Goal: Communication & Community: Participate in discussion

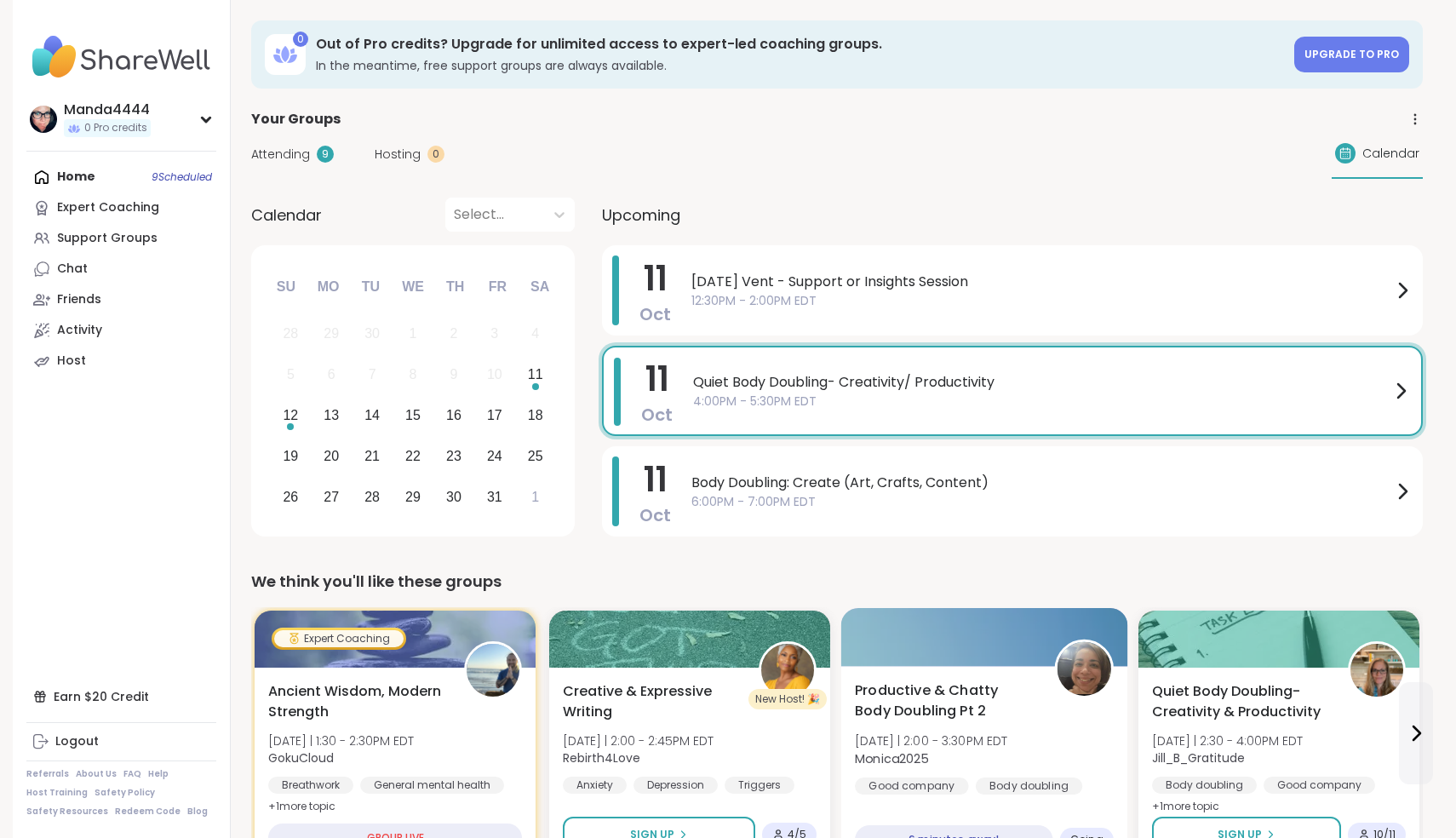
click at [998, 764] on span "Monica2025" at bounding box center [931, 758] width 153 height 17
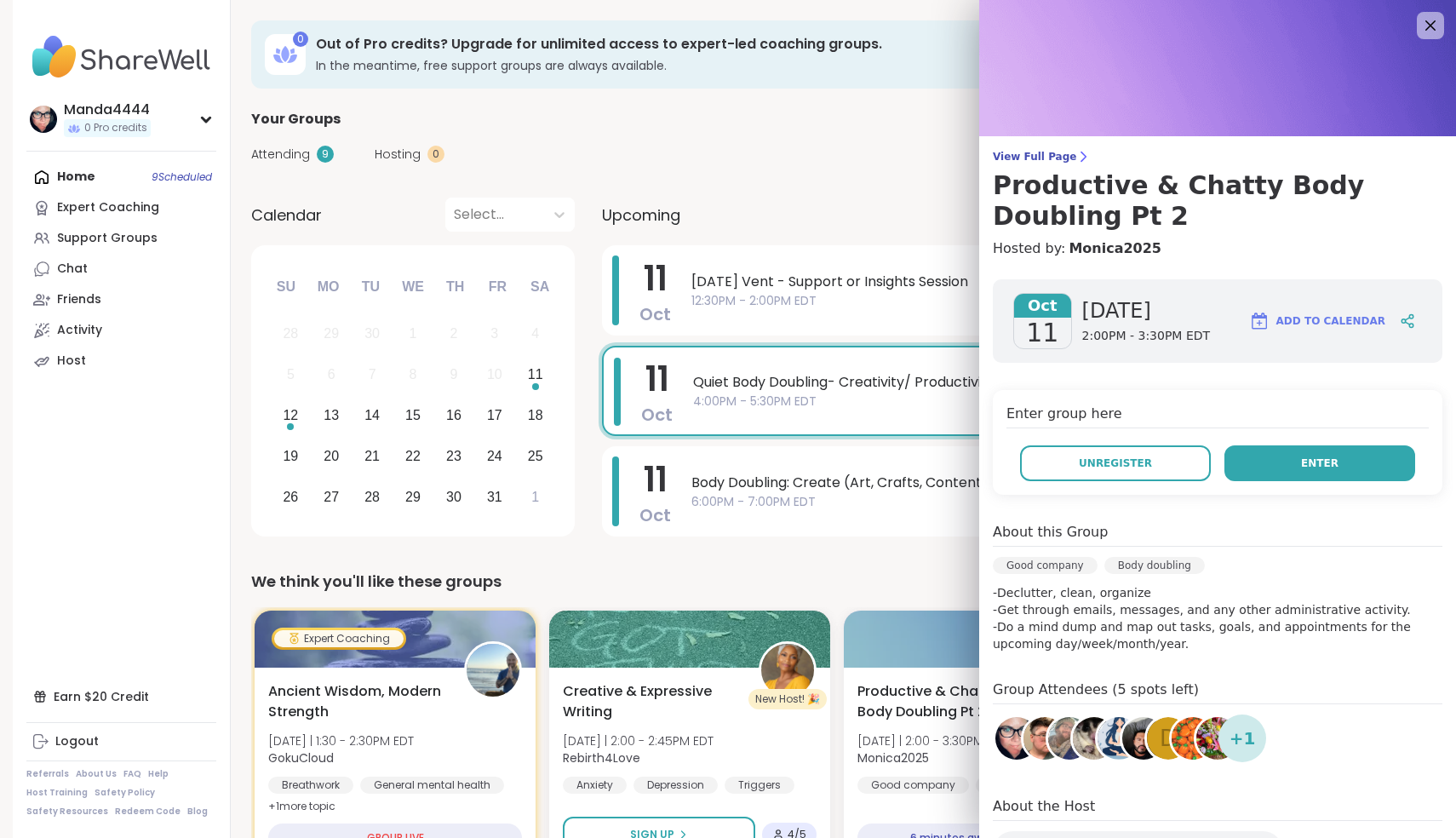
click at [1332, 469] on span "Enter" at bounding box center [1320, 463] width 38 height 15
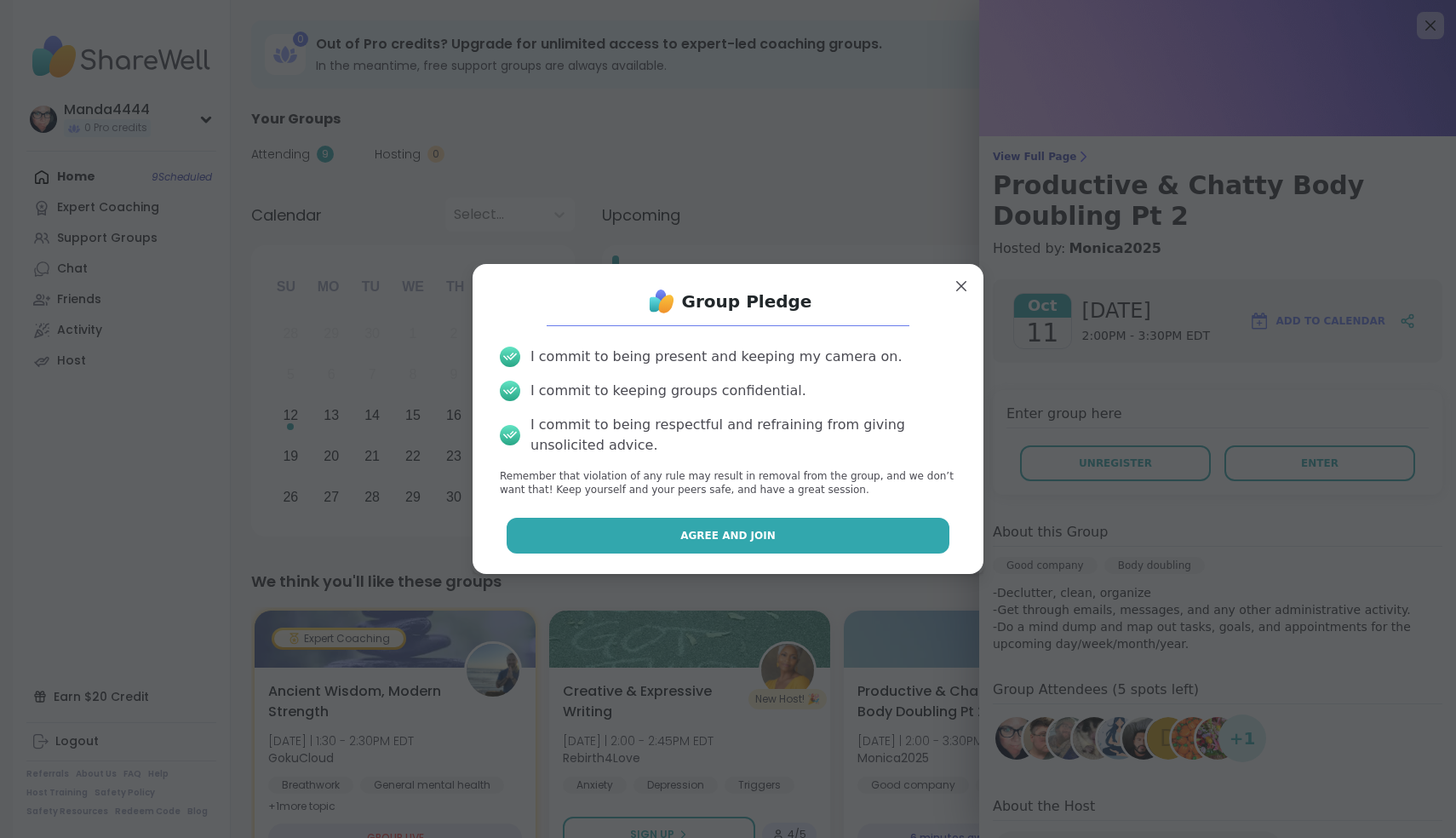
click at [793, 540] on button "Agree and Join" at bounding box center [728, 536] width 444 height 36
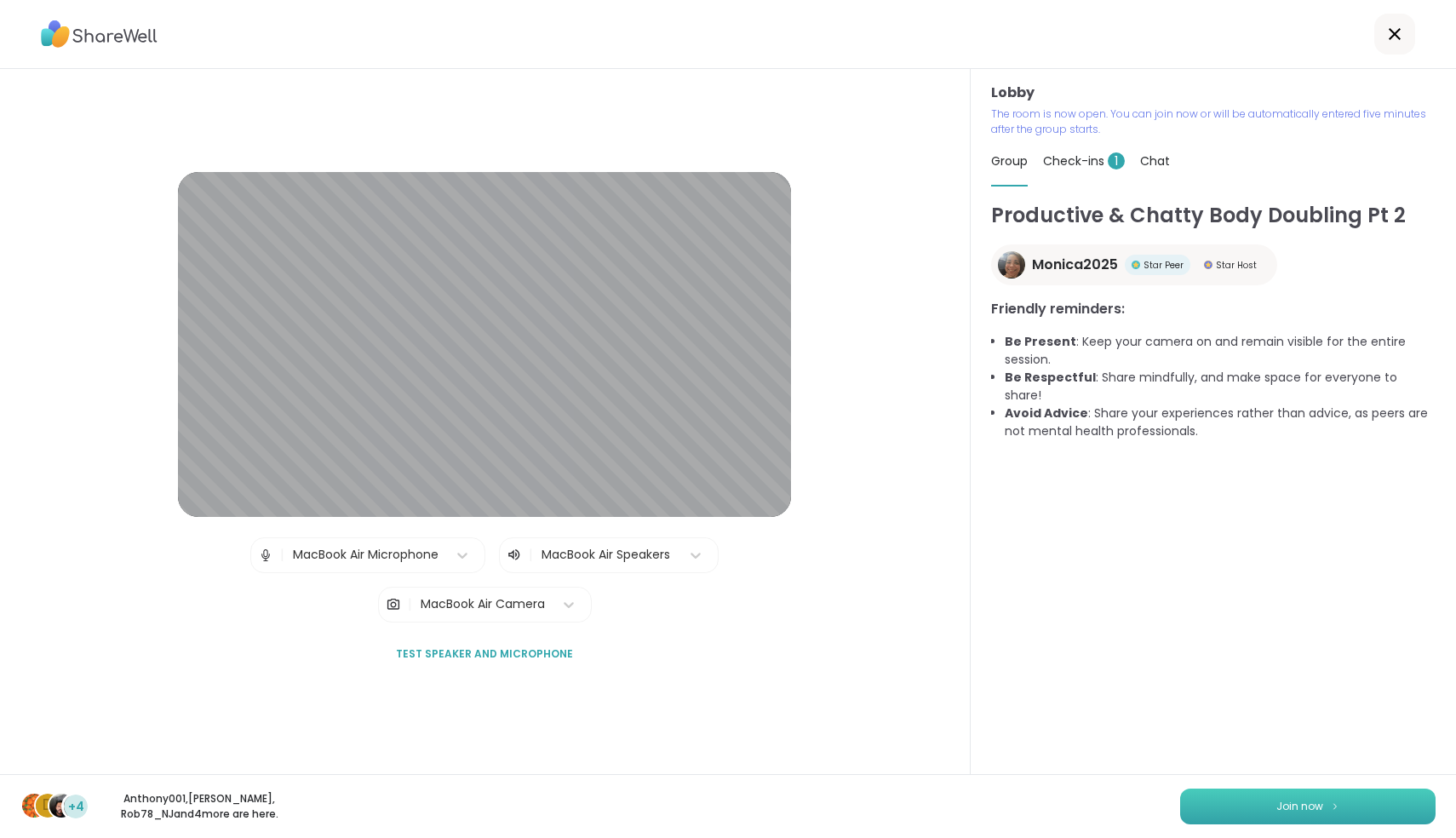
click at [1320, 806] on span "Join now" at bounding box center [1299, 806] width 47 height 15
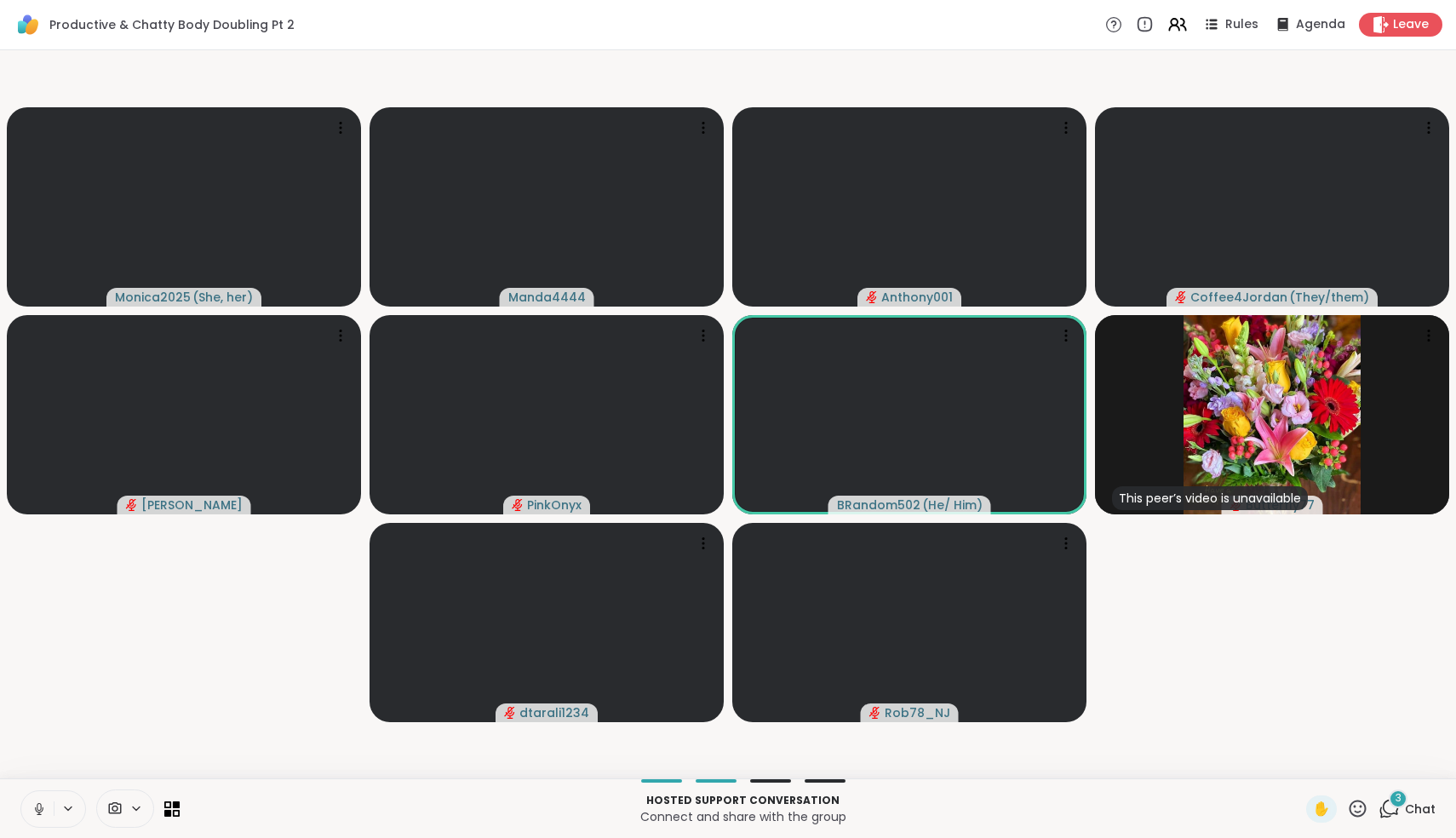
click at [32, 808] on icon at bounding box center [39, 808] width 15 height 15
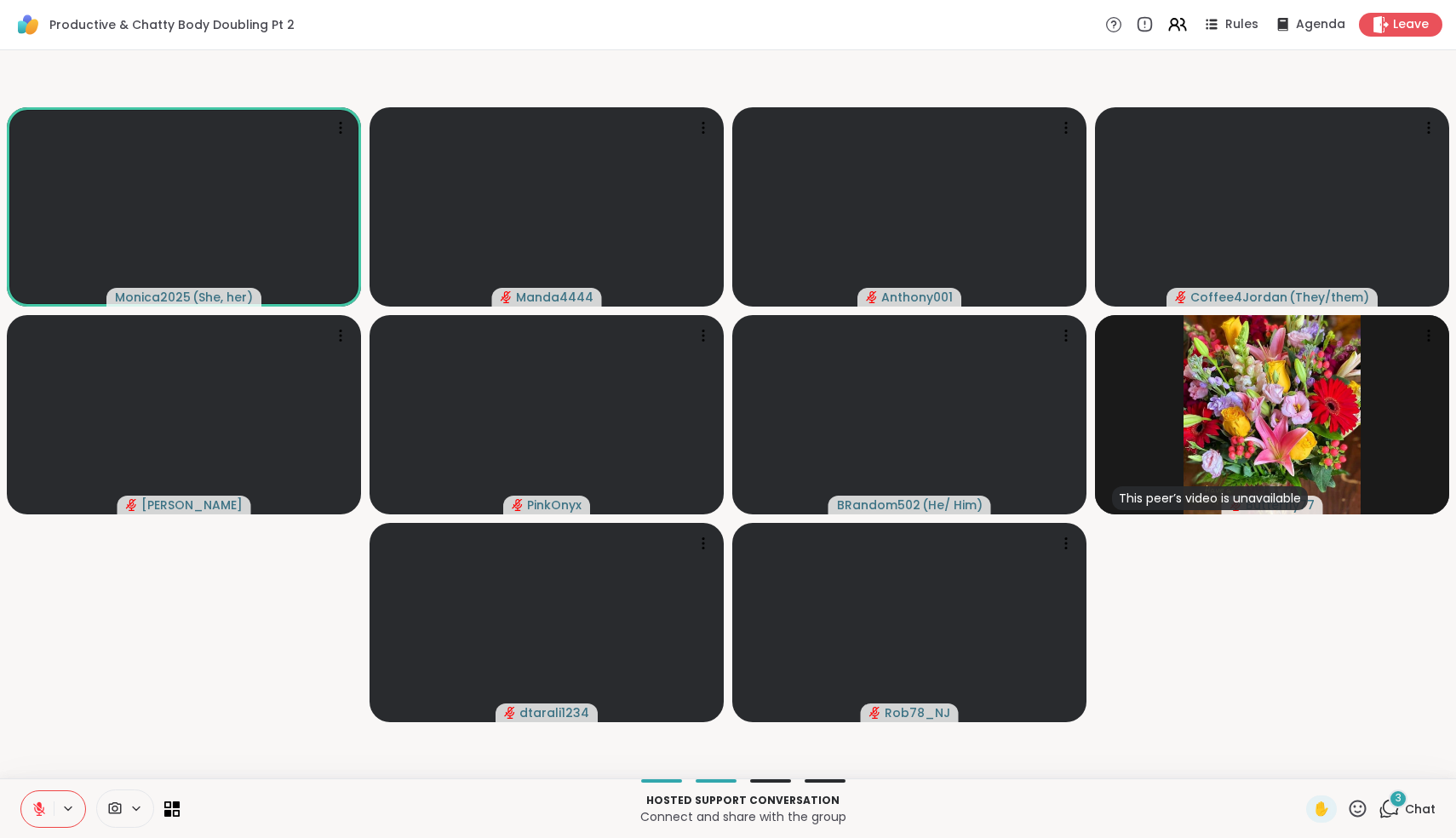
click at [38, 817] on button at bounding box center [38, 809] width 32 height 36
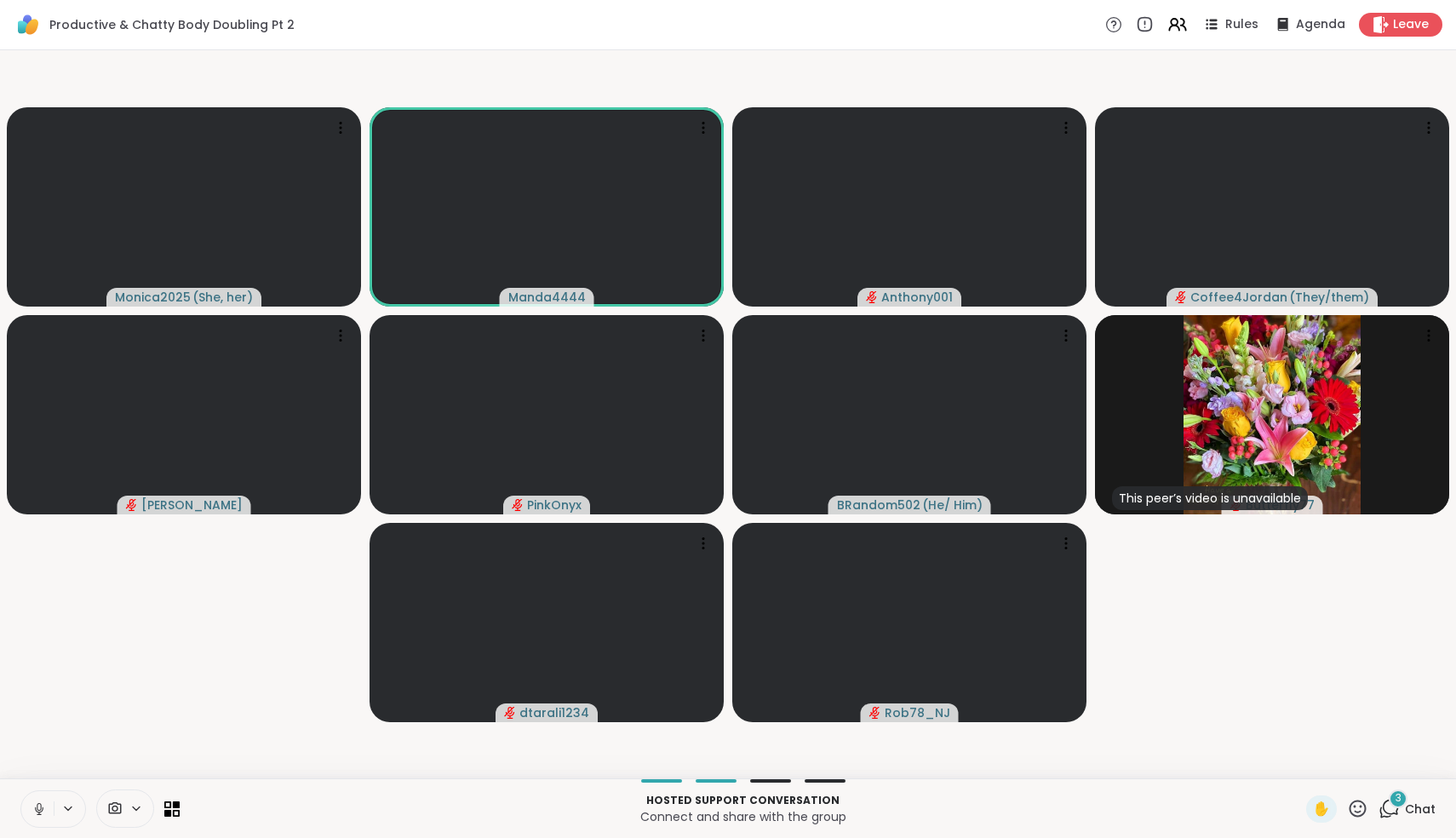
click at [38, 817] on button at bounding box center [38, 809] width 32 height 36
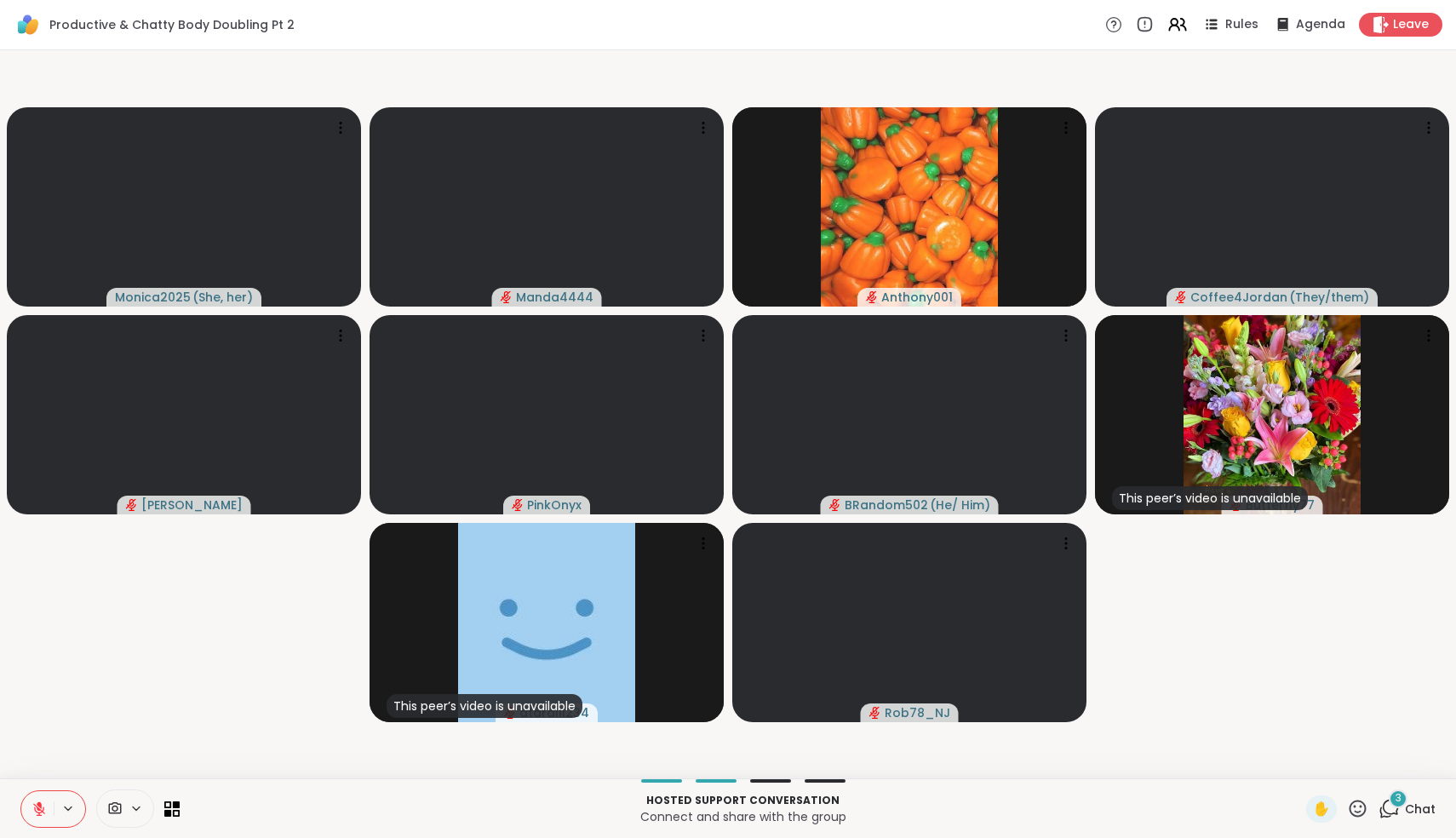
click at [38, 817] on button at bounding box center [38, 809] width 32 height 36
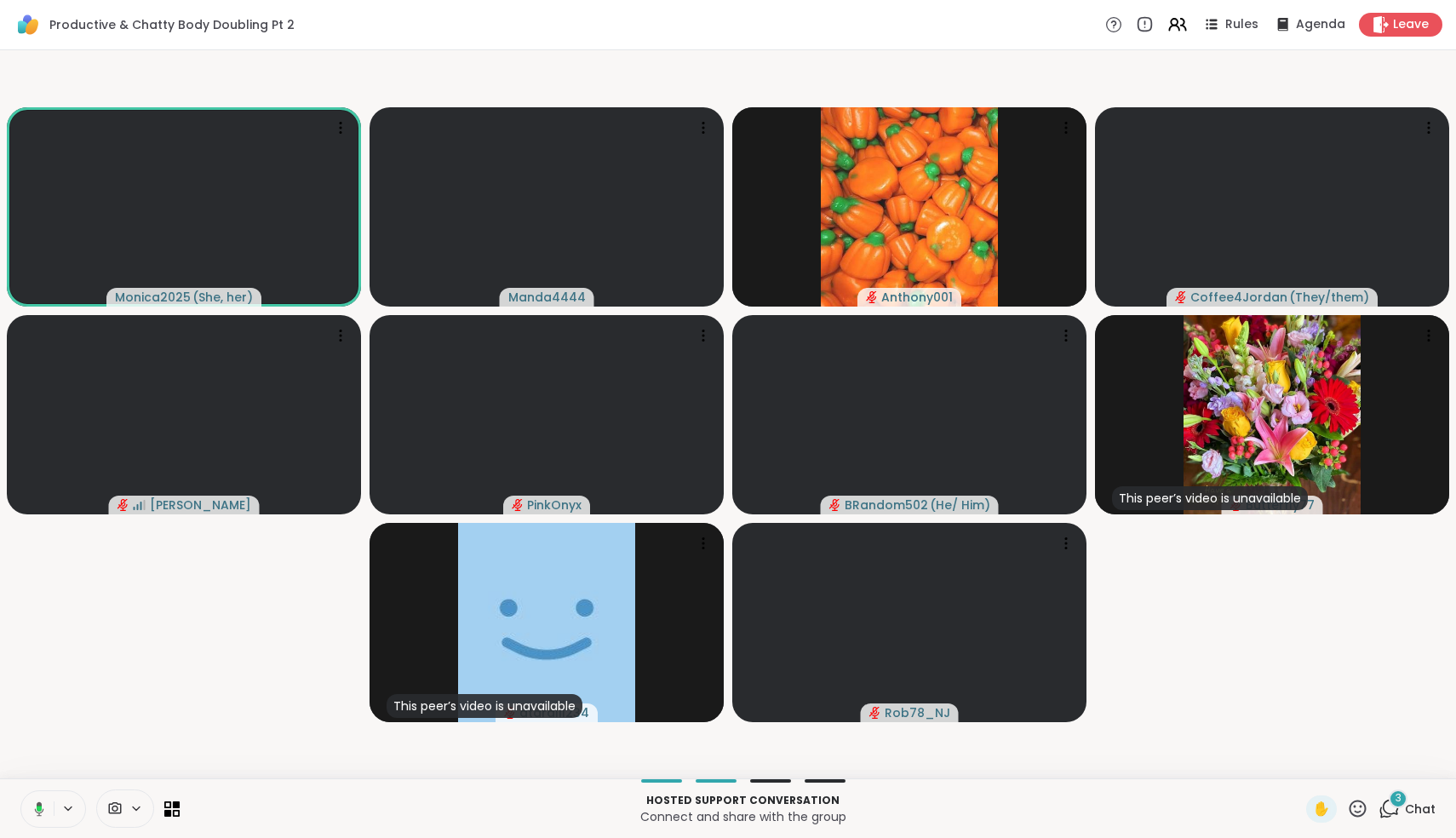
click at [40, 813] on icon at bounding box center [36, 808] width 15 height 15
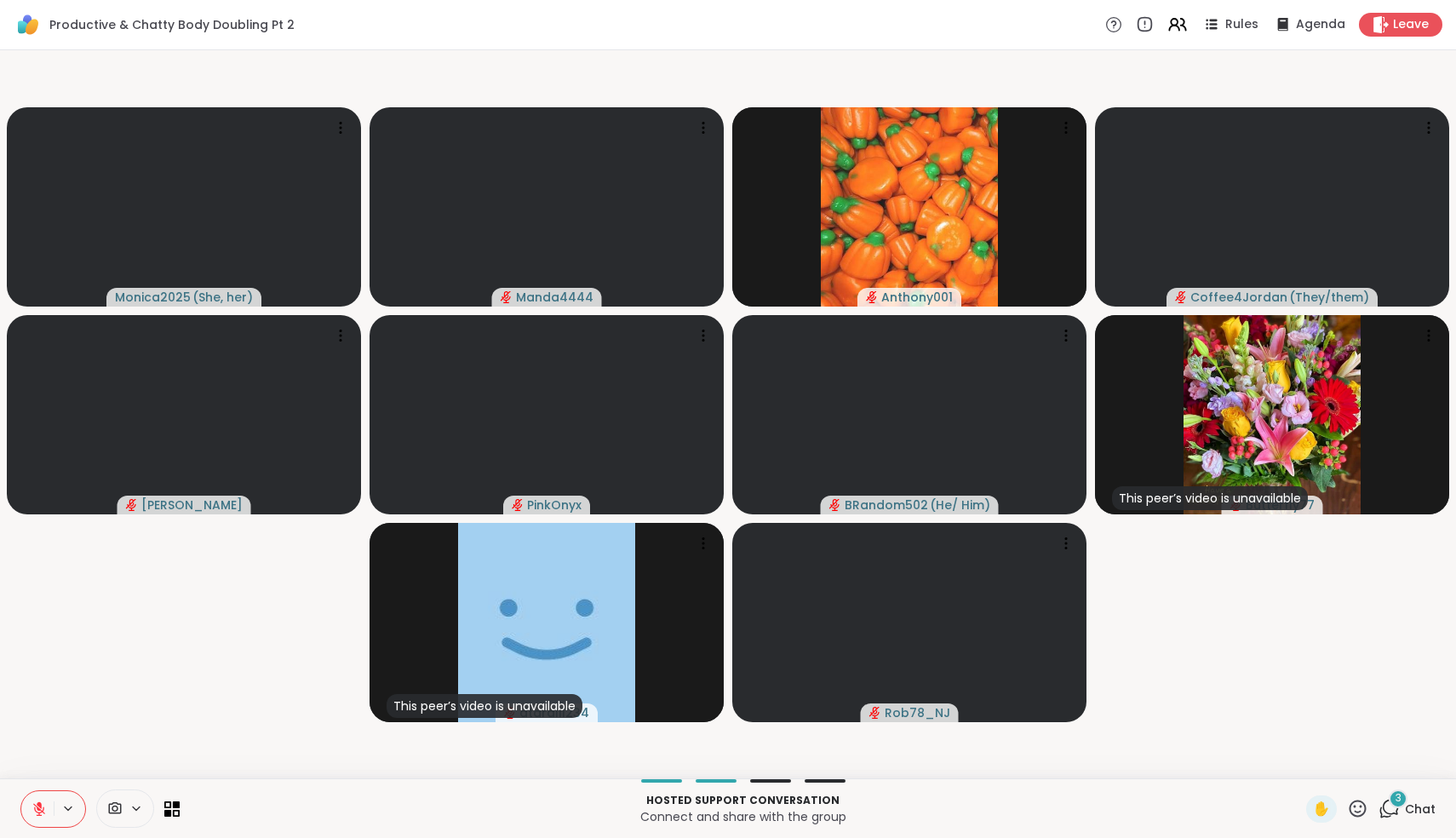
click at [1395, 805] on div "3" at bounding box center [1398, 798] width 19 height 19
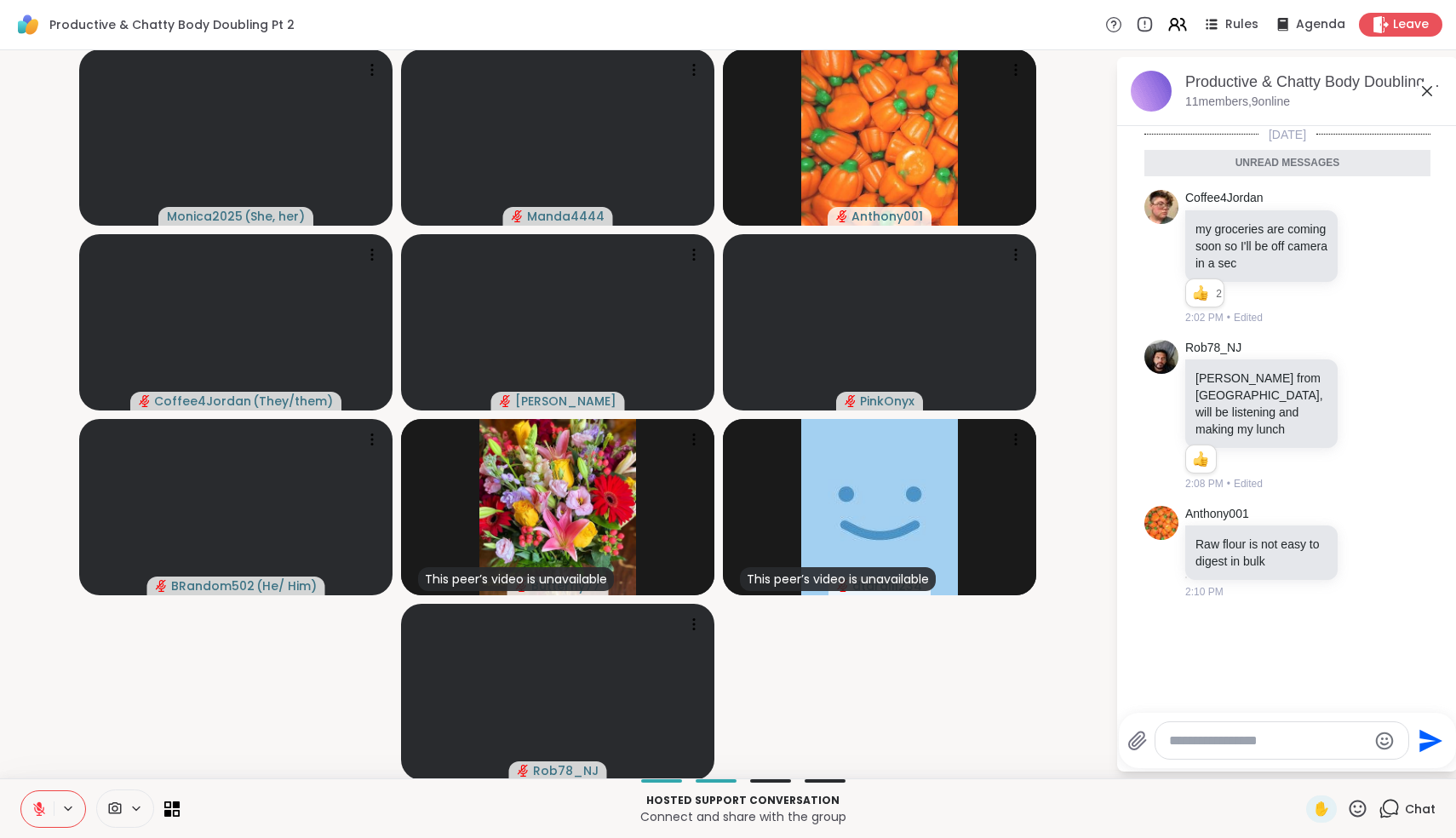
click at [39, 809] on icon at bounding box center [39, 808] width 12 height 12
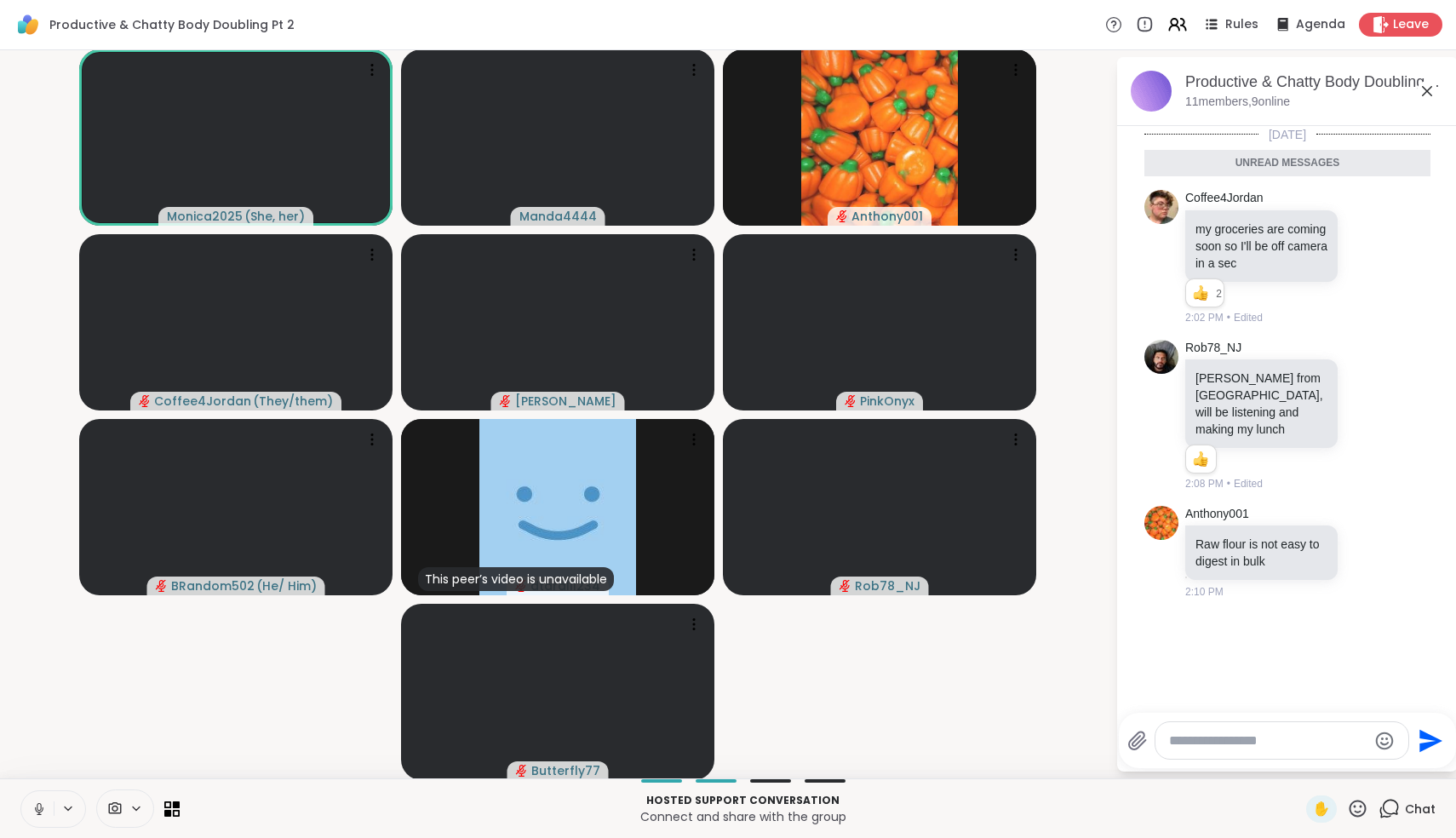
click at [39, 809] on icon at bounding box center [39, 808] width 15 height 15
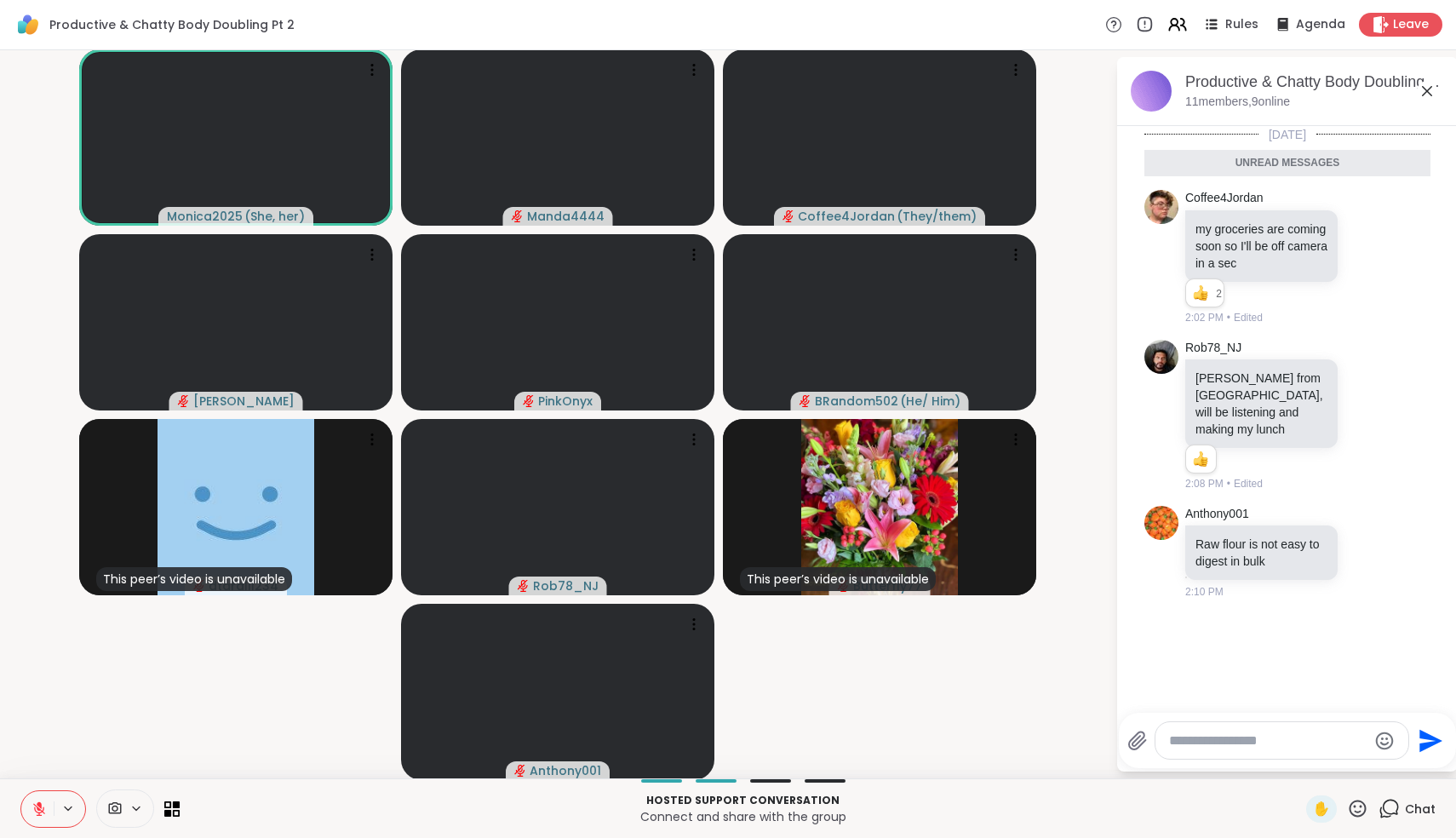
click at [49, 811] on button at bounding box center [38, 809] width 32 height 36
click at [40, 806] on icon at bounding box center [39, 806] width 4 height 8
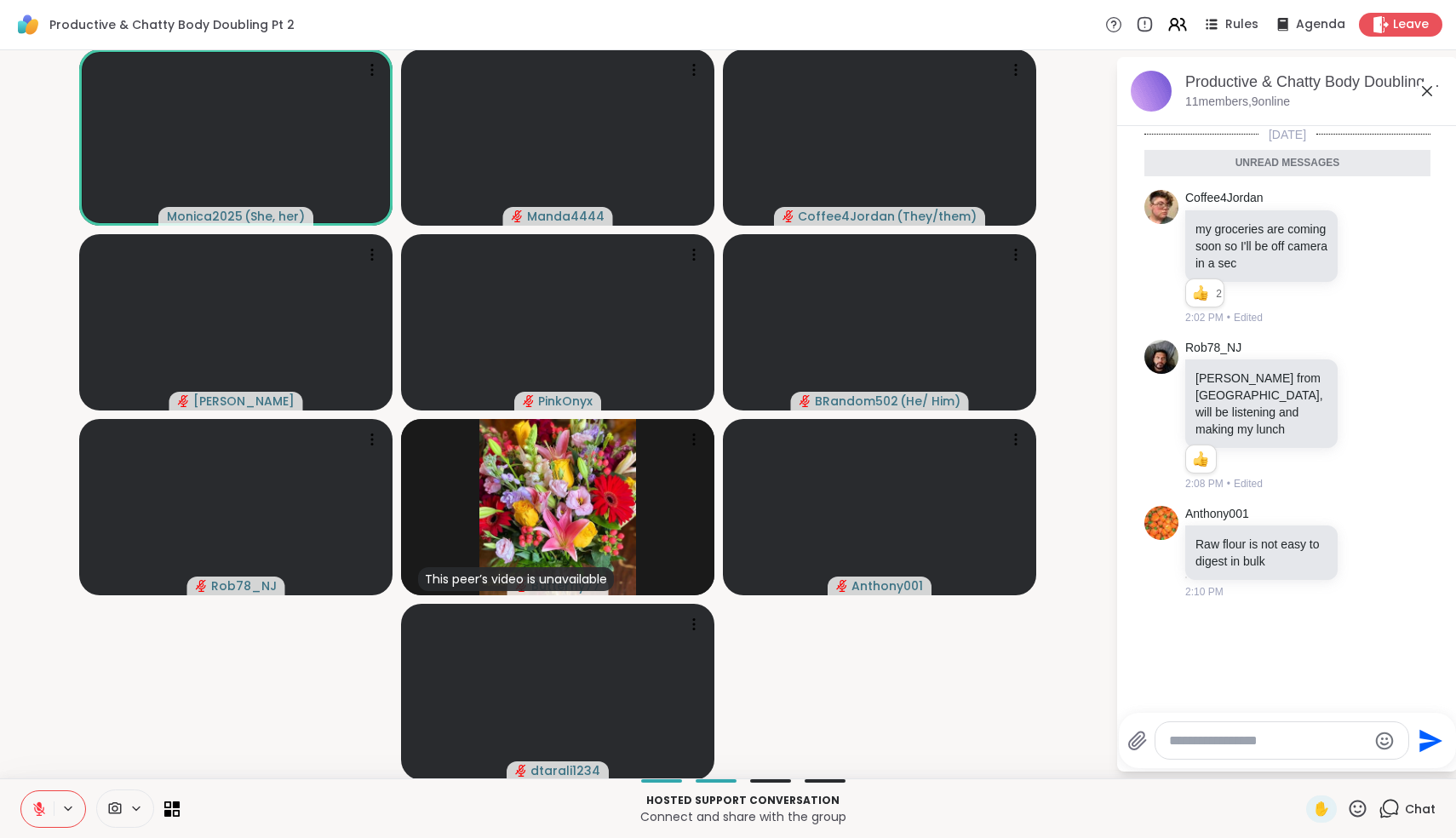
click at [40, 806] on icon at bounding box center [40, 805] width 5 height 7
click at [38, 804] on icon at bounding box center [40, 808] width 9 height 14
click at [38, 804] on icon at bounding box center [40, 805] width 5 height 7
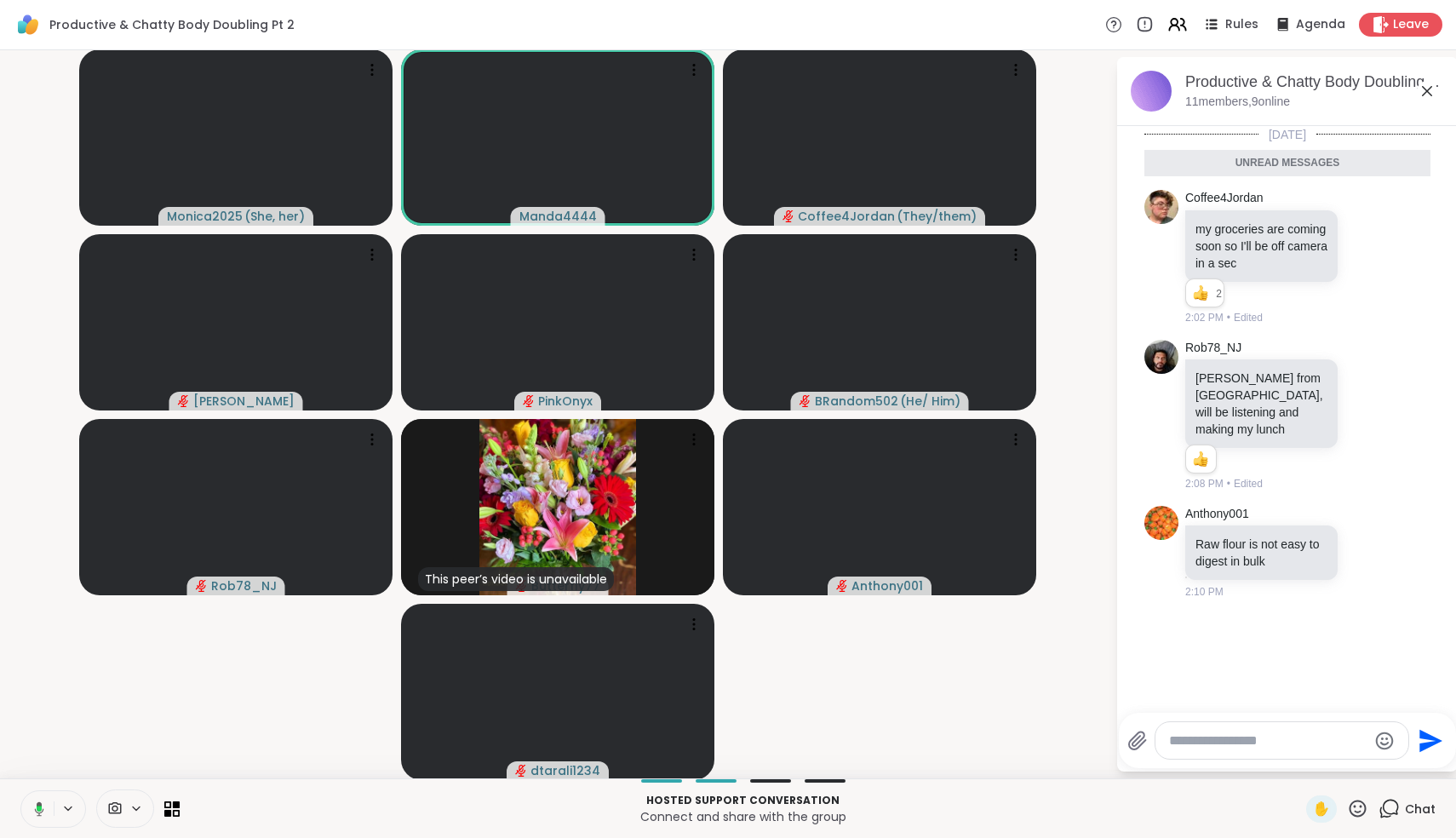
click at [39, 815] on icon at bounding box center [36, 808] width 15 height 15
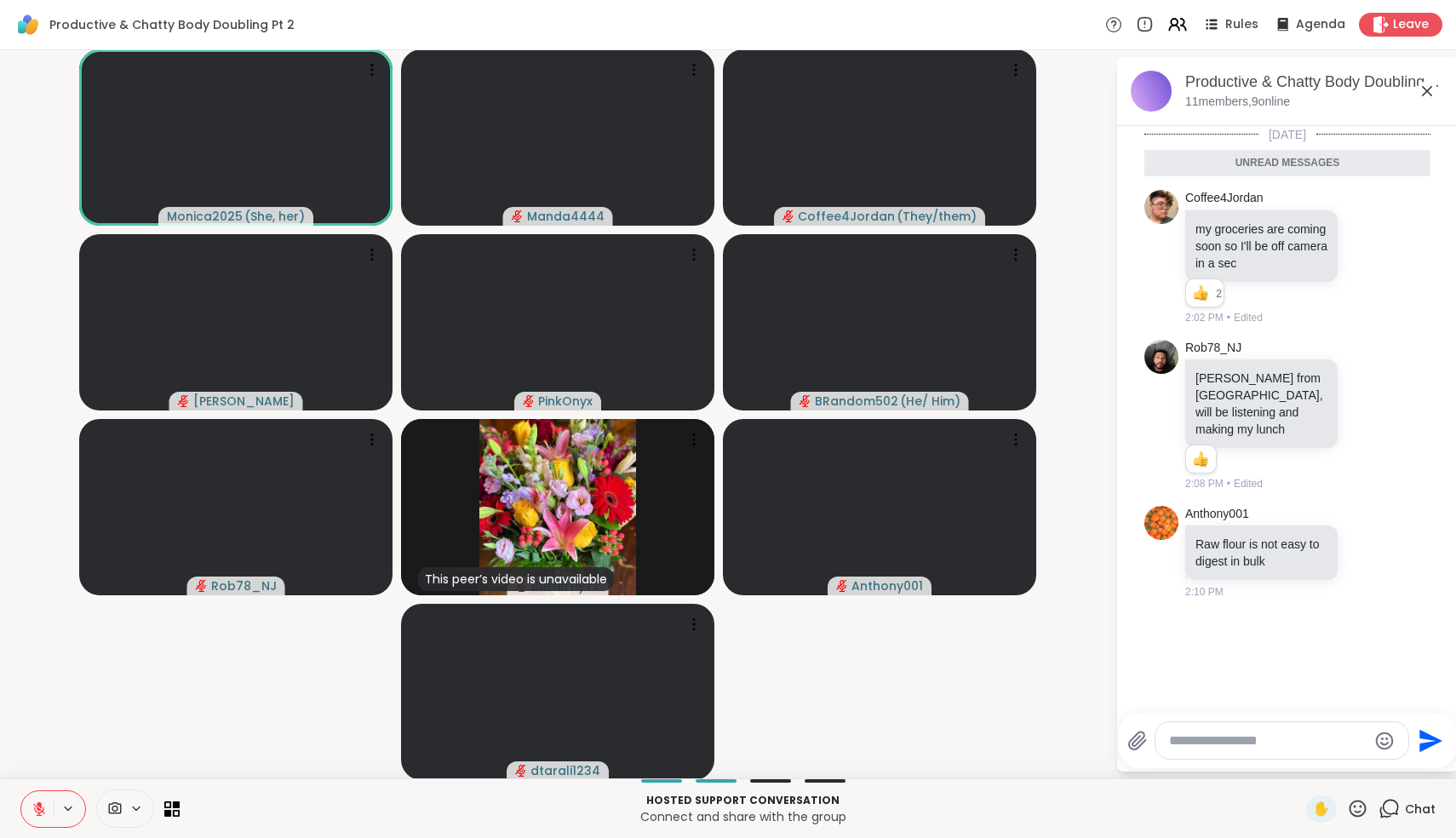
click at [39, 815] on icon at bounding box center [39, 808] width 12 height 12
click at [39, 815] on icon at bounding box center [39, 808] width 15 height 15
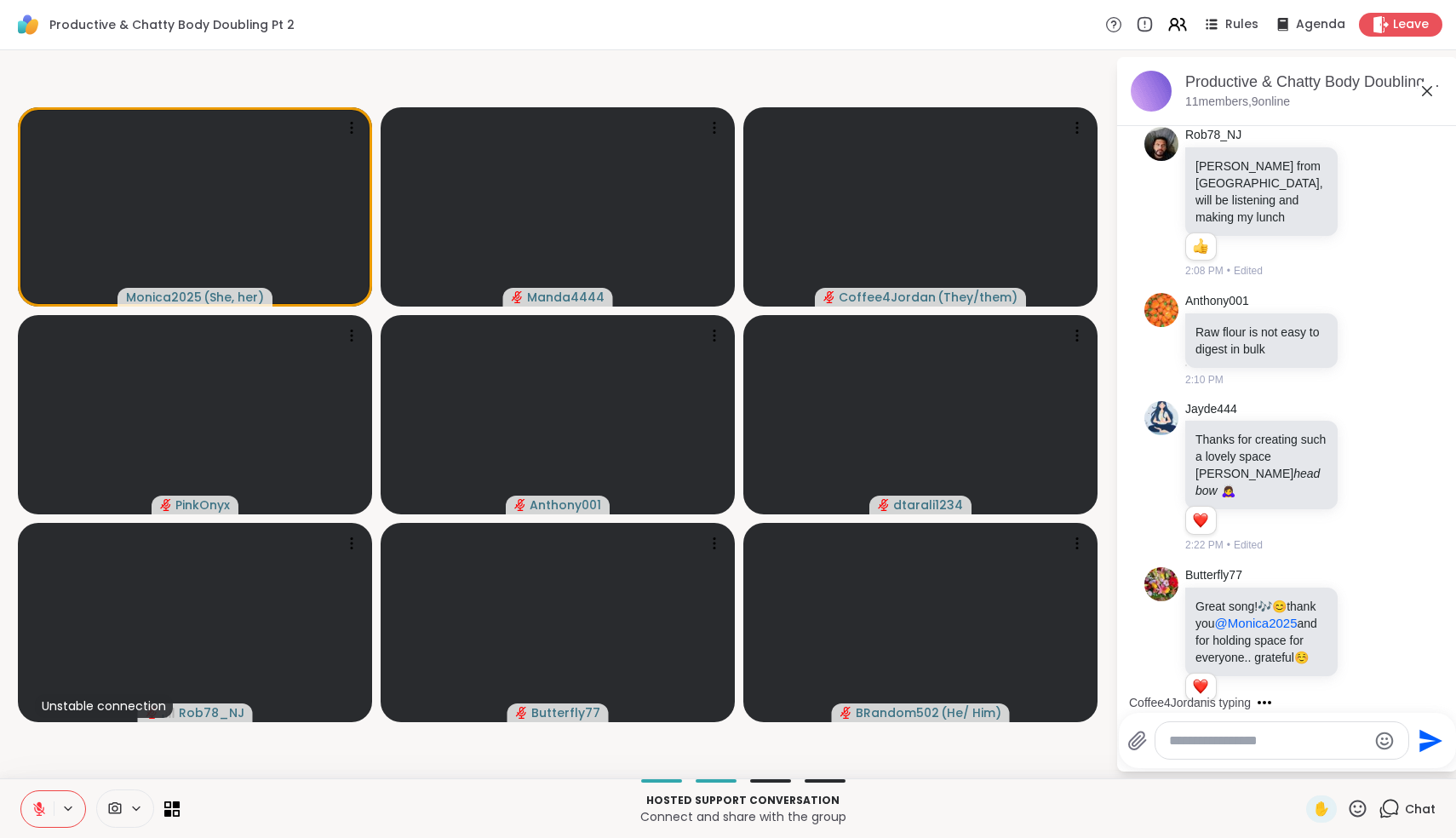
scroll to position [287, 0]
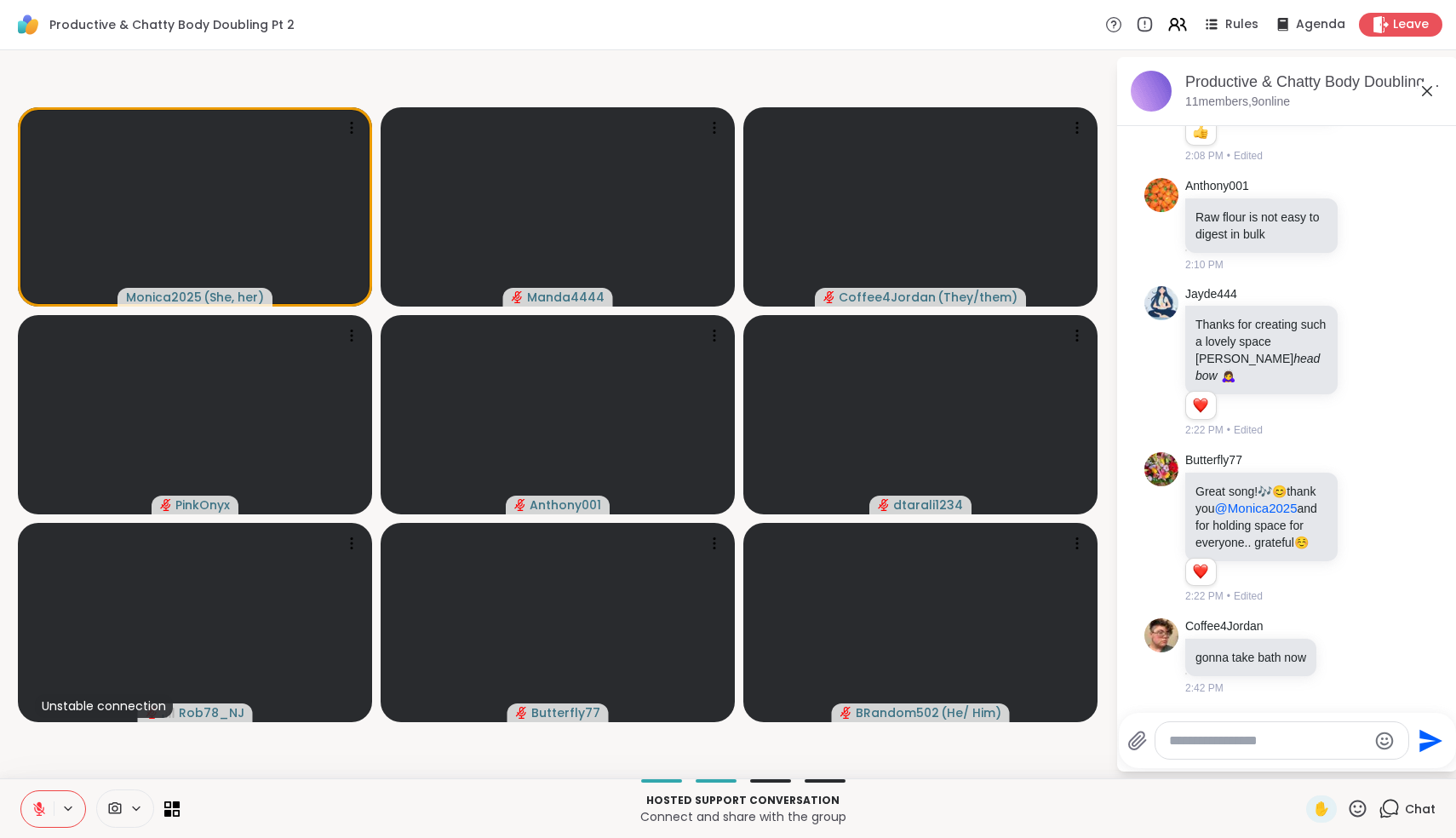
click at [1178, 739] on textarea "Type your message" at bounding box center [1268, 741] width 198 height 17
click at [1258, 723] on textarea "**********" at bounding box center [1270, 726] width 198 height 51
click at [1287, 742] on textarea "**********" at bounding box center [1270, 726] width 198 height 51
type textarea "**********"
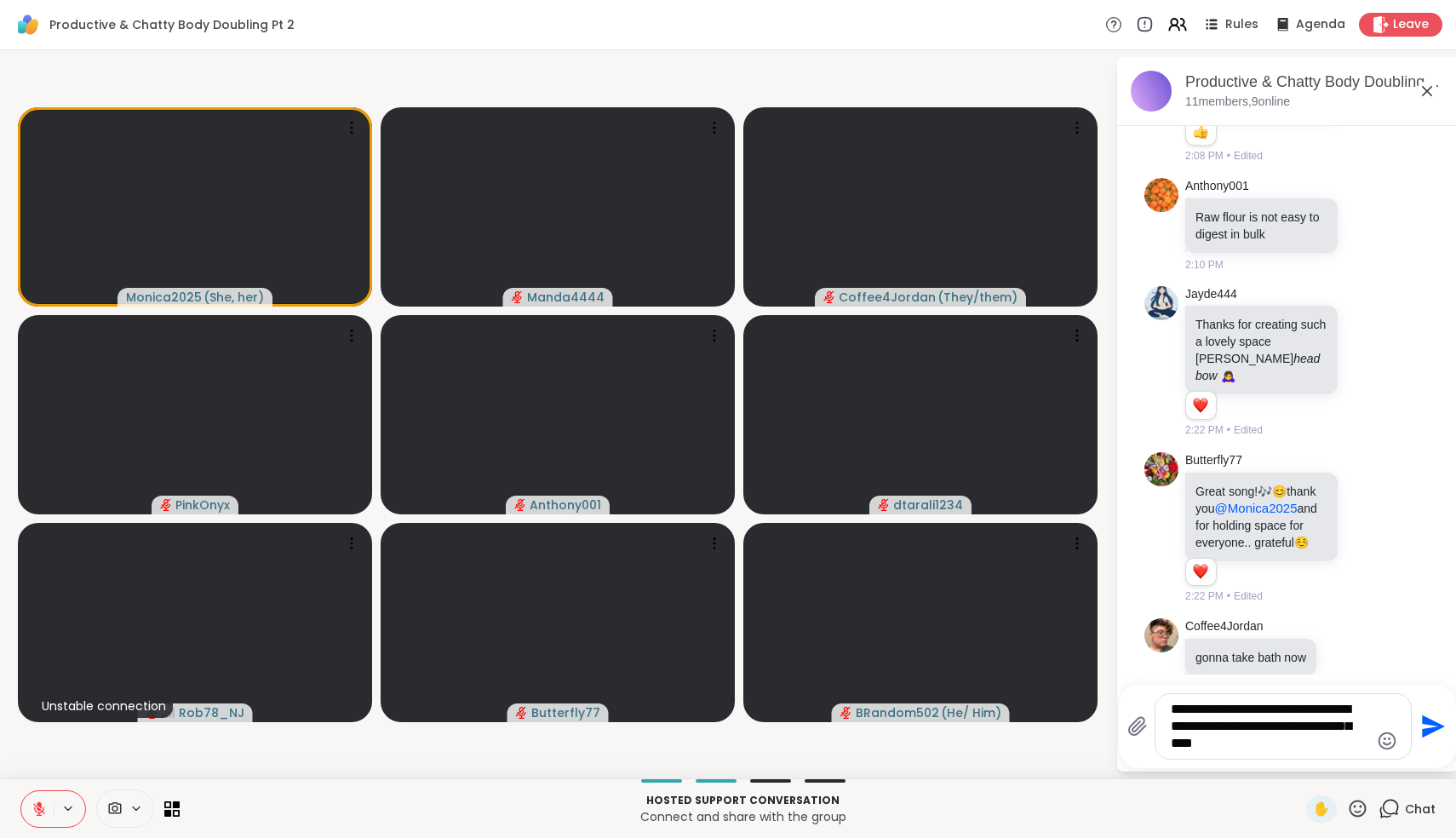
click at [1426, 727] on icon "Send" at bounding box center [1431, 726] width 27 height 27
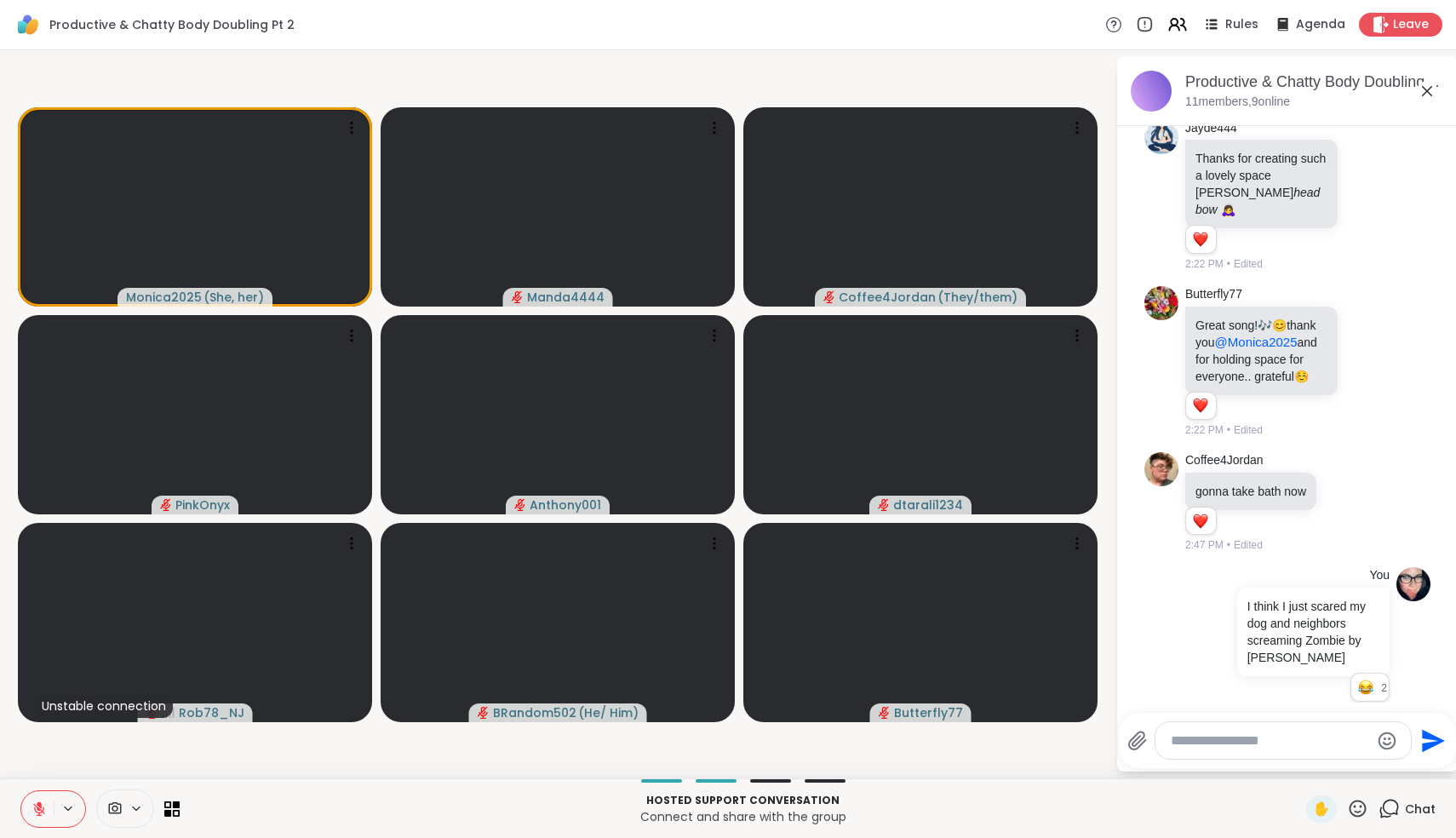
scroll to position [478, 0]
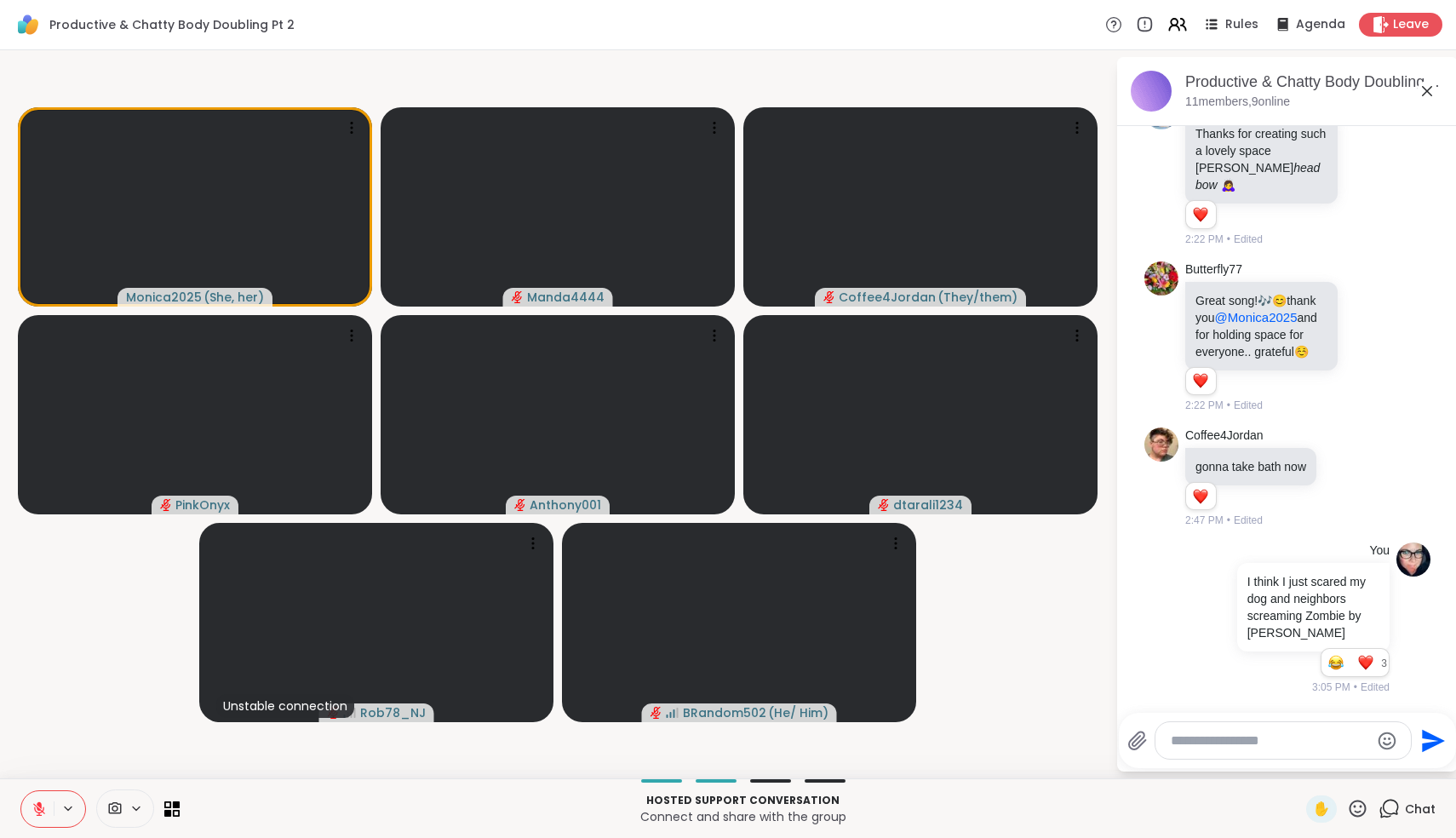
click at [1427, 94] on icon at bounding box center [1426, 91] width 21 height 21
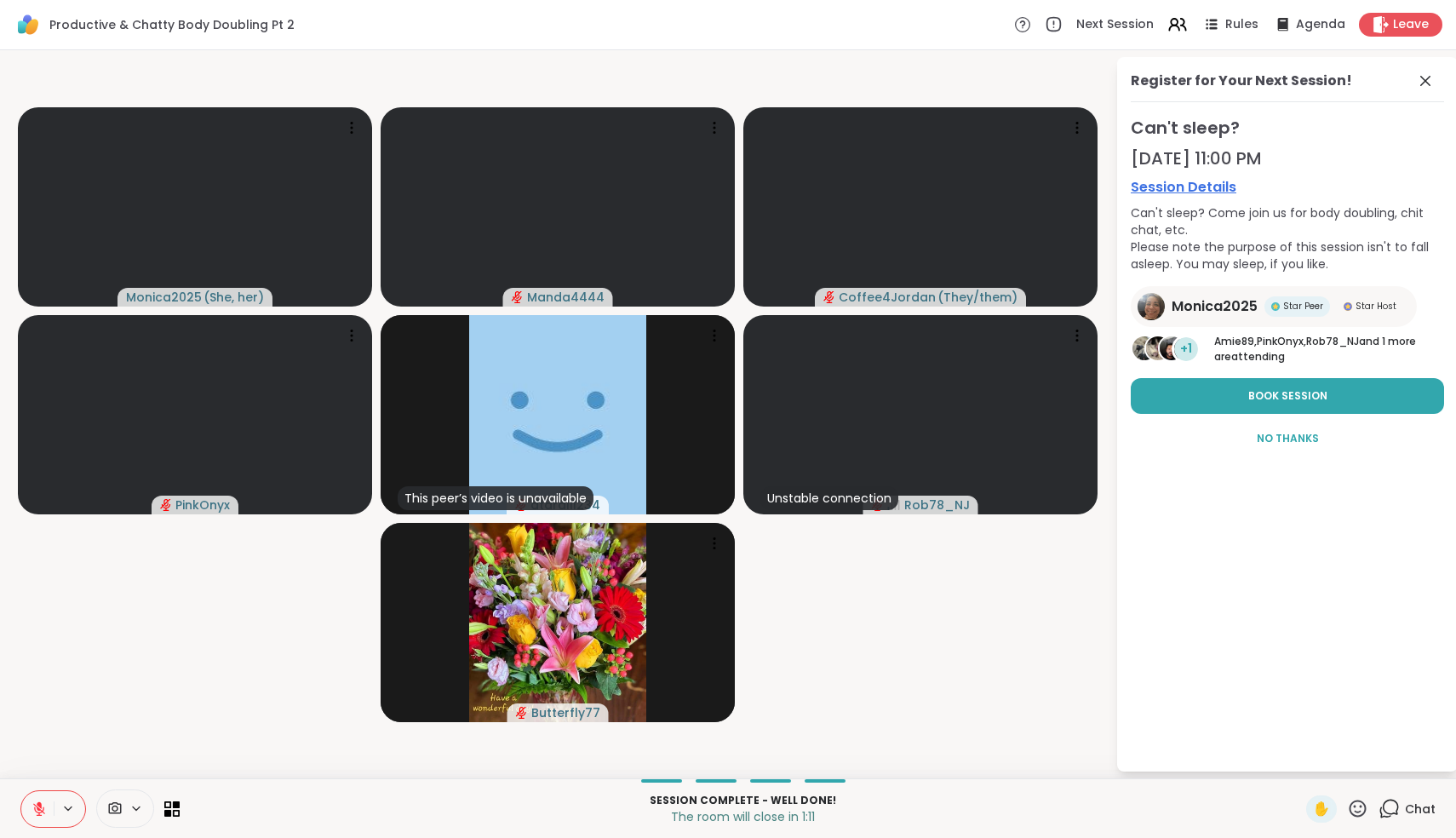
click at [40, 814] on icon at bounding box center [39, 808] width 12 height 12
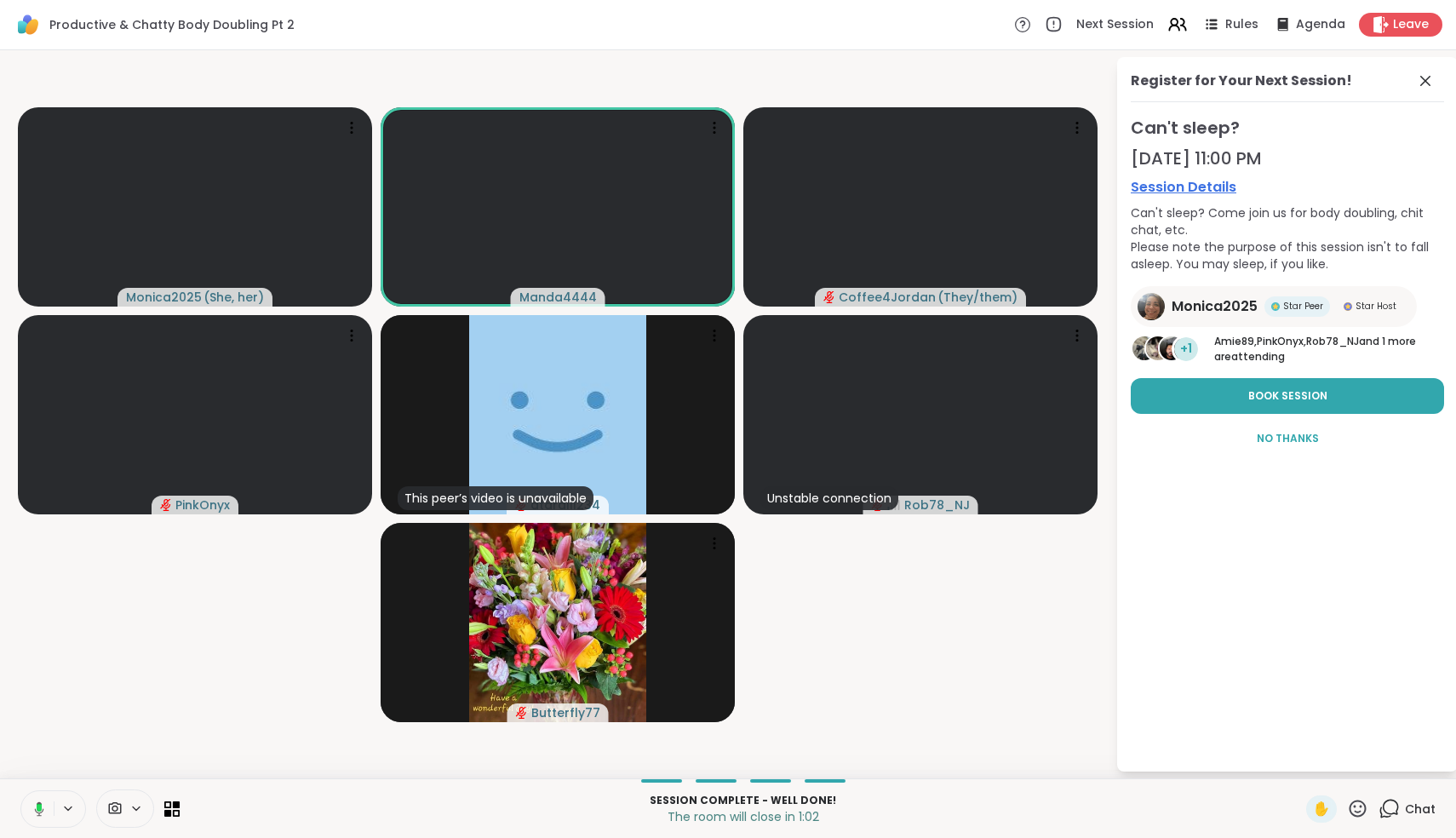
click at [40, 814] on icon at bounding box center [40, 808] width 9 height 14
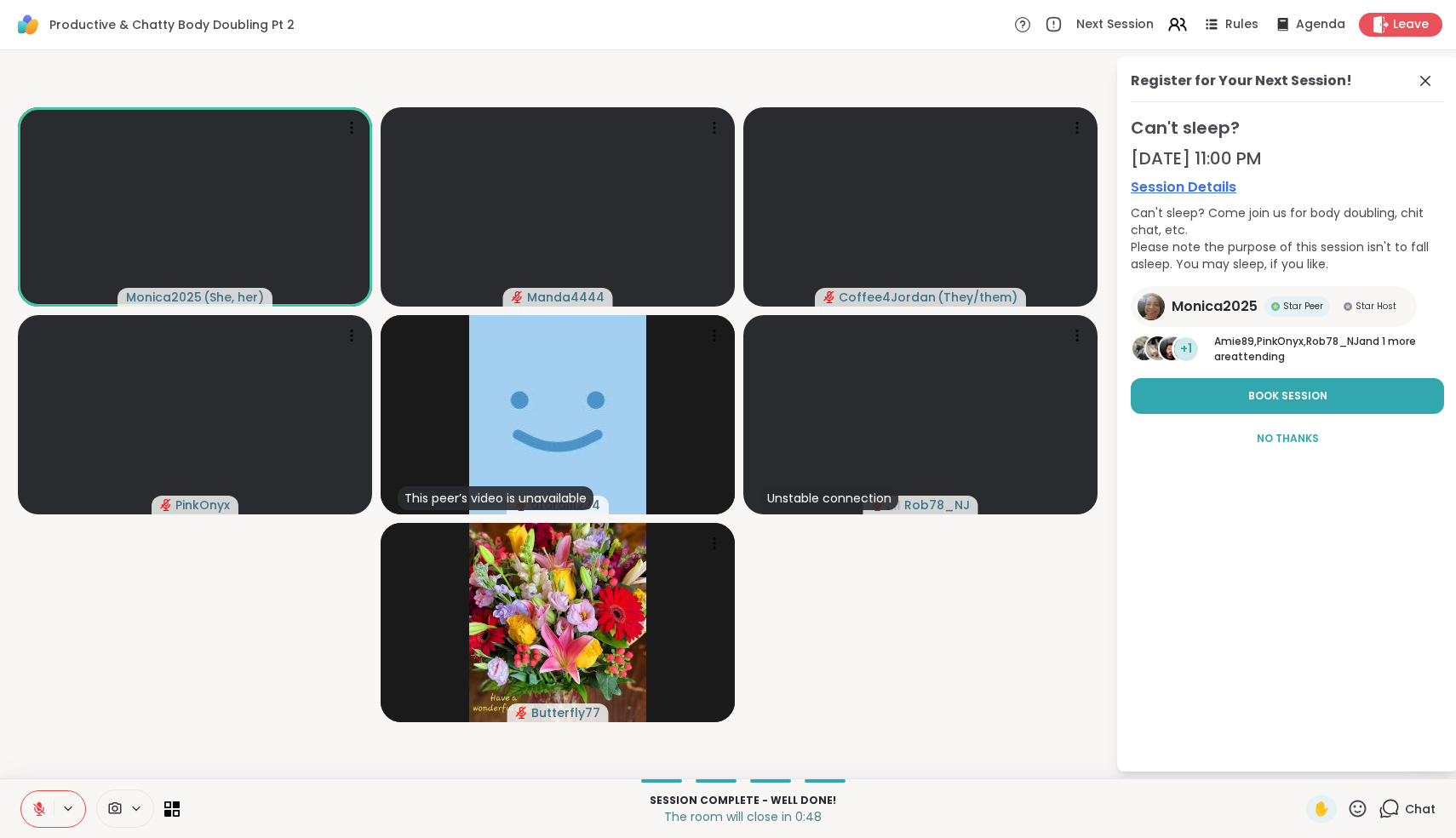
click at [48, 809] on button at bounding box center [38, 809] width 32 height 36
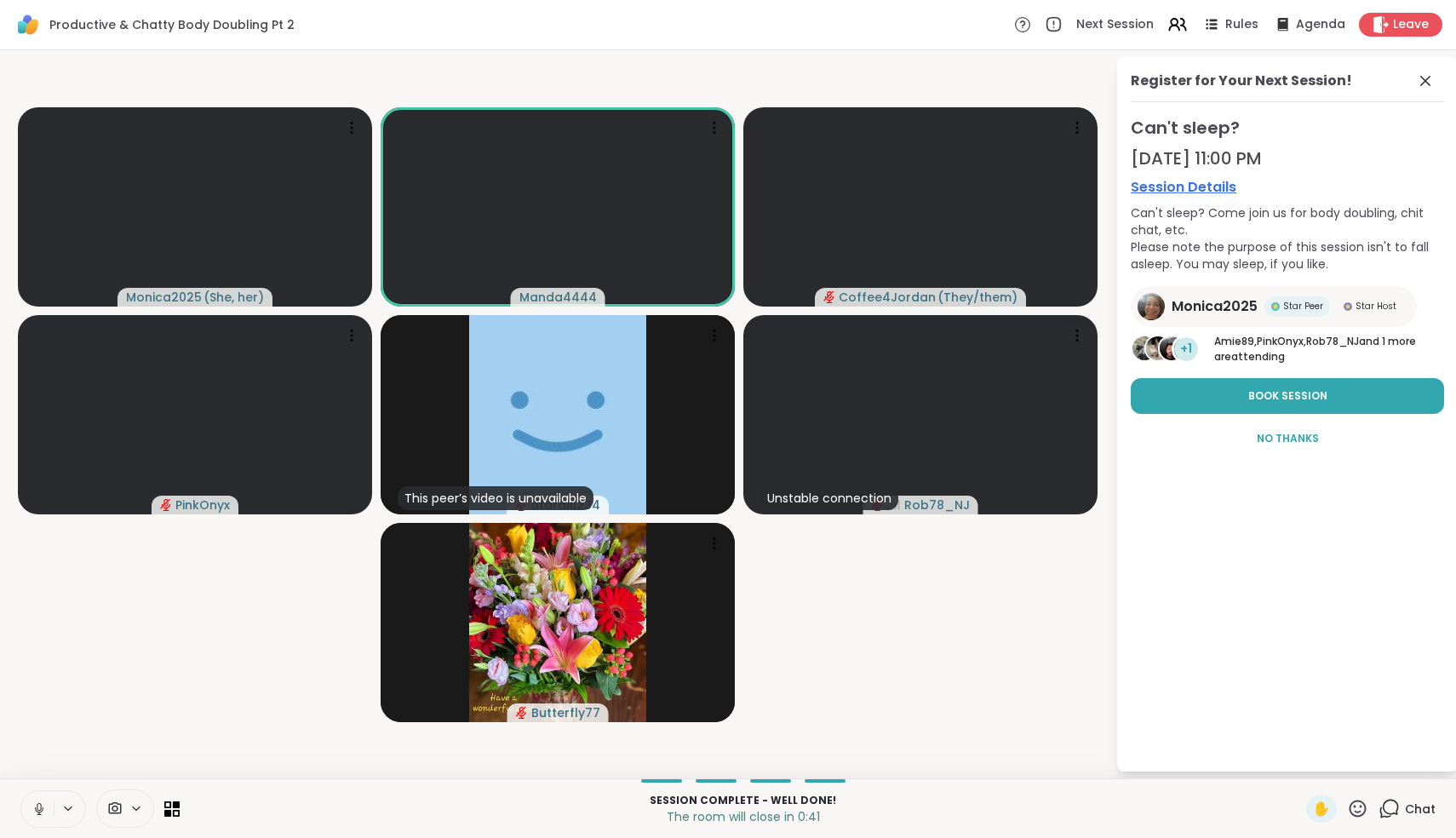
click at [43, 807] on icon at bounding box center [39, 809] width 8 height 5
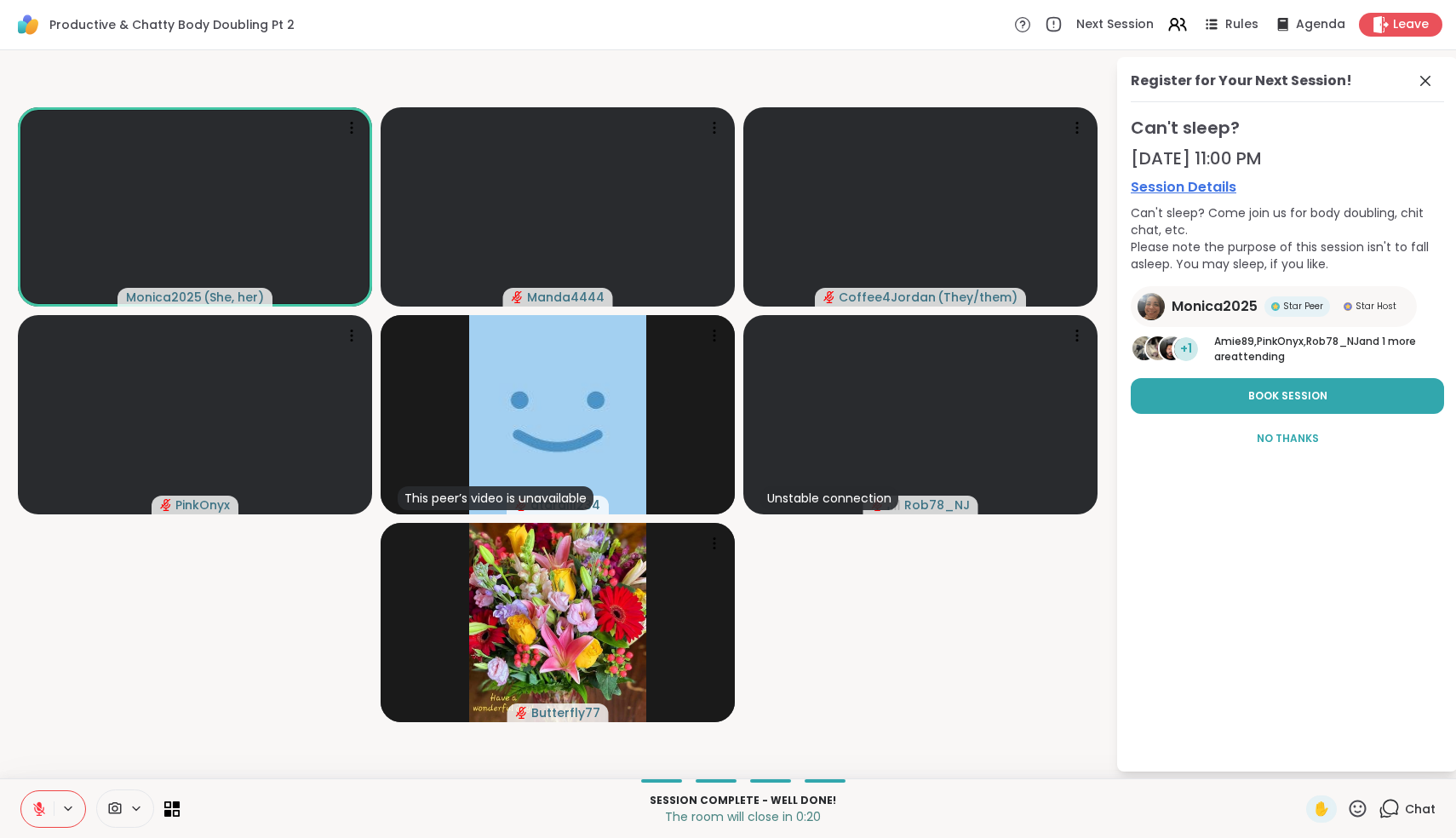
click at [40, 815] on icon at bounding box center [39, 808] width 15 height 15
click at [1300, 437] on span "No Thanks" at bounding box center [1288, 438] width 62 height 15
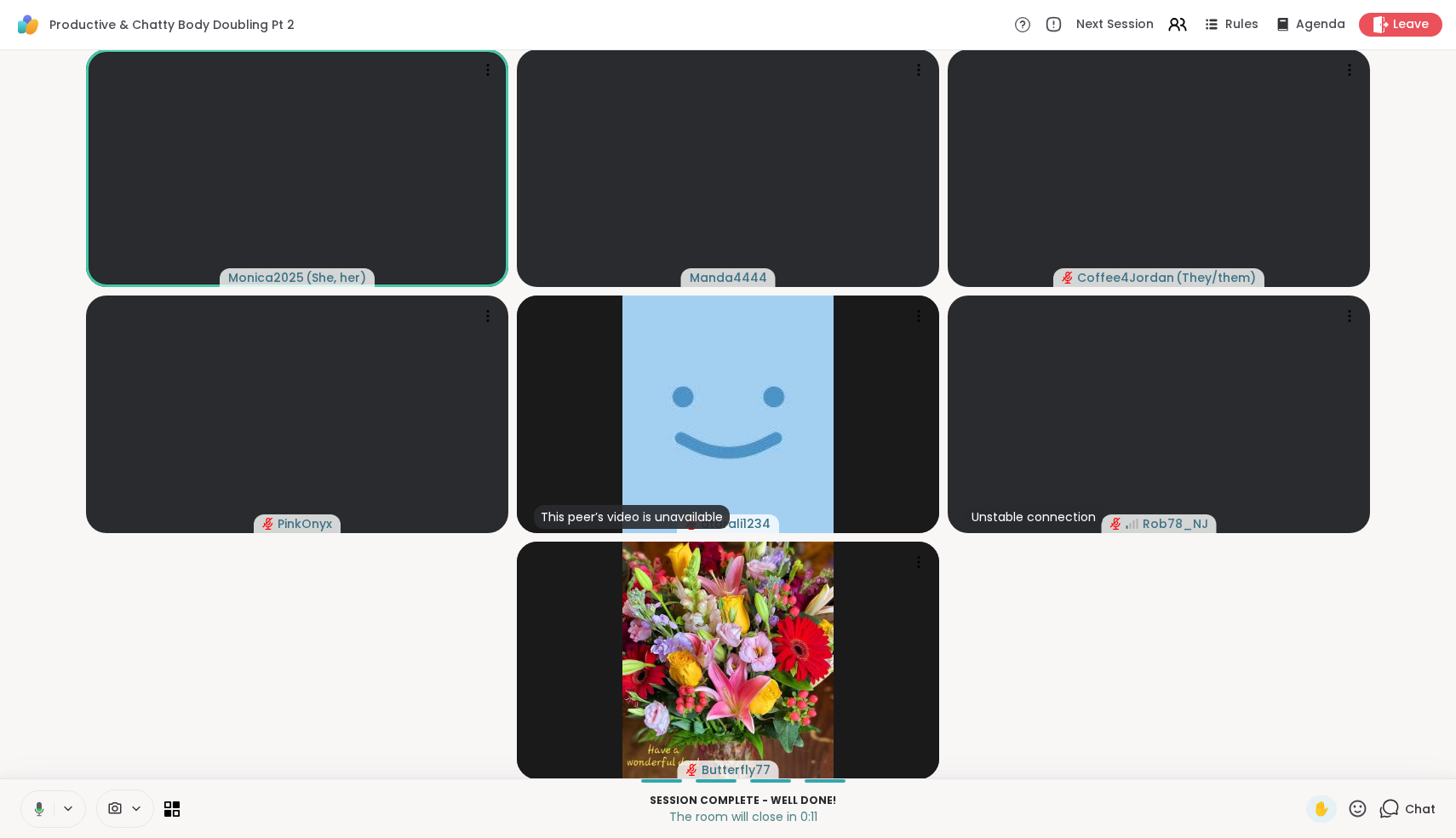
click at [40, 811] on icon at bounding box center [40, 810] width 5 height 4
click at [40, 811] on icon at bounding box center [39, 808] width 15 height 15
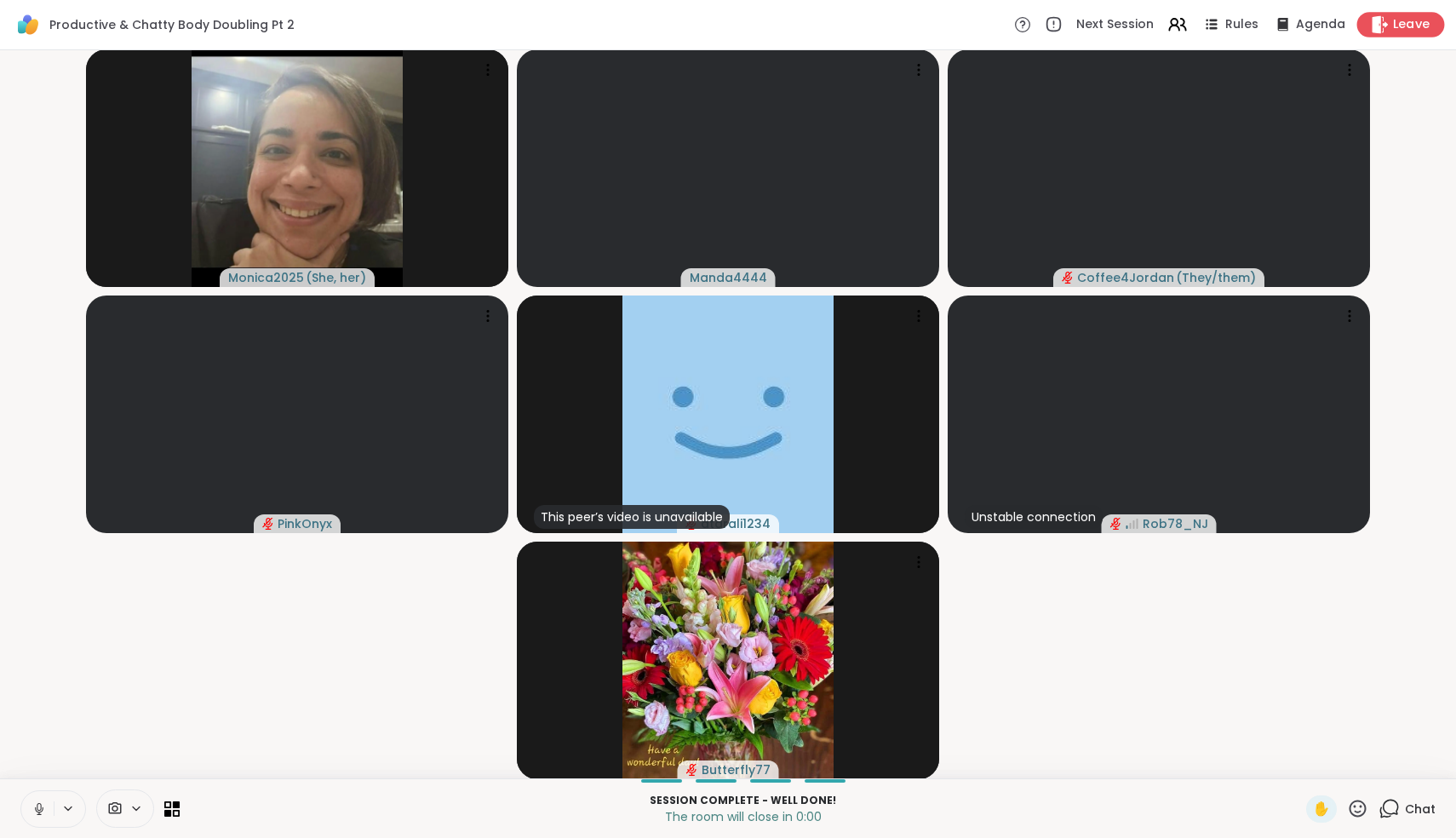
click at [1417, 32] on span "Leave" at bounding box center [1412, 25] width 38 height 18
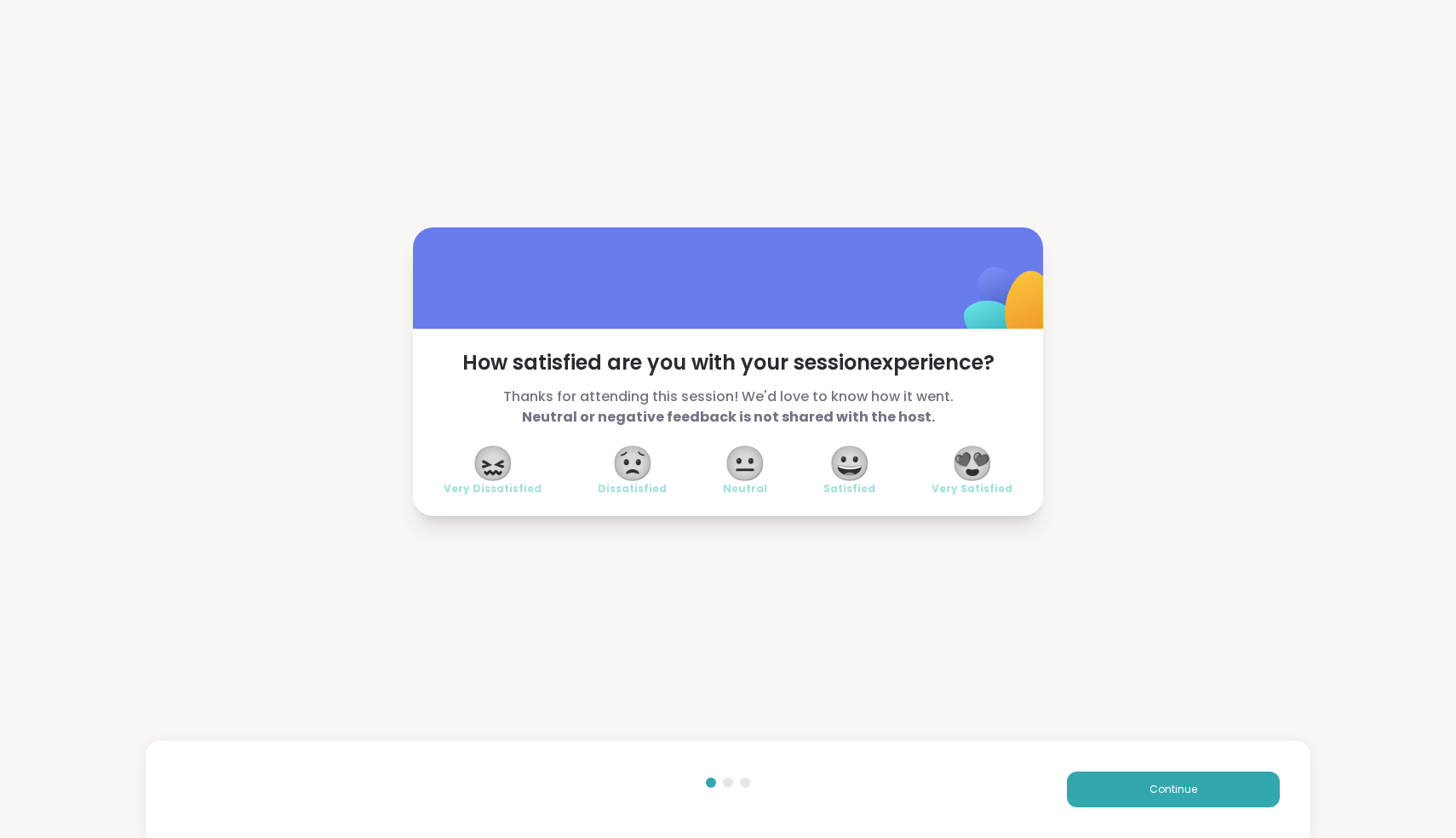
click at [970, 466] on span "😍" at bounding box center [972, 464] width 42 height 31
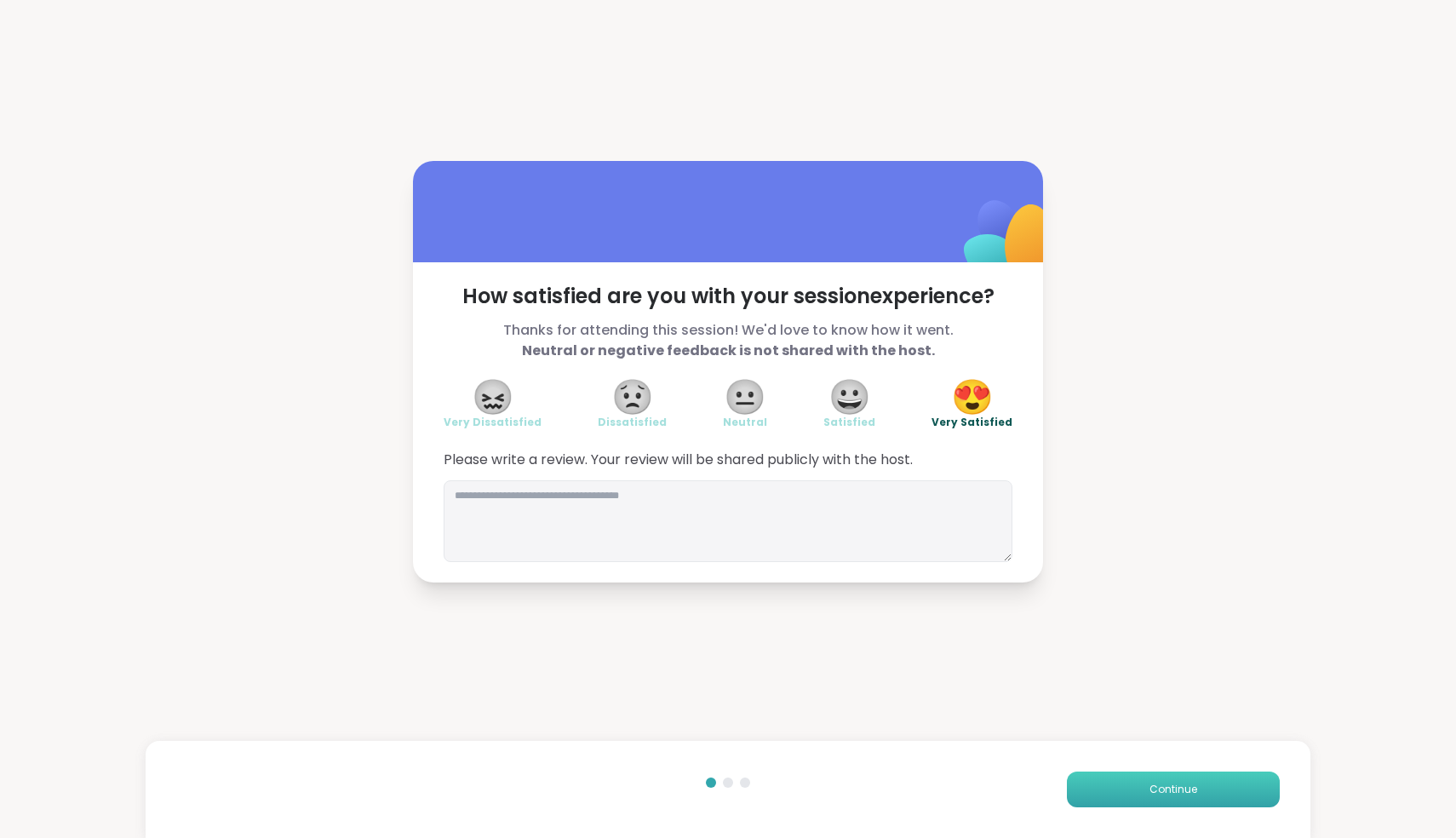
click at [1151, 796] on span "Continue" at bounding box center [1173, 789] width 48 height 15
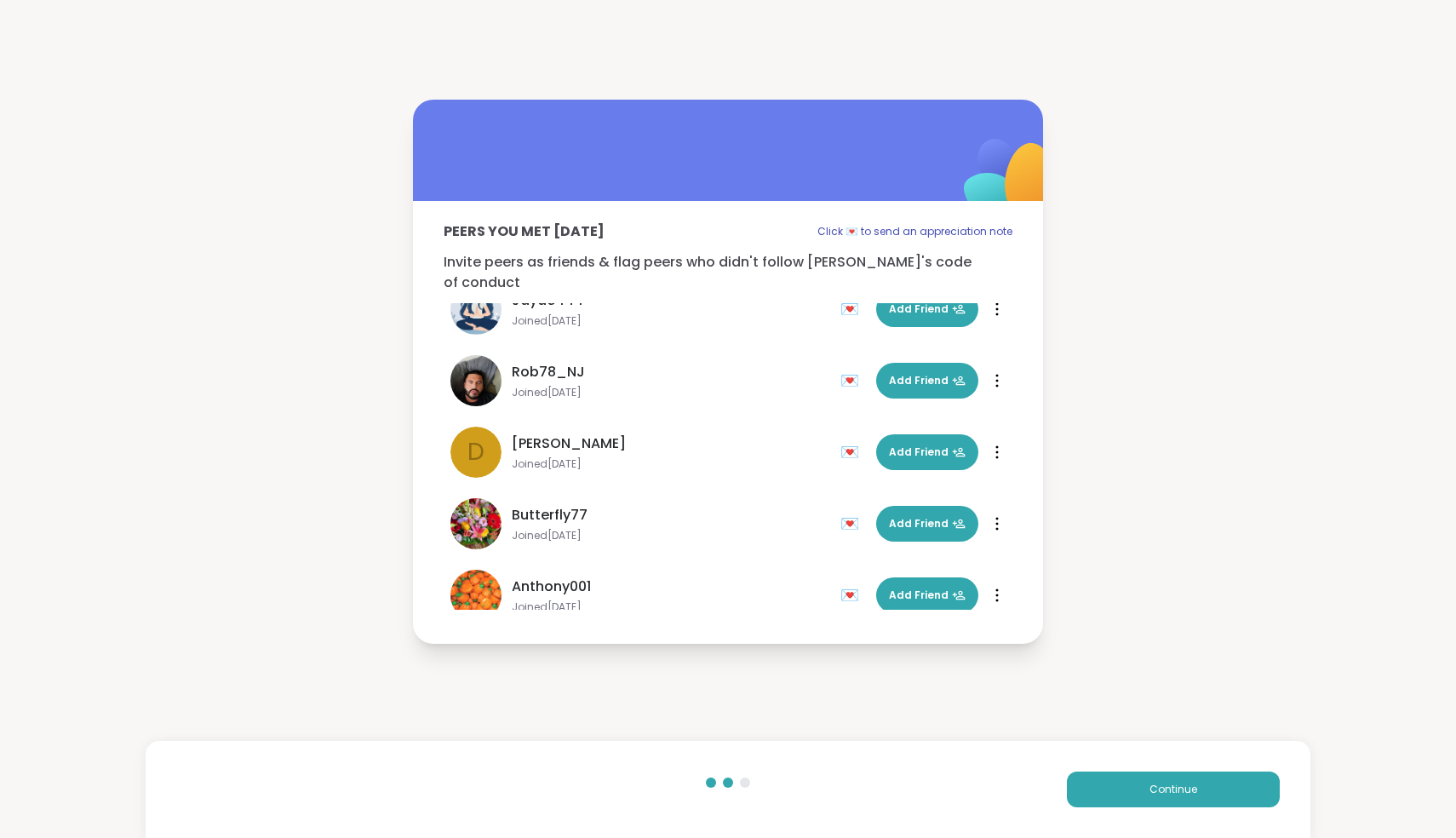
scroll to position [409, 0]
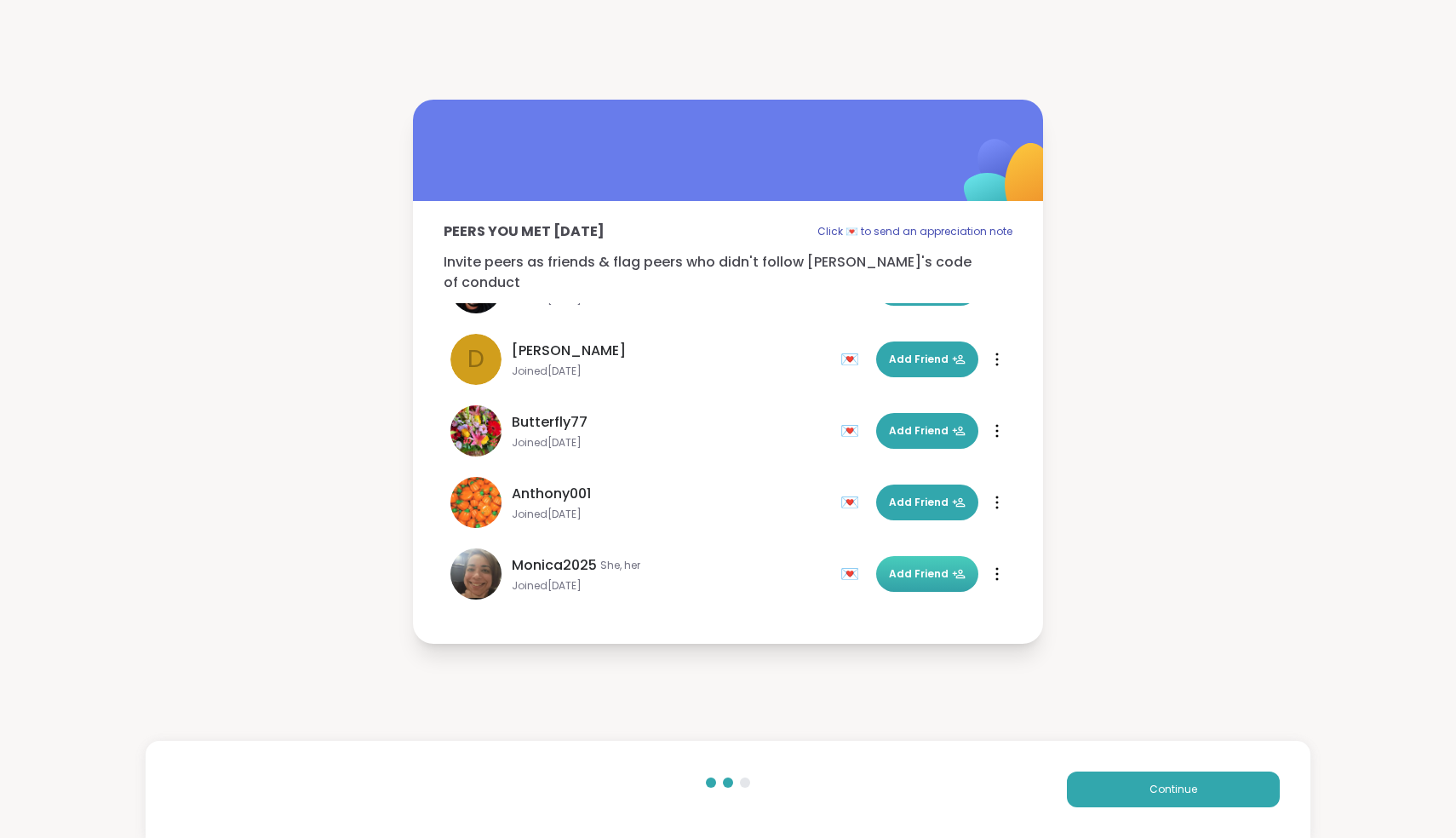
click at [904, 566] on span "Add Friend" at bounding box center [927, 573] width 76 height 15
click at [1174, 788] on span "Continue" at bounding box center [1173, 789] width 48 height 15
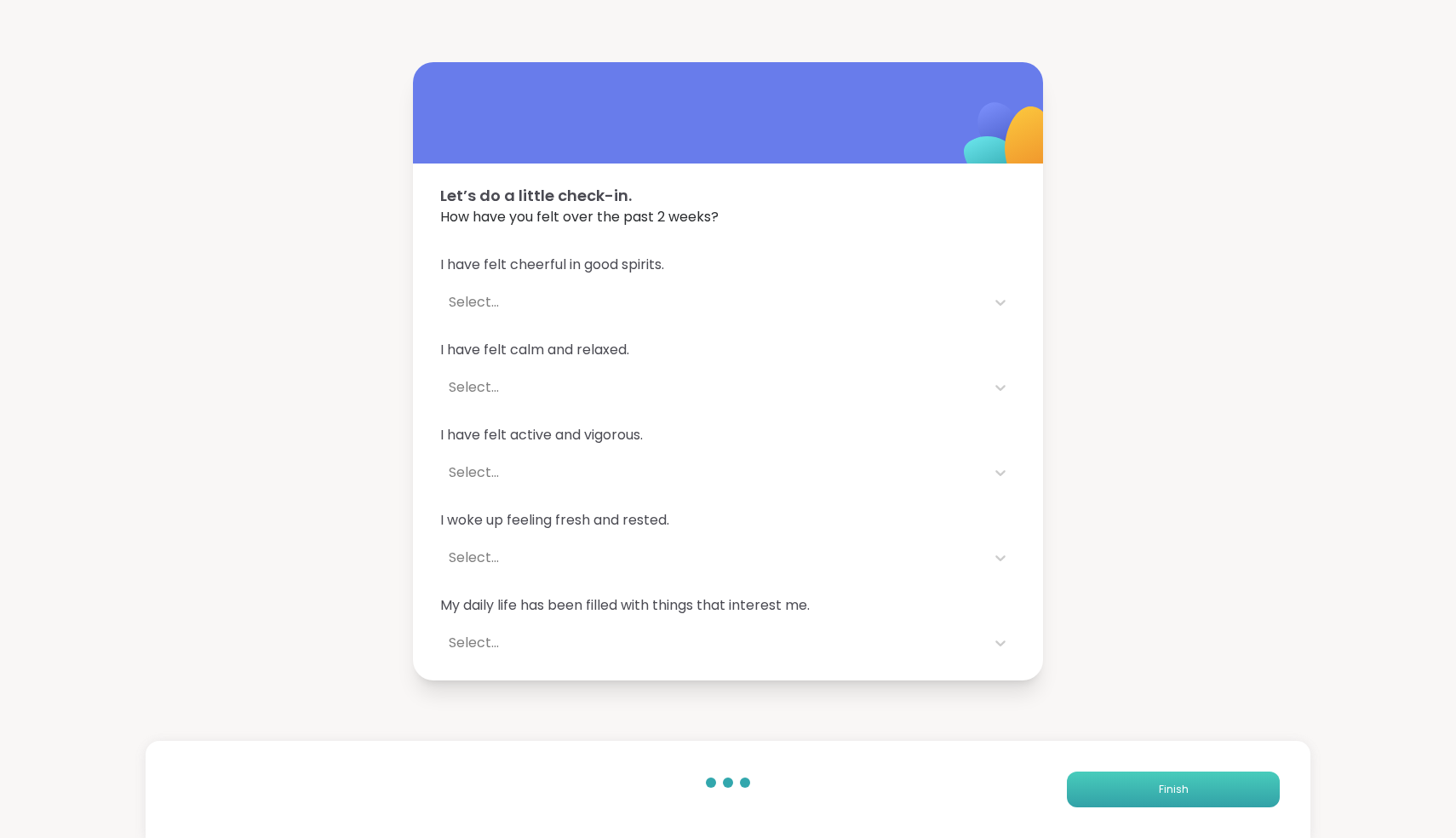
click at [1174, 788] on span "Finish" at bounding box center [1173, 789] width 30 height 15
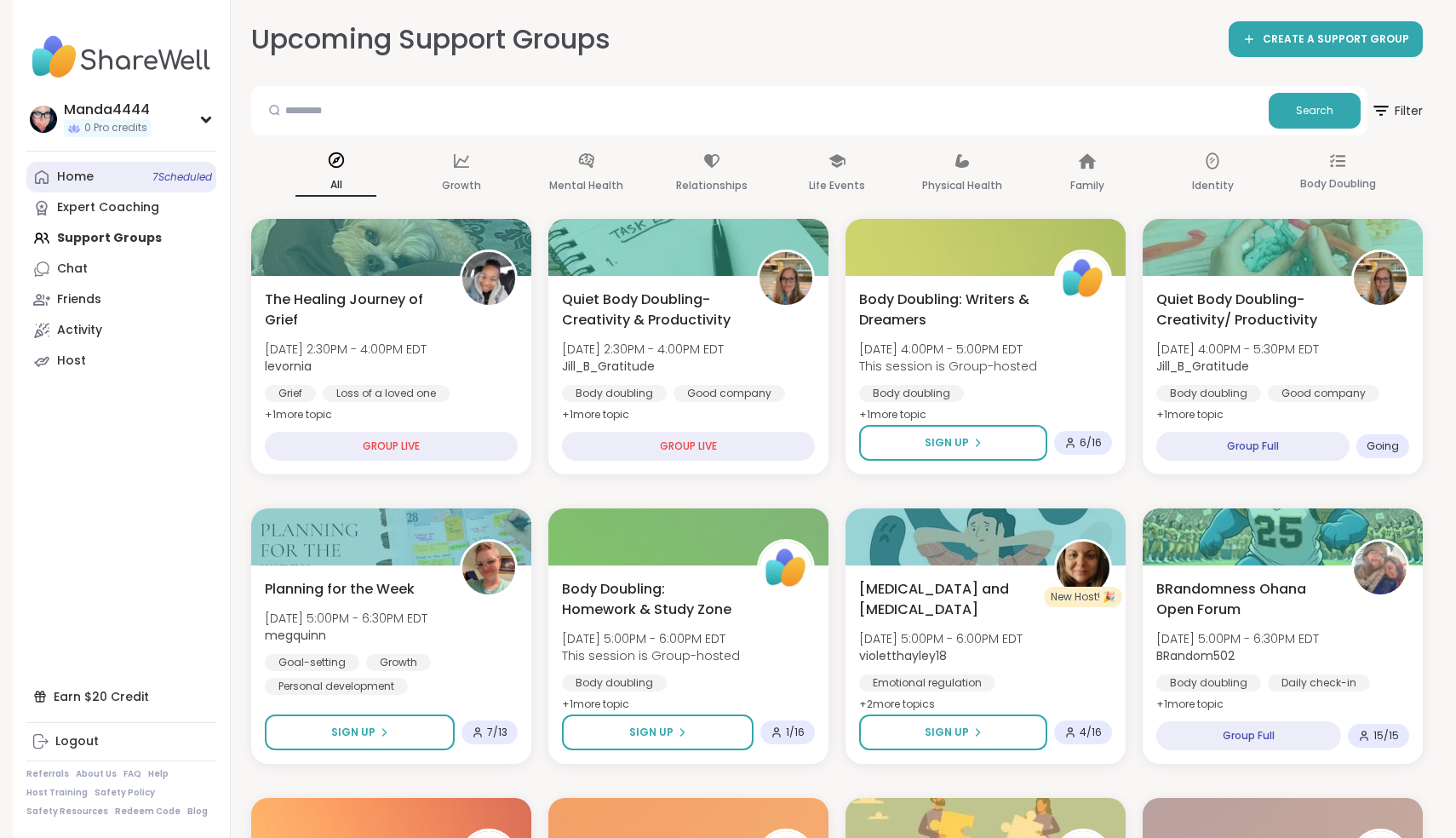
click at [108, 178] on link "Home 7 Scheduled" at bounding box center [121, 177] width 190 height 31
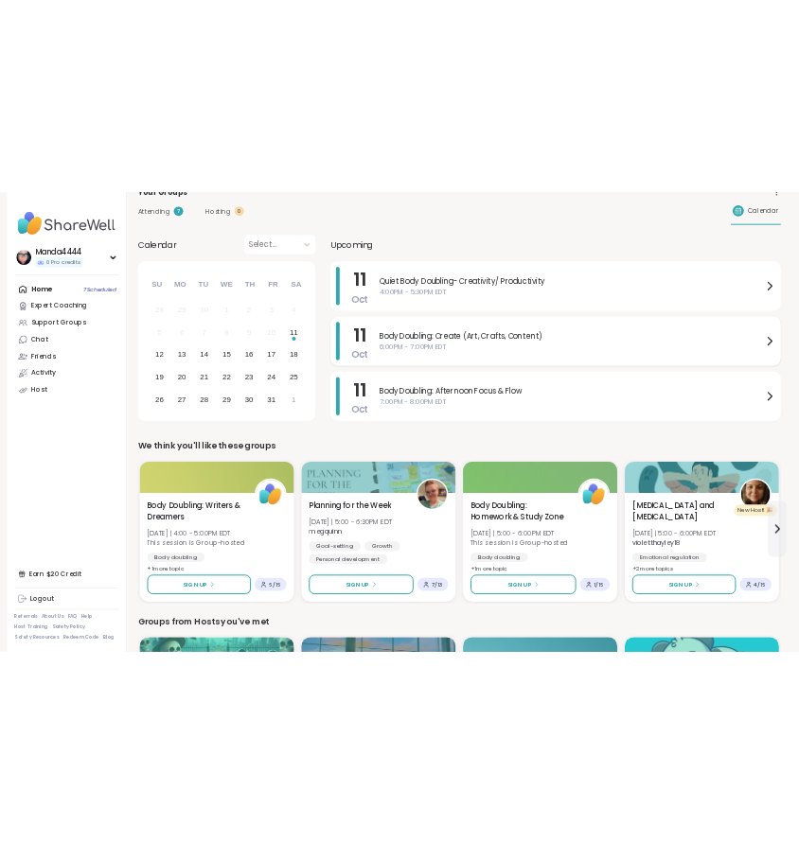
scroll to position [118, 0]
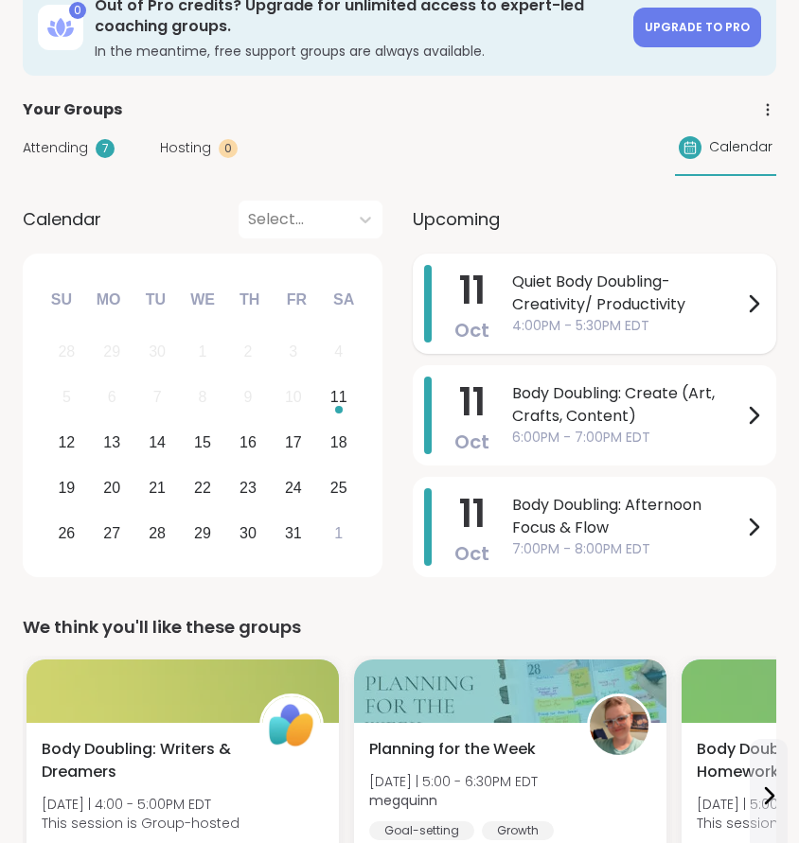
click at [577, 323] on span "4:00PM - 5:30PM EDT" at bounding box center [627, 326] width 230 height 20
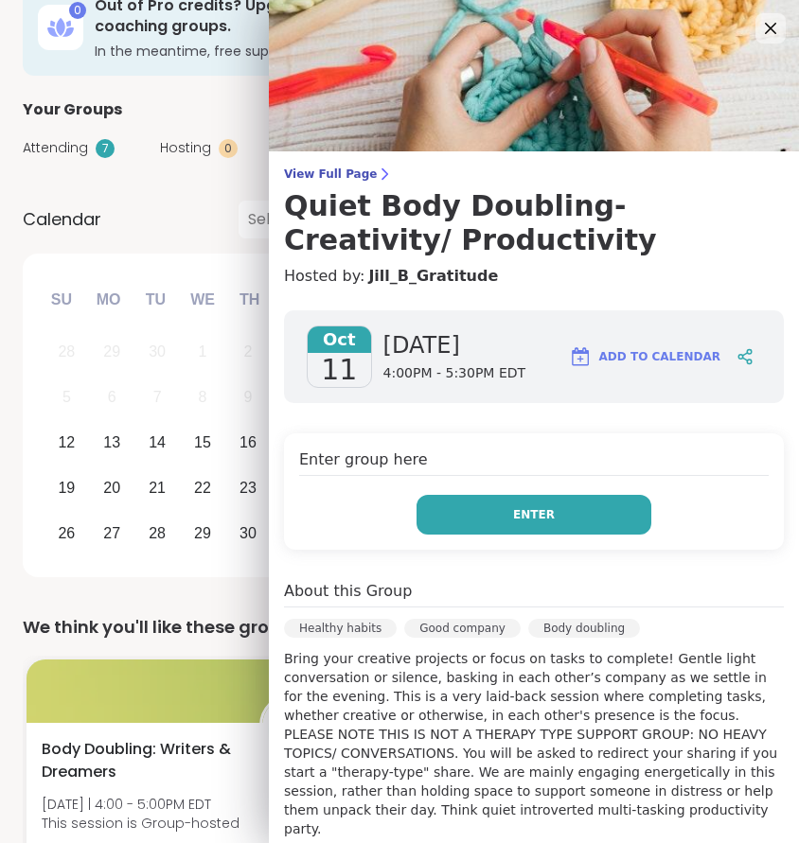
click at [560, 521] on button "Enter" at bounding box center [533, 515] width 235 height 40
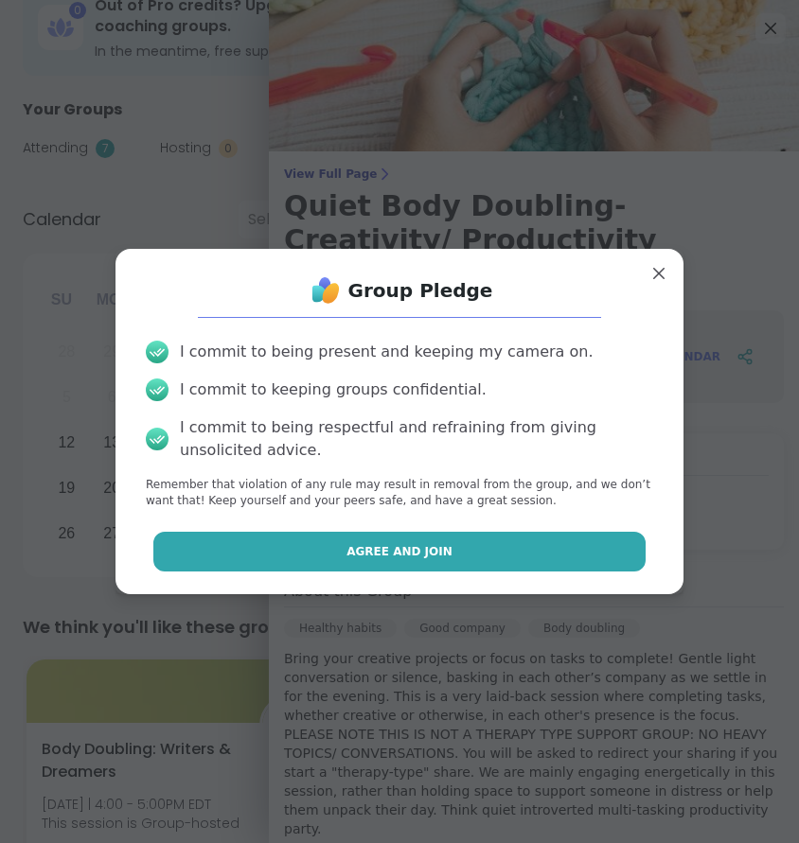
click at [529, 562] on button "Agree and Join" at bounding box center [399, 552] width 493 height 40
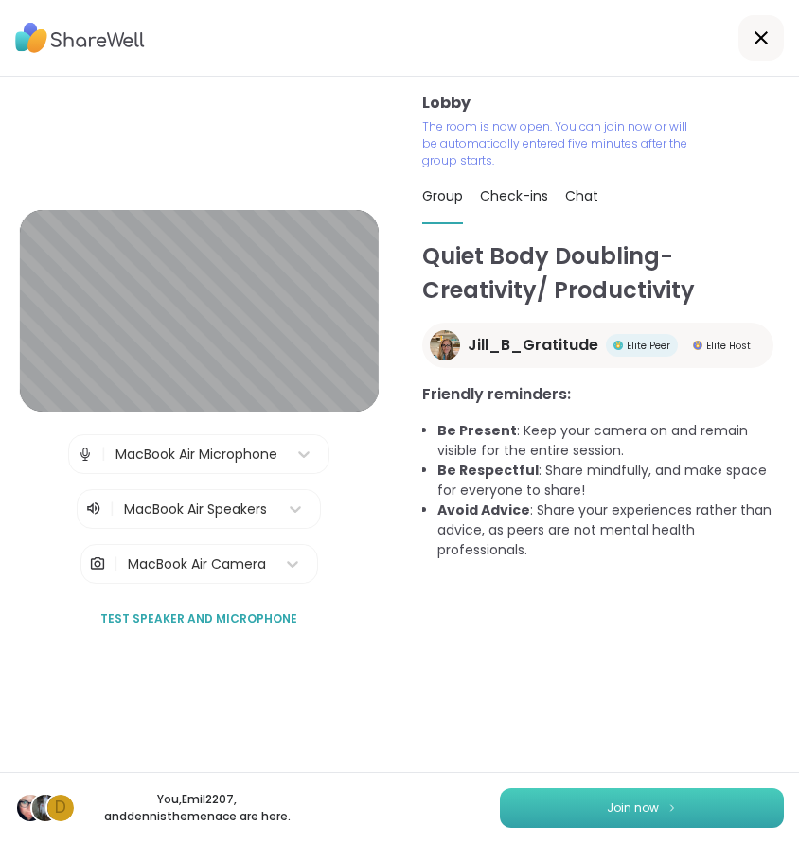
click at [647, 800] on span "Join now" at bounding box center [633, 808] width 52 height 17
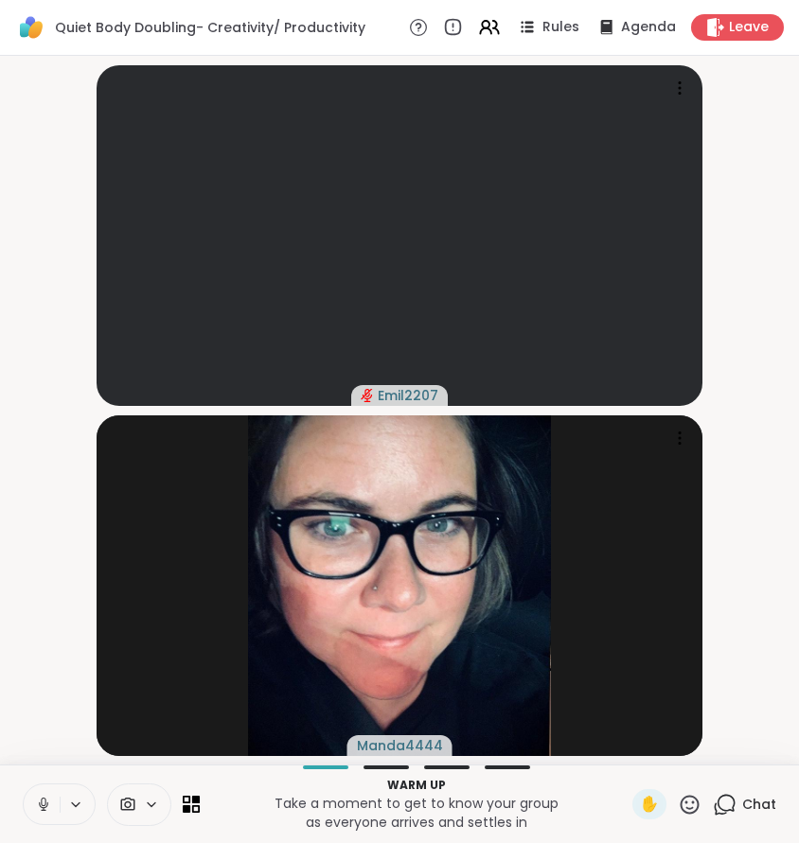
click at [44, 800] on icon at bounding box center [43, 804] width 17 height 17
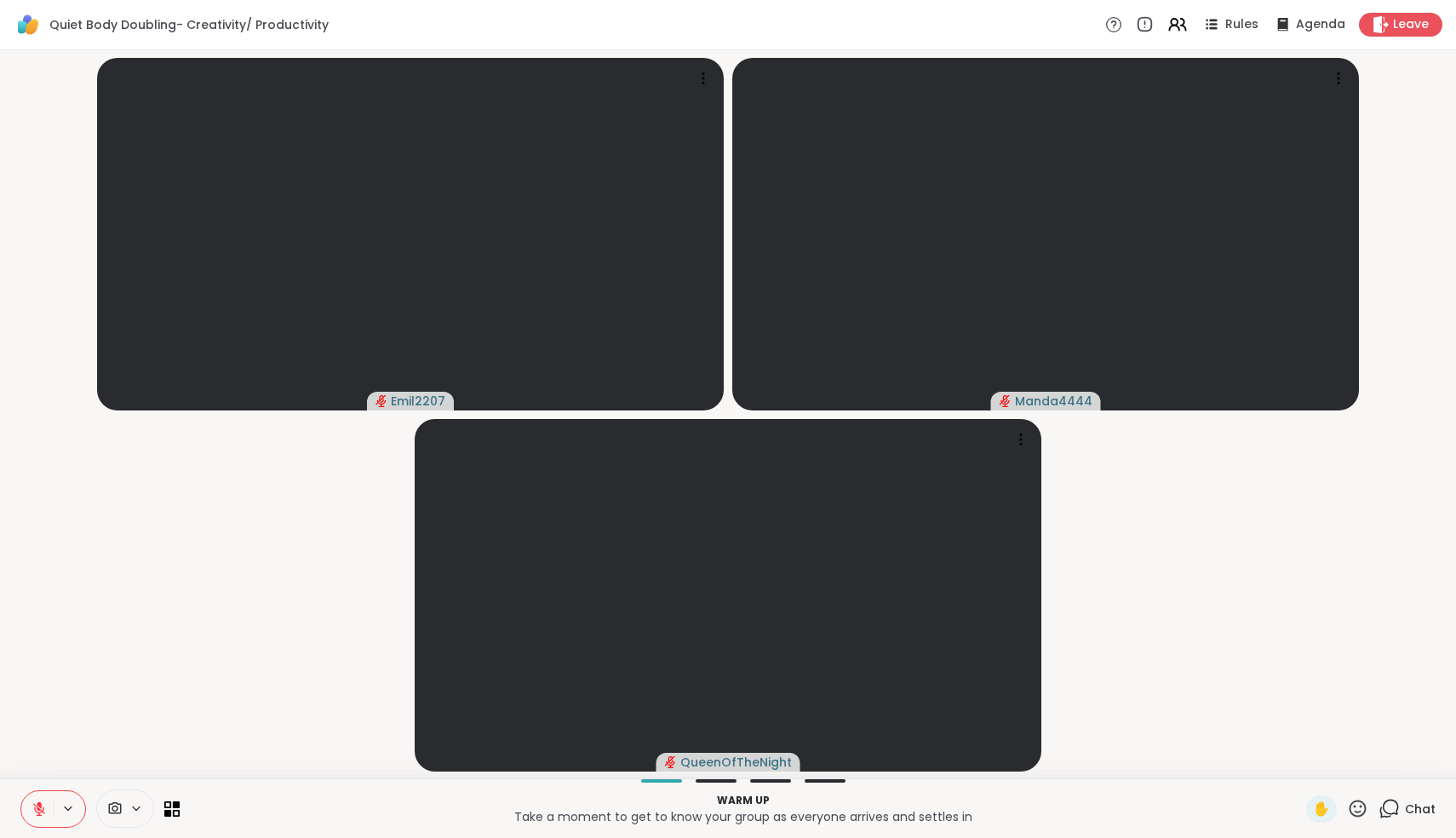
click at [40, 811] on icon at bounding box center [39, 808] width 12 height 12
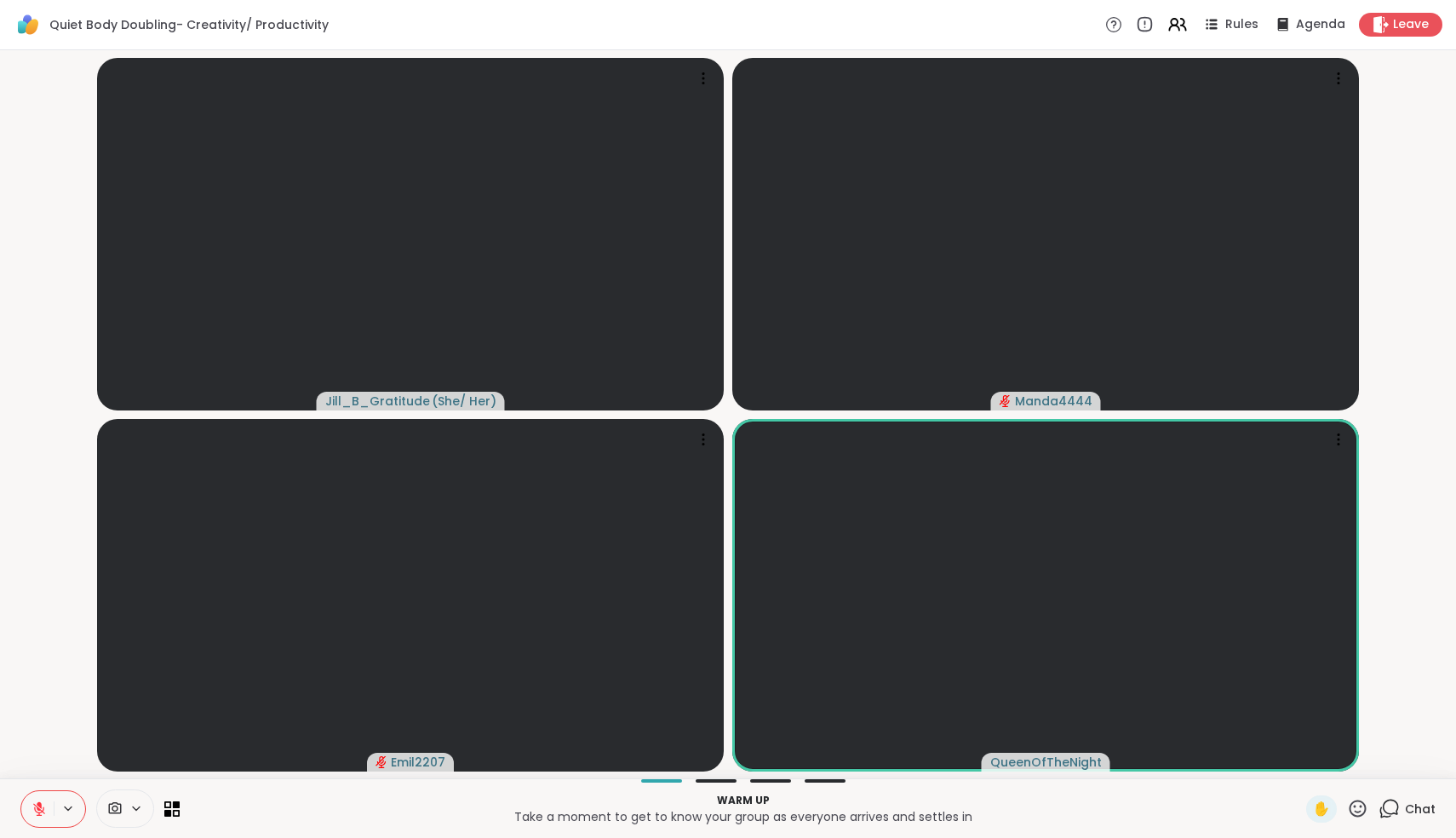
click at [40, 812] on icon at bounding box center [39, 808] width 12 height 12
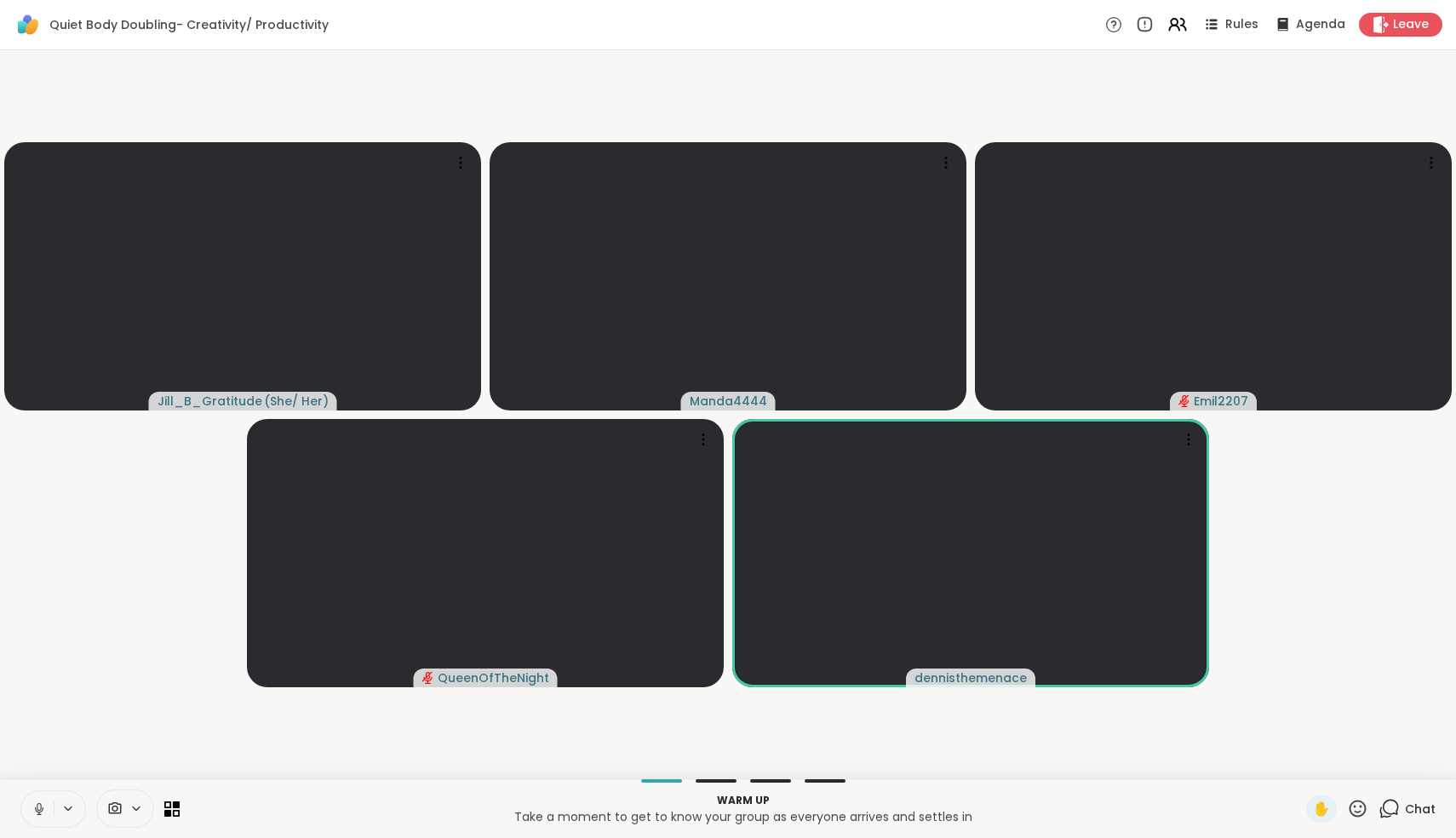
click at [40, 809] on icon at bounding box center [39, 806] width 4 height 8
click at [40, 809] on icon at bounding box center [39, 808] width 12 height 12
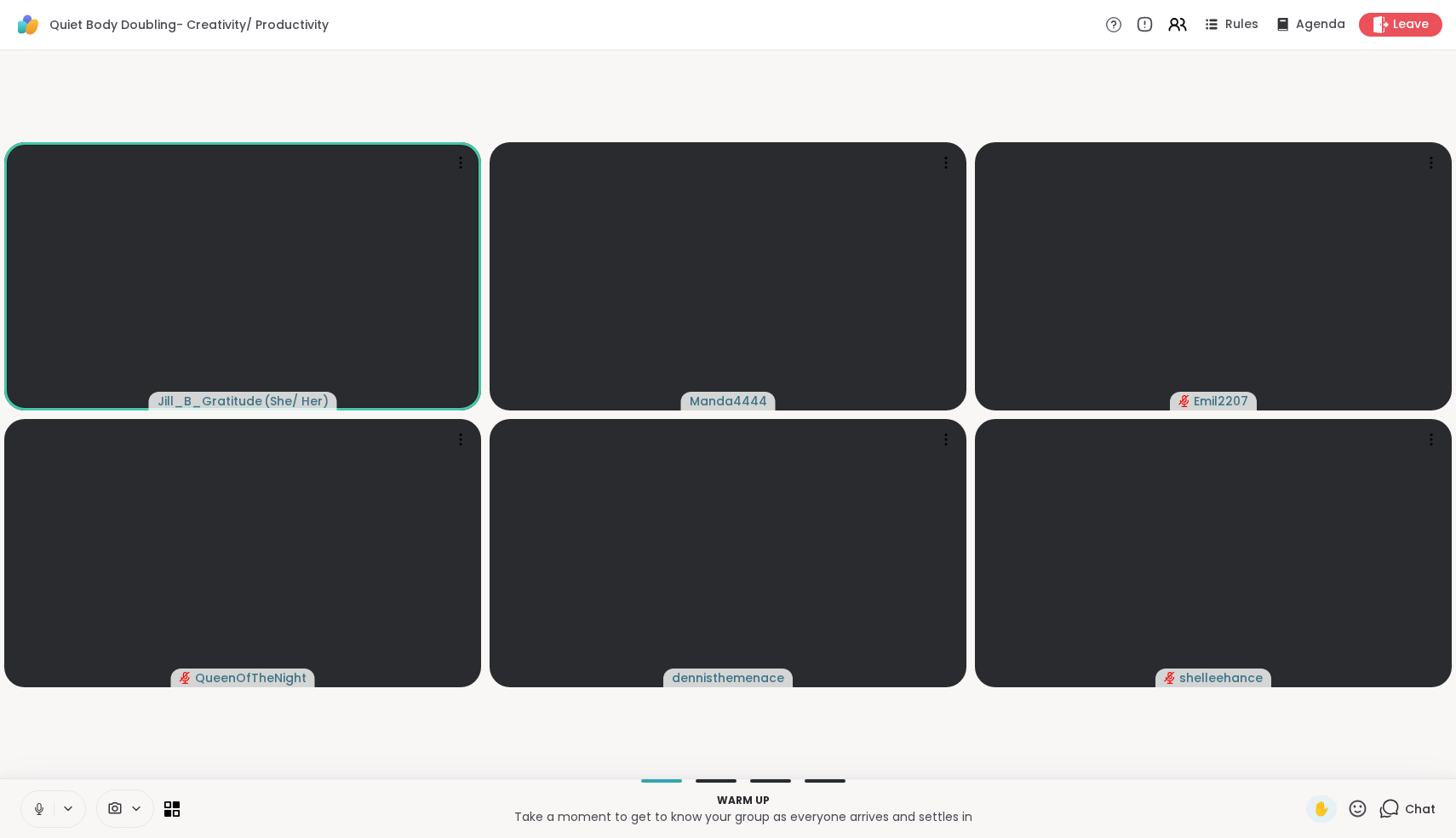
click at [38, 813] on icon at bounding box center [39, 808] width 15 height 15
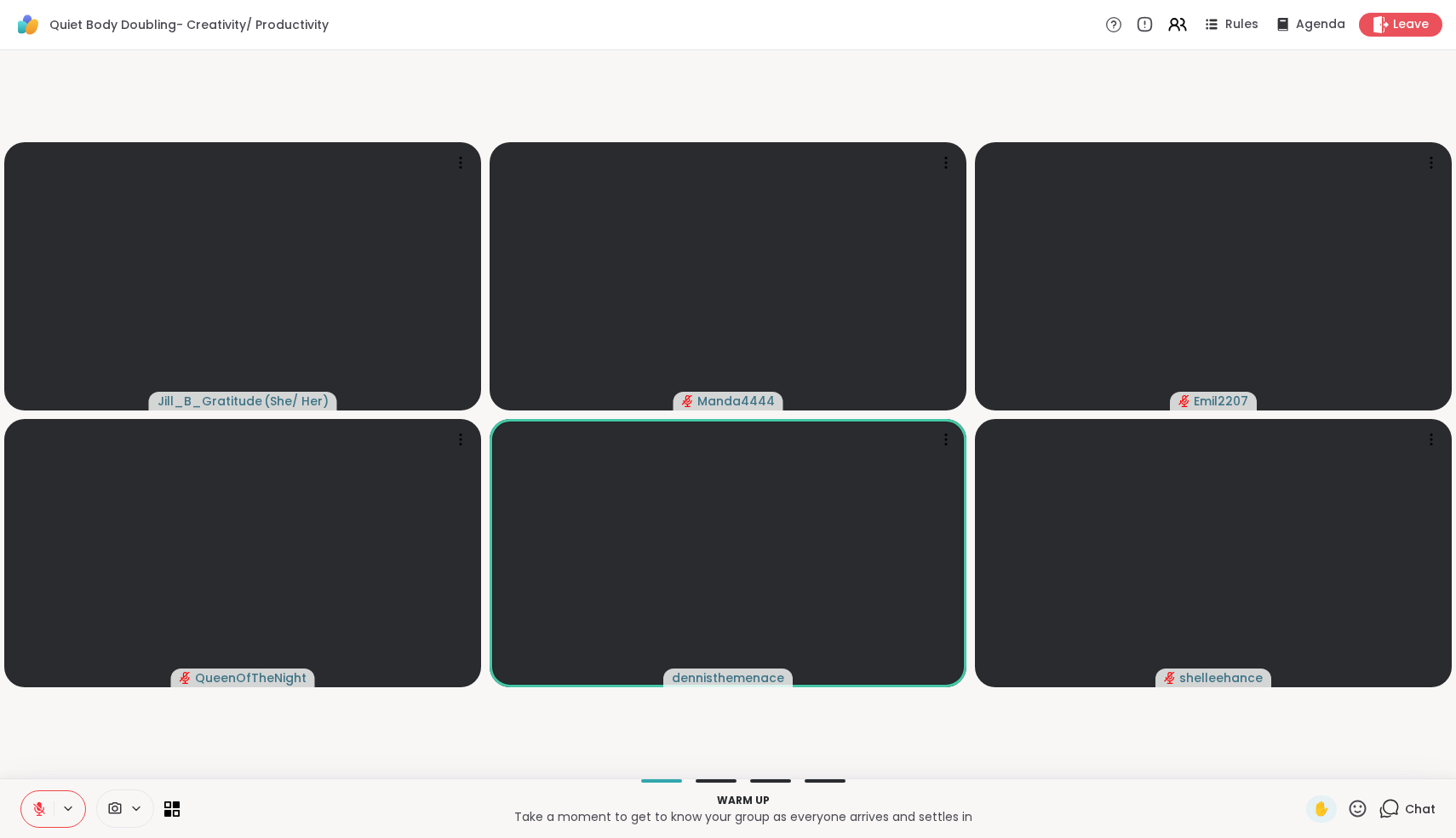
click at [37, 806] on icon at bounding box center [39, 808] width 12 height 12
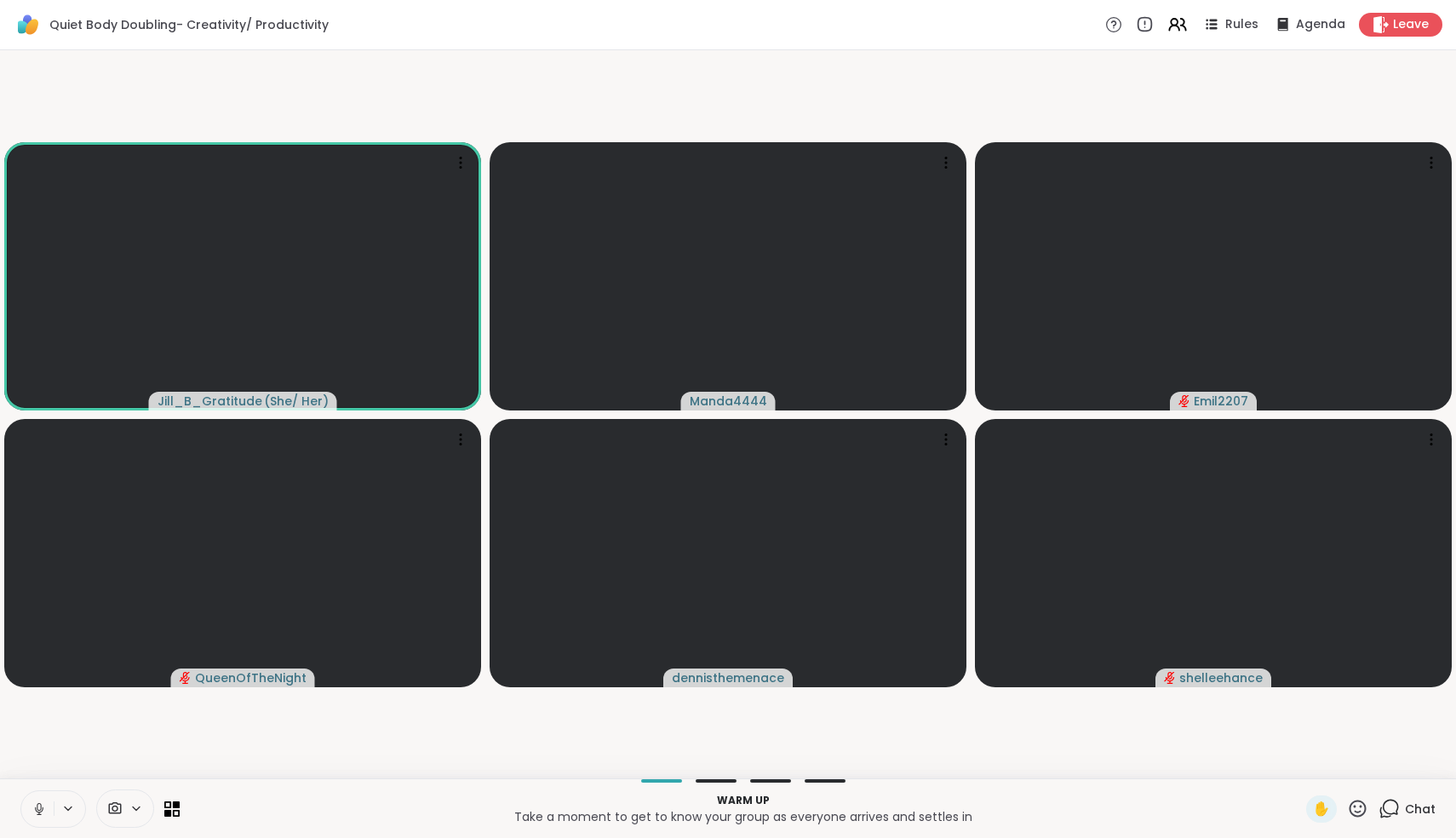
click at [38, 807] on icon at bounding box center [39, 806] width 4 height 8
click at [40, 811] on icon at bounding box center [39, 808] width 12 height 12
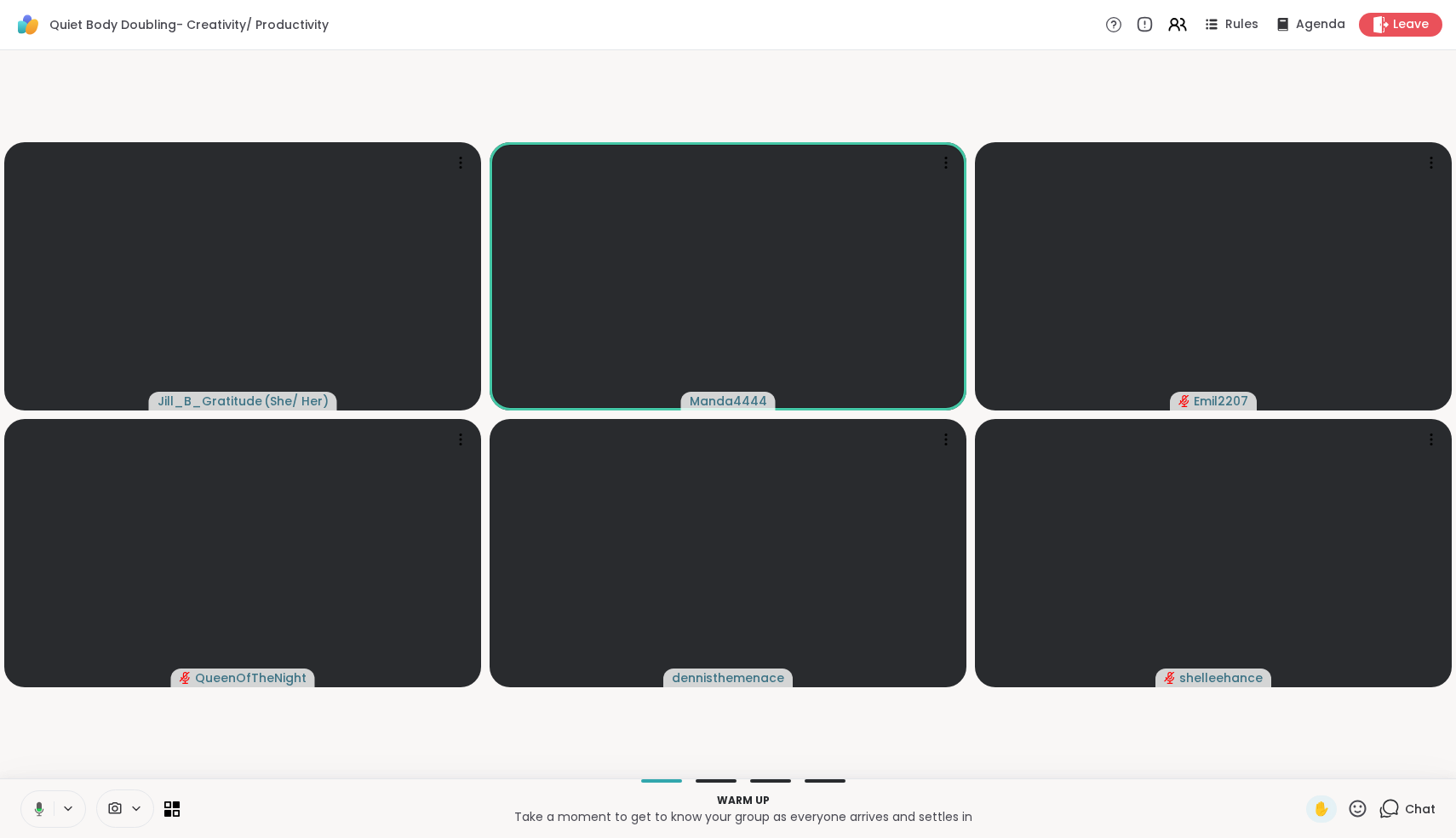
click at [40, 814] on icon at bounding box center [40, 808] width 9 height 14
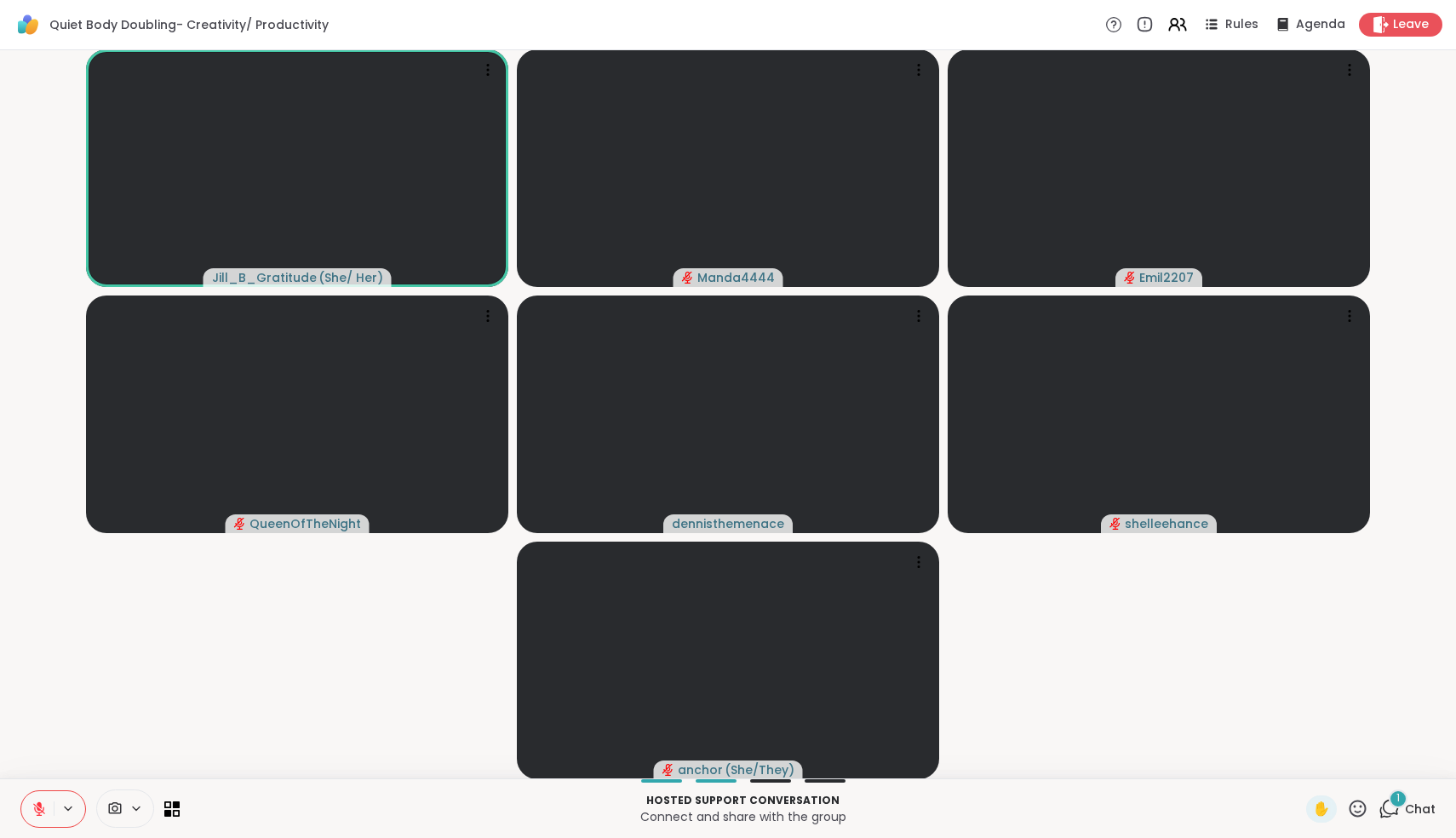
click at [40, 812] on icon at bounding box center [39, 808] width 15 height 15
click at [33, 803] on icon at bounding box center [39, 808] width 15 height 15
click at [1394, 808] on icon at bounding box center [1389, 809] width 22 height 22
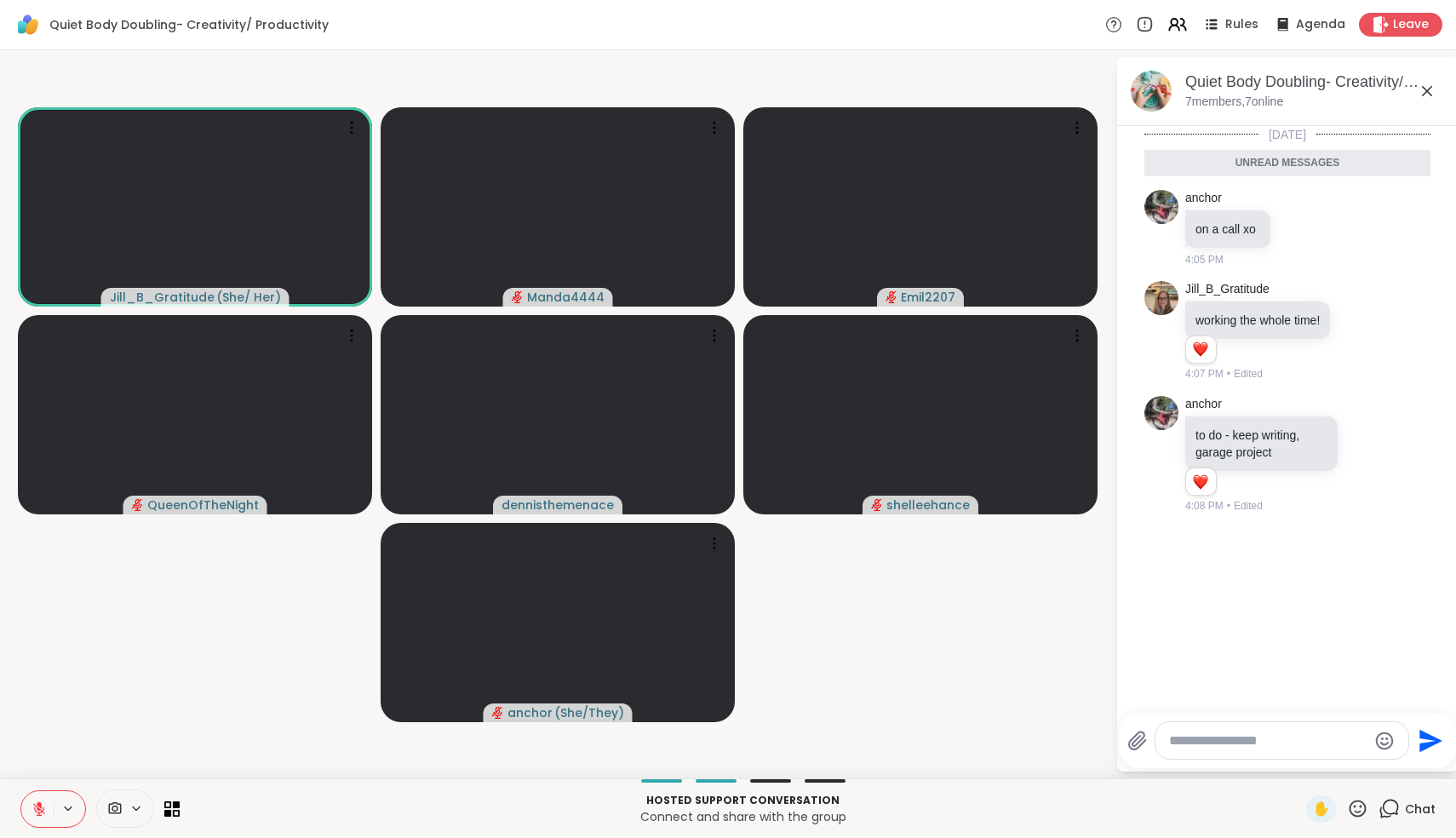
click at [1225, 734] on textarea "Type your message" at bounding box center [1268, 741] width 198 height 17
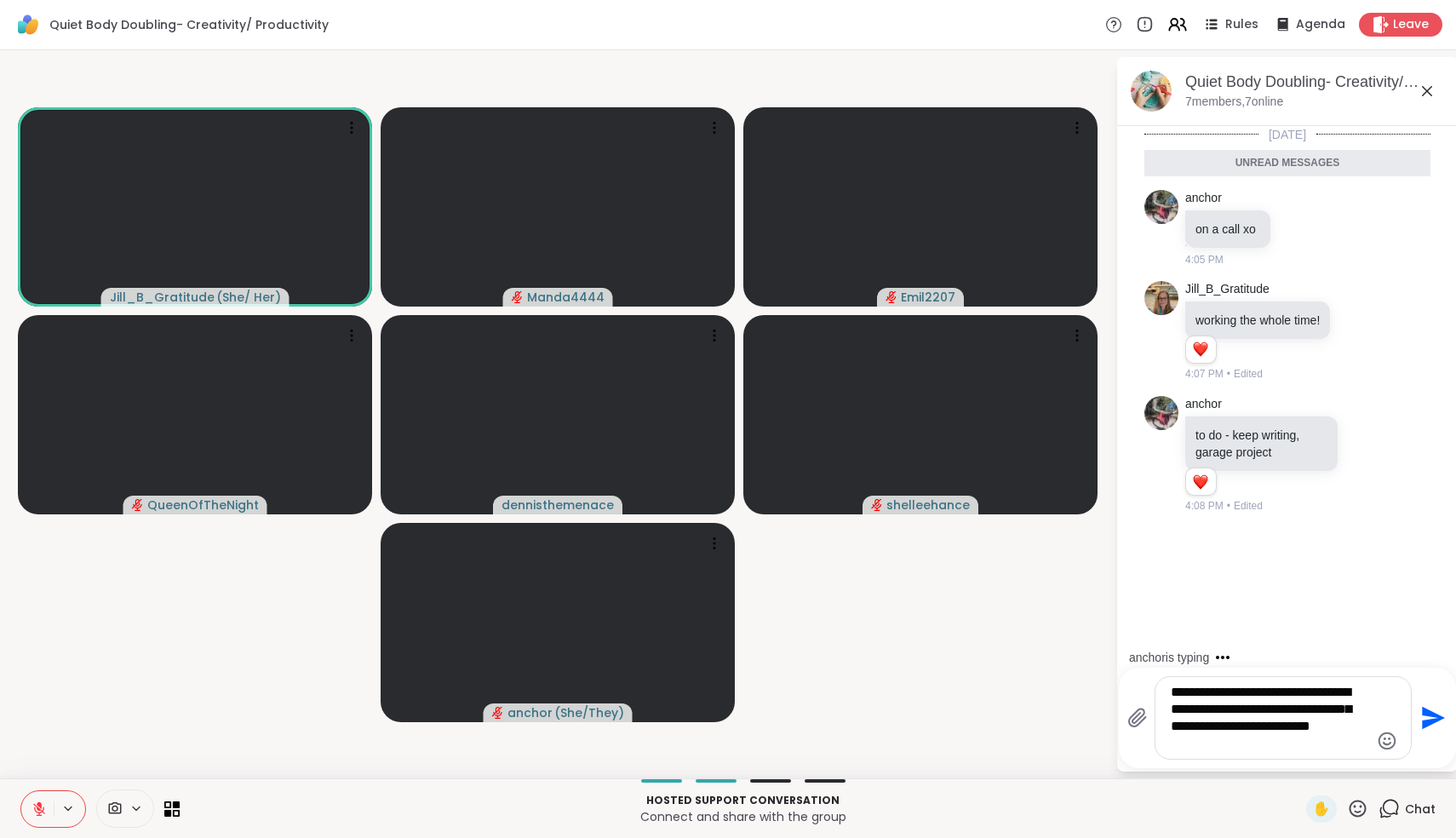
type textarea "**********"
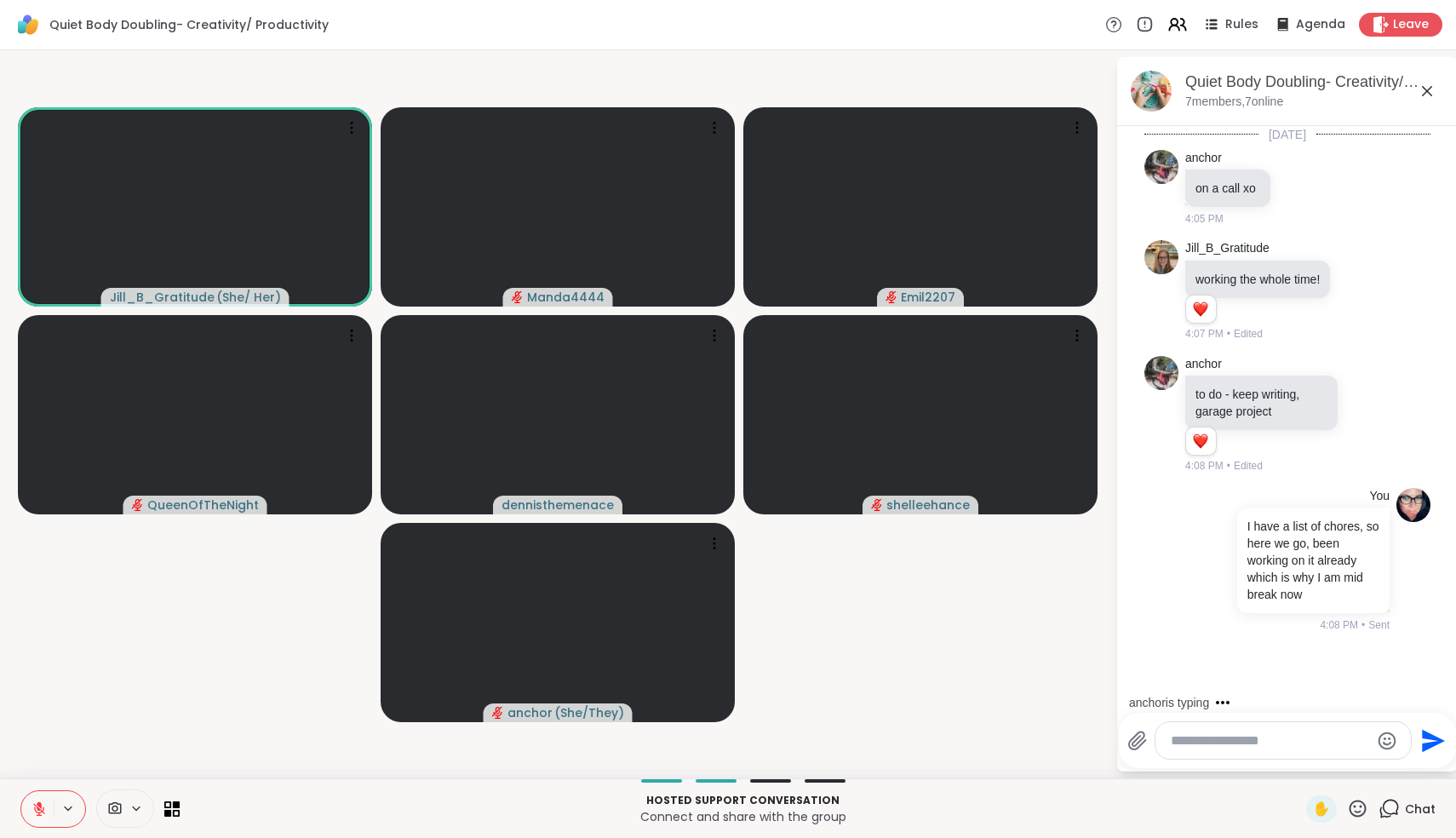
click at [45, 803] on icon at bounding box center [39, 808] width 15 height 15
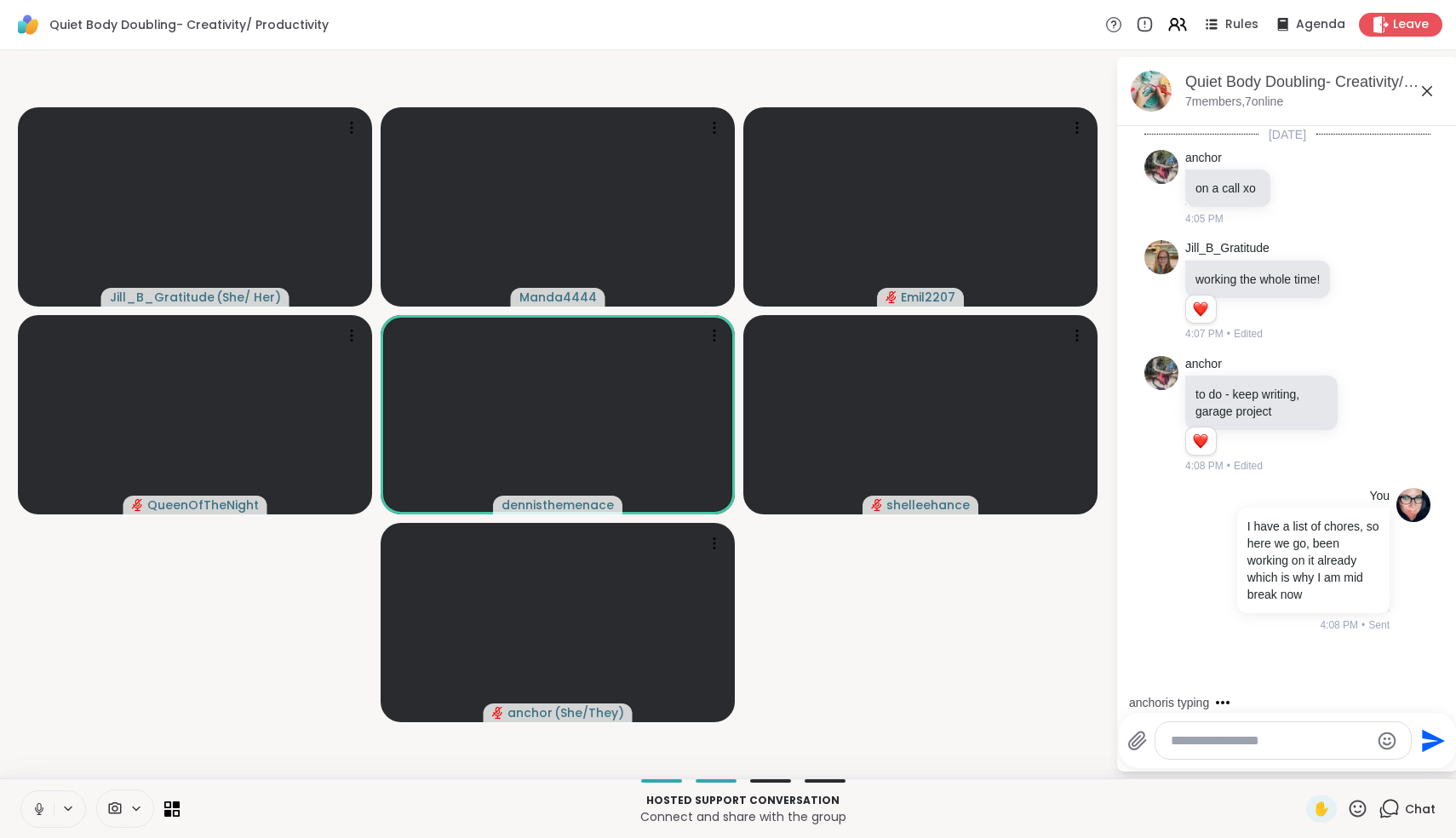
click at [45, 803] on icon at bounding box center [39, 808] width 15 height 15
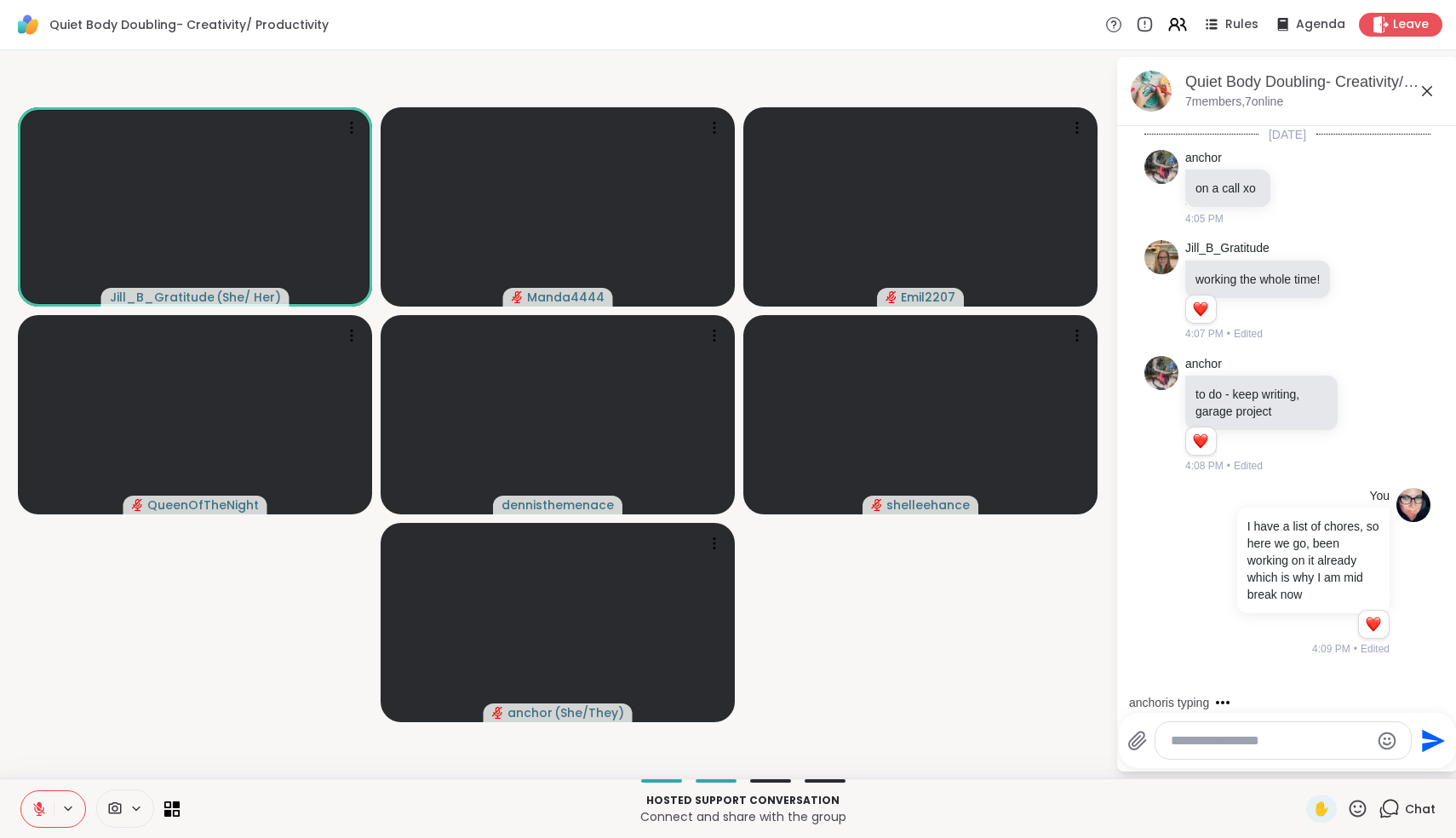
click at [1426, 94] on icon at bounding box center [1426, 91] width 21 height 21
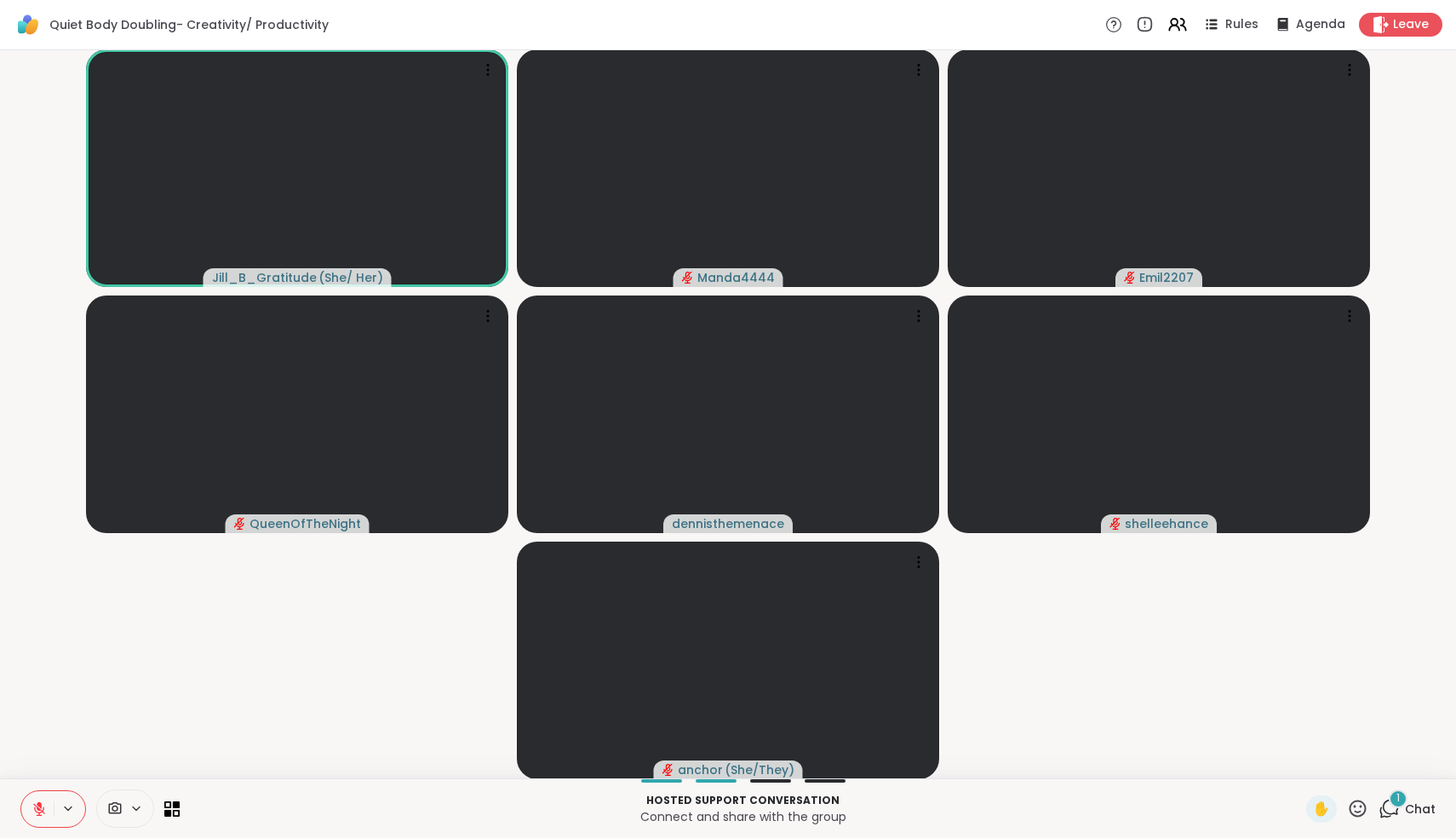
click at [1389, 805] on icon at bounding box center [1389, 809] width 22 height 22
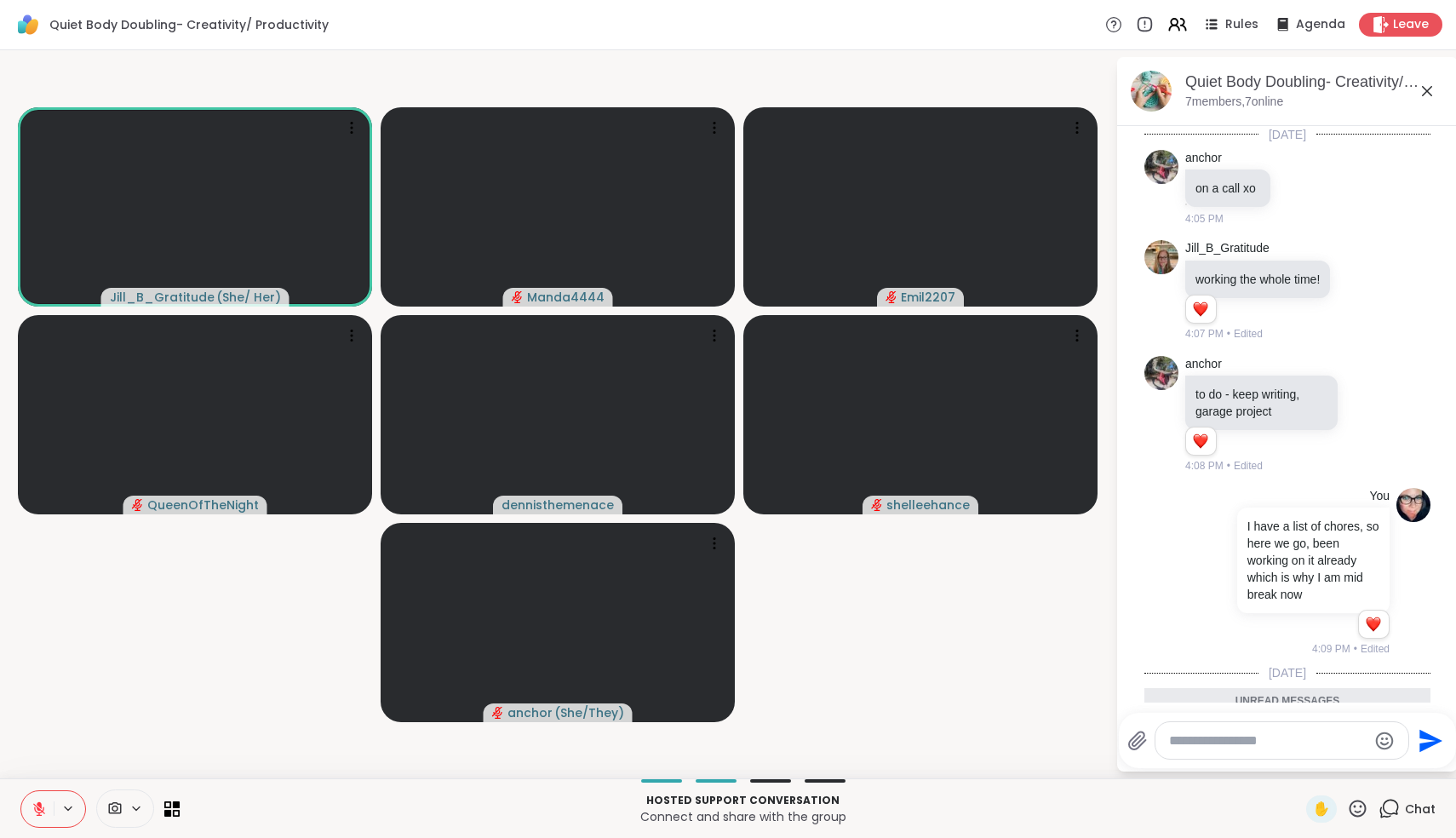
scroll to position [195, 0]
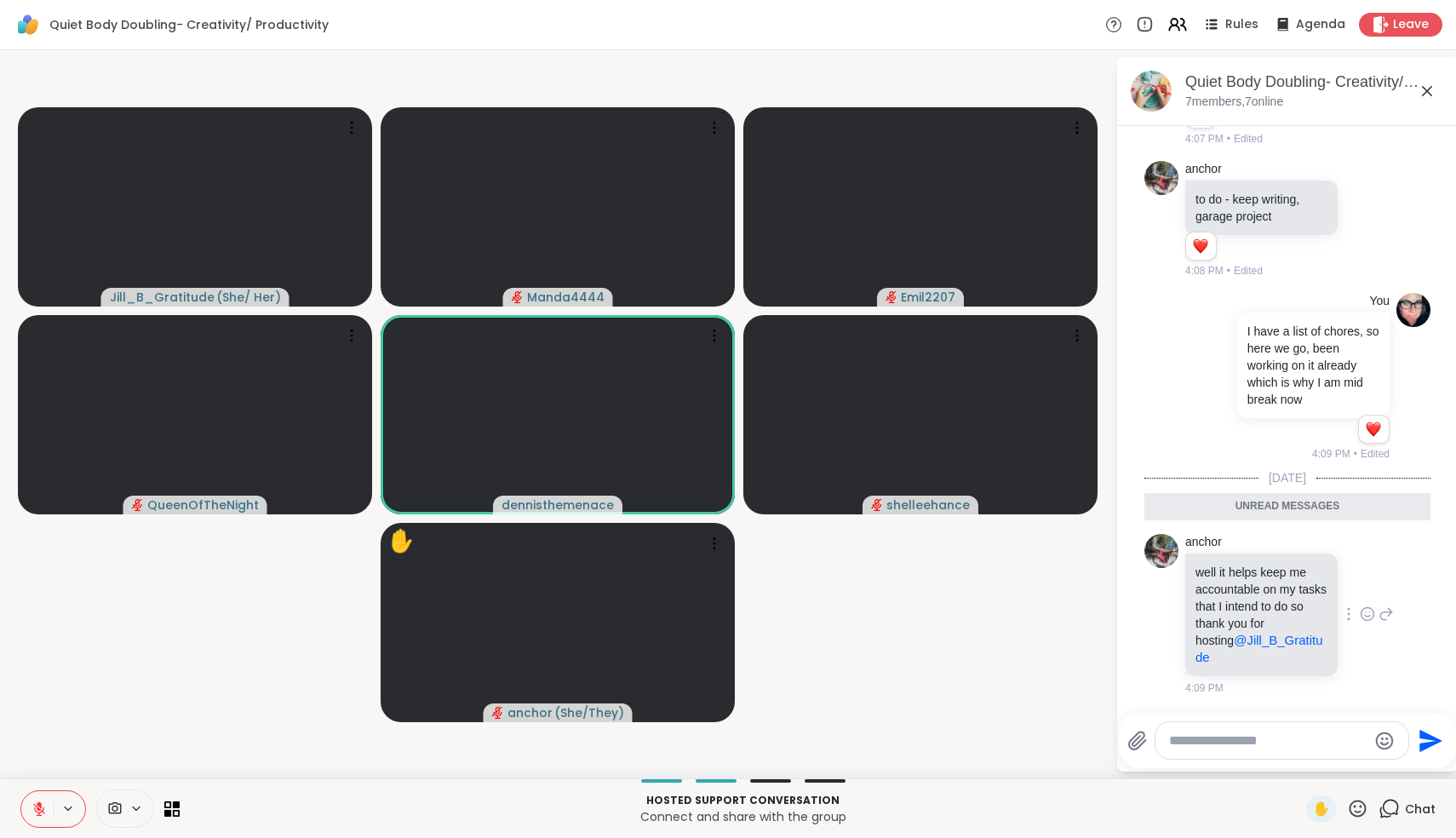
click at [1368, 617] on icon at bounding box center [1367, 614] width 15 height 17
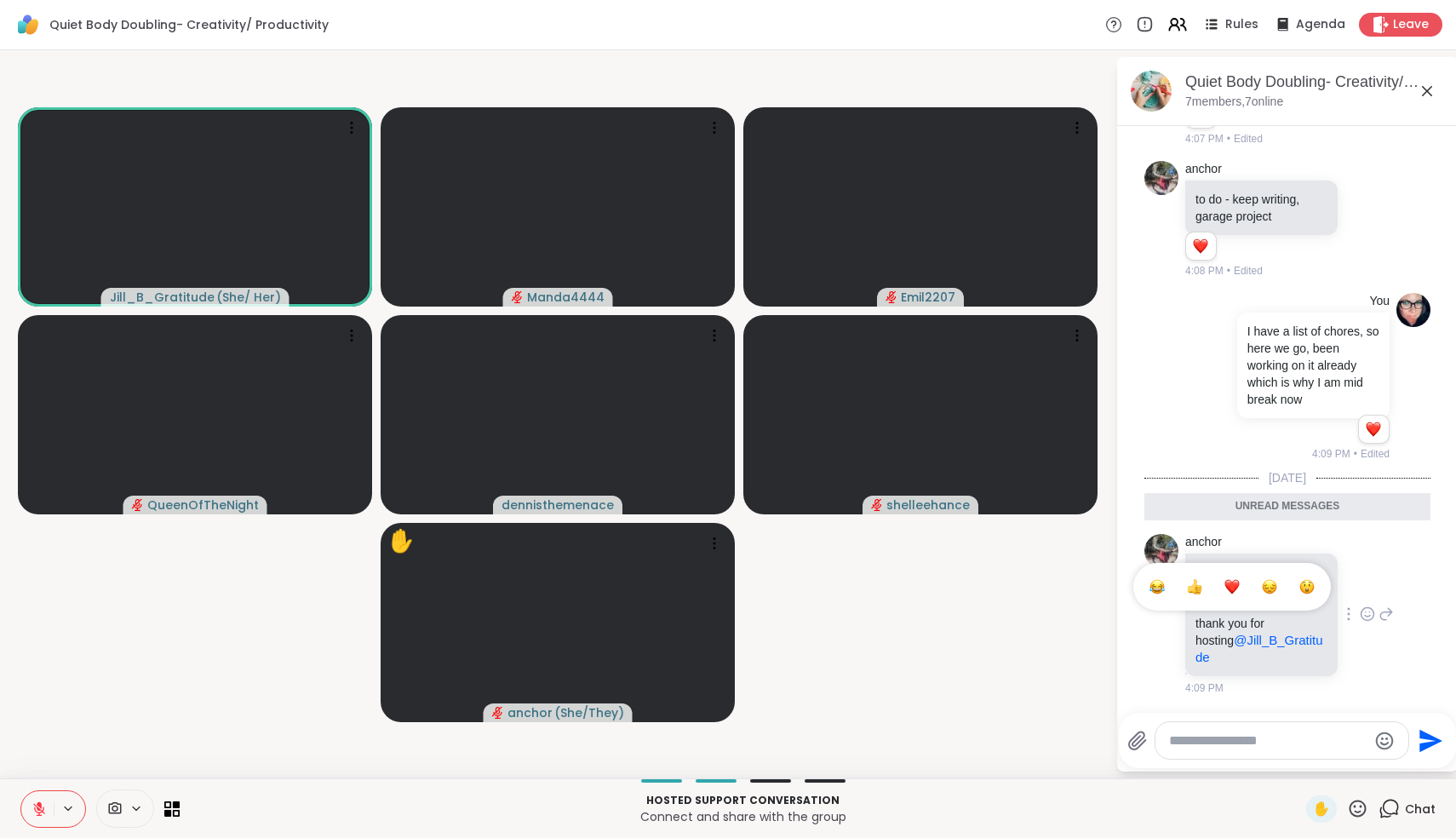
click at [1236, 581] on div "Select Reaction: Heart" at bounding box center [1232, 586] width 15 height 15
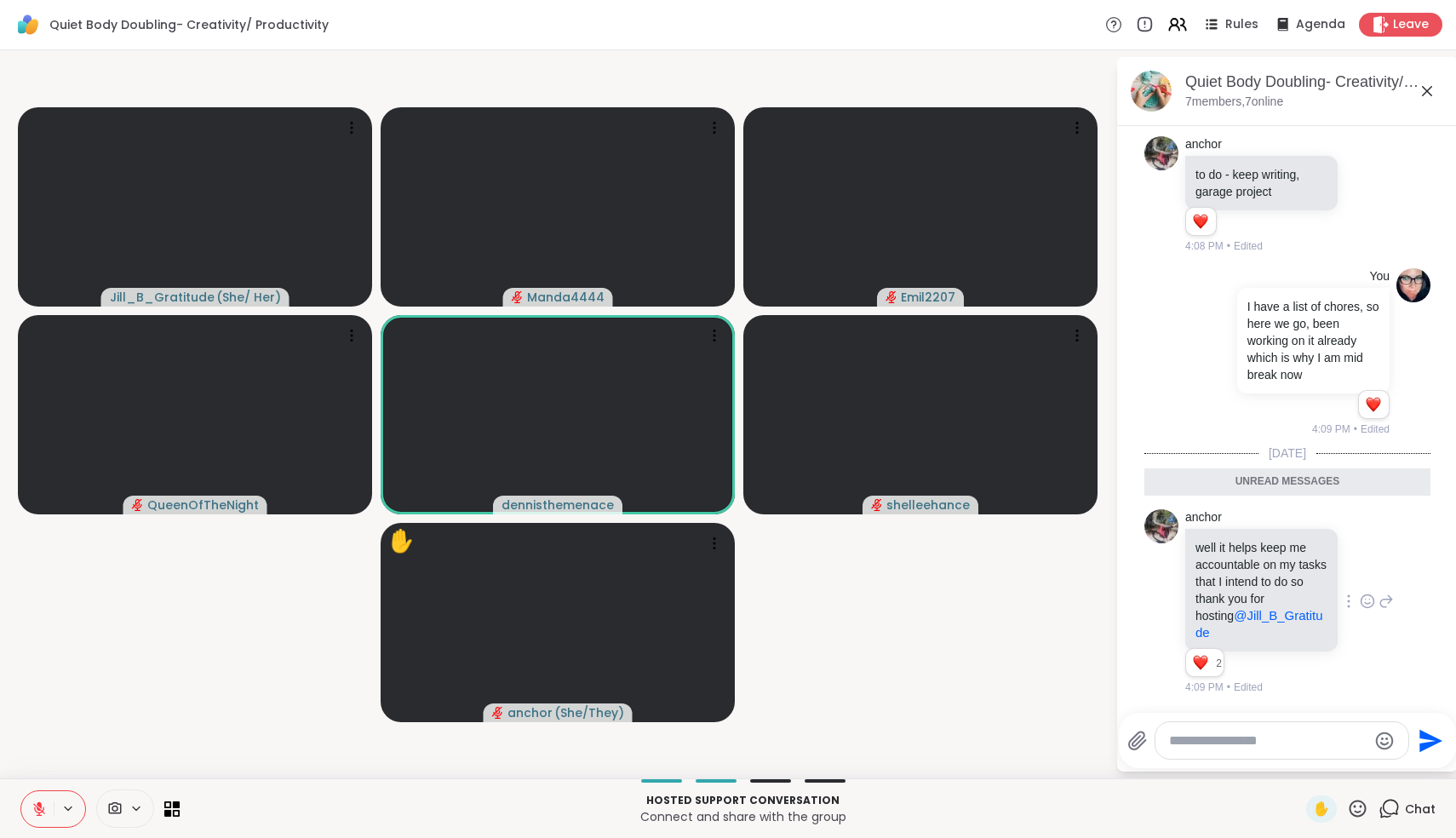
click at [38, 799] on button at bounding box center [38, 809] width 32 height 36
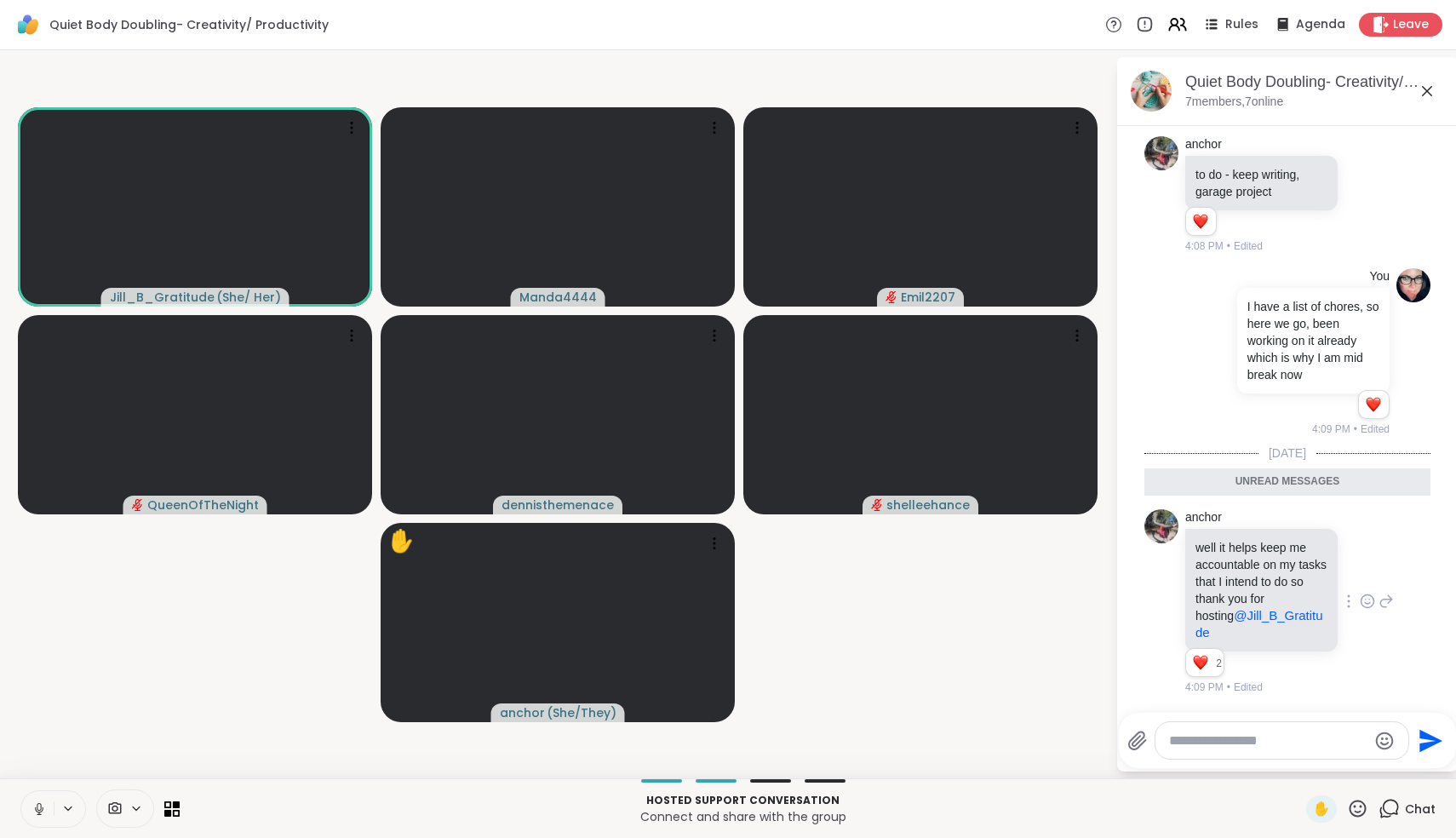
click at [40, 805] on icon at bounding box center [39, 808] width 15 height 15
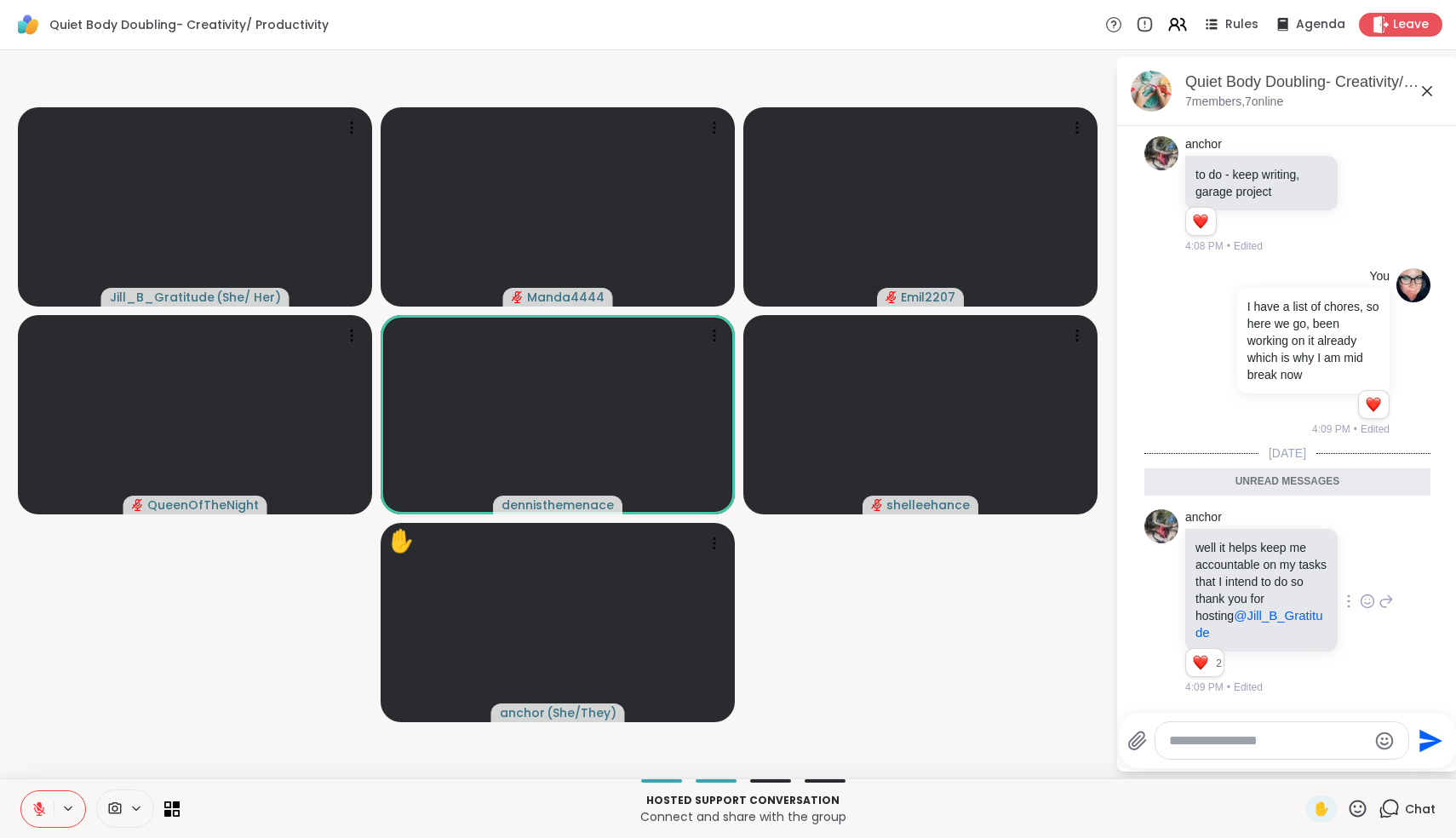
click at [40, 805] on icon at bounding box center [40, 805] width 5 height 7
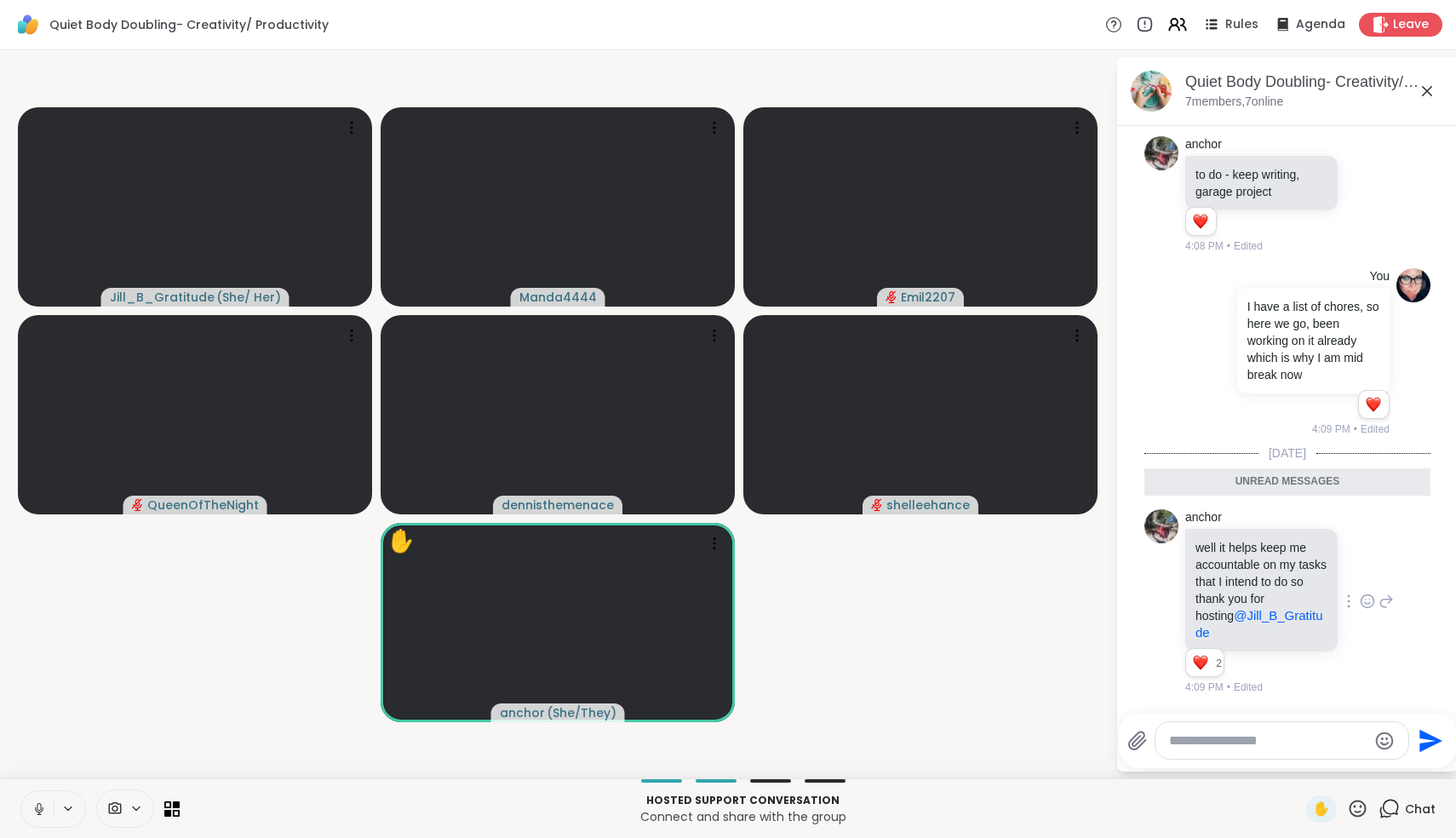
click at [40, 805] on icon at bounding box center [39, 808] width 15 height 15
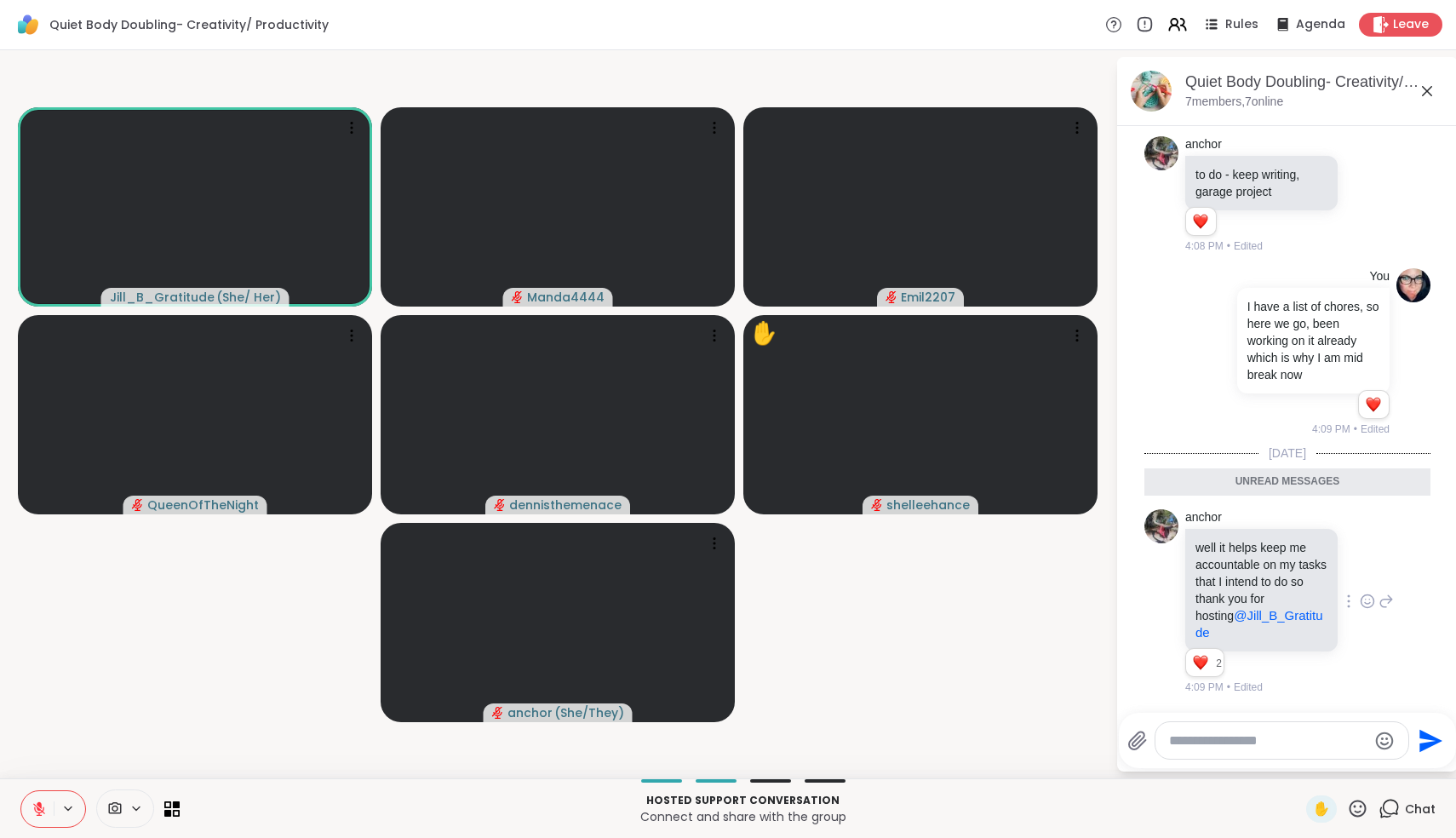
click at [33, 815] on icon at bounding box center [39, 808] width 15 height 15
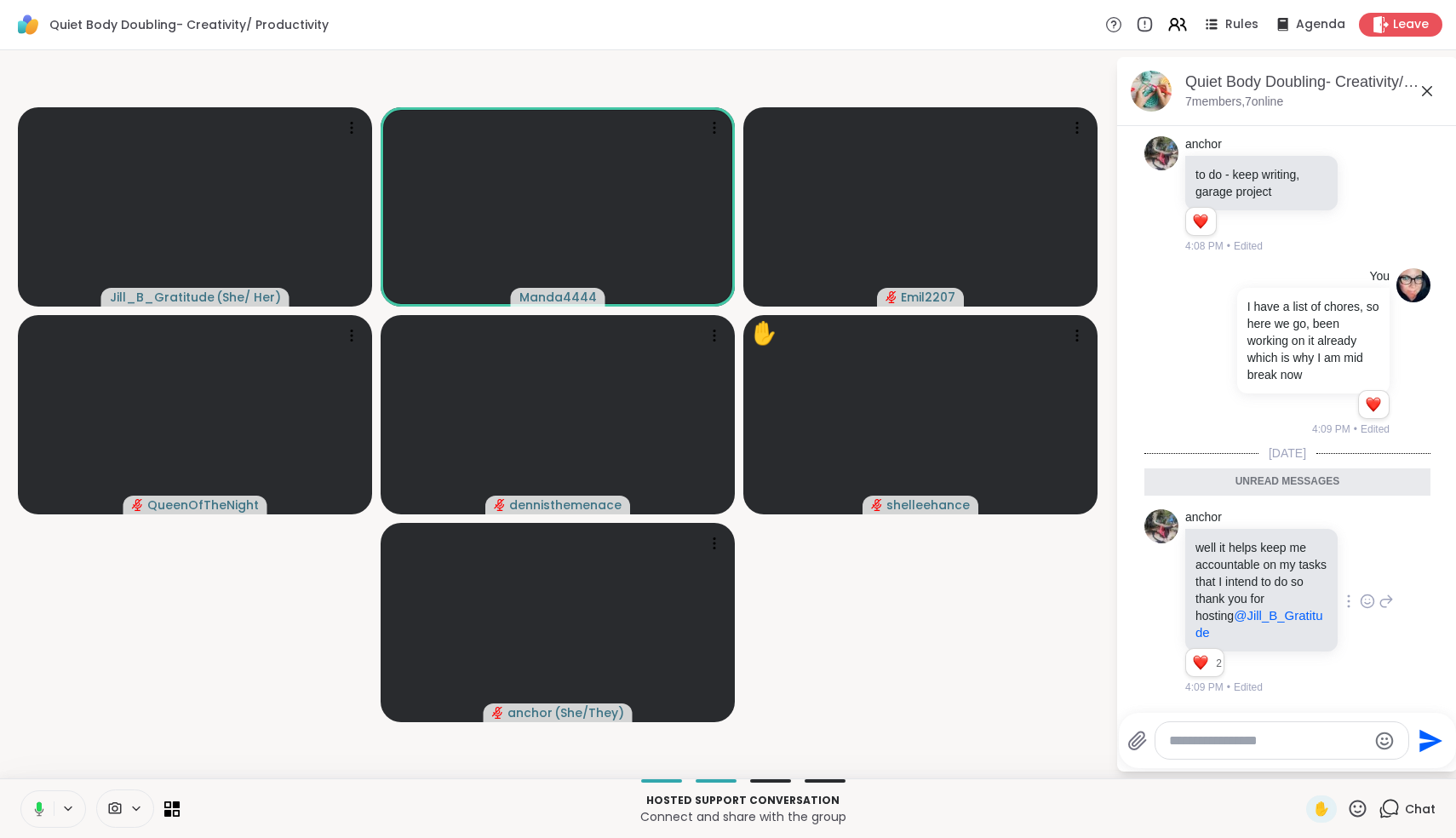
click at [33, 815] on icon at bounding box center [36, 808] width 15 height 15
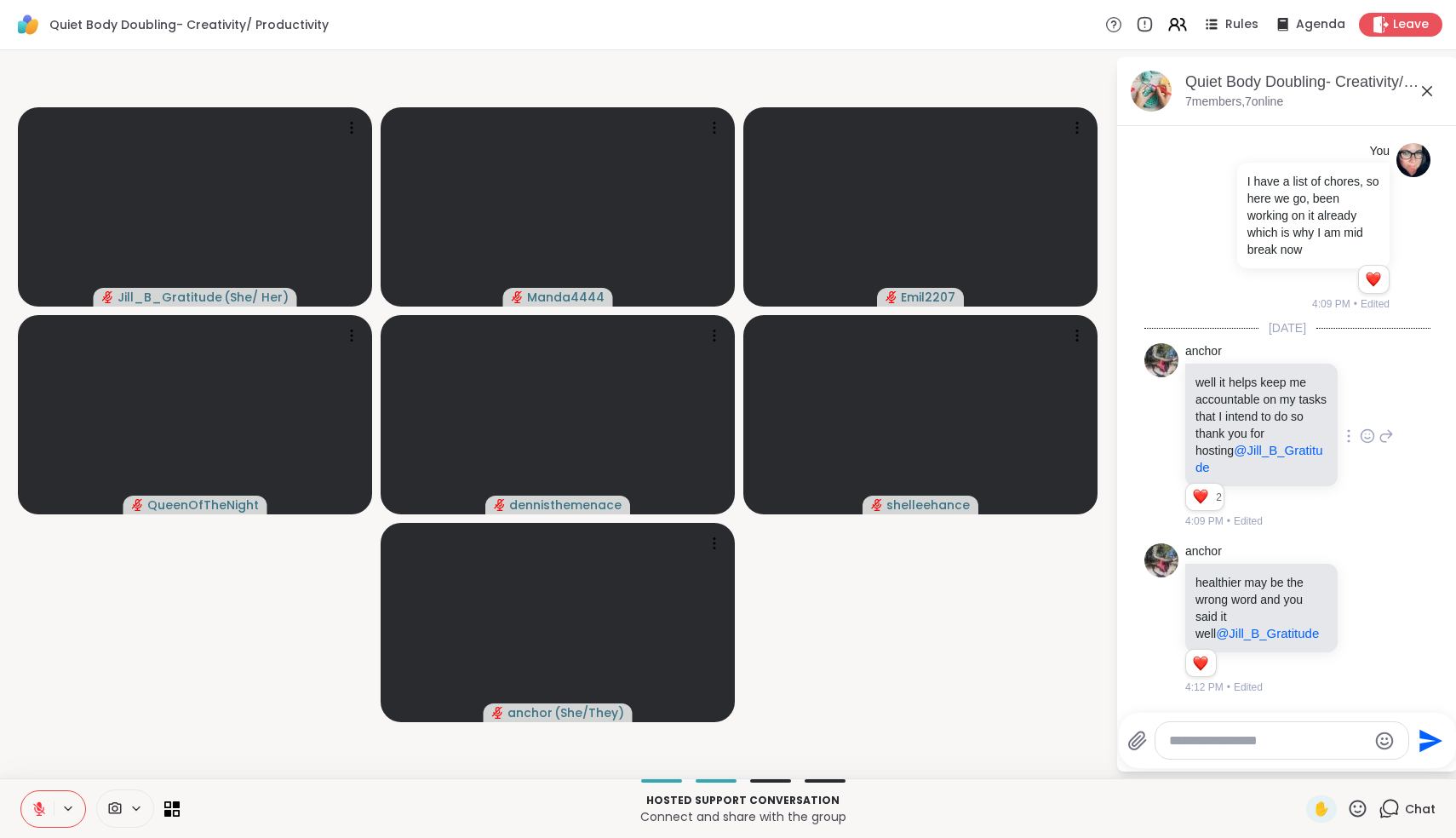
scroll to position [487, 0]
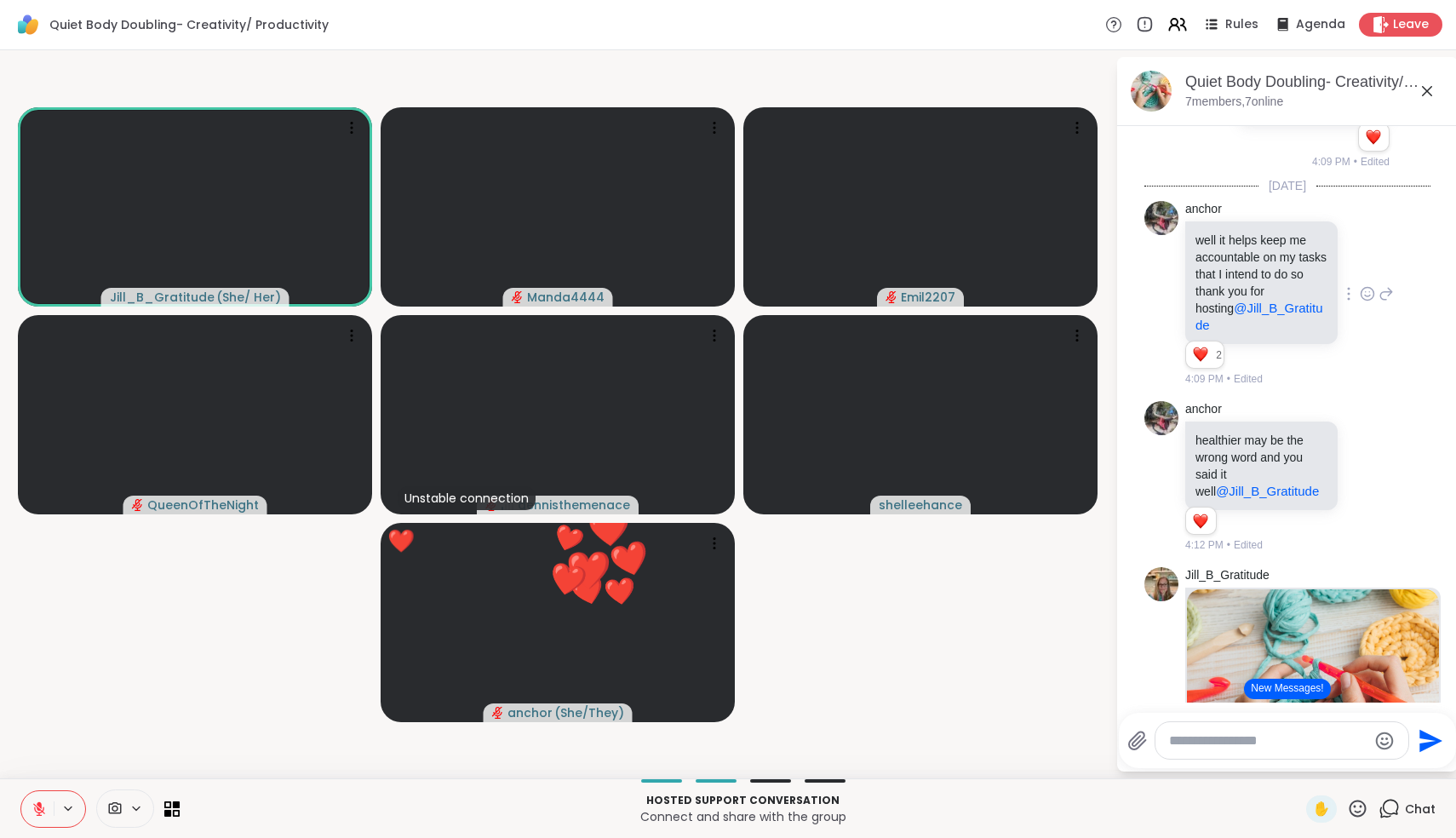
click at [40, 812] on icon at bounding box center [39, 808] width 15 height 15
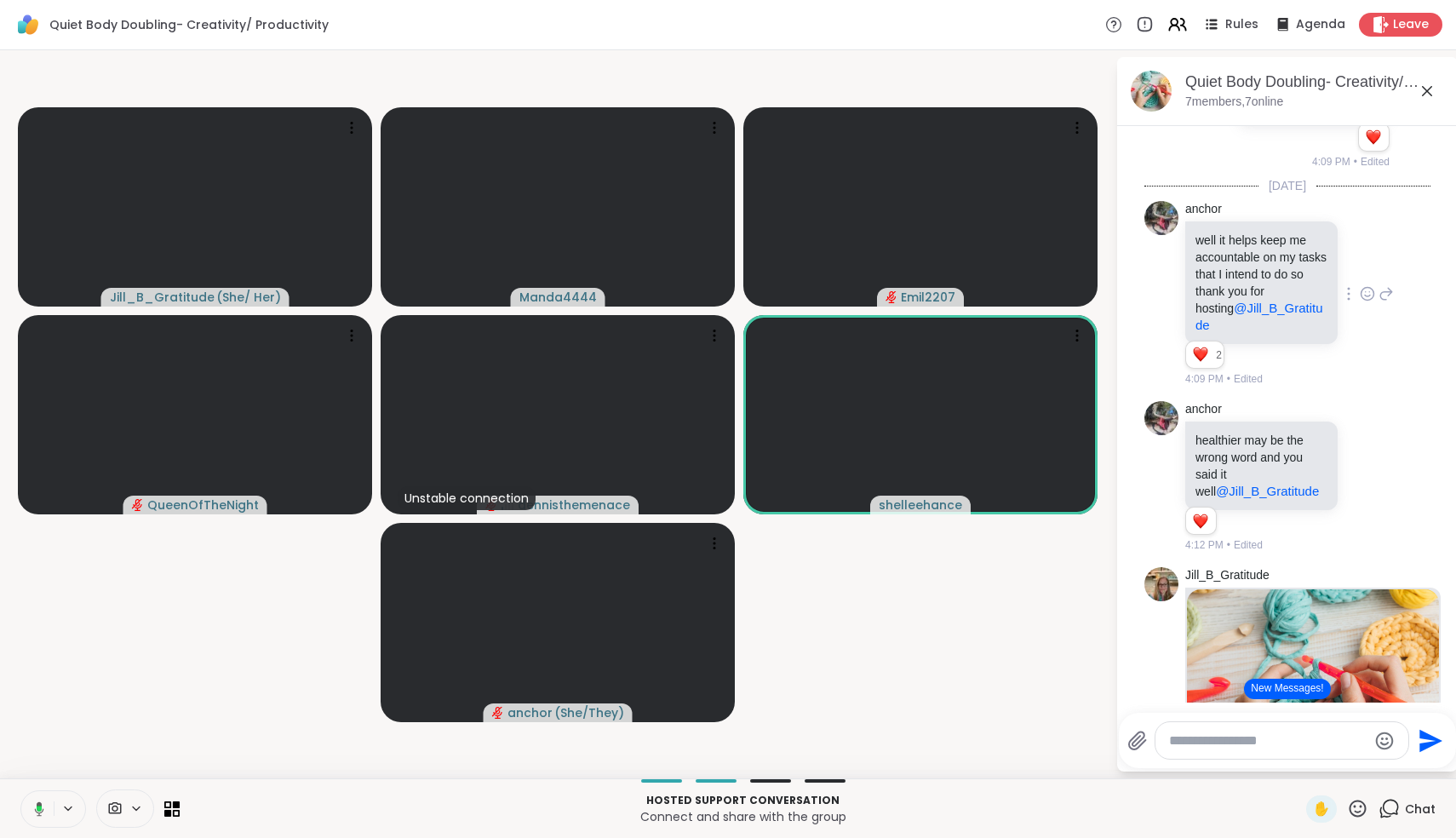
click at [35, 809] on icon at bounding box center [40, 808] width 9 height 14
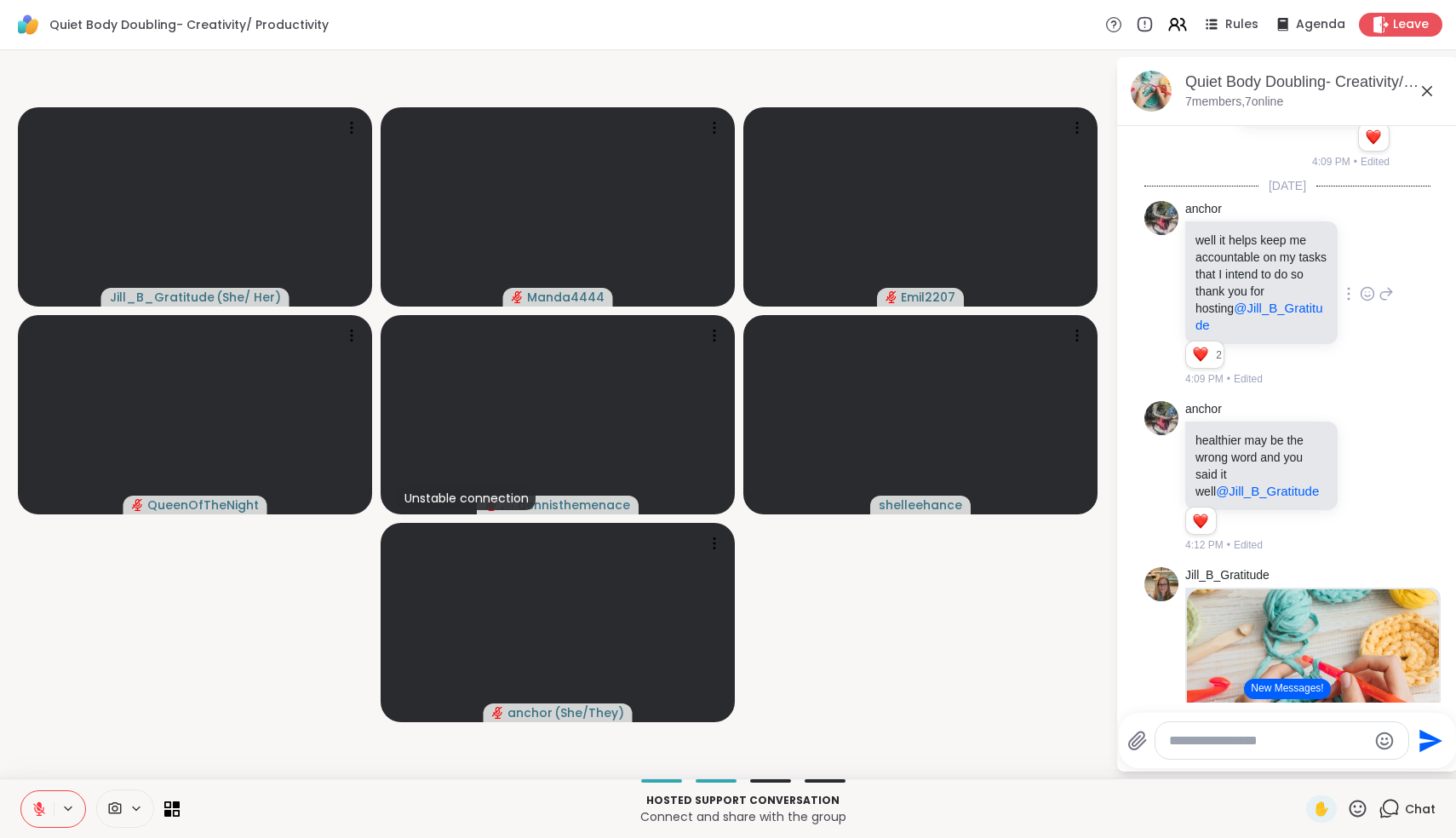
click at [42, 812] on icon at bounding box center [39, 808] width 12 height 12
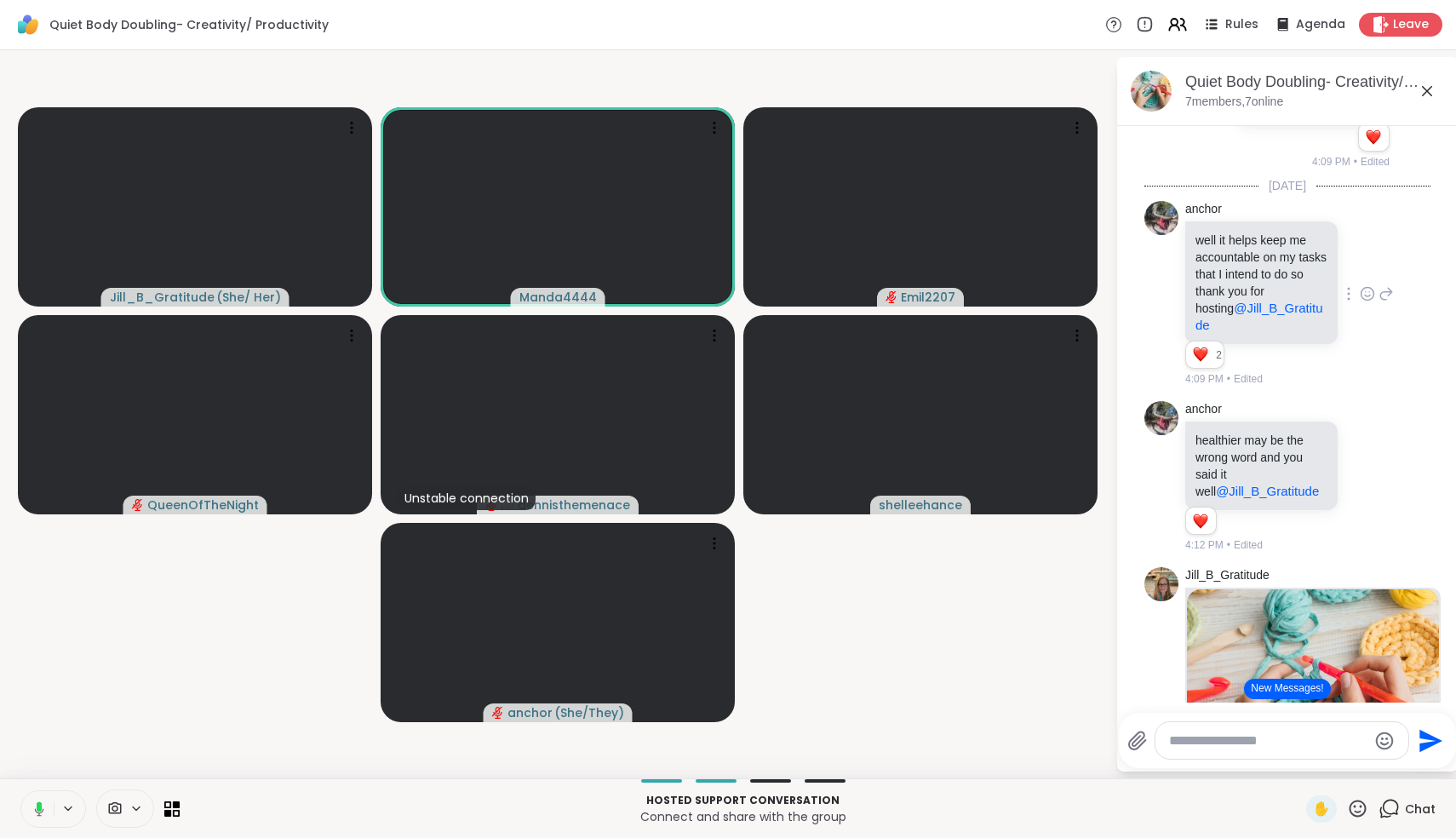
click at [42, 812] on icon at bounding box center [40, 808] width 9 height 14
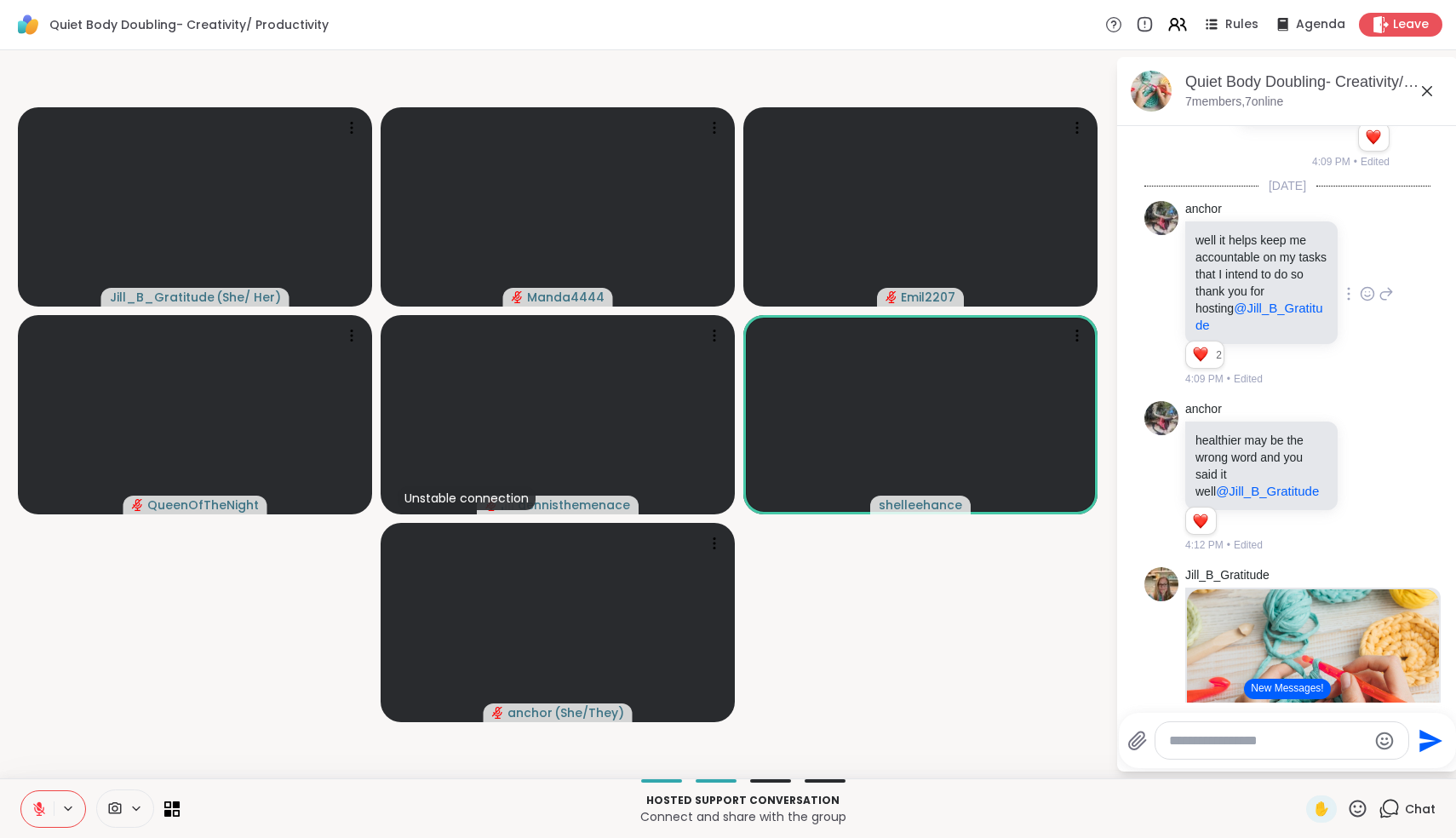
click at [42, 812] on icon at bounding box center [39, 808] width 12 height 12
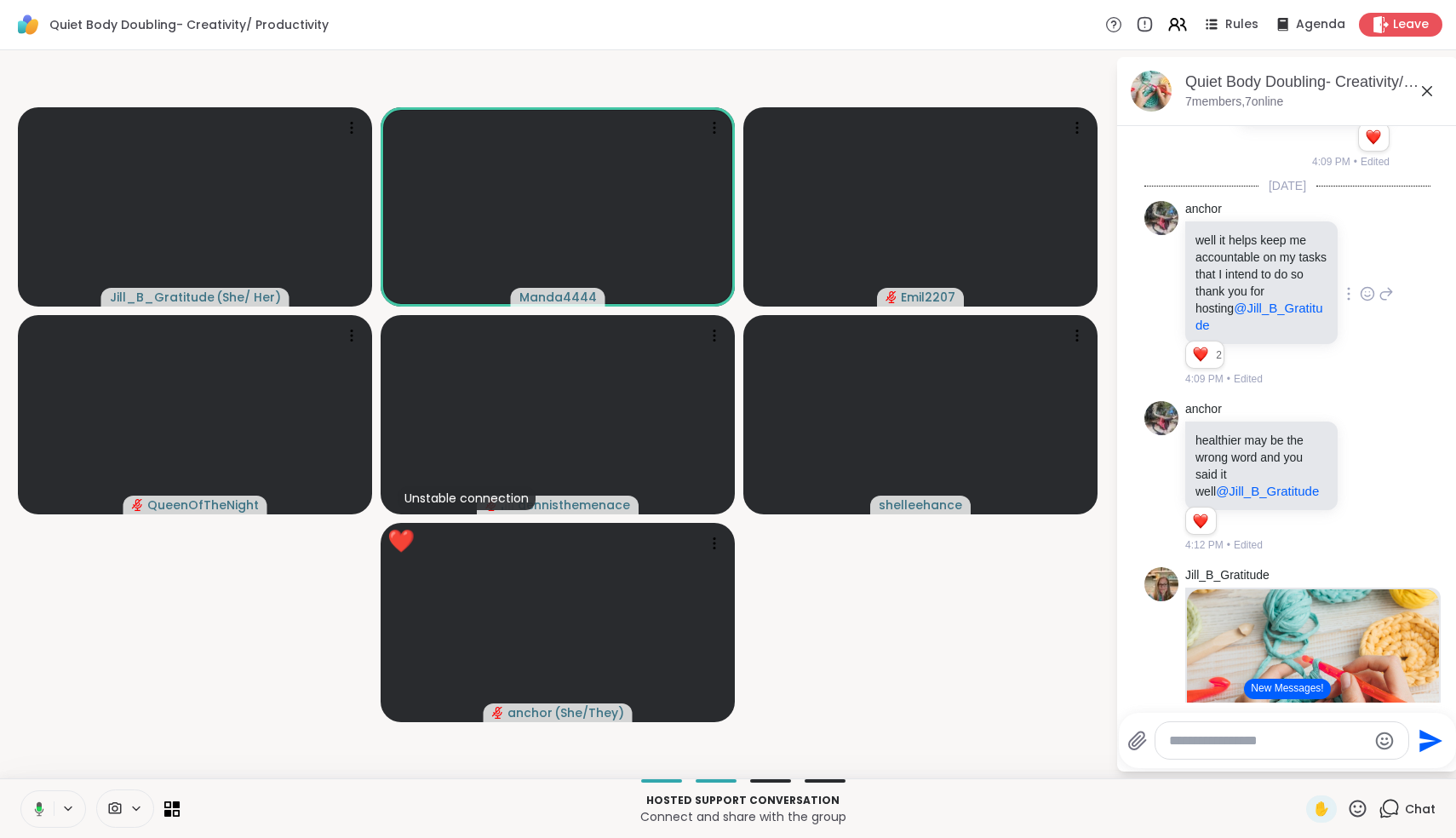
click at [42, 812] on icon at bounding box center [40, 808] width 9 height 14
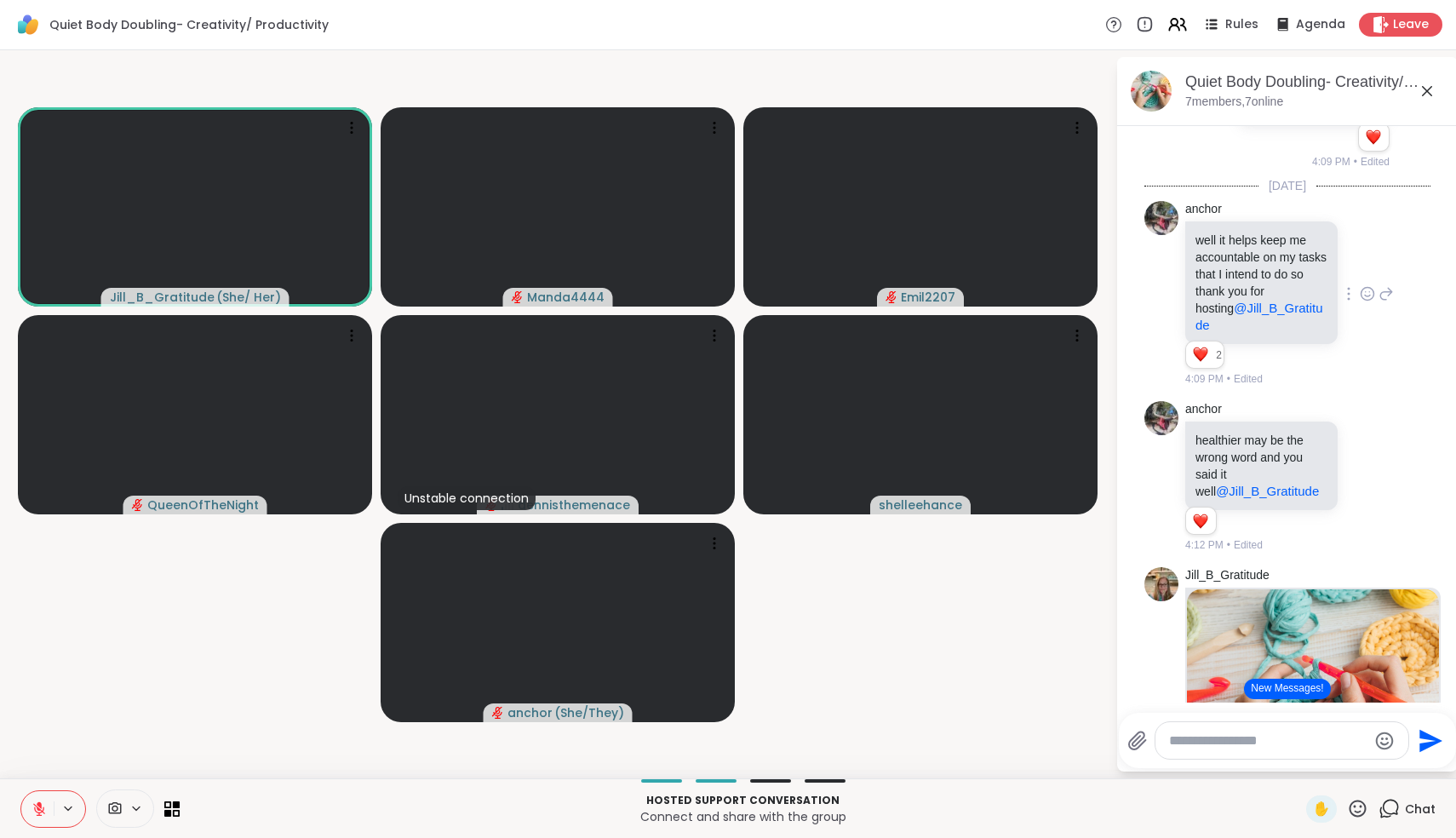
click at [42, 812] on icon at bounding box center [39, 808] width 12 height 12
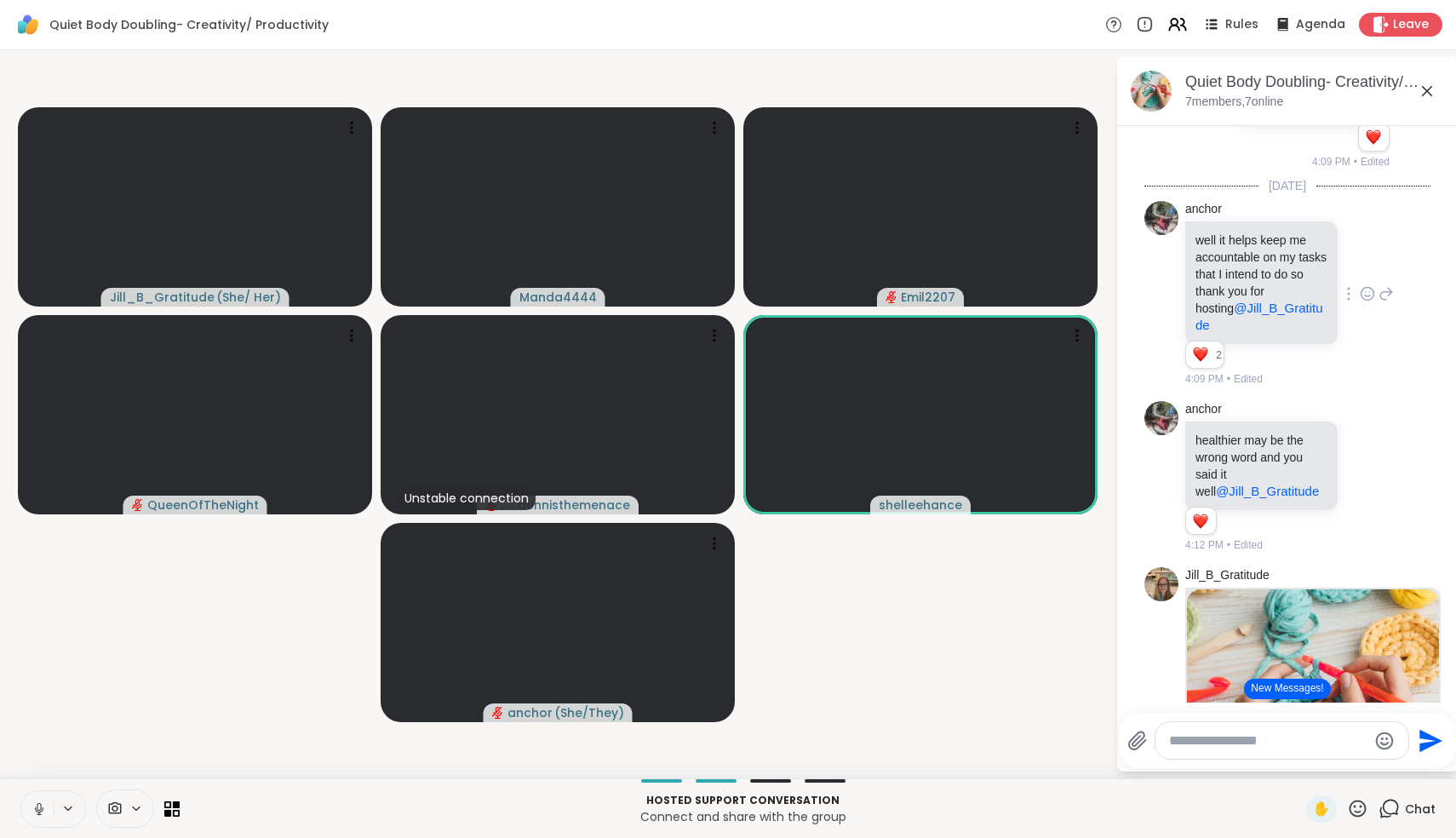
click at [40, 808] on icon at bounding box center [39, 806] width 4 height 8
click at [40, 808] on icon at bounding box center [40, 805] width 5 height 7
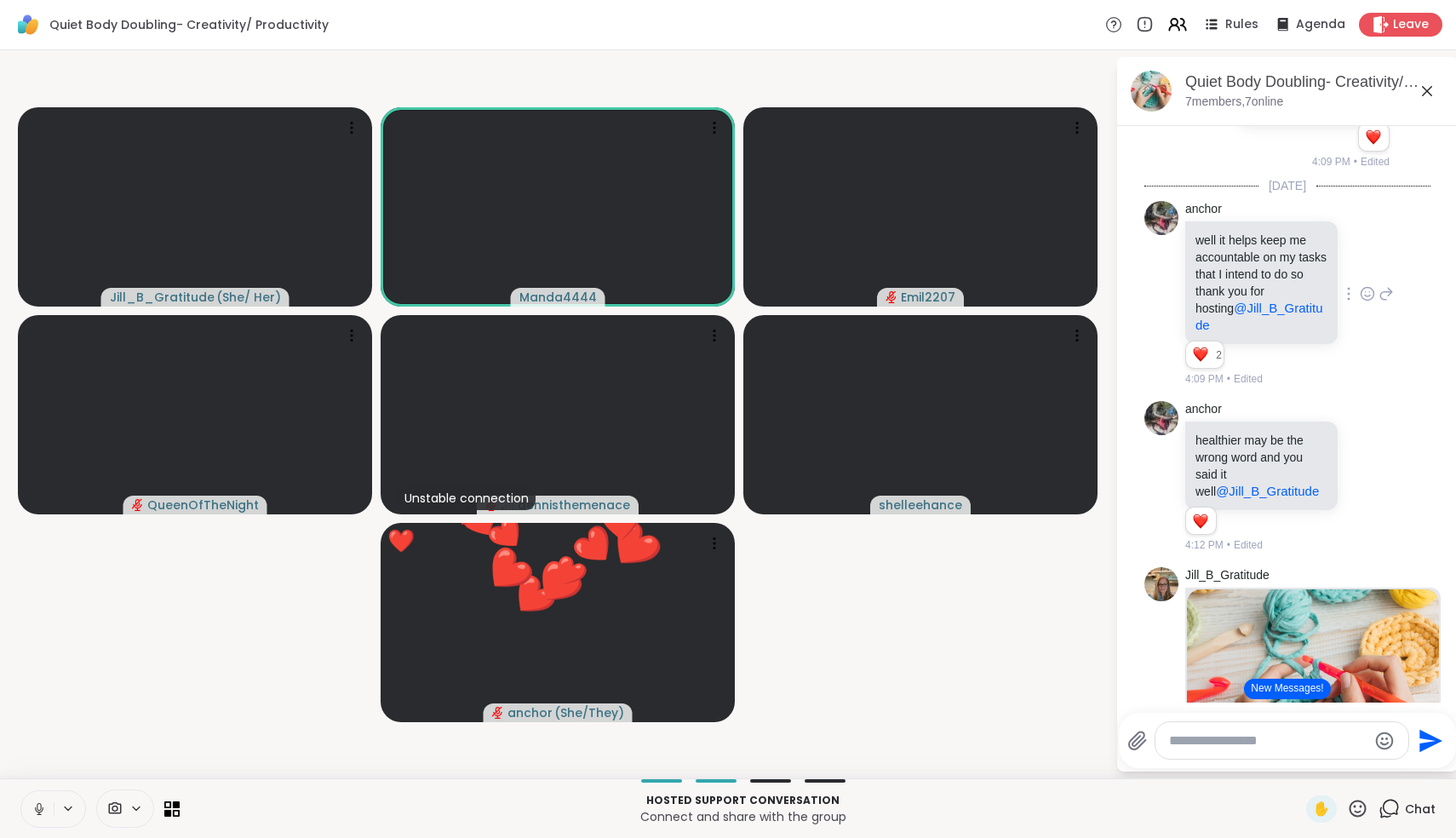
click at [40, 808] on icon at bounding box center [39, 806] width 4 height 8
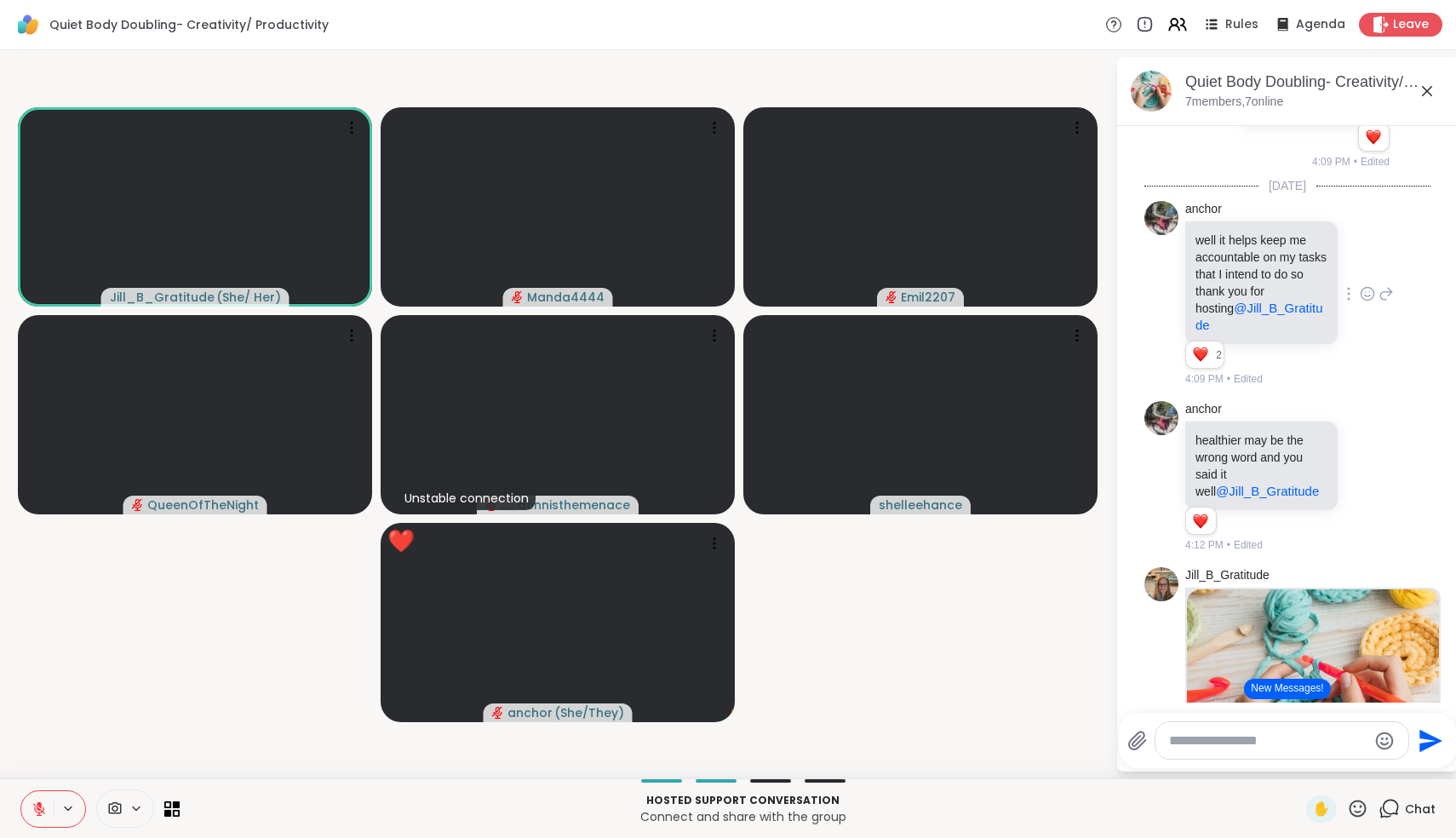
click at [40, 808] on icon at bounding box center [40, 805] width 5 height 7
click at [40, 808] on icon at bounding box center [39, 806] width 4 height 8
click at [40, 808] on icon at bounding box center [40, 805] width 5 height 7
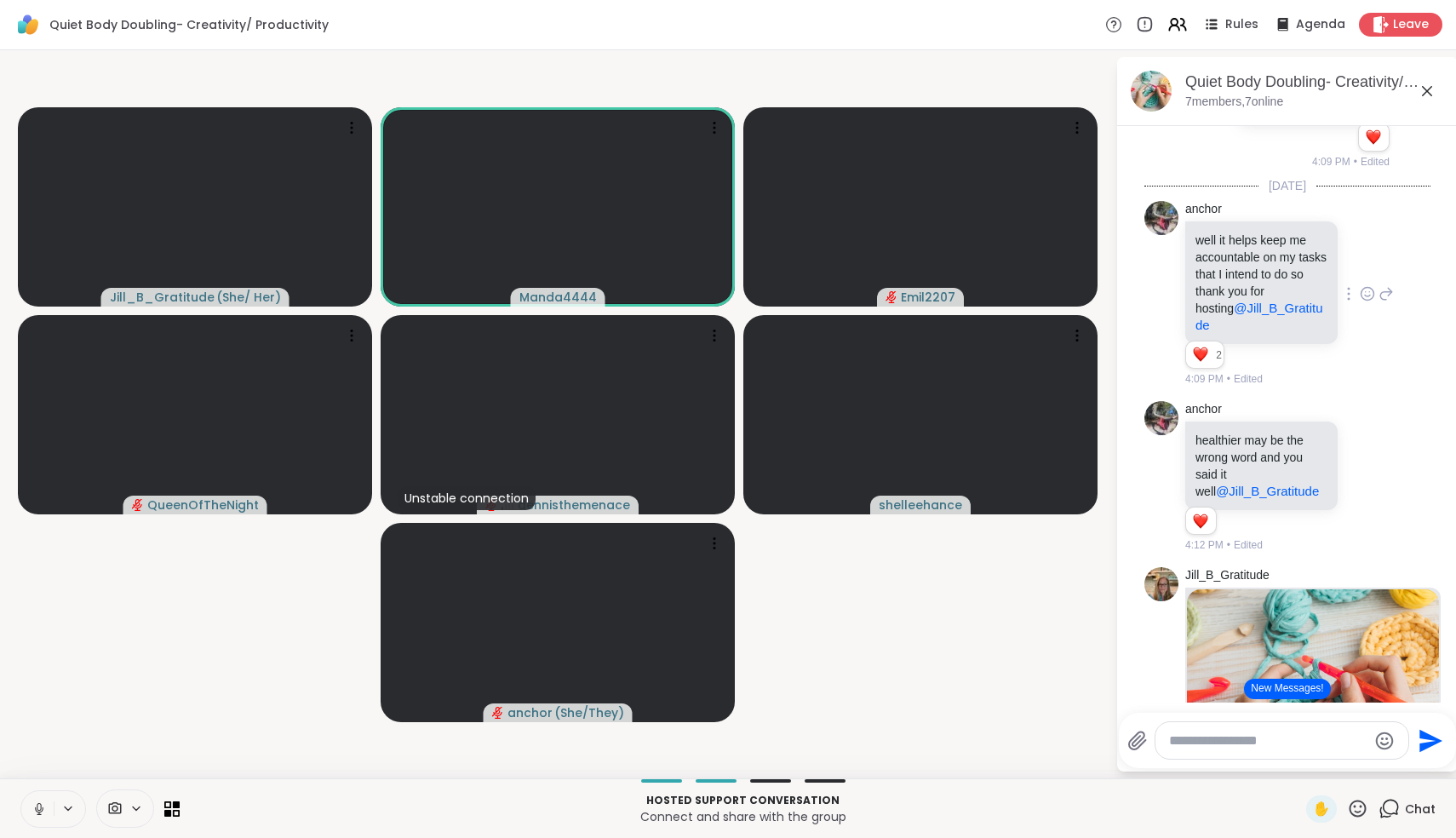
click at [40, 808] on icon at bounding box center [39, 806] width 4 height 8
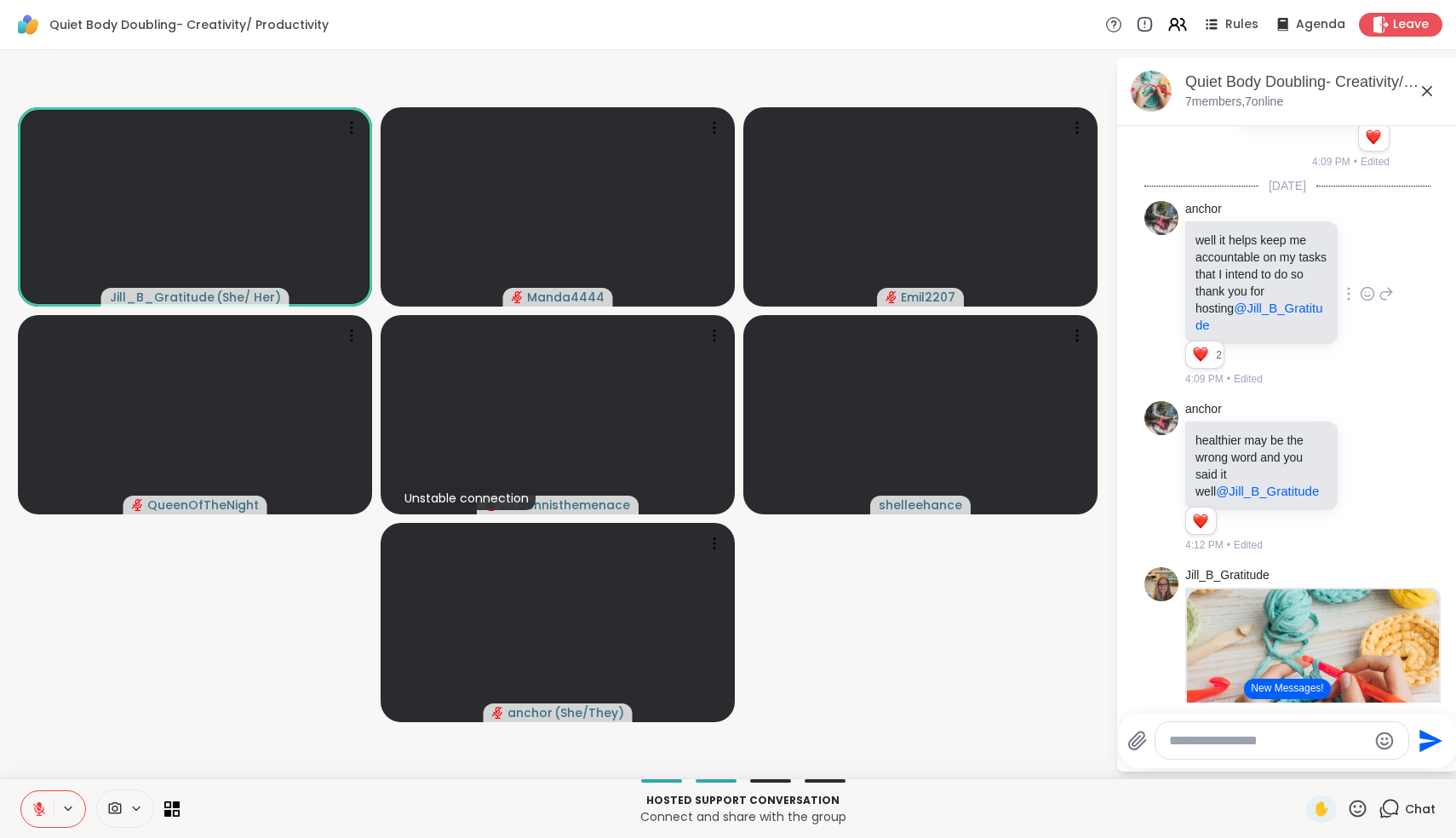
click at [40, 808] on icon at bounding box center [40, 805] width 5 height 7
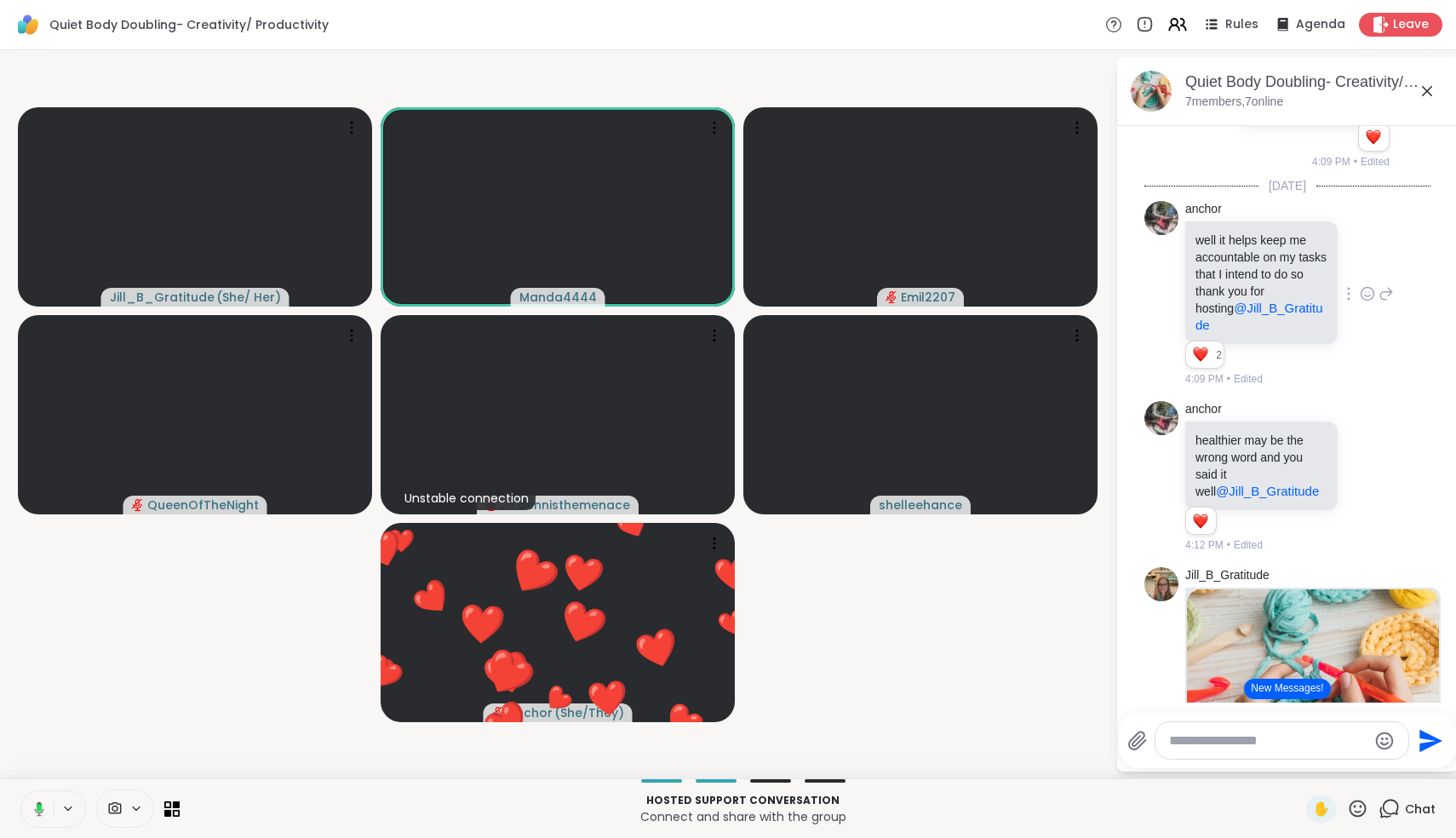
click at [40, 808] on rect at bounding box center [40, 807] width 5 height 8
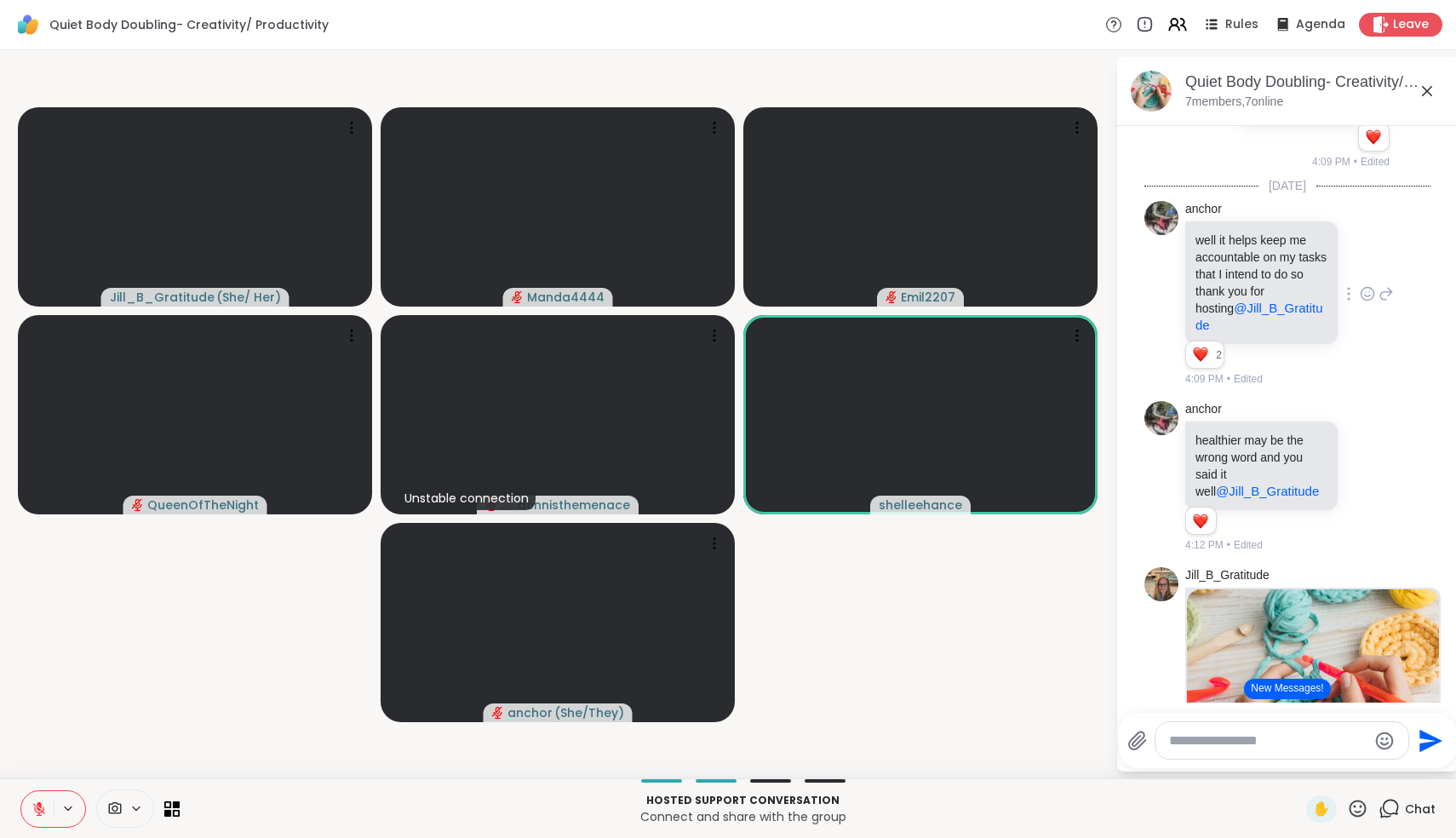
click at [40, 808] on icon at bounding box center [40, 805] width 5 height 7
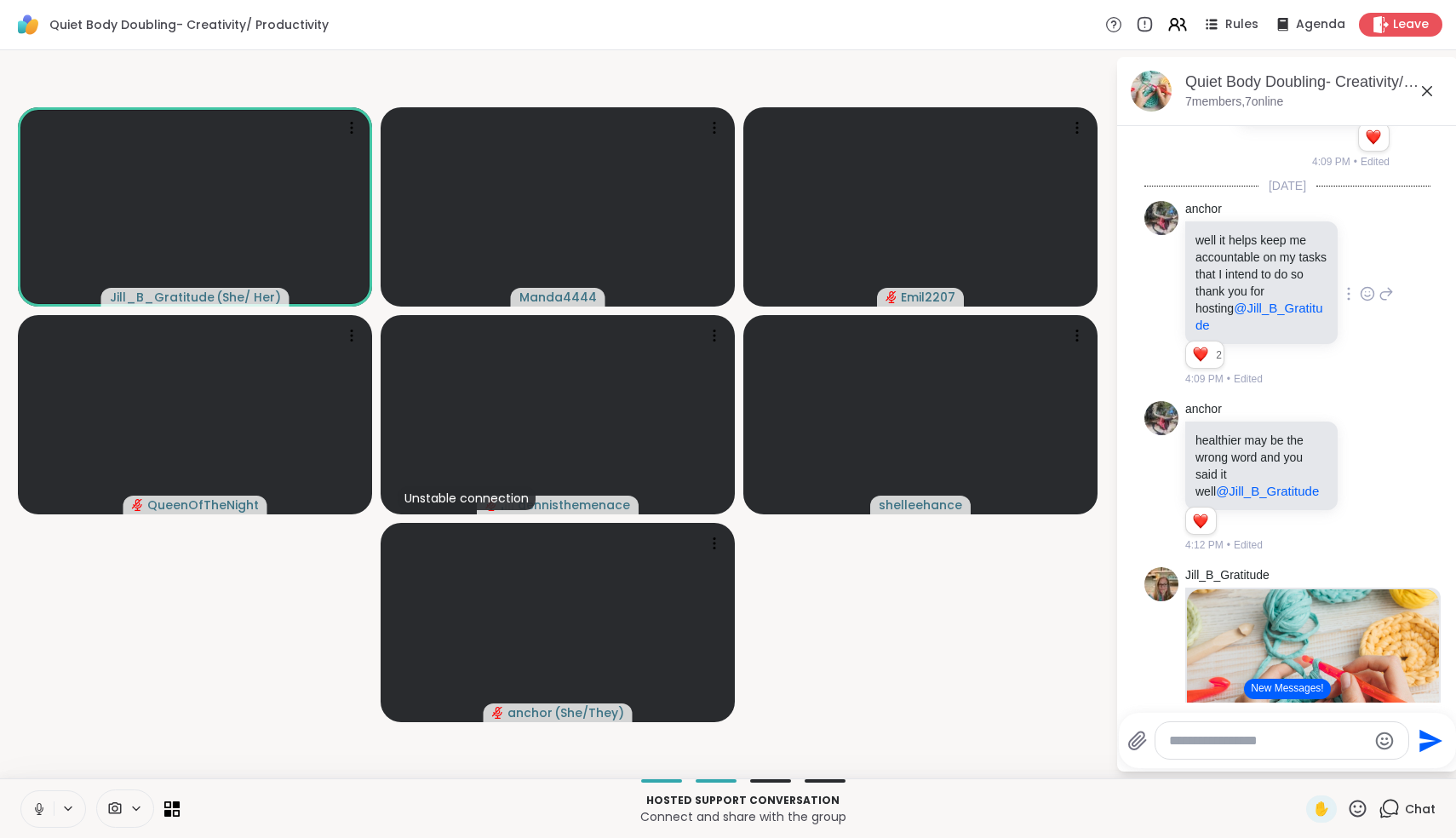
click at [40, 808] on icon at bounding box center [39, 806] width 4 height 8
click at [1361, 809] on icon at bounding box center [1358, 809] width 22 height 22
click at [1317, 763] on span "❤️" at bounding box center [1308, 763] width 17 height 21
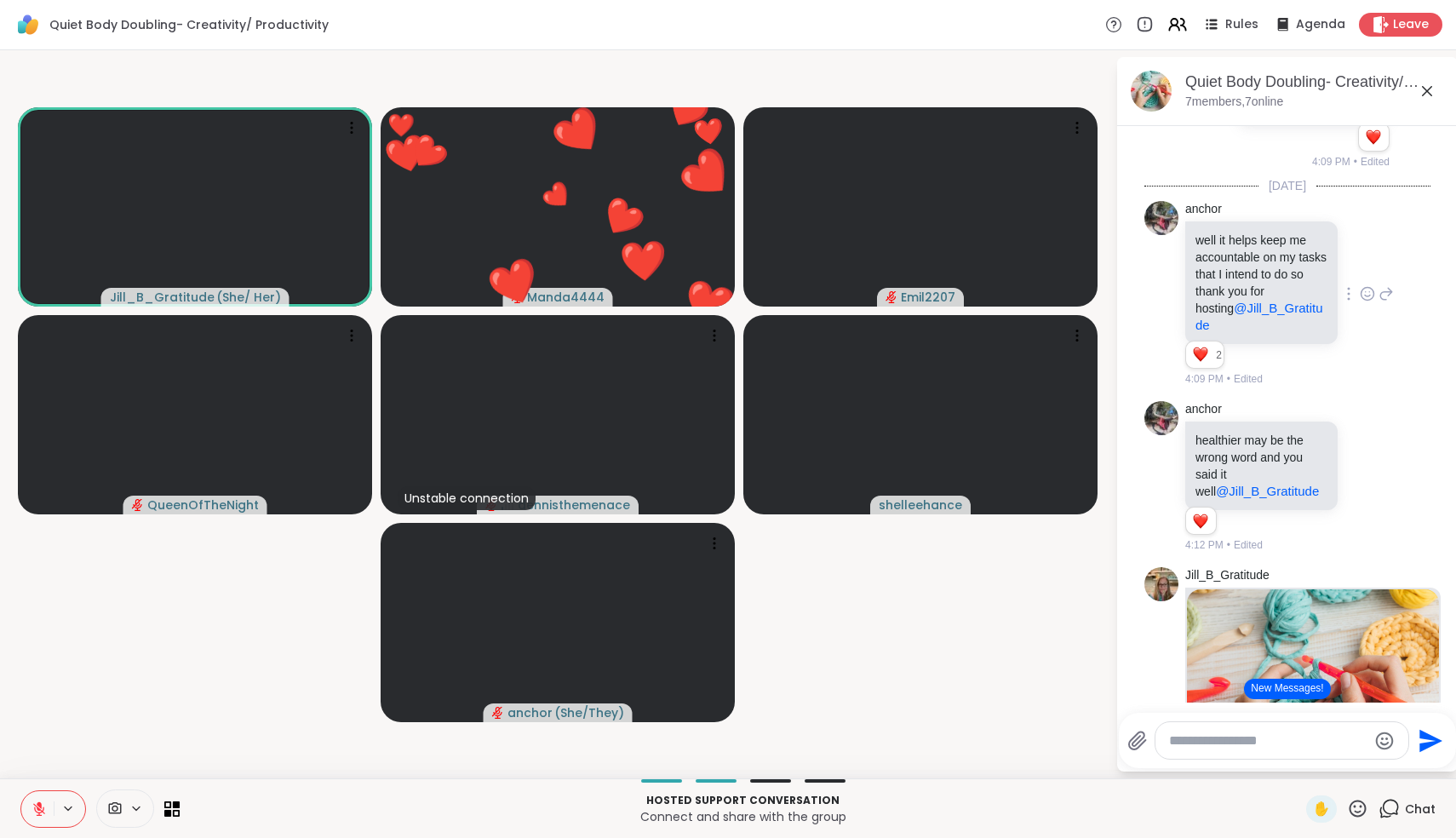
click at [46, 799] on button at bounding box center [38, 809] width 32 height 36
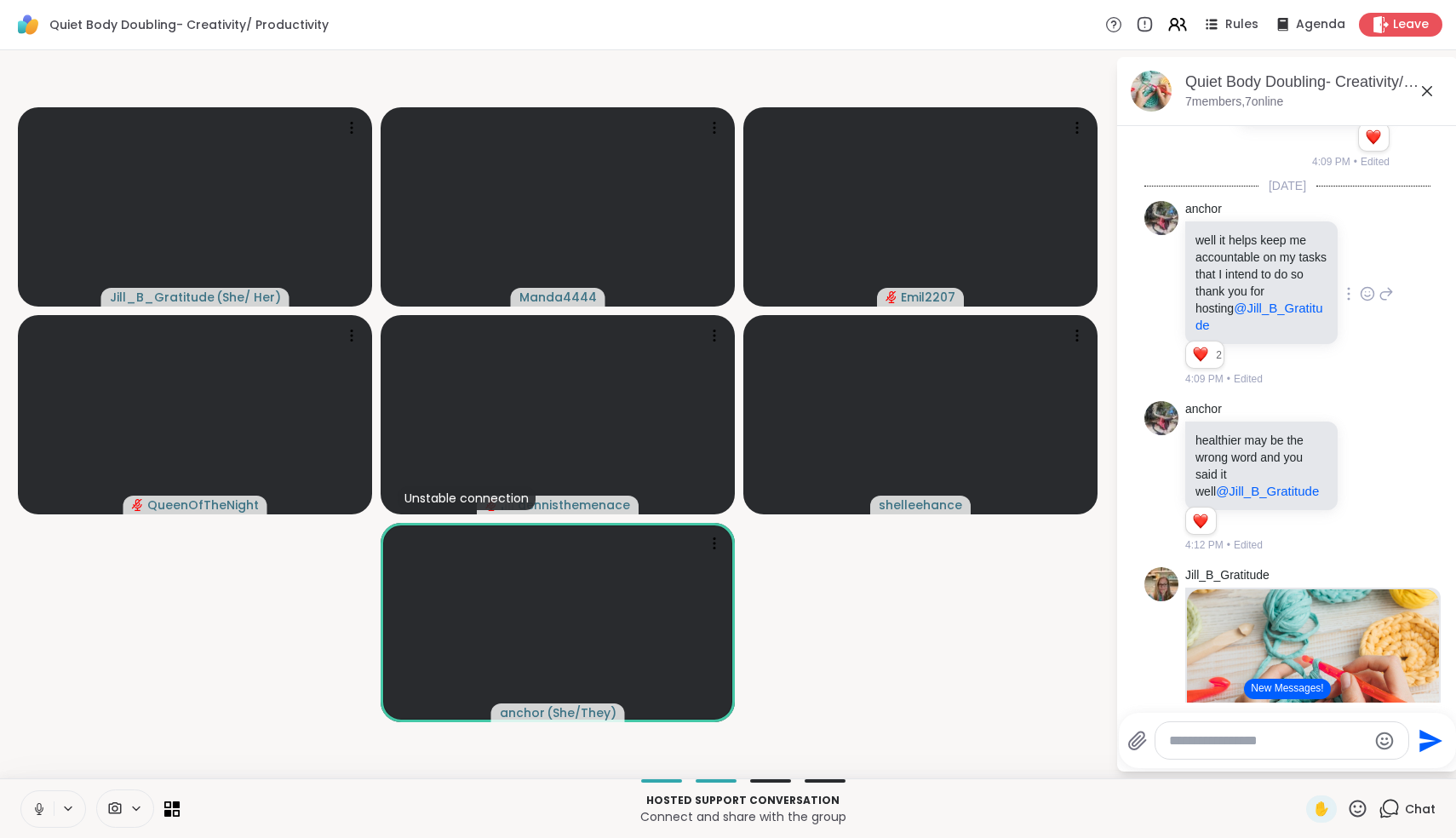
click at [43, 803] on icon at bounding box center [39, 808] width 15 height 15
click at [40, 806] on icon at bounding box center [40, 805] width 5 height 7
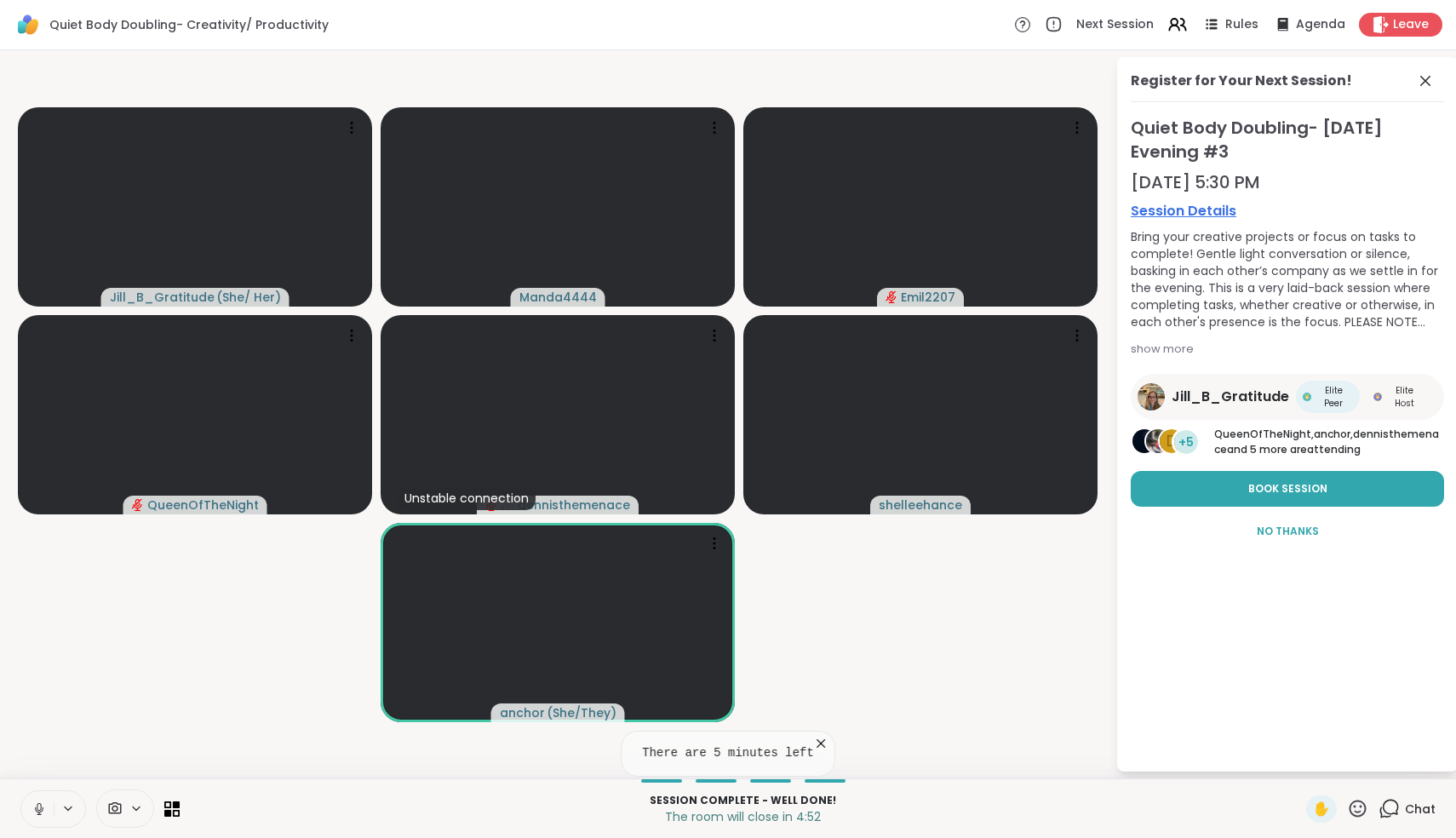
click at [817, 746] on icon at bounding box center [821, 743] width 17 height 17
click at [1302, 486] on span "Book Session" at bounding box center [1288, 489] width 79 height 15
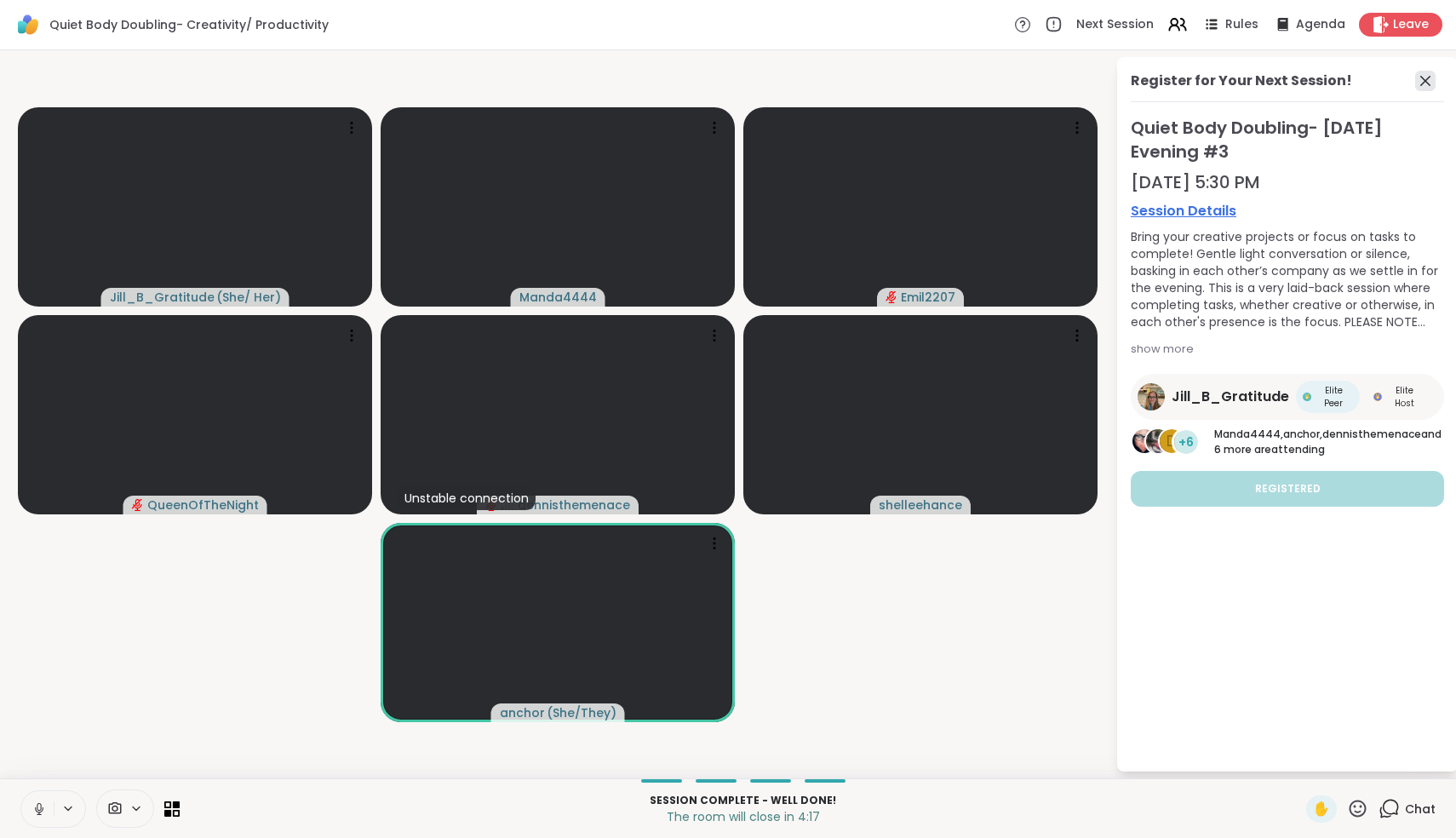
click at [1423, 78] on icon at bounding box center [1425, 80] width 10 height 10
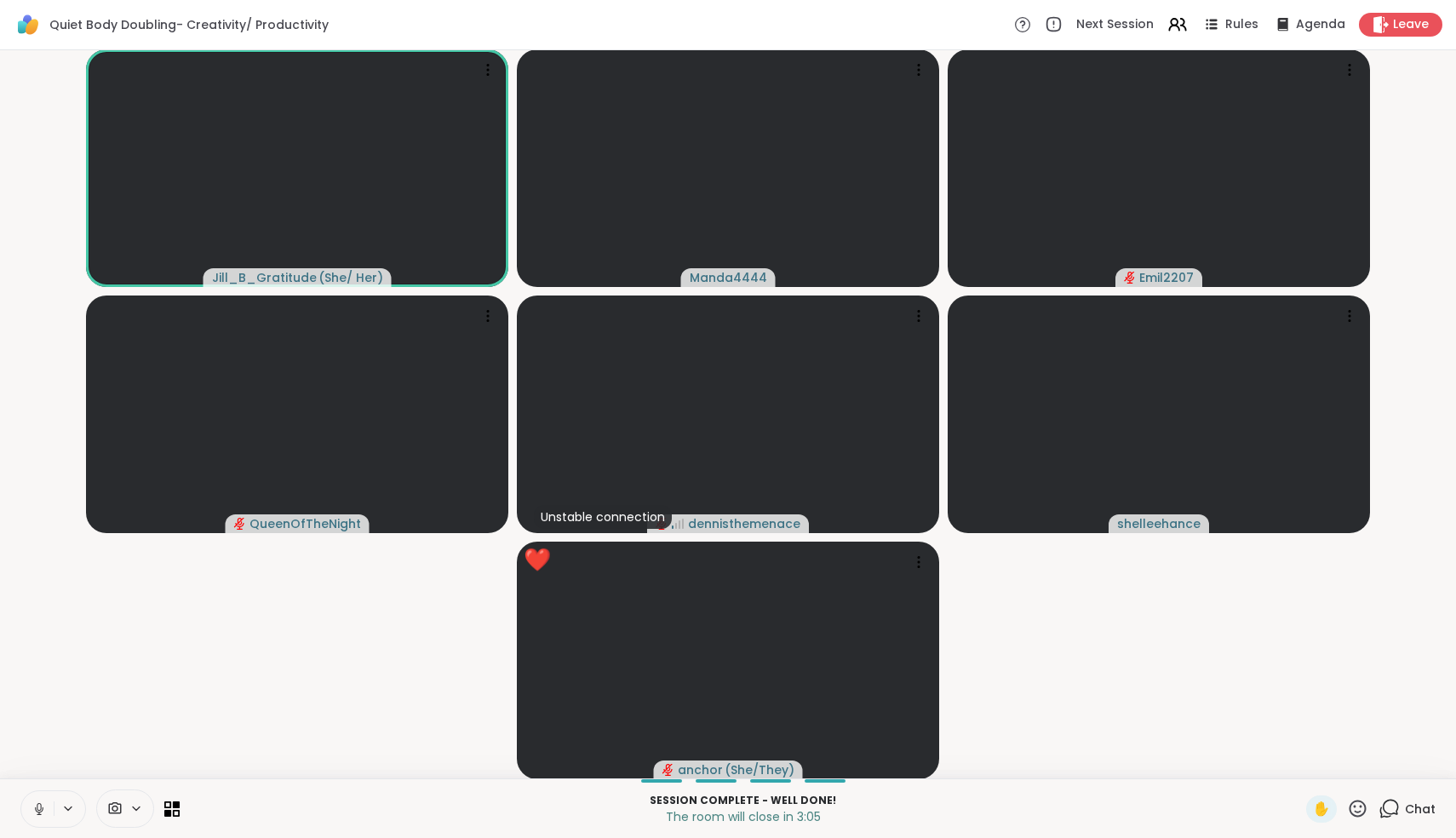
click at [1361, 812] on icon at bounding box center [1358, 807] width 17 height 17
click at [1311, 769] on div "❤️" at bounding box center [1308, 764] width 31 height 27
click at [1391, 811] on icon at bounding box center [1389, 809] width 22 height 22
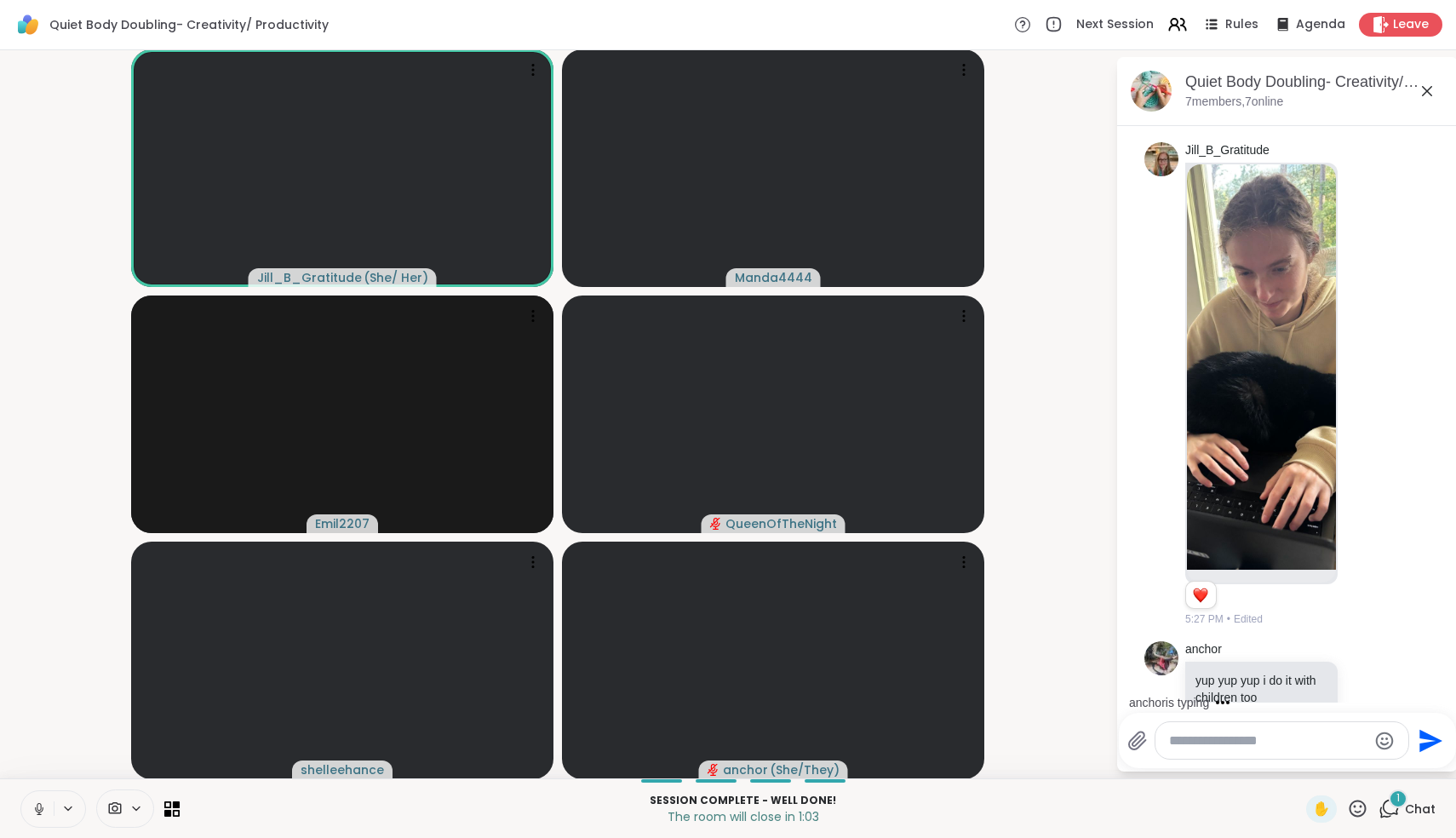
scroll to position [2663, 0]
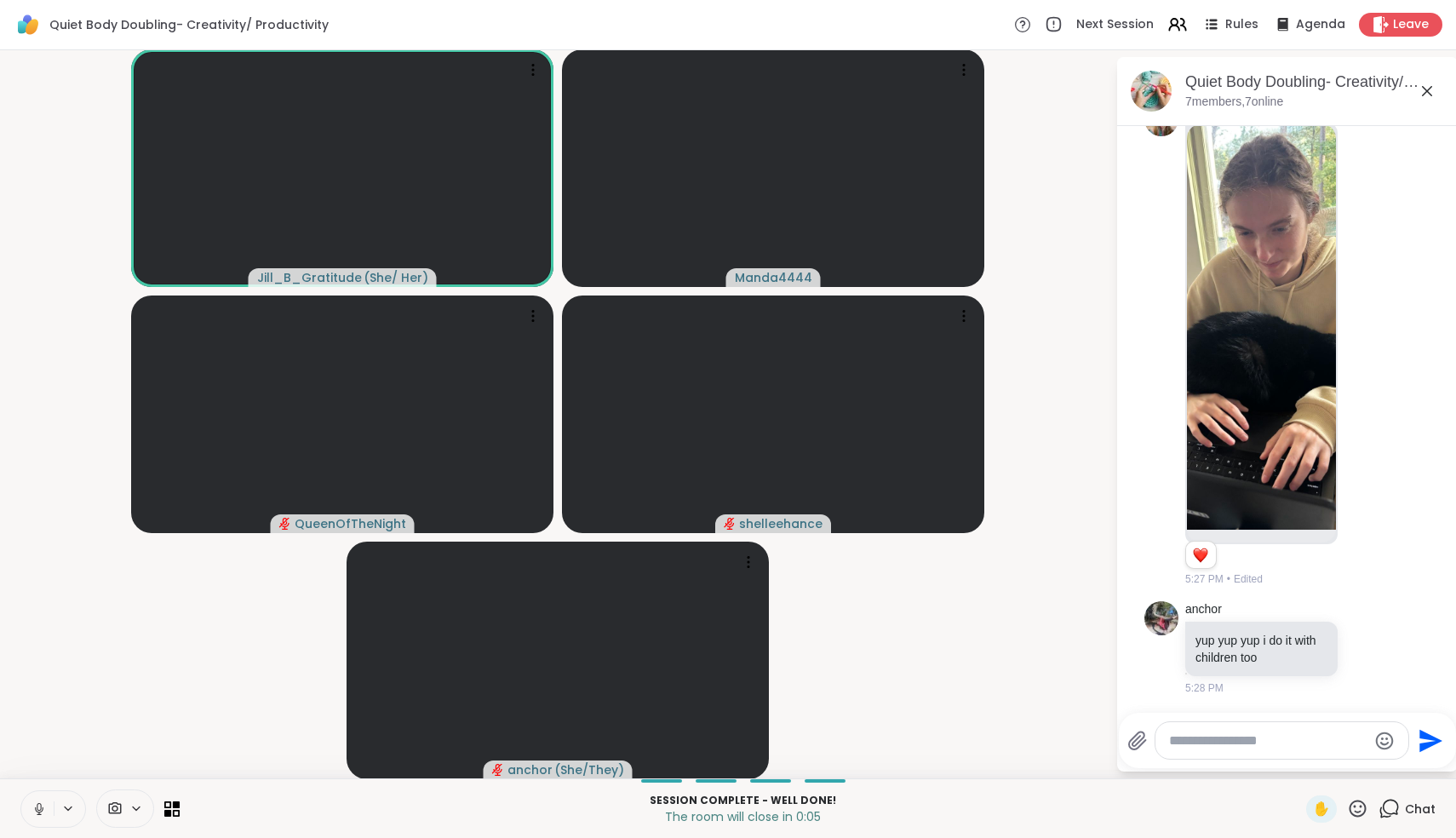
click at [1431, 95] on icon at bounding box center [1426, 91] width 10 height 10
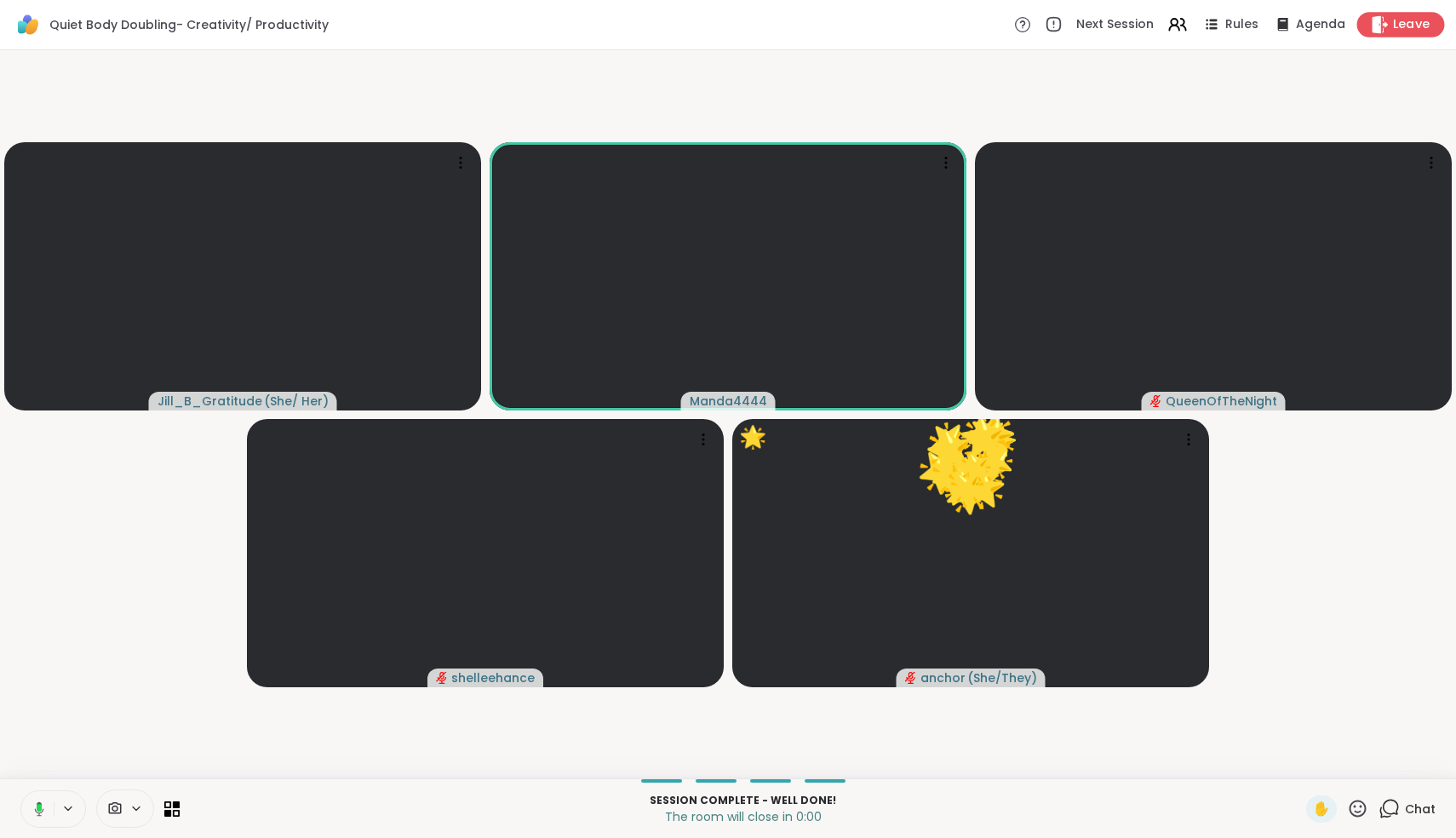
click at [1413, 30] on span "Leave" at bounding box center [1412, 25] width 38 height 18
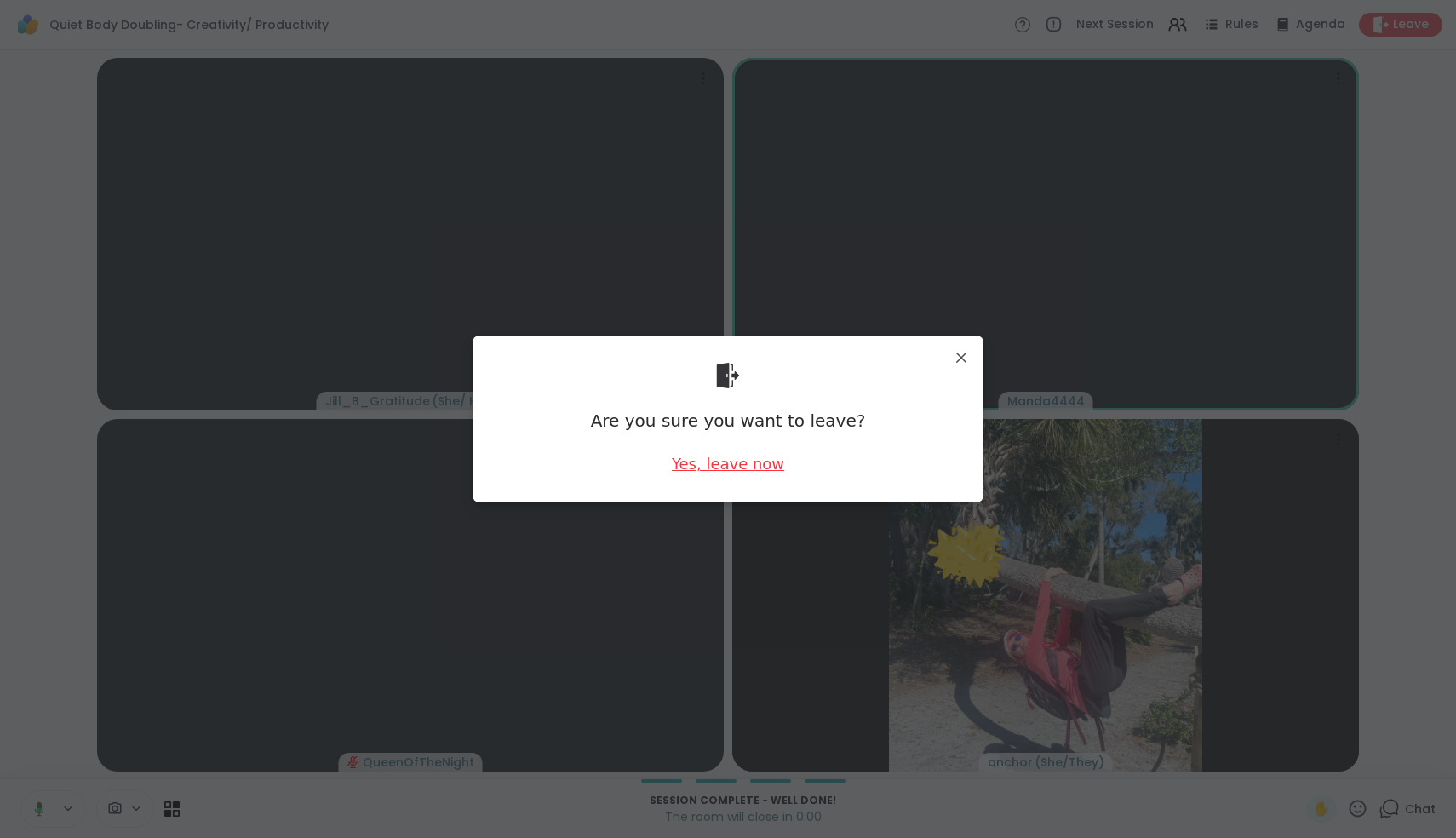
click at [749, 466] on div "Yes, leave now" at bounding box center [728, 464] width 112 height 22
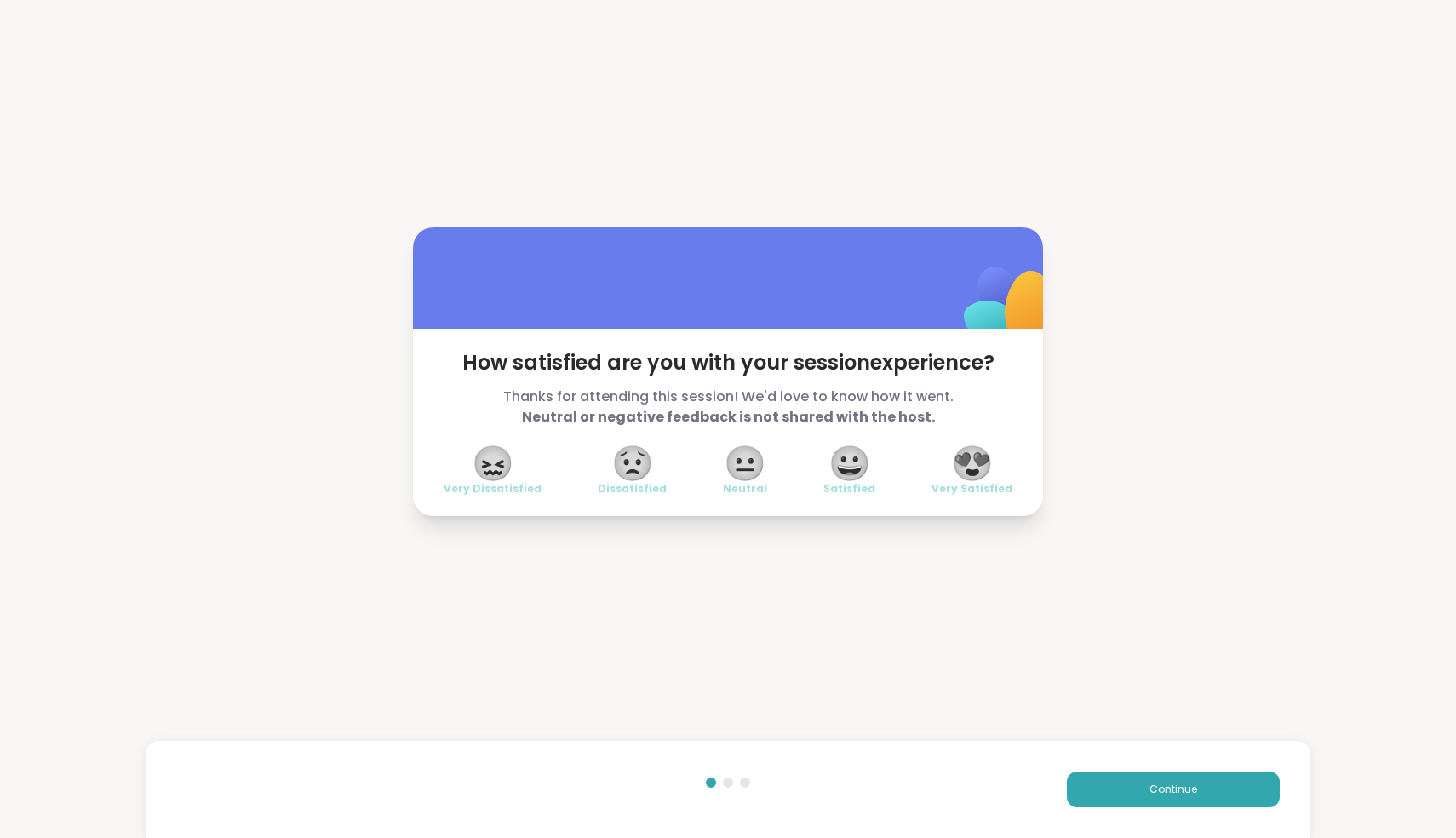
click at [993, 478] on span "😍" at bounding box center [972, 464] width 42 height 31
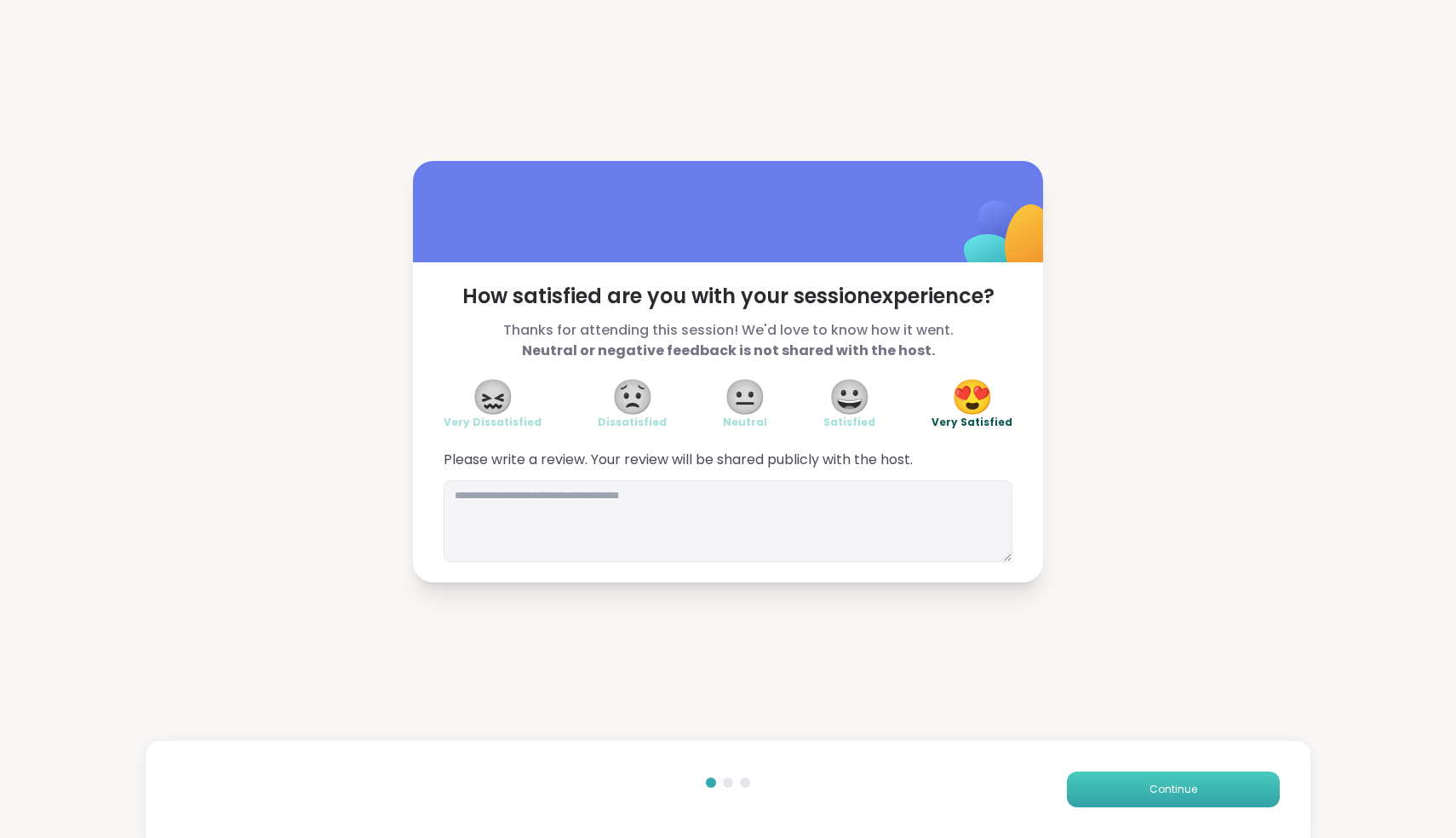
click at [1195, 790] on span "Continue" at bounding box center [1173, 789] width 48 height 15
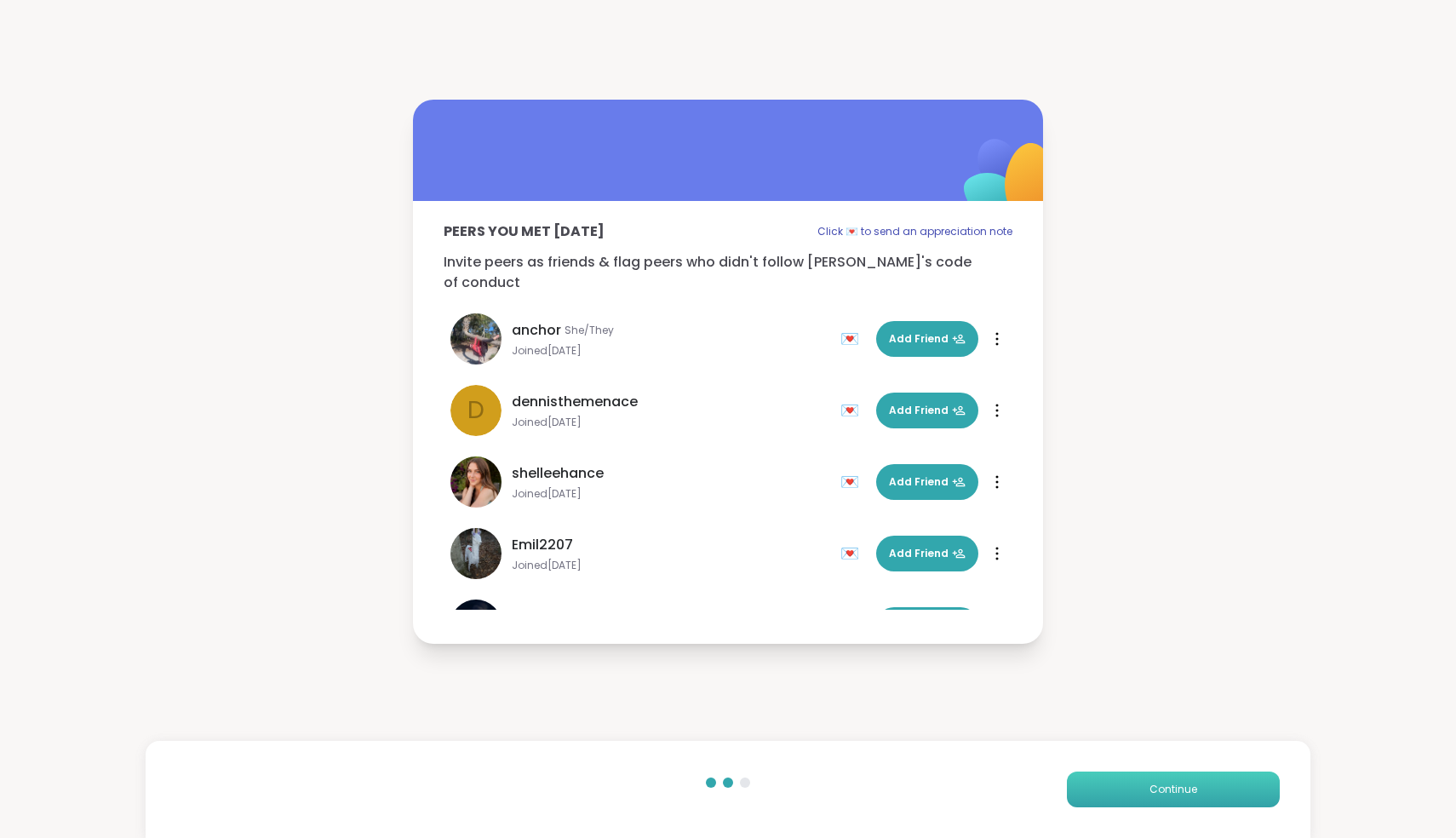
click at [1195, 790] on span "Continue" at bounding box center [1173, 789] width 48 height 15
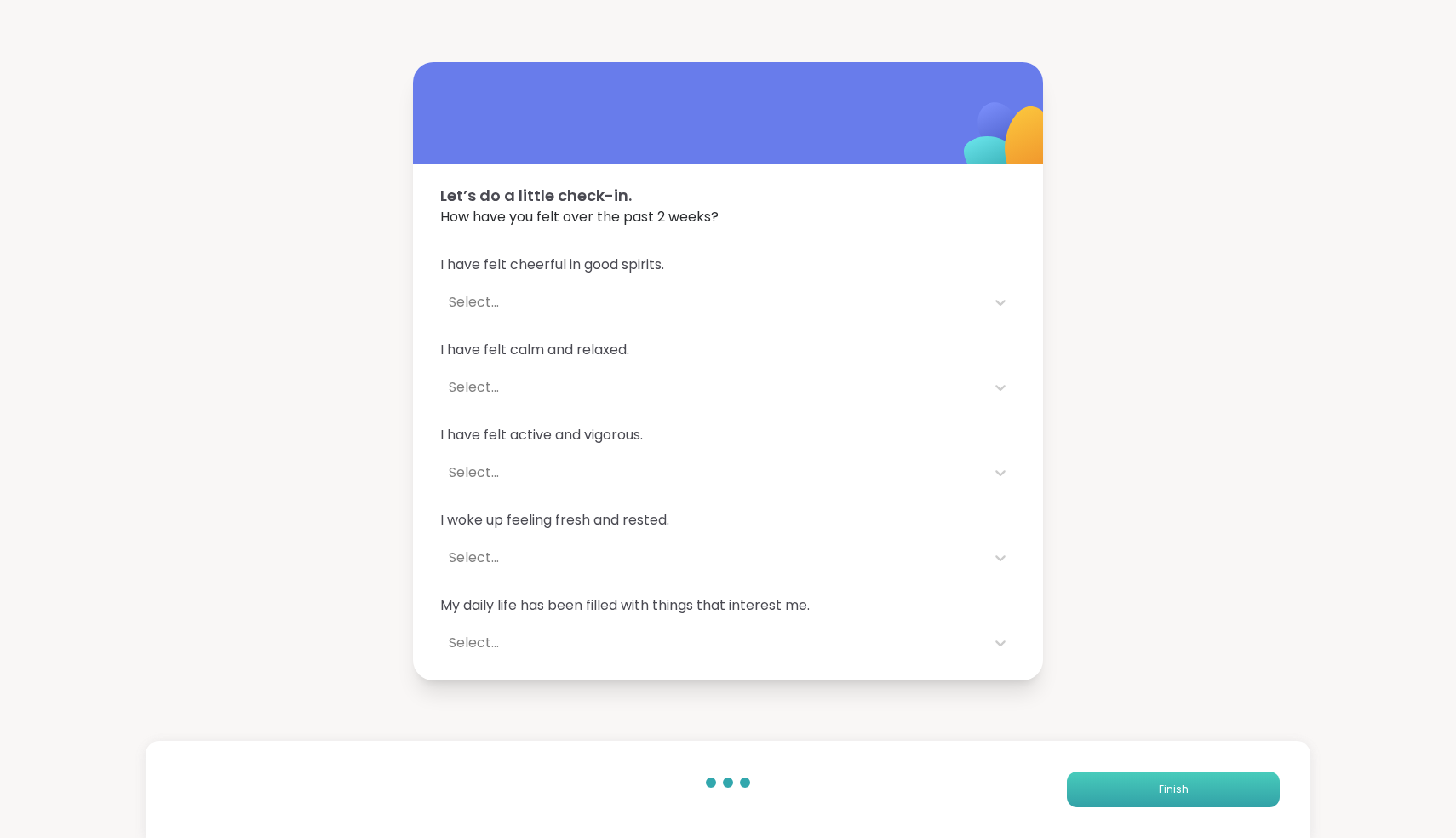
click at [1195, 790] on button "Finish" at bounding box center [1173, 789] width 213 height 36
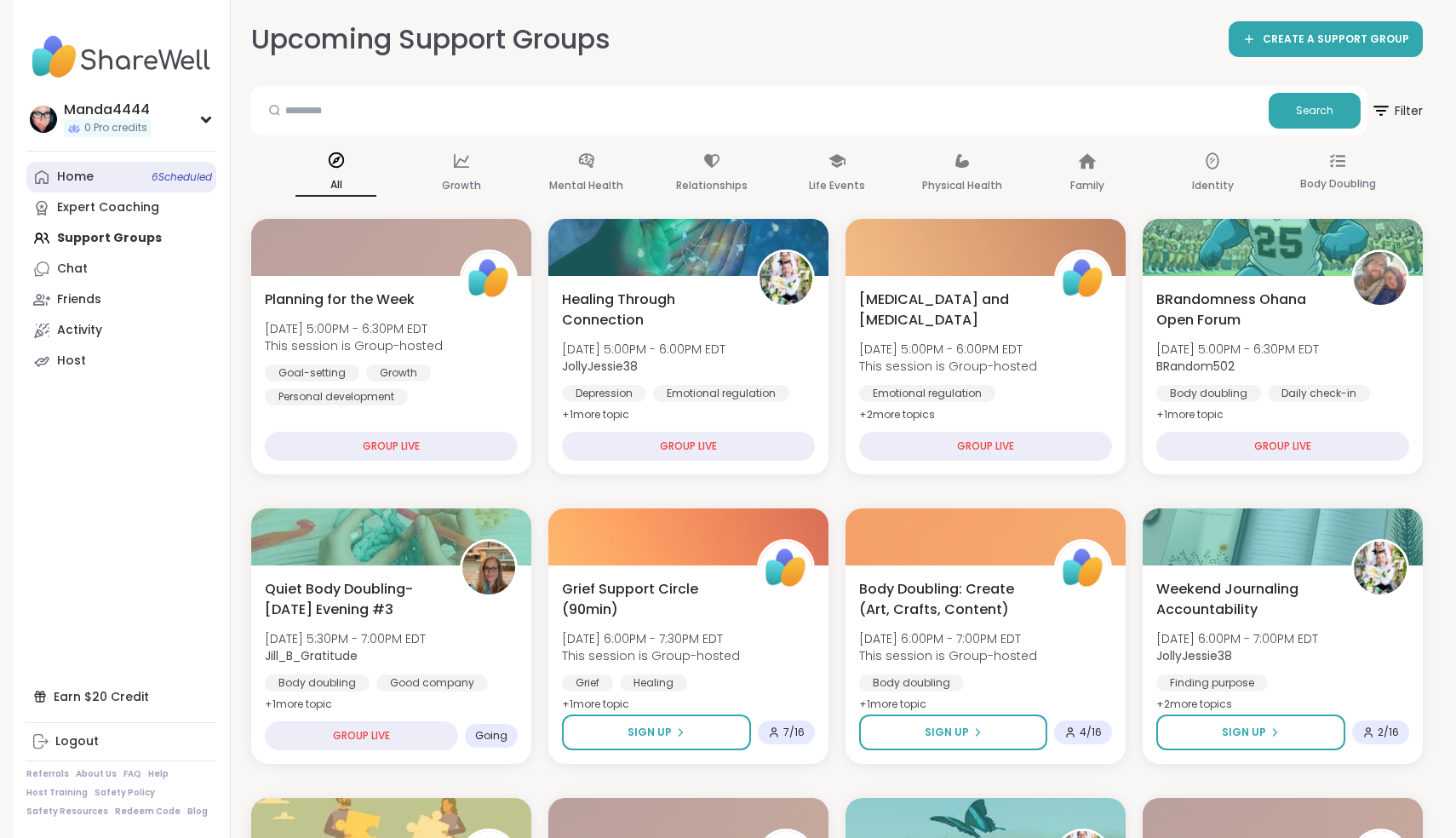
click at [100, 177] on link "Home 6 Scheduled" at bounding box center [121, 177] width 190 height 31
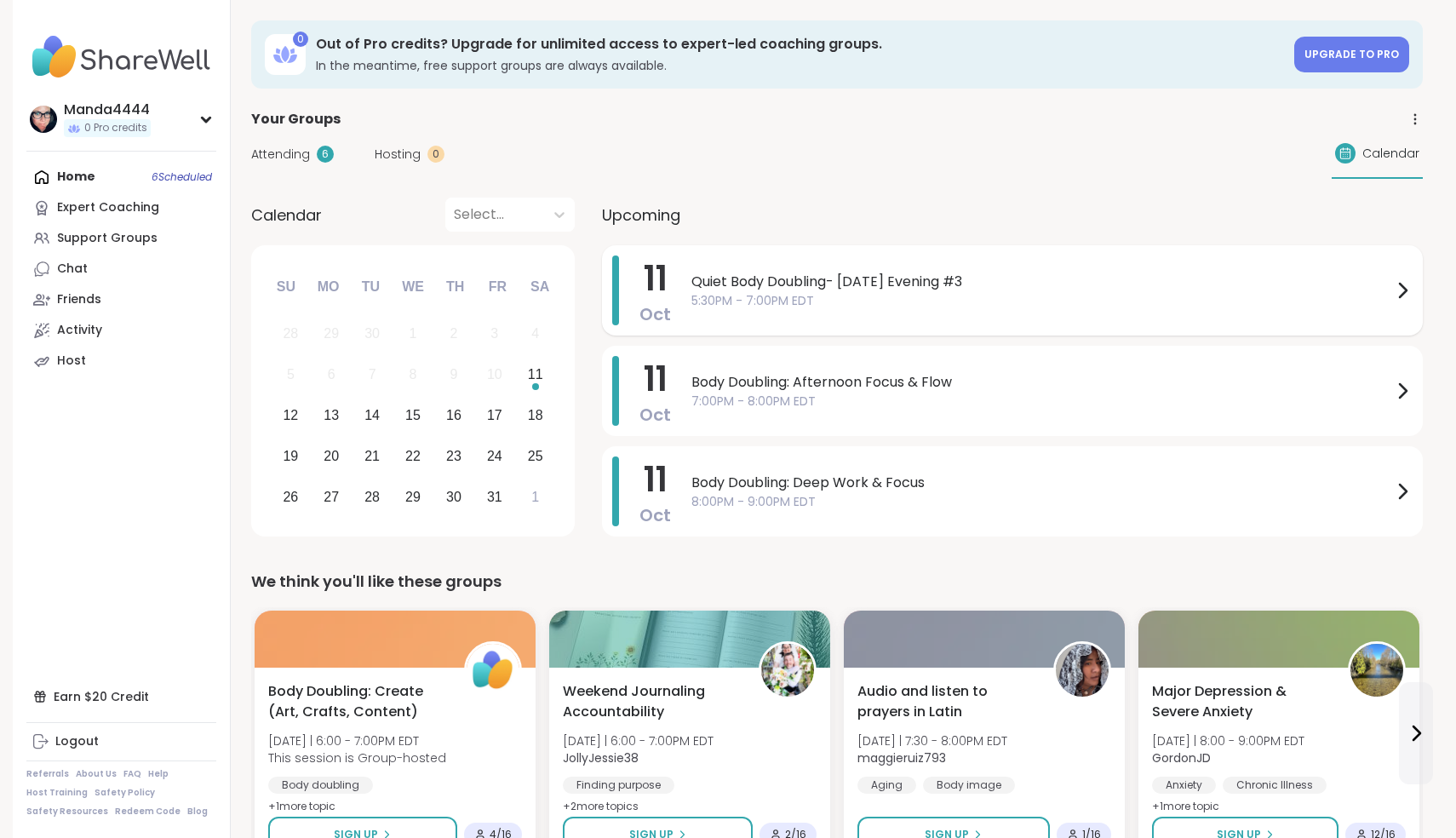
click at [959, 295] on span "5:30PM - 7:00PM EDT" at bounding box center [1041, 302] width 701 height 18
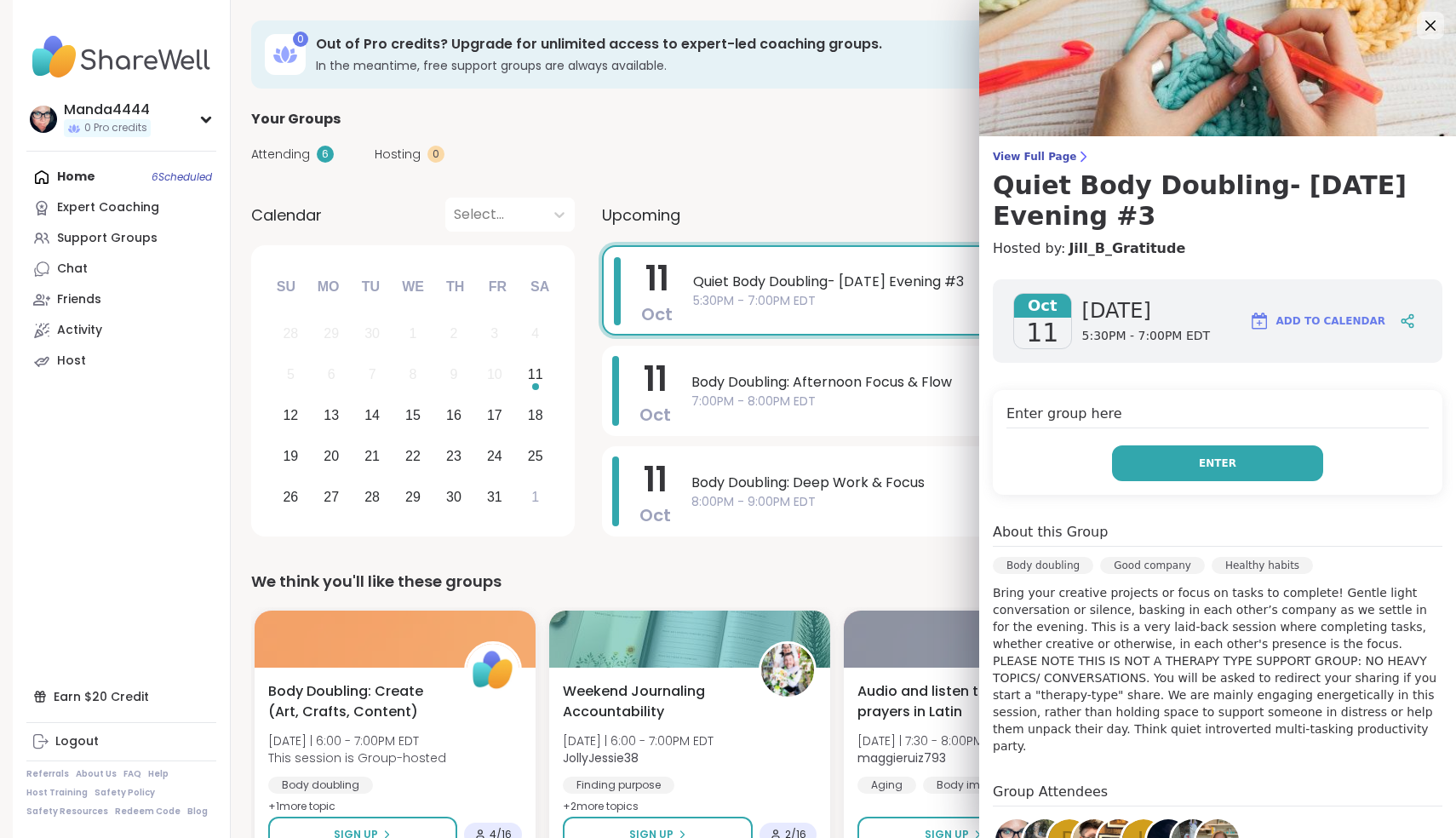
click at [1241, 455] on button "Enter" at bounding box center [1218, 464] width 211 height 36
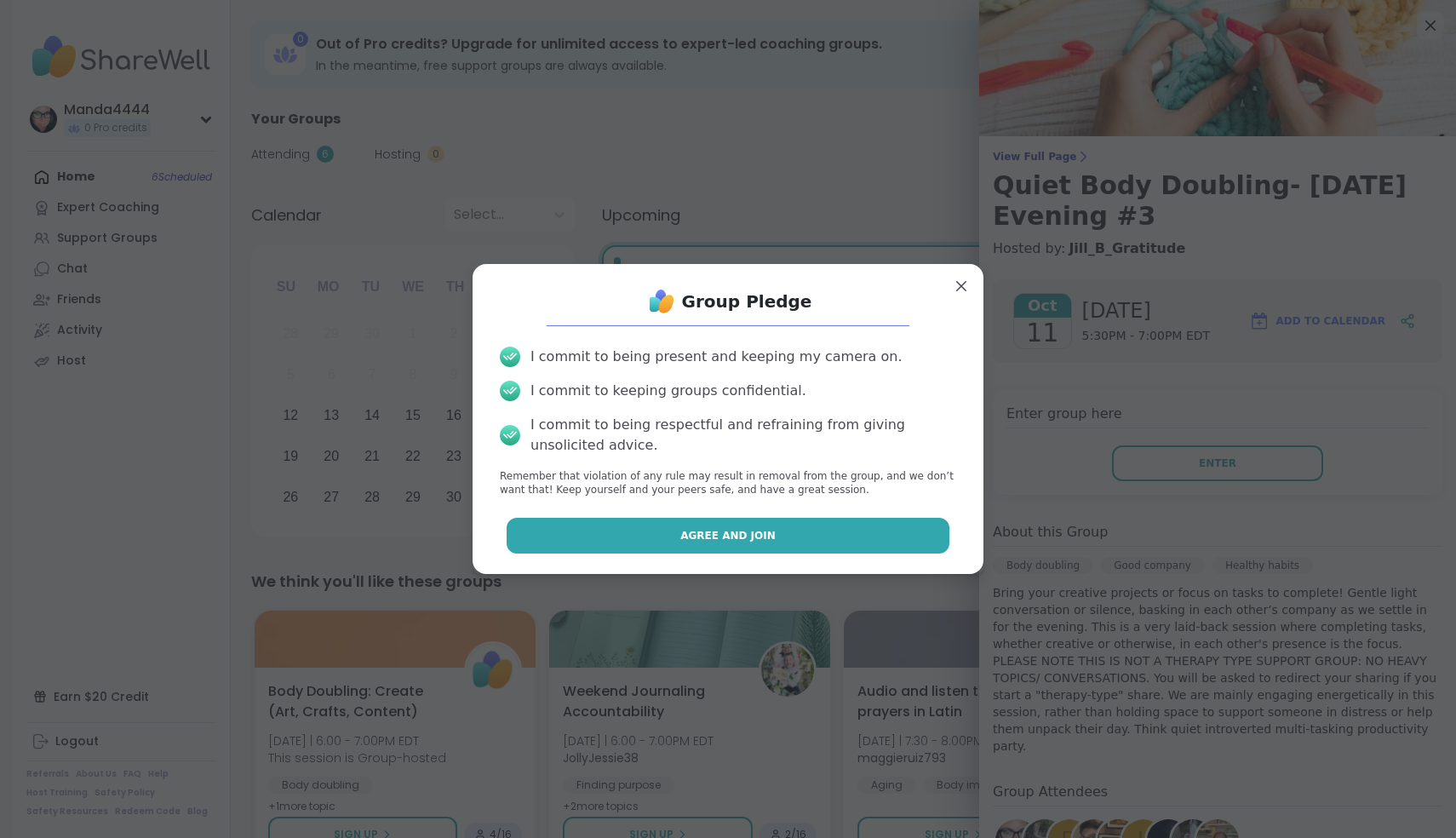
click at [849, 533] on button "Agree and Join" at bounding box center [728, 536] width 444 height 36
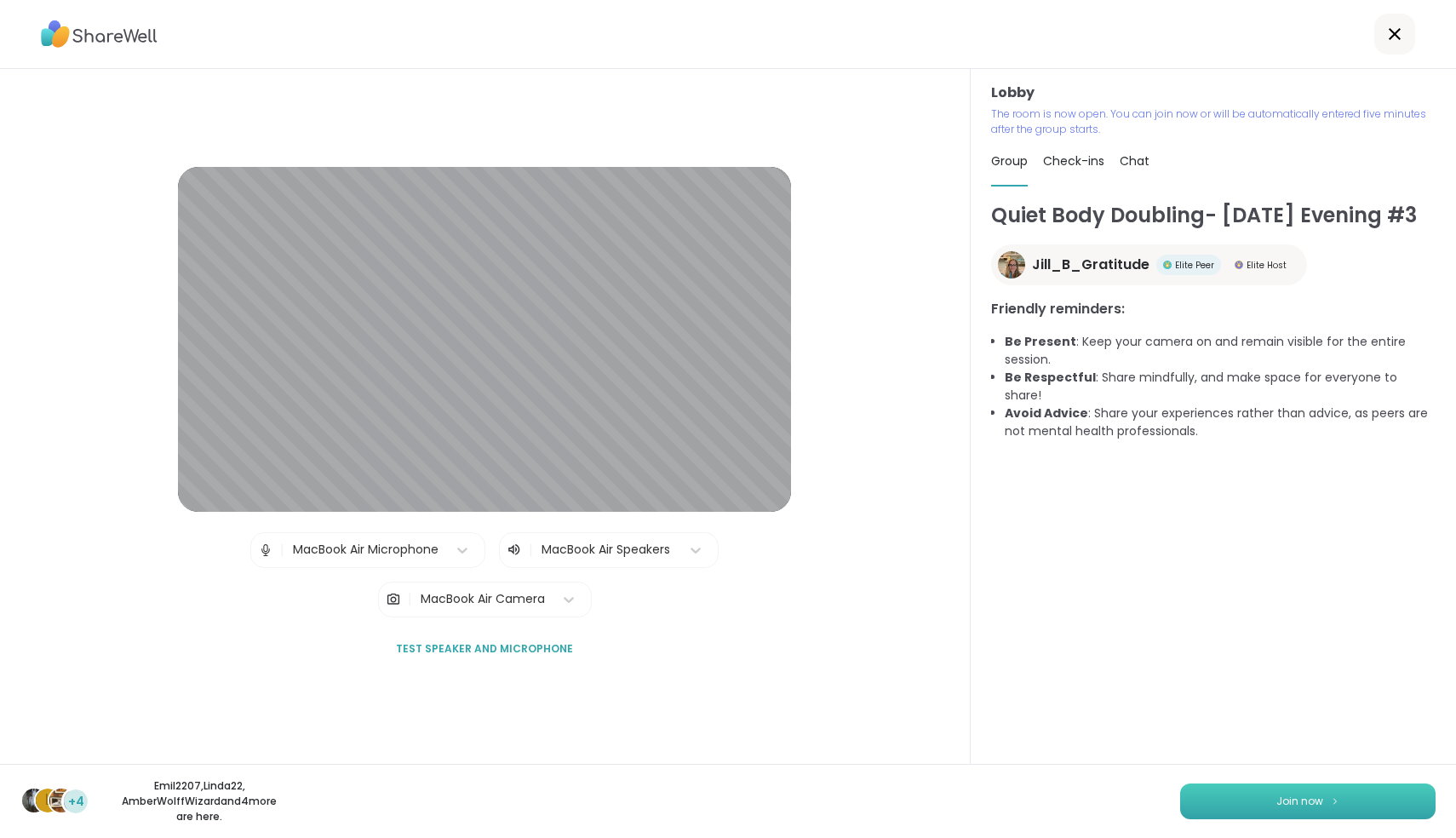
click at [1323, 794] on button "Join now" at bounding box center [1308, 801] width 256 height 36
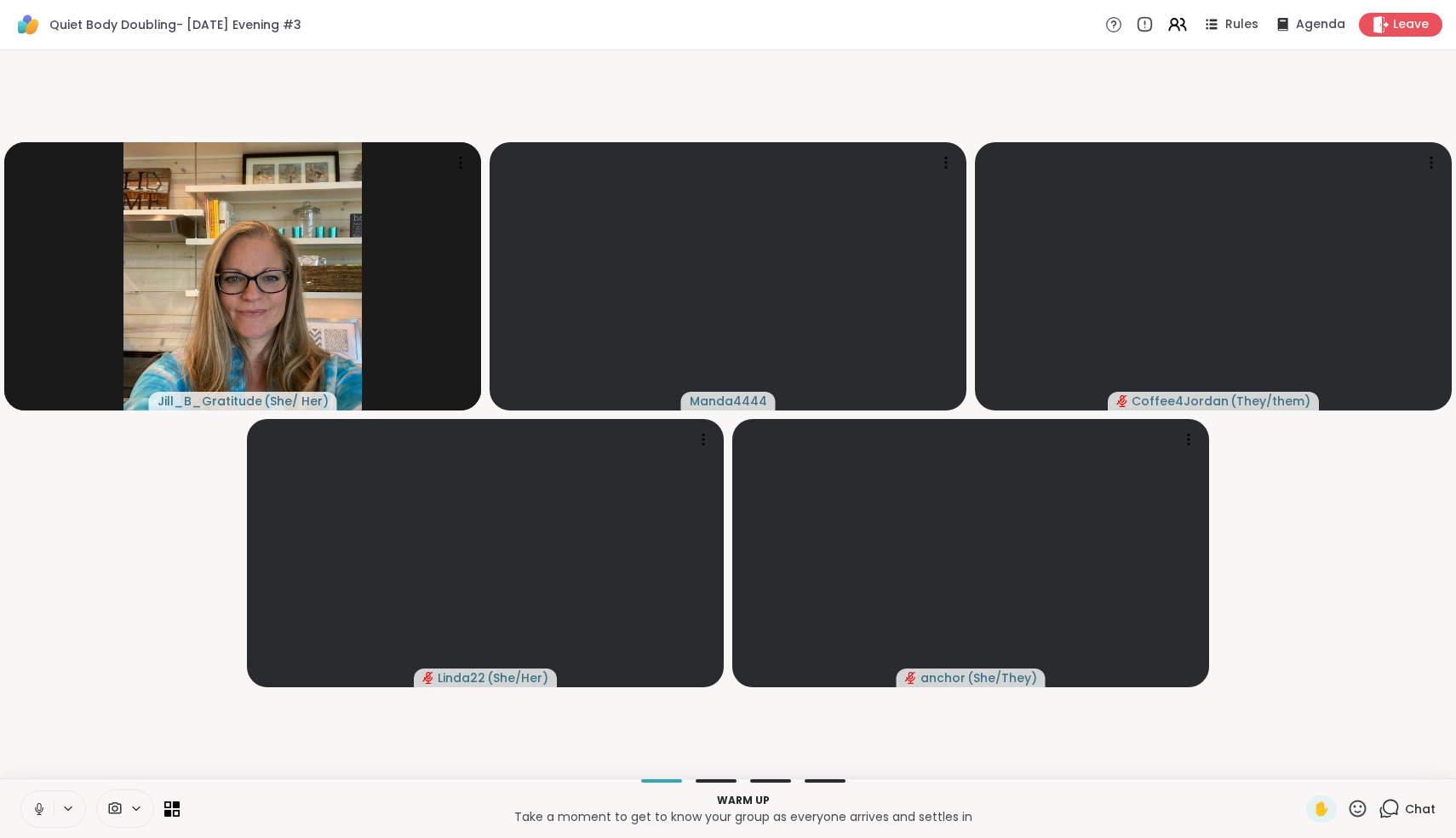
click at [41, 810] on icon at bounding box center [39, 808] width 15 height 15
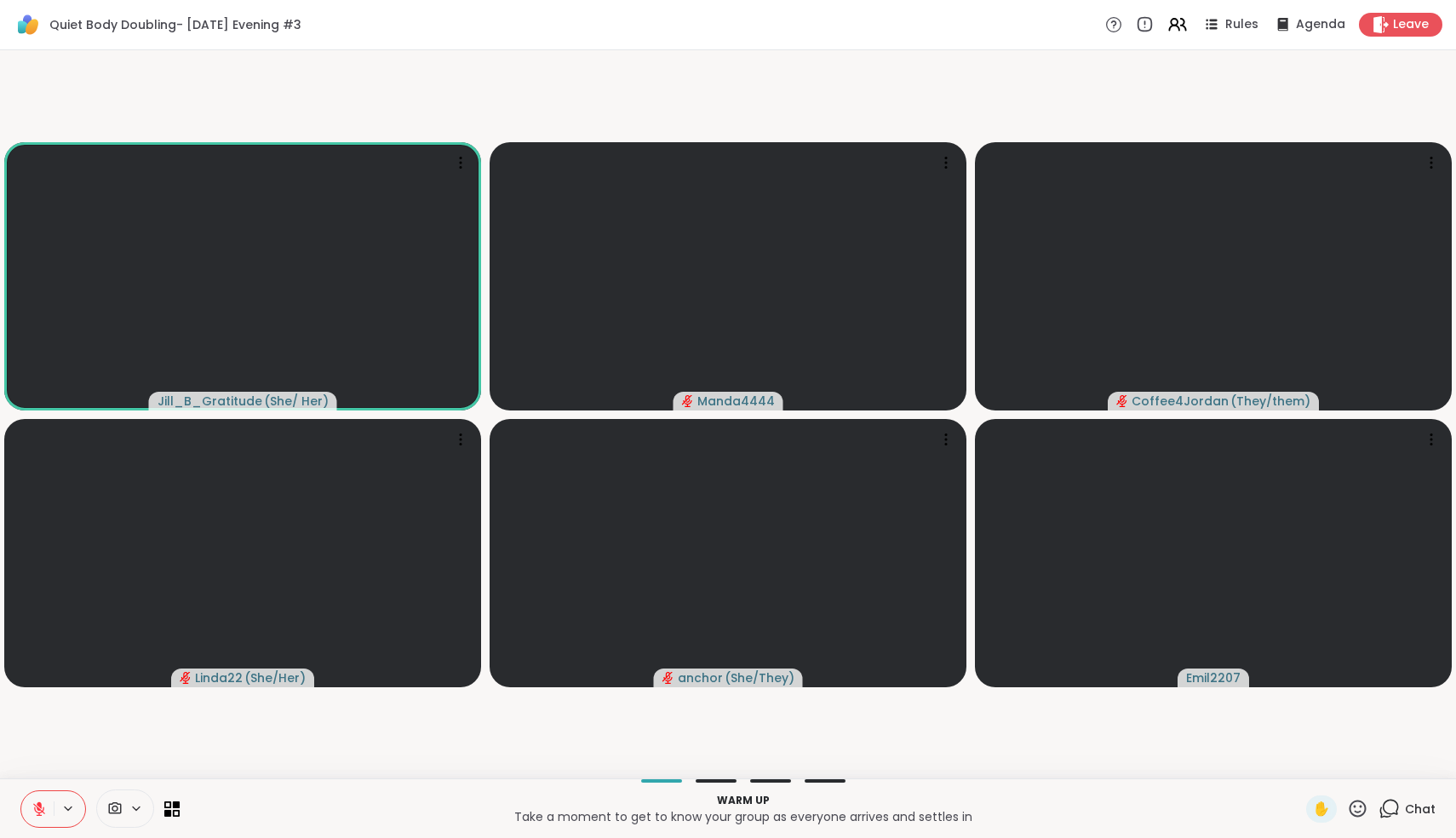
click at [39, 813] on icon at bounding box center [39, 808] width 12 height 12
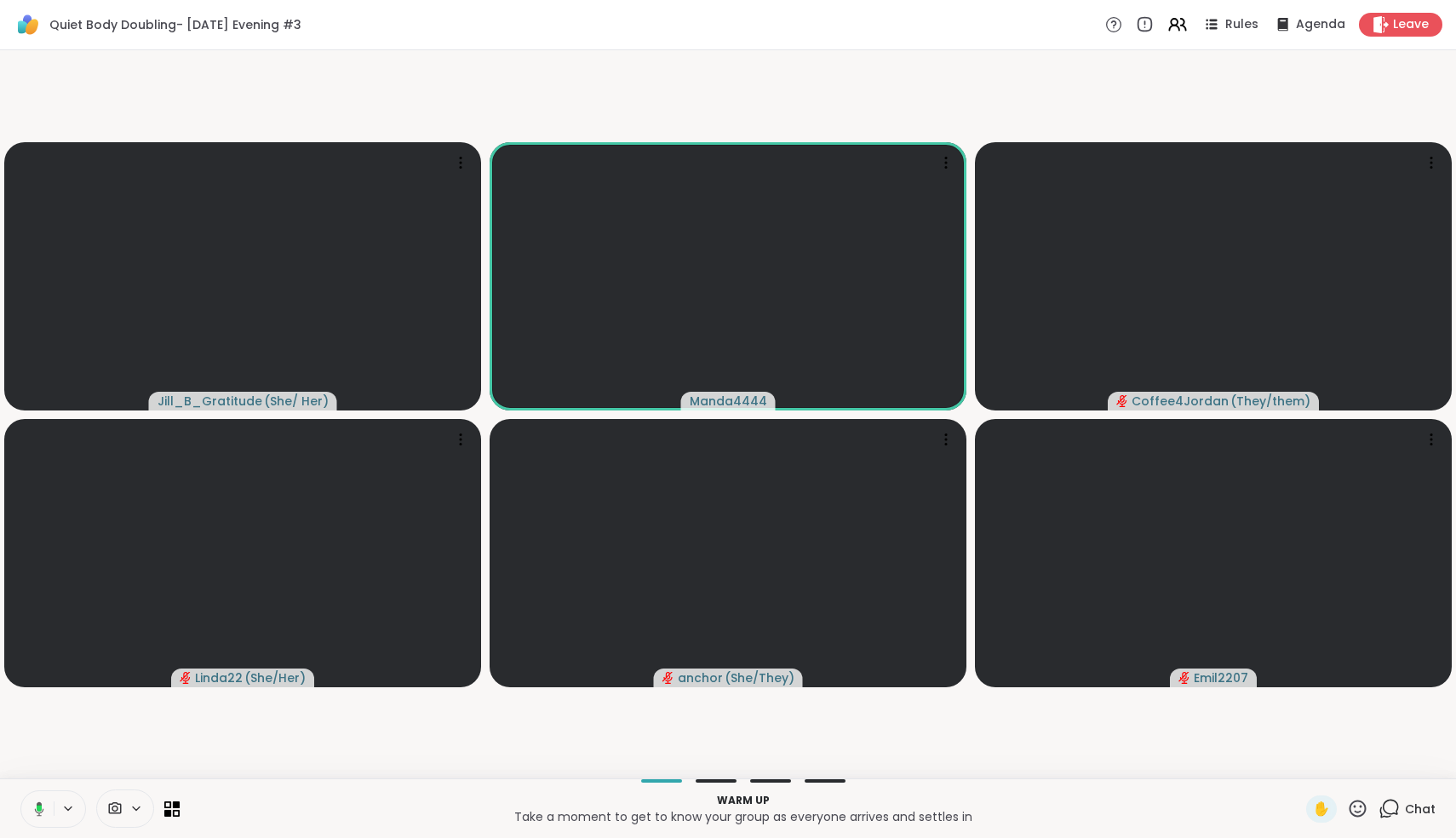
click at [39, 813] on icon at bounding box center [40, 808] width 9 height 14
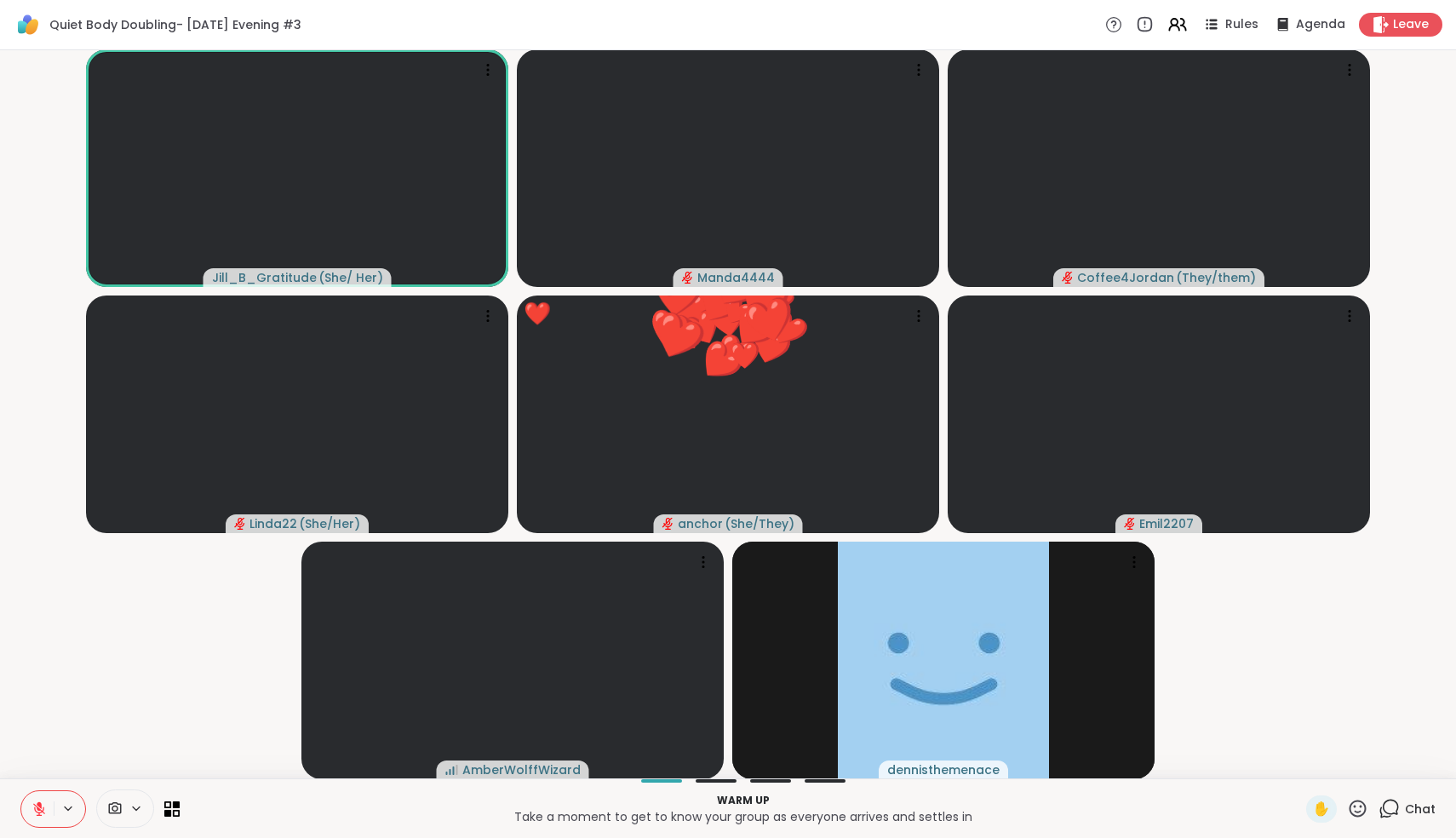
click at [43, 806] on icon at bounding box center [39, 808] width 15 height 15
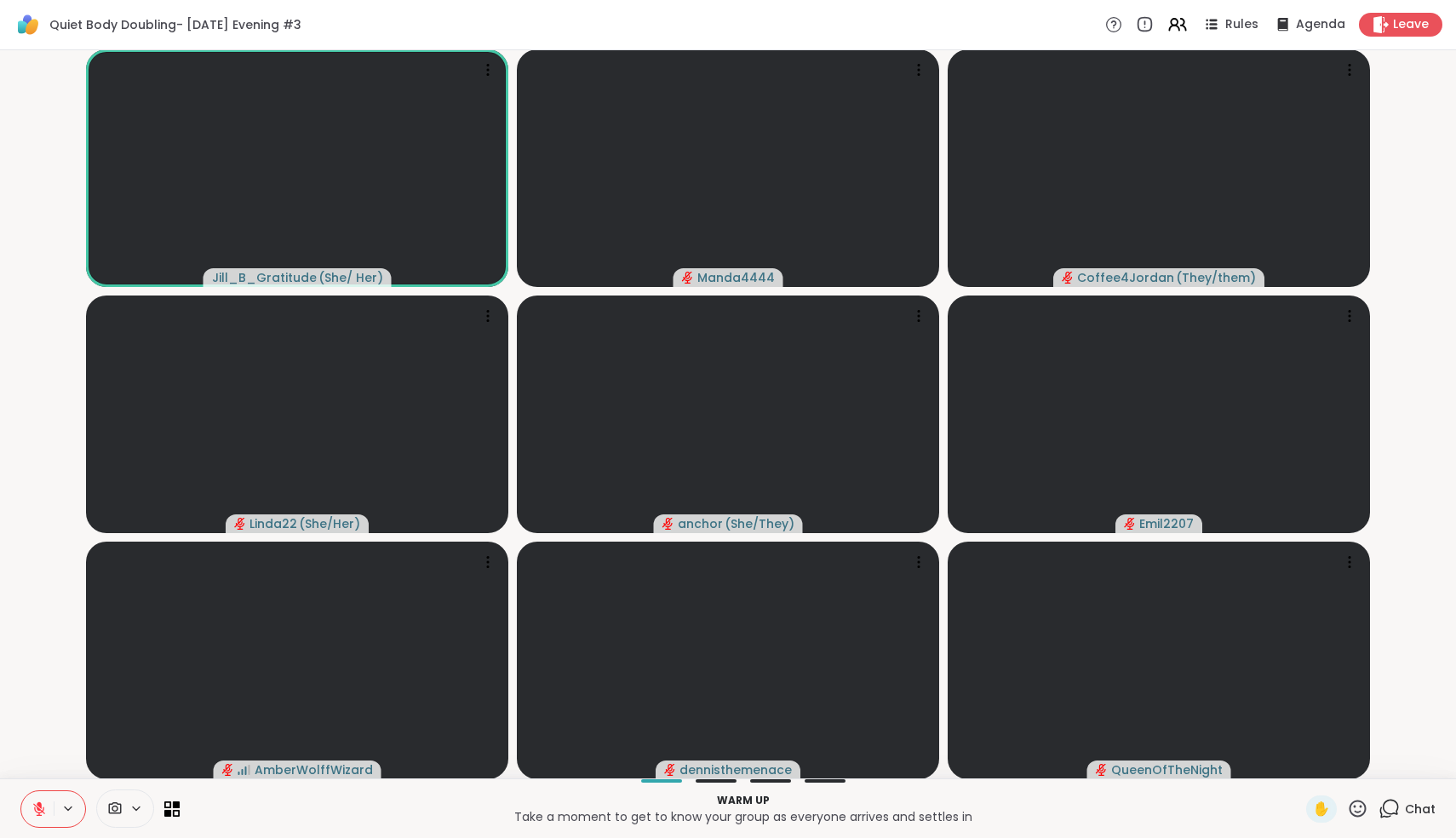
click at [1362, 805] on icon at bounding box center [1358, 809] width 22 height 22
click at [1398, 761] on div "🌟" at bounding box center [1383, 764] width 31 height 27
click at [40, 809] on icon at bounding box center [39, 808] width 12 height 12
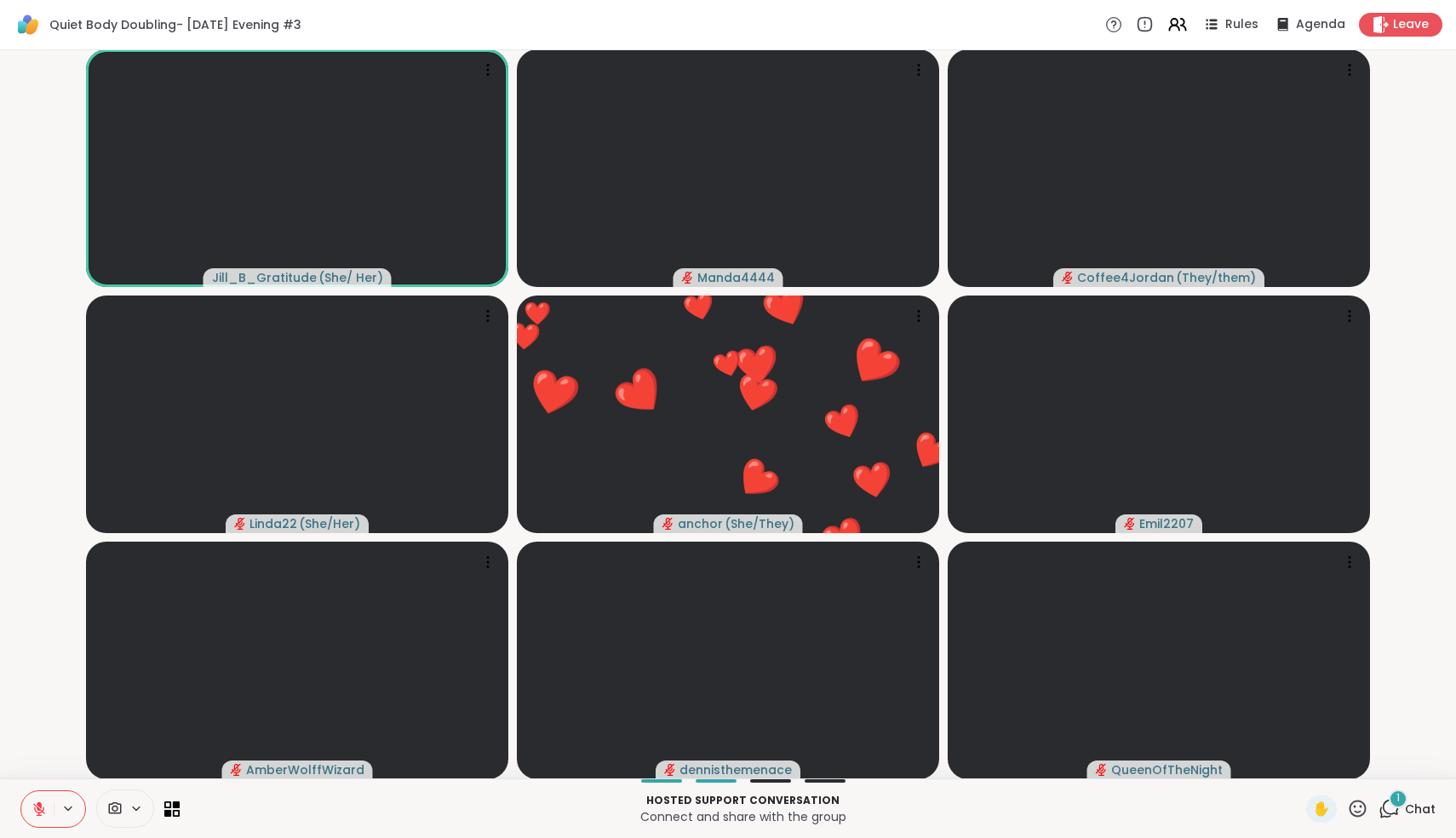
click at [1359, 810] on icon at bounding box center [1358, 809] width 22 height 22
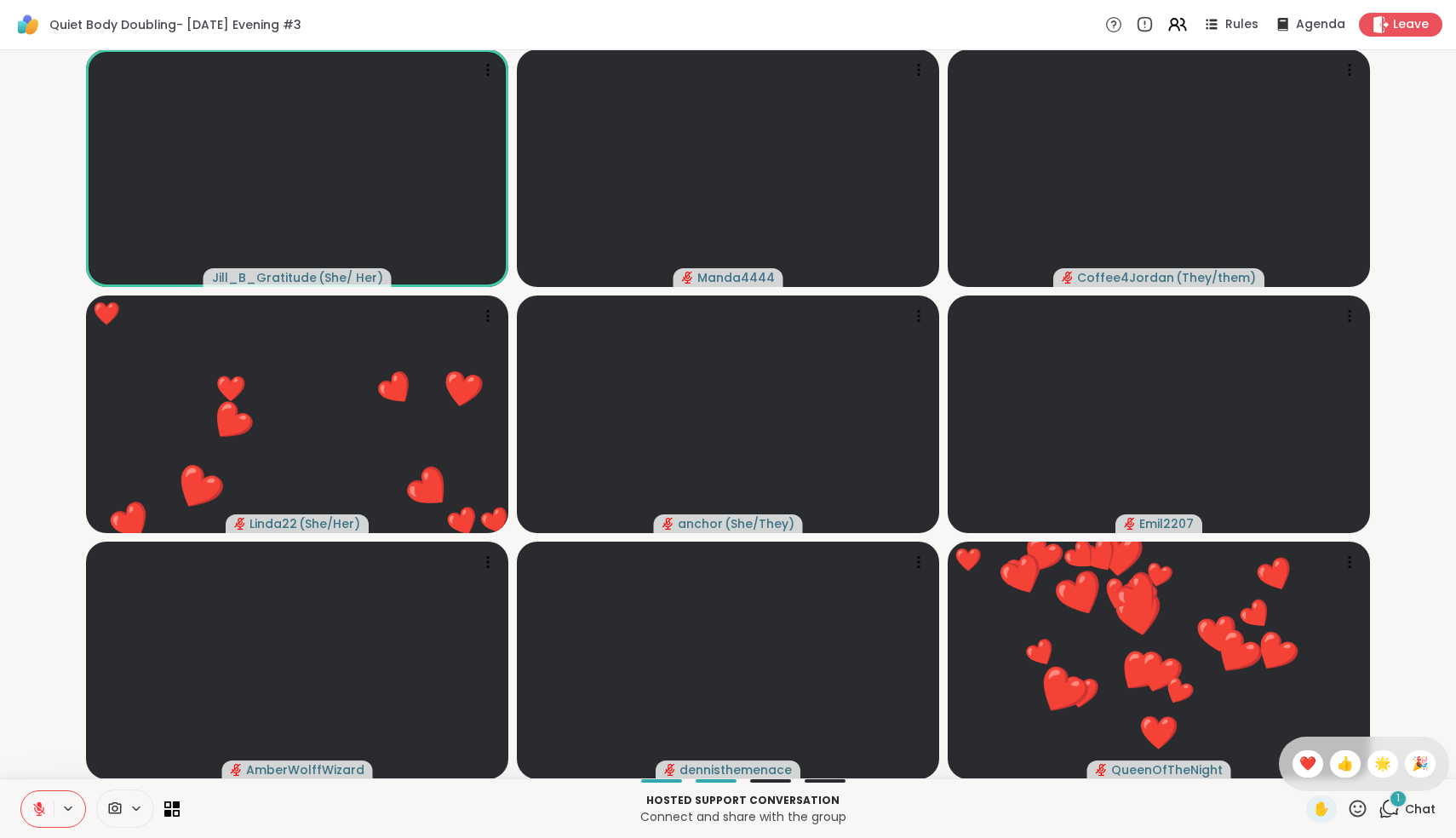
click at [1336, 767] on div "✋ ❤️ 👍 🌟 🎉" at bounding box center [1363, 763] width 170 height 55
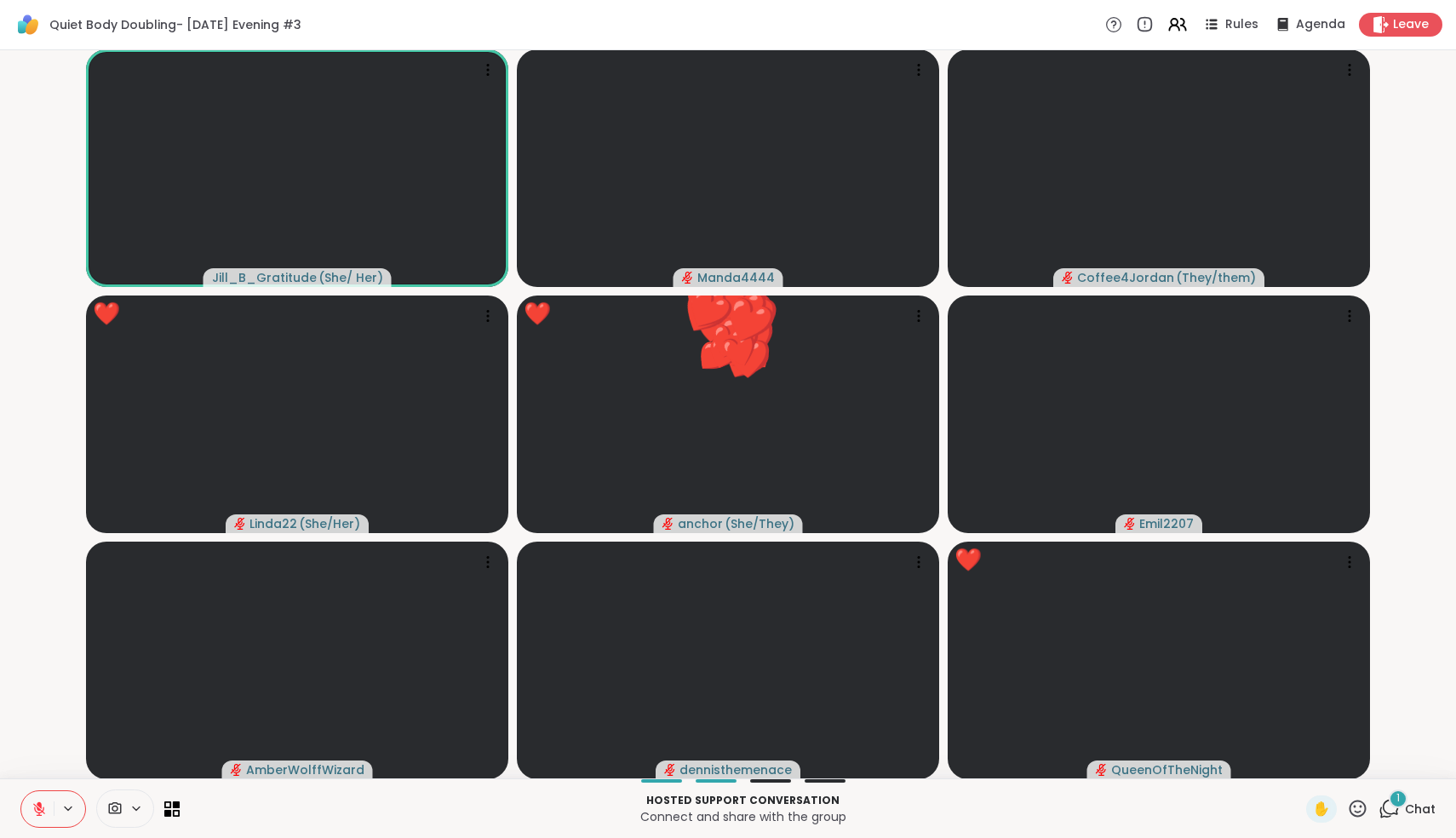
click at [1357, 809] on icon at bounding box center [1358, 809] width 22 height 22
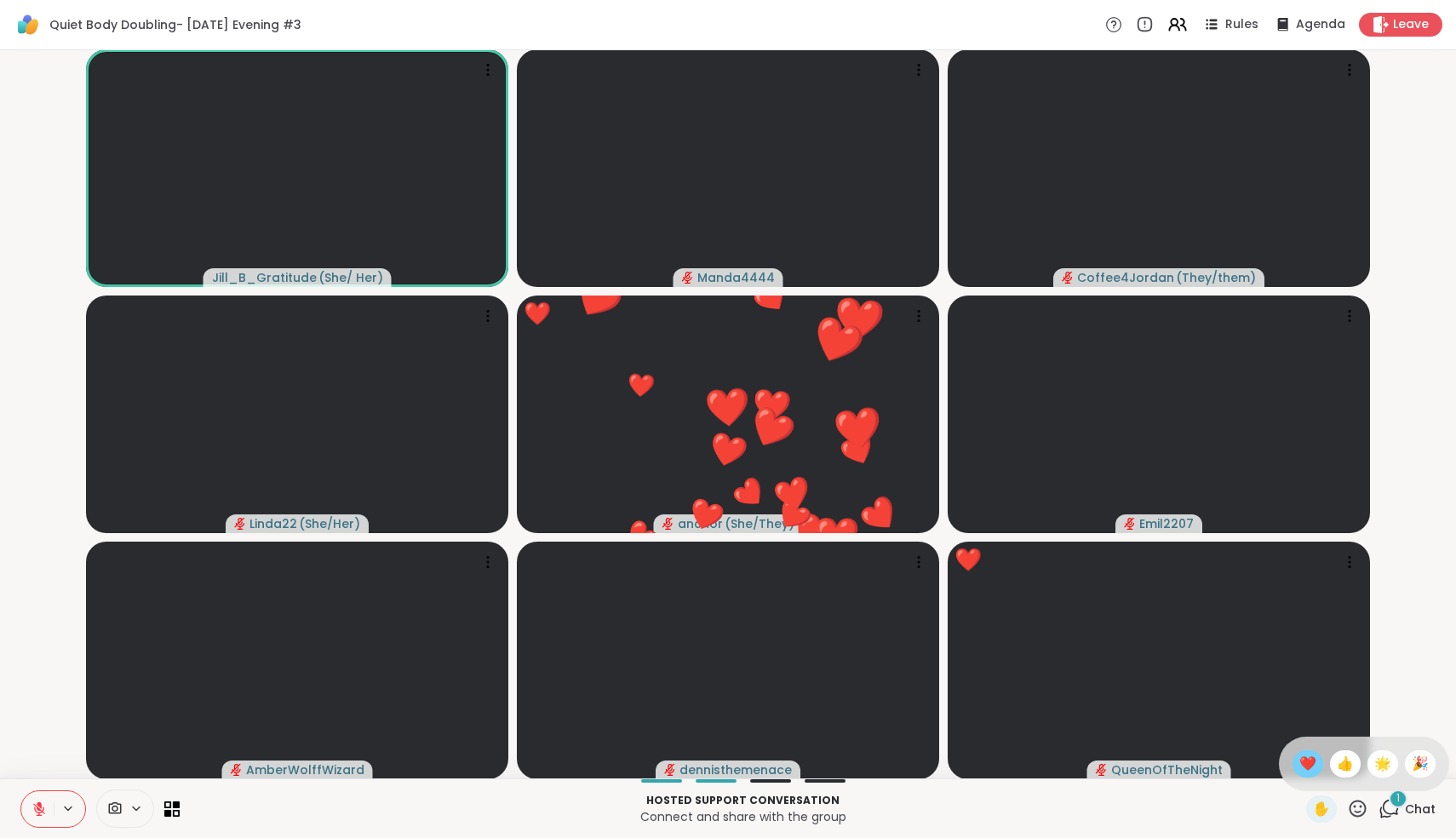
click at [1314, 765] on span "❤️" at bounding box center [1308, 763] width 17 height 21
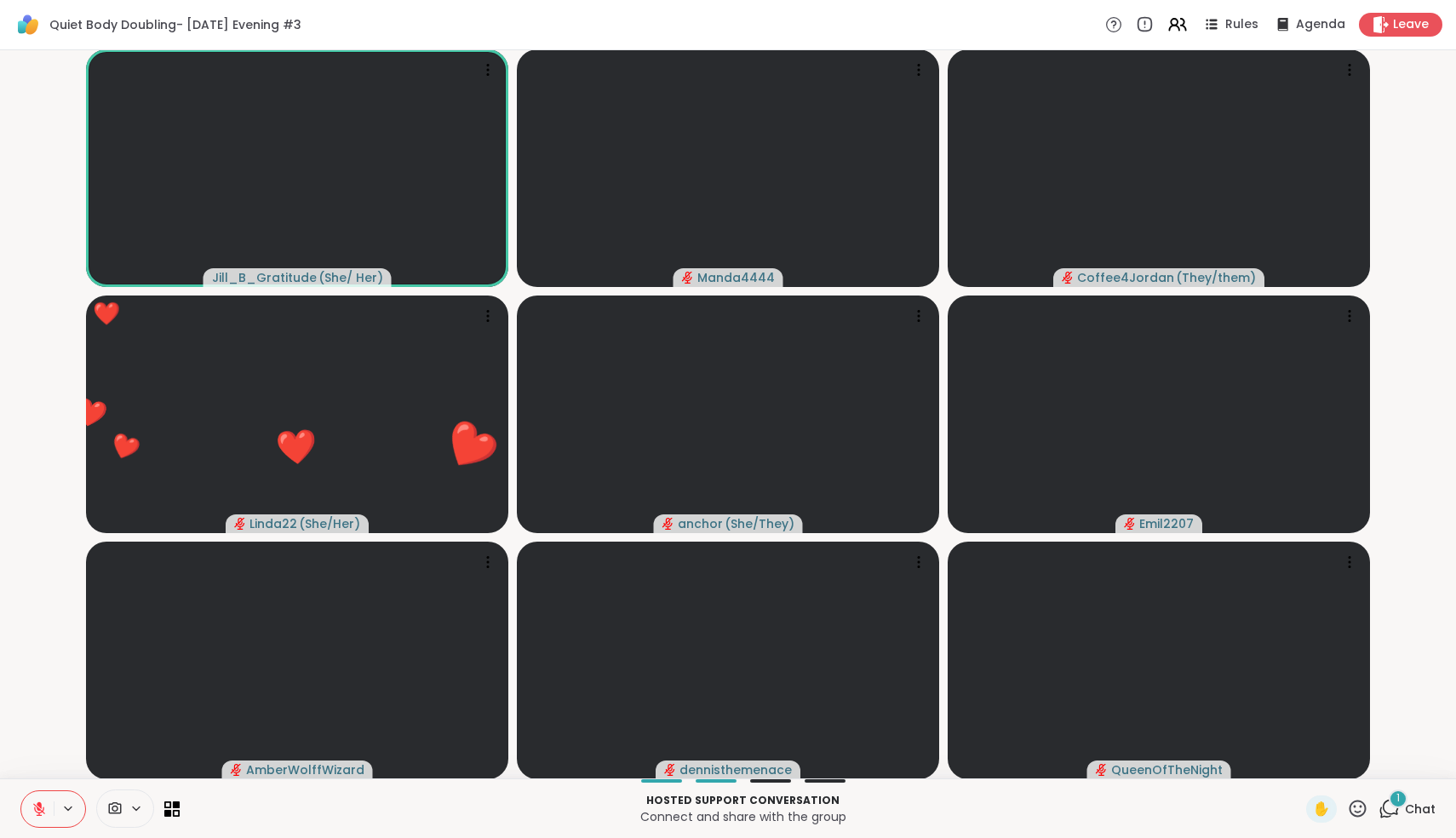
click at [1357, 814] on icon at bounding box center [1358, 809] width 22 height 22
click at [1317, 773] on span "❤️" at bounding box center [1308, 763] width 17 height 21
click at [34, 813] on icon at bounding box center [39, 808] width 15 height 15
click at [38, 810] on icon at bounding box center [39, 806] width 4 height 8
click at [1393, 813] on icon at bounding box center [1389, 809] width 22 height 22
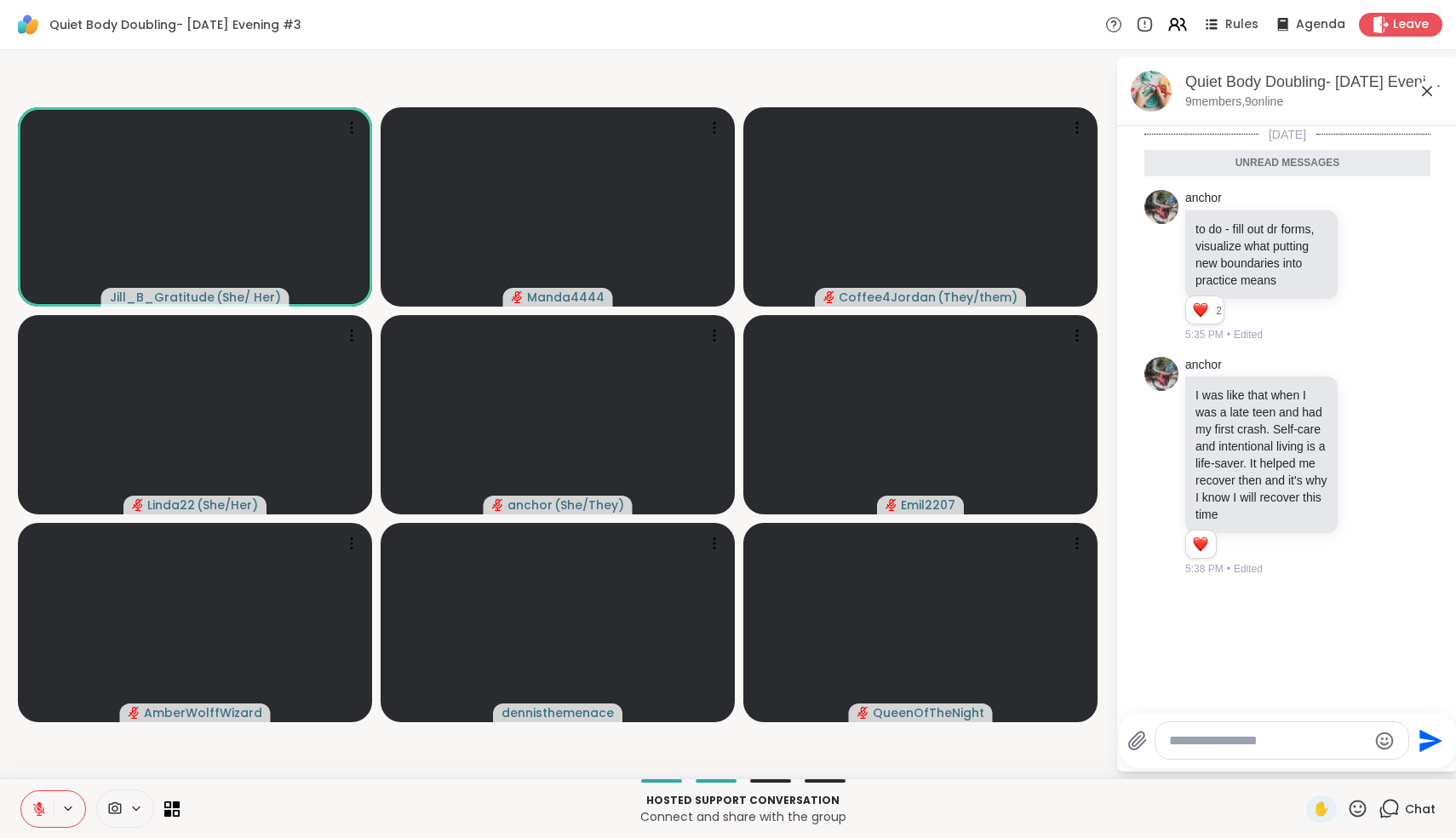
click at [36, 806] on icon at bounding box center [39, 808] width 15 height 15
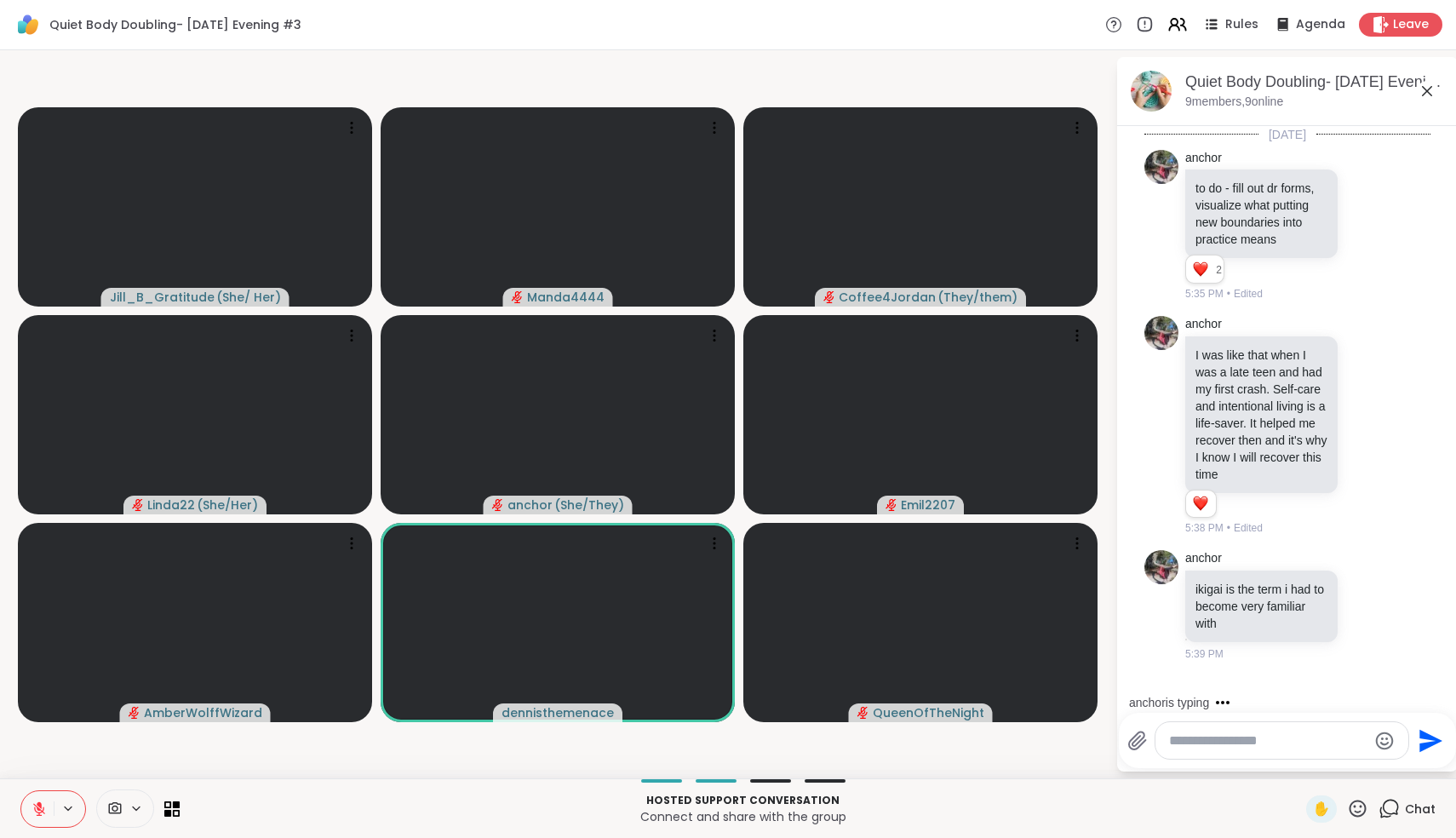
click at [1290, 750] on textarea "Type your message" at bounding box center [1268, 741] width 198 height 17
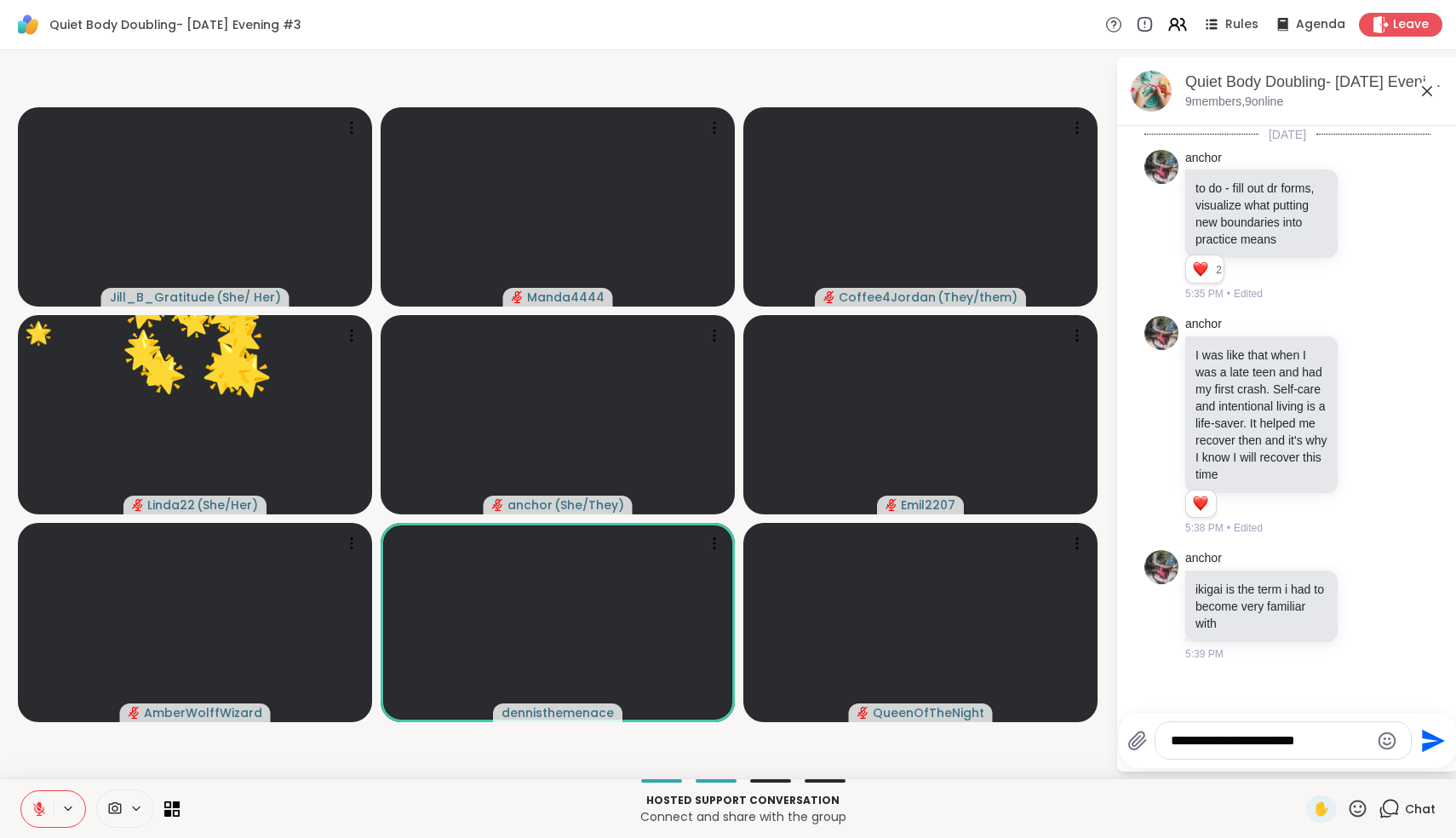
type textarea "**********"
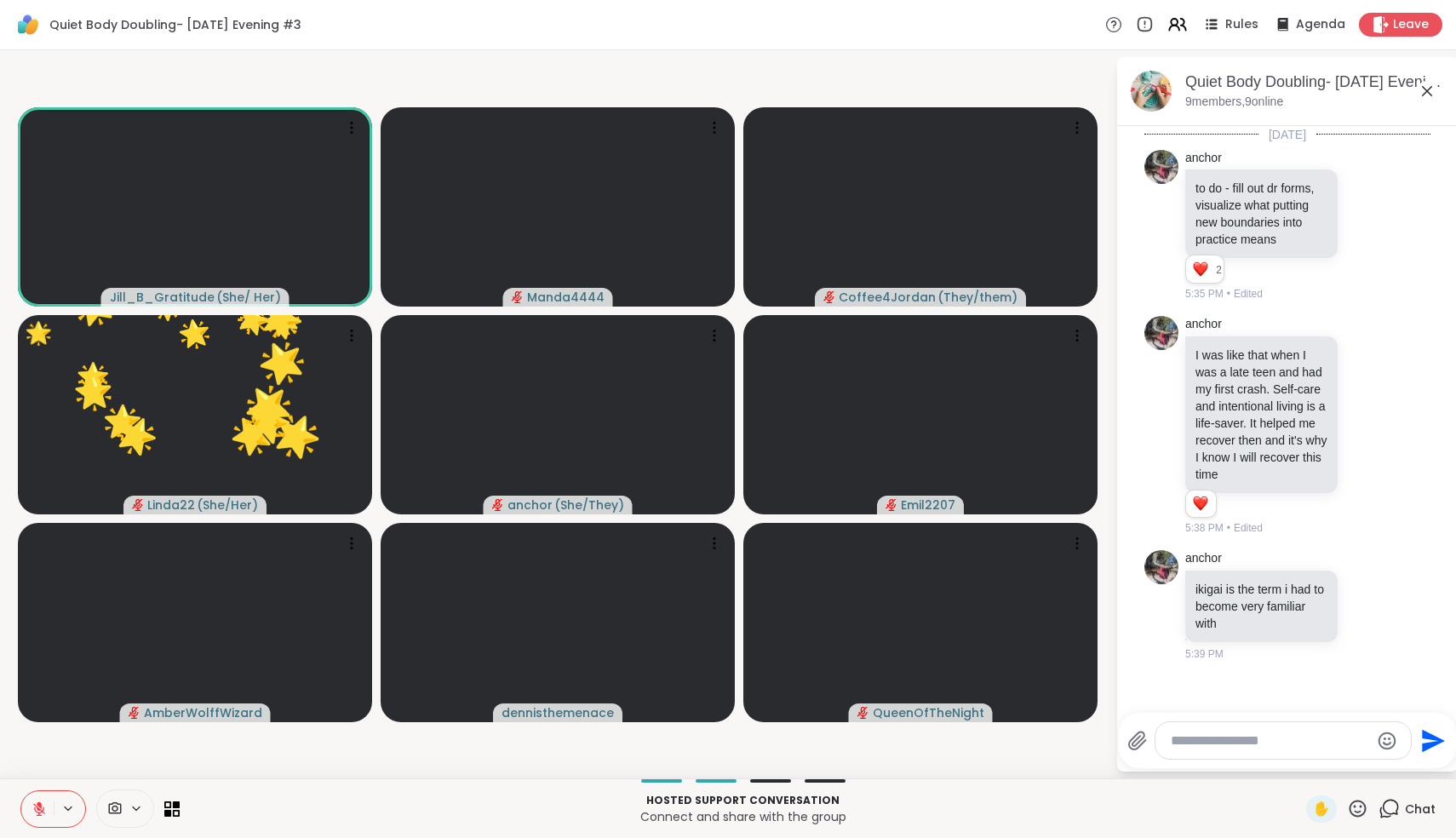
scroll to position [73, 0]
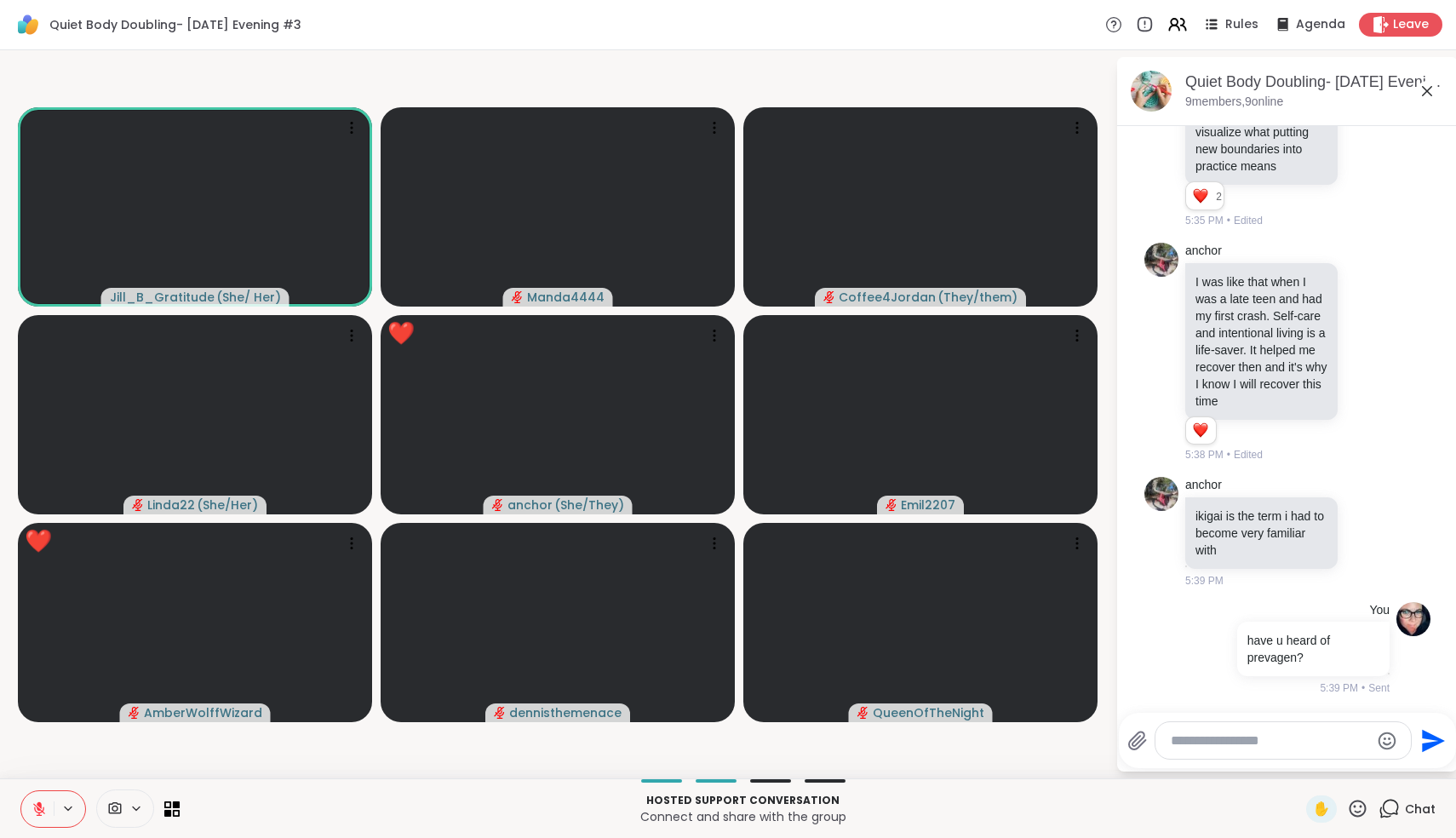
click at [40, 806] on icon at bounding box center [40, 805] width 5 height 7
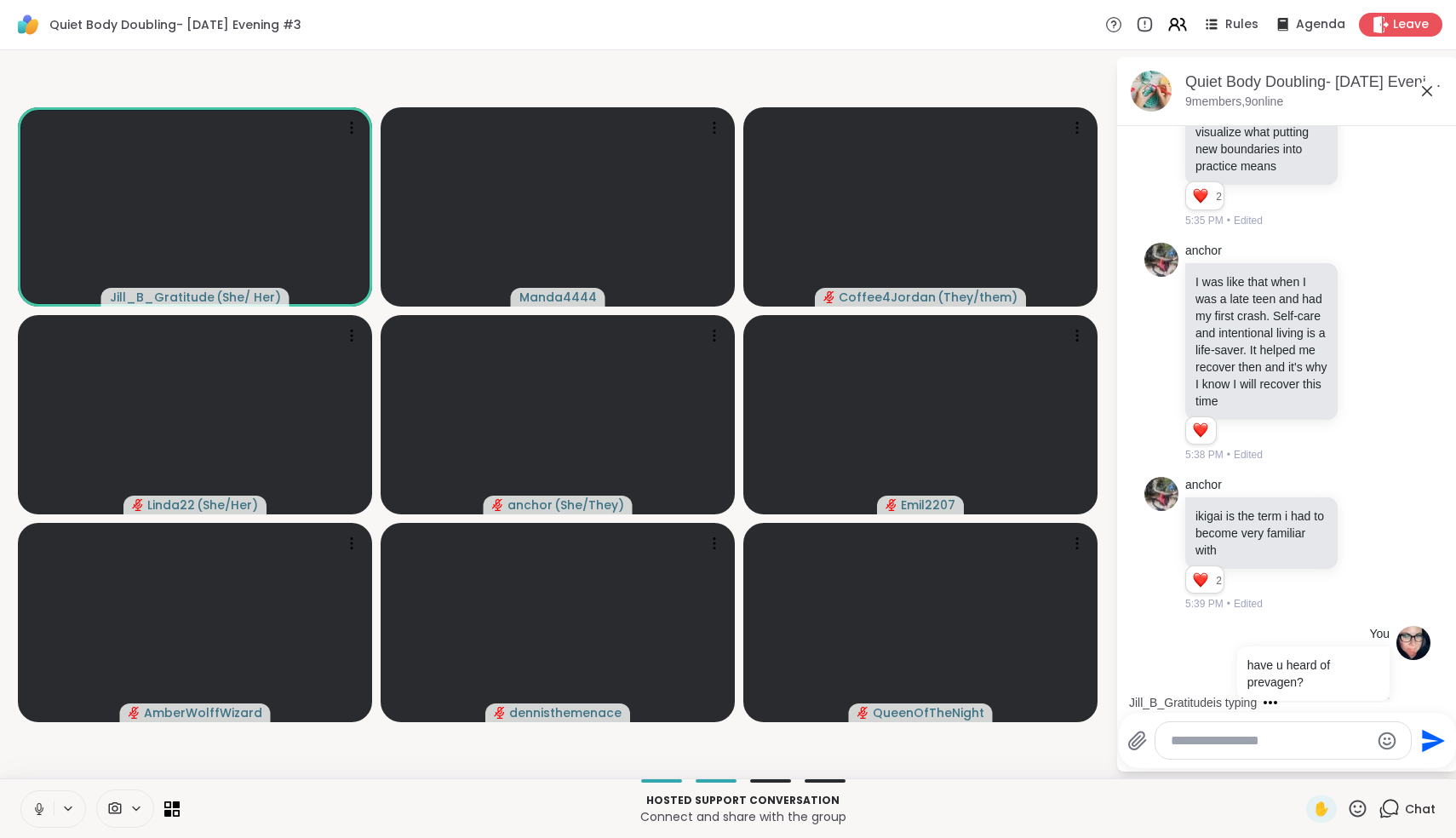
click at [37, 815] on icon at bounding box center [39, 808] width 15 height 15
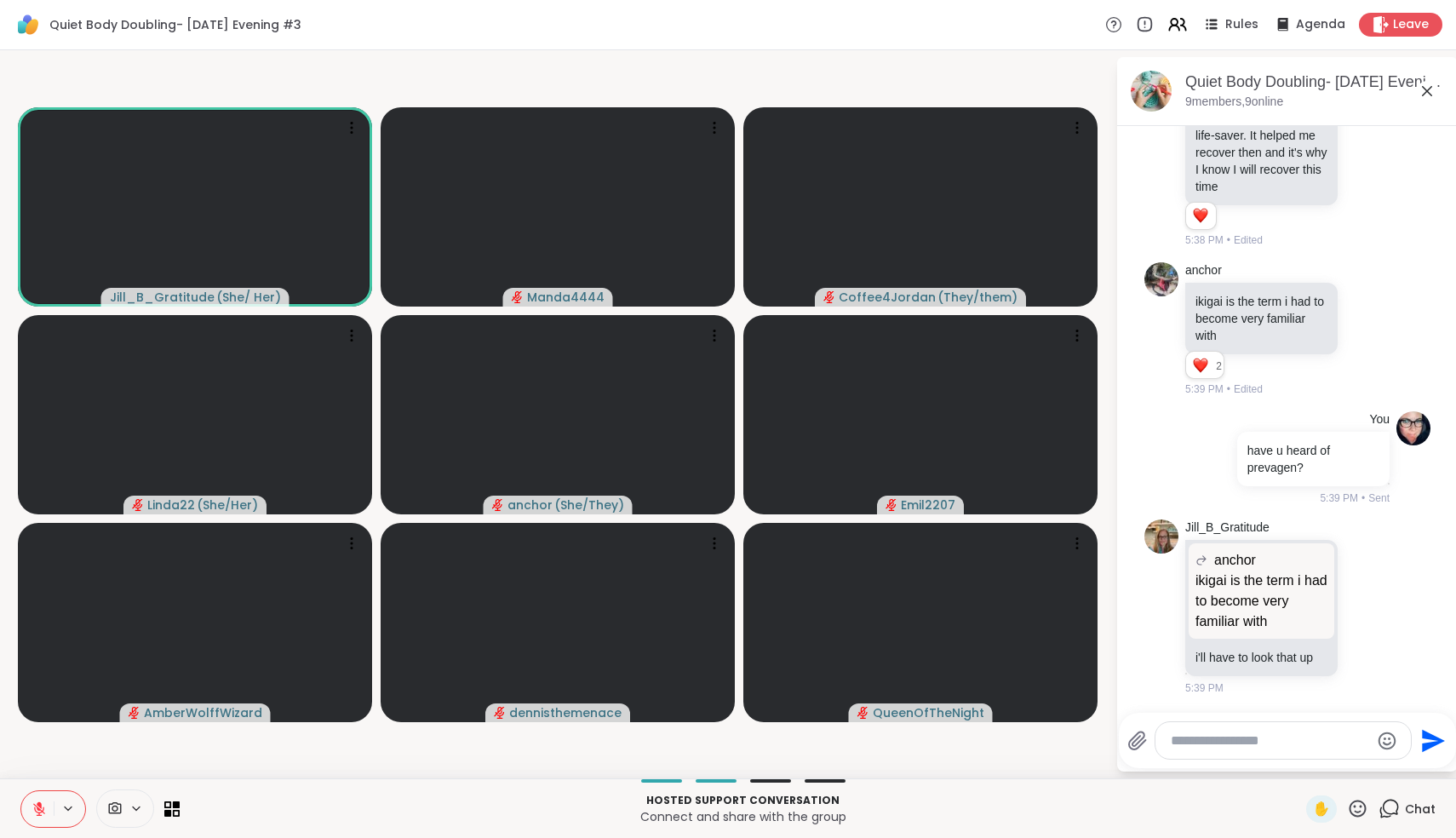
click at [40, 809] on icon at bounding box center [39, 808] width 12 height 12
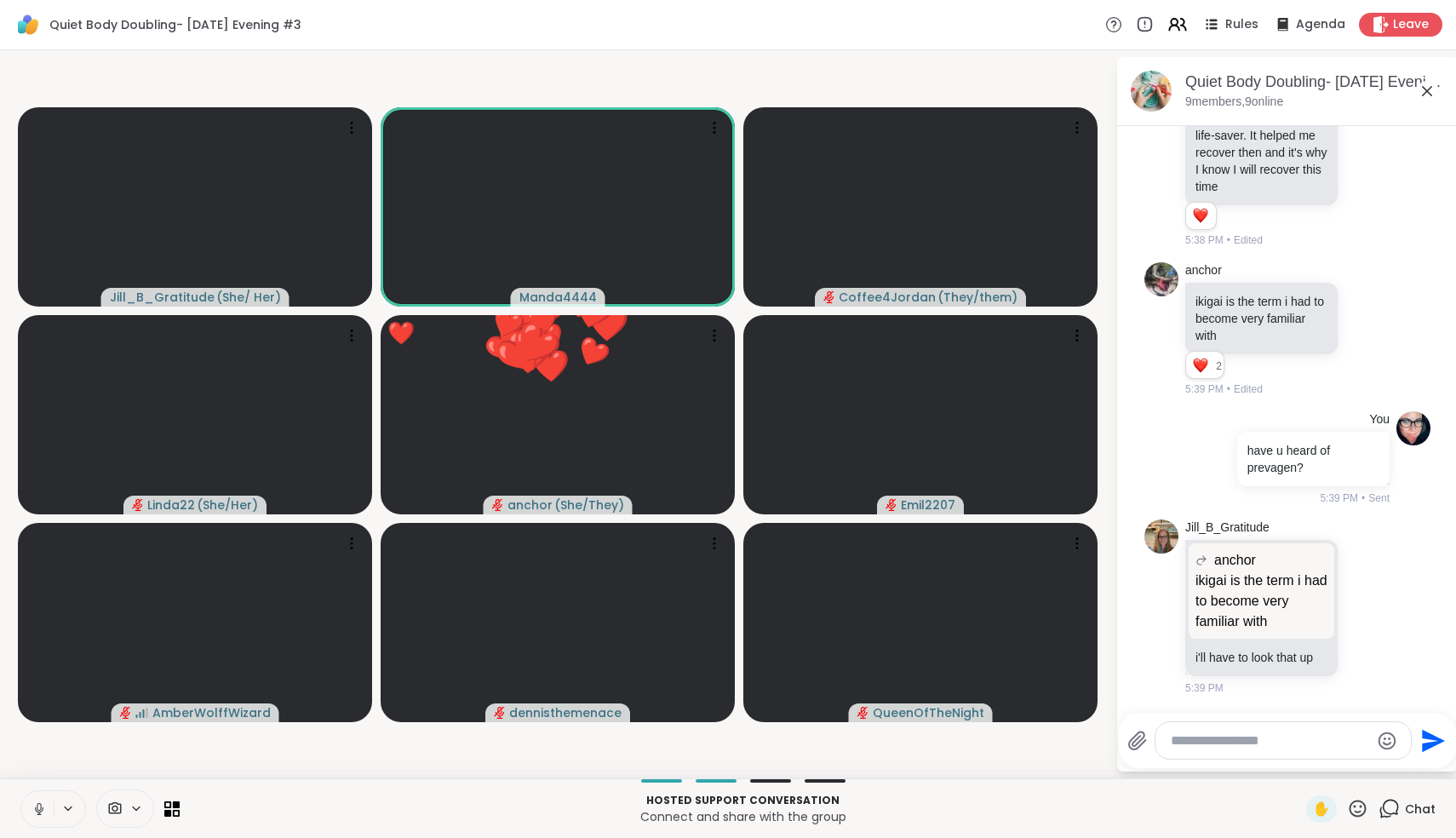
click at [40, 809] on icon at bounding box center [39, 808] width 15 height 15
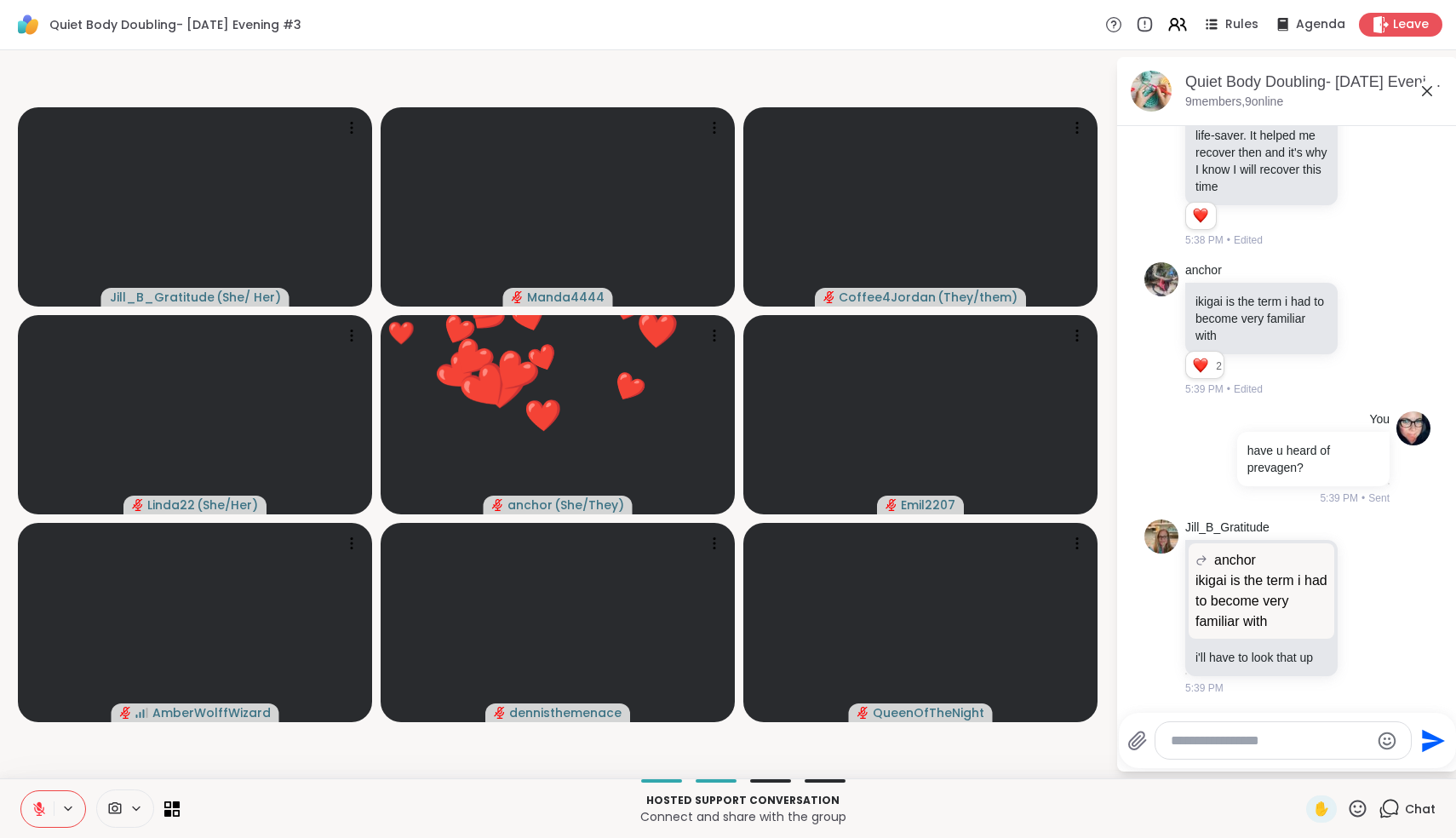
click at [40, 809] on icon at bounding box center [39, 808] width 12 height 12
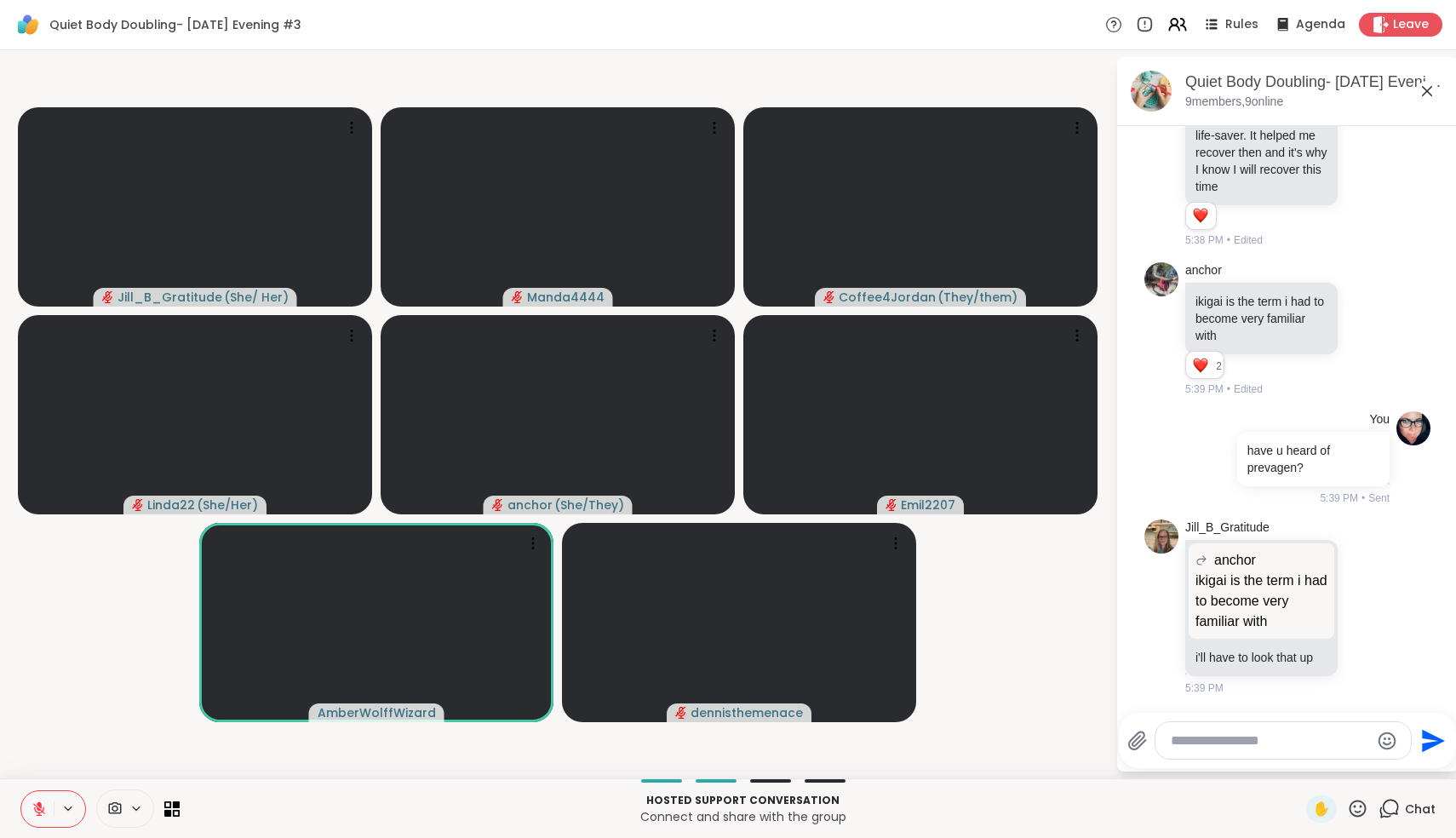
click at [39, 815] on icon at bounding box center [39, 808] width 15 height 15
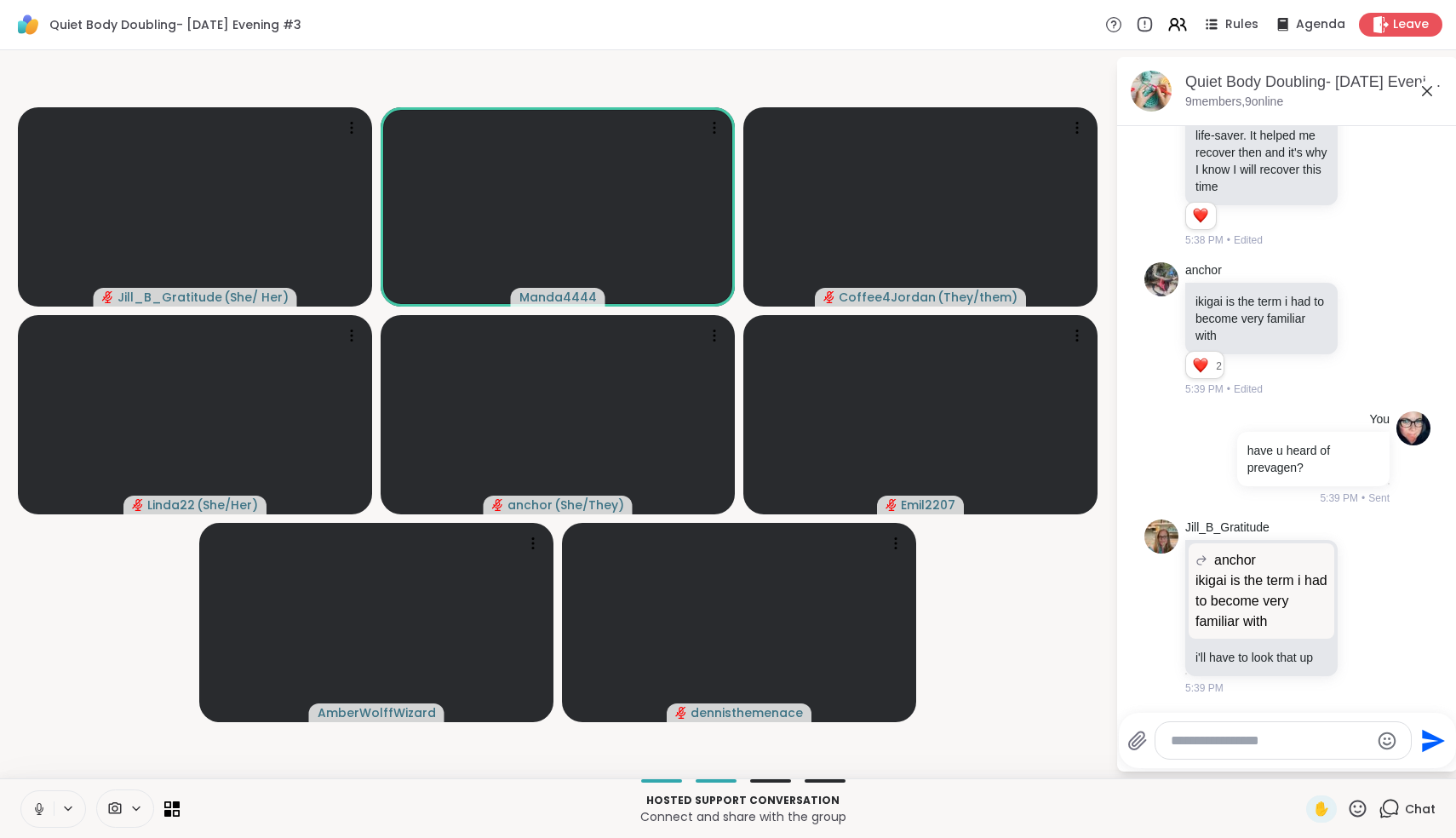
click at [38, 813] on icon at bounding box center [39, 808] width 15 height 15
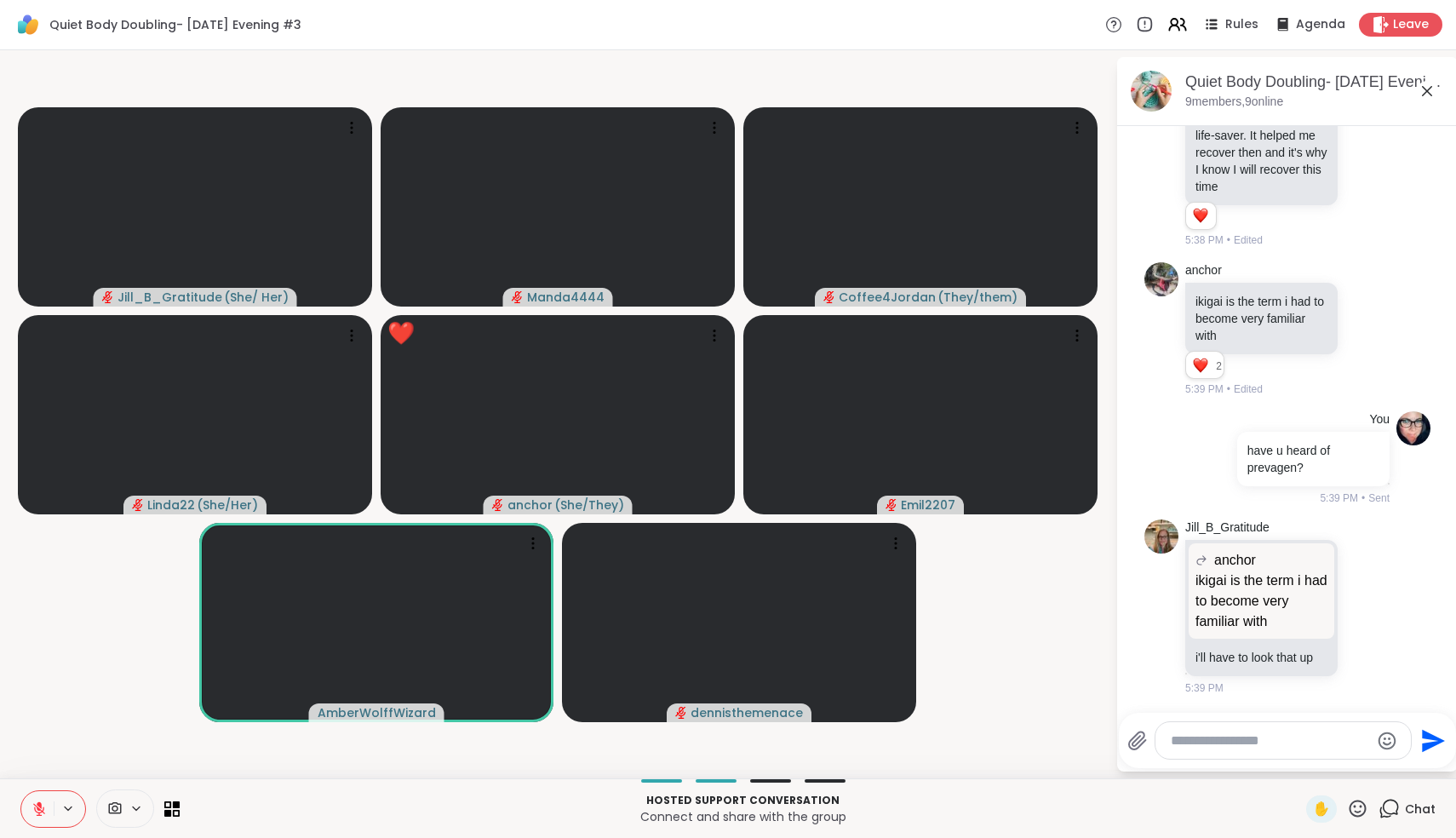
click at [38, 813] on icon at bounding box center [39, 808] width 12 height 12
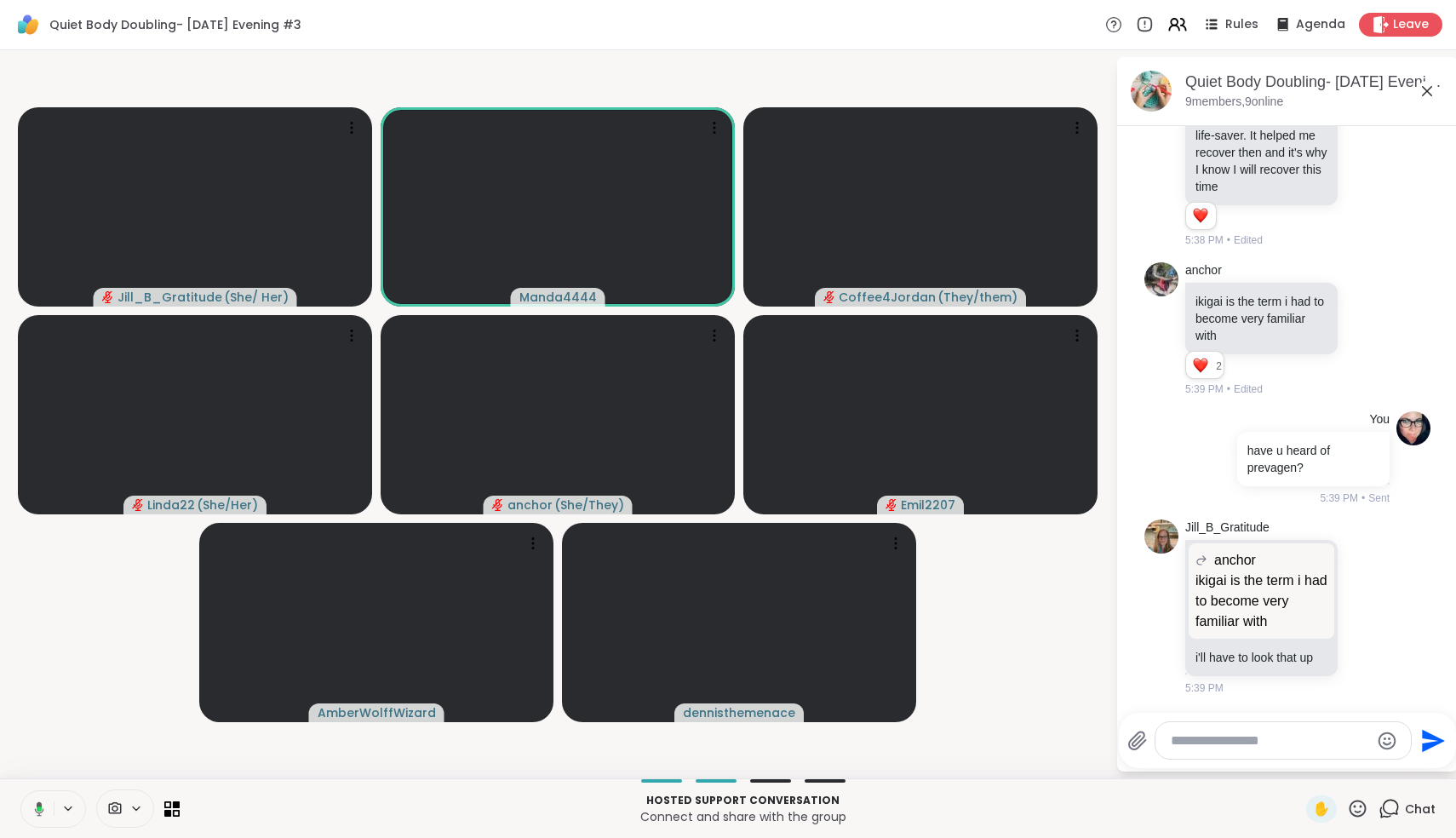
click at [38, 813] on icon at bounding box center [40, 808] width 9 height 14
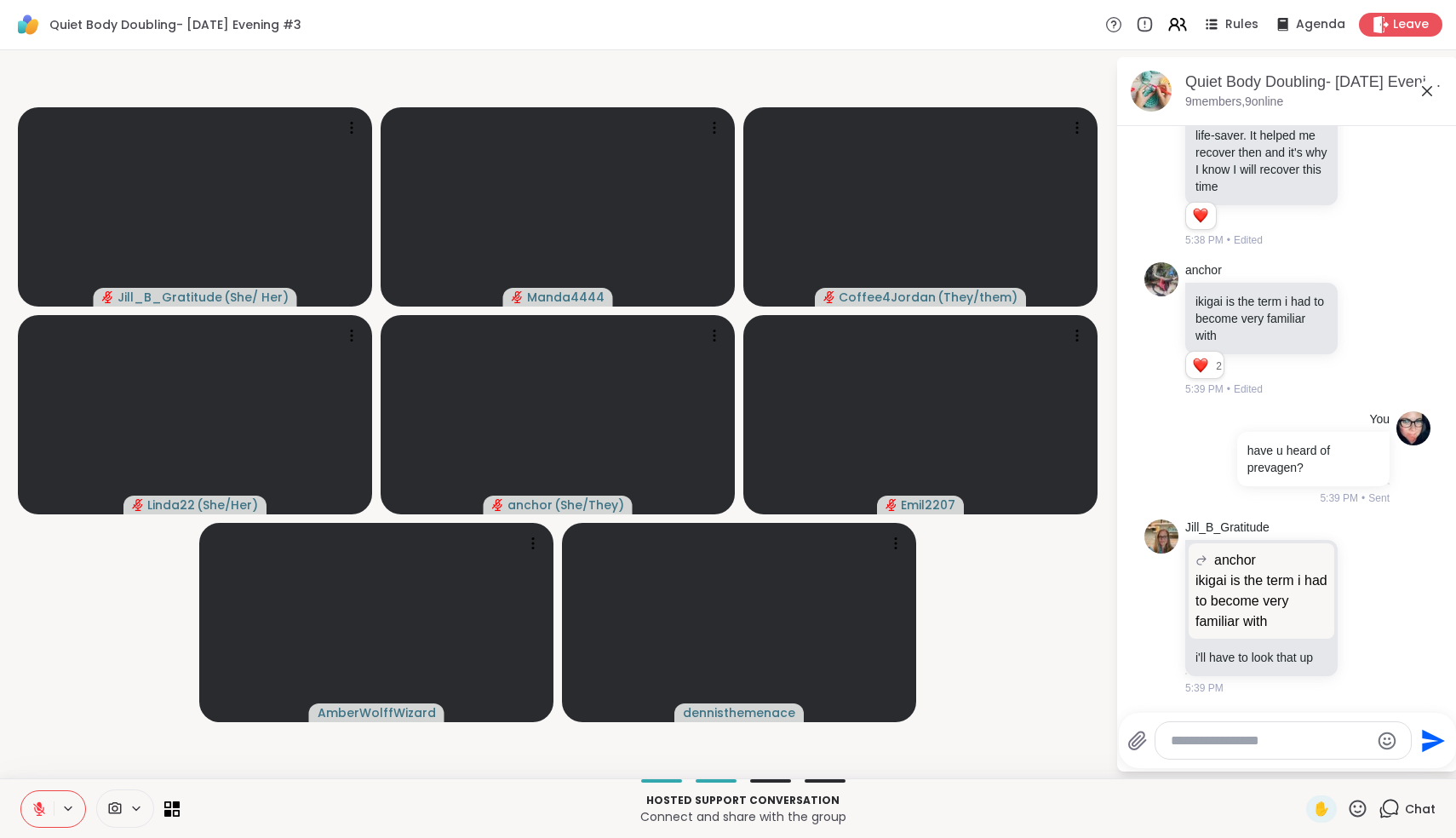
click at [38, 813] on icon at bounding box center [39, 808] width 12 height 12
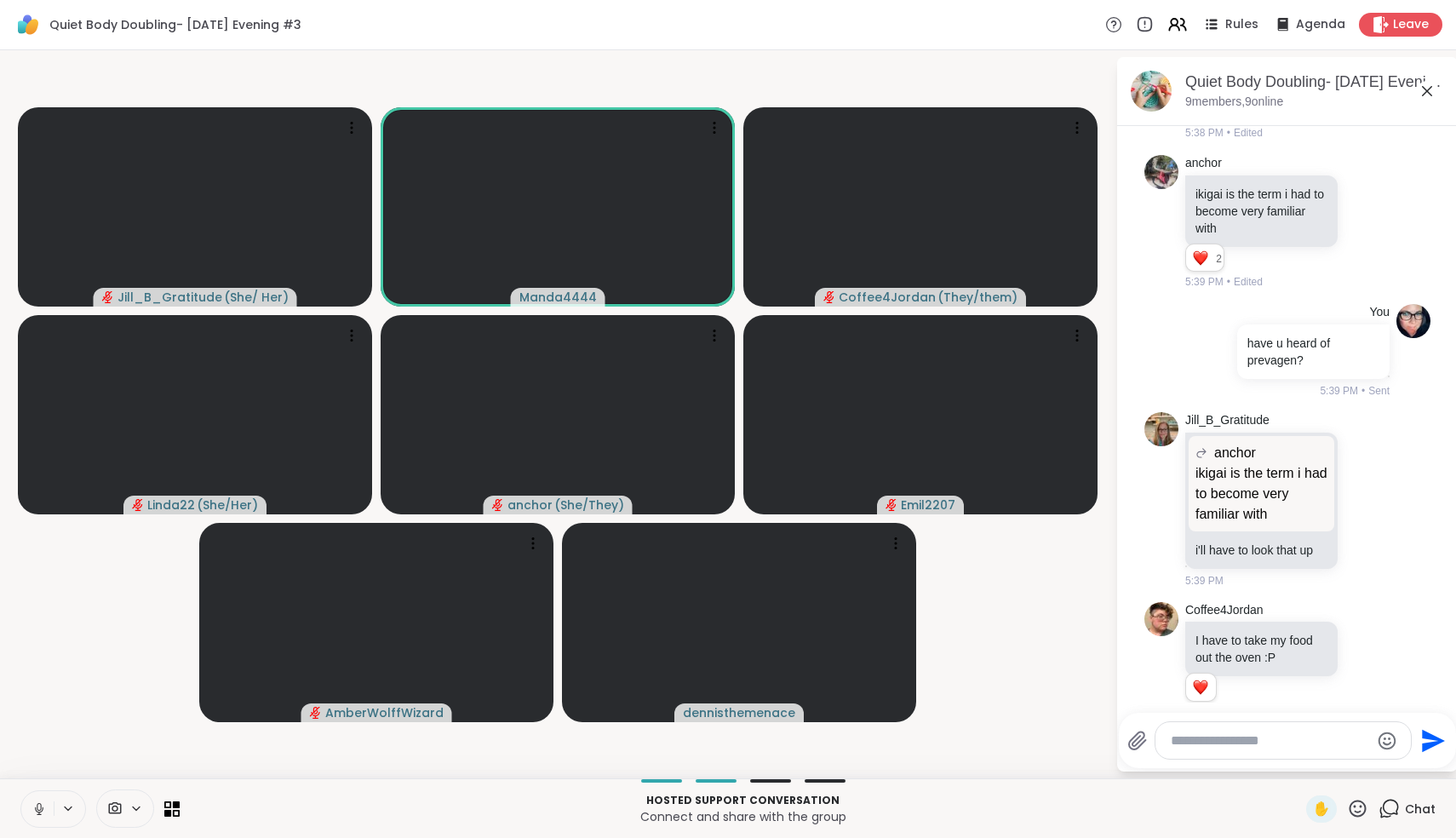
scroll to position [419, 0]
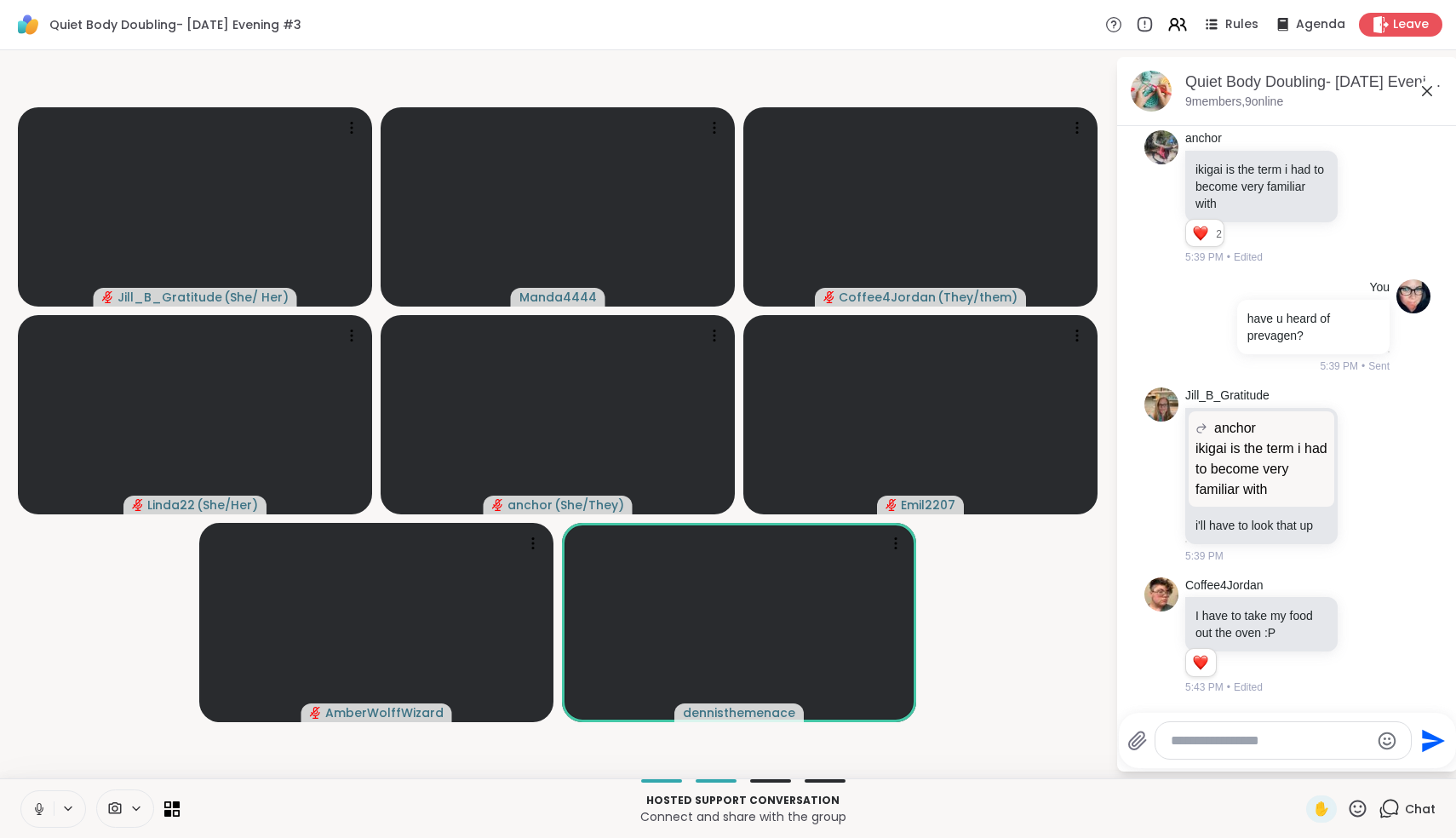
click at [34, 805] on icon at bounding box center [39, 808] width 15 height 15
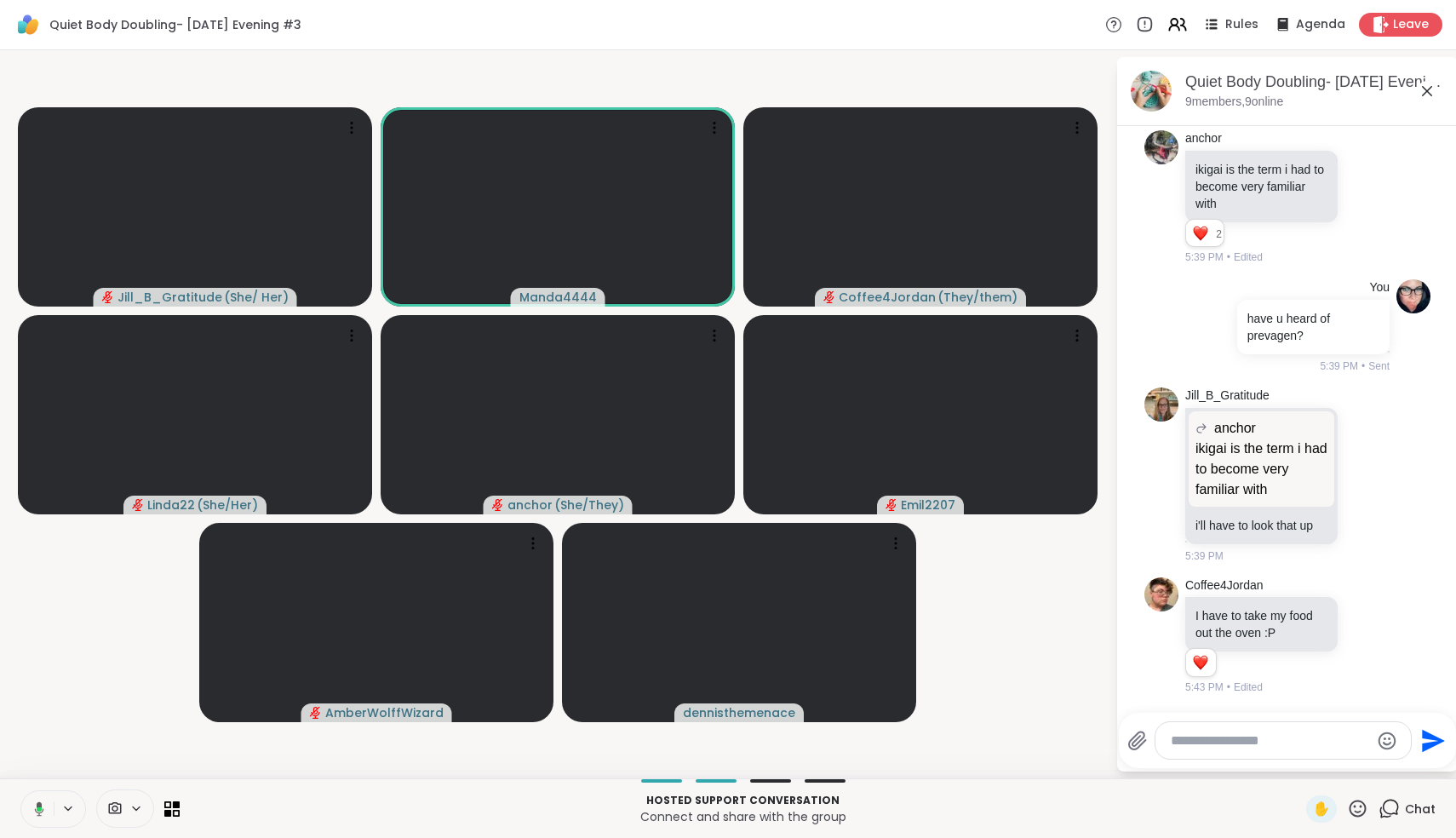
click at [34, 805] on icon at bounding box center [36, 808] width 15 height 15
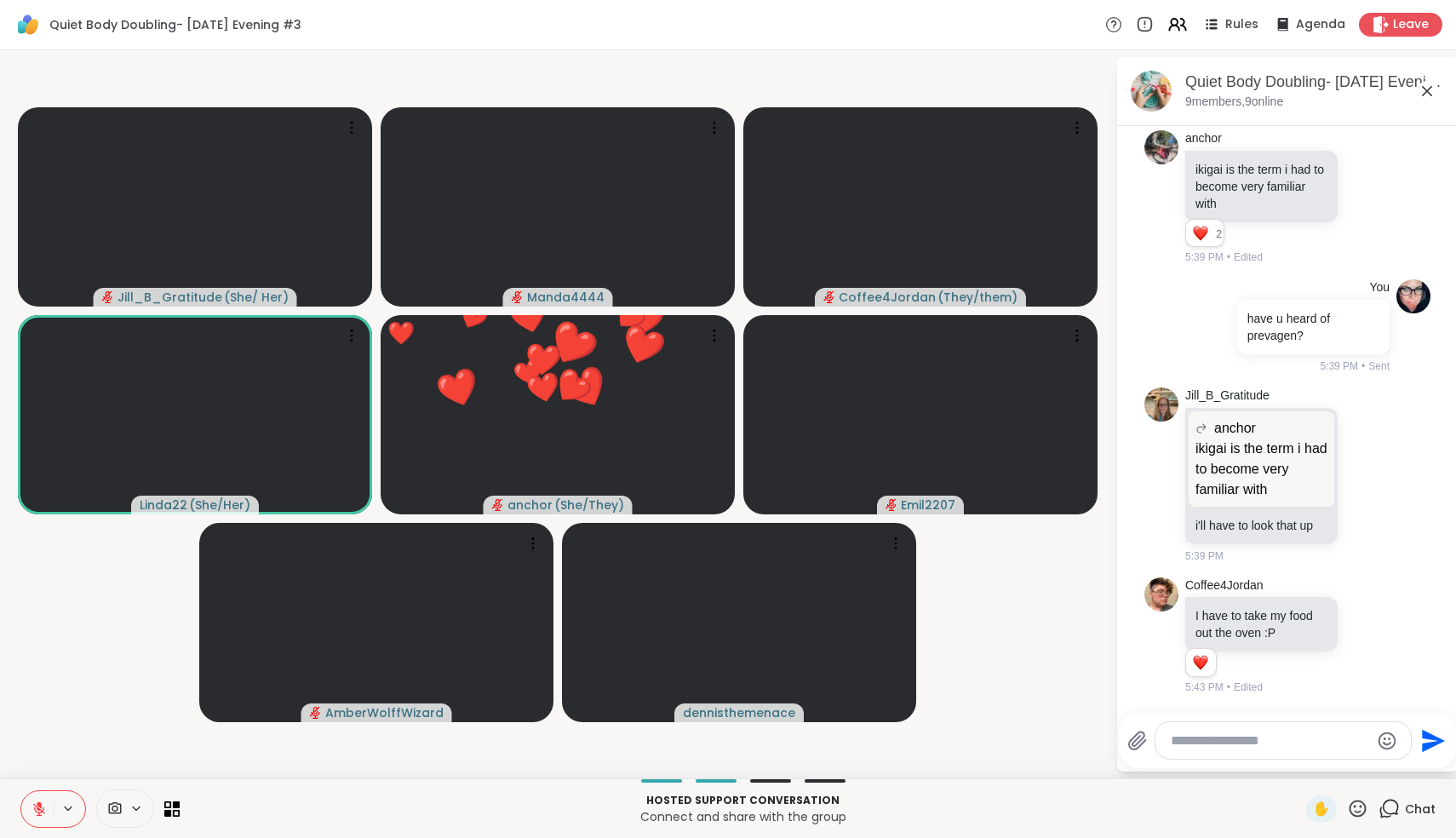
click at [34, 805] on icon at bounding box center [39, 808] width 15 height 15
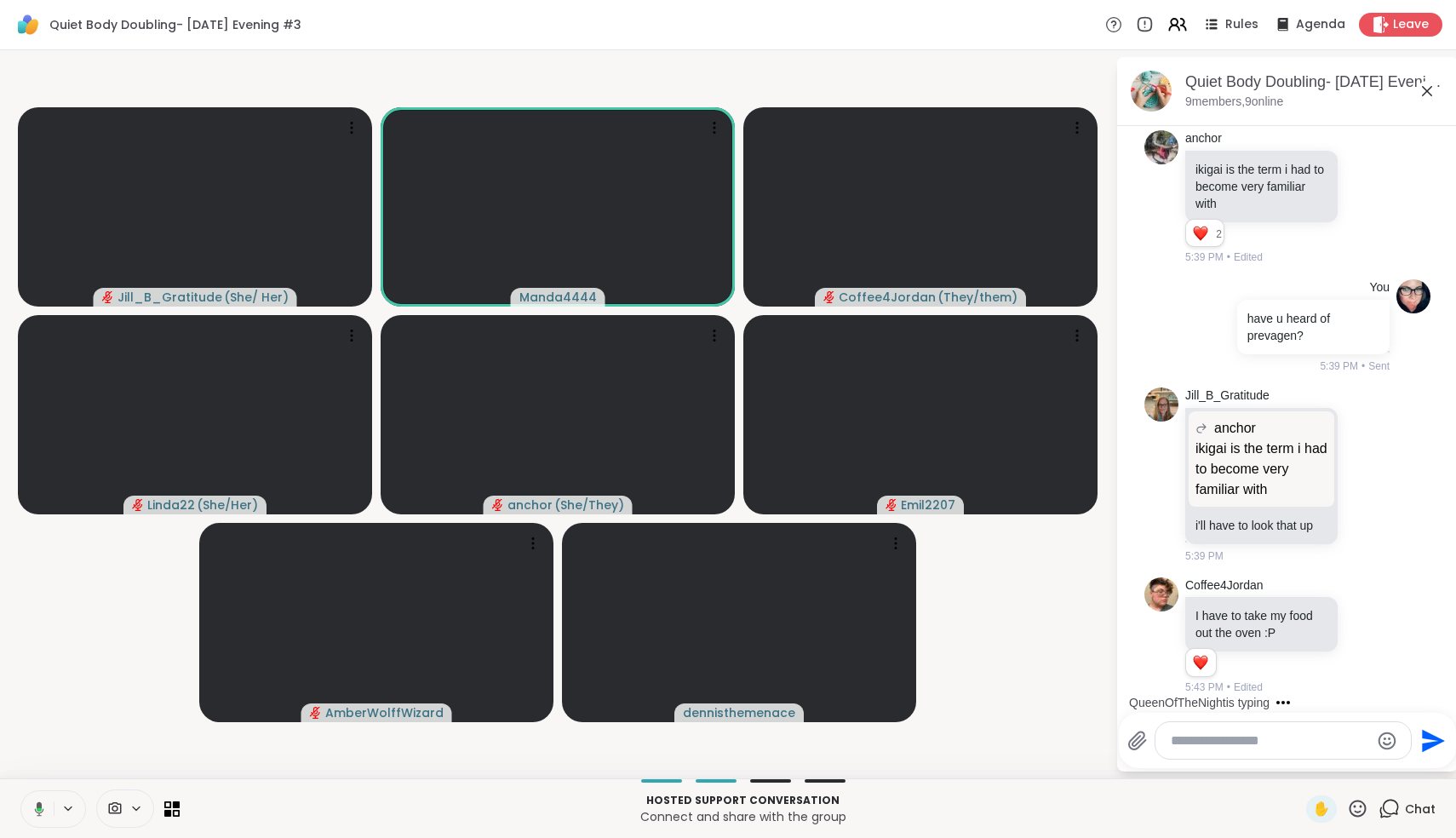
click at [123, 752] on video-player-container "Jill_B_Gratitude ( She/ Her ) Manda4444 Coffee4Jordan ( They/them ) Linda22 ( S…" at bounding box center [557, 414] width 1095 height 715
click at [41, 810] on icon at bounding box center [36, 808] width 15 height 15
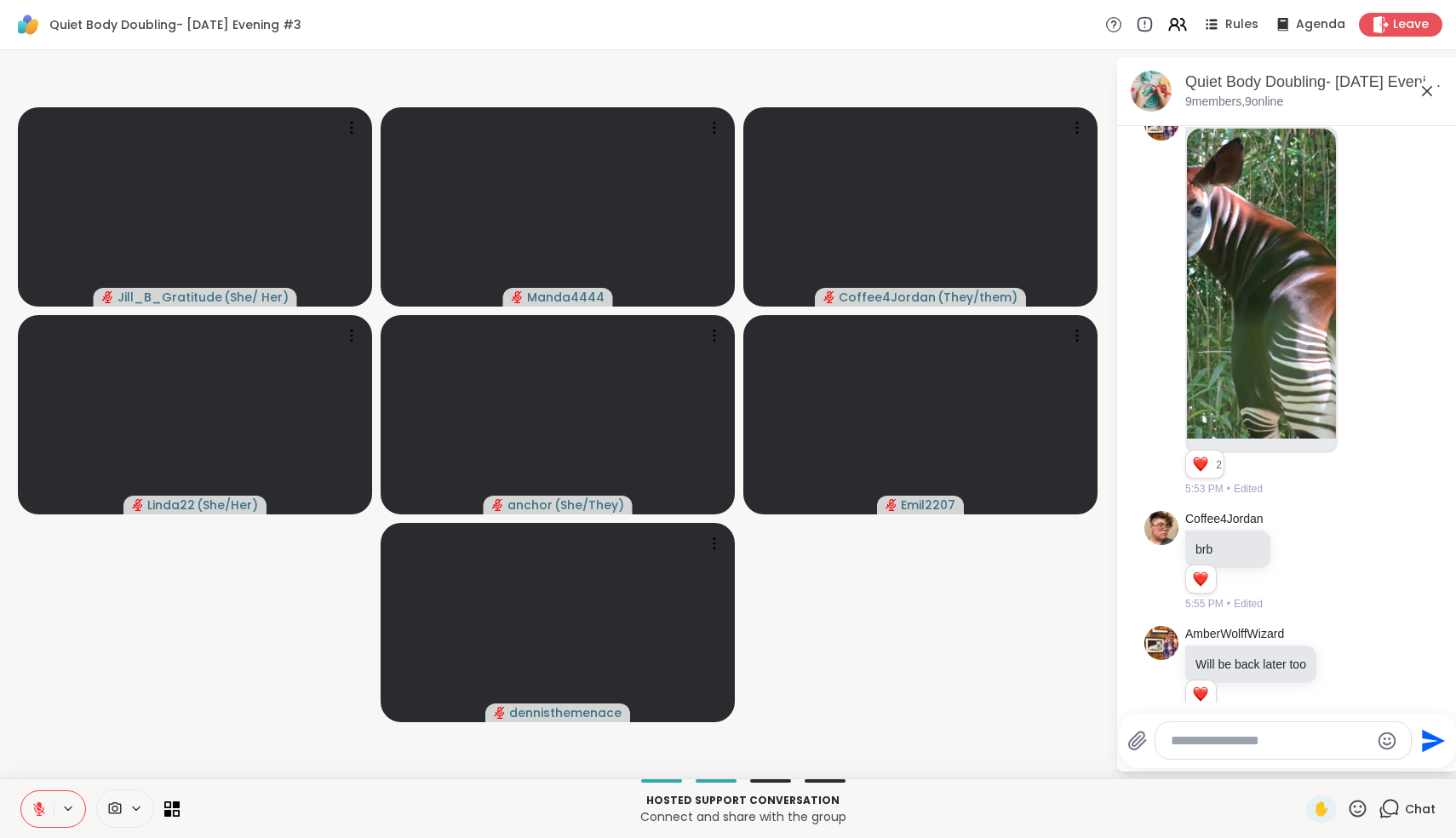
scroll to position [1858, 0]
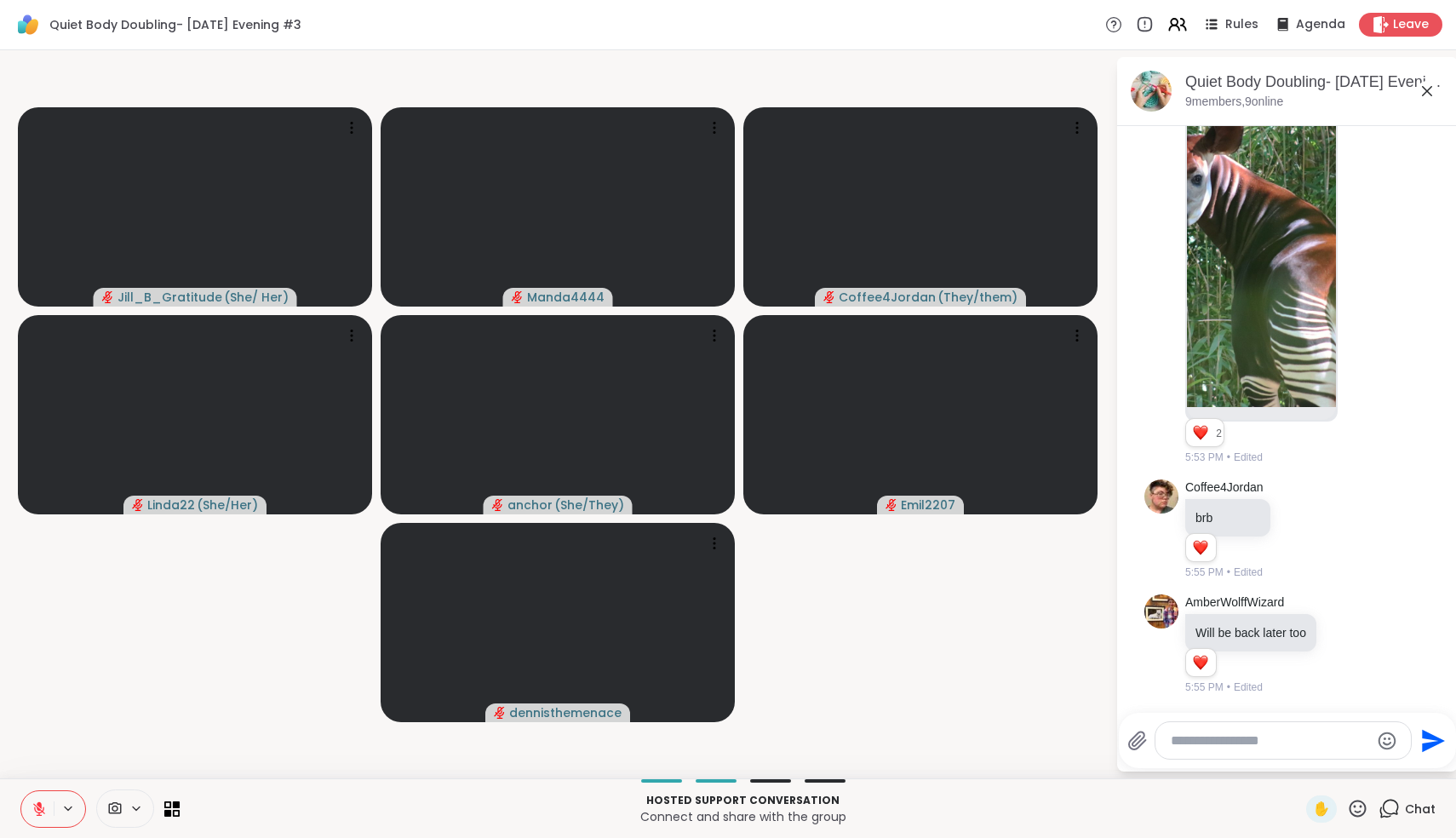
click at [1306, 737] on textarea "Type your message" at bounding box center [1270, 741] width 198 height 17
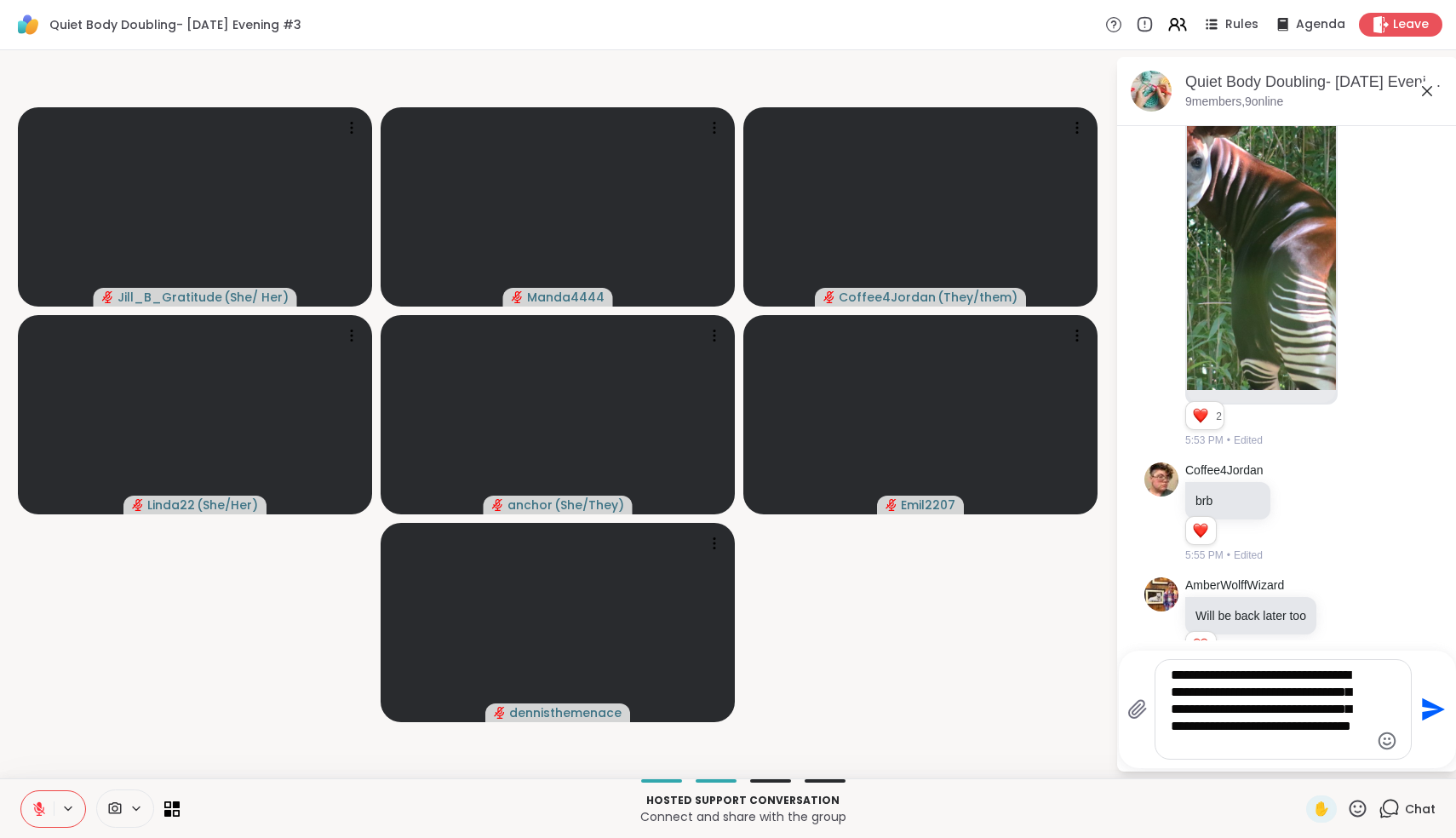
type textarea "**********"
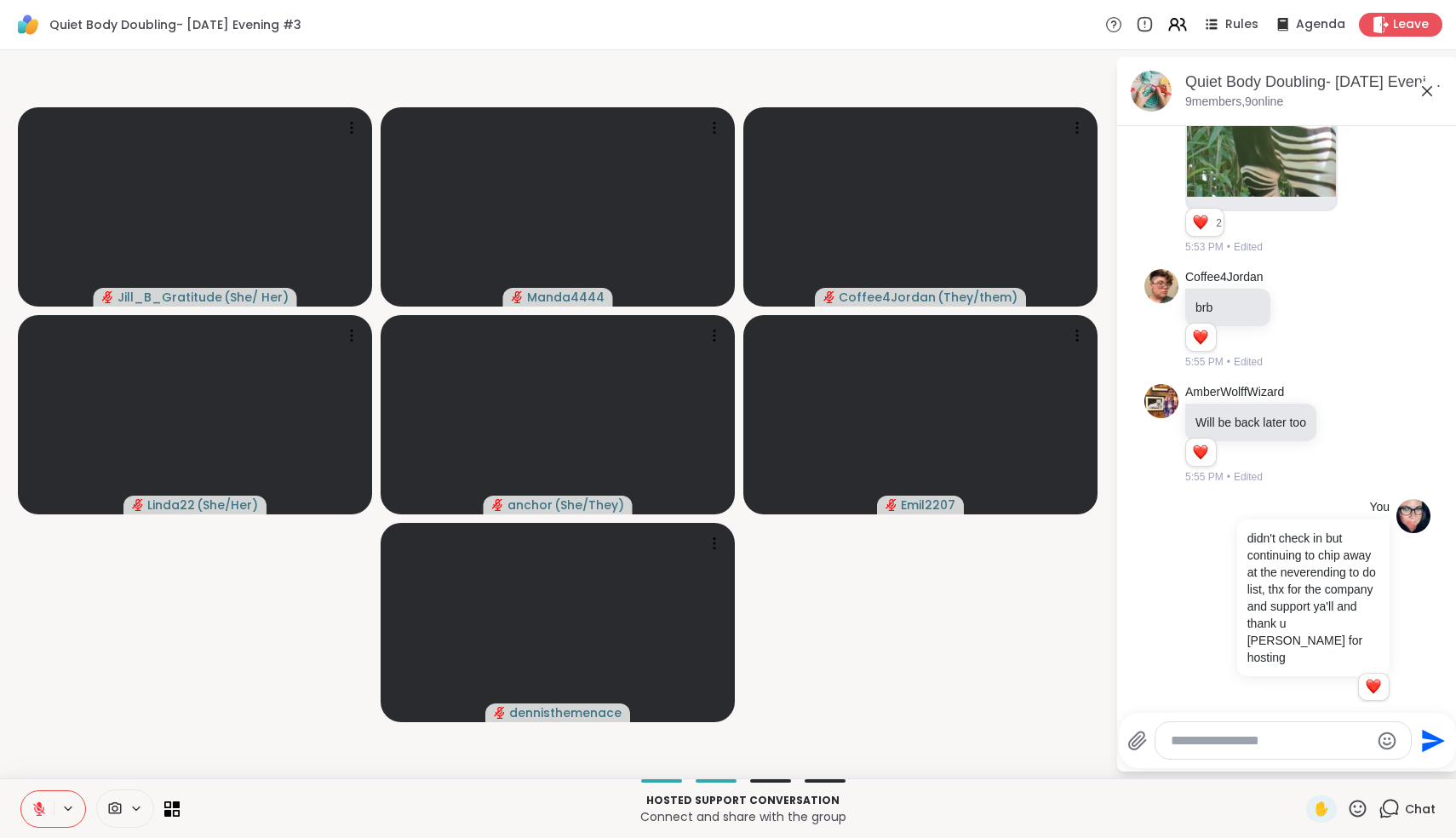
scroll to position [2075, 0]
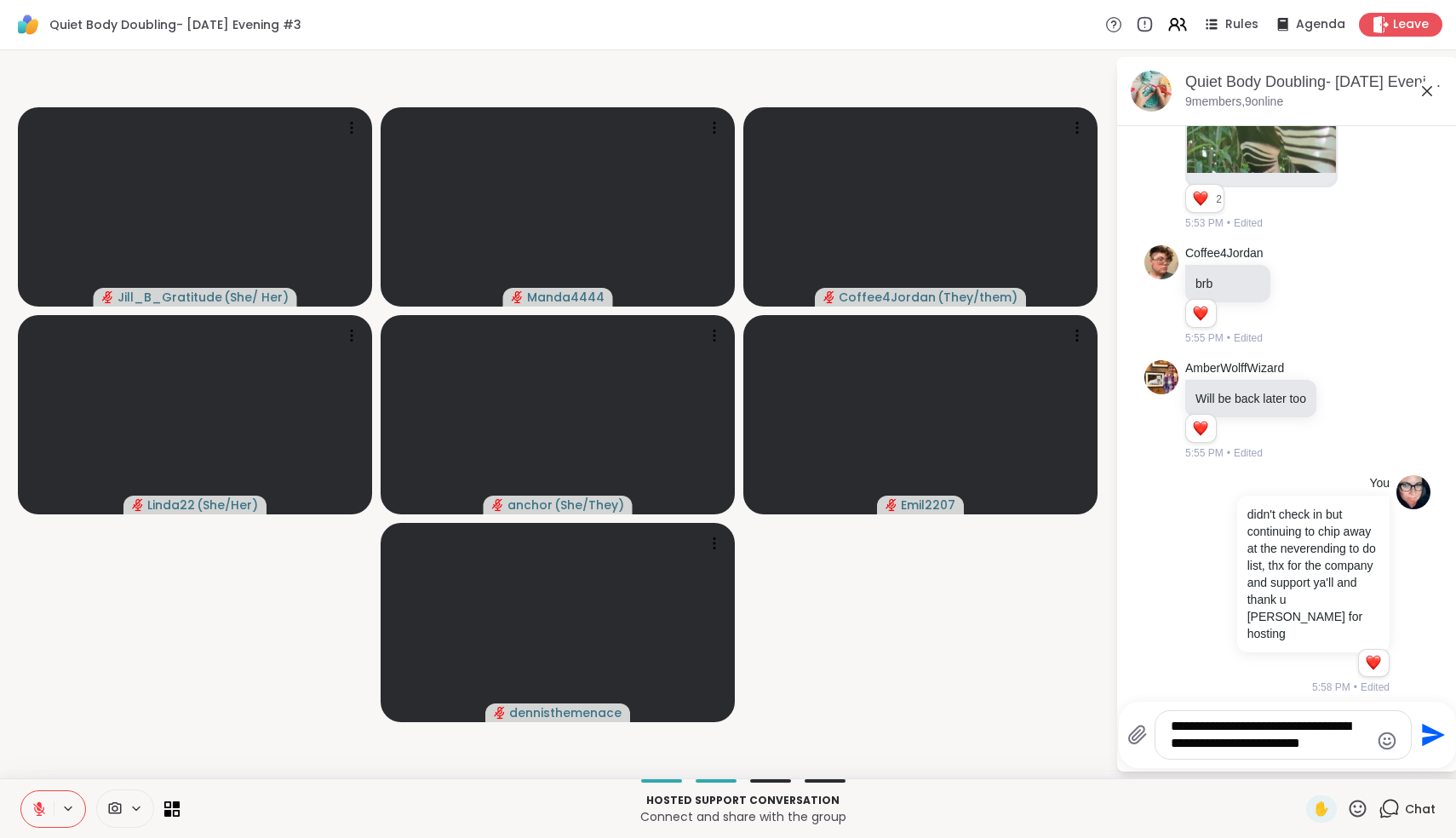
type textarea "**********"
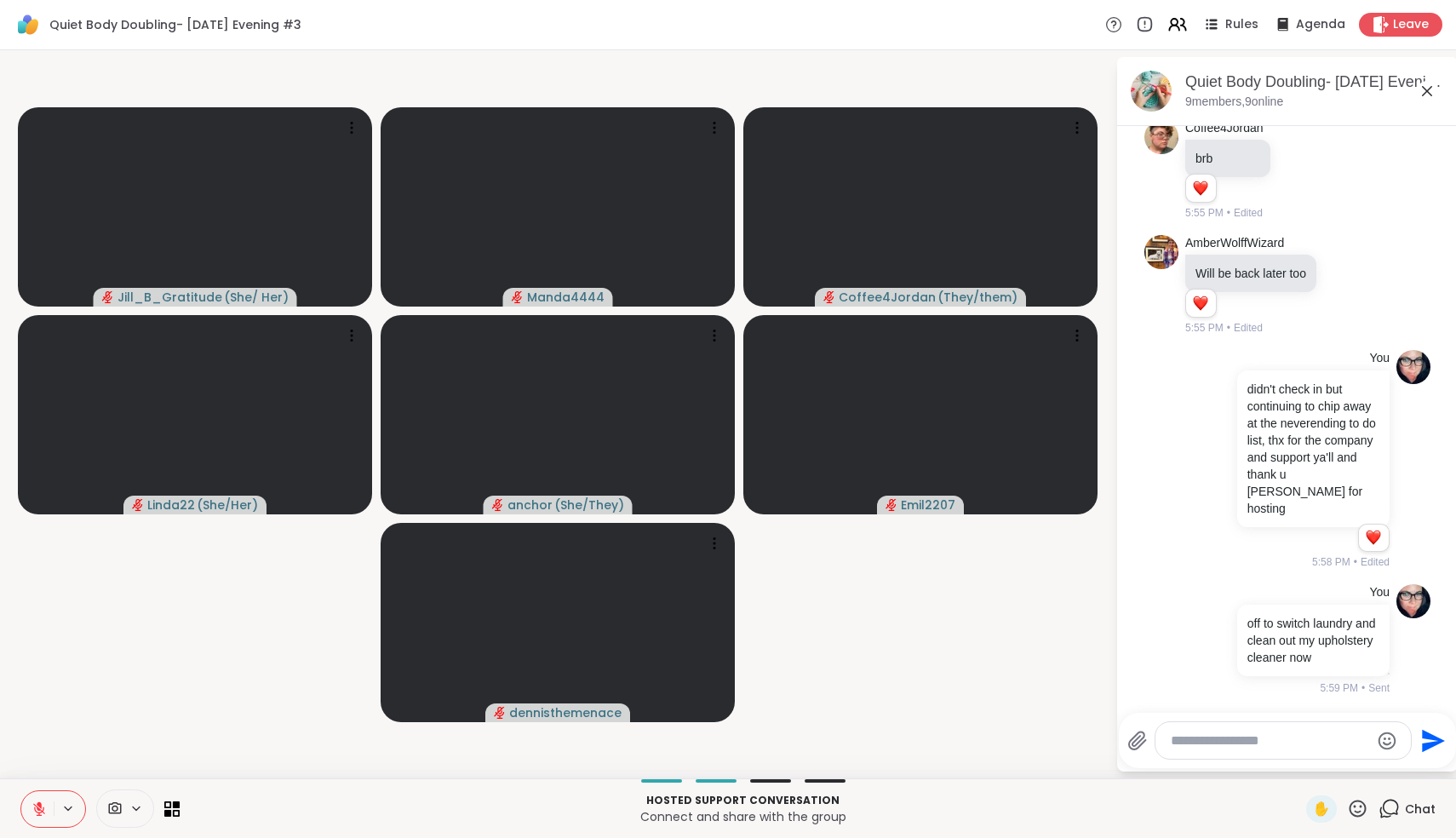
scroll to position [2223, 0]
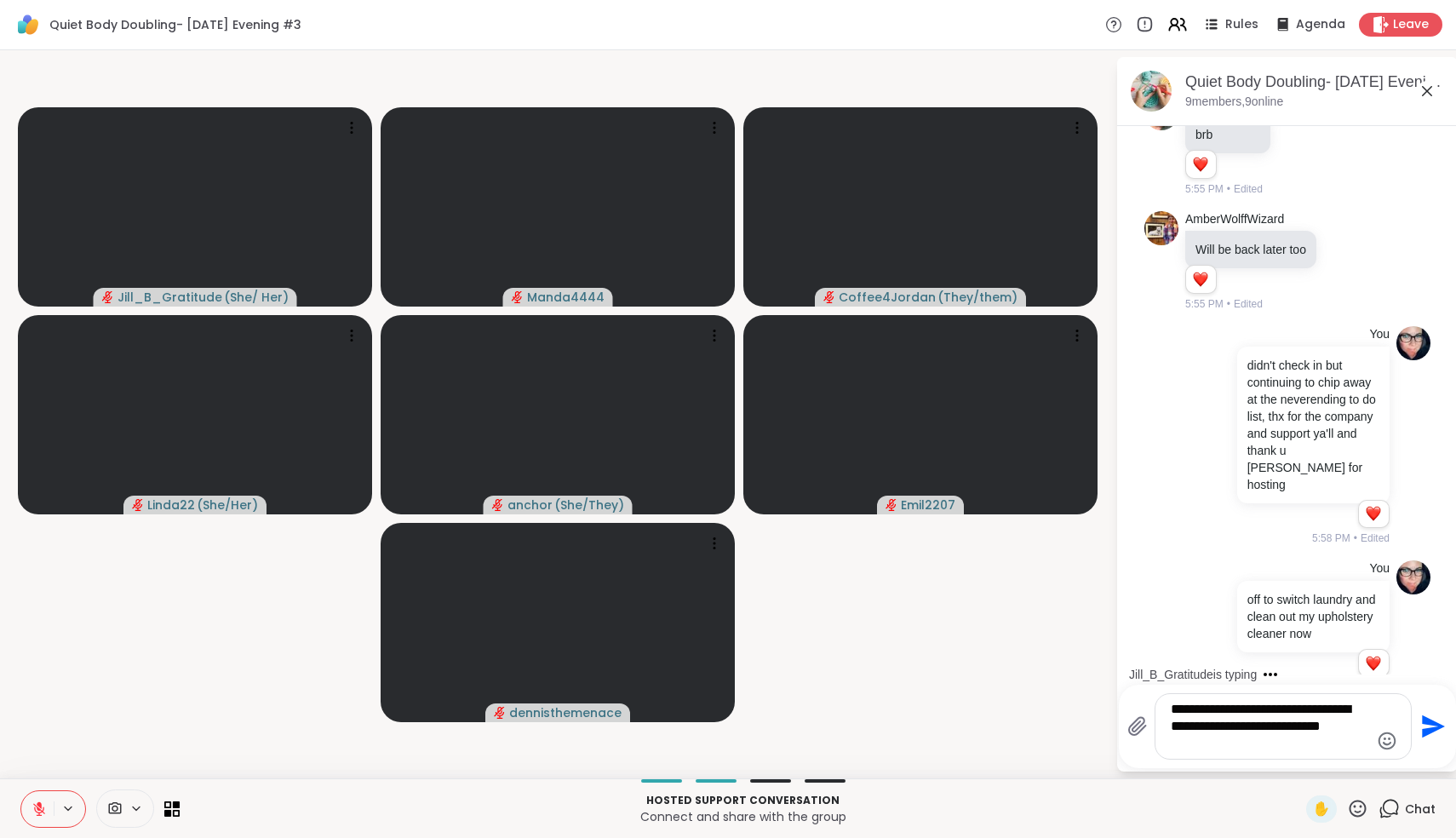
type textarea "**********"
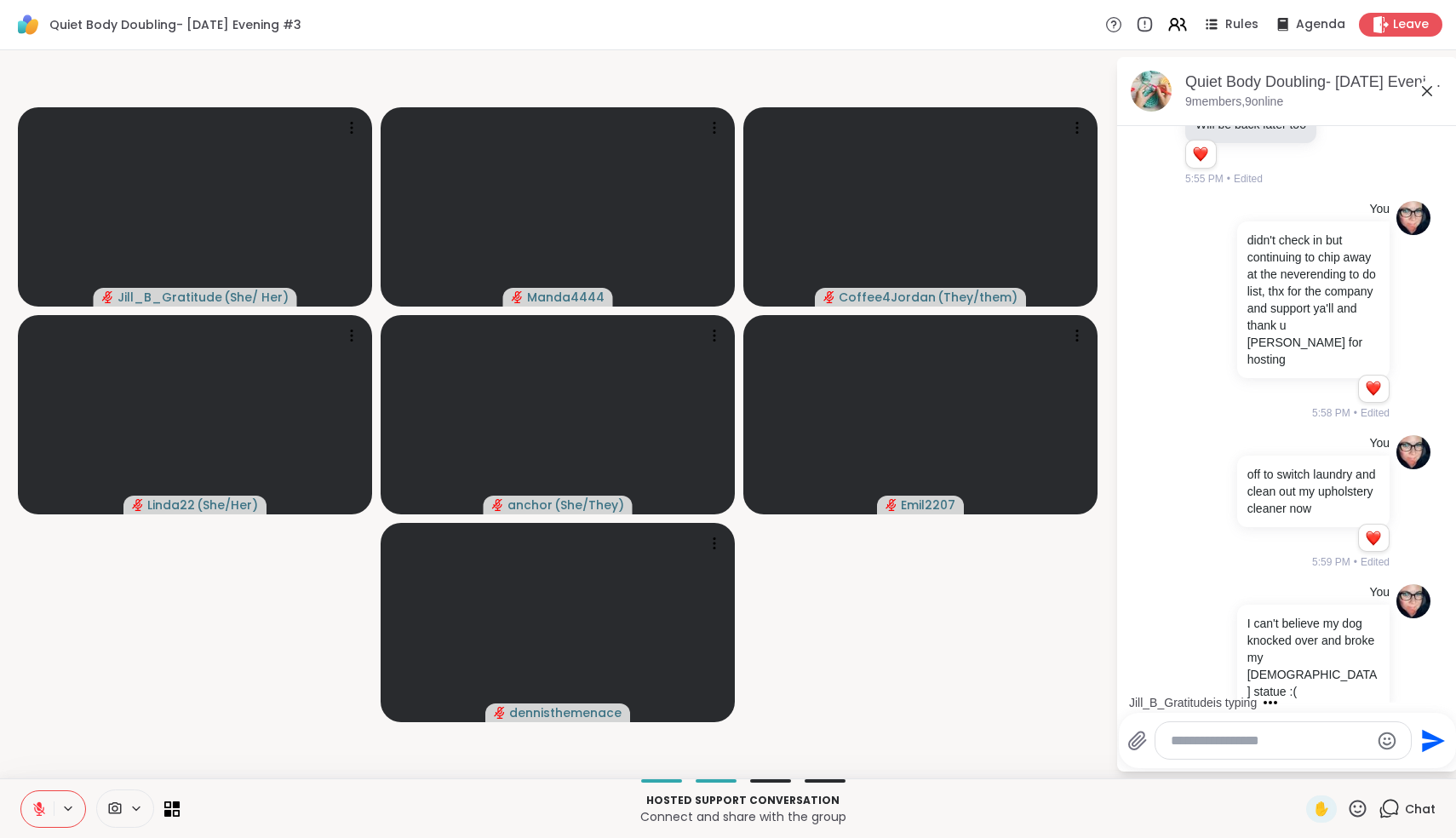
scroll to position [2457, 0]
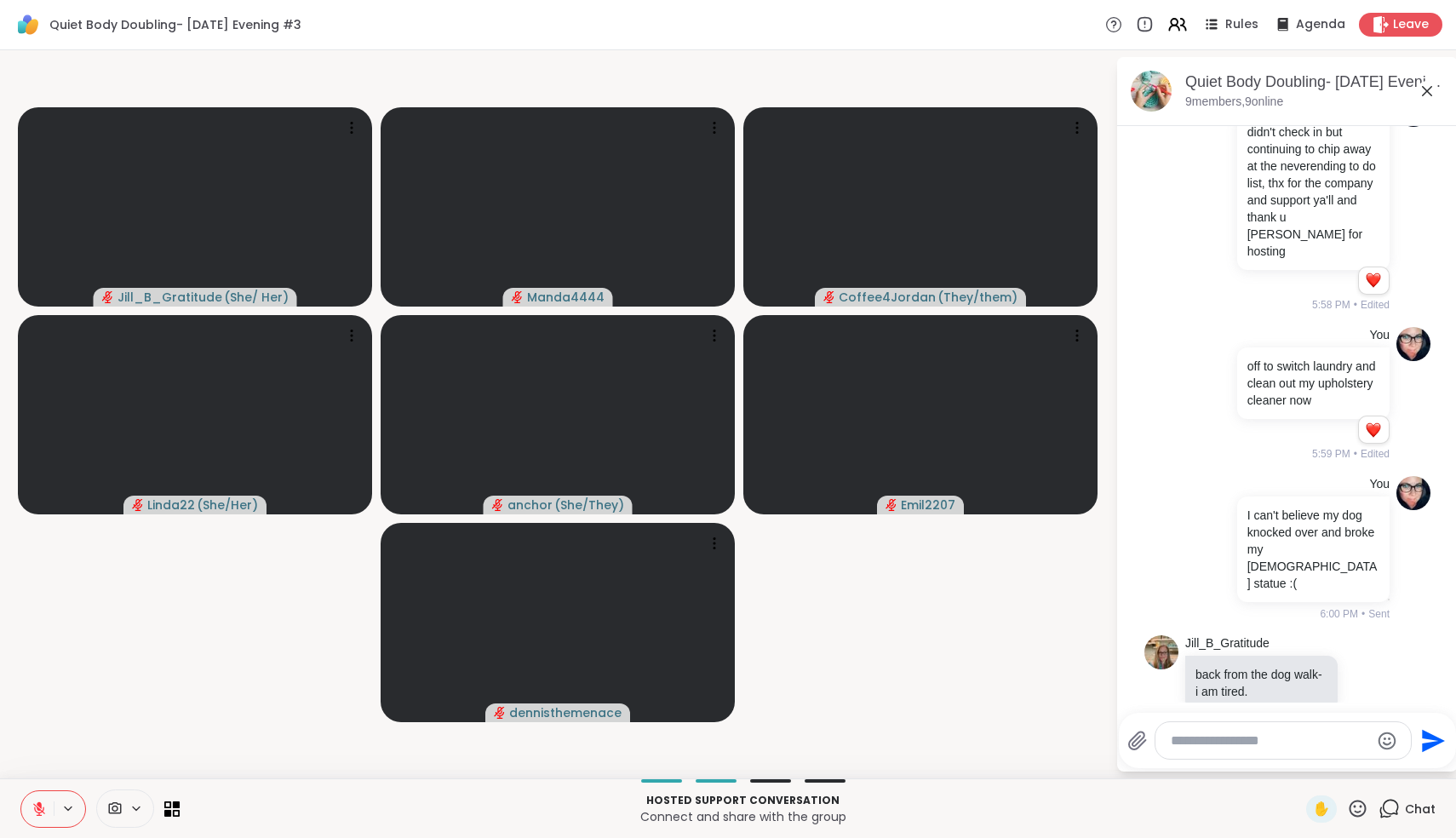
click at [1138, 743] on icon at bounding box center [1137, 741] width 16 height 18
click at [0, 0] on input "file" at bounding box center [0, 0] width 0 height 0
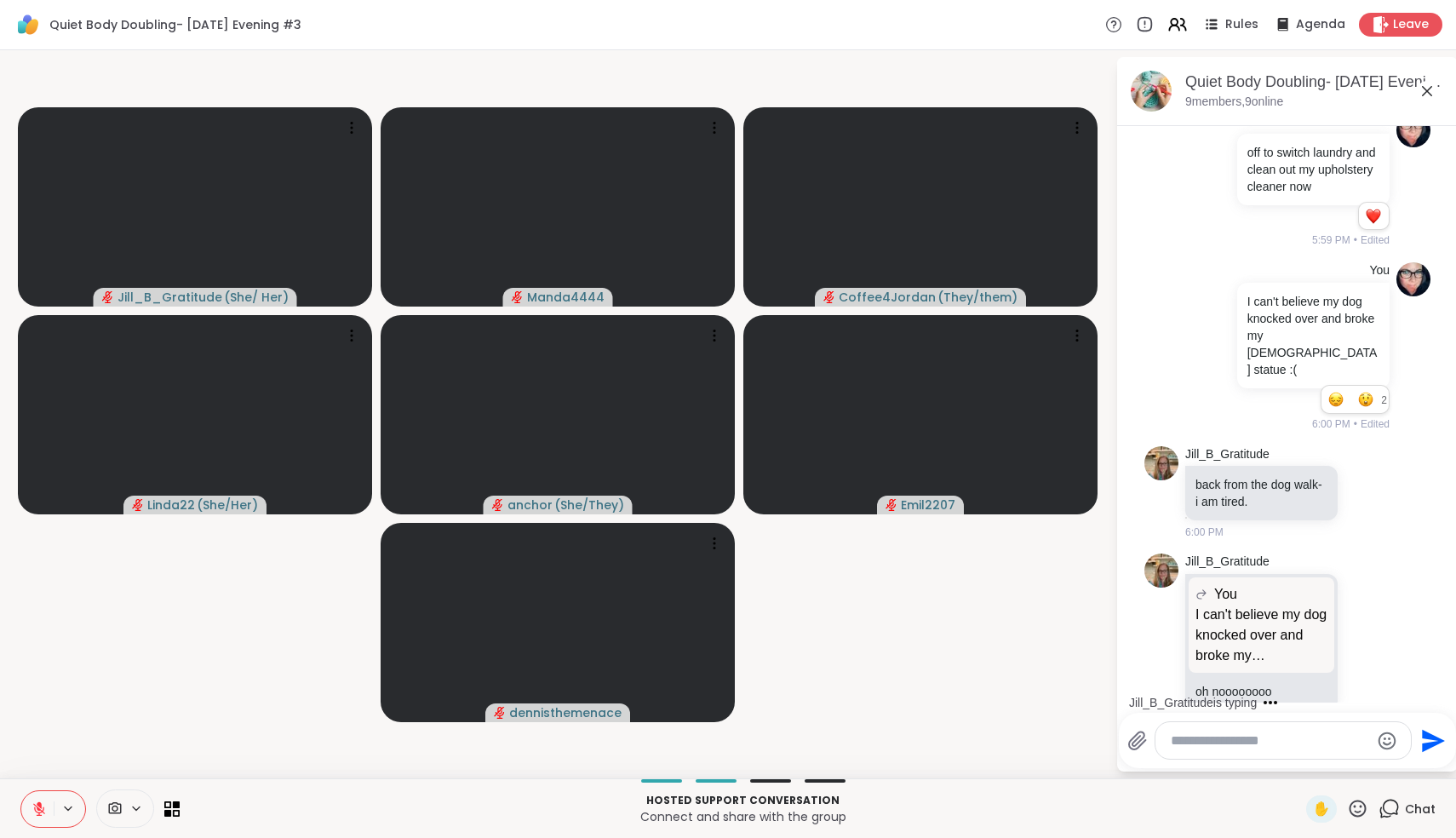
click at [1221, 742] on textarea "Type your message" at bounding box center [1270, 741] width 198 height 17
type textarea "**********"
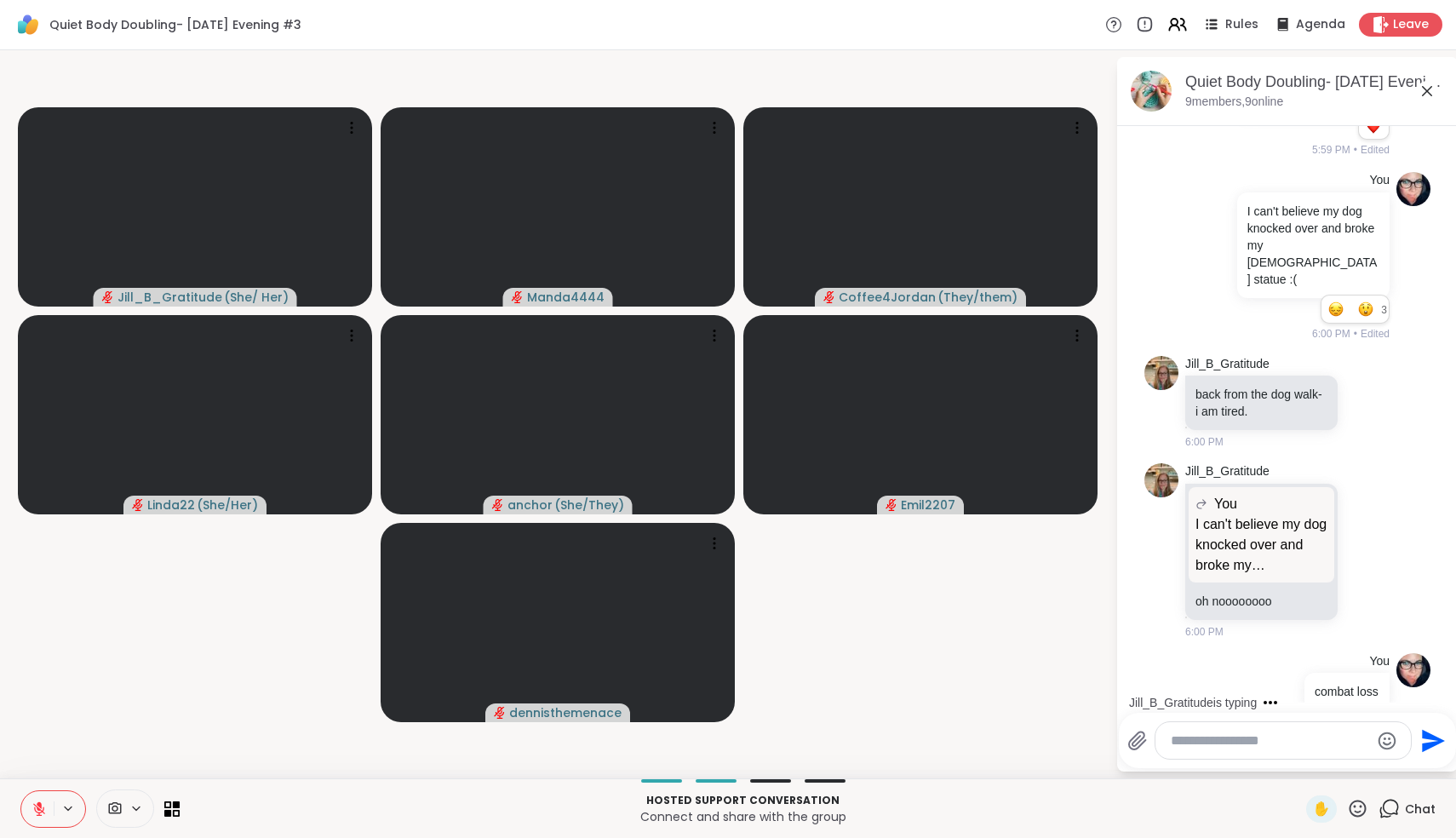
scroll to position [2887, 0]
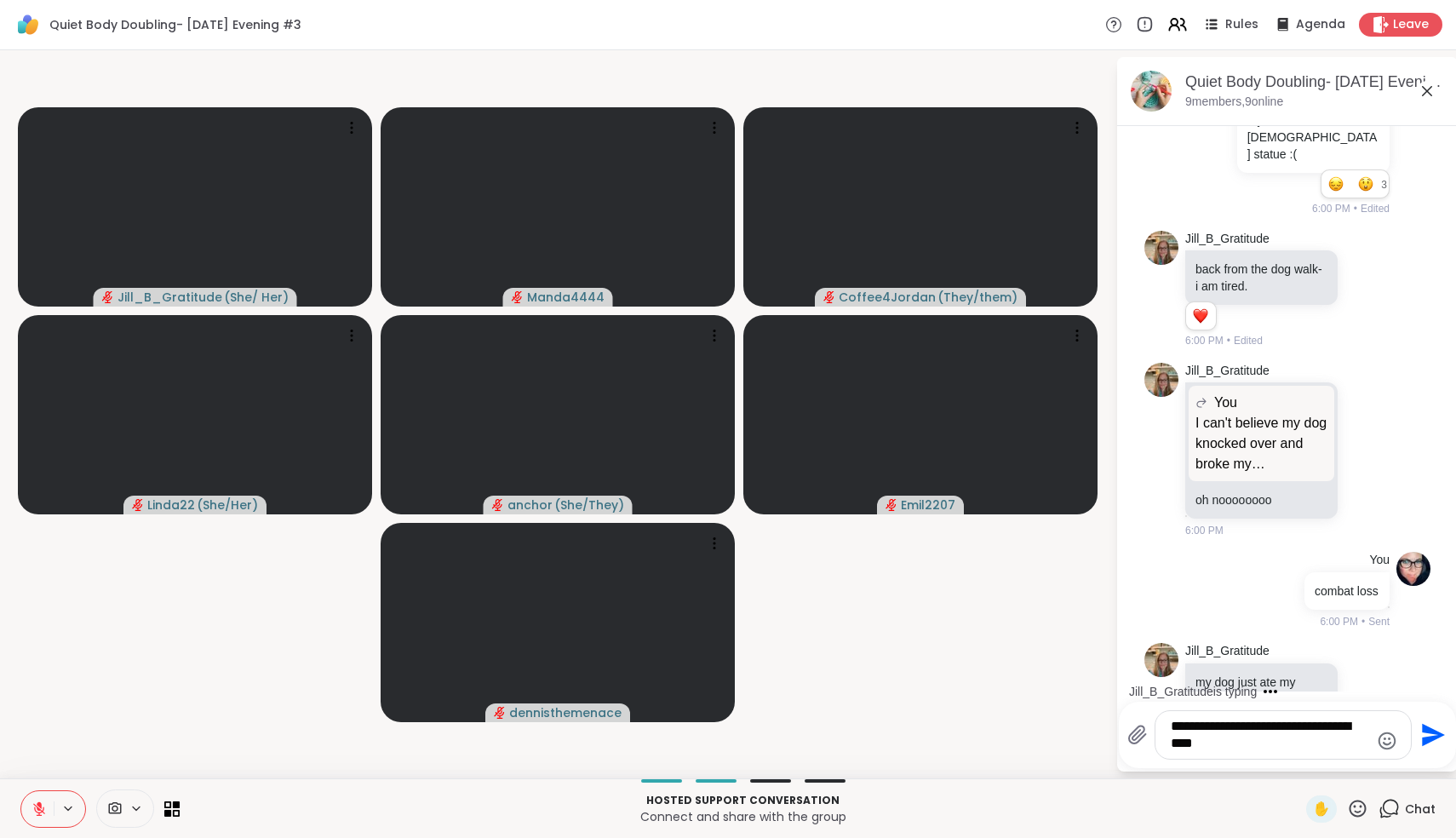
type textarea "**********"
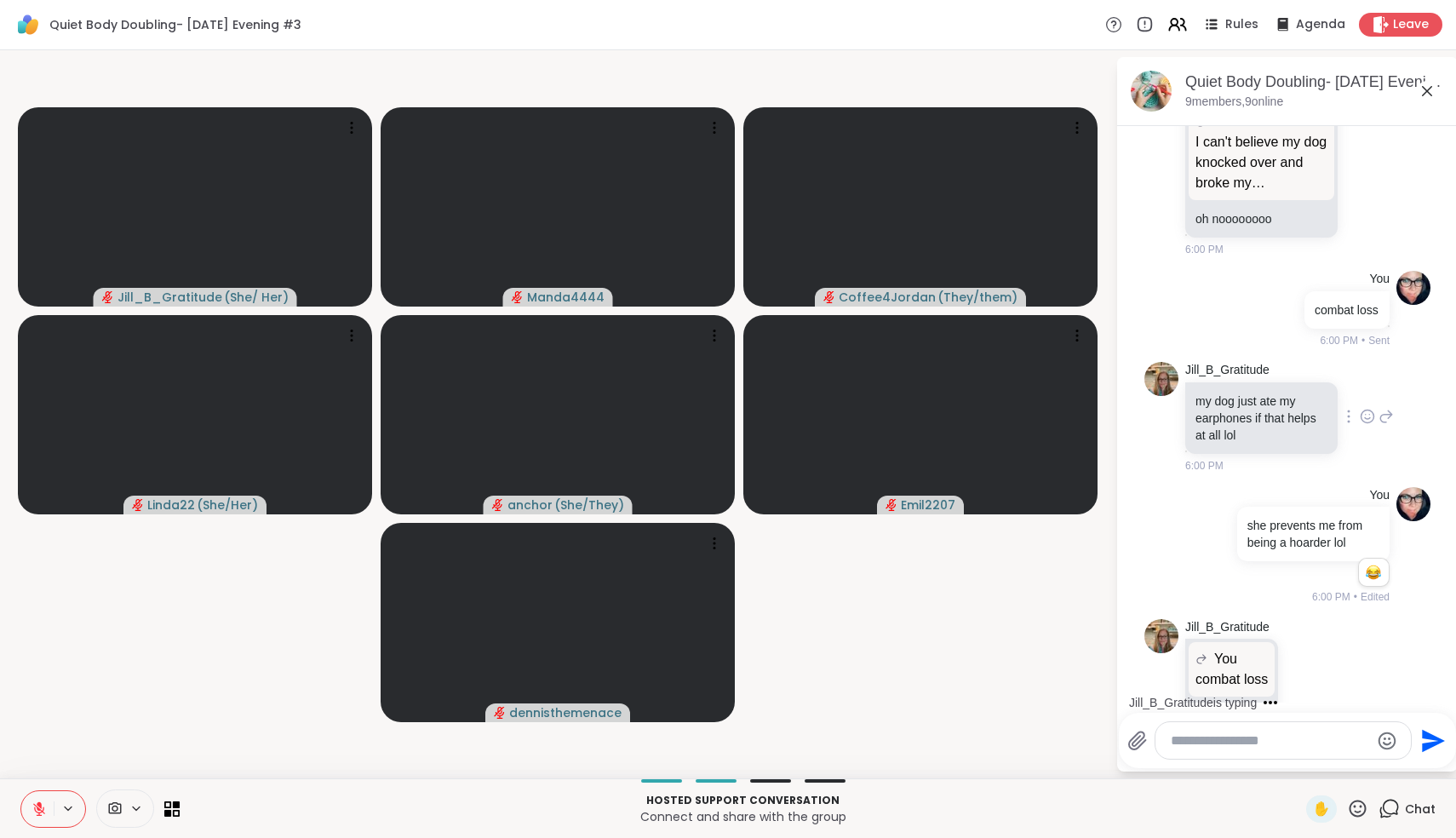
scroll to position [3381, 0]
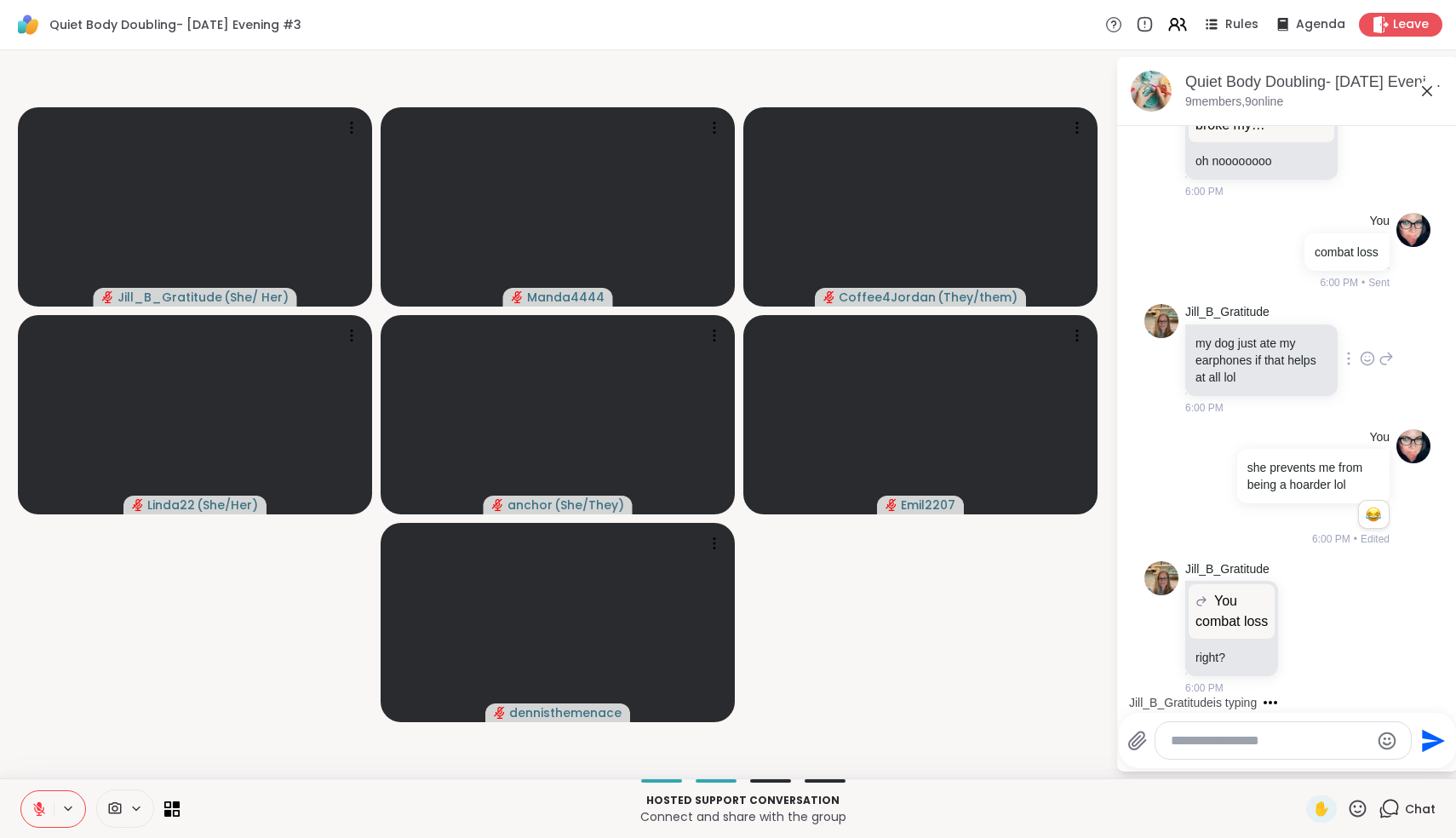
click at [1385, 554] on div "Jill_B_Gratitude You combat loss combat loss right? 6:00 PM" at bounding box center [1288, 629] width 286 height 149
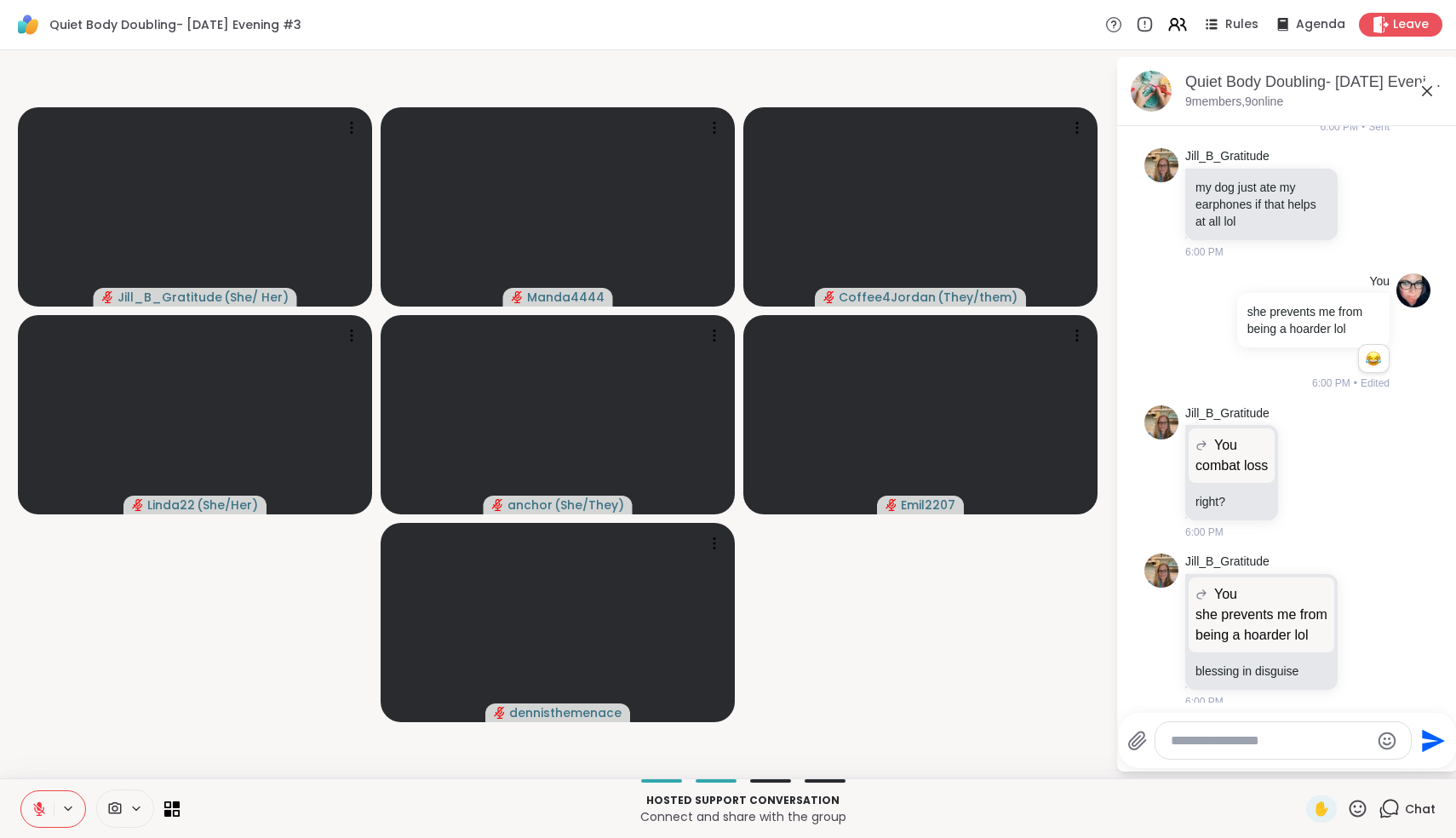
click at [1242, 745] on textarea "Type your message" at bounding box center [1270, 741] width 198 height 17
type textarea "**********"
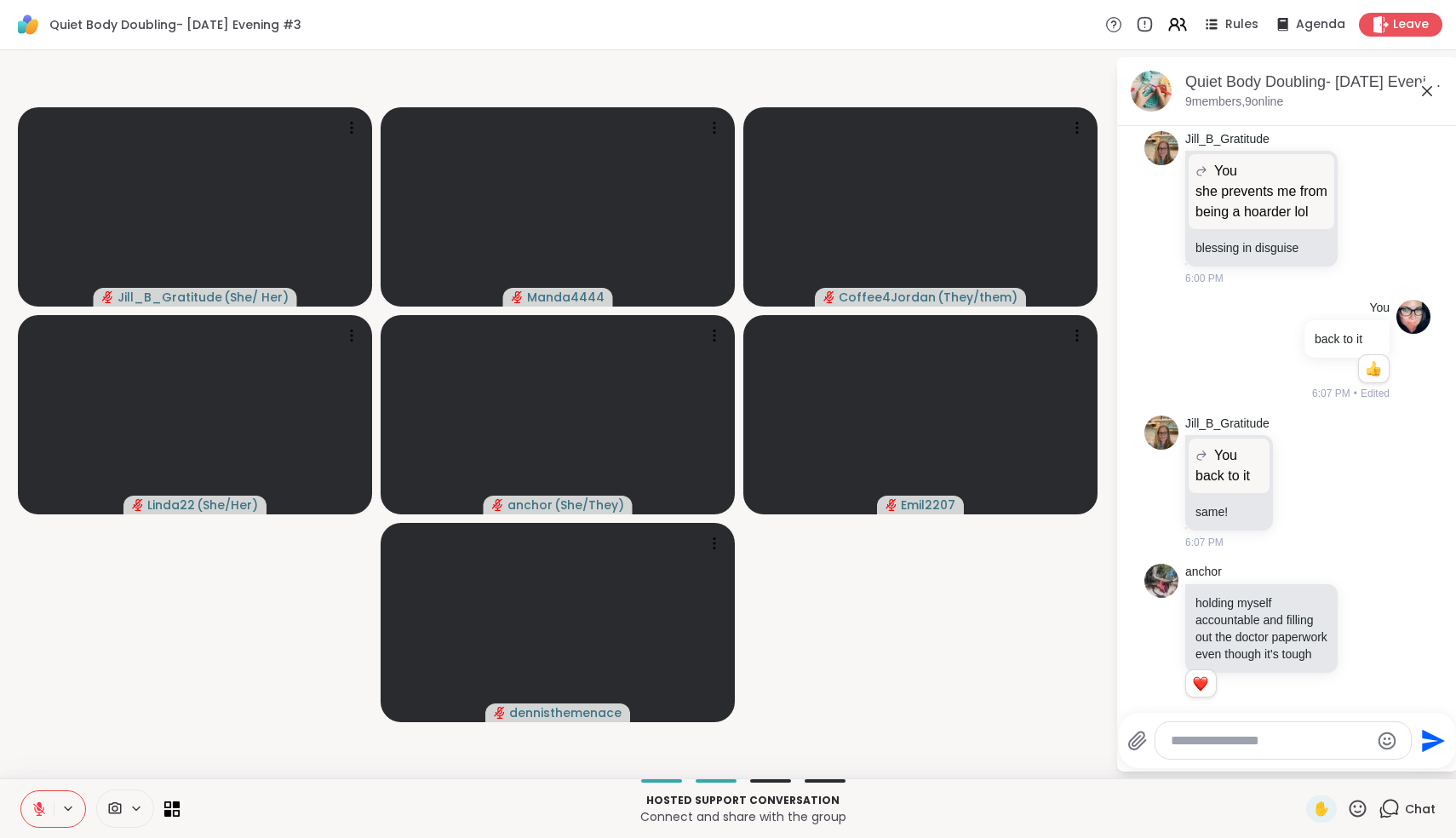
scroll to position [3853, 0]
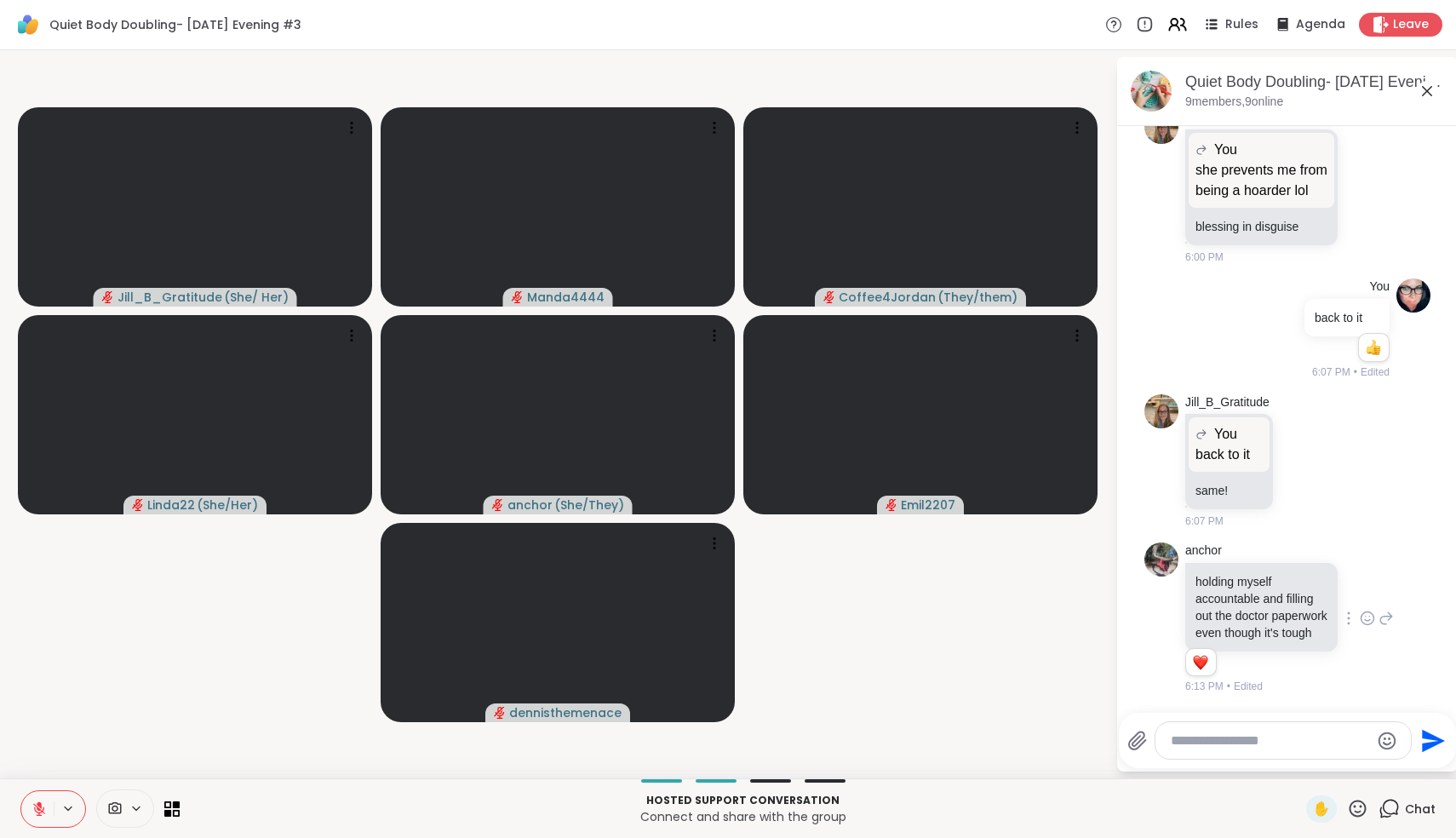
click at [1369, 619] on icon at bounding box center [1368, 620] width 5 height 2
click at [1235, 591] on span "Select Reaction: Heart" at bounding box center [1232, 590] width 15 height 17
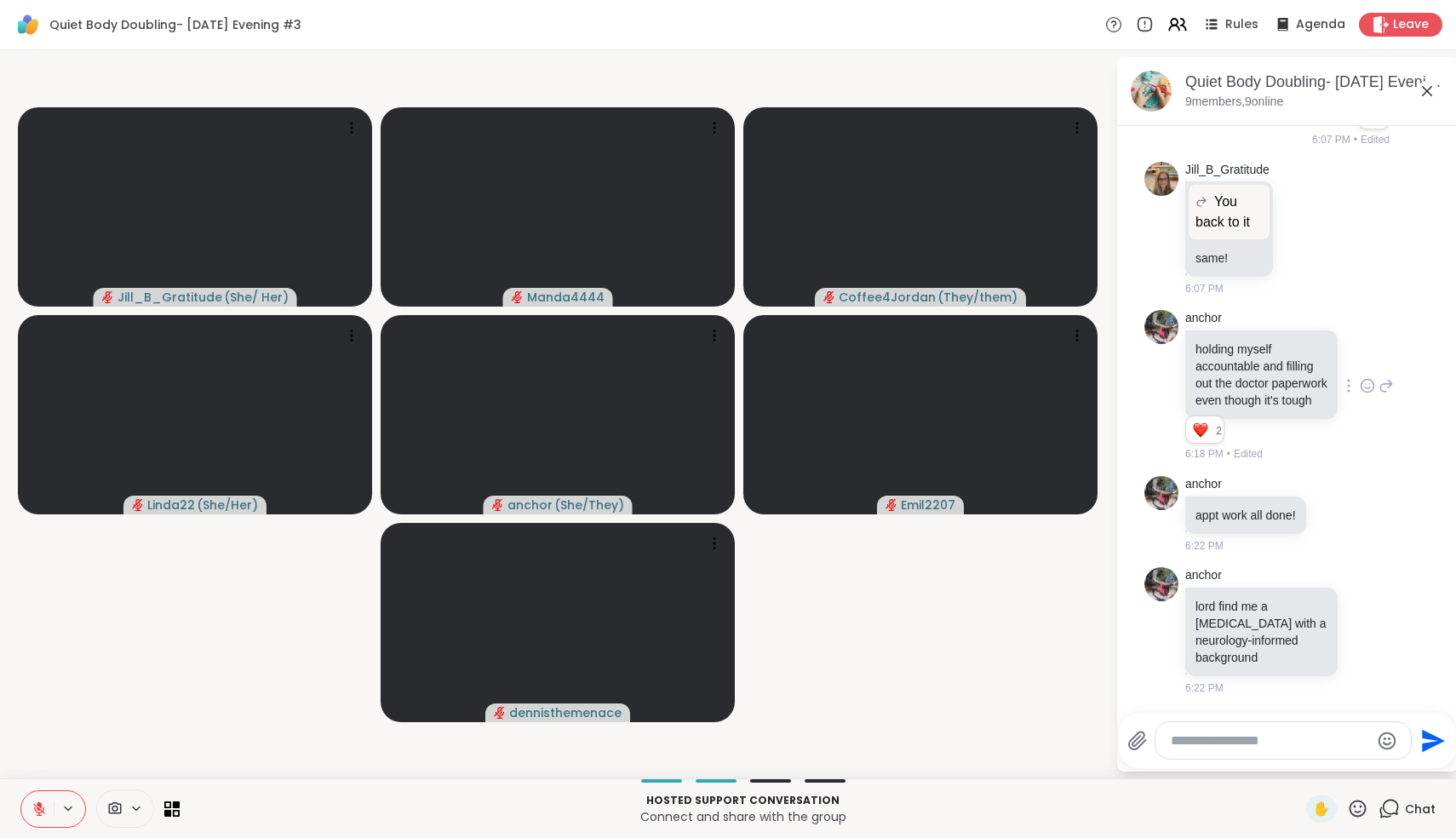
scroll to position [4109, 0]
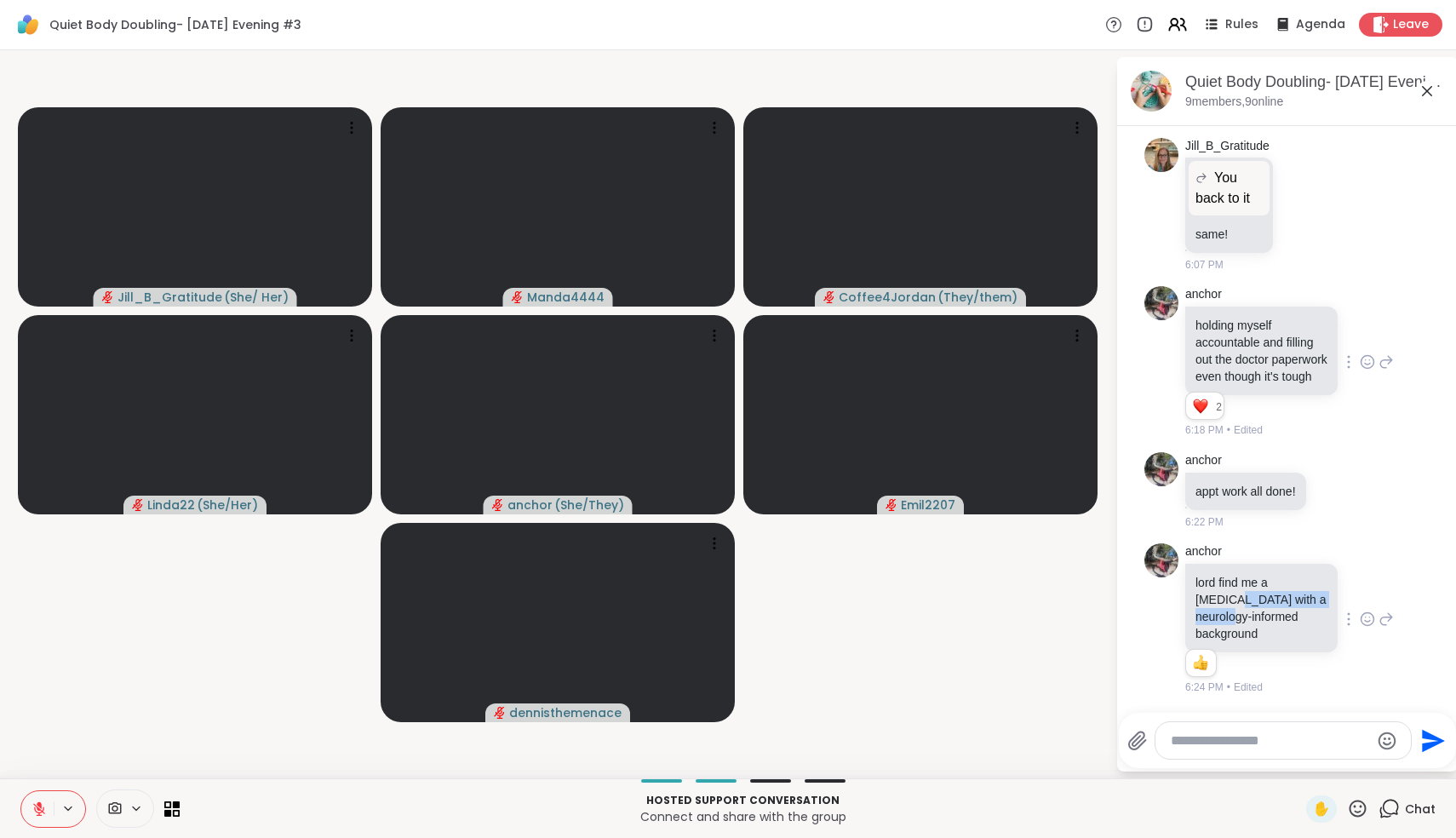
drag, startPoint x: 1235, startPoint y: 591, endPoint x: 1278, endPoint y: 656, distance: 77.9
click at [1278, 656] on div "anchor lord find me a psychiatrist with a neurology-informed background 1 1 6:2…" at bounding box center [1263, 619] width 156 height 152
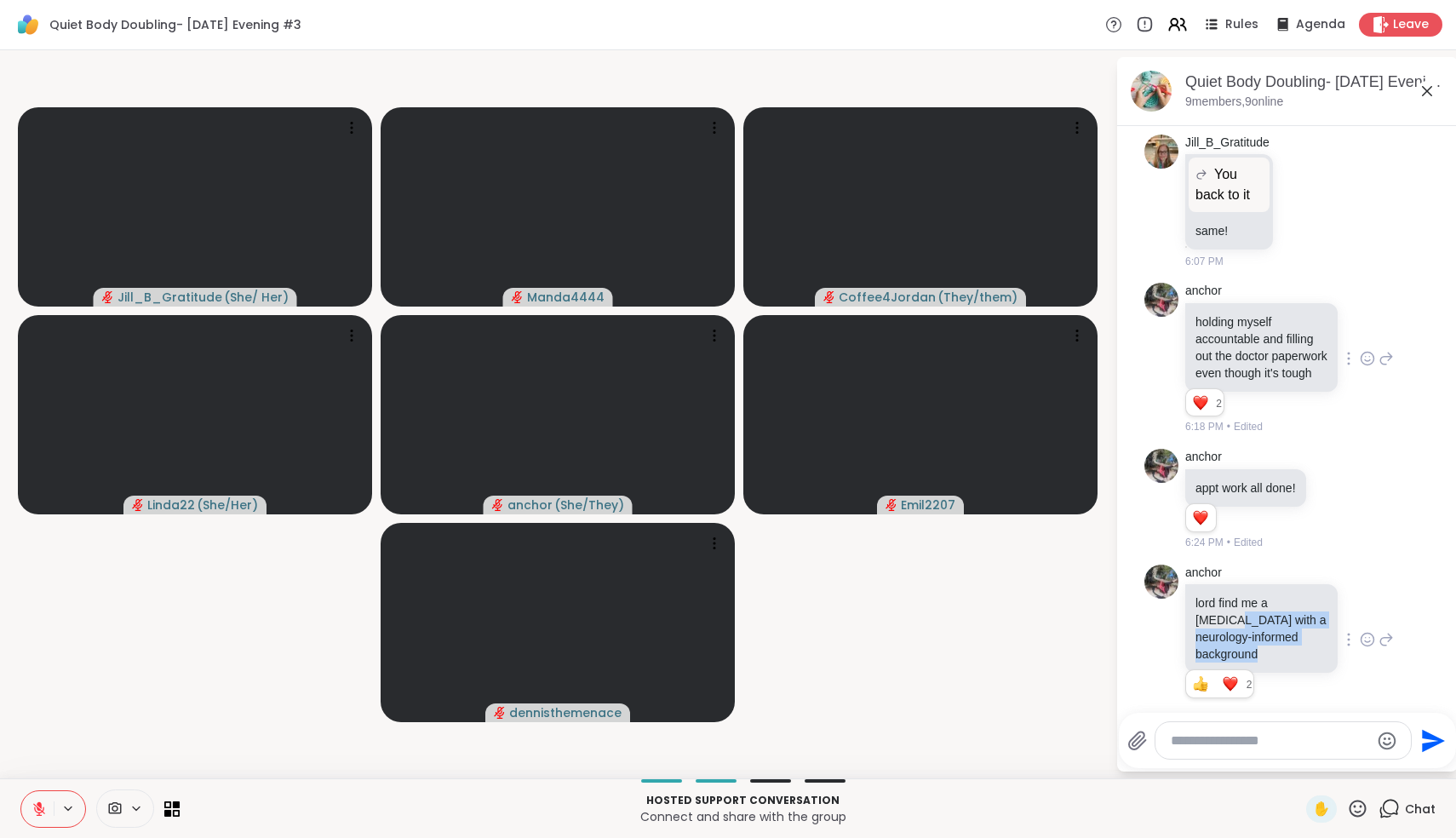
click at [1278, 656] on p "lord find me a [MEDICAL_DATA] with a neurology-informed background" at bounding box center [1261, 628] width 132 height 68
click at [1230, 751] on div at bounding box center [1283, 740] width 256 height 37
click at [1230, 741] on textarea "Type your message" at bounding box center [1270, 741] width 198 height 17
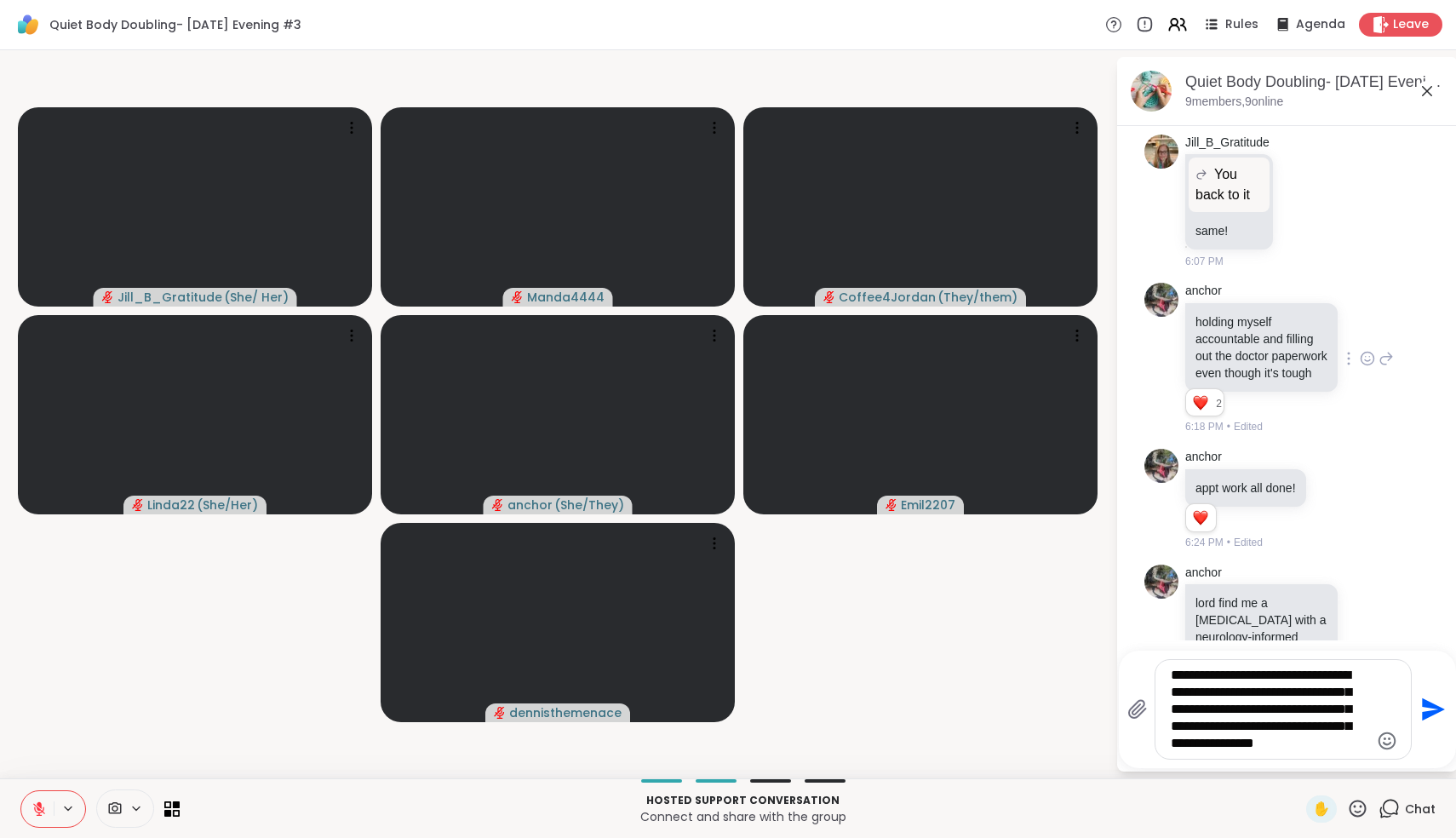
type textarea "**********"
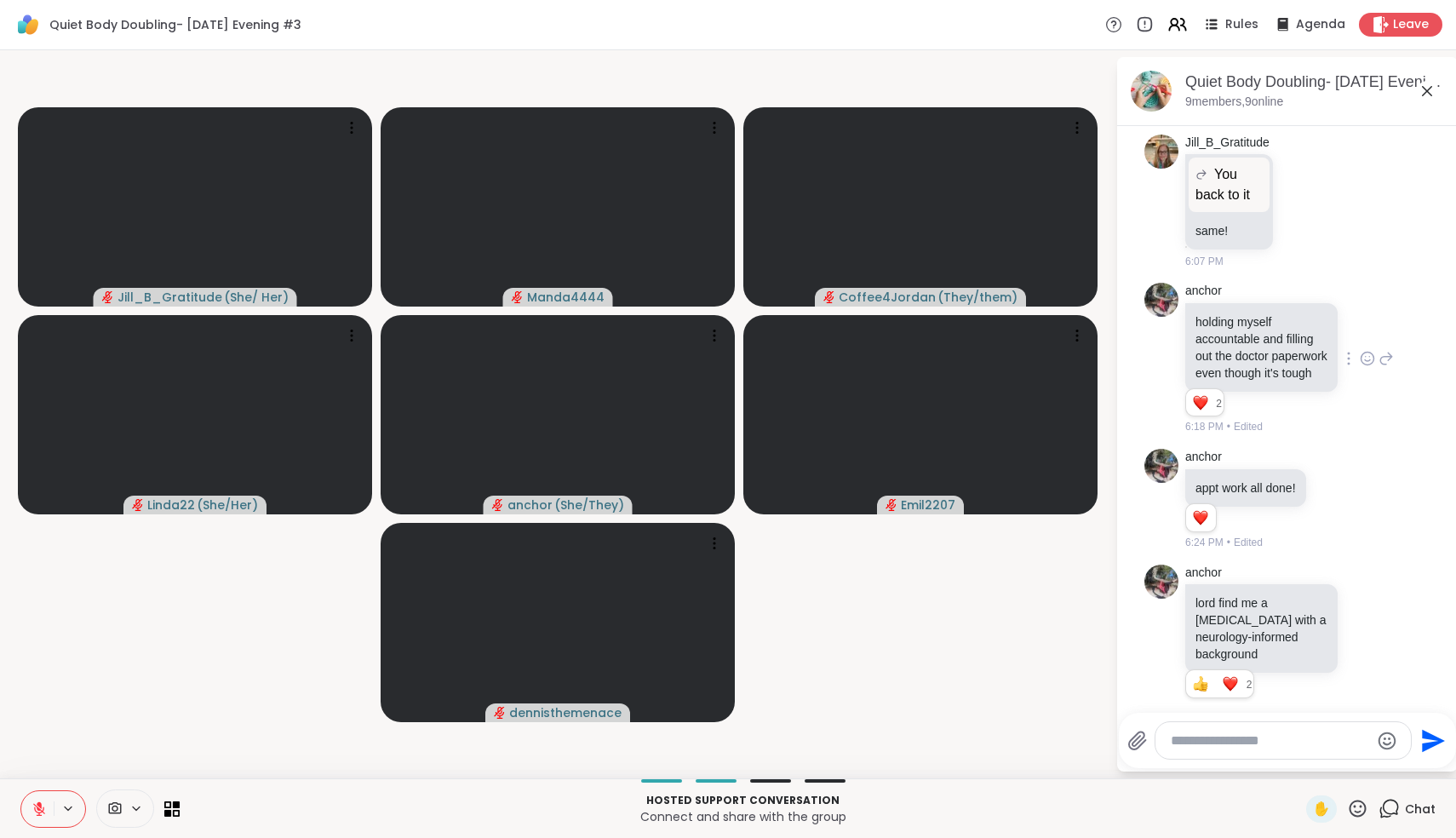
scroll to position [4345, 0]
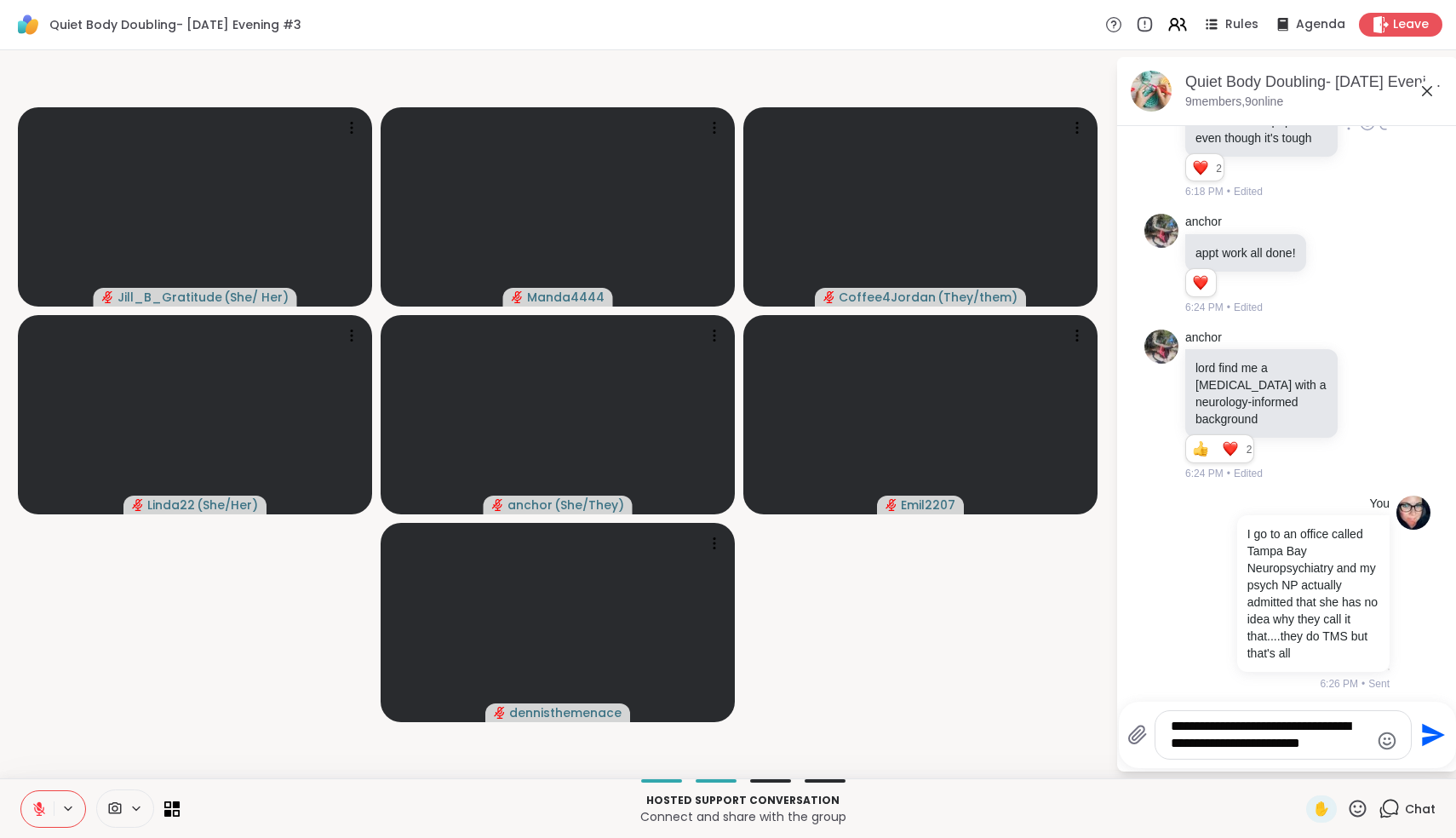
click at [1333, 733] on textarea "**********" at bounding box center [1270, 735] width 198 height 34
click at [1355, 745] on textarea "**********" at bounding box center [1270, 735] width 198 height 34
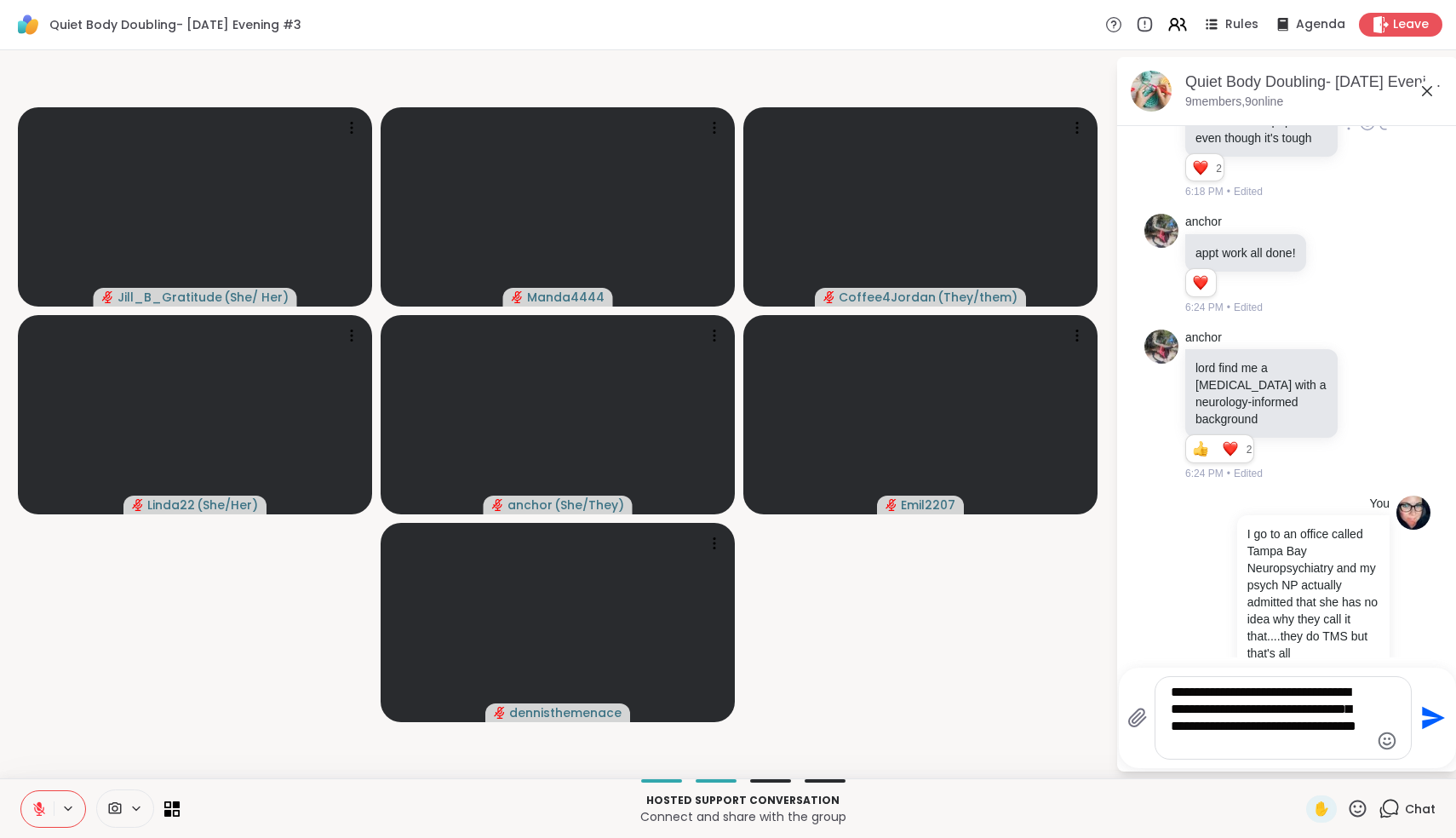
type textarea "**********"
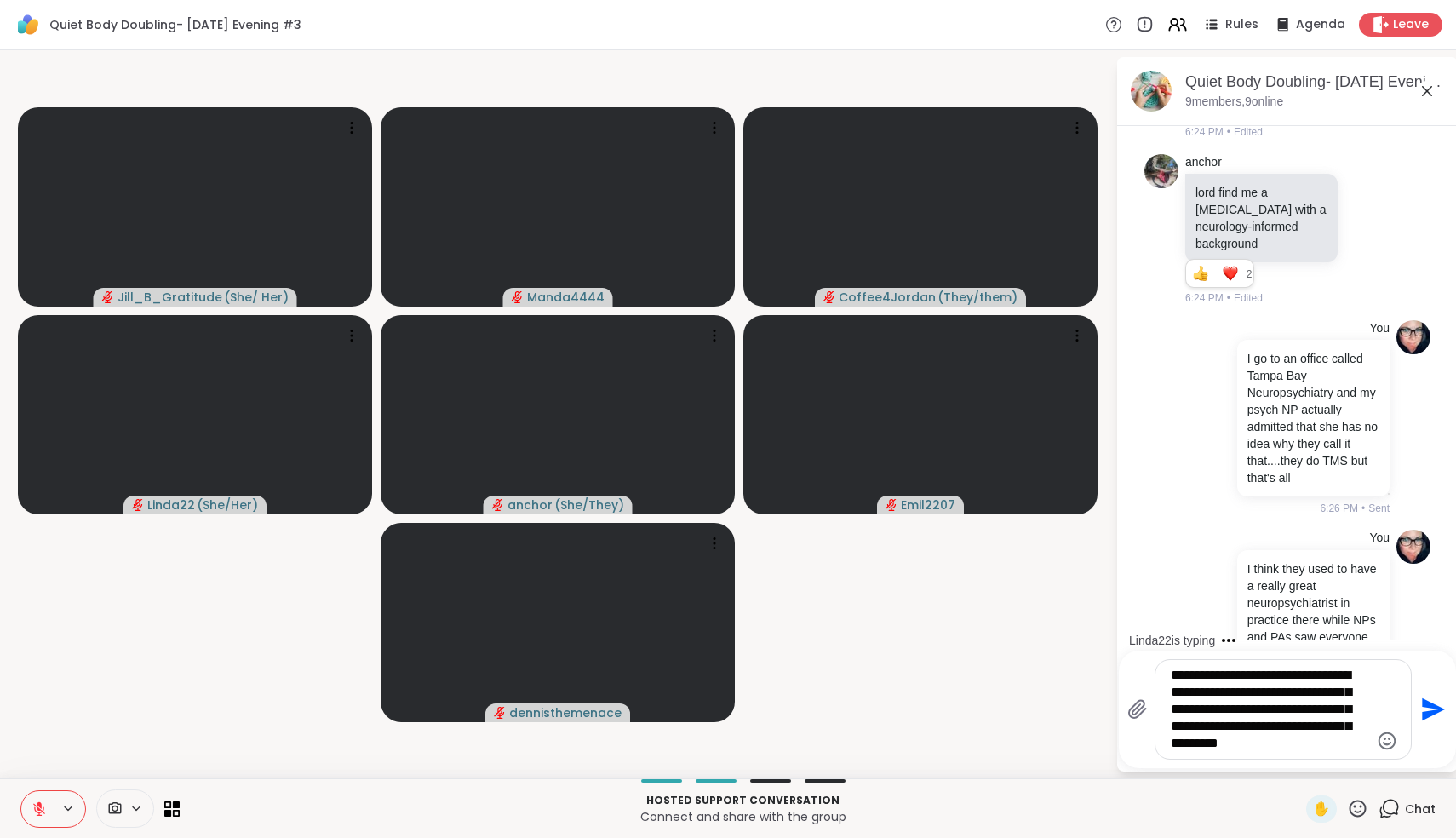
scroll to position [4789, 0]
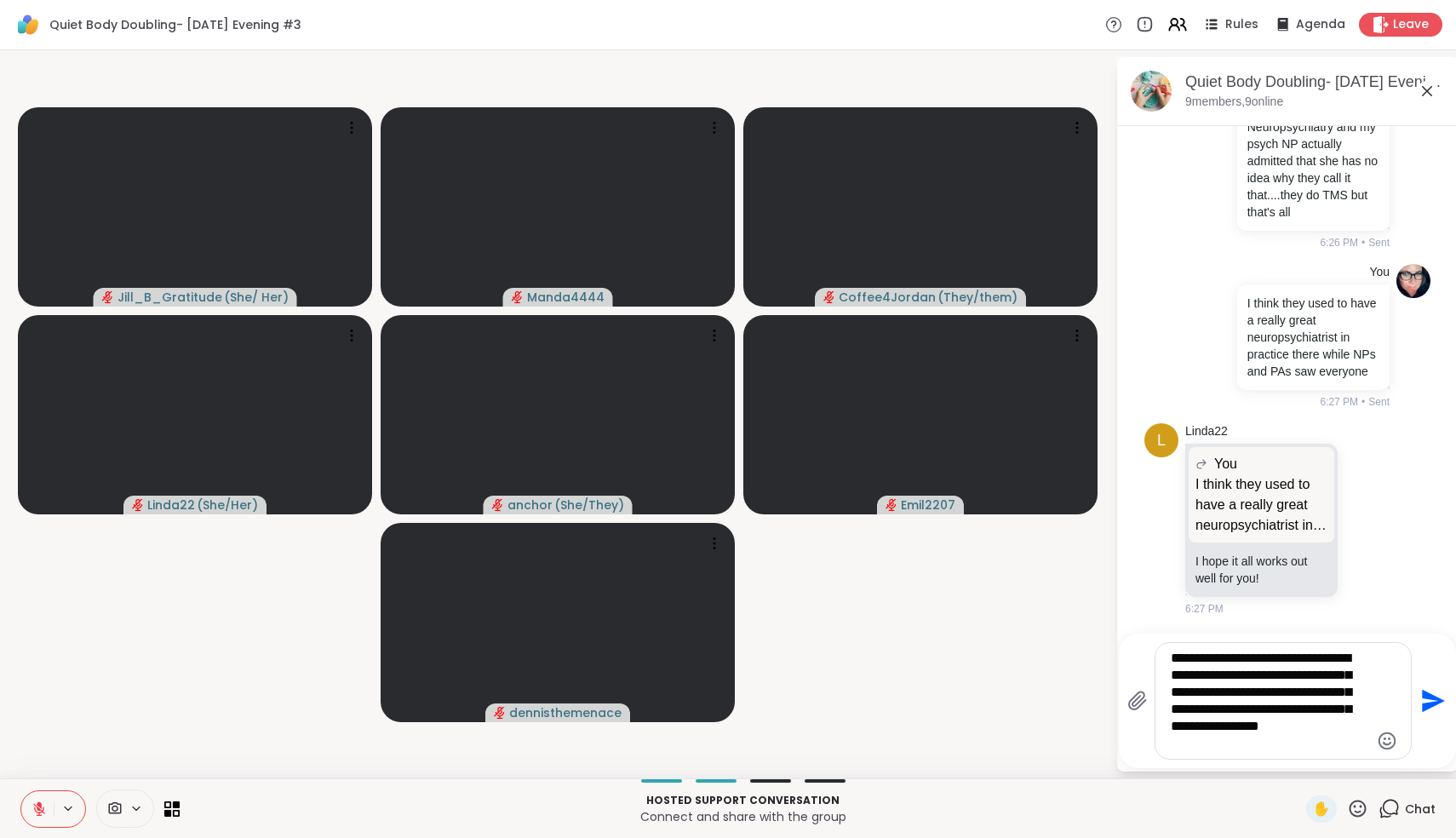
type textarea "**********"
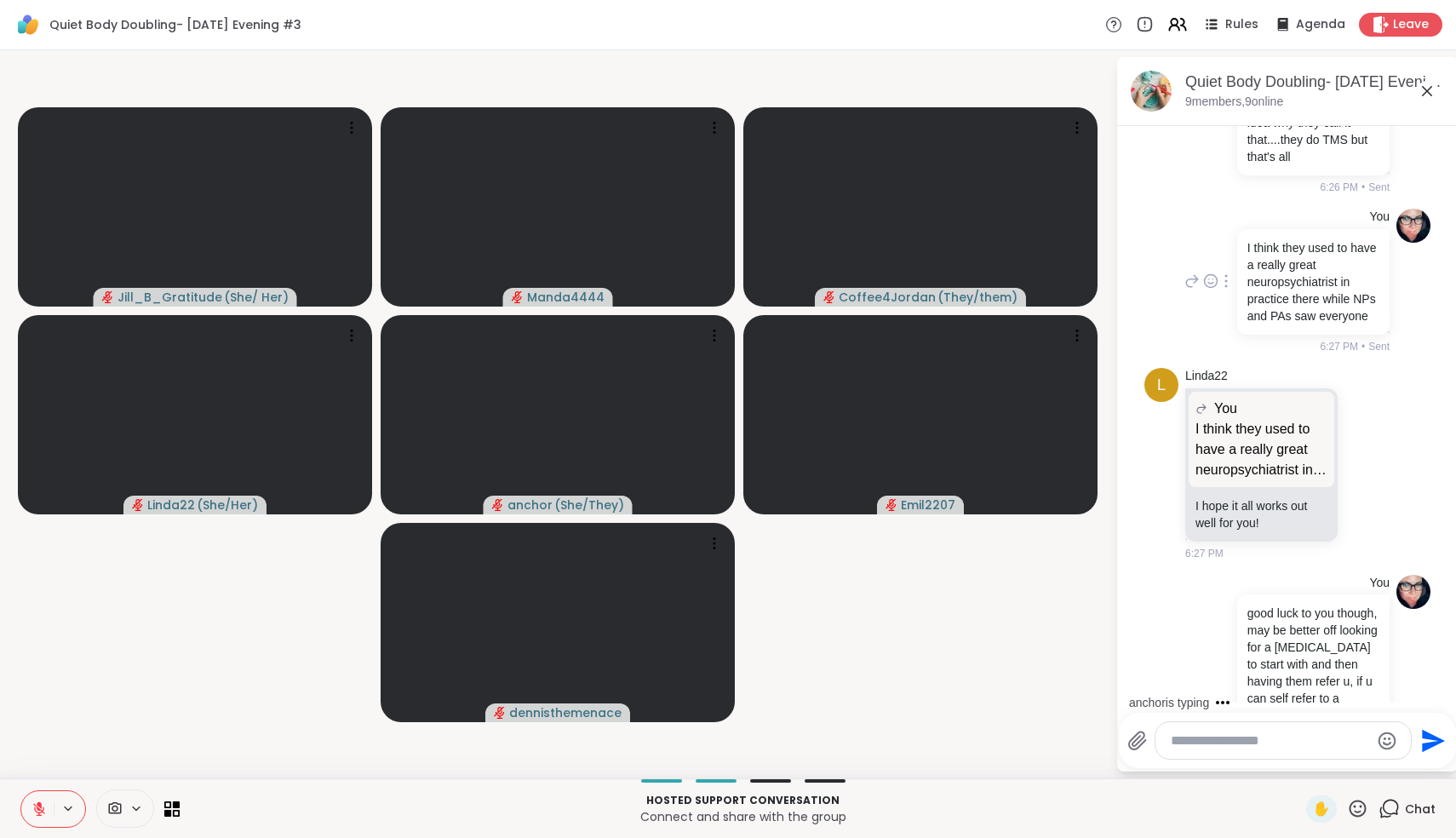
scroll to position [4936, 0]
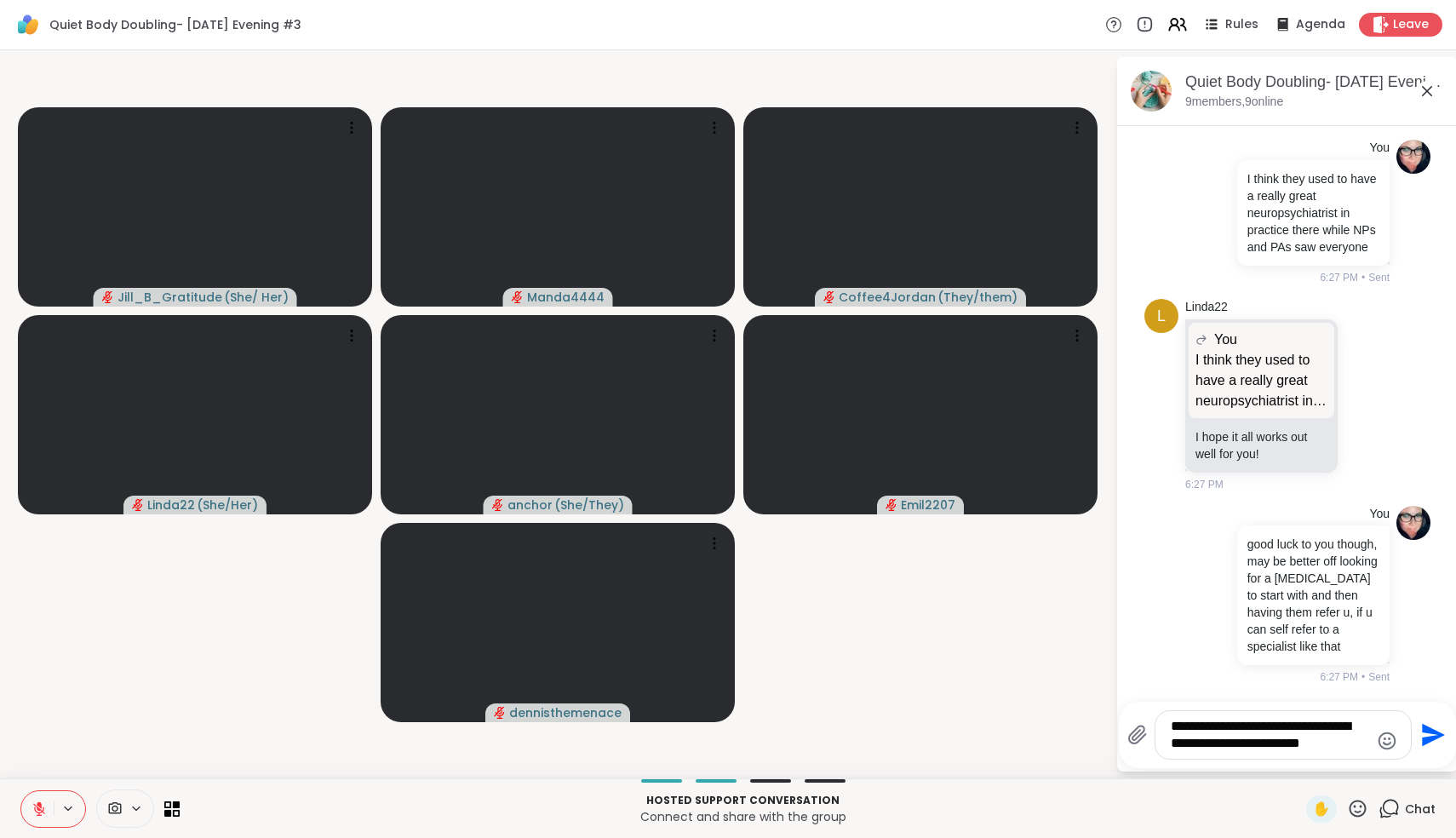
type textarea "**********"
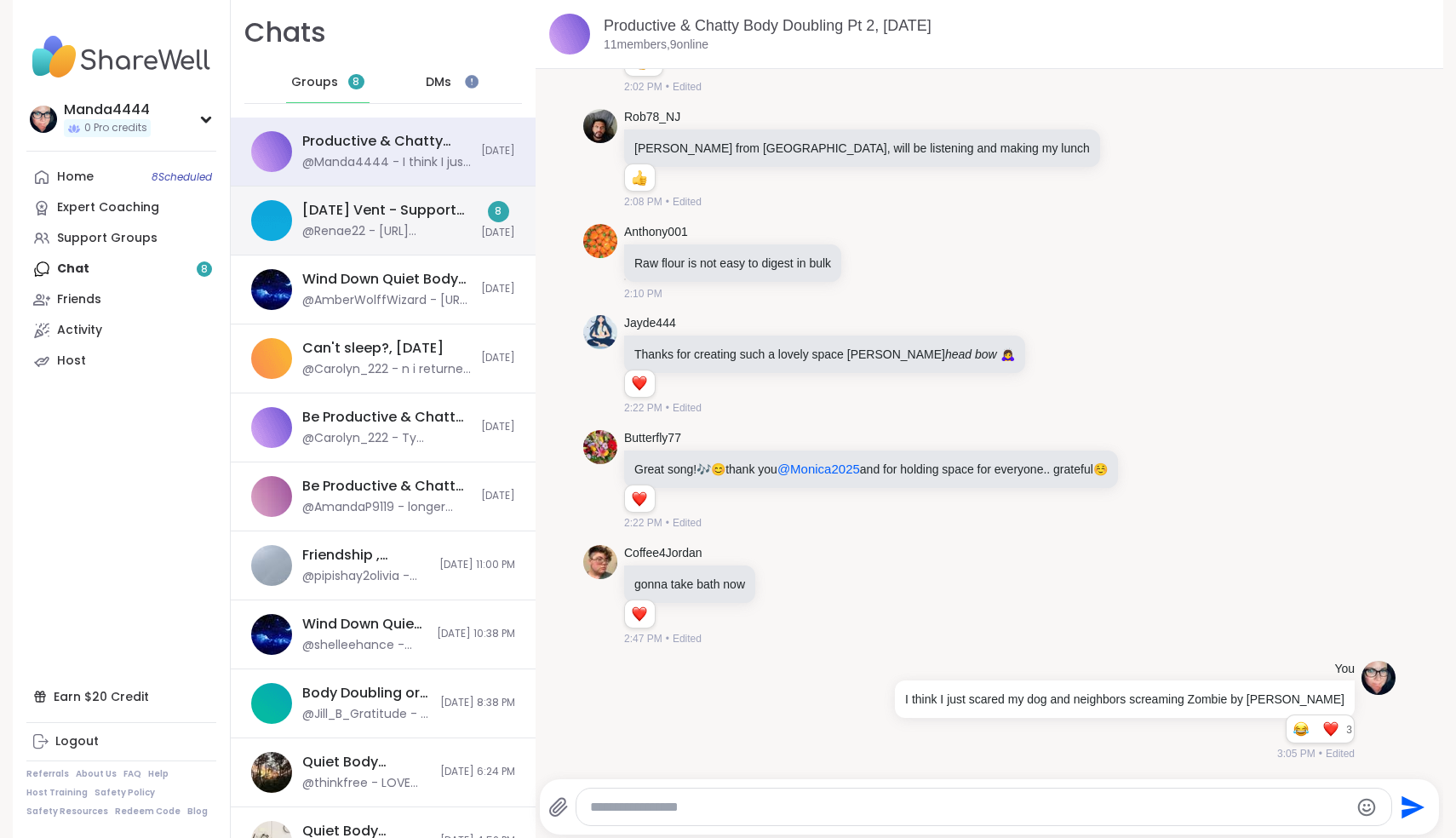
click at [451, 231] on div "@Renae22 - https://www.thepeachoracle.com/7-dayenergyresetfreebie" at bounding box center [386, 231] width 168 height 17
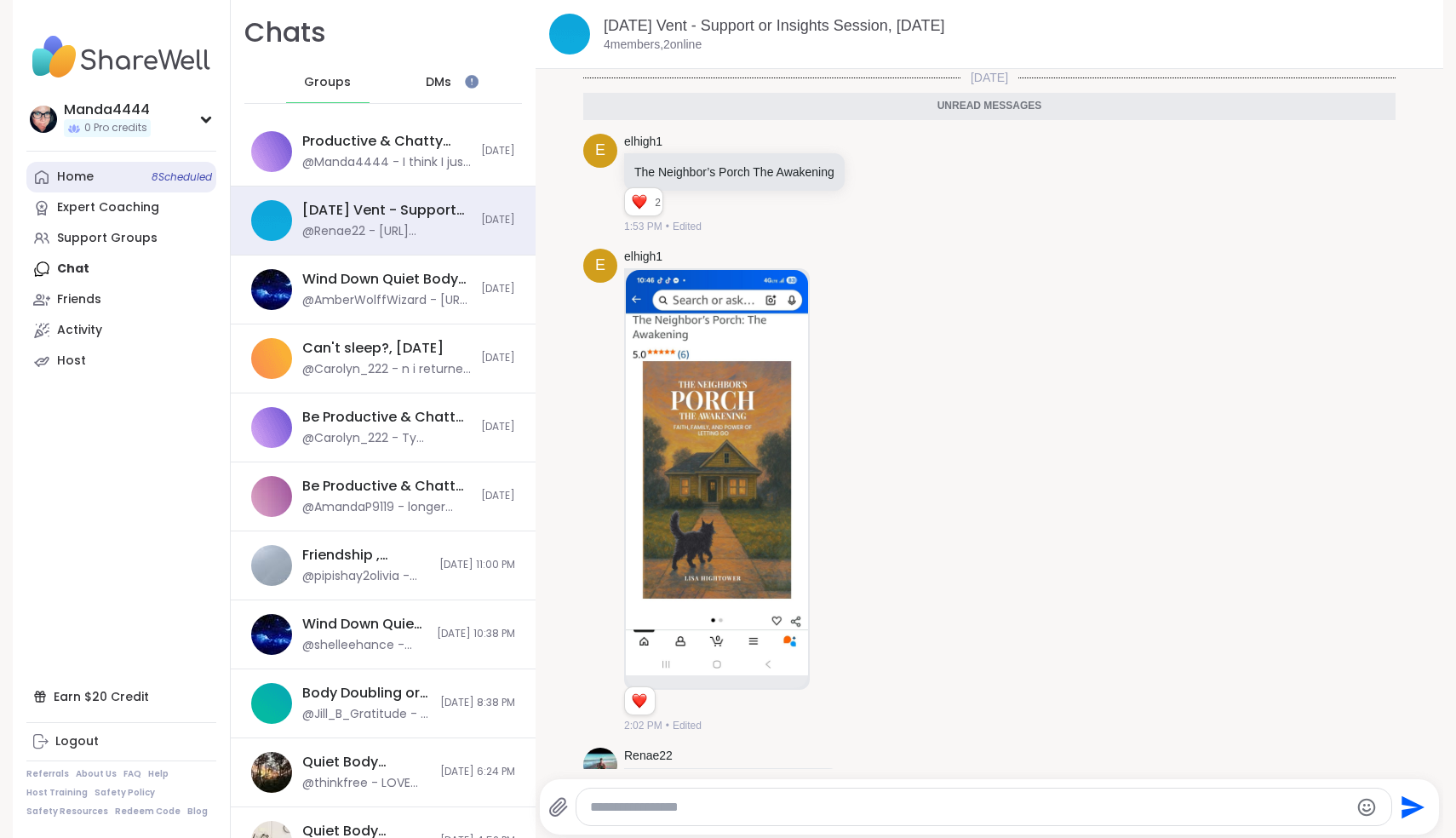
click at [117, 172] on link "Home 8 Scheduled" at bounding box center [121, 177] width 190 height 31
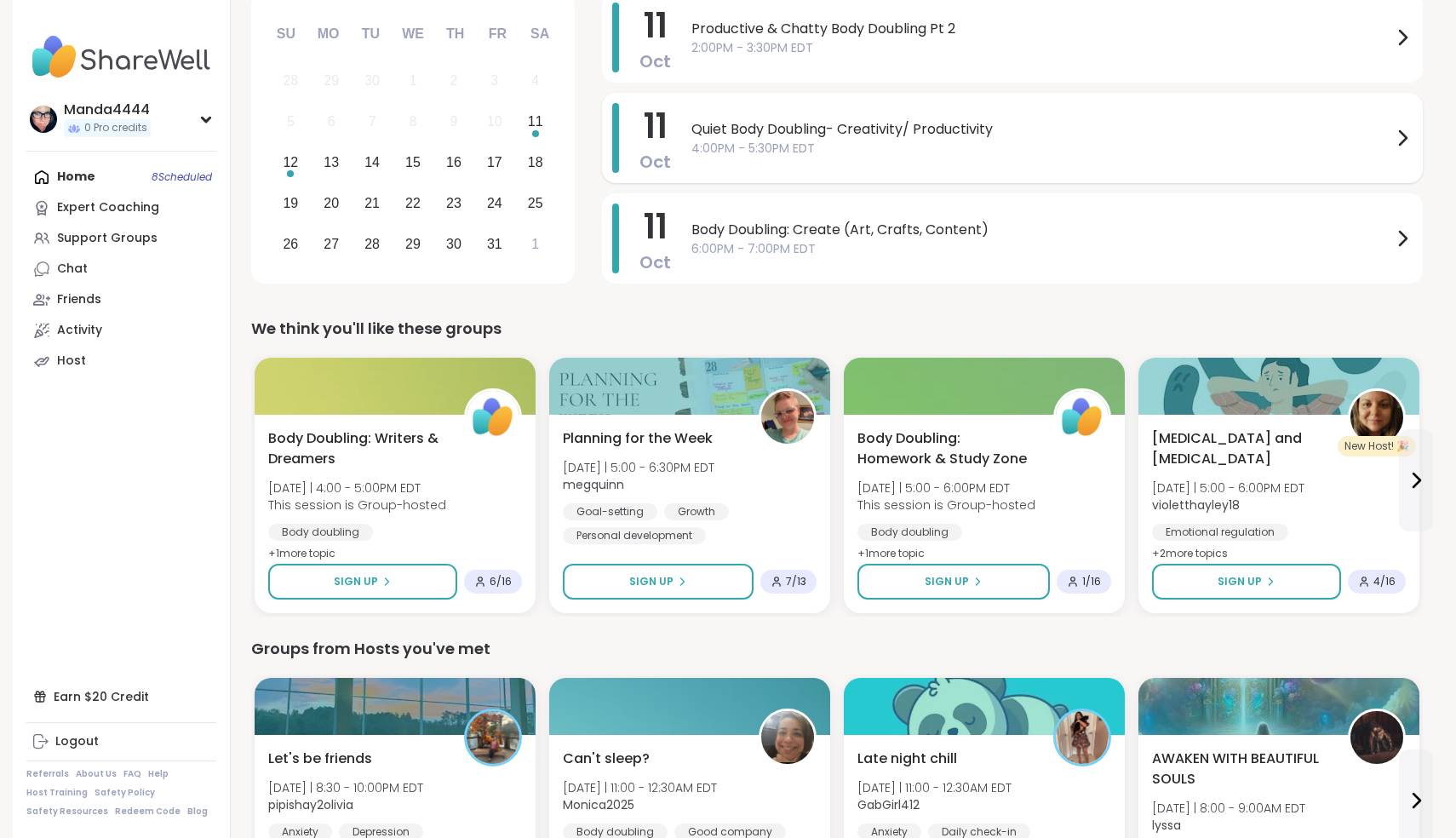
scroll to position [50, 0]
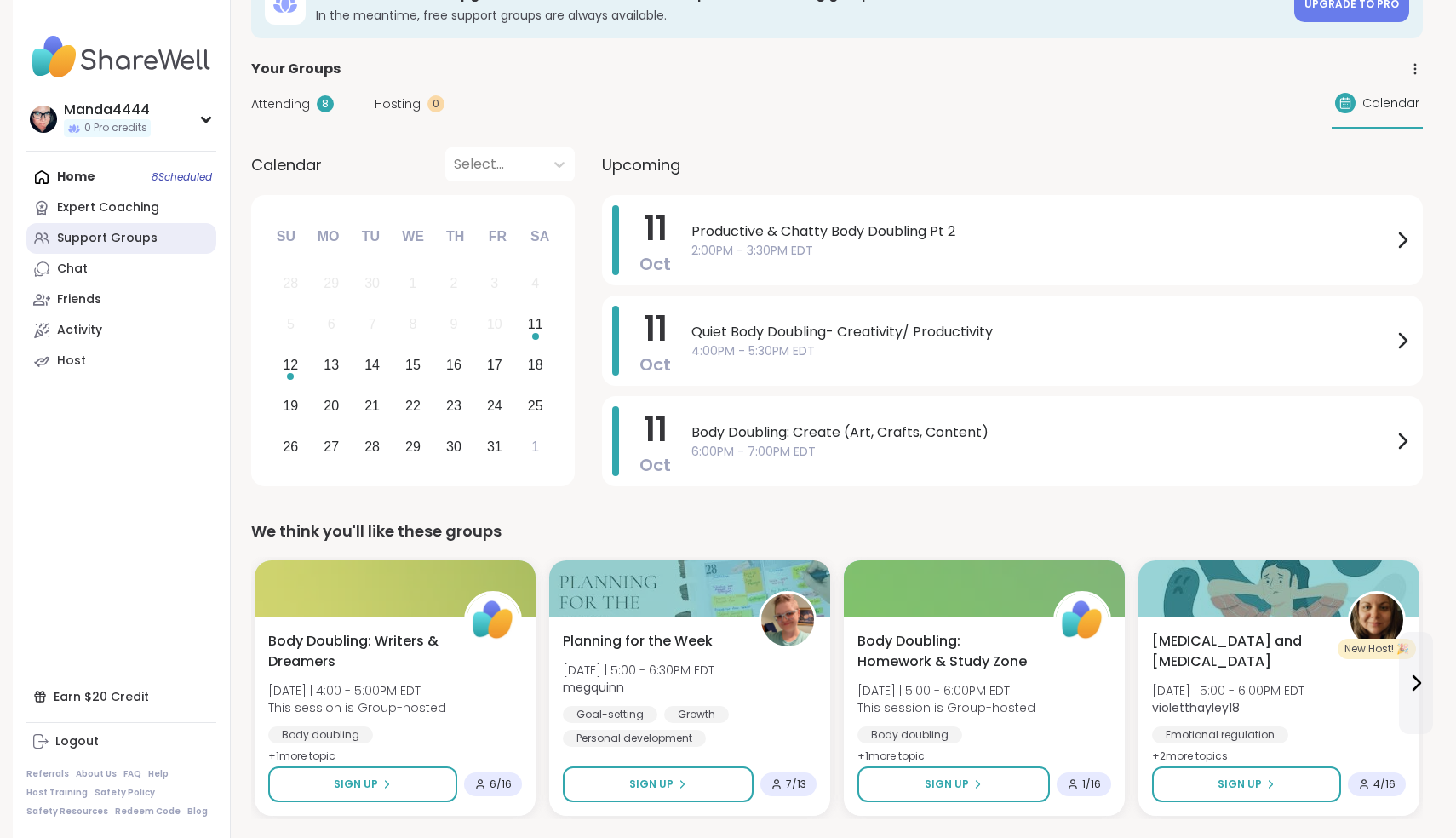
click at [105, 239] on div "Support Groups" at bounding box center [107, 238] width 101 height 17
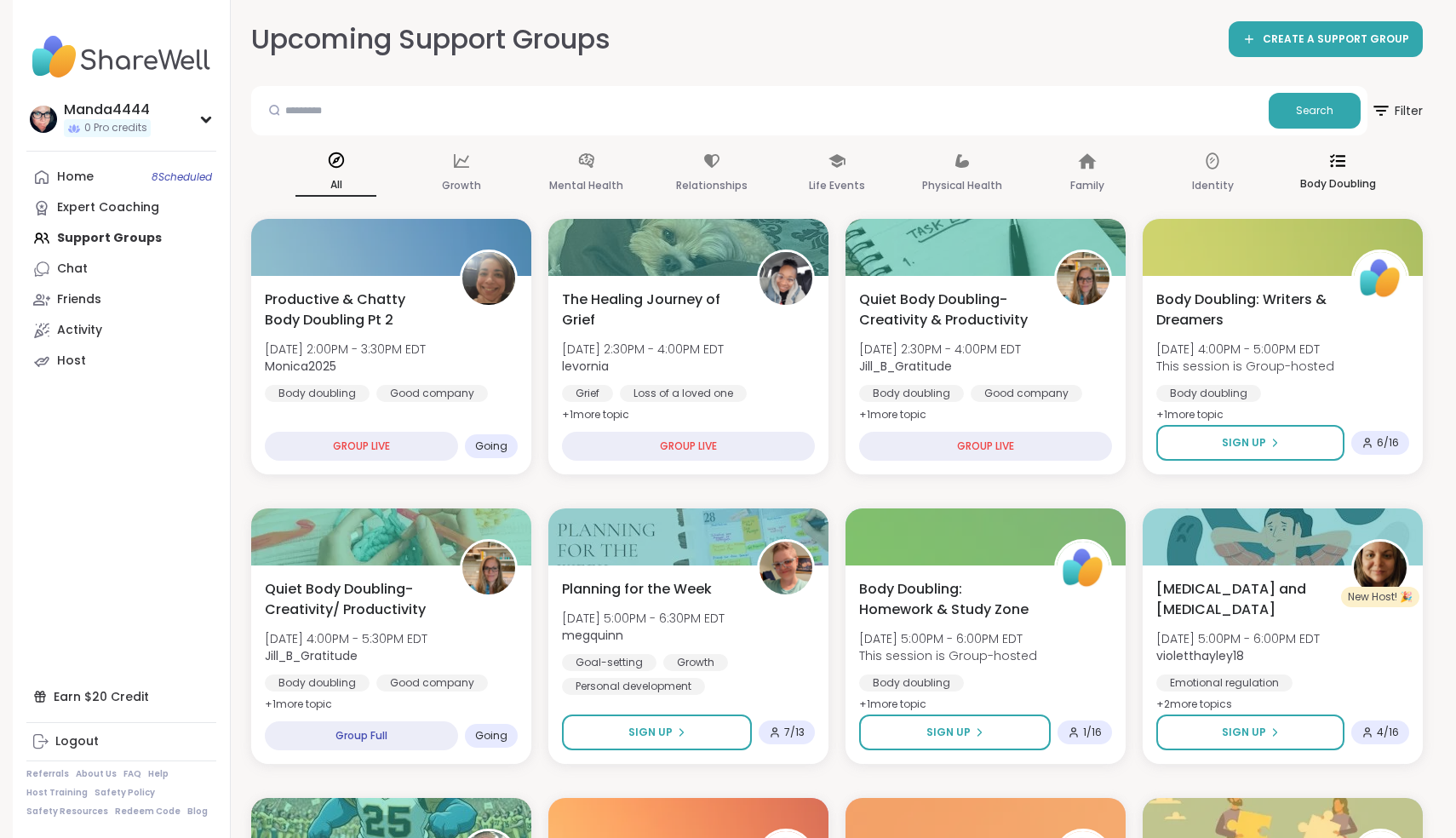
click at [1355, 169] on div "Body Doubling" at bounding box center [1338, 174] width 81 height 63
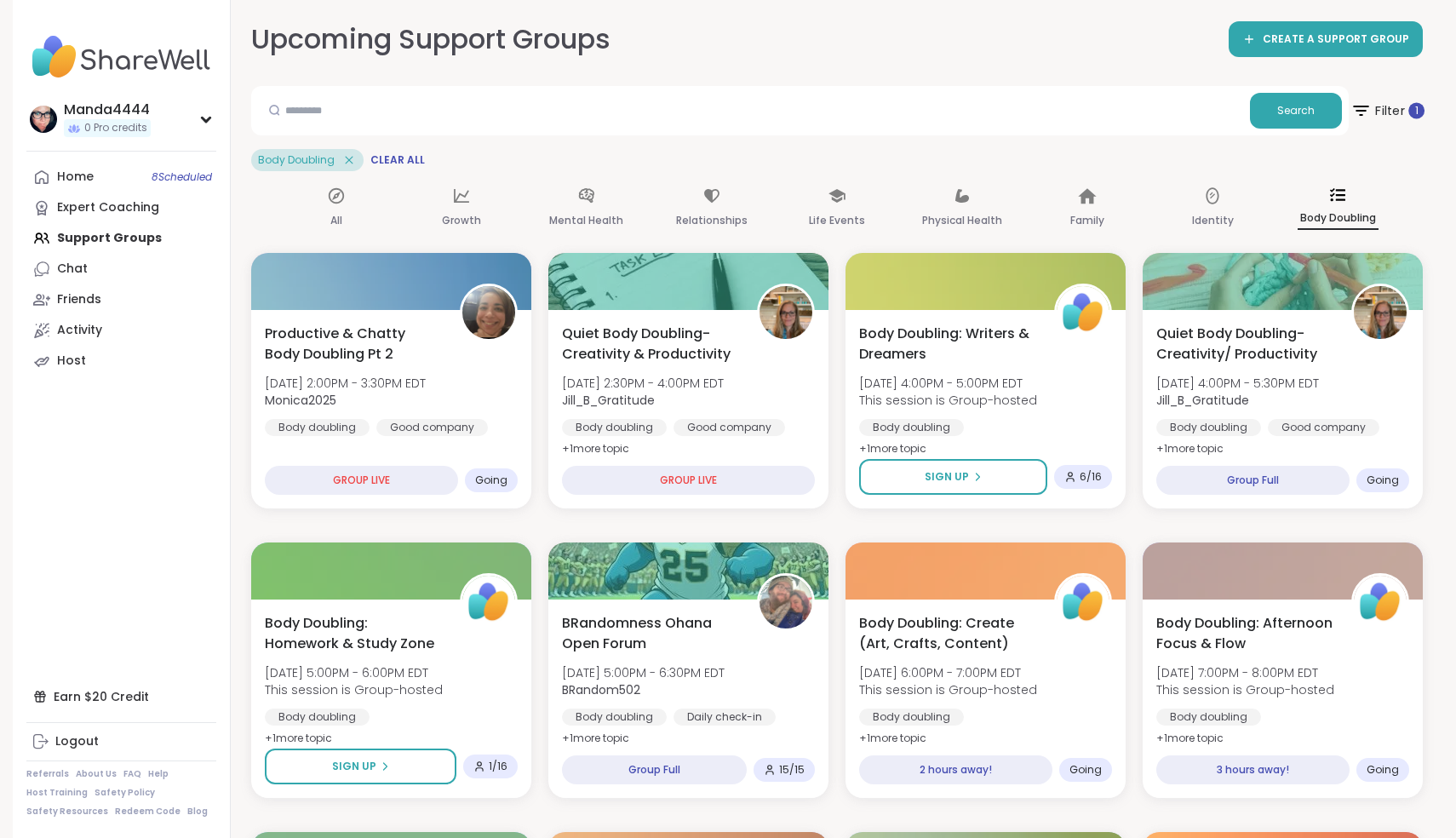
click at [1384, 116] on span "Filter 1" at bounding box center [1388, 110] width 74 height 42
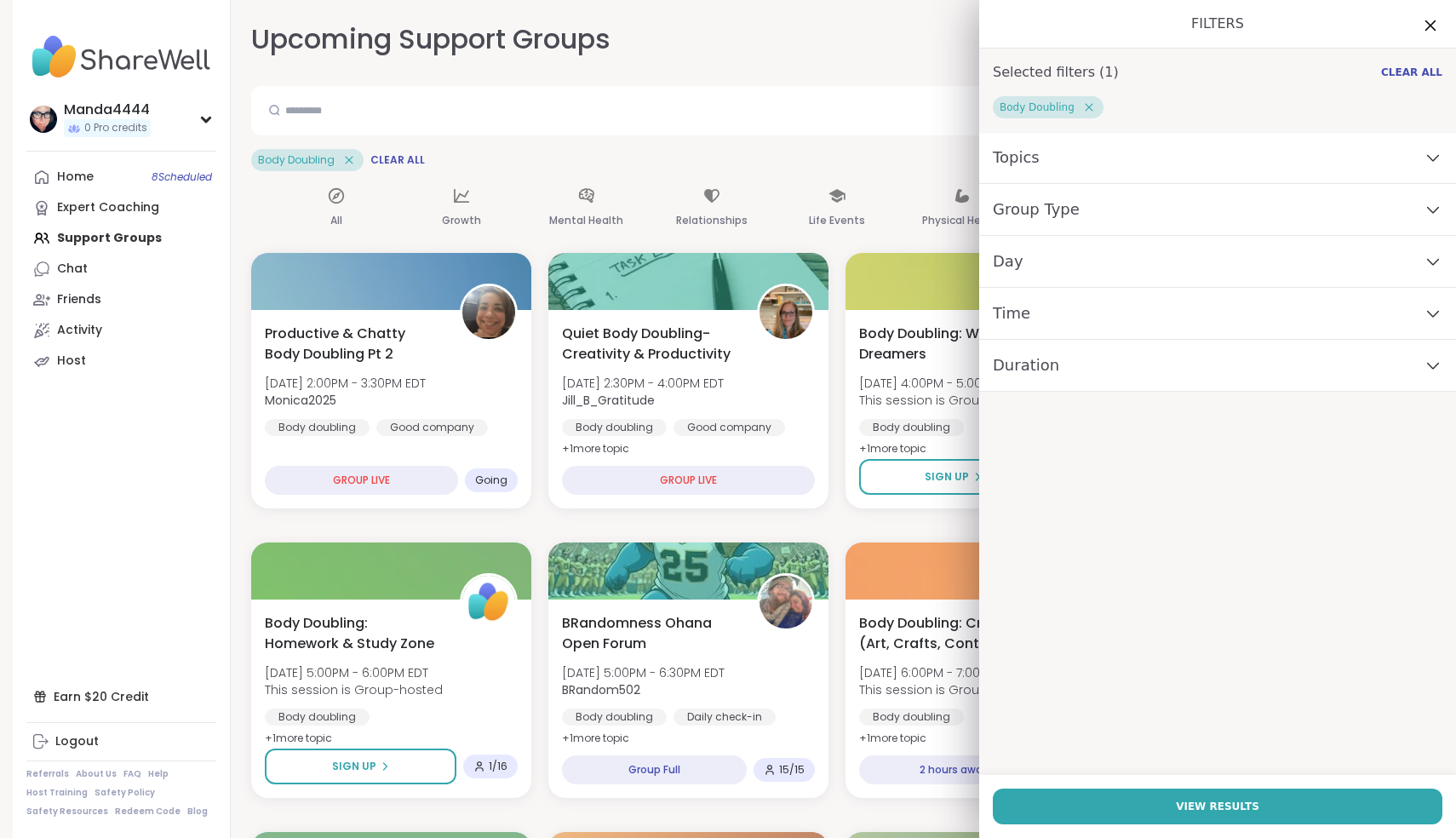
click at [1431, 23] on icon at bounding box center [1430, 25] width 22 height 22
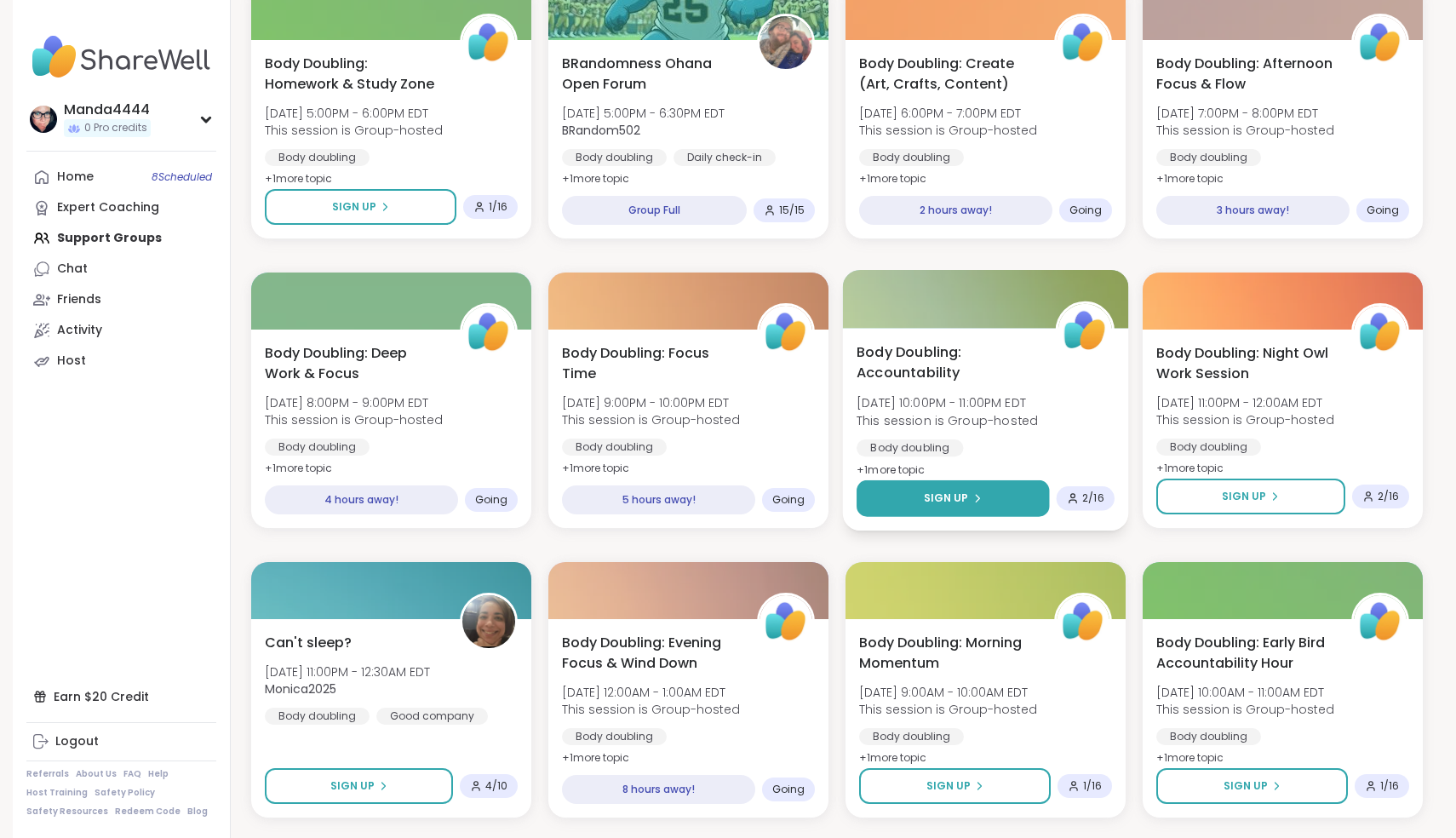
scroll to position [562, 0]
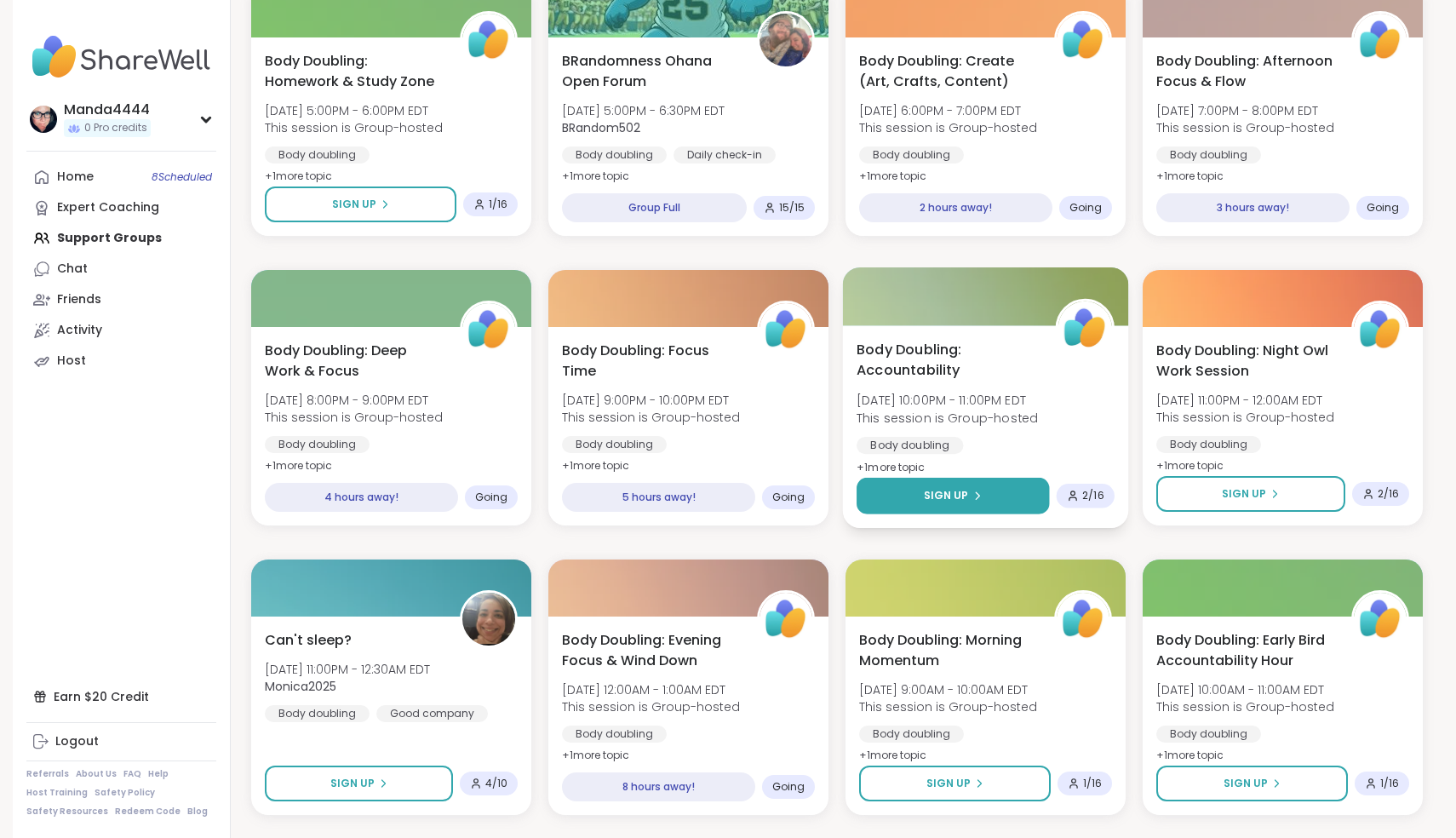
click at [964, 495] on span "Sign Up" at bounding box center [947, 495] width 45 height 15
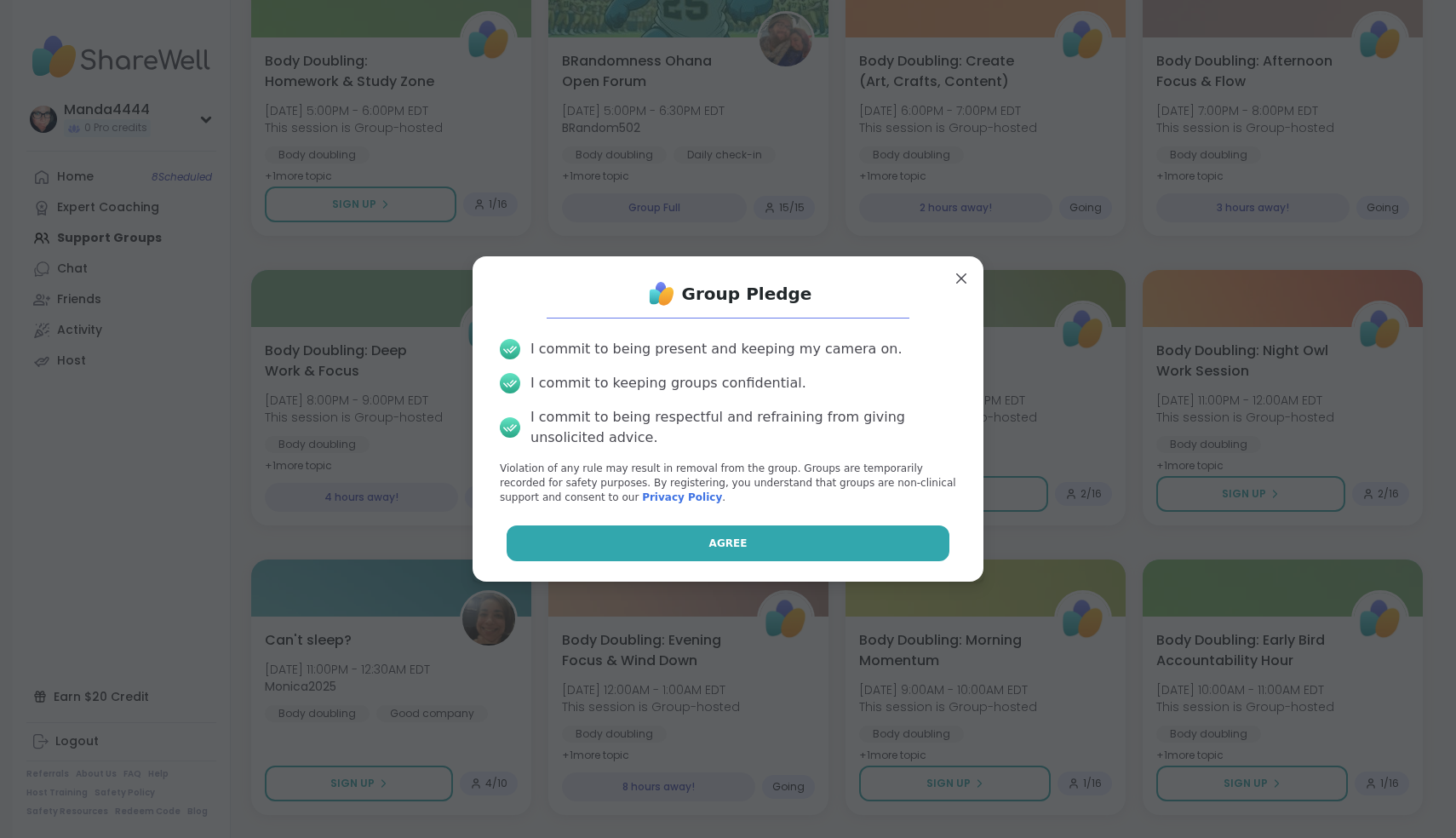
click at [832, 535] on button "Agree" at bounding box center [728, 544] width 444 height 36
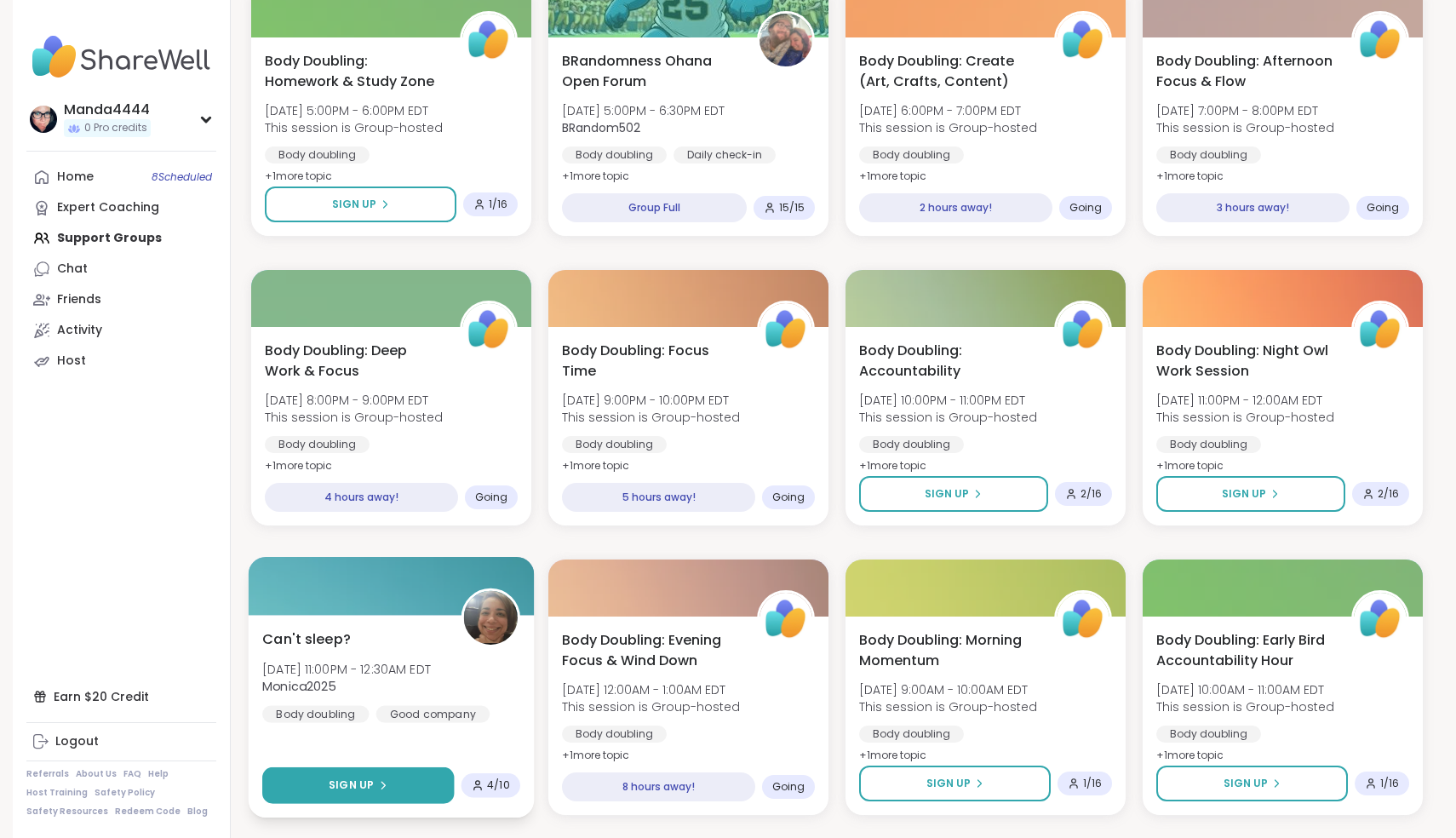
click at [370, 779] on span "Sign Up" at bounding box center [351, 785] width 45 height 15
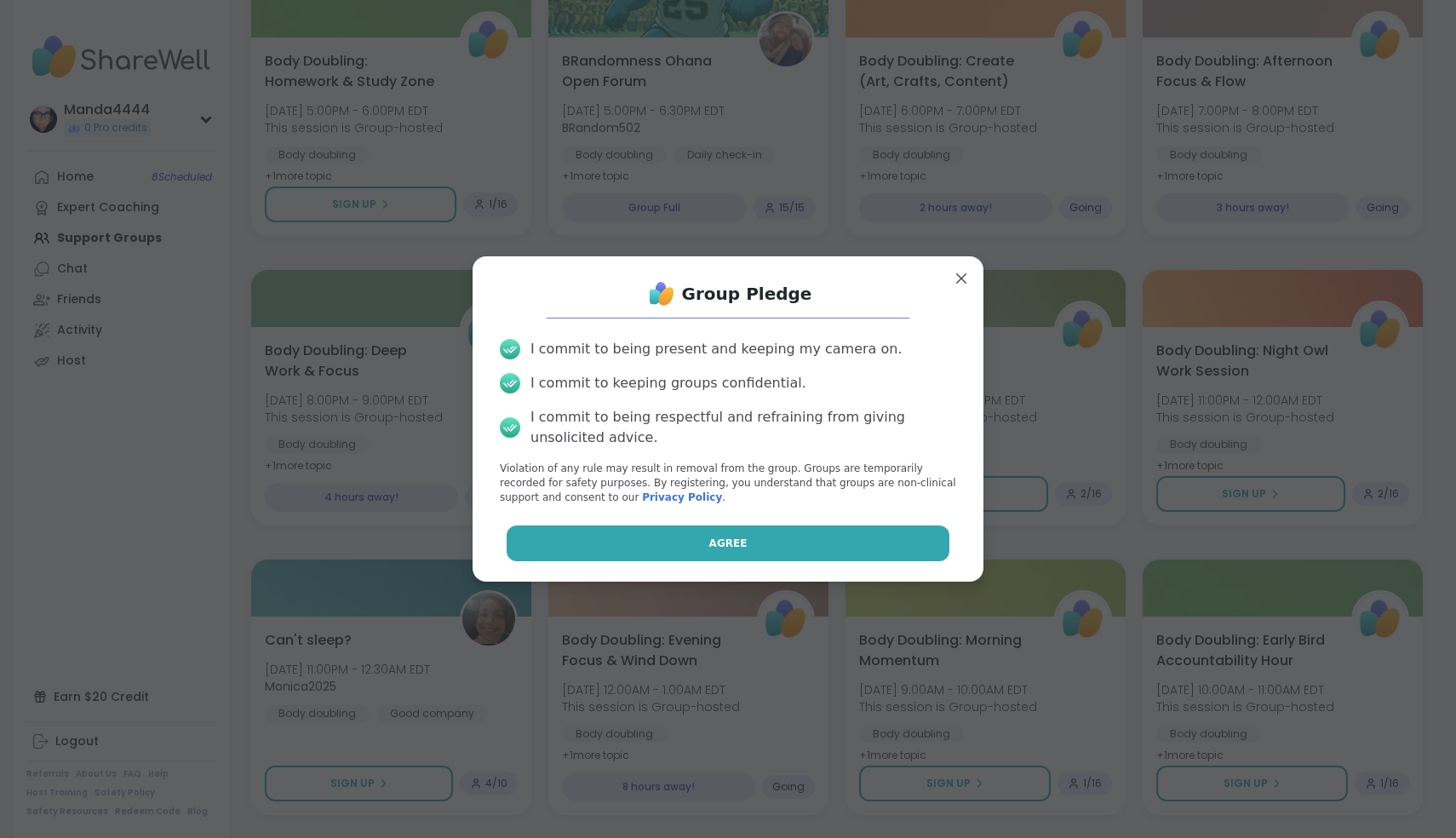
click at [734, 538] on span "Agree" at bounding box center [728, 543] width 39 height 15
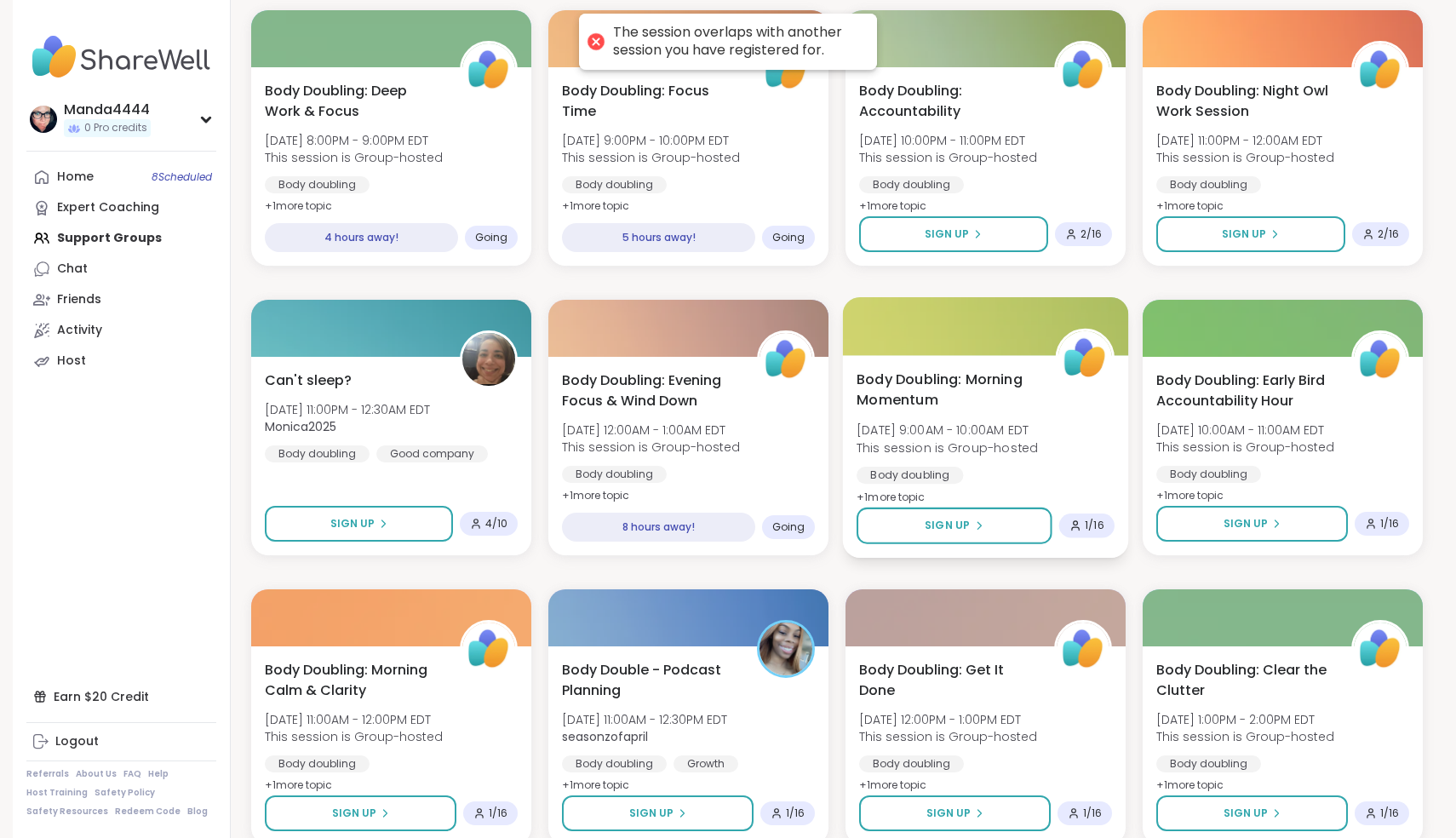
scroll to position [824, 0]
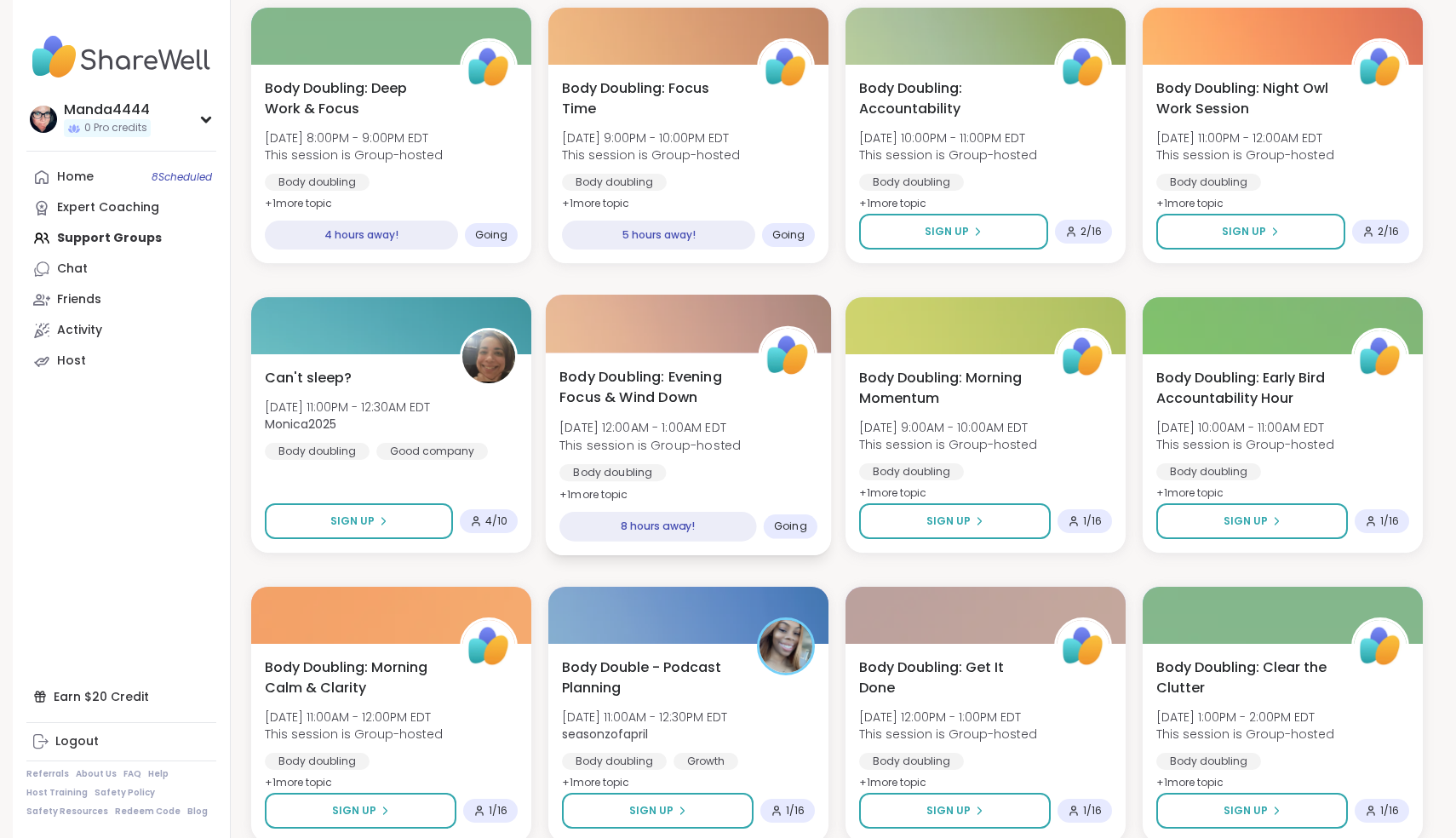
click at [706, 488] on div "General mental health" at bounding box center [633, 496] width 147 height 17
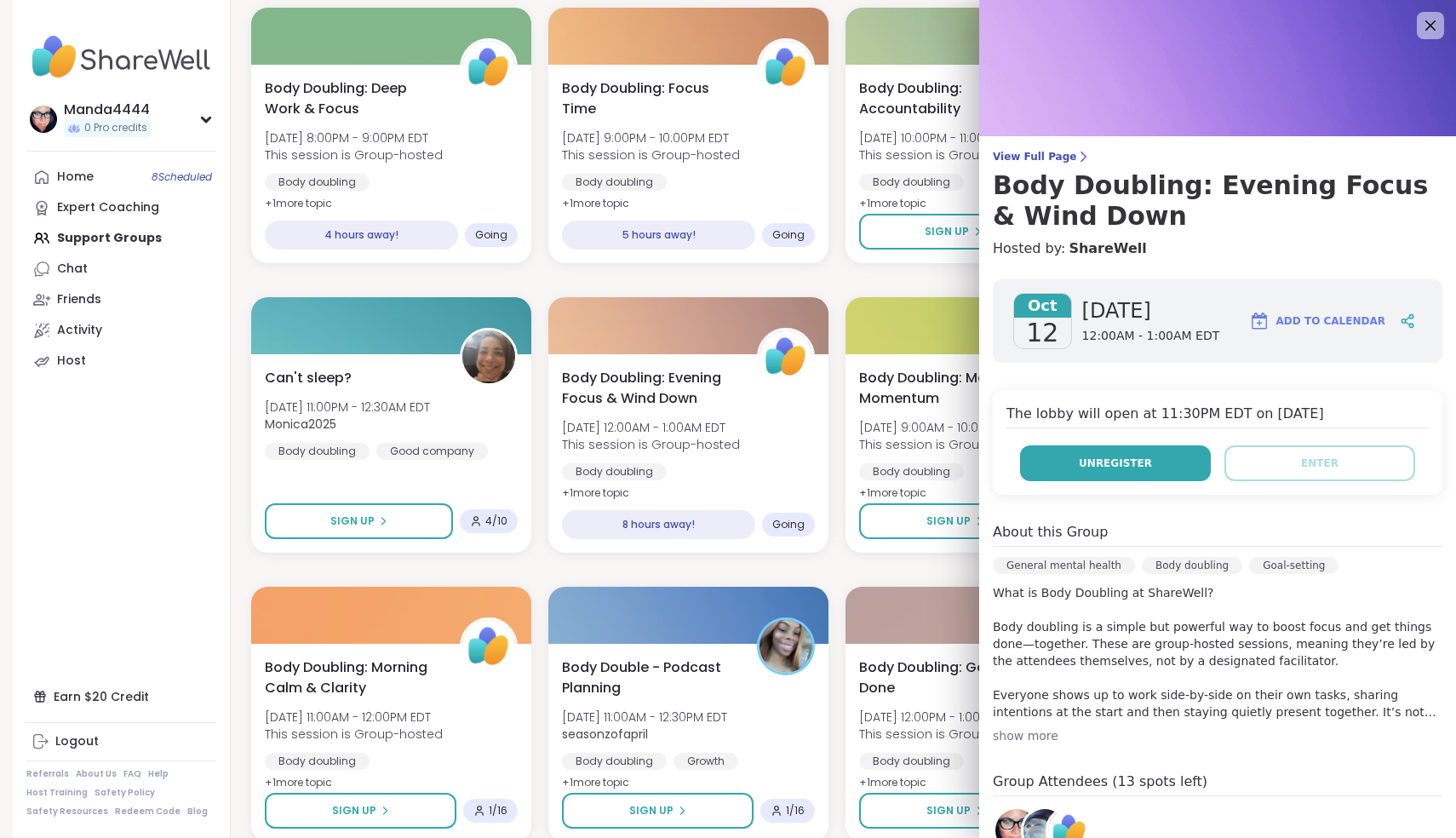
click at [1113, 458] on span "Unregister" at bounding box center [1115, 463] width 73 height 15
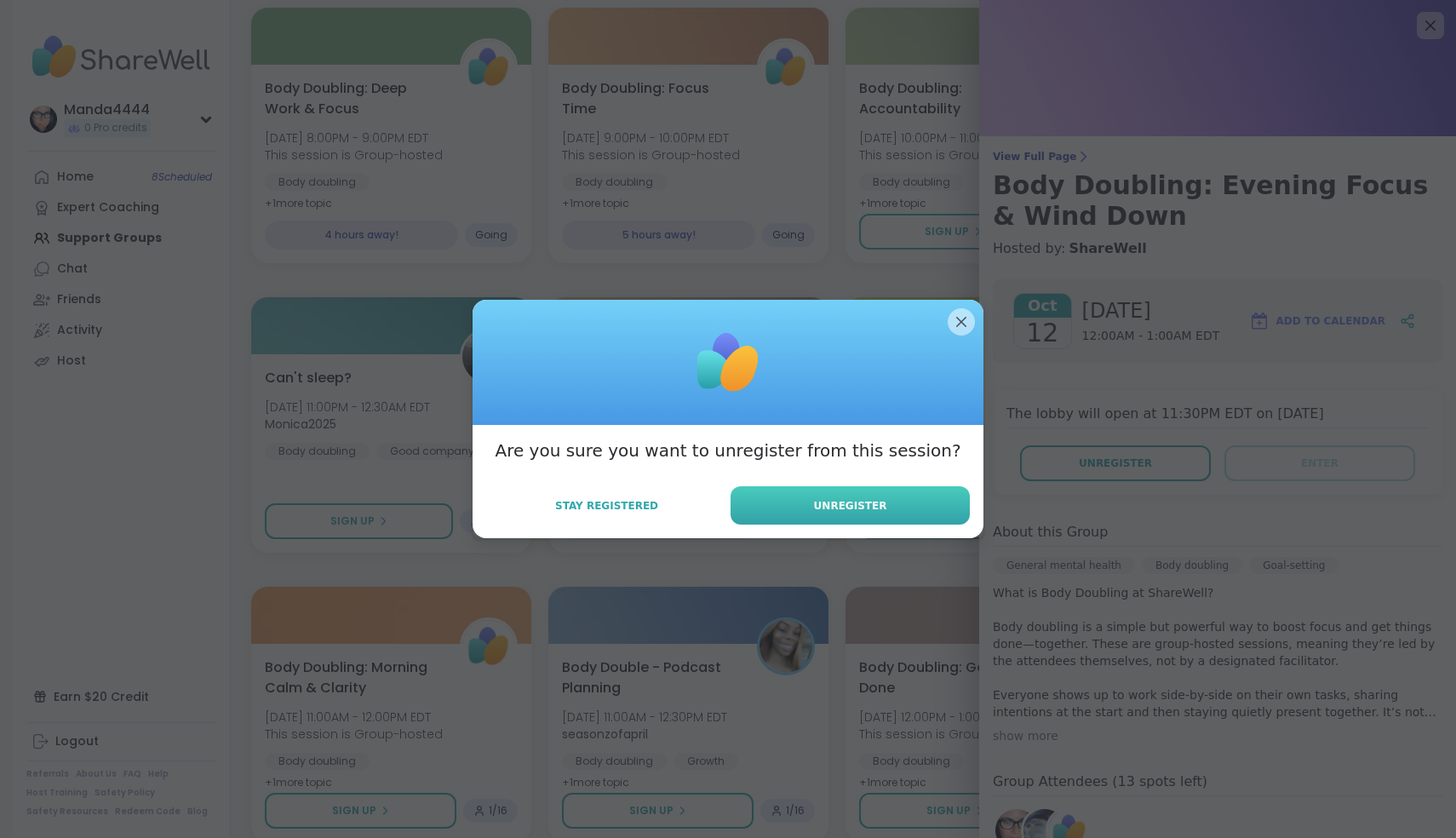
click at [904, 500] on button "Unregister" at bounding box center [850, 505] width 239 height 39
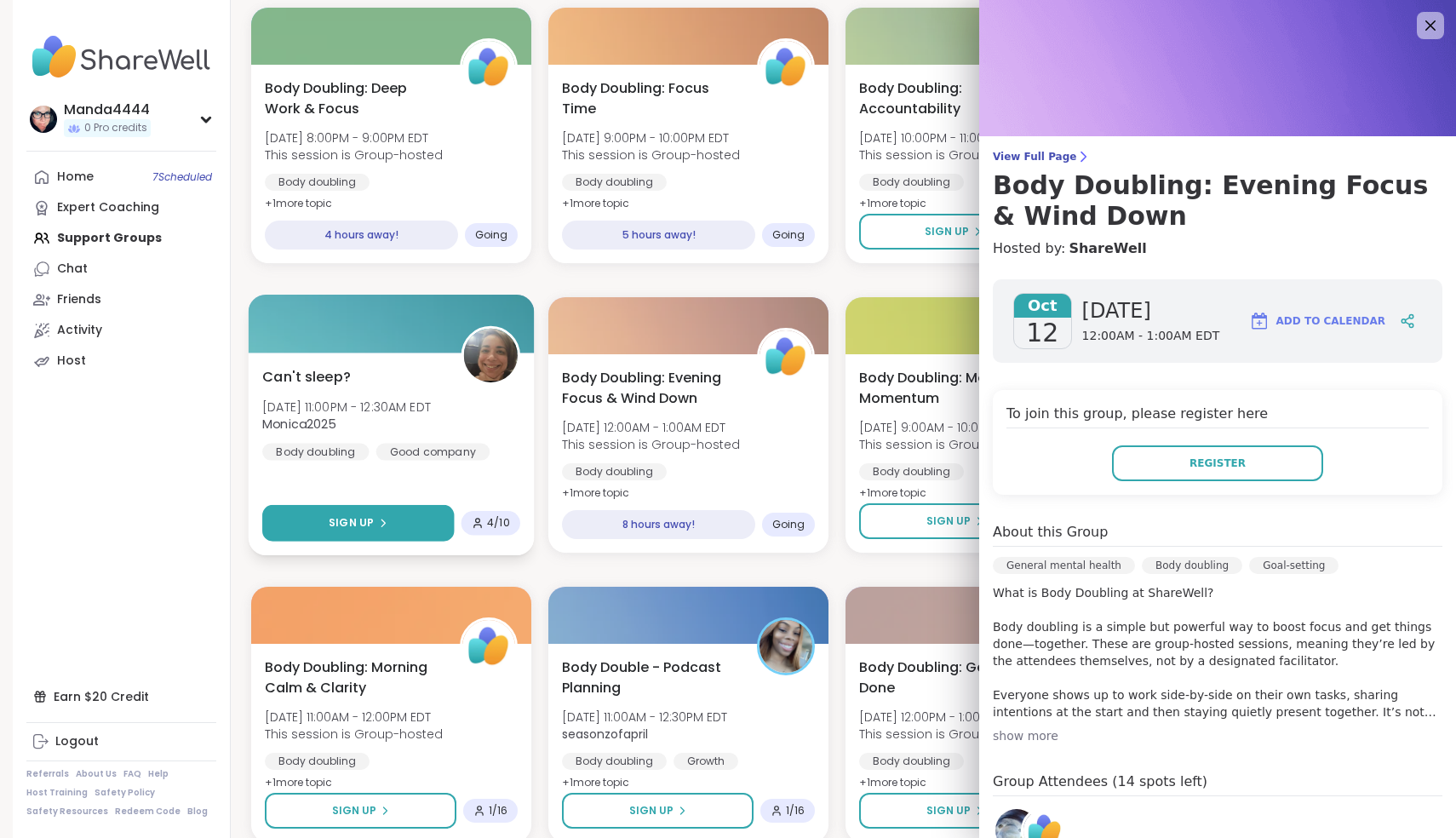
click at [398, 515] on button "Sign Up" at bounding box center [357, 523] width 192 height 37
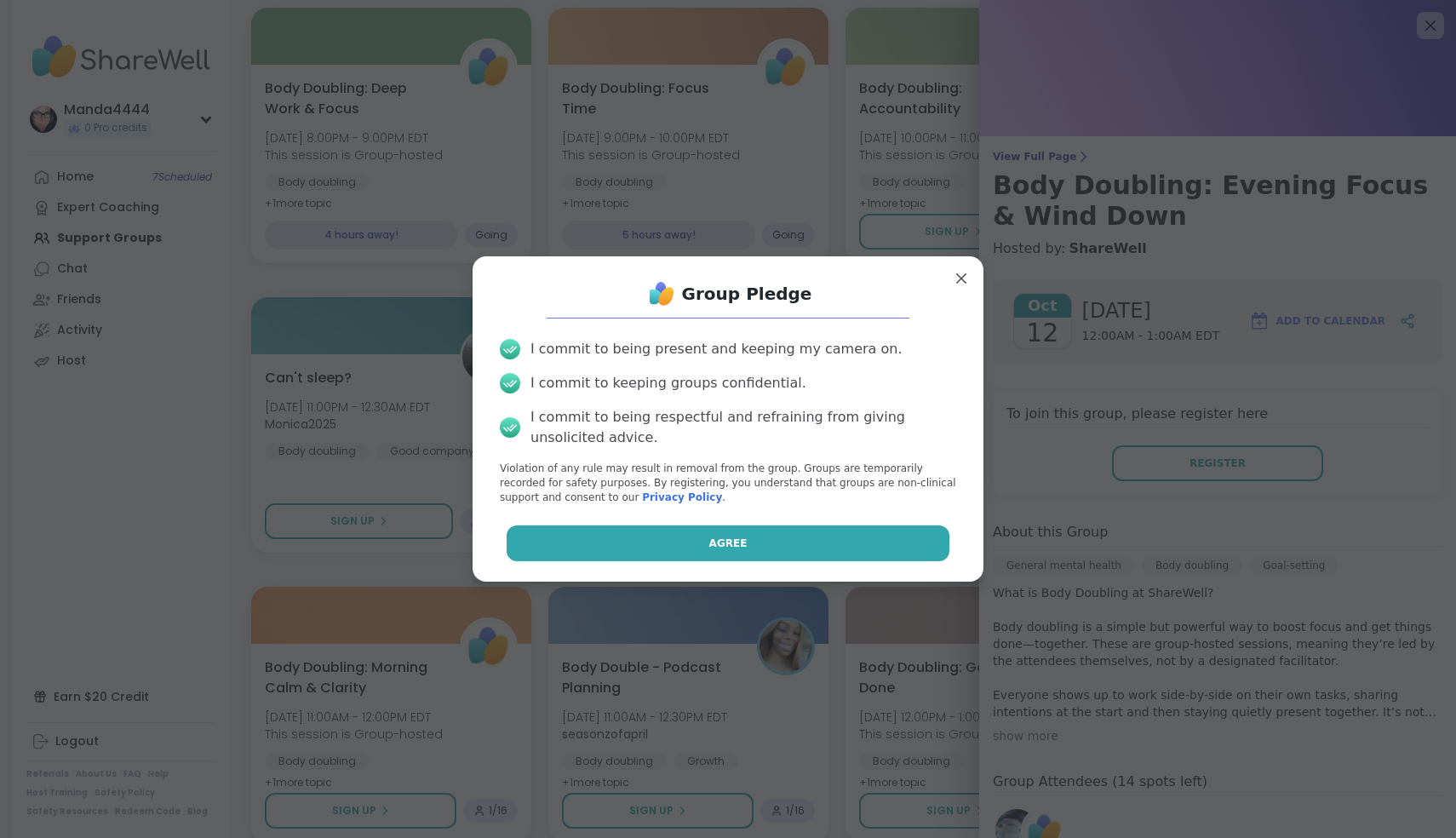
click at [689, 536] on button "Agree" at bounding box center [728, 544] width 444 height 36
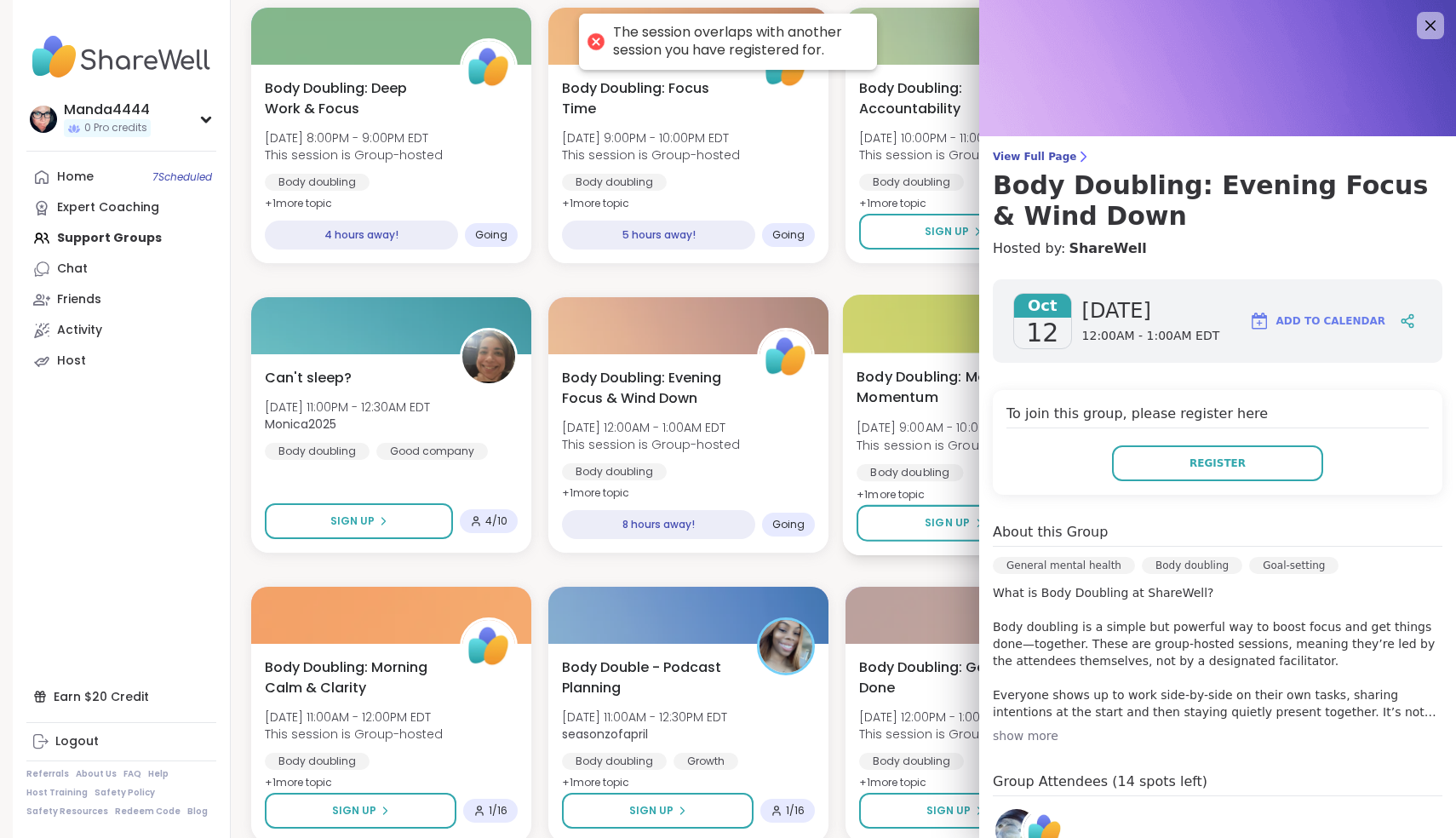
click at [852, 349] on div at bounding box center [986, 323] width 286 height 58
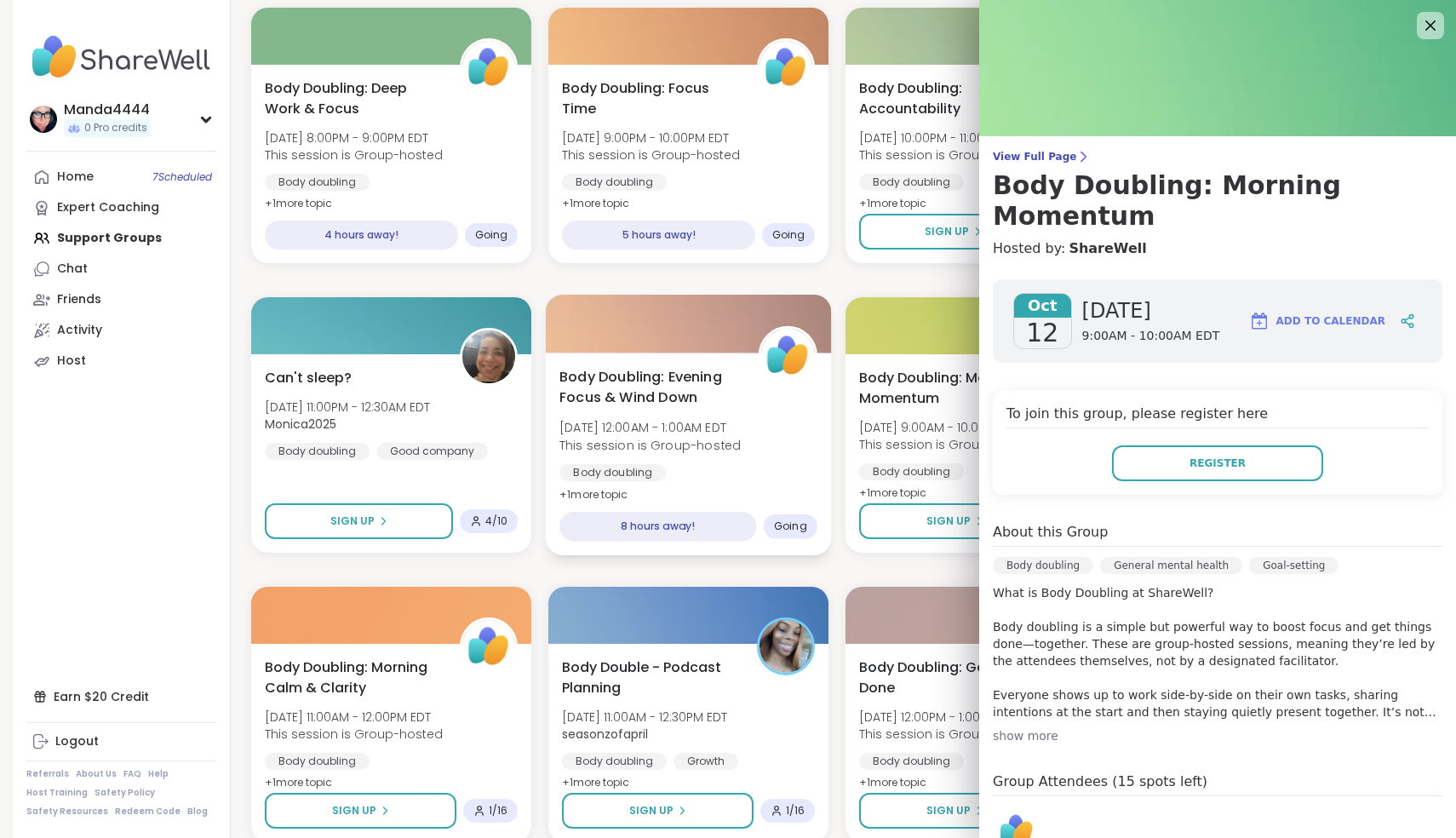
click at [744, 490] on div "Body Doubling: Evening Focus & Wind Down Sun, Oct 12 | 12:00AM - 1:00AM EDT Thi…" at bounding box center [689, 454] width 286 height 203
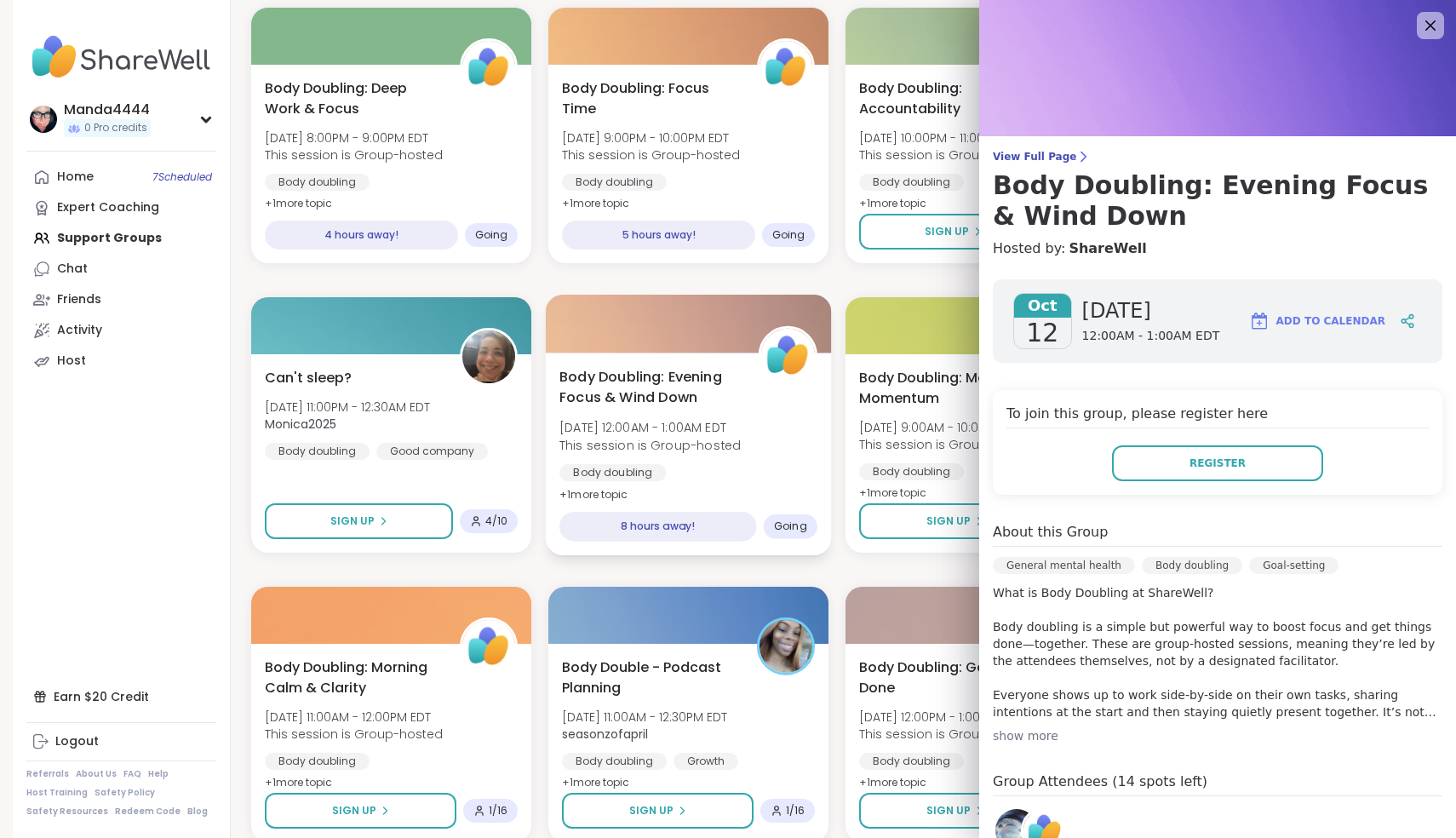
click at [725, 352] on div at bounding box center [689, 323] width 286 height 58
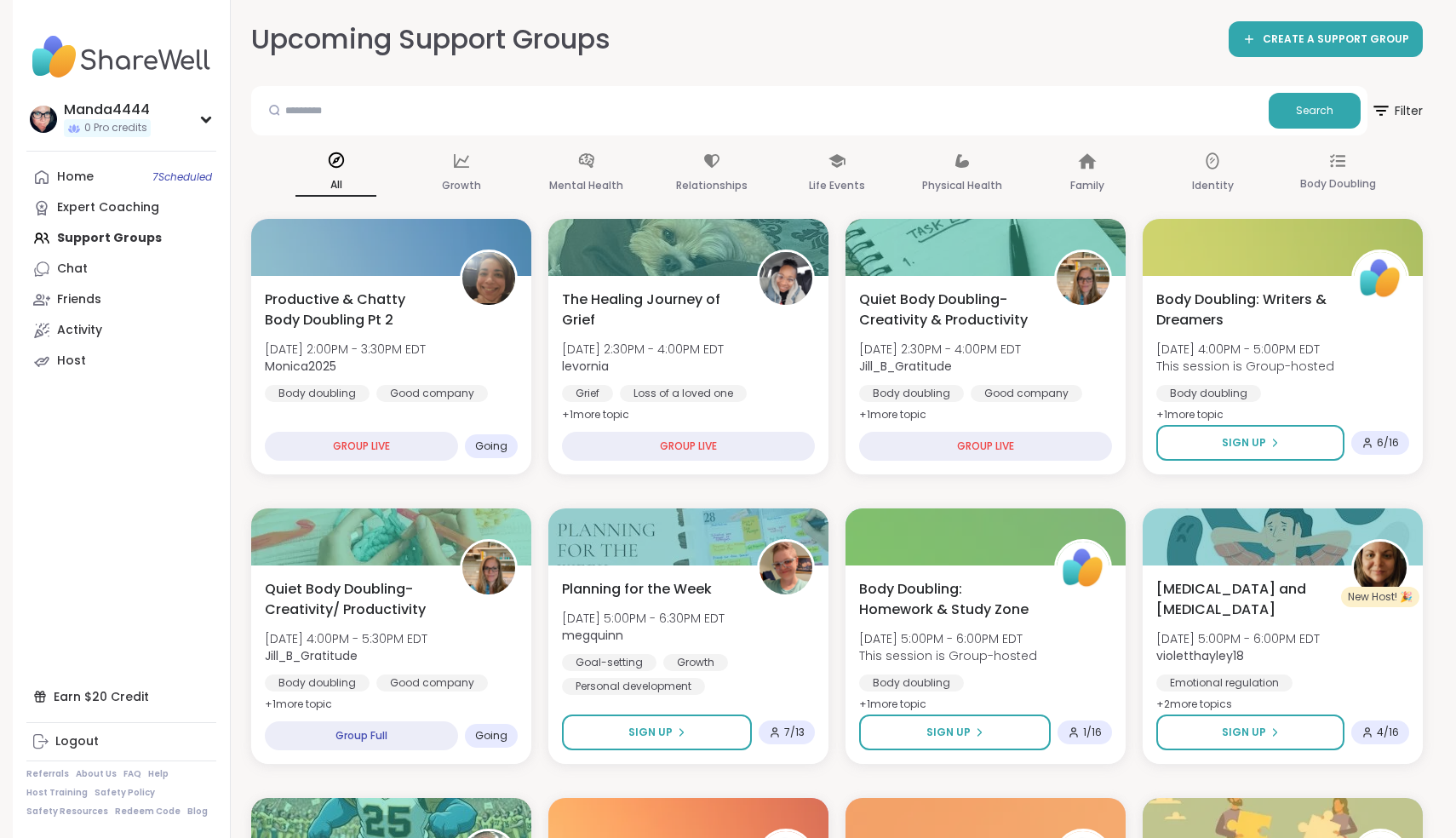
scroll to position [17, 0]
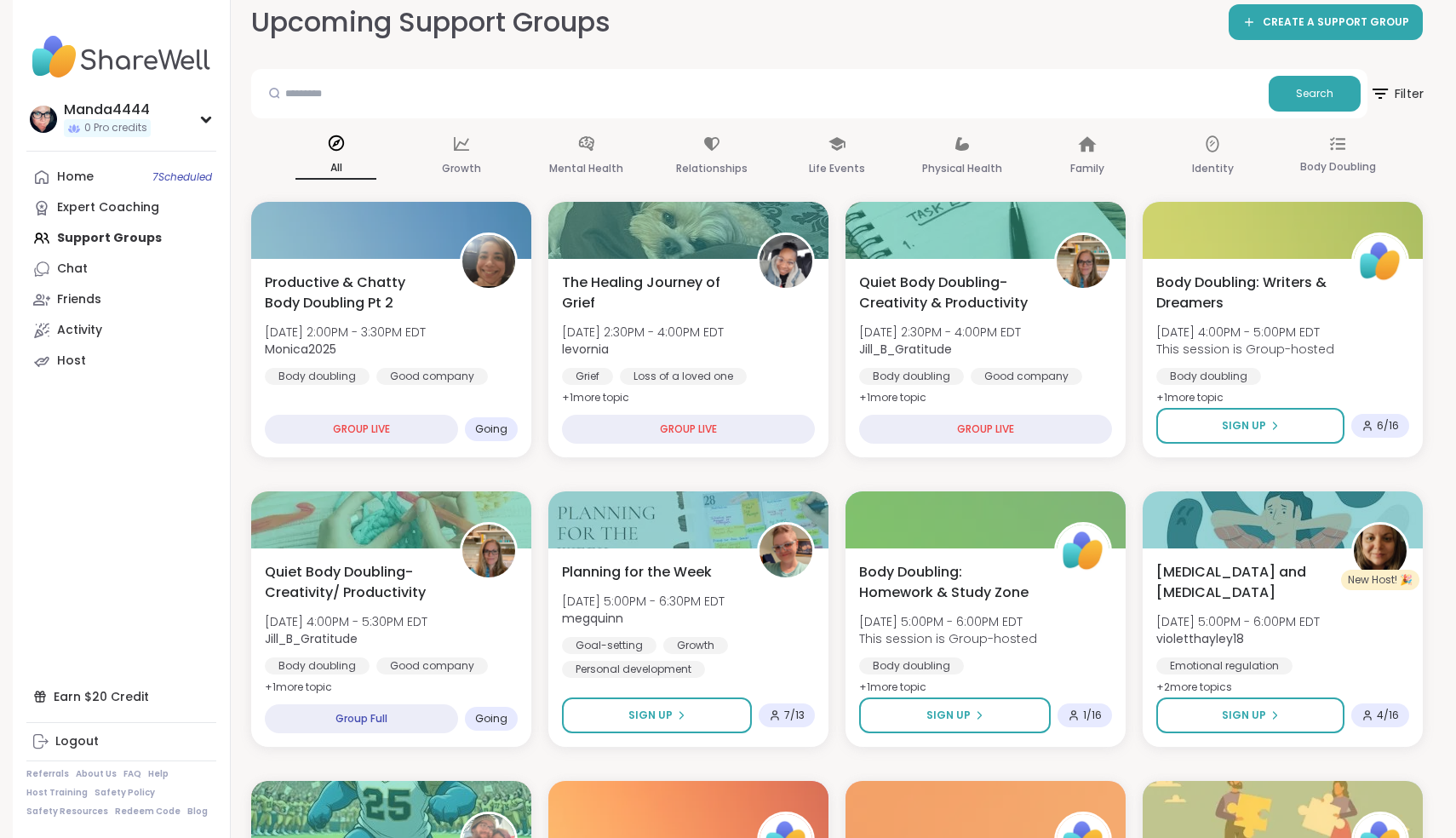
click at [1402, 91] on span "Filter" at bounding box center [1396, 93] width 55 height 42
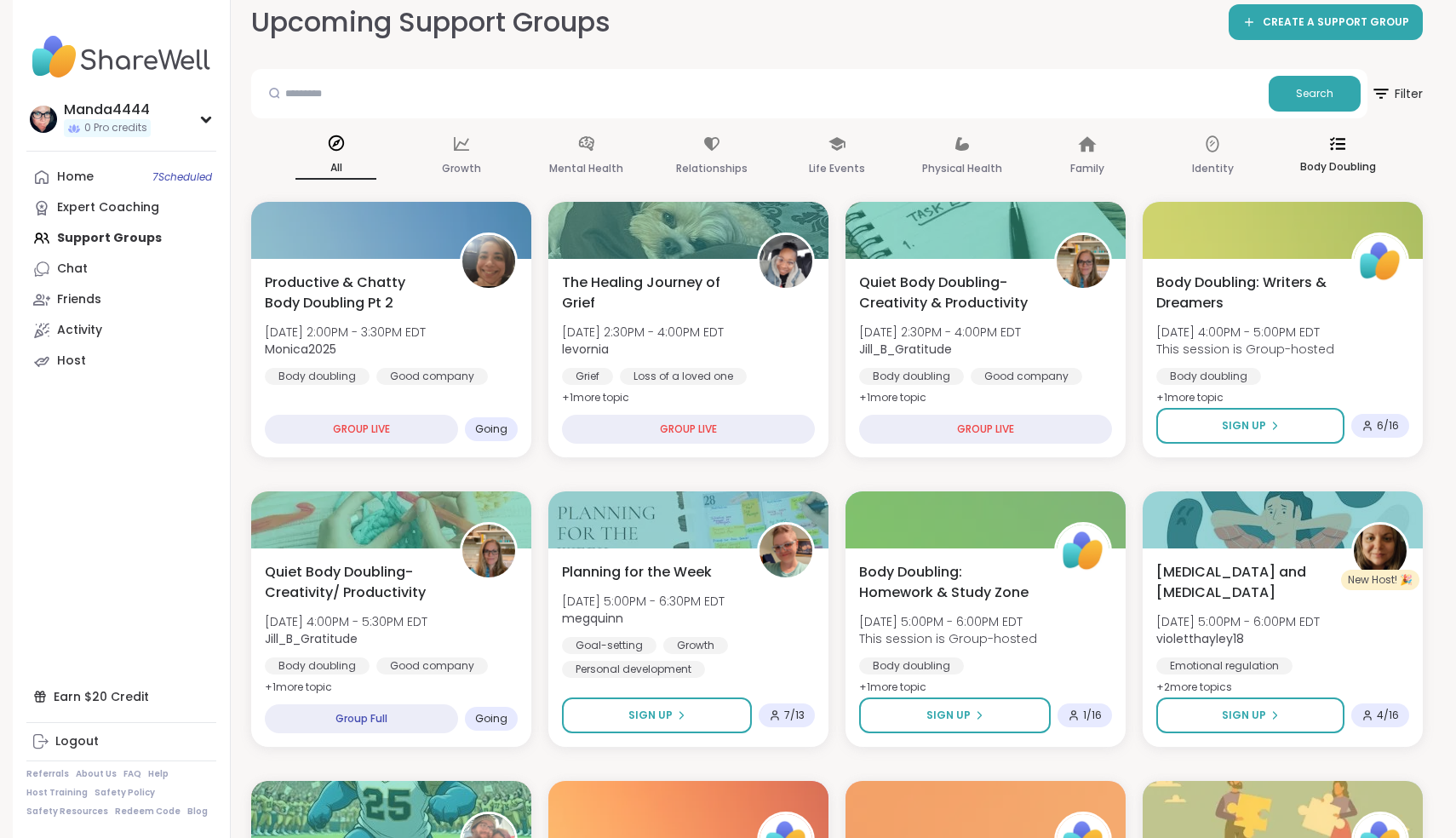
click at [1358, 154] on div "Body Doubling" at bounding box center [1338, 157] width 81 height 63
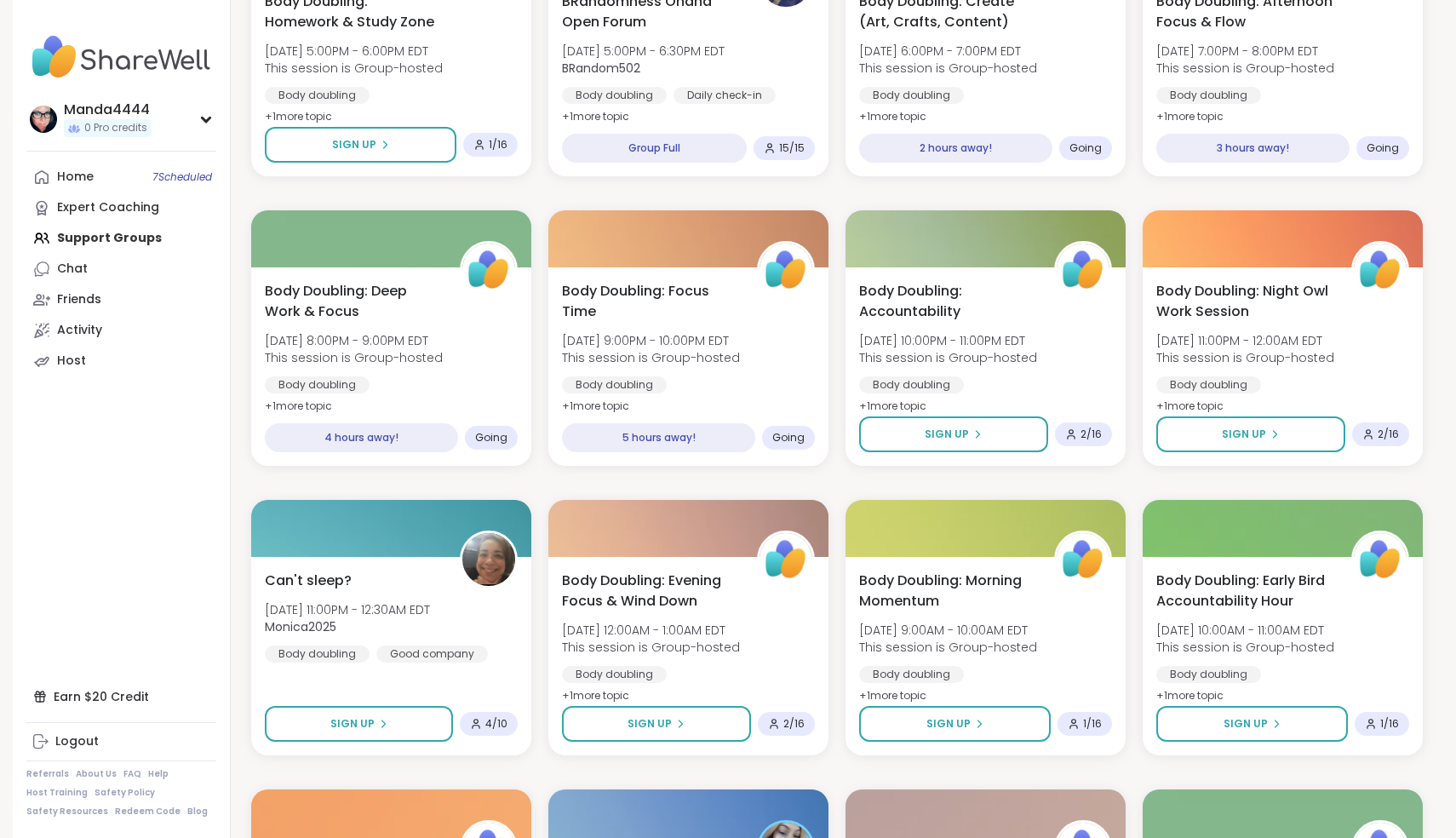
scroll to position [626, 0]
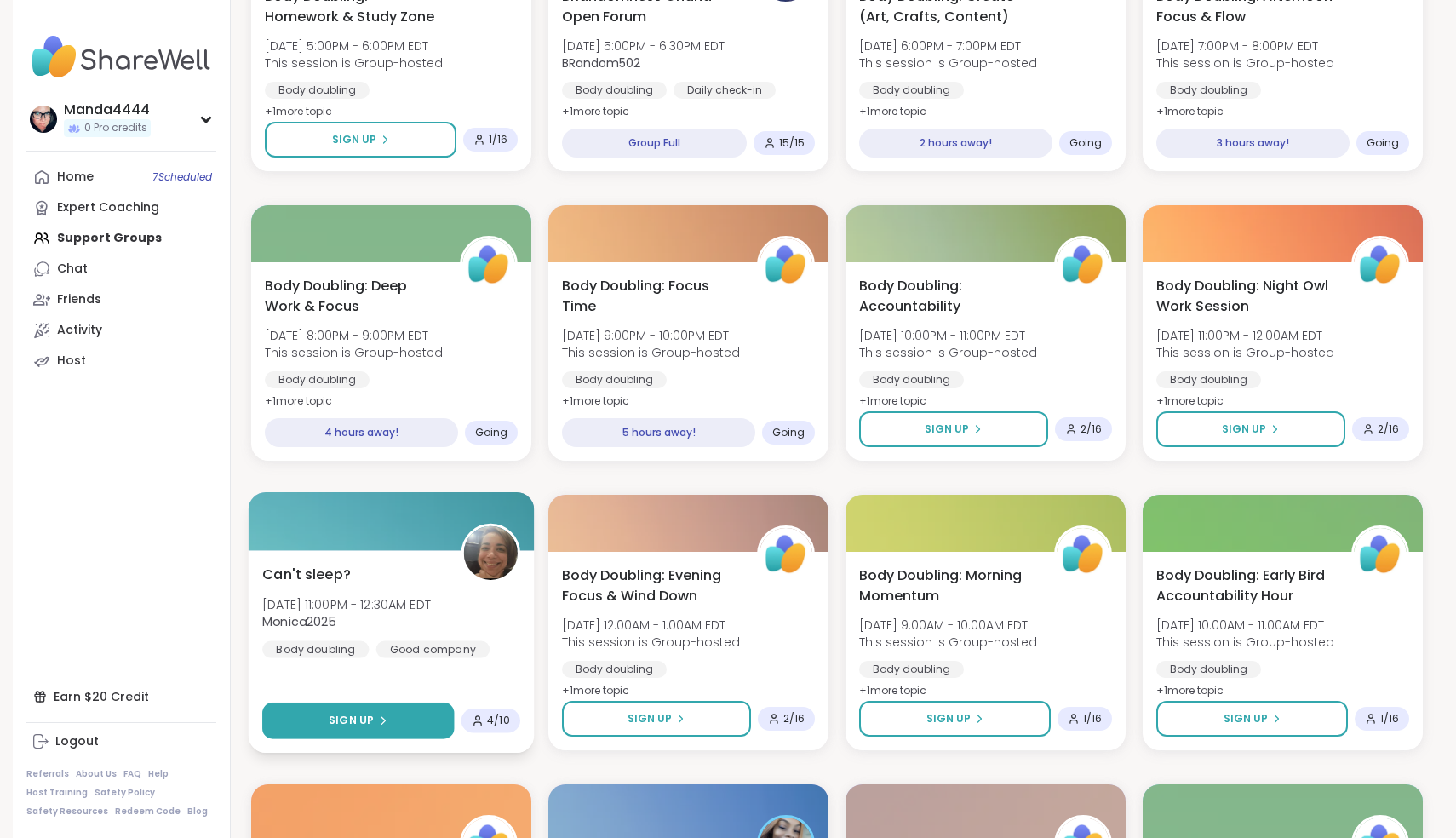
click at [354, 722] on span "Sign Up" at bounding box center [351, 720] width 45 height 15
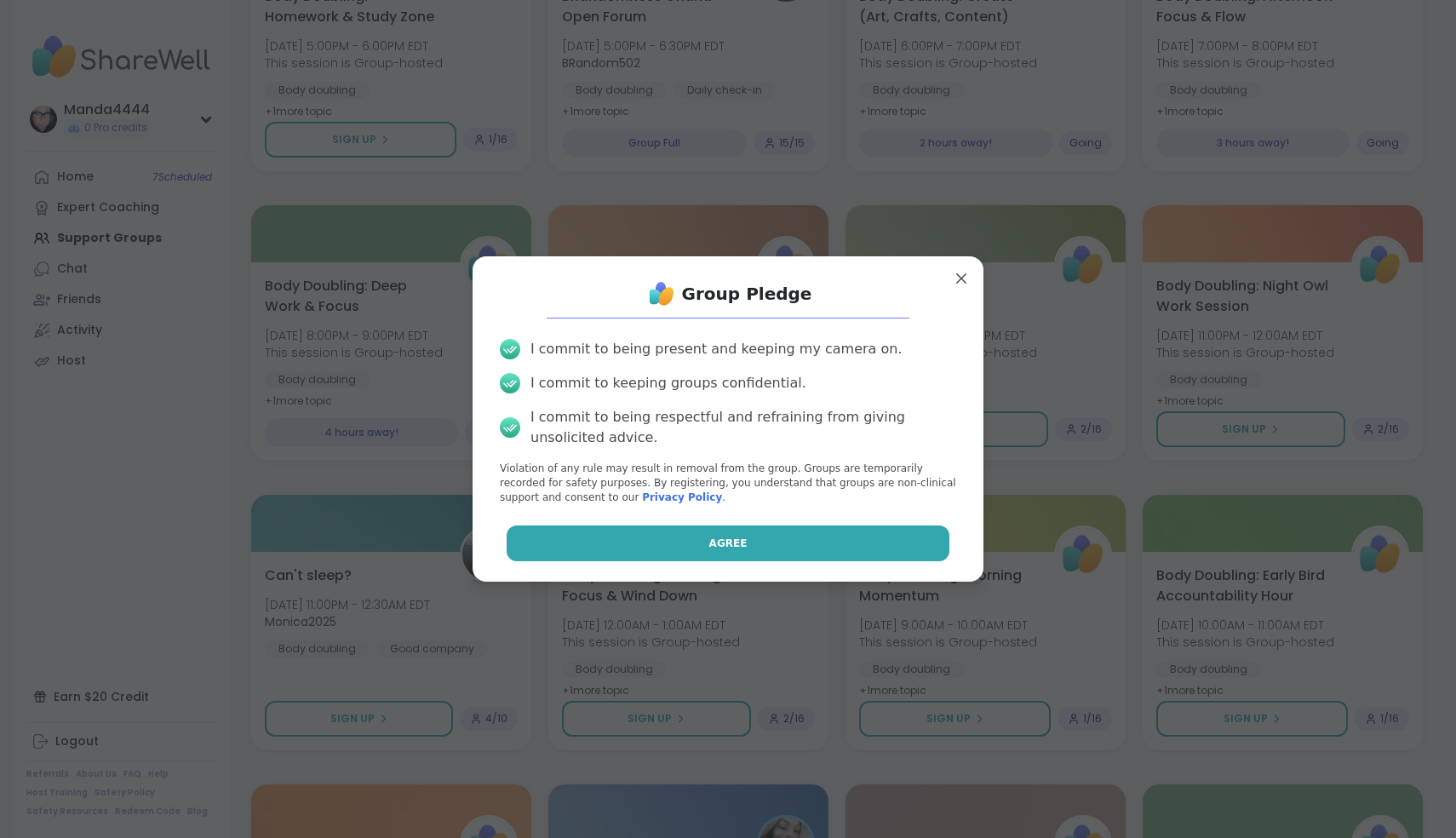
click at [731, 546] on span "Agree" at bounding box center [728, 543] width 39 height 15
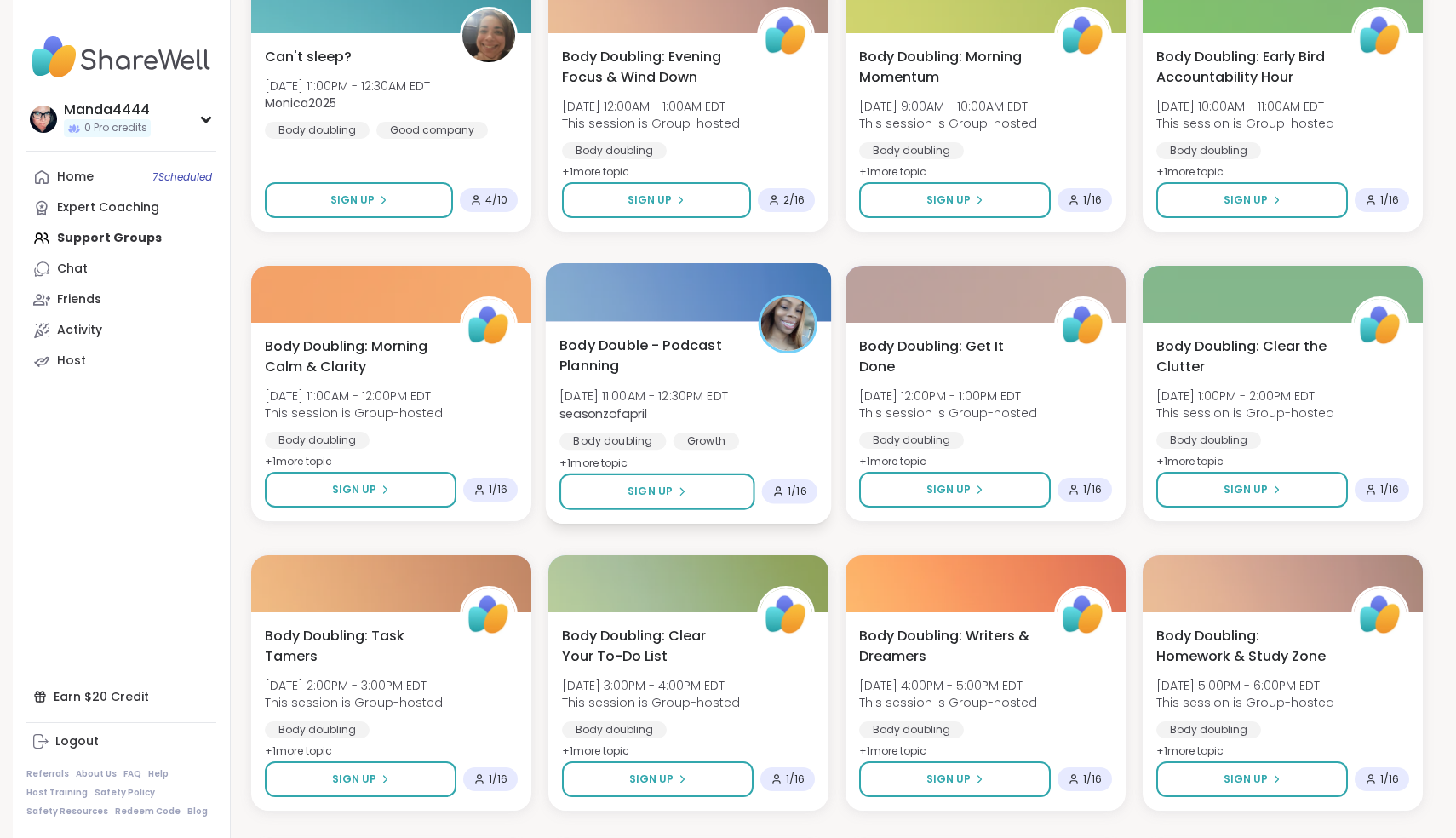
scroll to position [1149, 0]
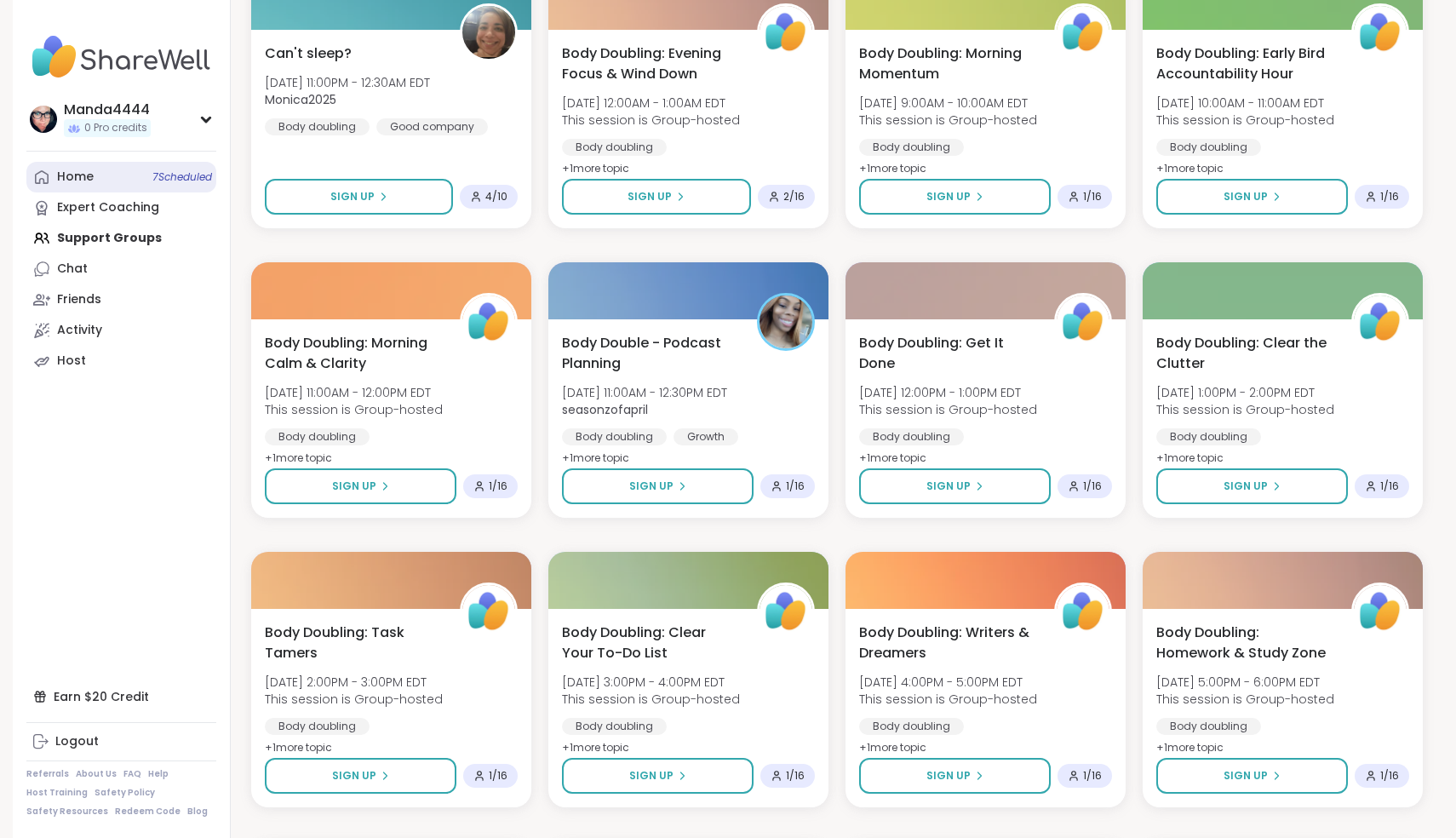
click at [134, 176] on link "Home 7 Scheduled" at bounding box center [121, 177] width 190 height 31
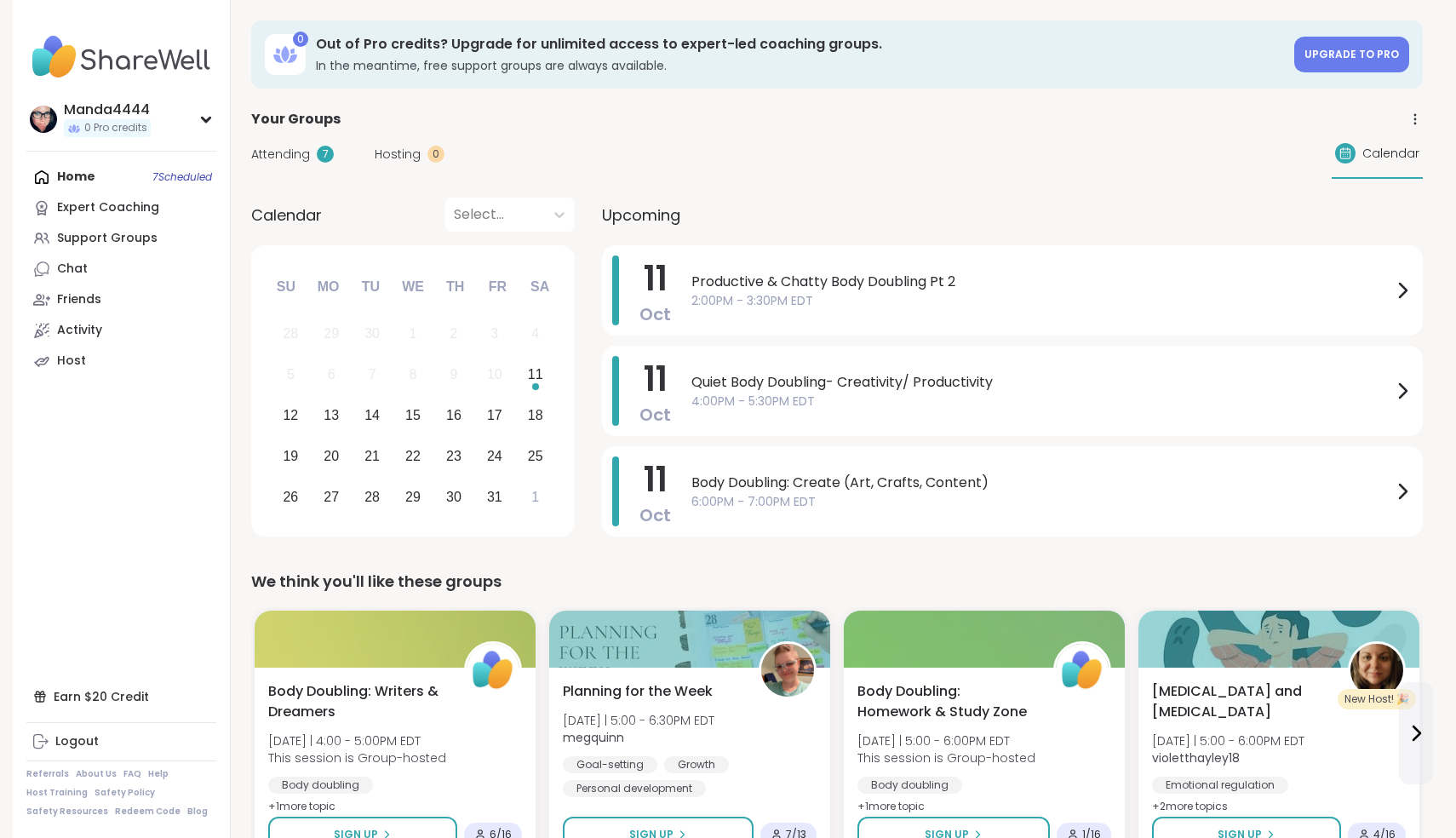
click at [1382, 155] on span "Calendar" at bounding box center [1390, 154] width 57 height 18
click at [1408, 121] on icon at bounding box center [1415, 119] width 15 height 15
click at [1004, 119] on div "Your Groups Group History Group Topics" at bounding box center [837, 119] width 1172 height 21
click at [494, 205] on div at bounding box center [494, 214] width 82 height 23
click at [517, 402] on div "12 13 14 15 16 17 18" at bounding box center [412, 415] width 285 height 41
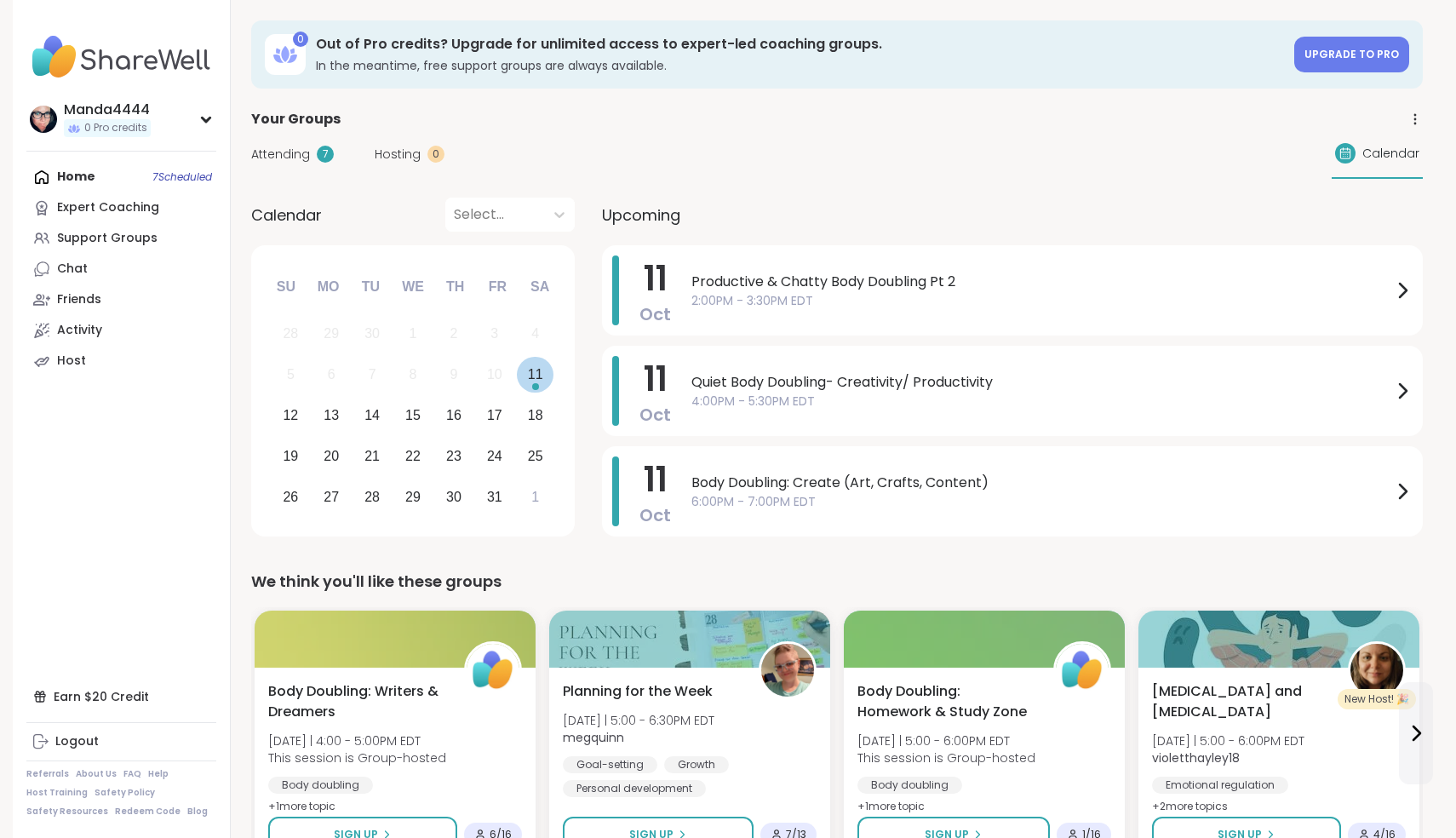
click at [534, 380] on div "11" at bounding box center [535, 374] width 15 height 23
click at [301, 157] on span "Attending" at bounding box center [280, 155] width 58 height 18
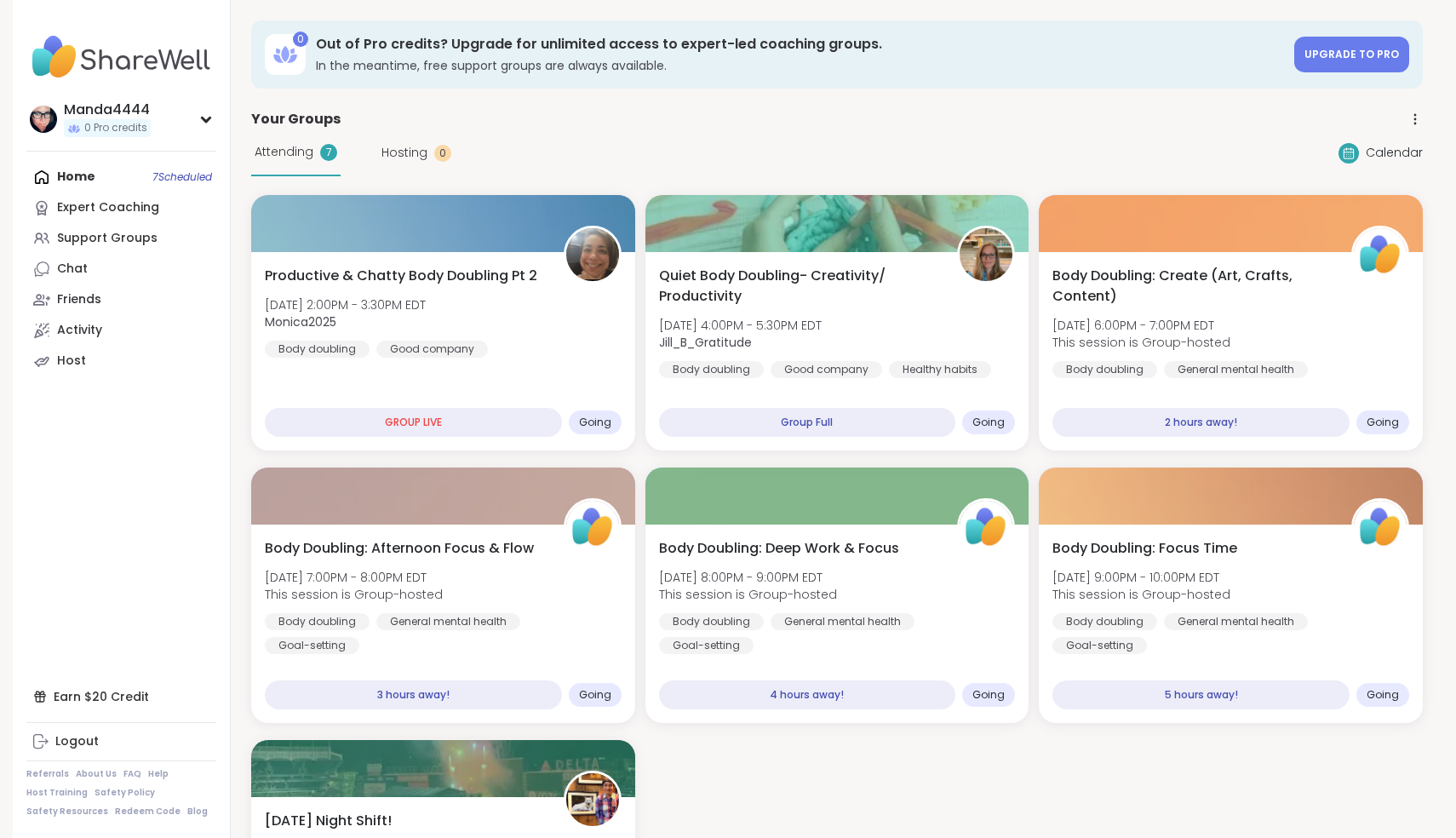
click at [76, 182] on div "Home 7 Scheduled Expert Coaching Support Groups Chat Friends Activity Host" at bounding box center [121, 269] width 190 height 214
click at [102, 246] on div "Support Groups" at bounding box center [107, 238] width 101 height 17
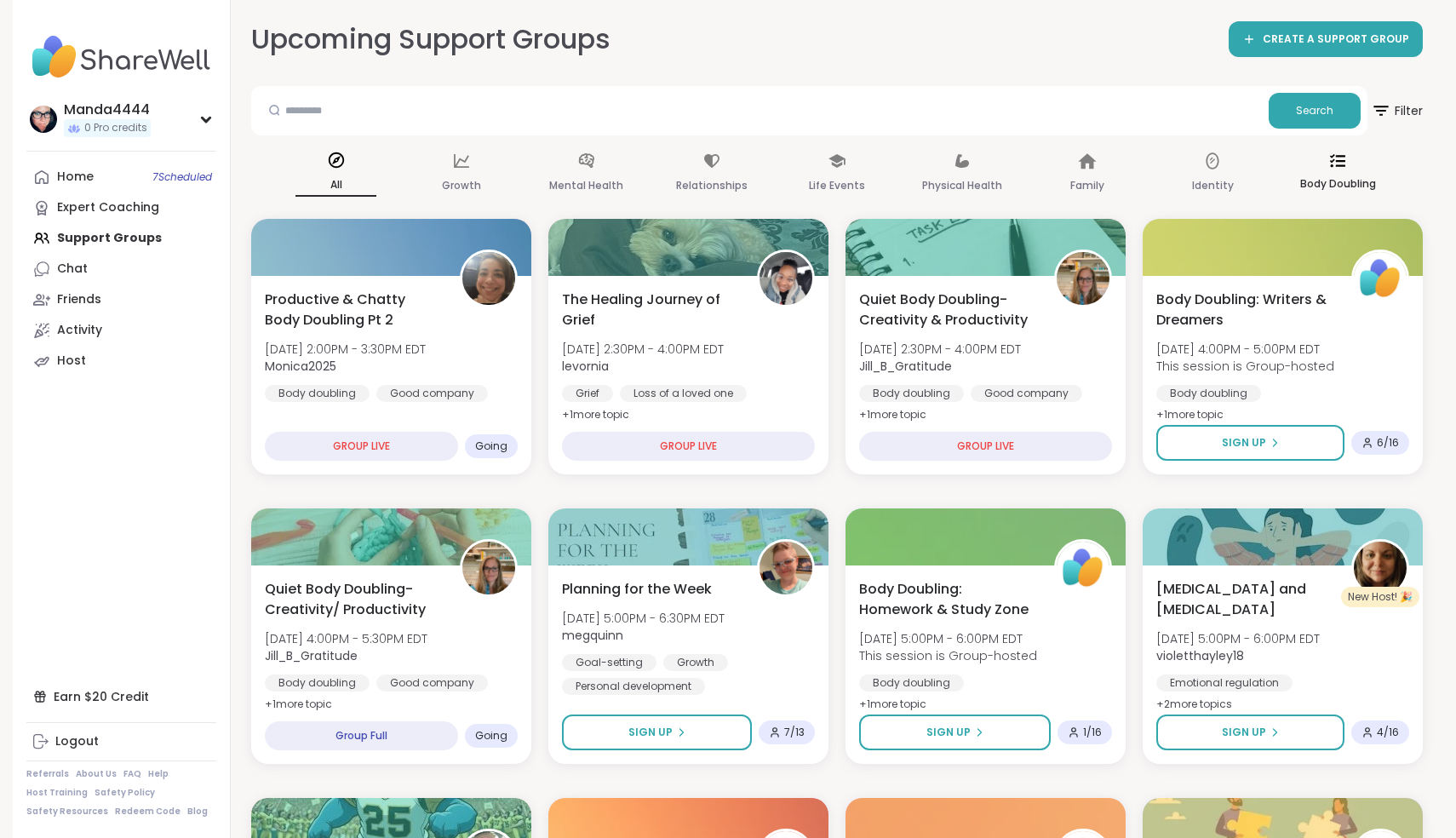
click at [1335, 170] on div "Body Doubling" at bounding box center [1338, 174] width 81 height 63
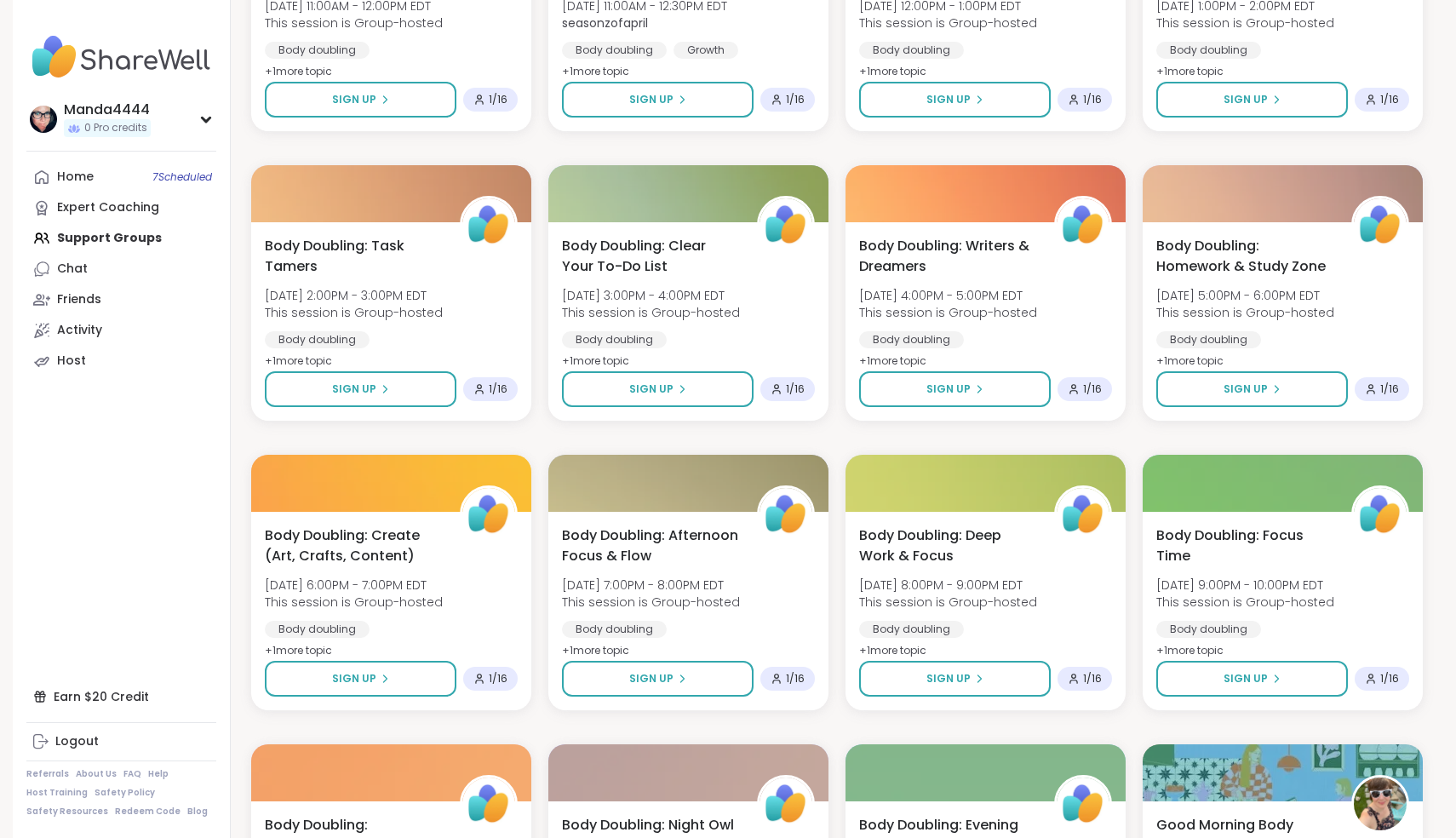
scroll to position [2057, 0]
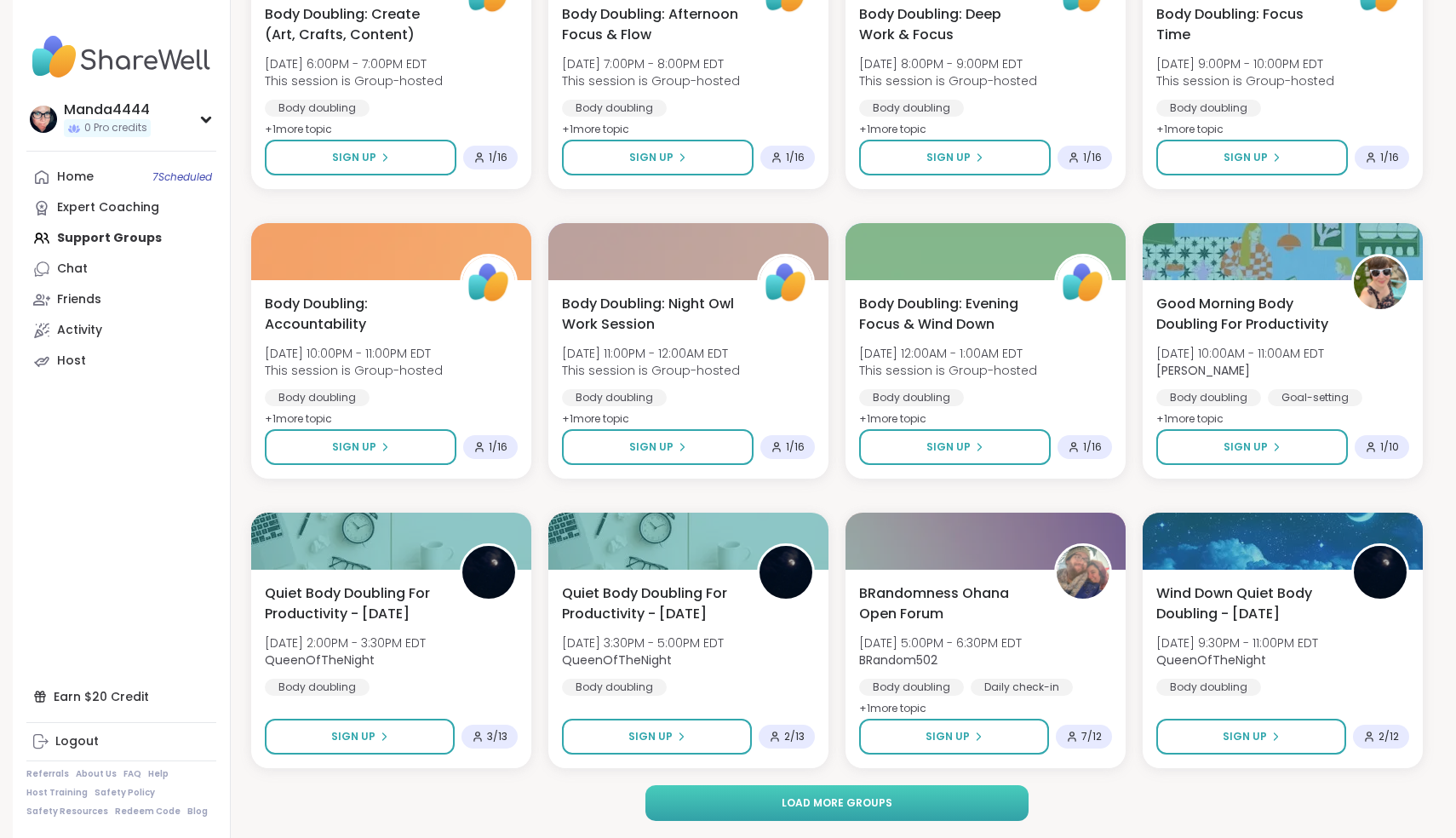
click at [894, 805] on button "Load more groups" at bounding box center [837, 803] width 384 height 36
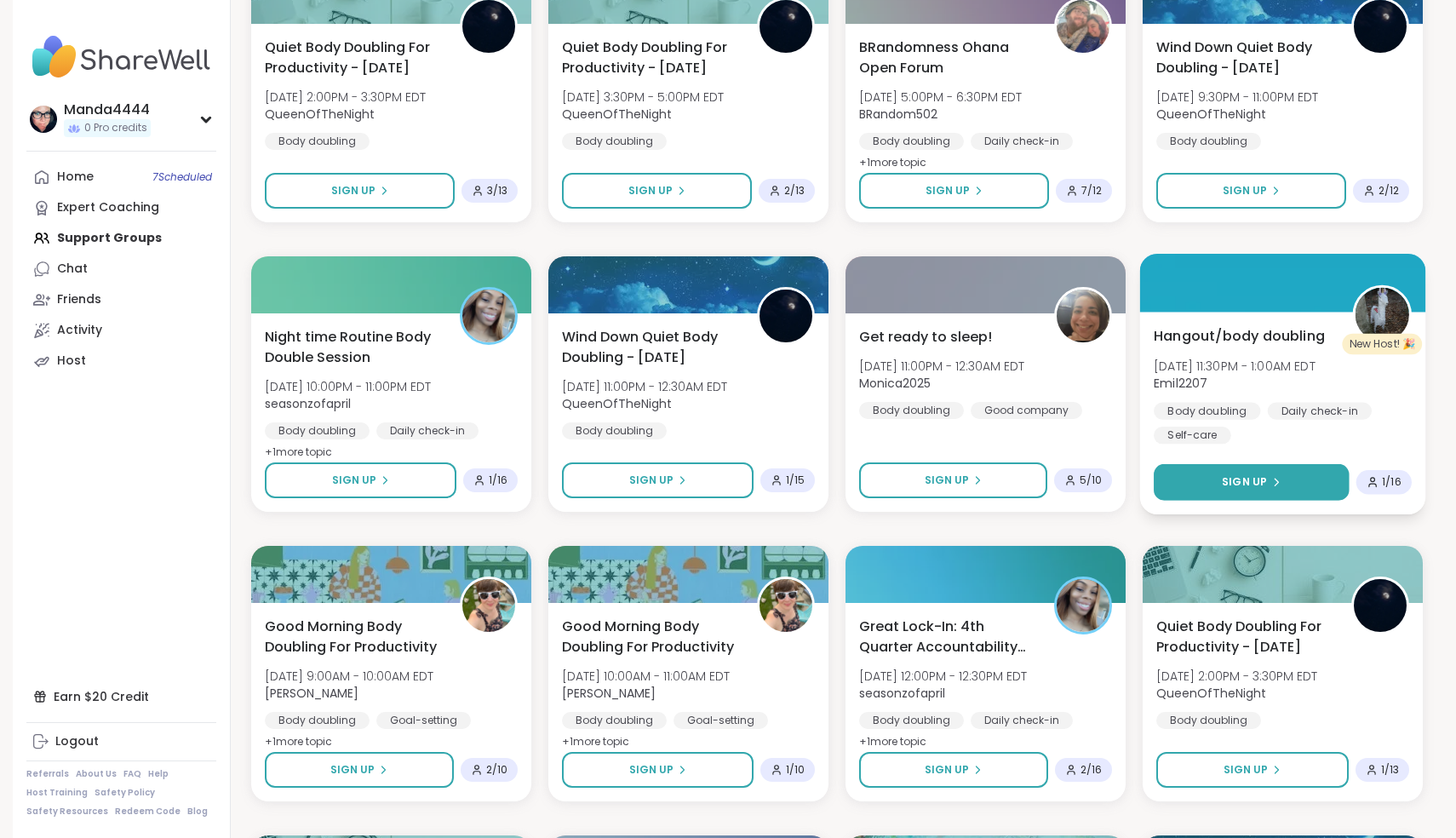
scroll to position [2604, 0]
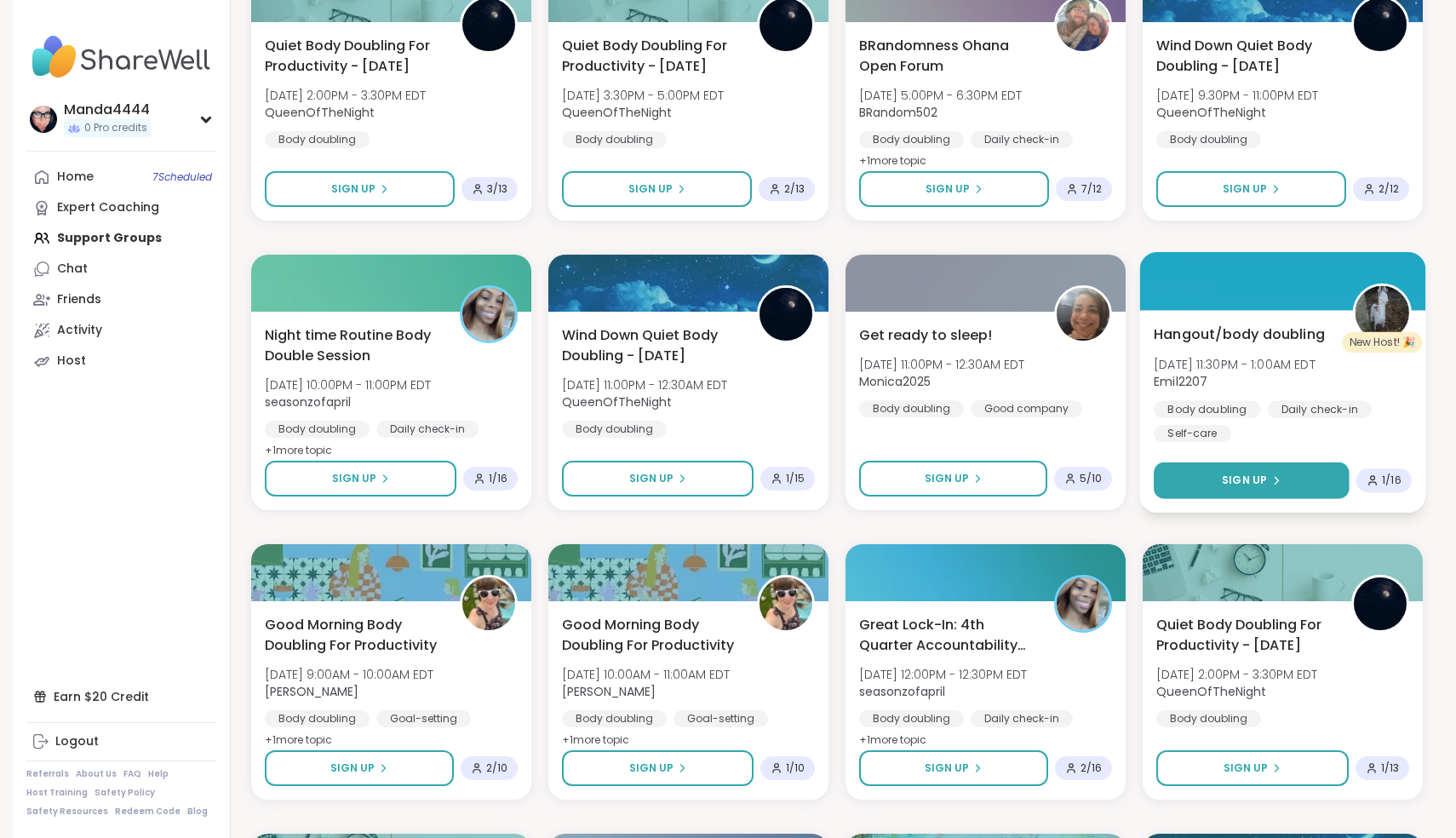
click at [1279, 473] on div "Sign Up" at bounding box center [1251, 480] width 58 height 15
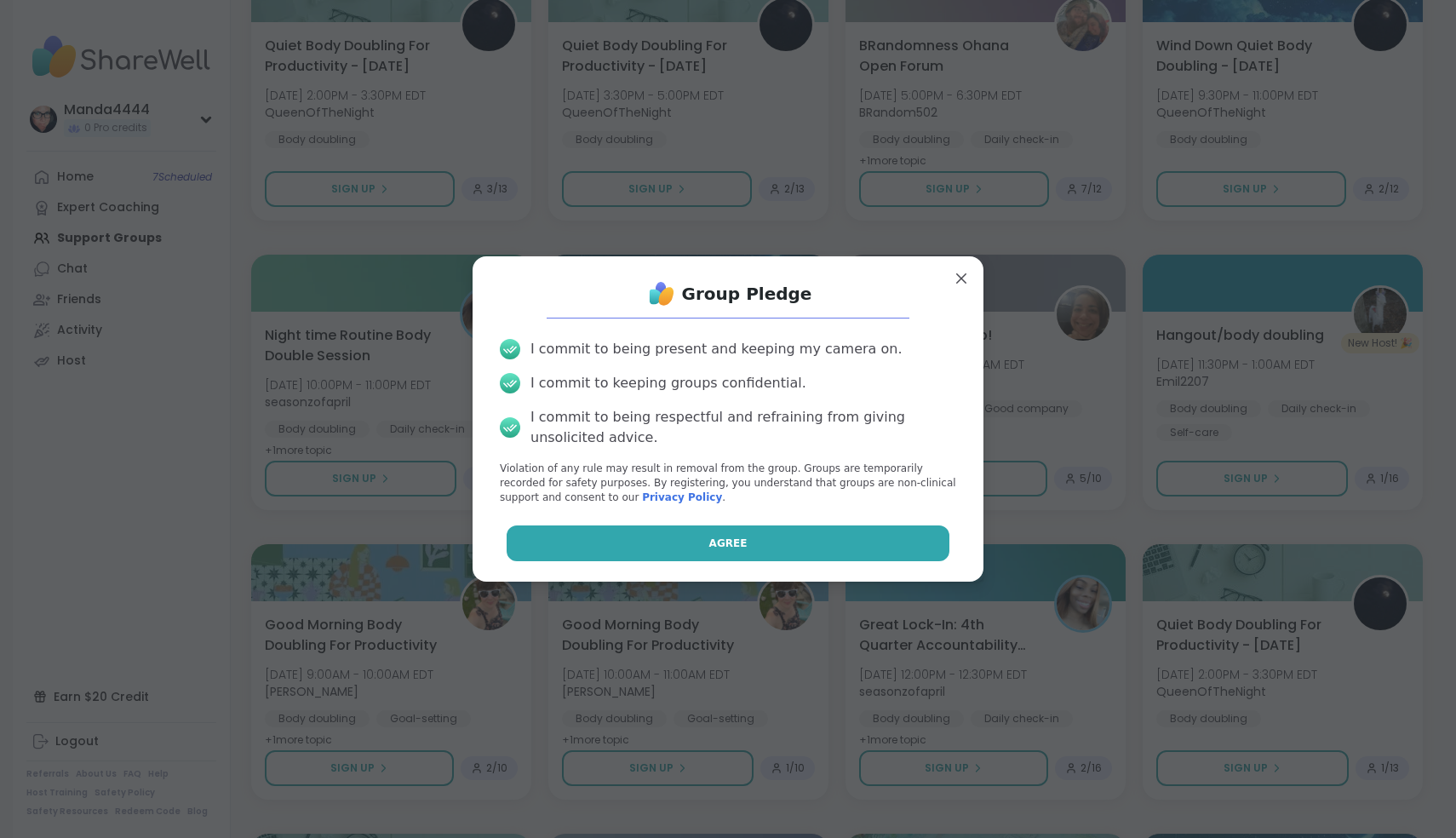
click at [764, 540] on button "Agree" at bounding box center [728, 544] width 444 height 36
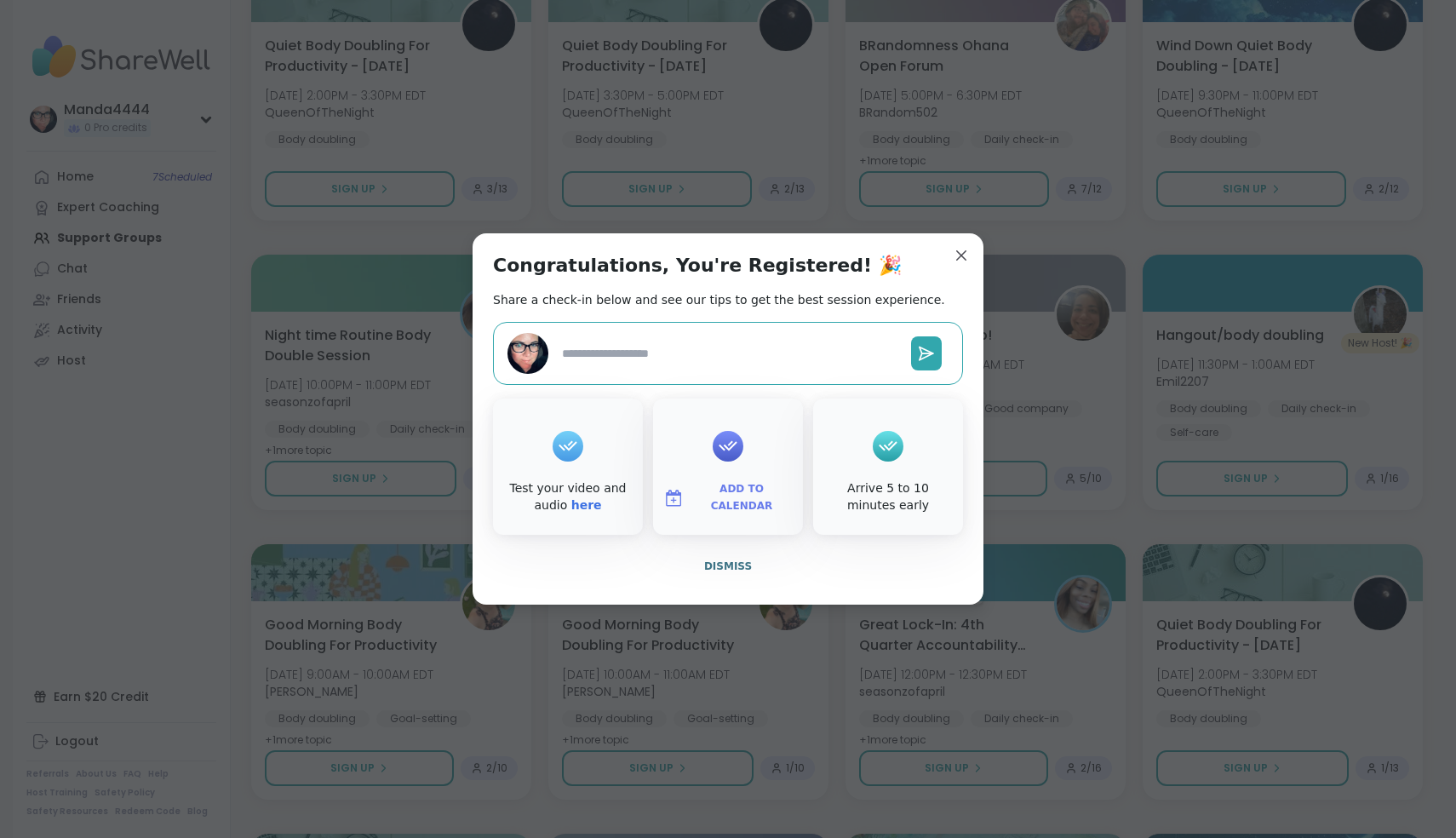
type textarea "*"
click at [713, 499] on span "Add to Calendar" at bounding box center [741, 498] width 103 height 33
click at [746, 310] on button "Apple Calendar" at bounding box center [728, 307] width 130 height 38
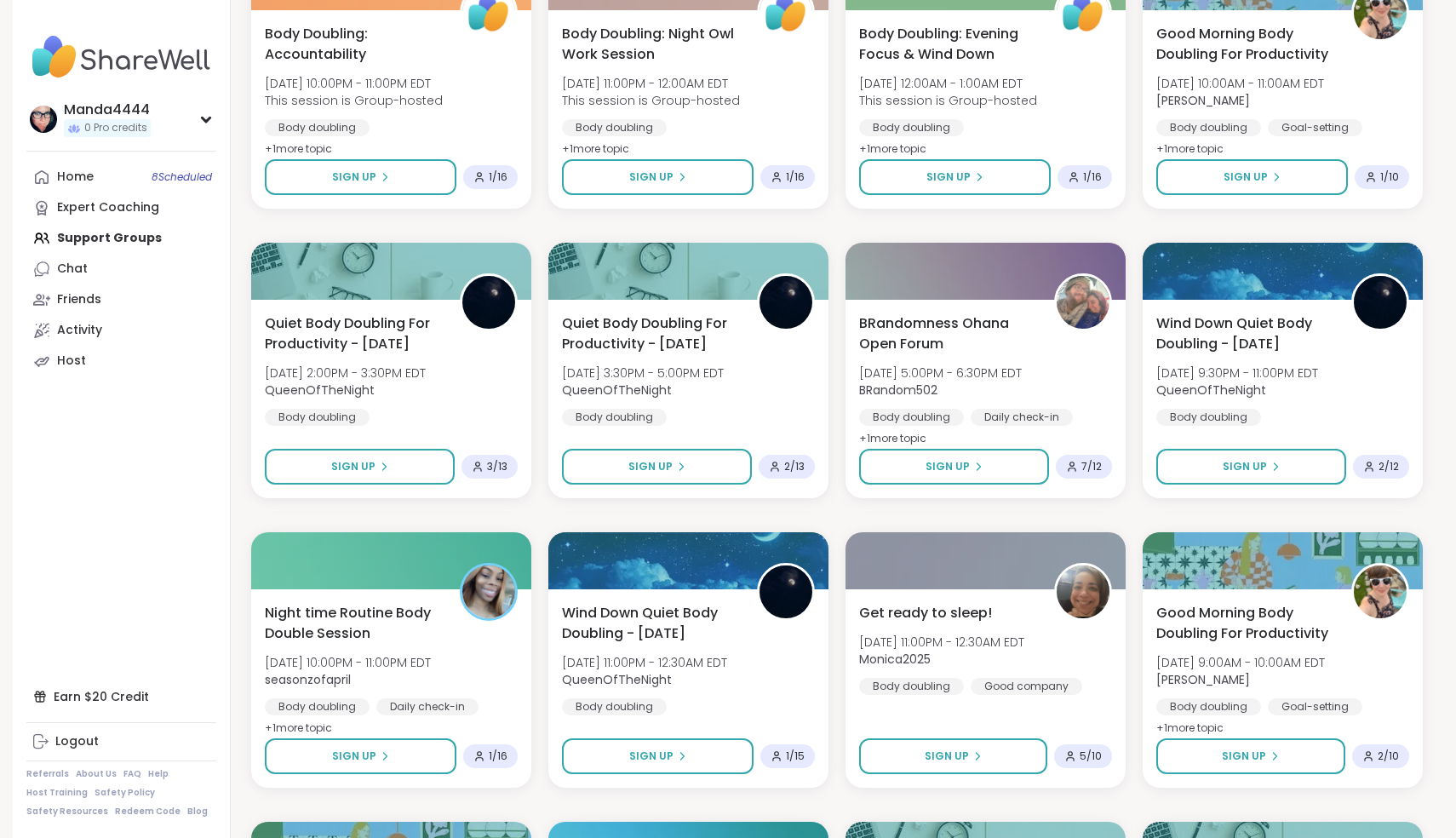
scroll to position [2319, 0]
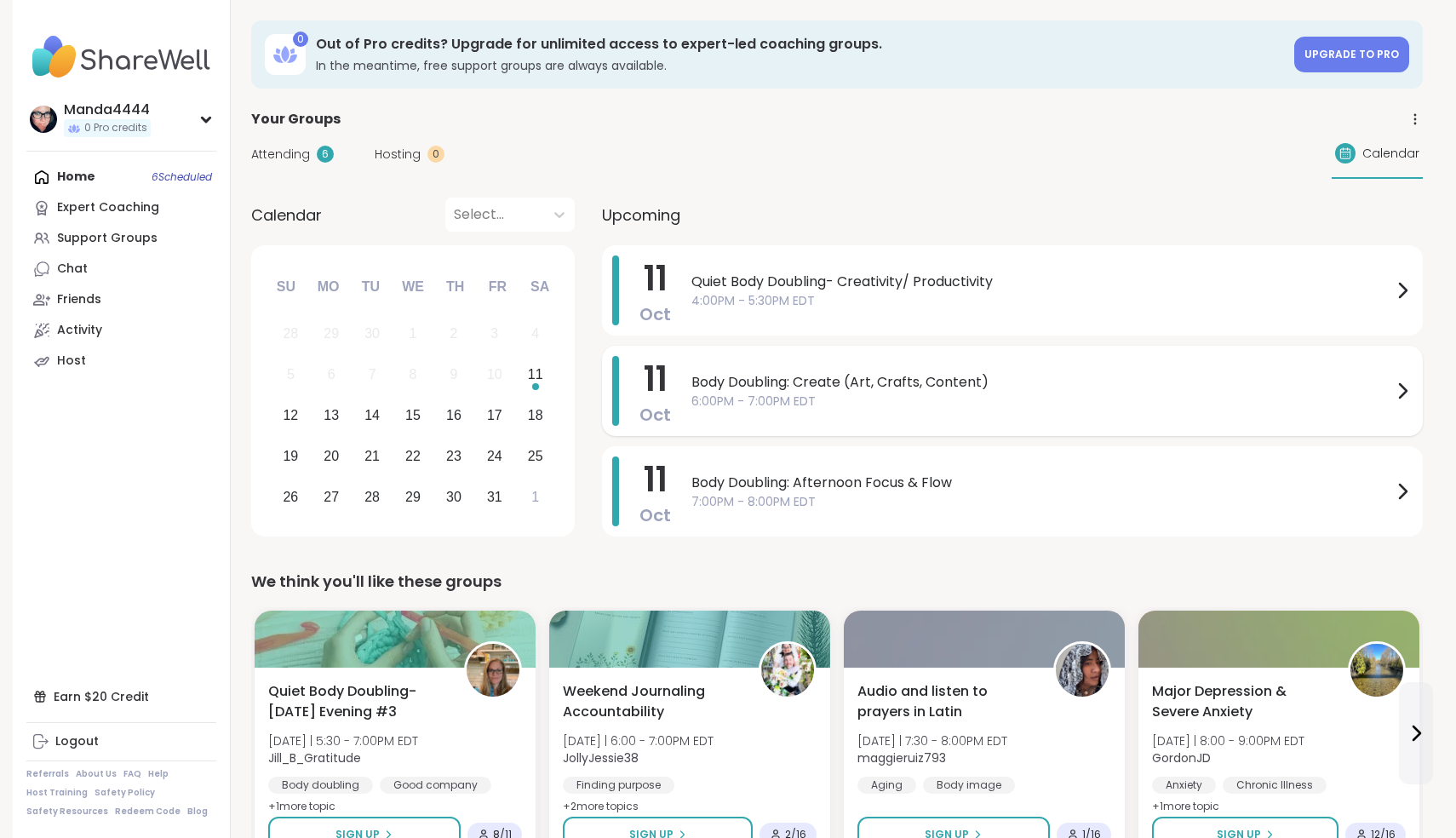
click at [947, 407] on span "6:00PM - 7:00PM EDT" at bounding box center [1041, 401] width 701 height 18
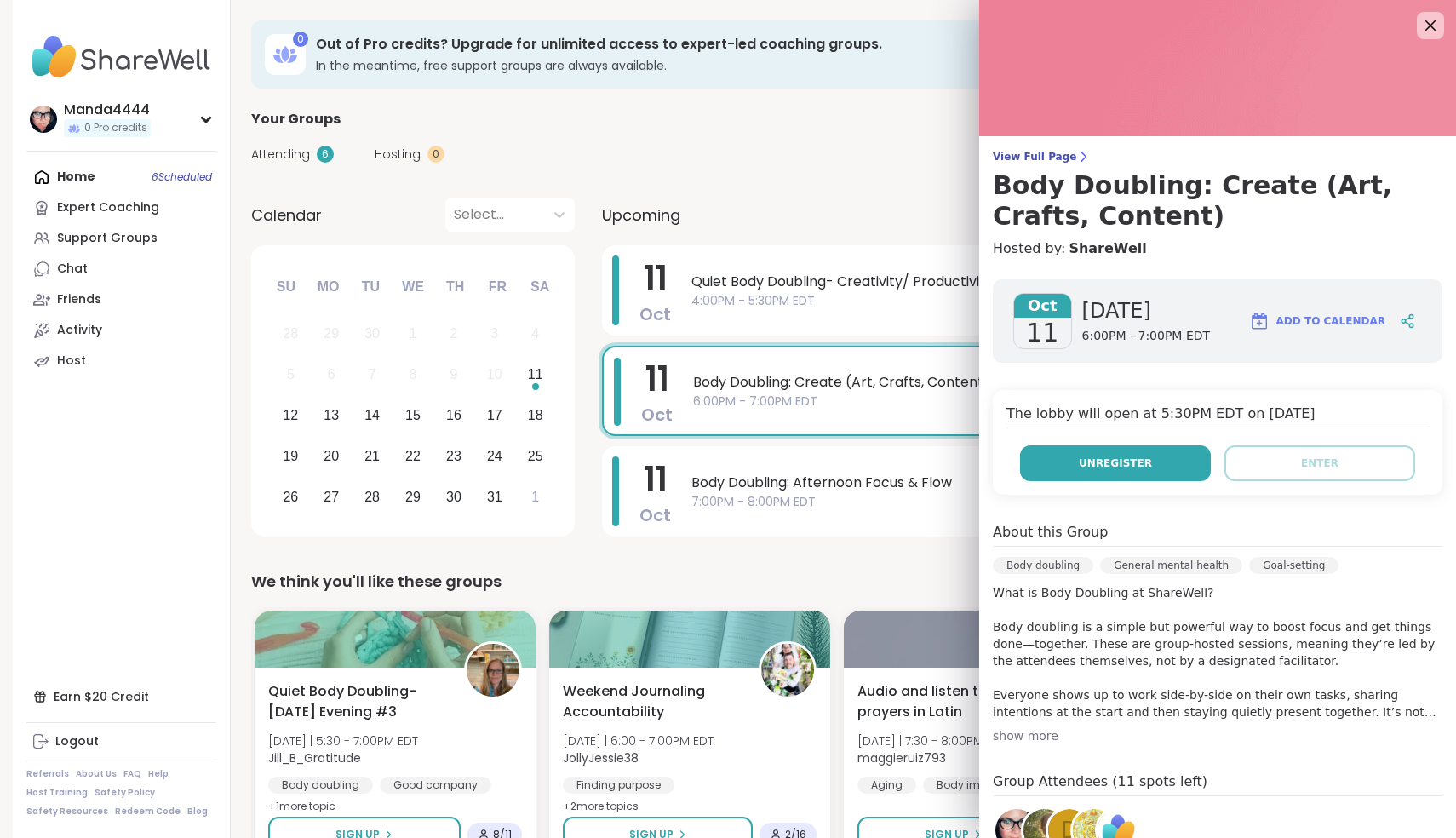
click at [1100, 478] on button "Unregister" at bounding box center [1116, 464] width 191 height 36
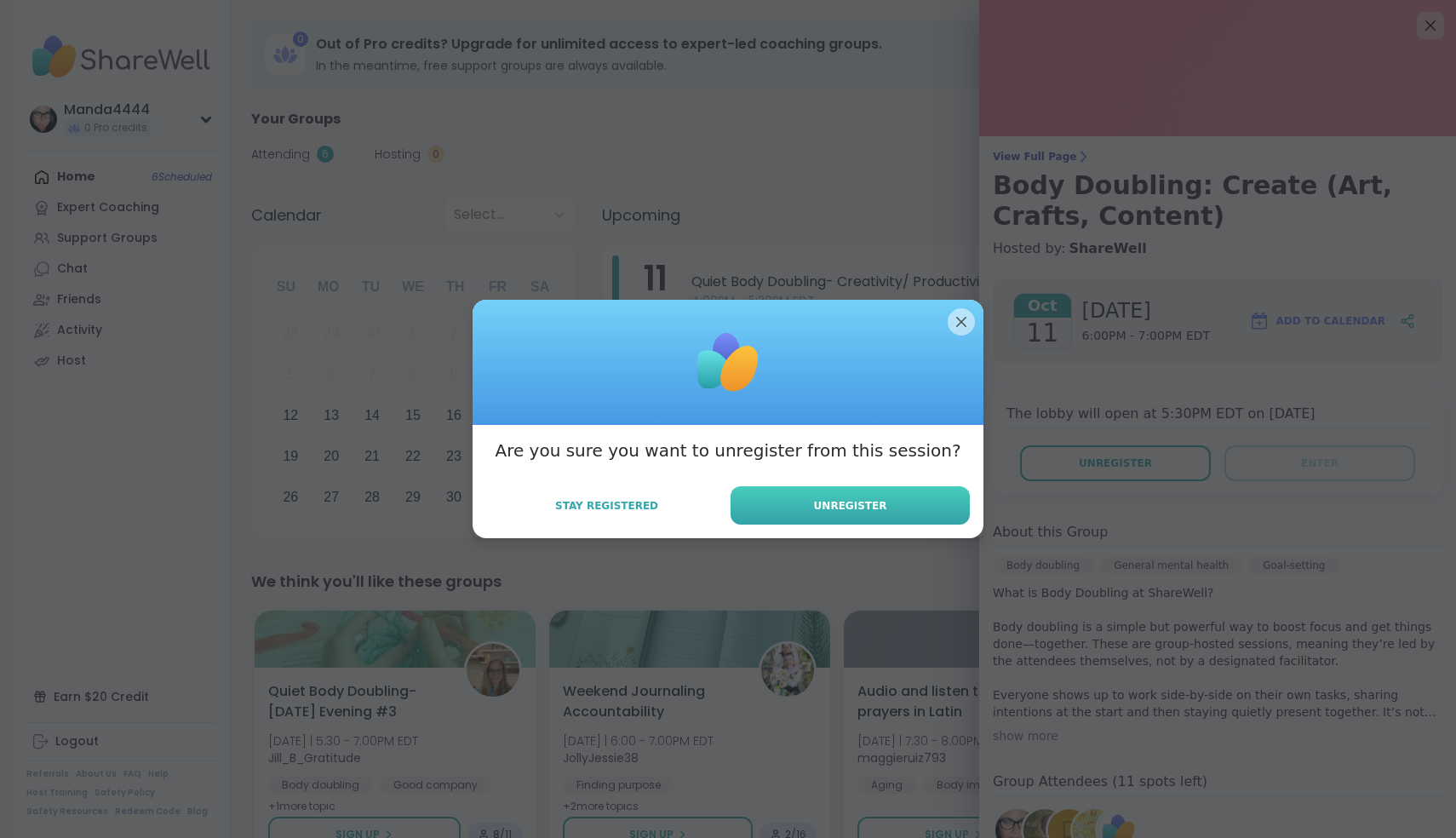
click at [862, 509] on span "Unregister" at bounding box center [850, 506] width 73 height 15
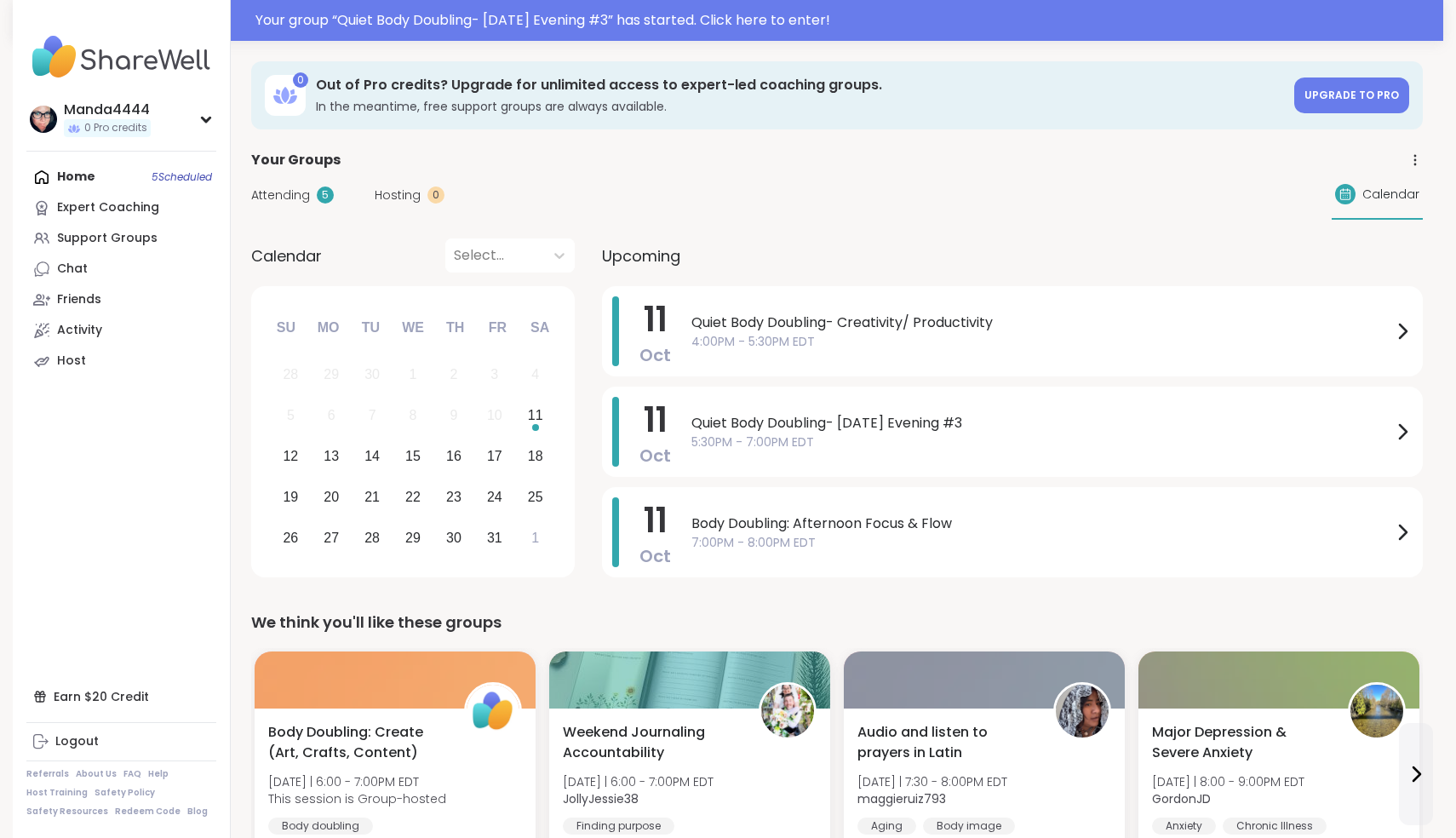
click at [114, 174] on div "Home 5 Scheduled Expert Coaching Support Groups Chat Friends Activity Host" at bounding box center [121, 269] width 190 height 214
click at [77, 182] on div "Home 5 Scheduled Expert Coaching Support Groups Chat Friends Activity Host" at bounding box center [121, 269] width 190 height 214
click at [99, 239] on div "Support Groups" at bounding box center [107, 238] width 101 height 17
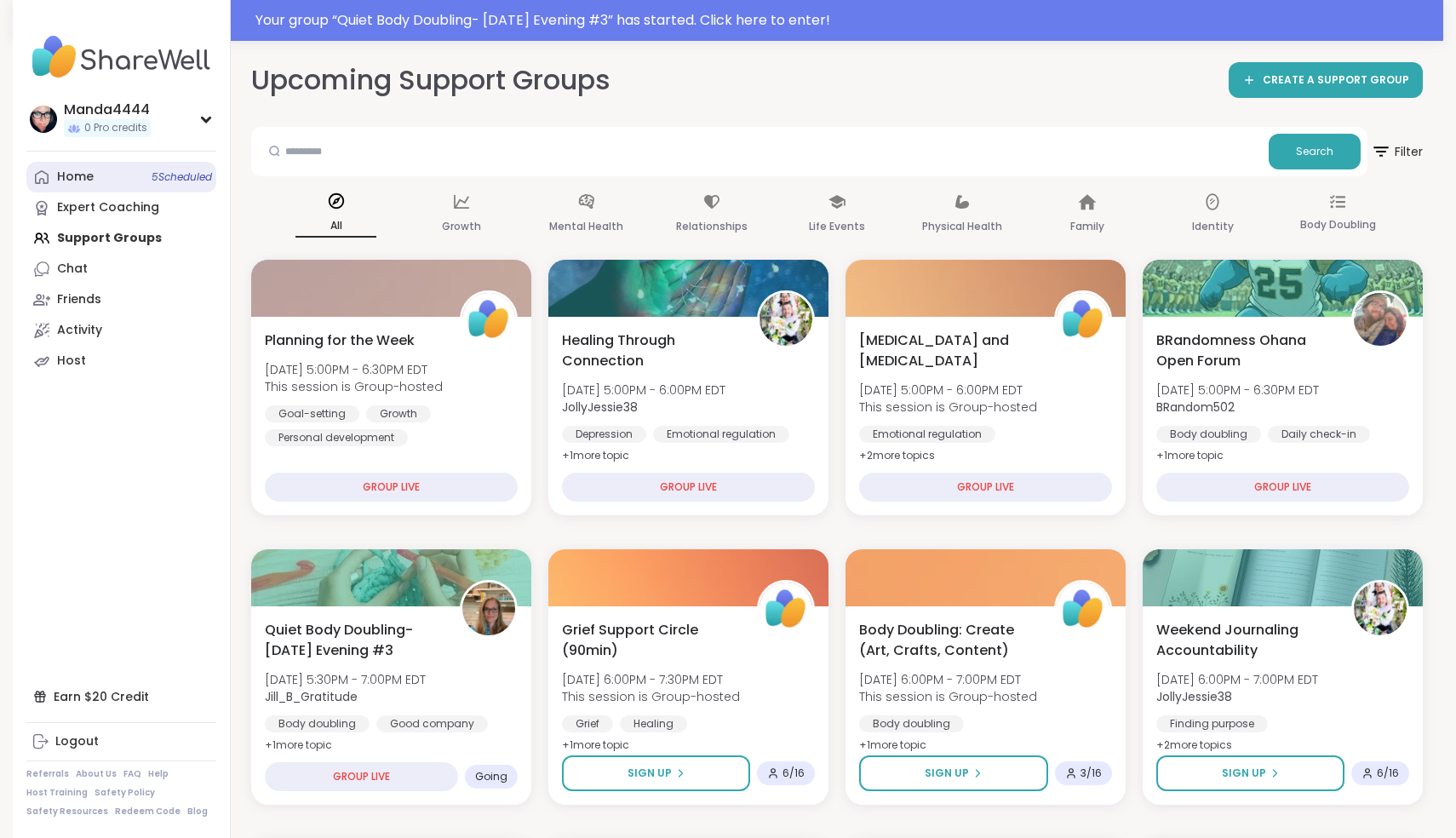
click at [87, 185] on div "Home 5 Scheduled" at bounding box center [75, 176] width 37 height 17
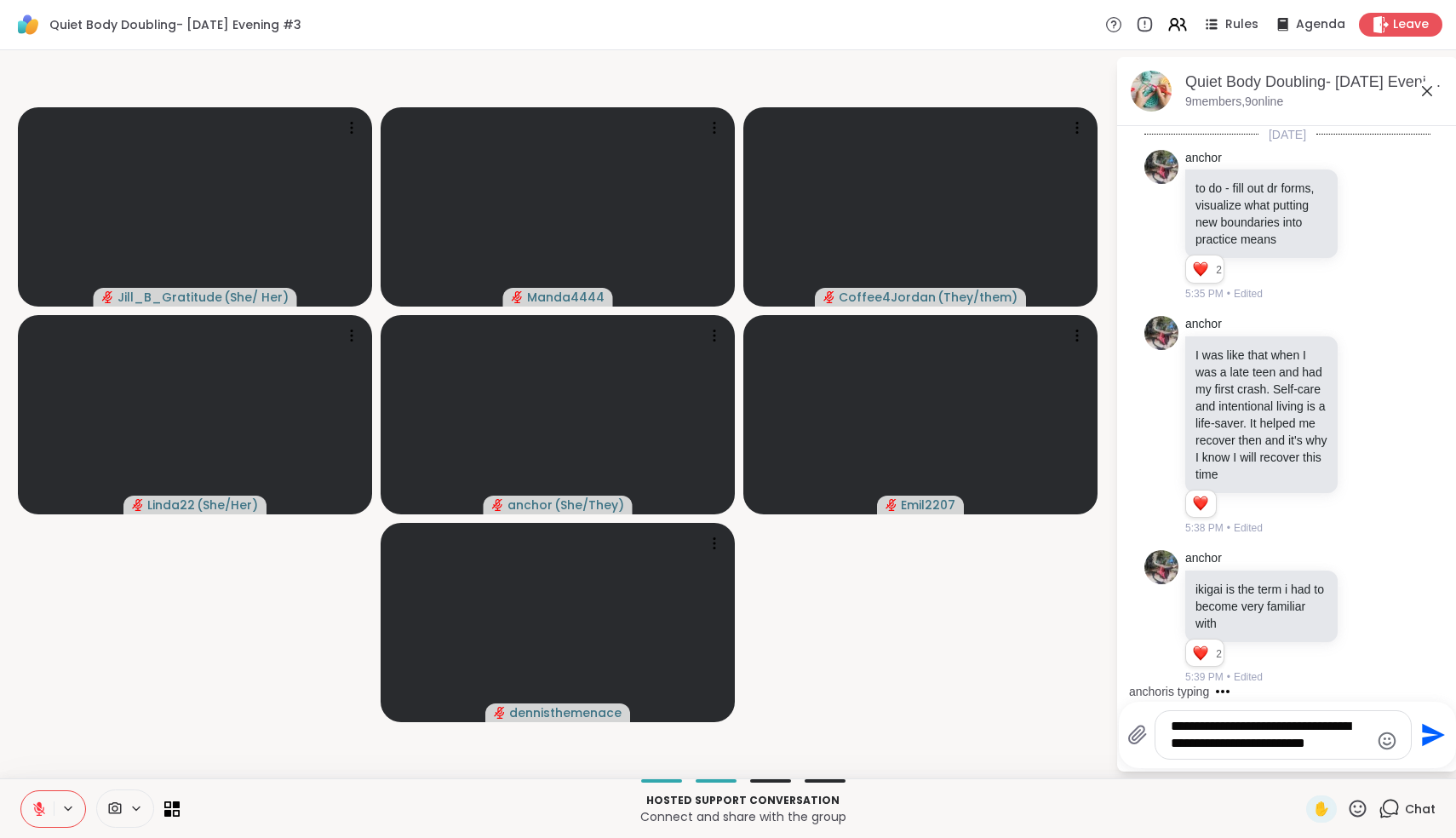
scroll to position [4936, 0]
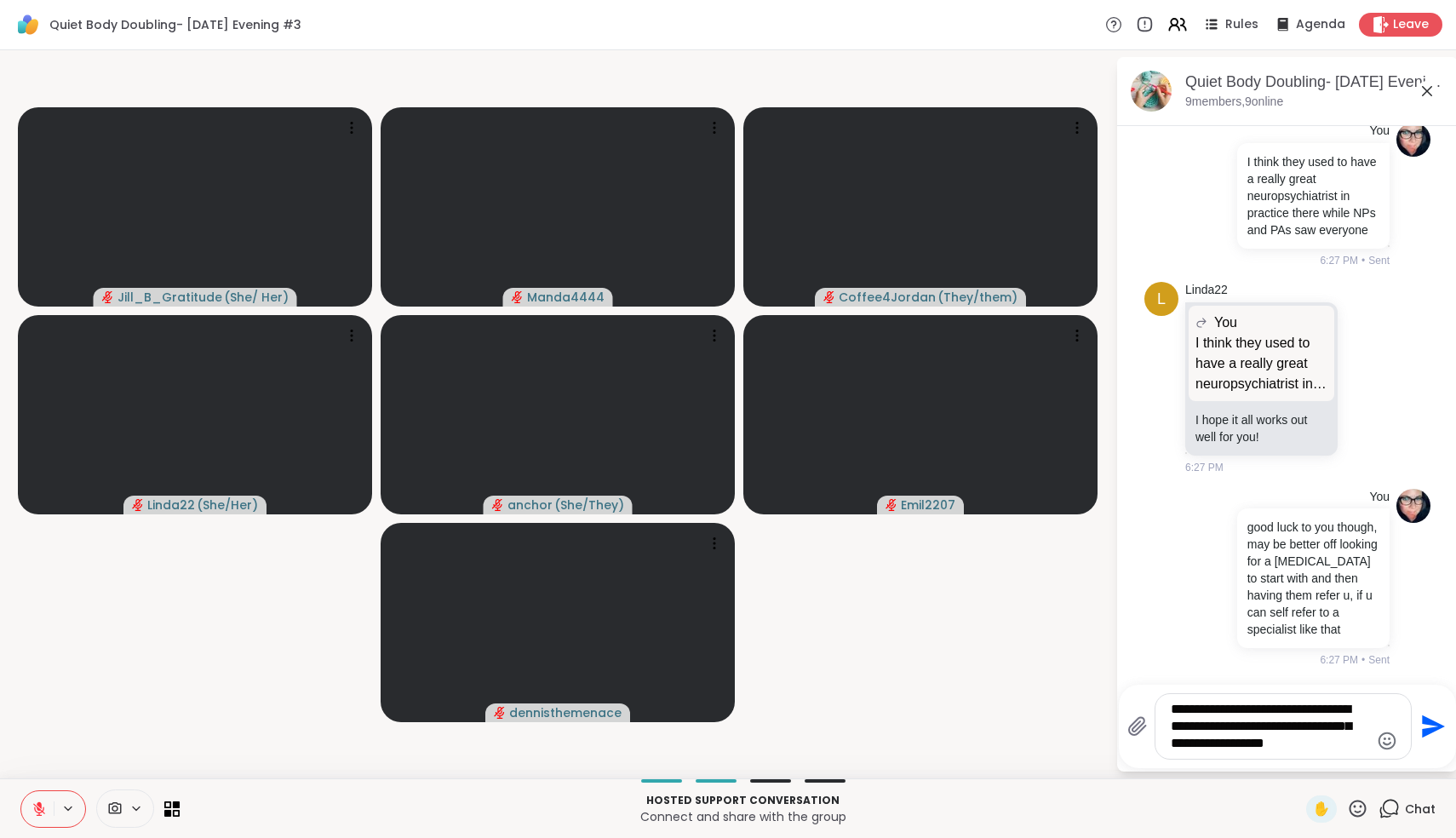
type textarea "**********"
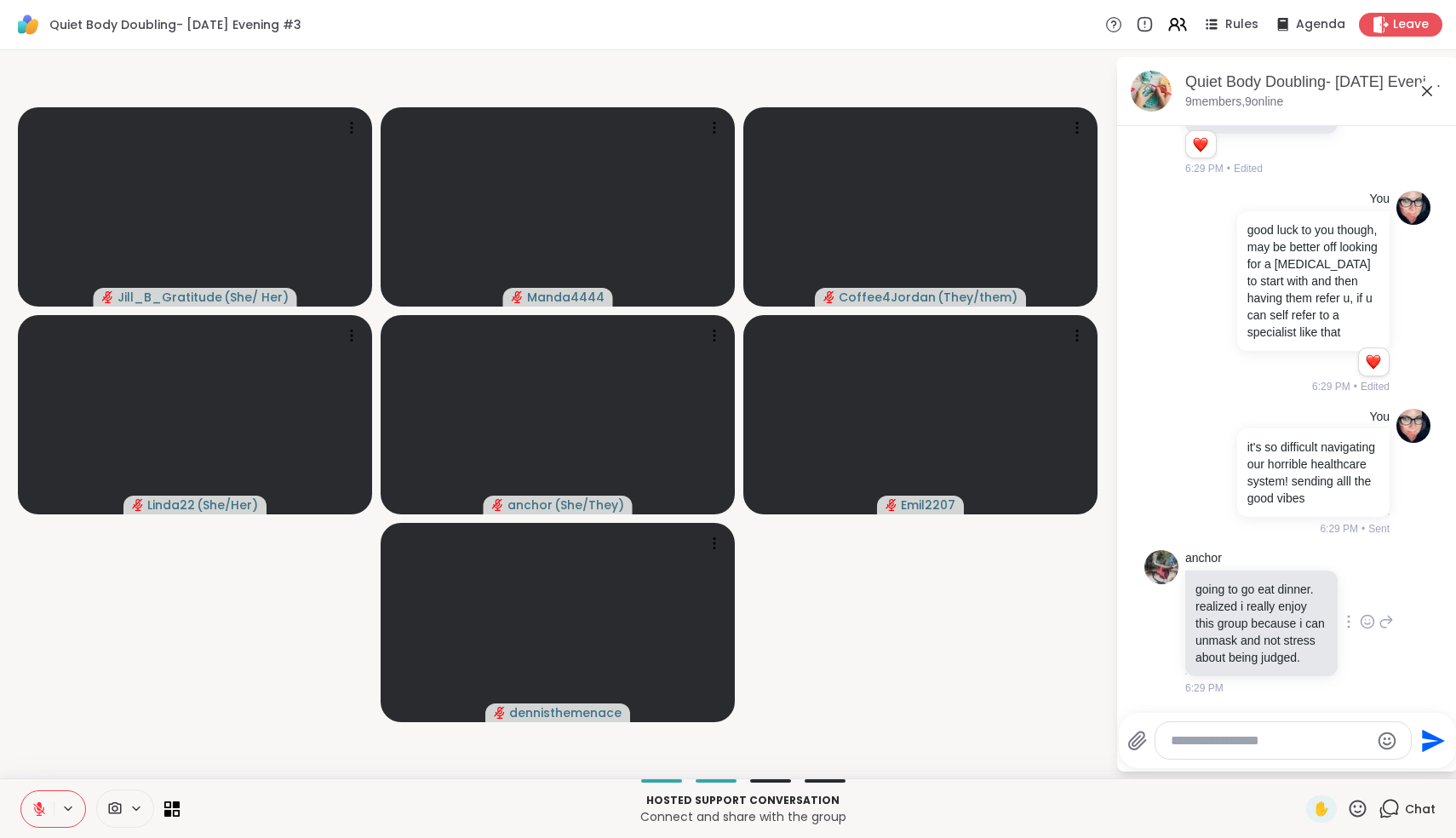
scroll to position [5369, 0]
click at [1370, 613] on icon at bounding box center [1367, 621] width 15 height 17
click at [1229, 588] on div "Select Reaction: Heart" at bounding box center [1232, 594] width 15 height 15
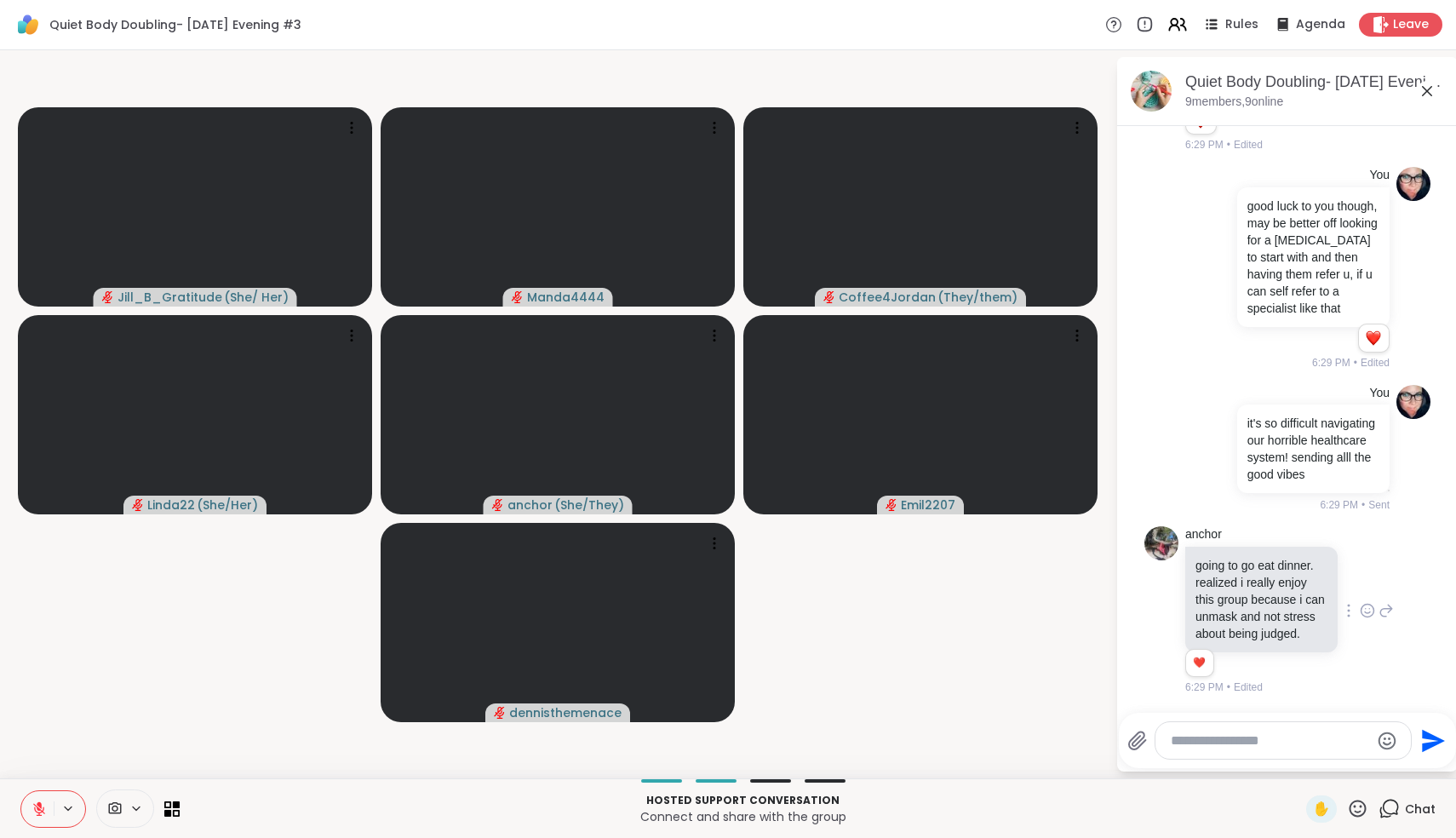
scroll to position [5393, 0]
click at [1229, 750] on div at bounding box center [1283, 740] width 256 height 37
click at [1241, 746] on textarea "Type your message" at bounding box center [1270, 741] width 198 height 17
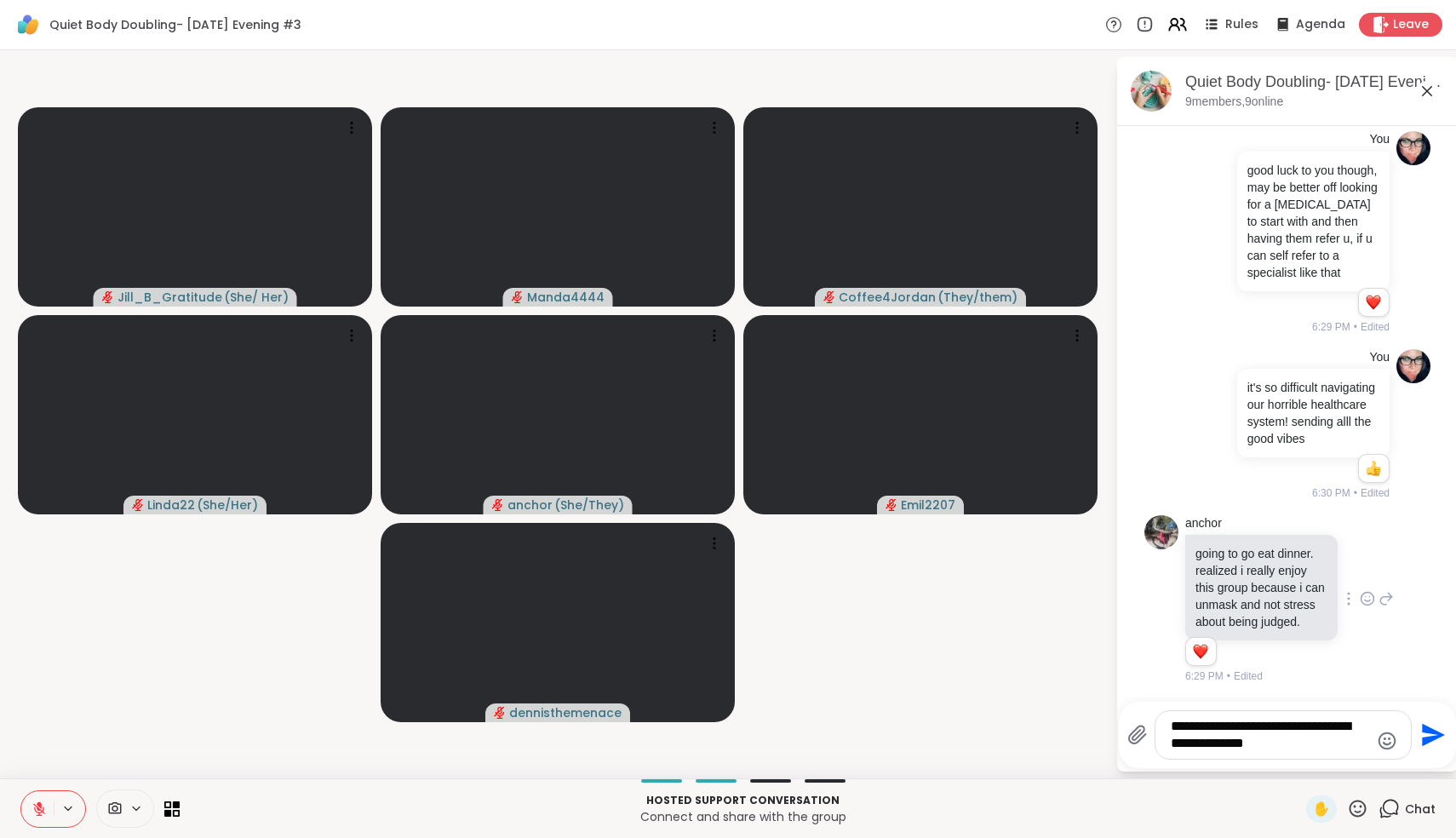
type textarea "**********"
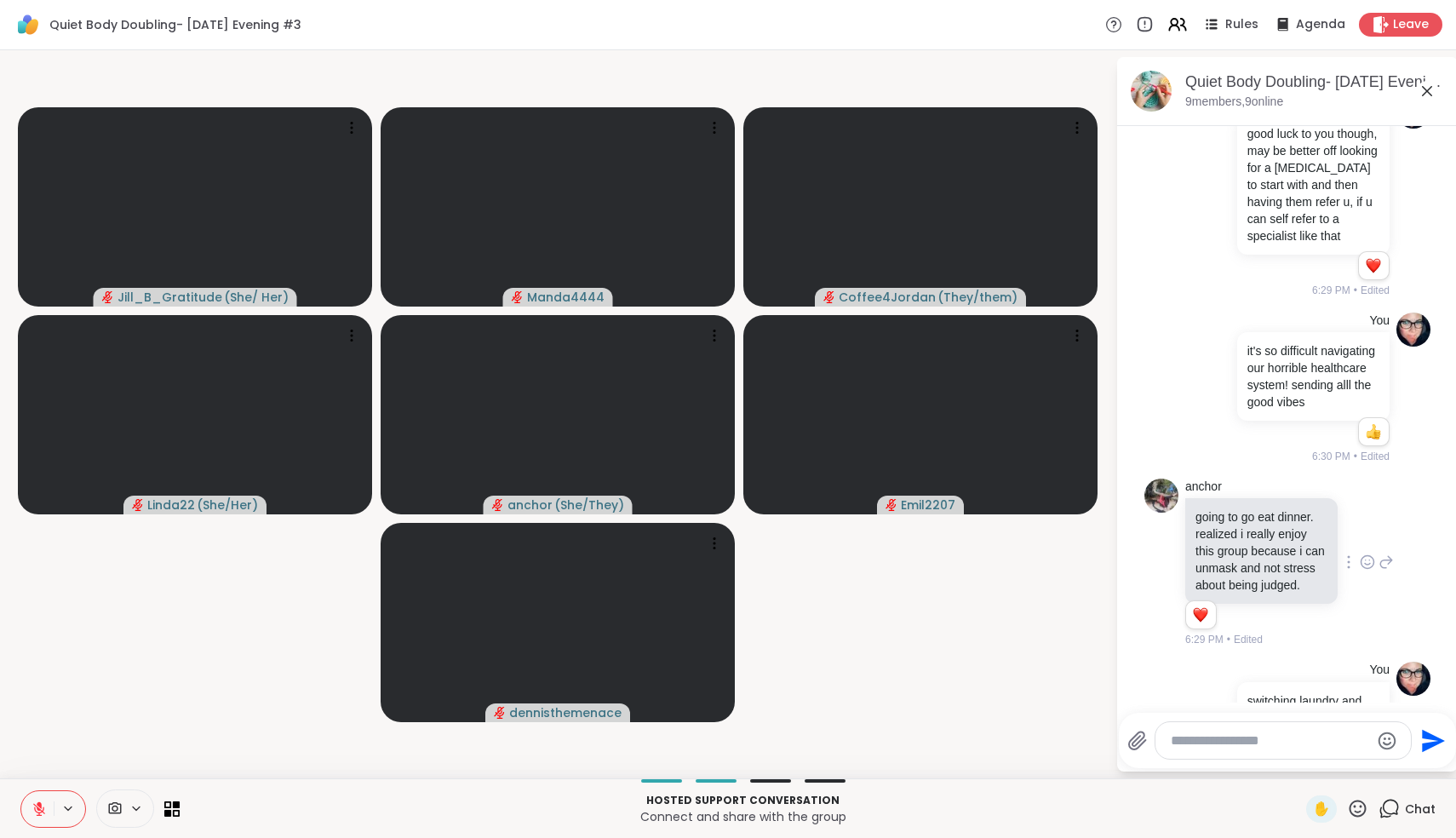
scroll to position [5543, 0]
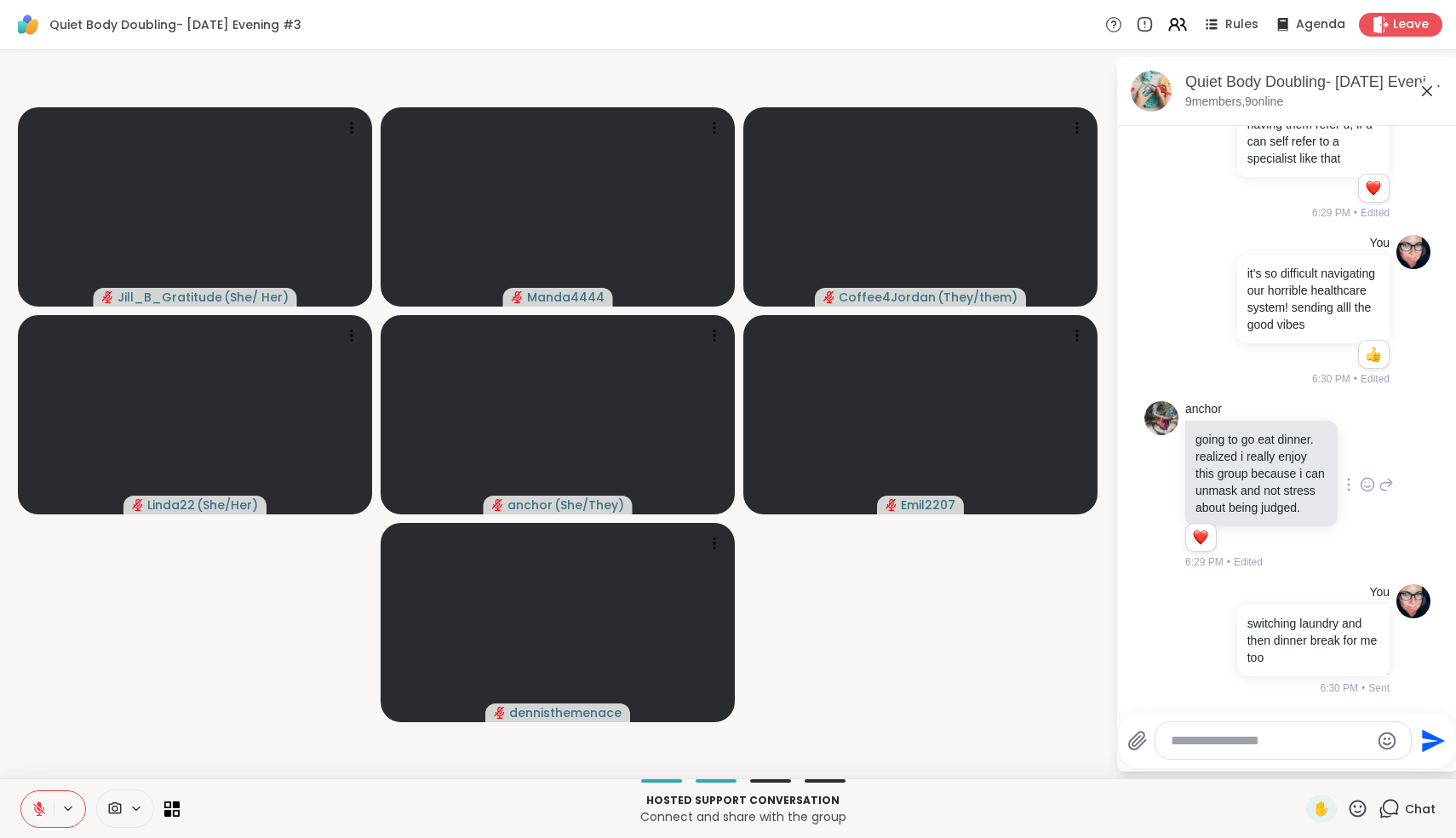
click at [1425, 93] on icon at bounding box center [1426, 91] width 10 height 10
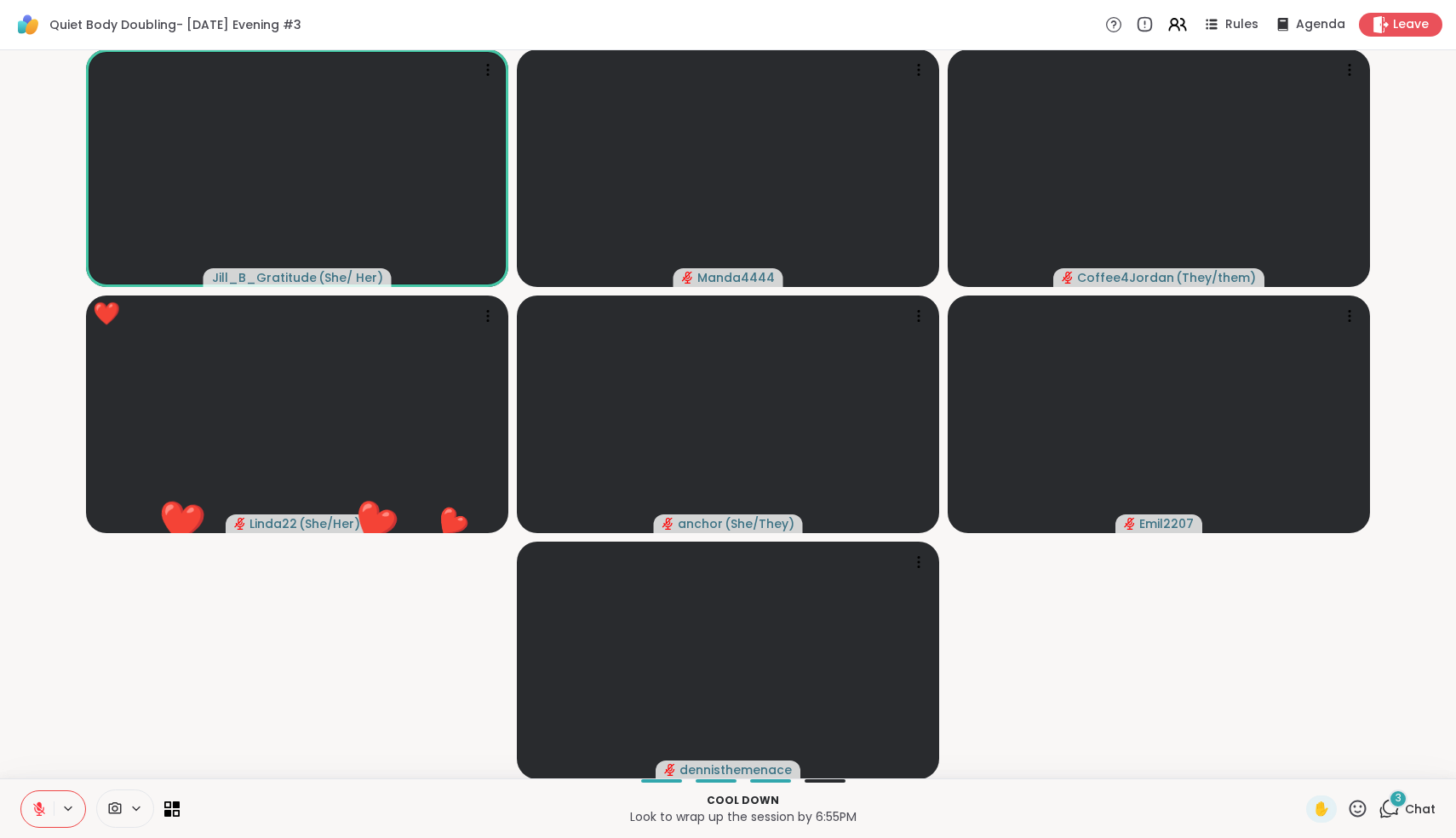
click at [1393, 814] on icon at bounding box center [1391, 806] width 16 height 15
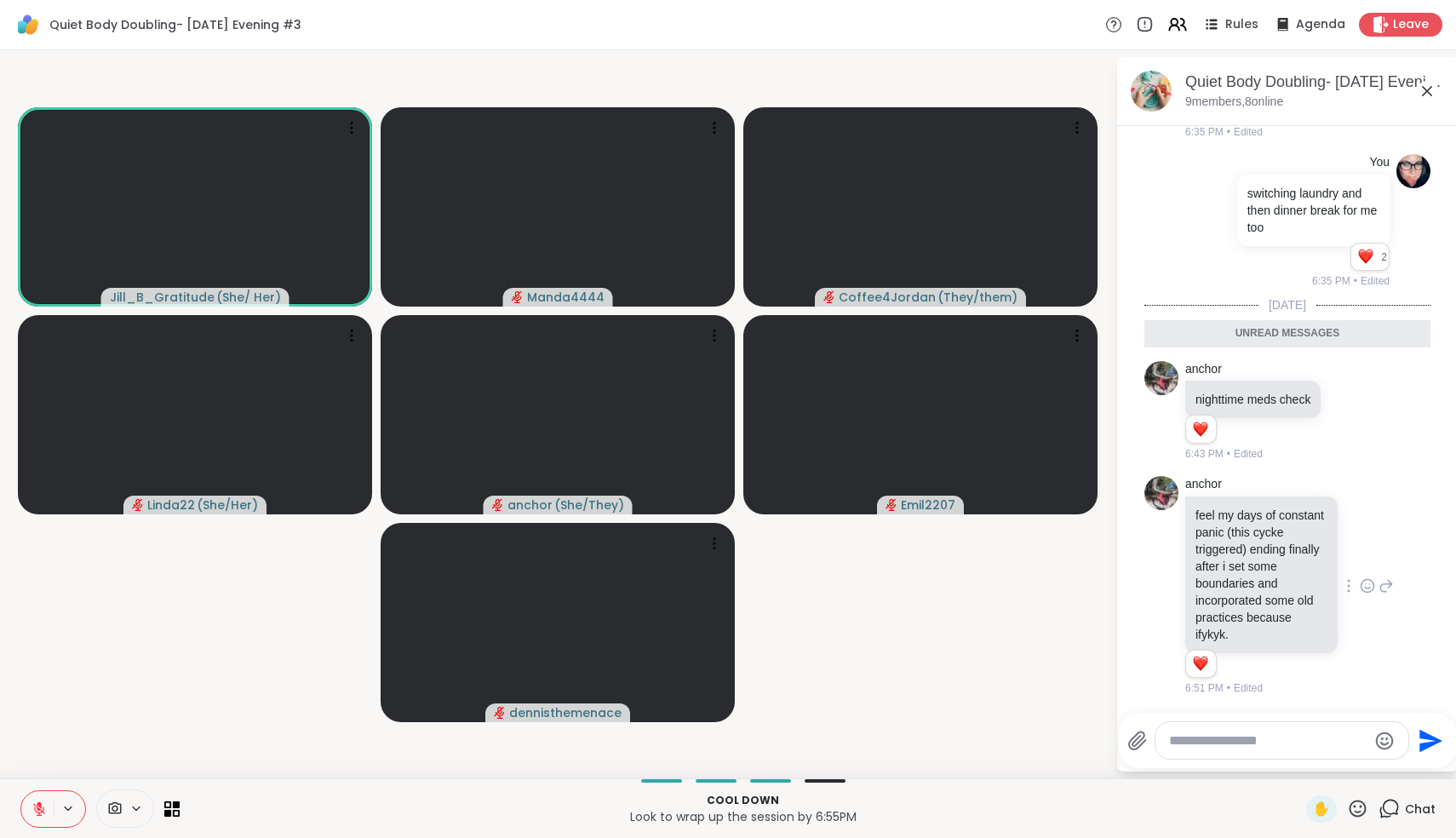
scroll to position [5898, 0]
click at [40, 815] on icon at bounding box center [39, 808] width 12 height 12
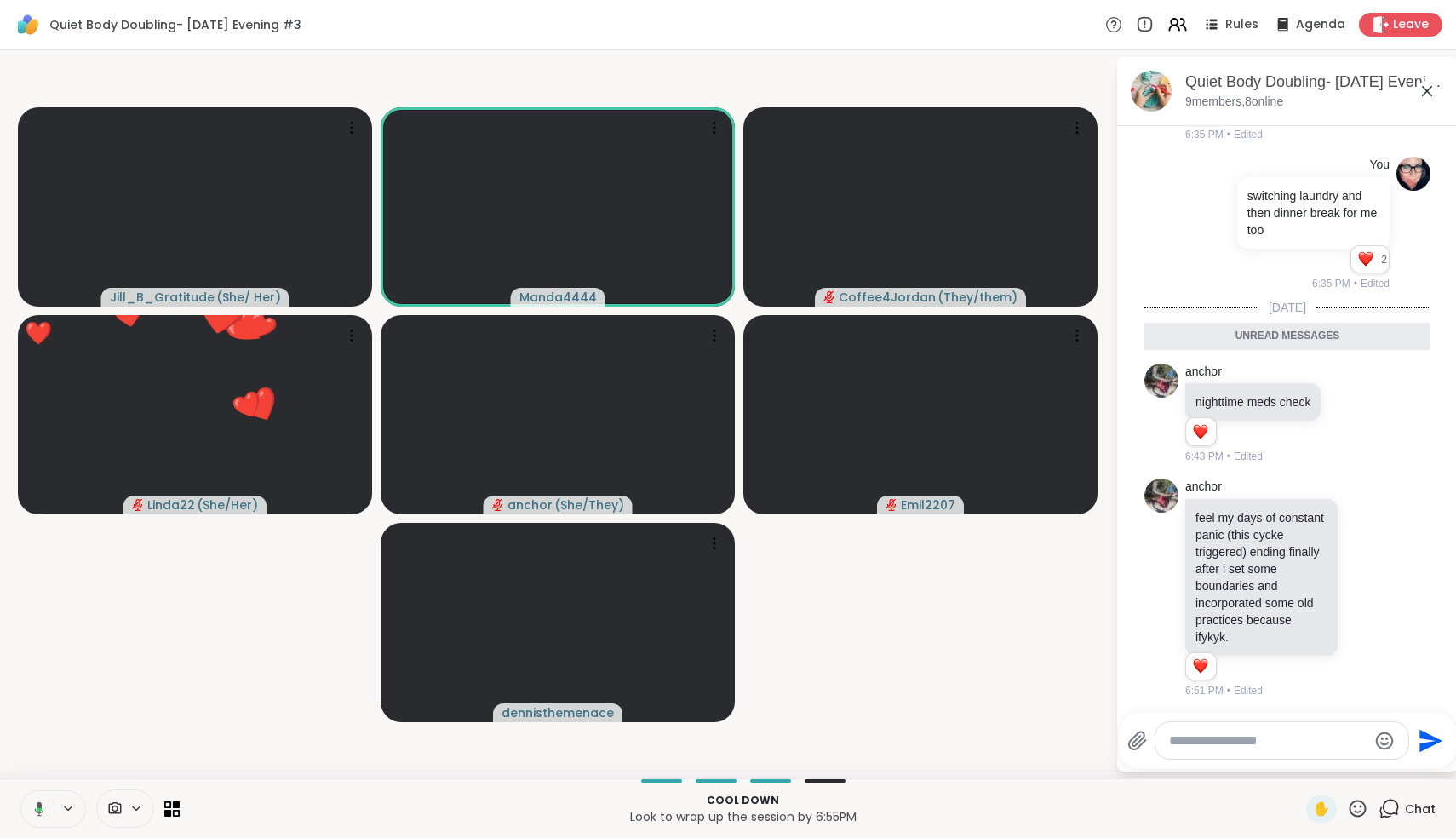
click at [40, 811] on icon at bounding box center [40, 809] width 5 height 5
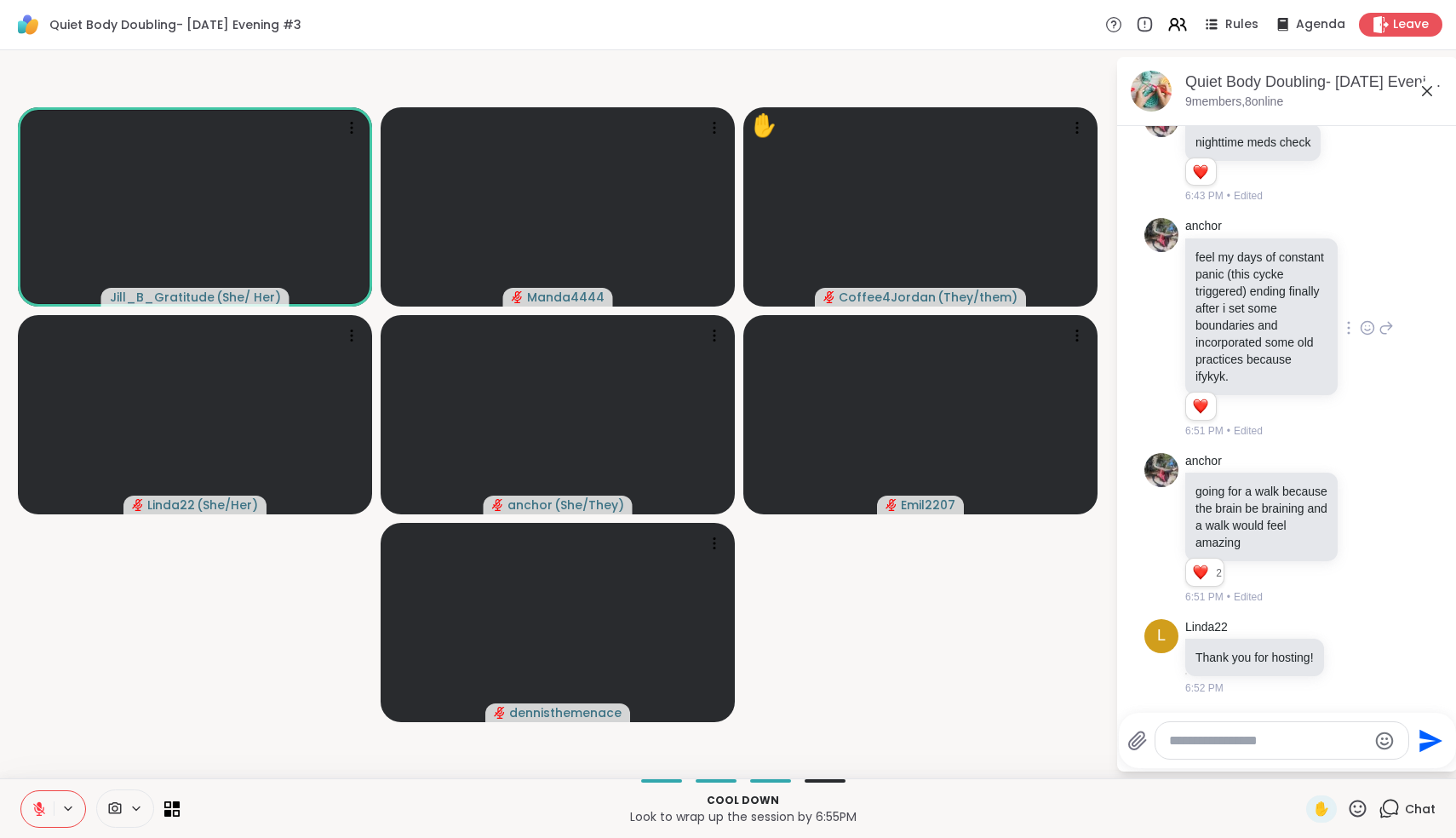
scroll to position [6191, 0]
click at [1366, 530] on icon at bounding box center [1368, 531] width 5 height 2
click at [1231, 503] on div "Select Reaction: Heart" at bounding box center [1232, 500] width 15 height 15
click at [1431, 88] on icon at bounding box center [1426, 91] width 10 height 10
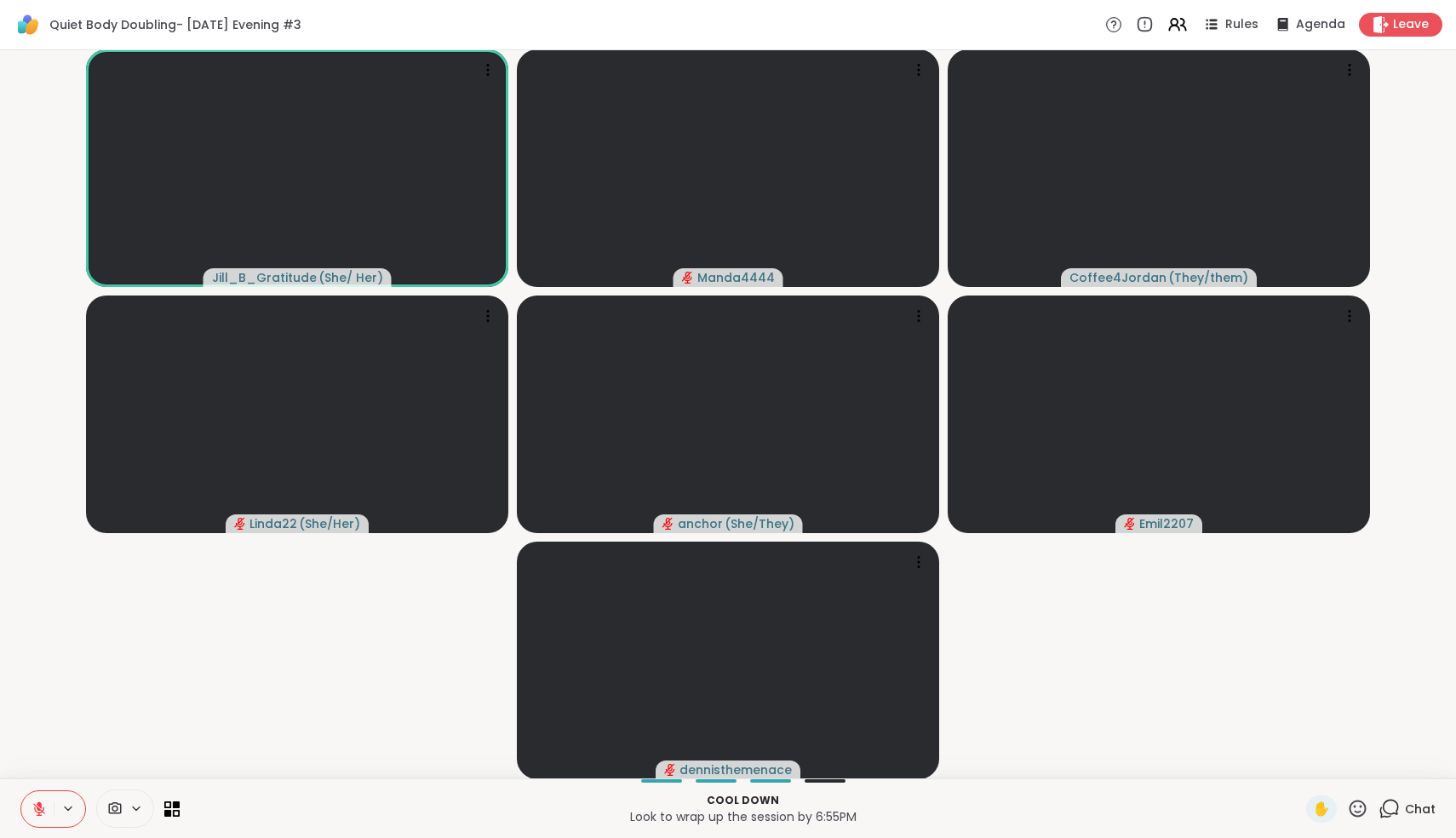
click at [1353, 806] on icon at bounding box center [1358, 809] width 22 height 22
click at [1384, 769] on span "🌟" at bounding box center [1382, 763] width 17 height 21
click at [34, 814] on icon at bounding box center [39, 808] width 15 height 15
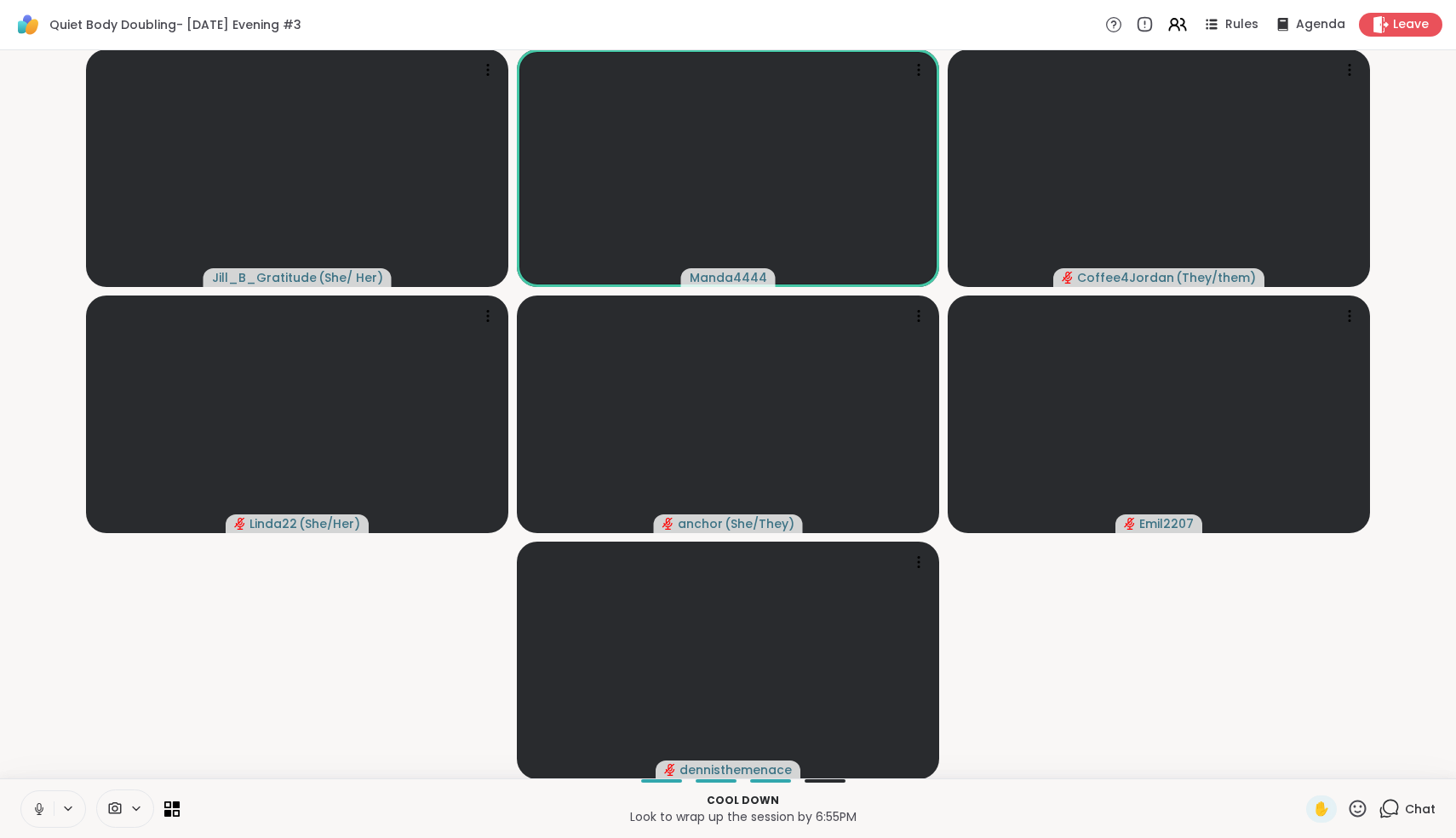
click at [35, 812] on icon at bounding box center [39, 808] width 15 height 15
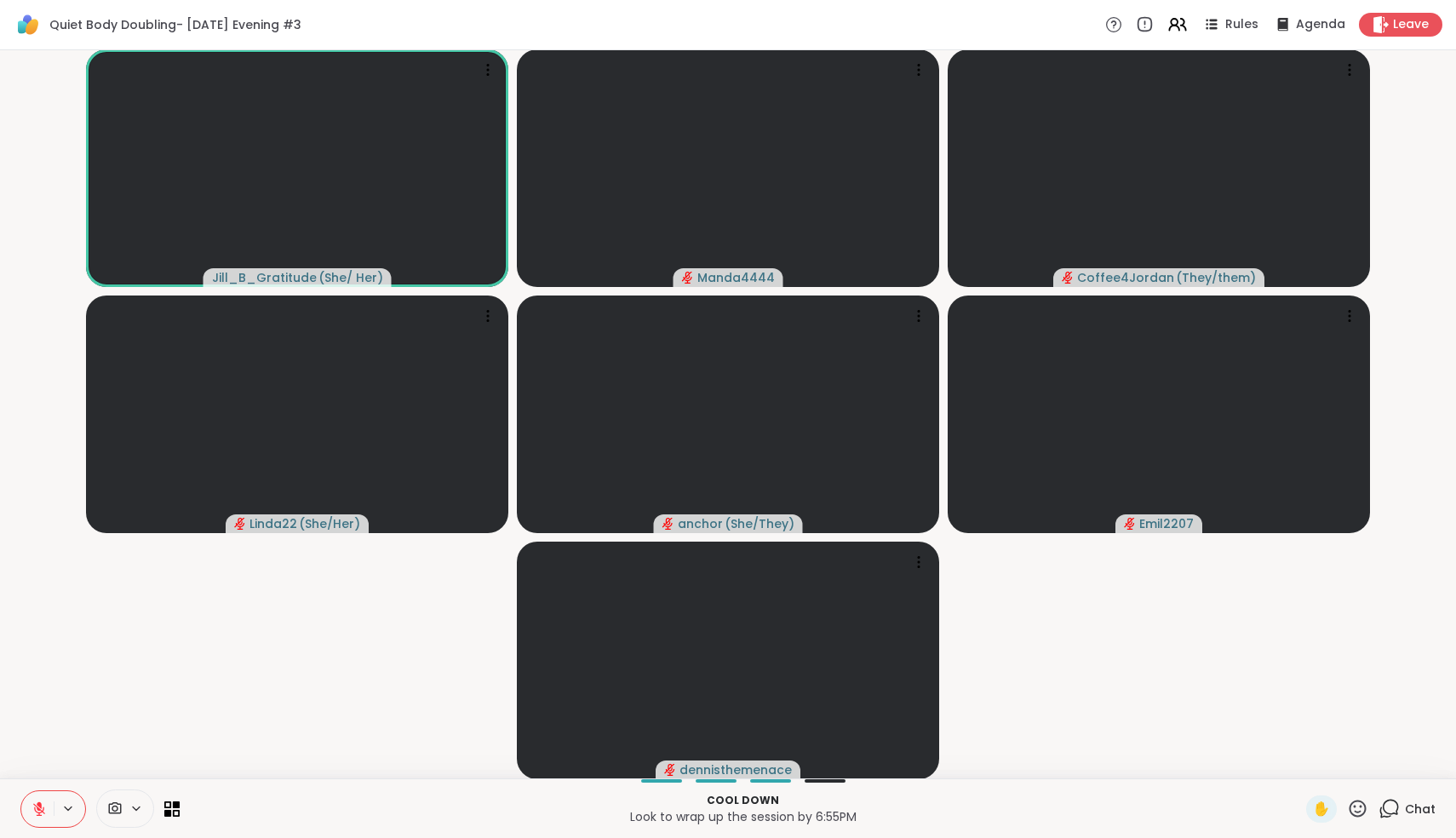
click at [38, 804] on icon at bounding box center [40, 805] width 5 height 7
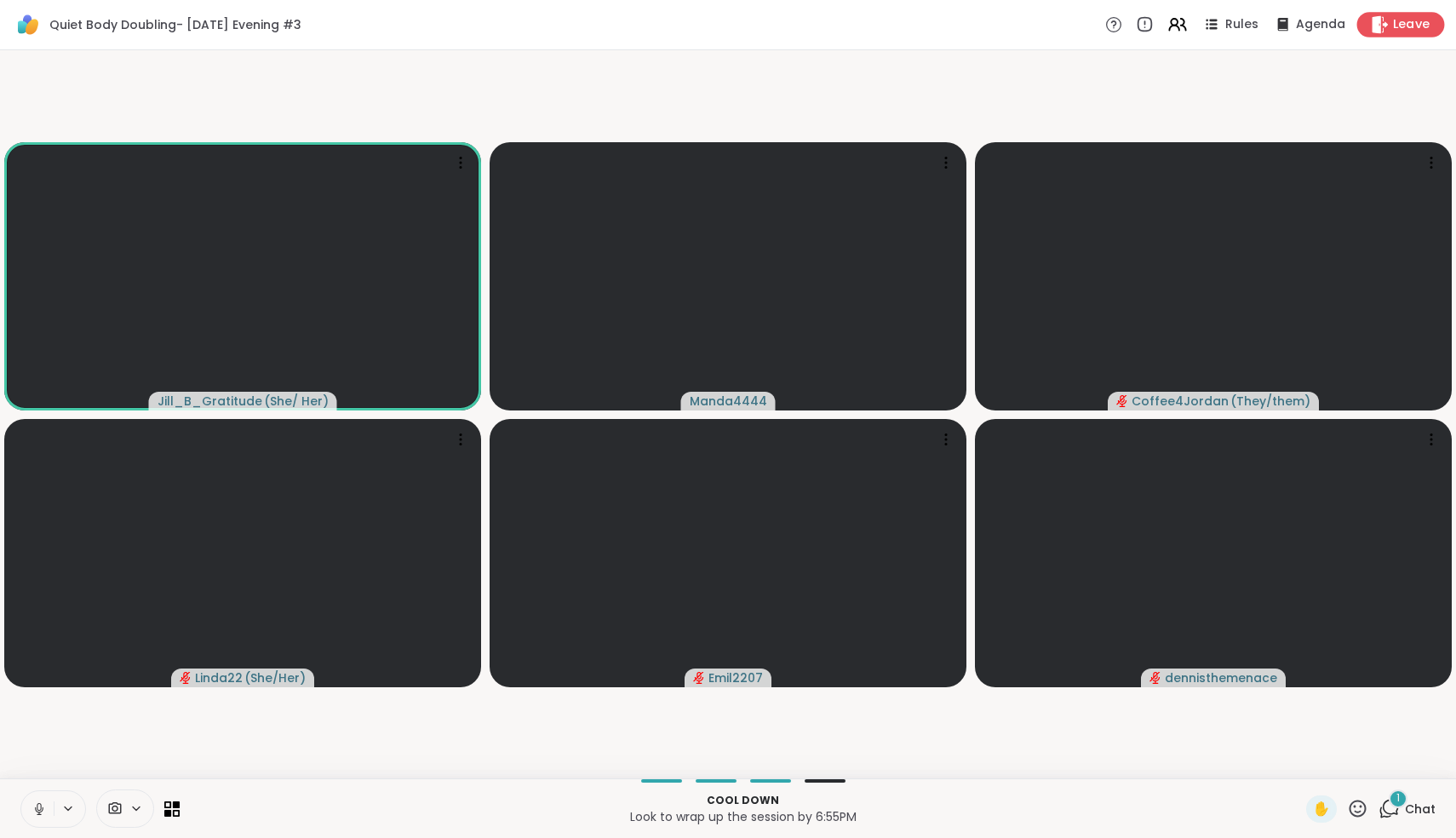
click at [1400, 30] on span "Leave" at bounding box center [1412, 25] width 38 height 18
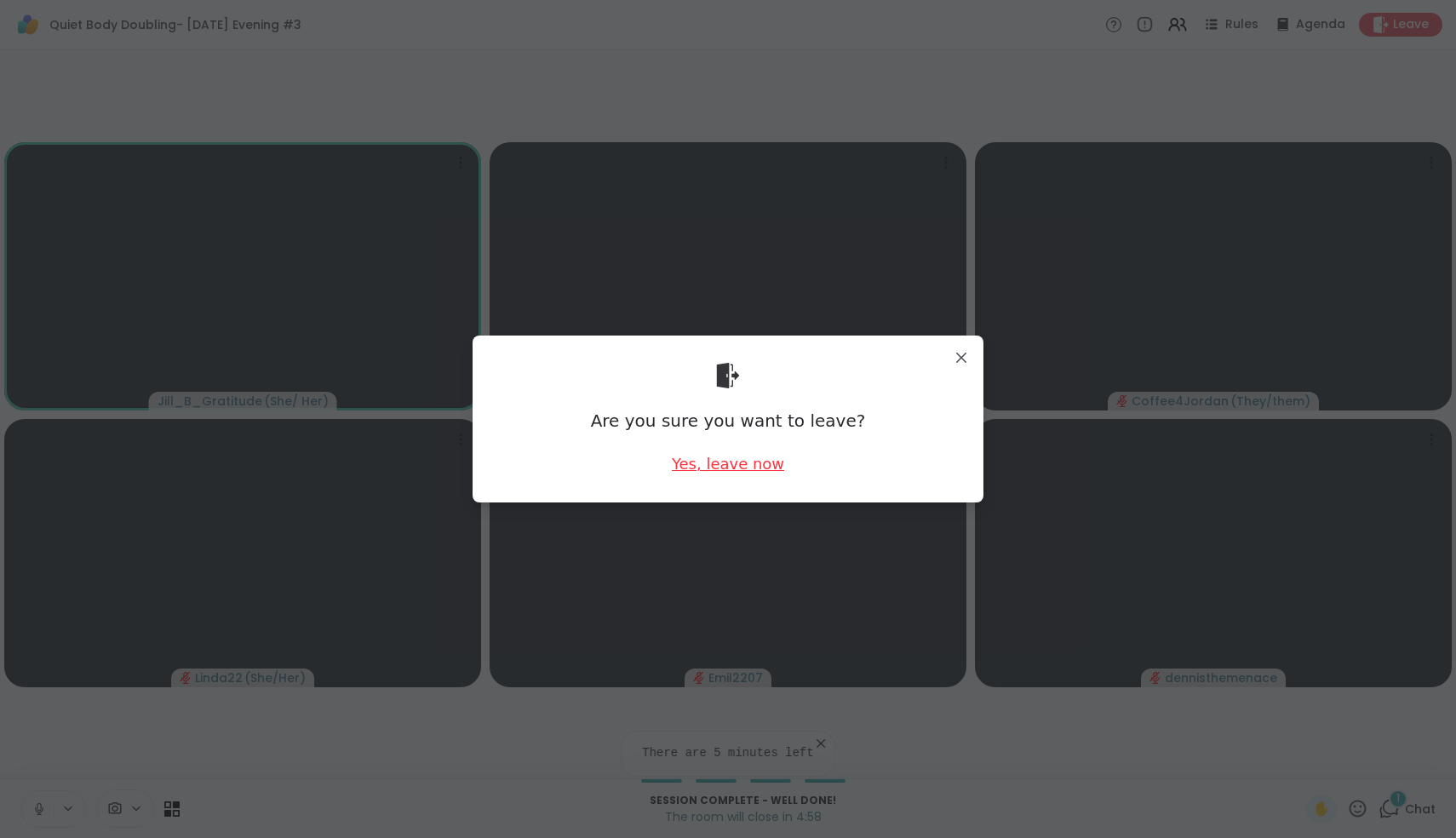
click at [741, 454] on div "Yes, leave now" at bounding box center [728, 464] width 112 height 22
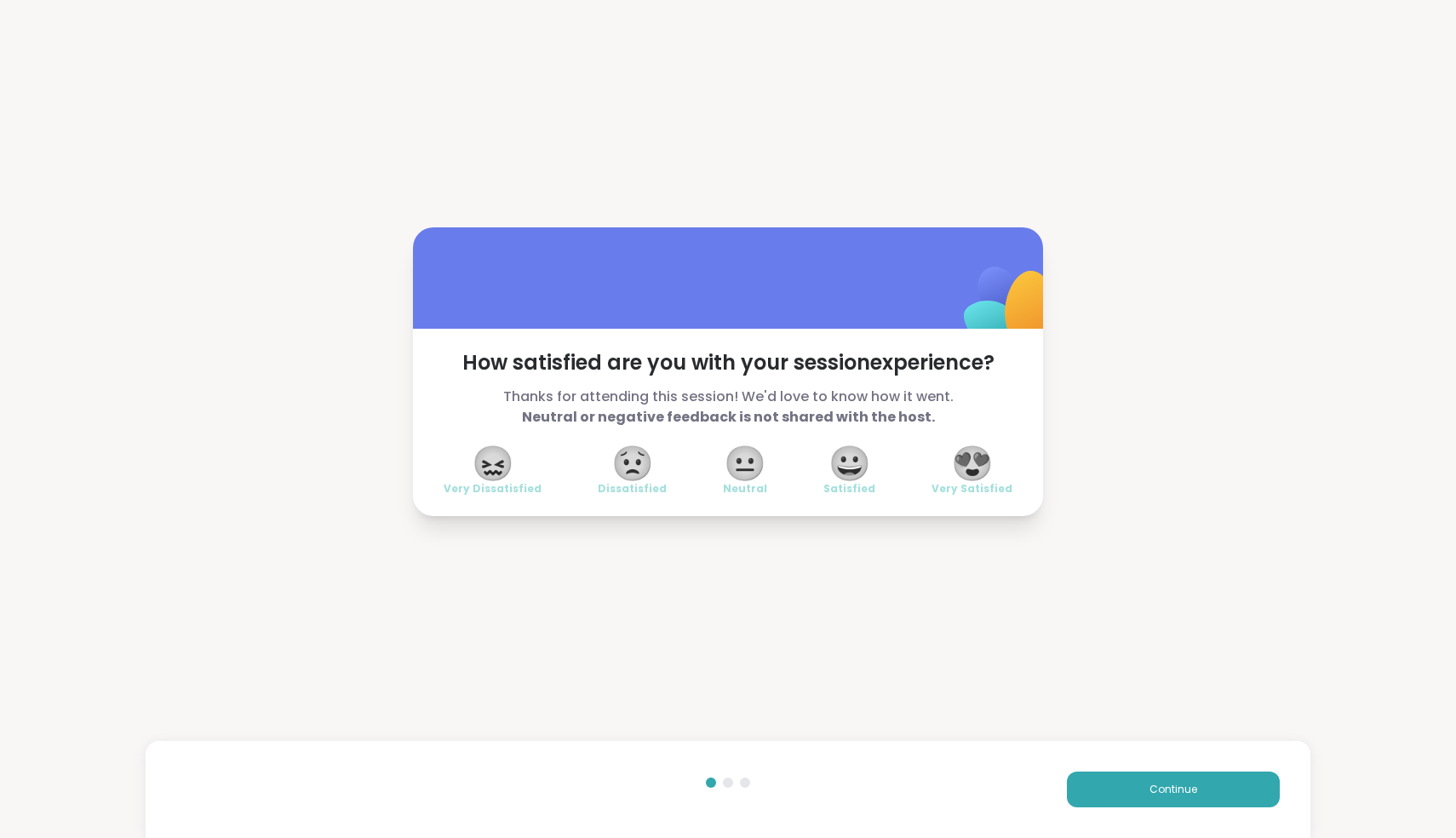
click at [988, 473] on span "😍" at bounding box center [972, 464] width 42 height 31
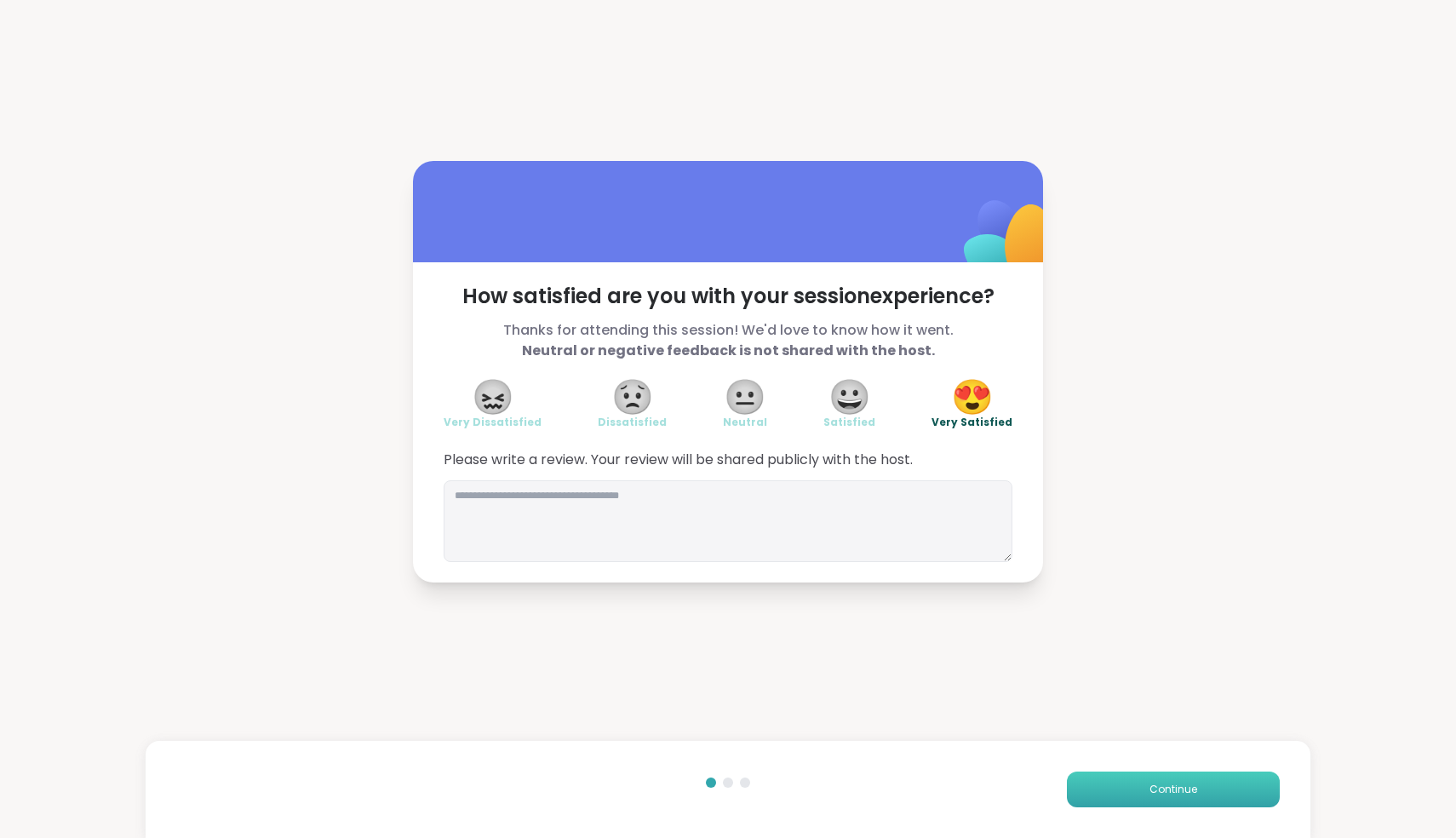
click at [1182, 800] on button "Continue" at bounding box center [1173, 789] width 213 height 36
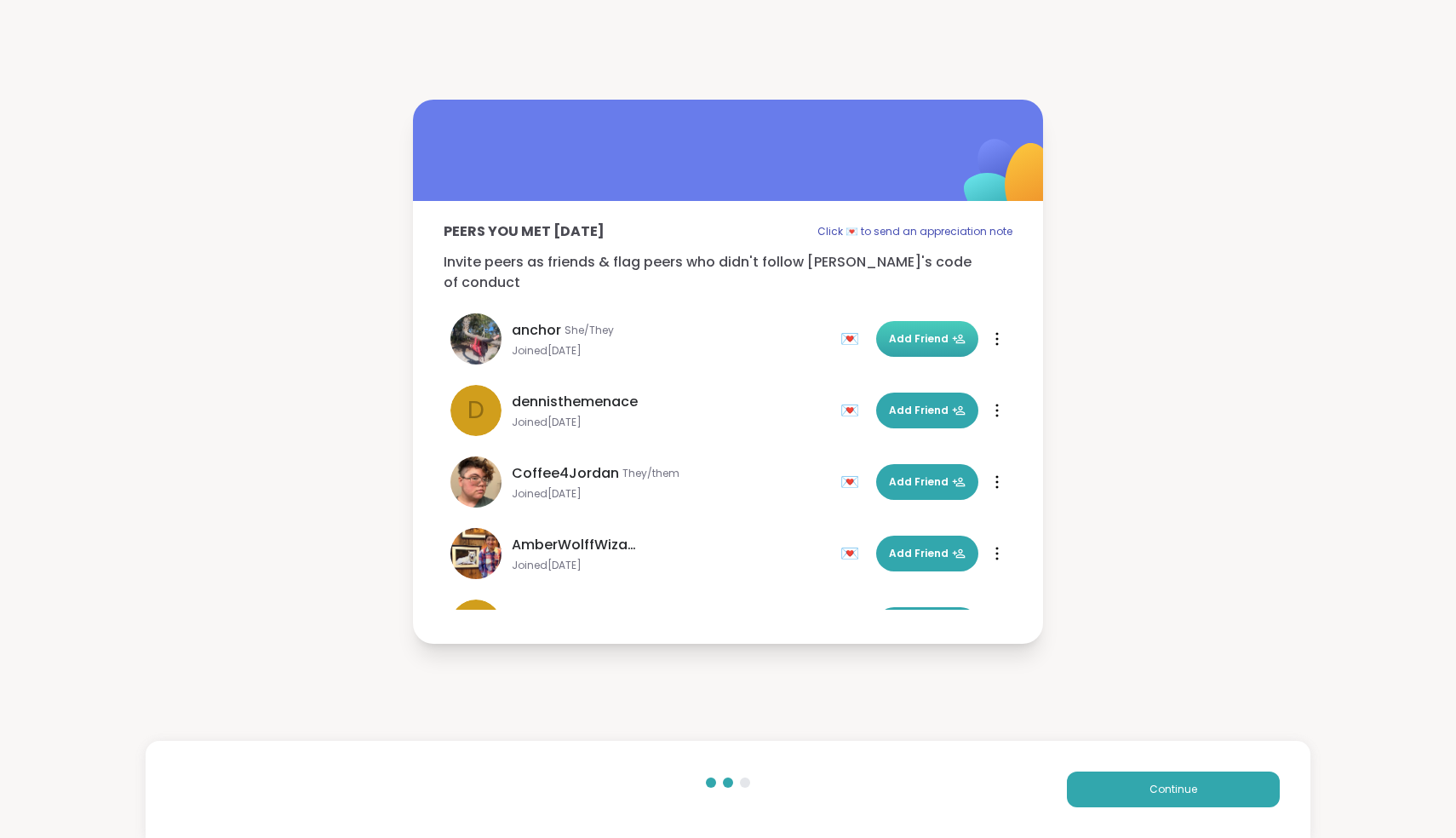
click at [940, 331] on span "Add Friend" at bounding box center [927, 338] width 76 height 15
click at [919, 464] on button "Add Friend" at bounding box center [928, 482] width 103 height 36
click at [914, 553] on button "Add Friend" at bounding box center [928, 554] width 103 height 36
click at [1136, 777] on button "Continue" at bounding box center [1173, 789] width 213 height 36
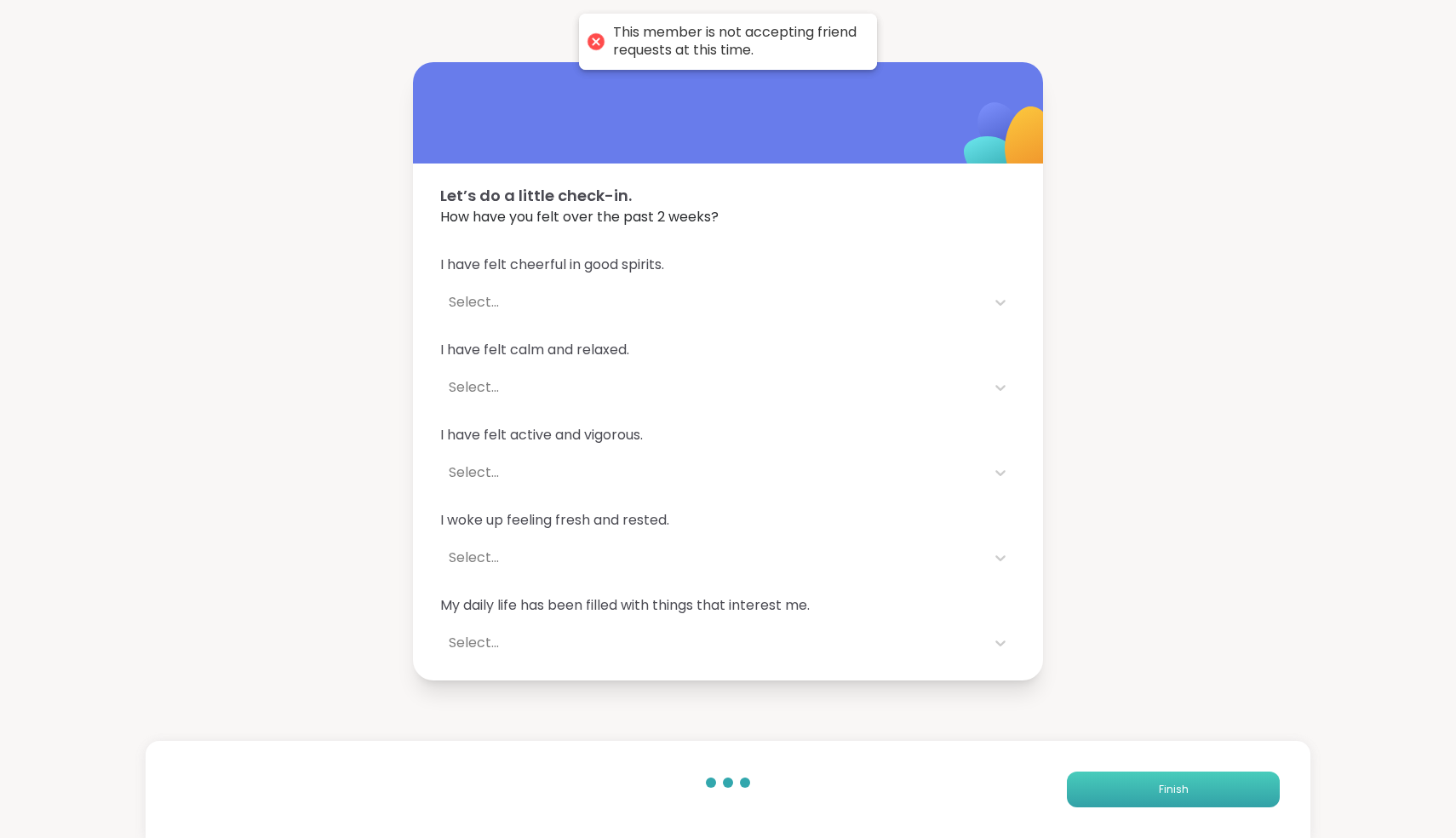
click at [1136, 777] on button "Finish" at bounding box center [1173, 789] width 213 height 36
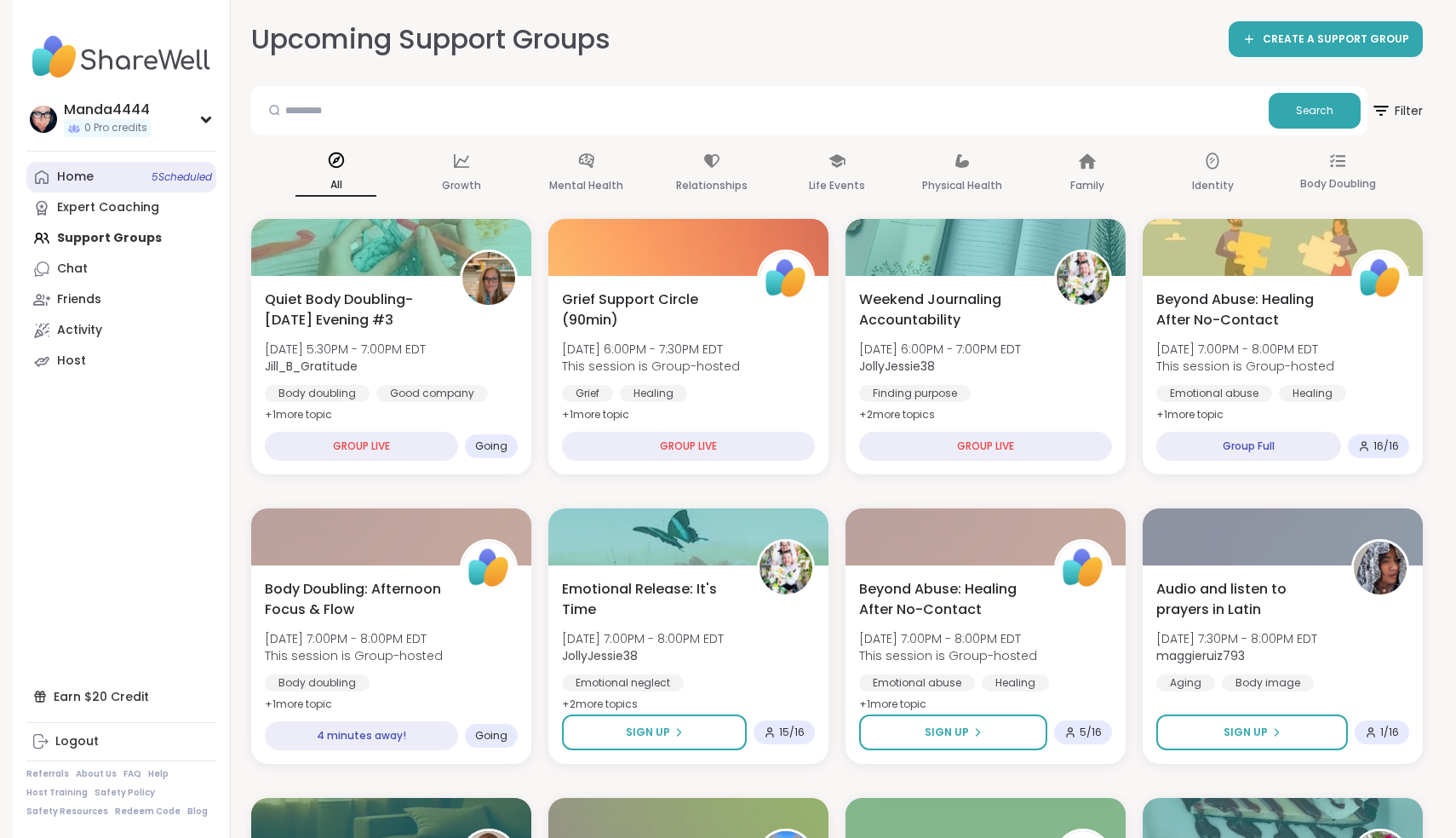
click at [69, 175] on div "Home 5 Scheduled" at bounding box center [75, 176] width 37 height 17
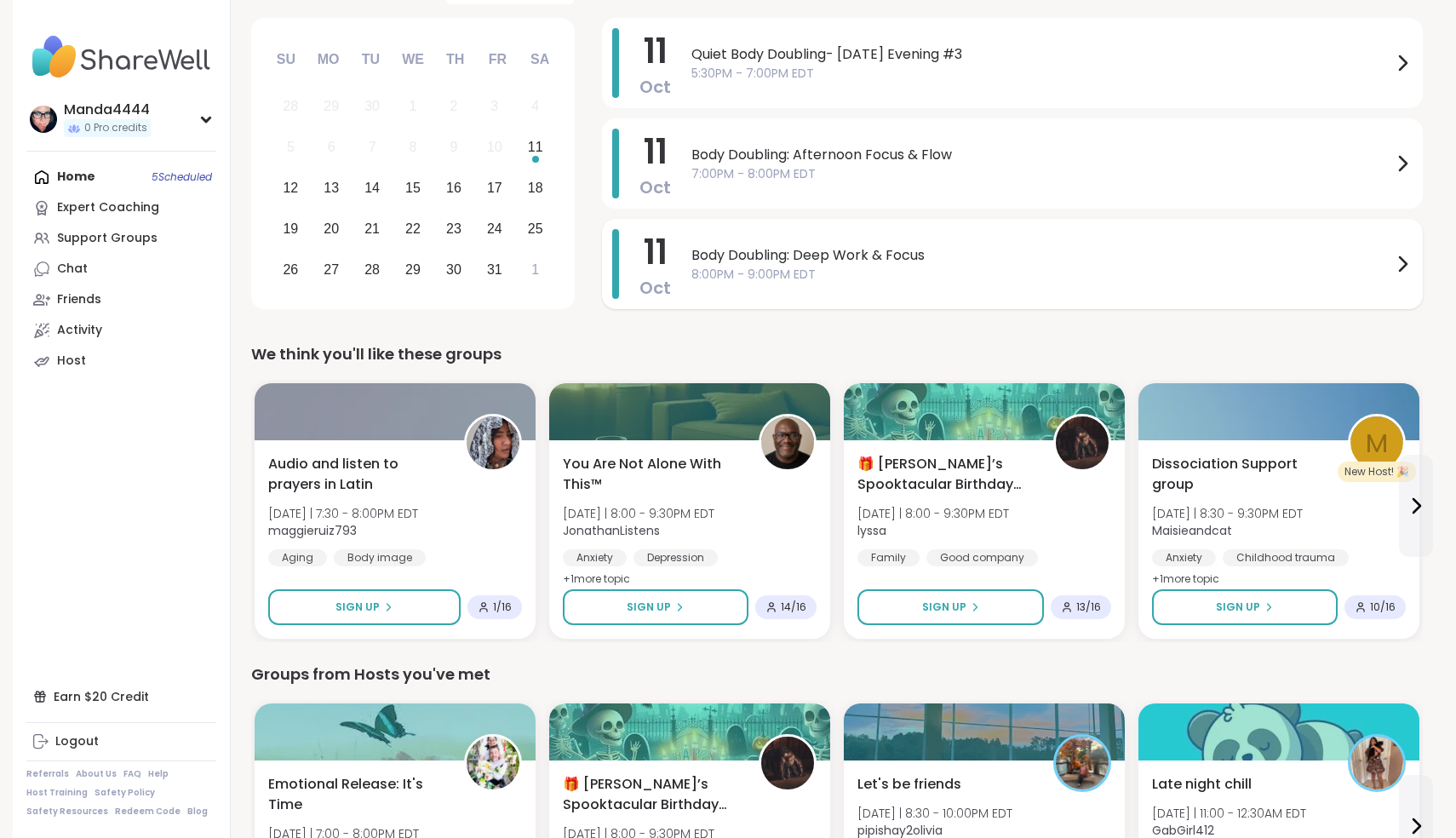
scroll to position [278, 0]
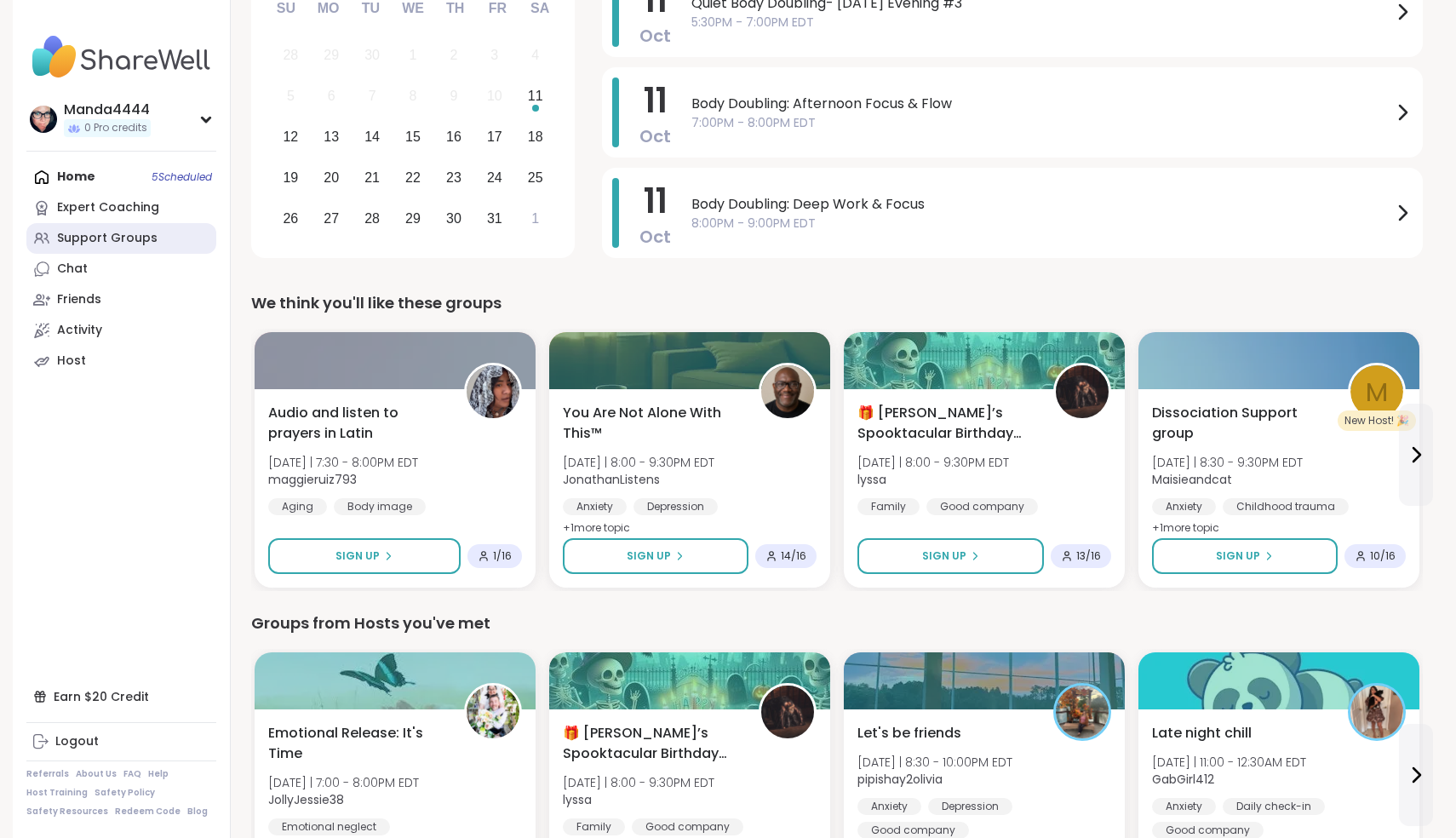
click at [128, 253] on link "Support Groups" at bounding box center [121, 239] width 190 height 31
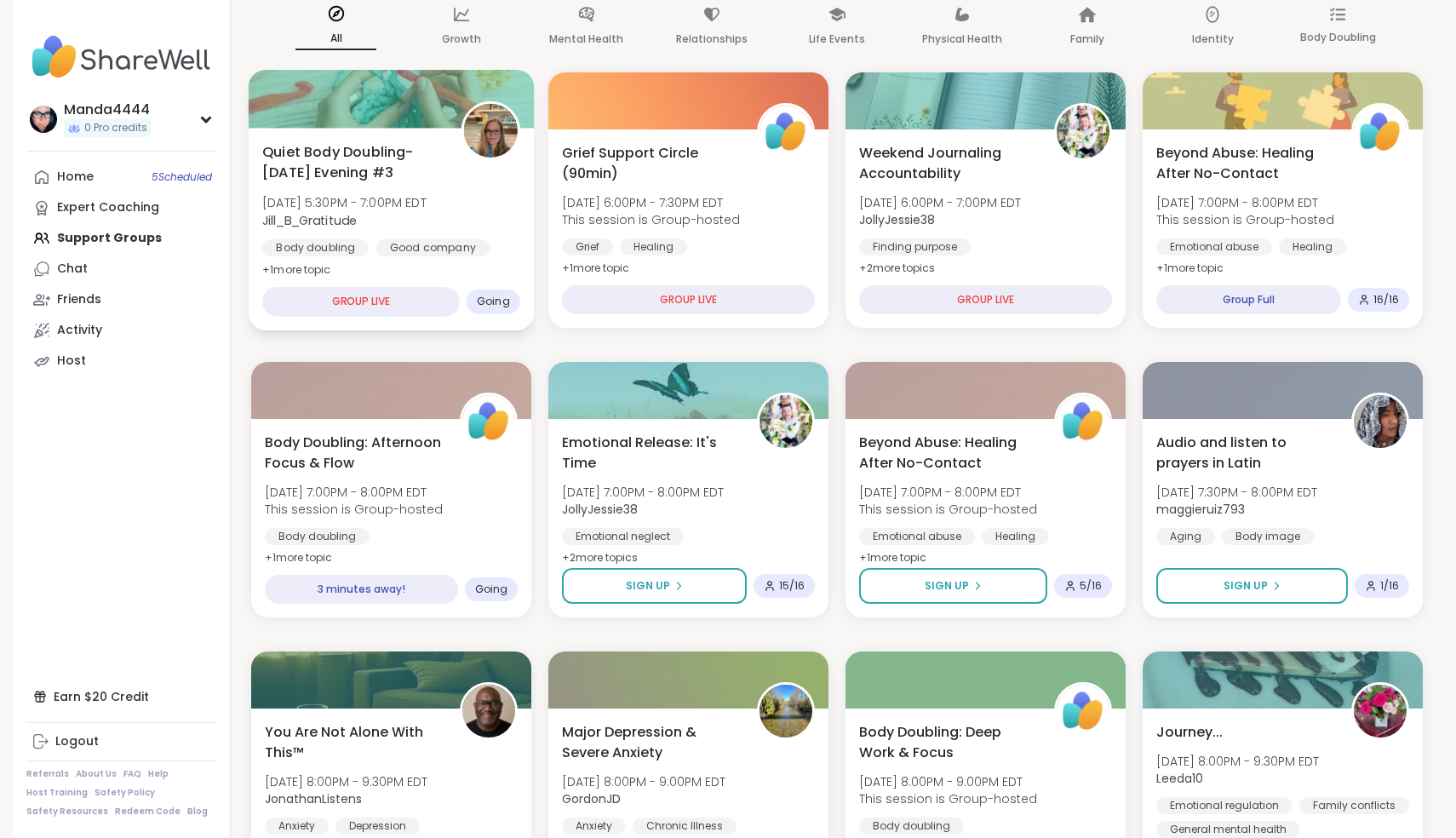
scroll to position [143, 0]
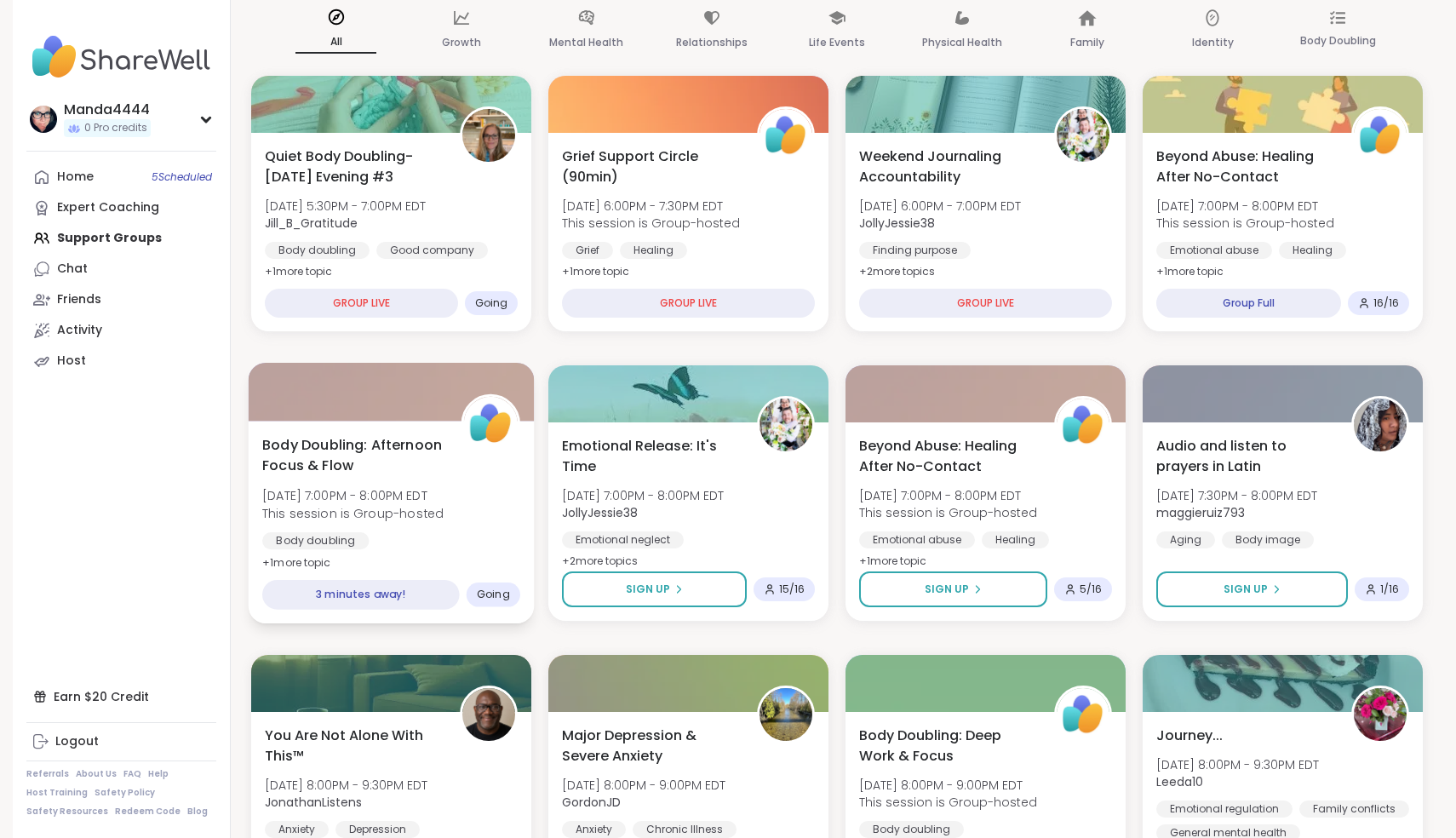
click at [347, 427] on div "Body Doubling: Afternoon Focus & Flow Sat, Oct 11 | 7:00PM - 8:00PM EDT This se…" at bounding box center [391, 521] width 286 height 203
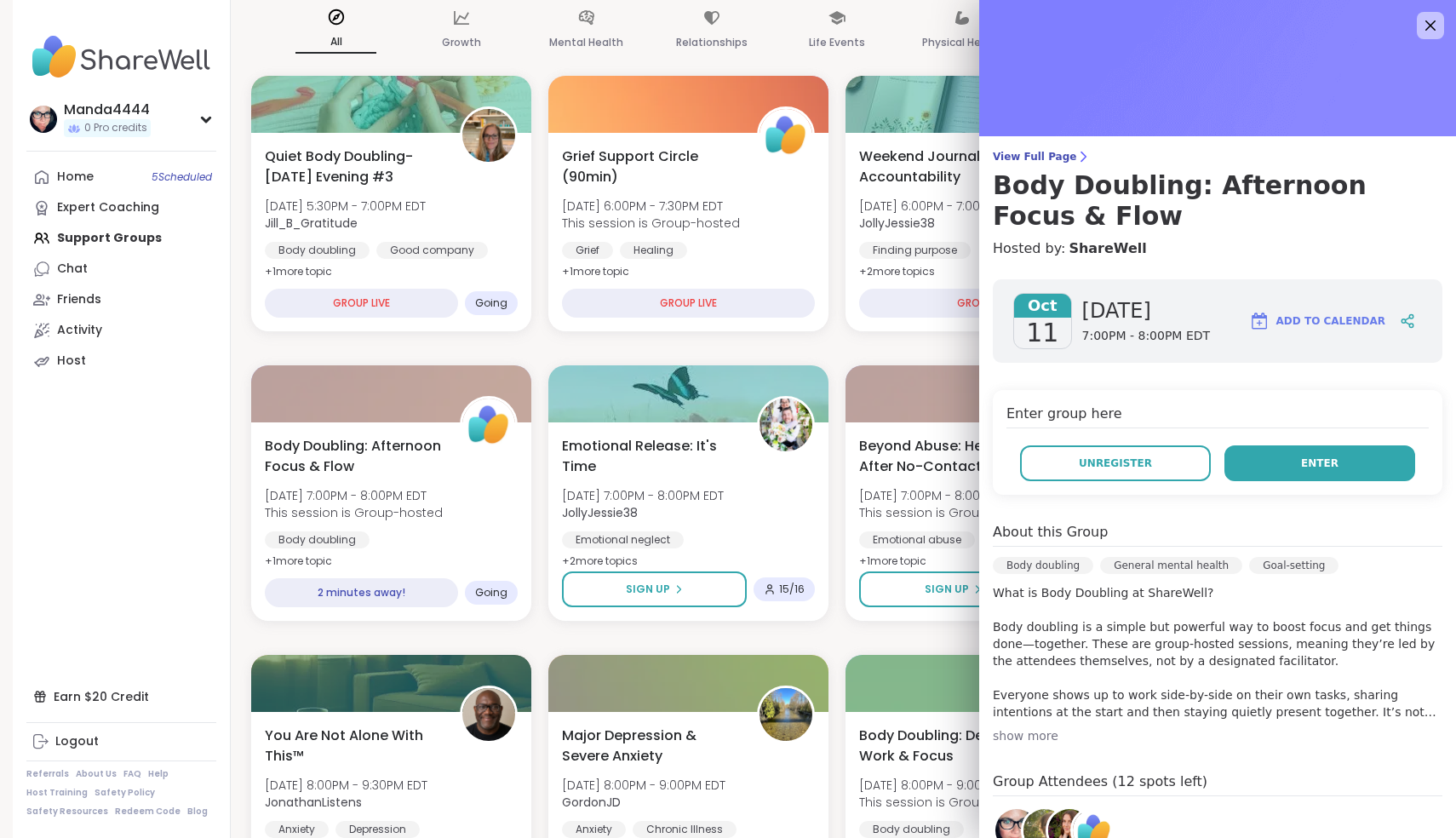
click at [1302, 455] on button "Enter" at bounding box center [1320, 464] width 191 height 36
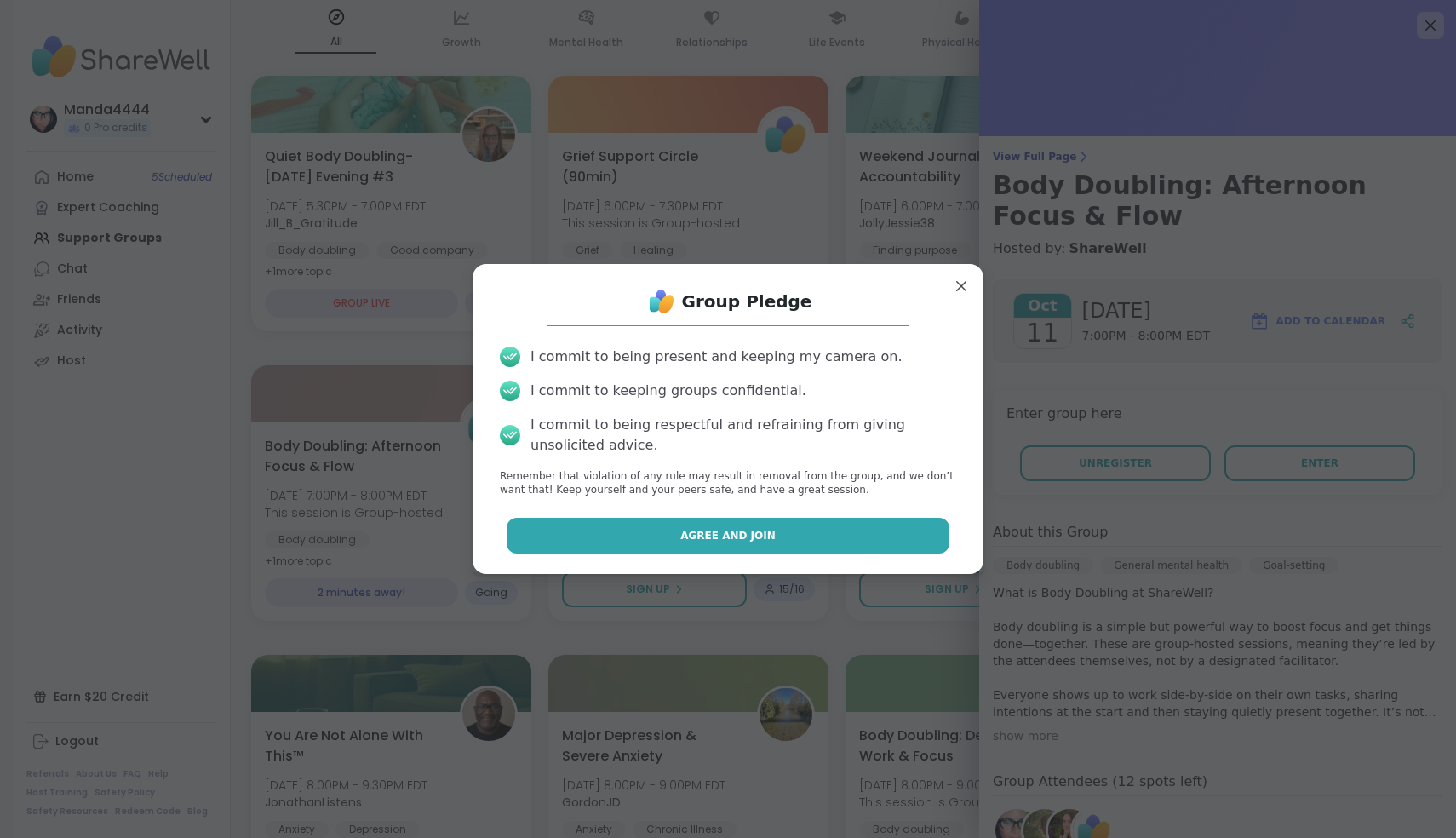
click at [728, 545] on button "Agree and Join" at bounding box center [728, 536] width 444 height 36
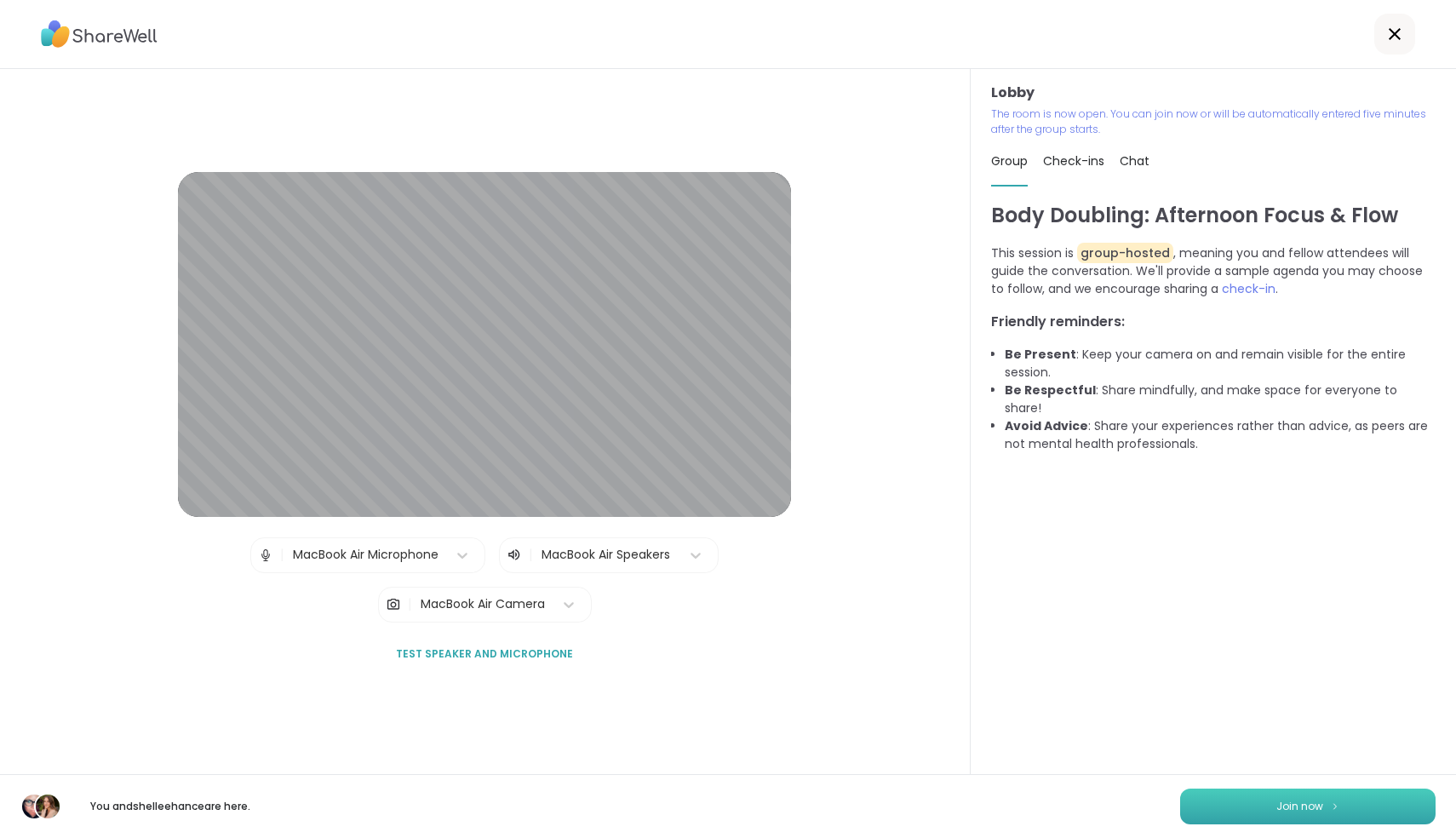
click at [1281, 807] on span "Join now" at bounding box center [1299, 806] width 47 height 15
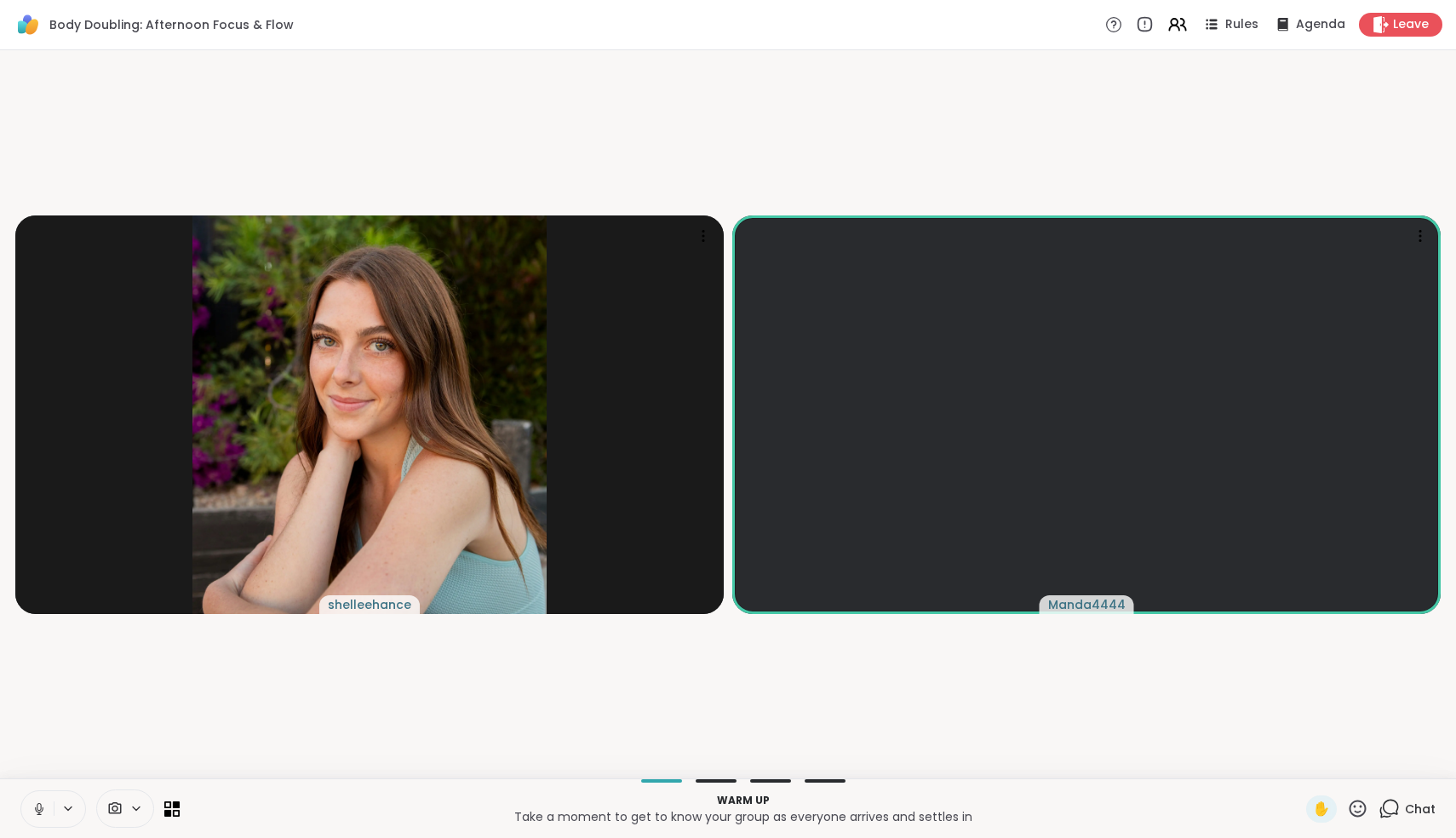
click at [35, 803] on icon at bounding box center [39, 808] width 15 height 15
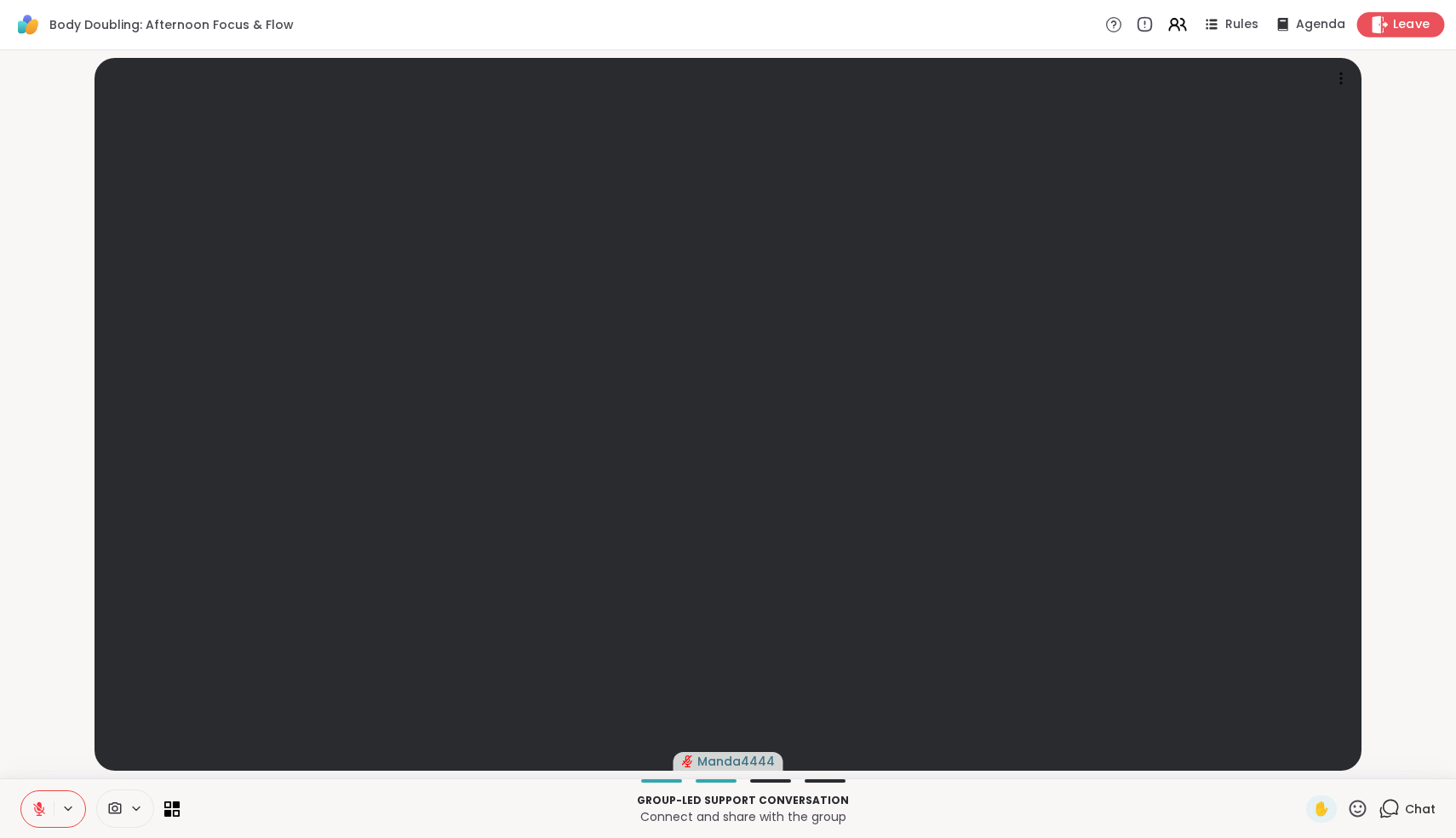
click at [1410, 25] on span "Leave" at bounding box center [1412, 25] width 38 height 18
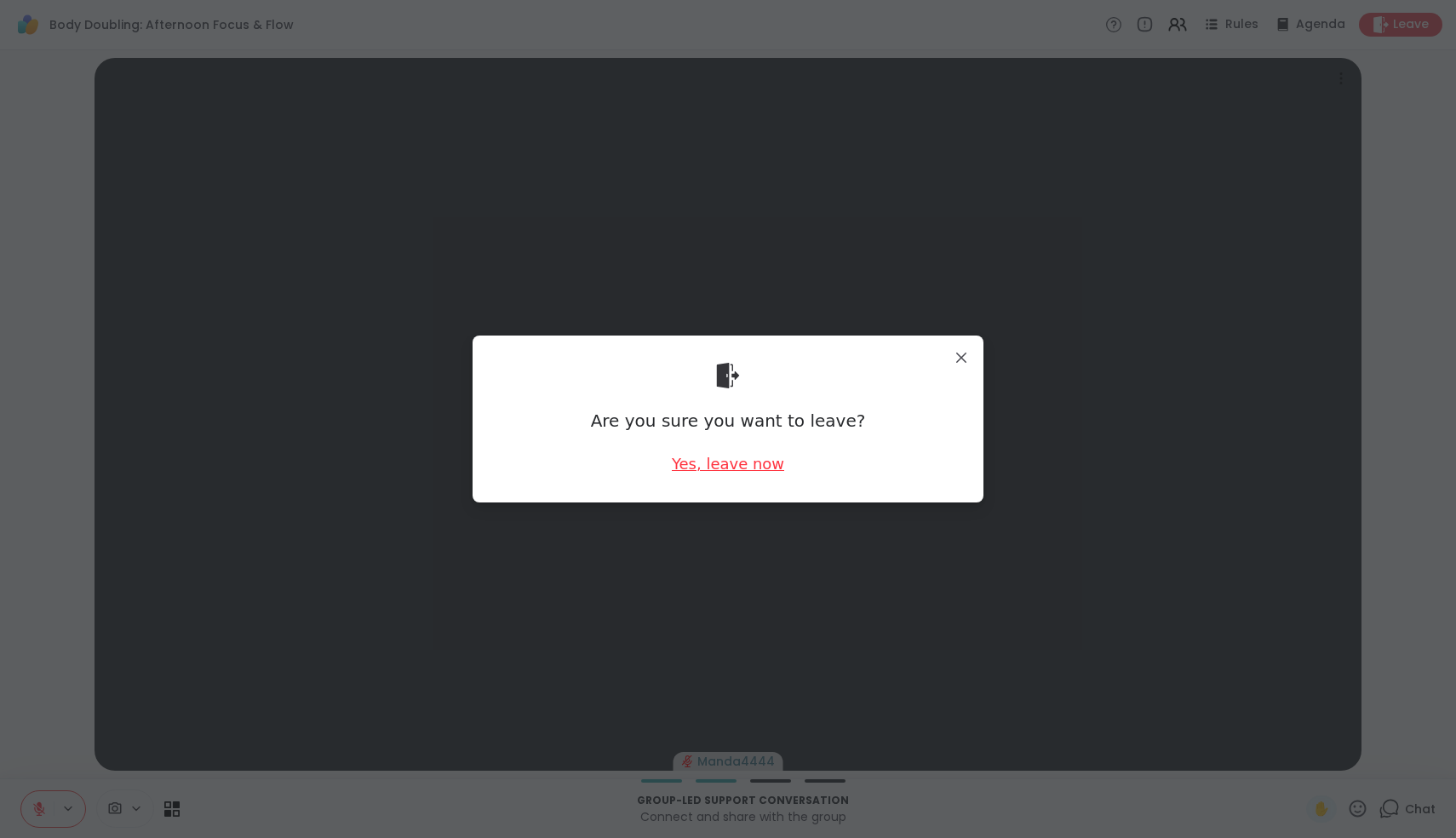
click at [726, 469] on div "Yes, leave now" at bounding box center [728, 464] width 112 height 22
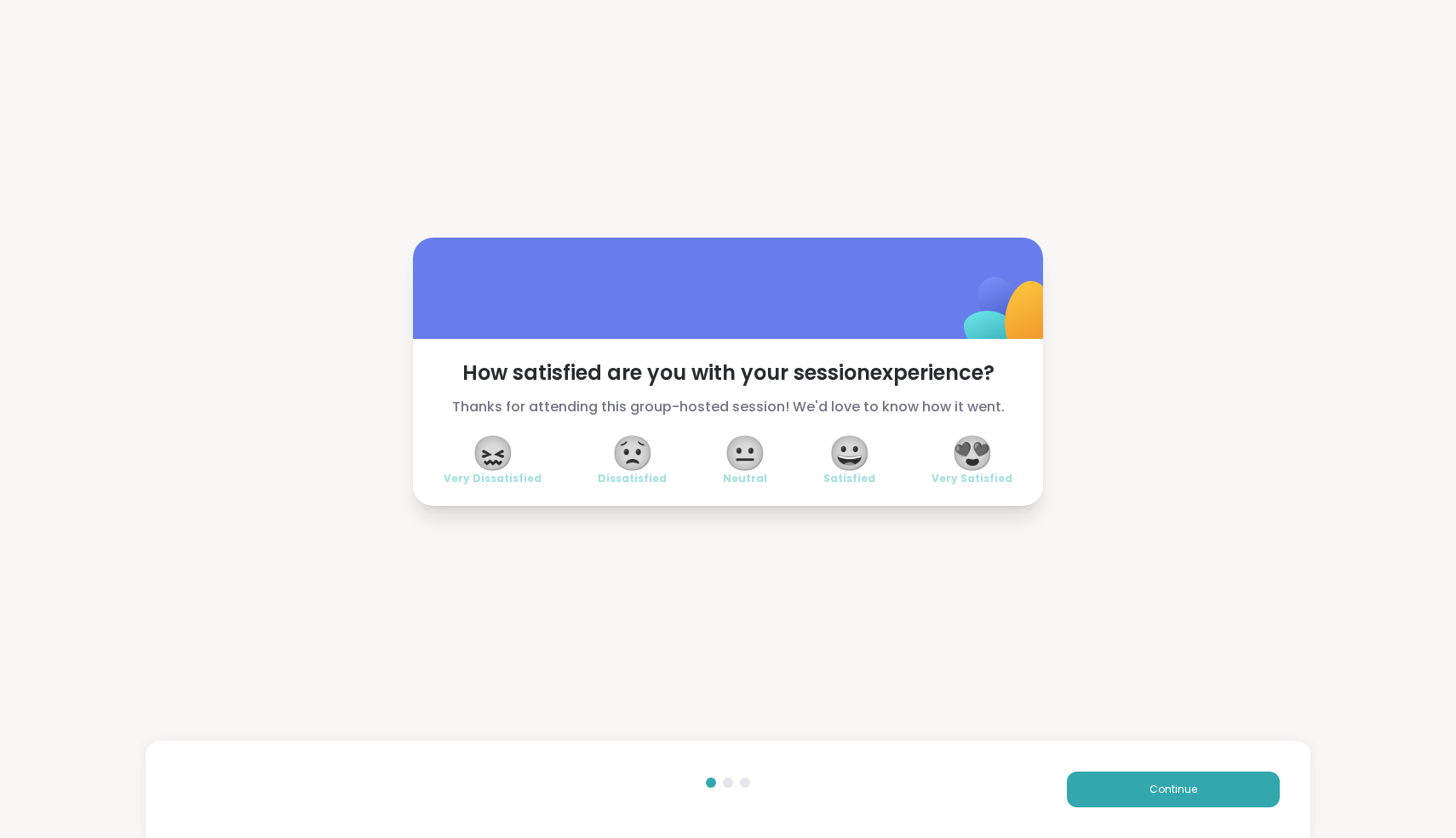
click at [626, 459] on span "😟" at bounding box center [632, 453] width 42 height 31
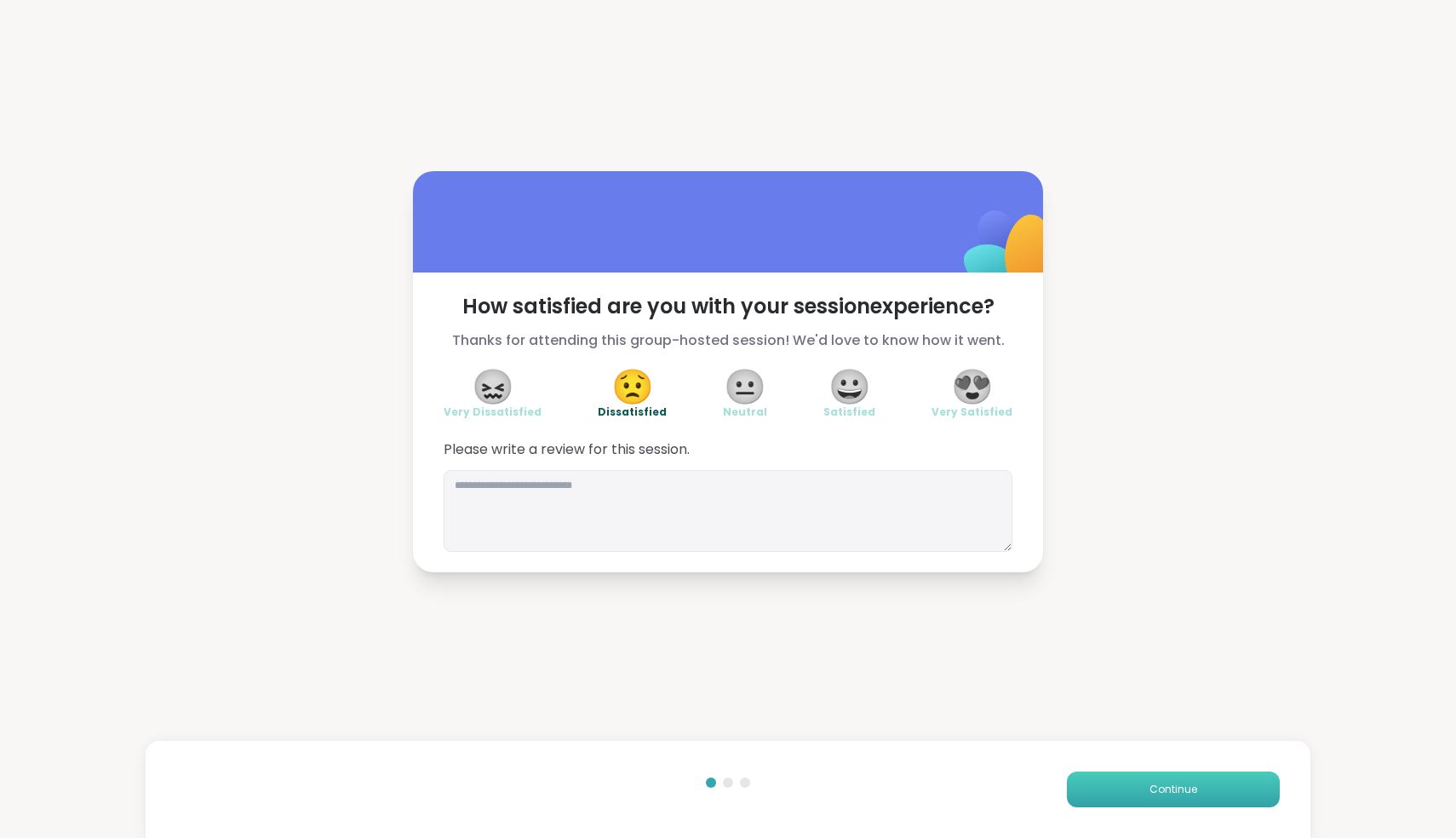
click at [1192, 796] on span "Continue" at bounding box center [1173, 789] width 48 height 15
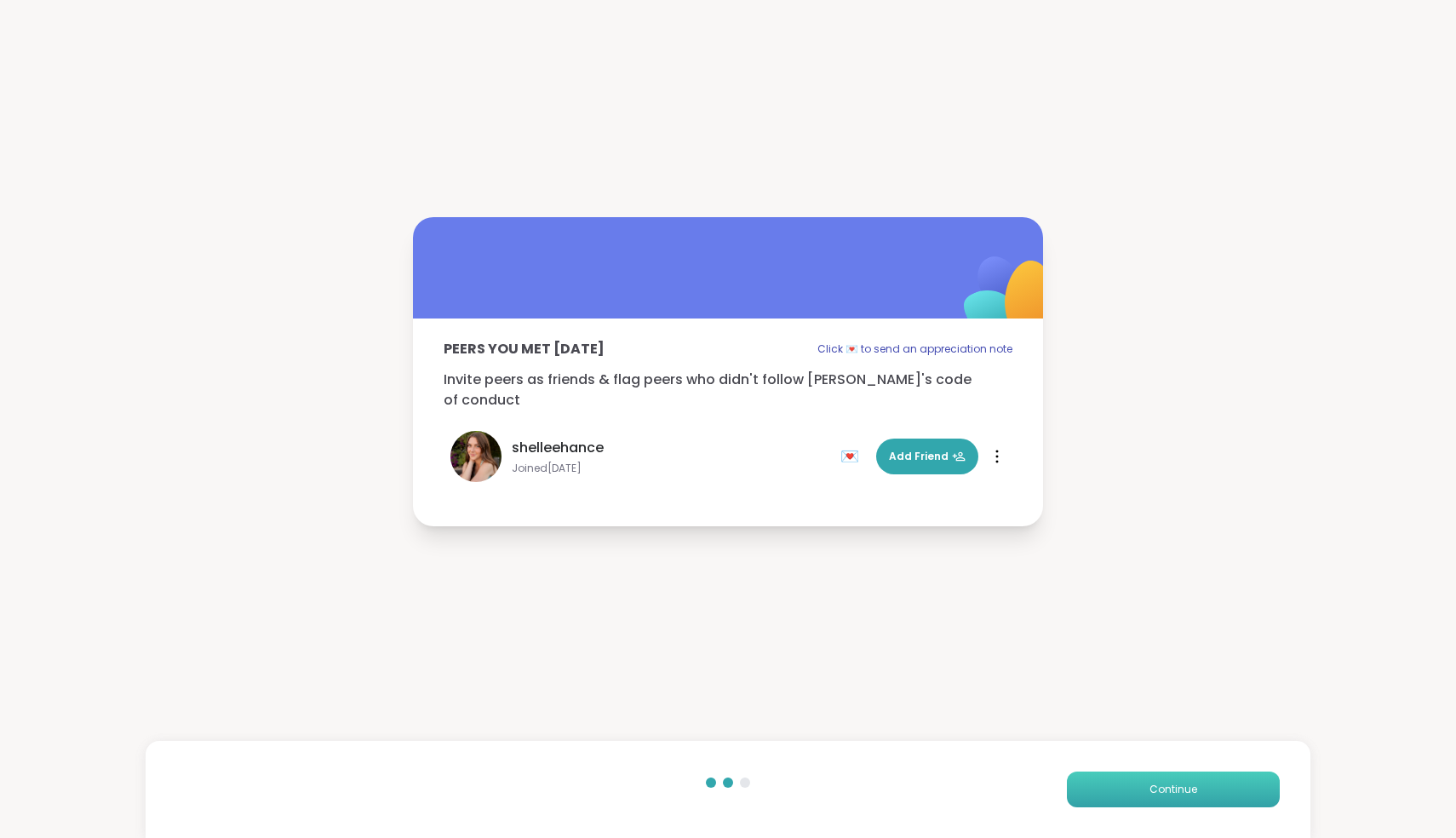
click at [1192, 796] on span "Continue" at bounding box center [1173, 789] width 48 height 15
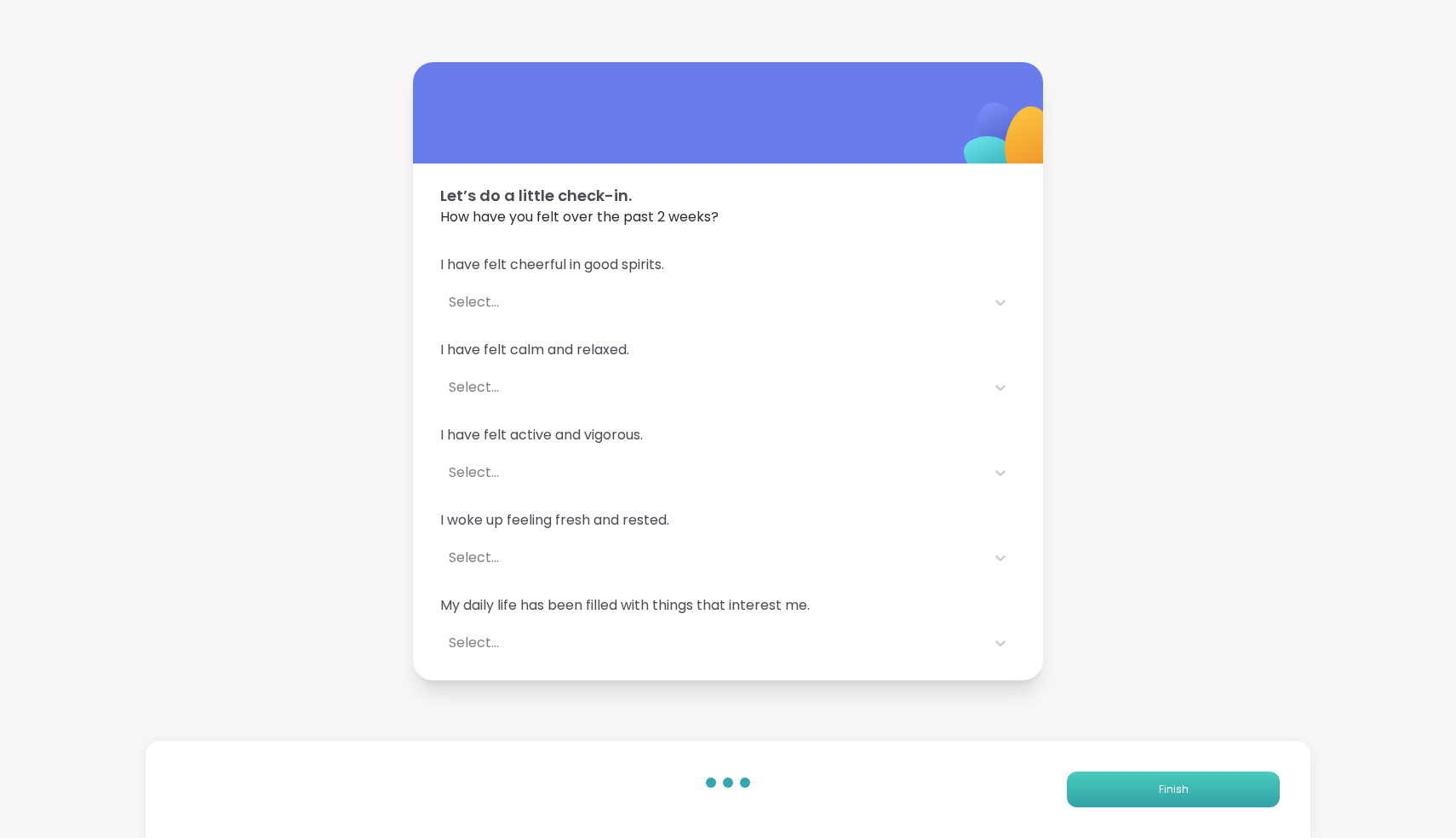
click at [1192, 796] on button "Finish" at bounding box center [1173, 789] width 213 height 36
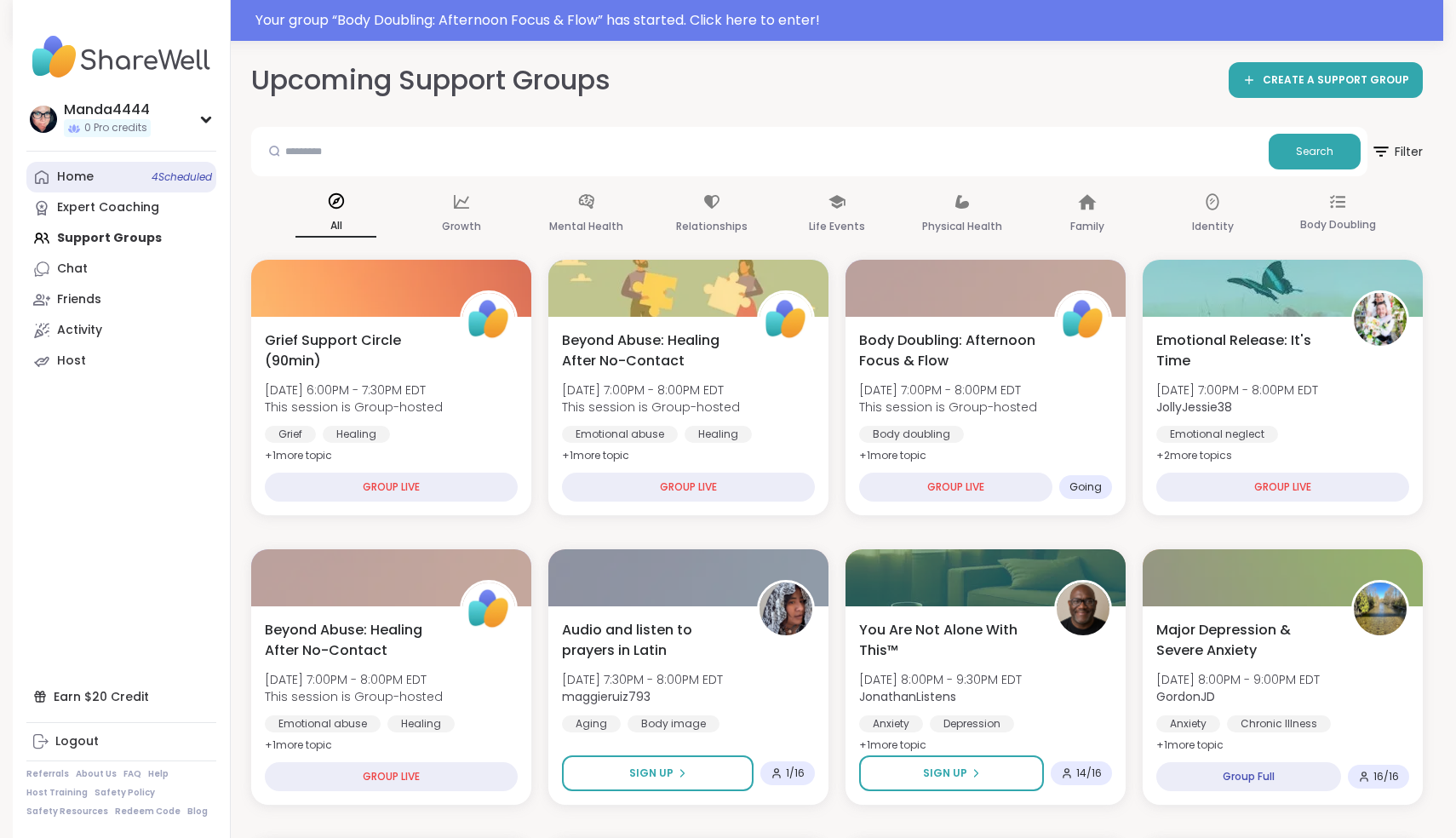
click at [80, 176] on div "Home 4 Scheduled" at bounding box center [75, 176] width 37 height 17
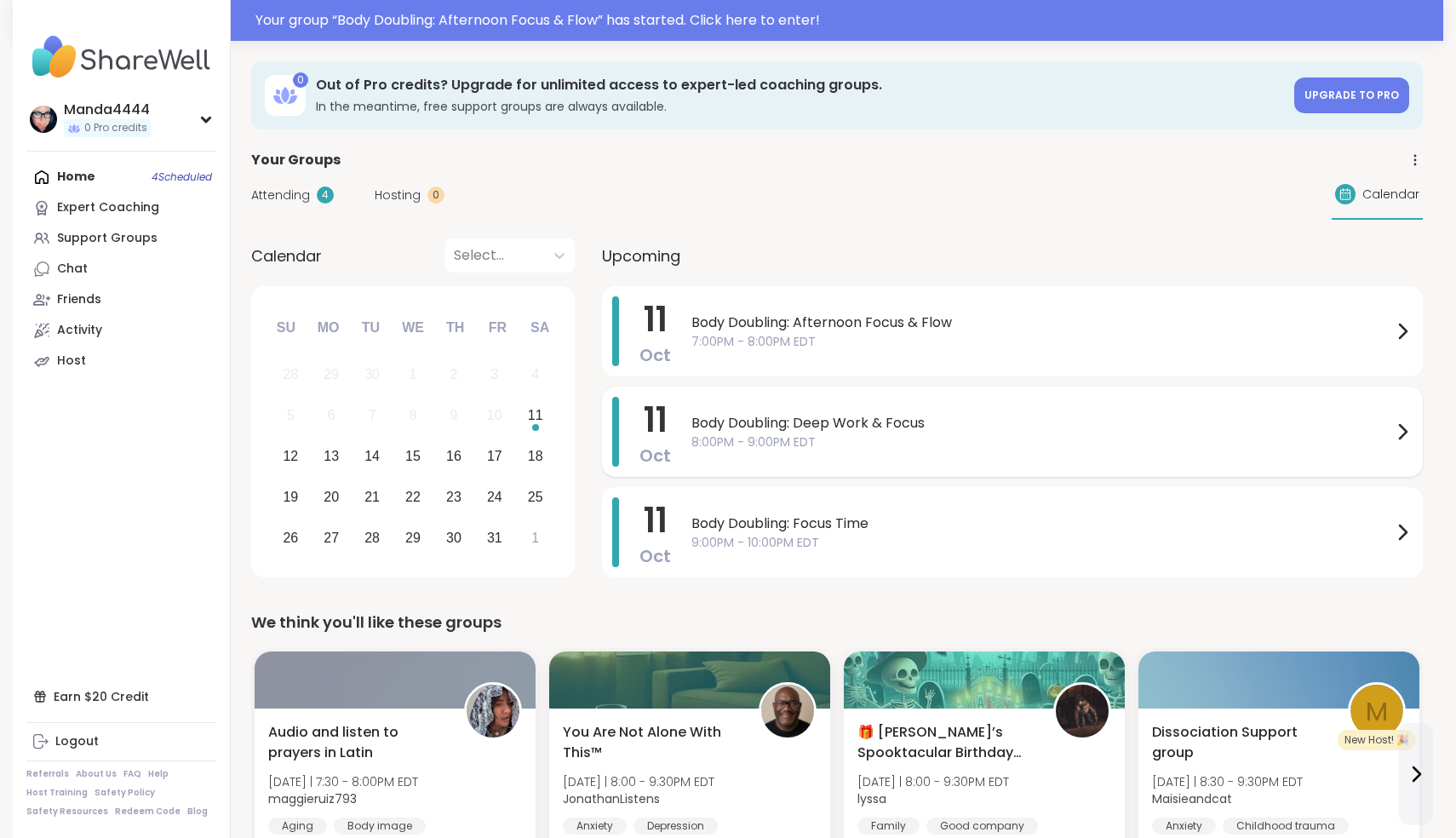
click at [866, 436] on span "8:00PM - 9:00PM EDT" at bounding box center [1041, 443] width 701 height 18
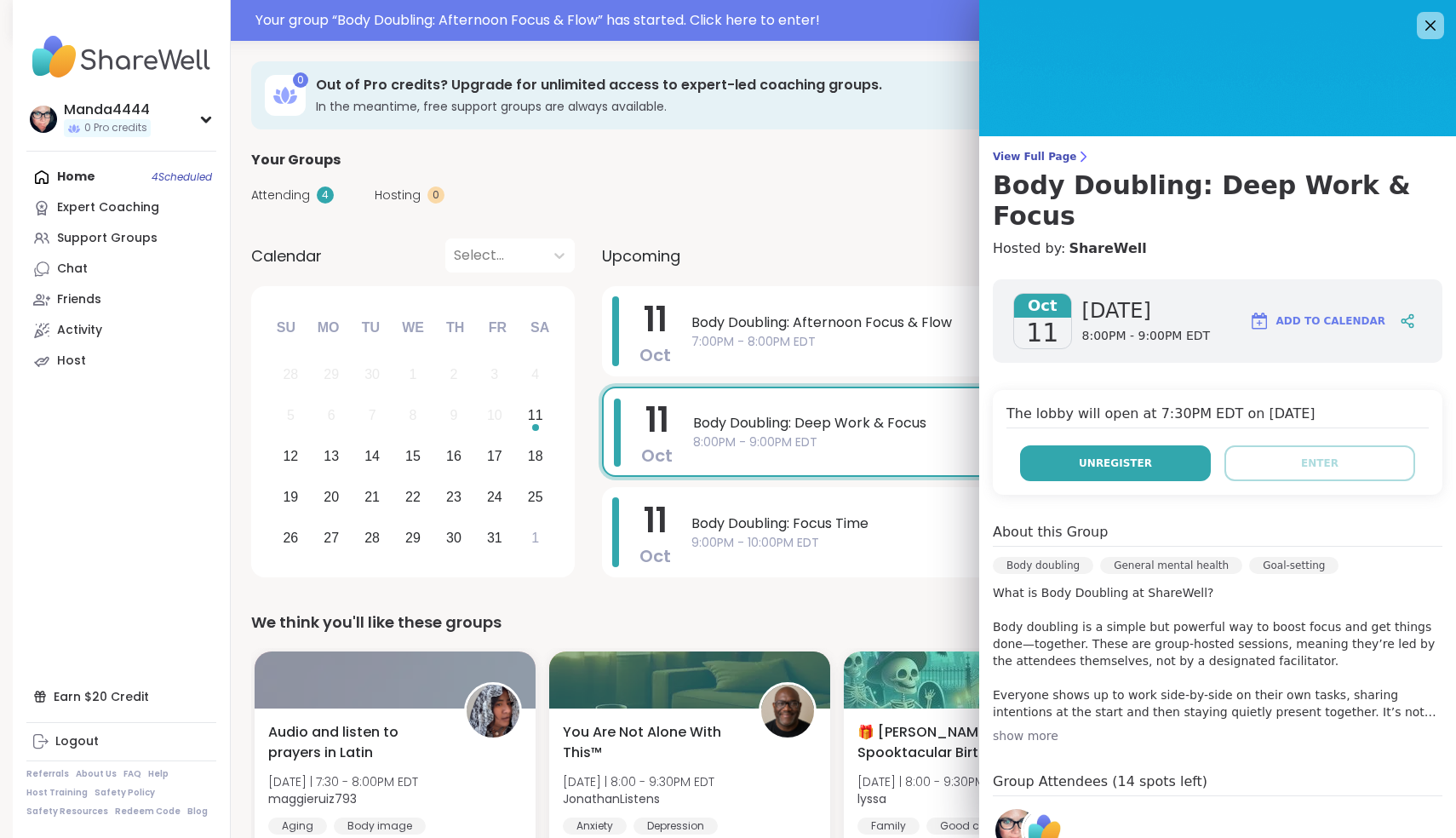
click at [1131, 455] on span "Unregister" at bounding box center [1115, 463] width 73 height 15
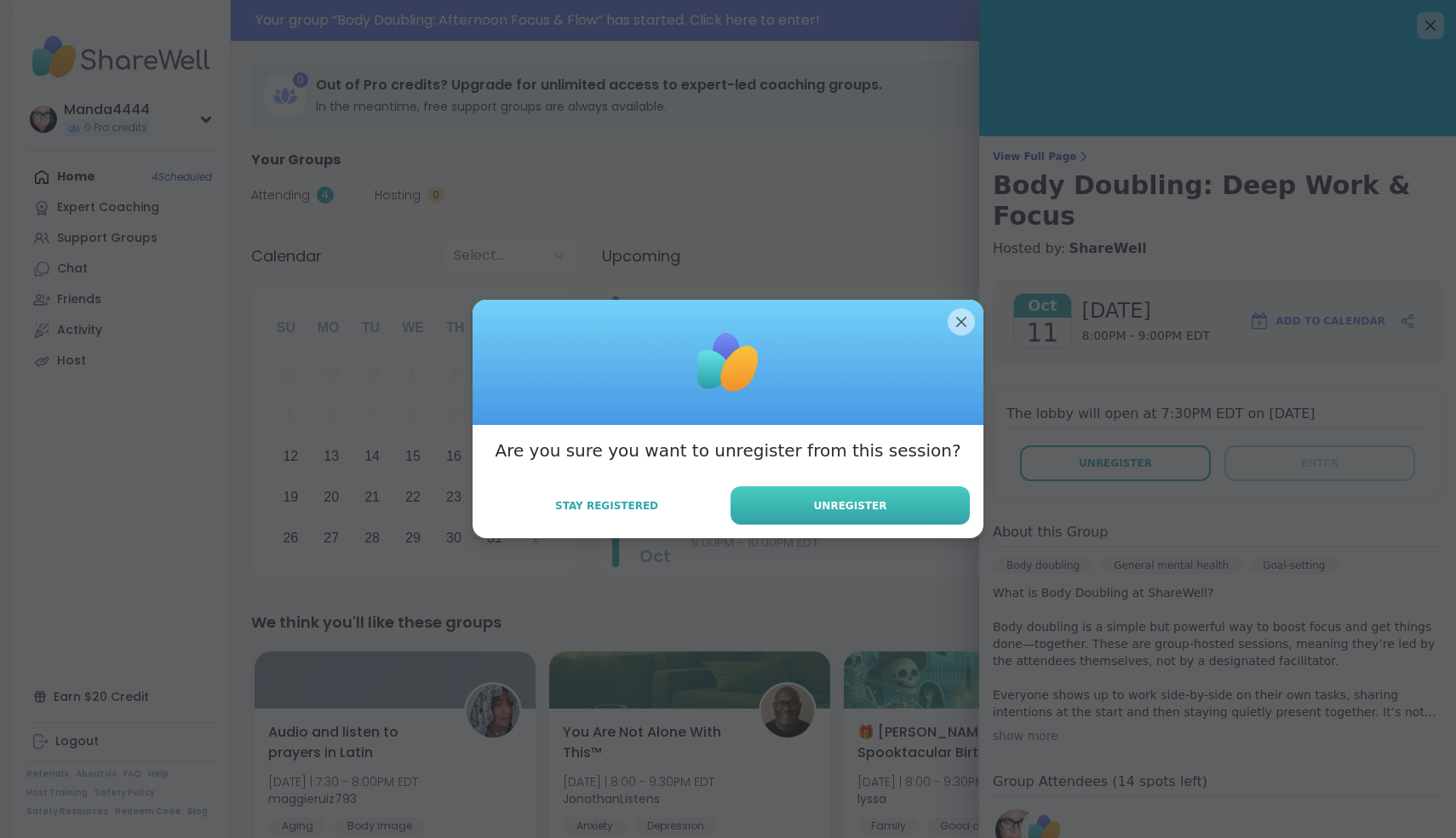
click at [862, 501] on span "Unregister" at bounding box center [850, 506] width 73 height 15
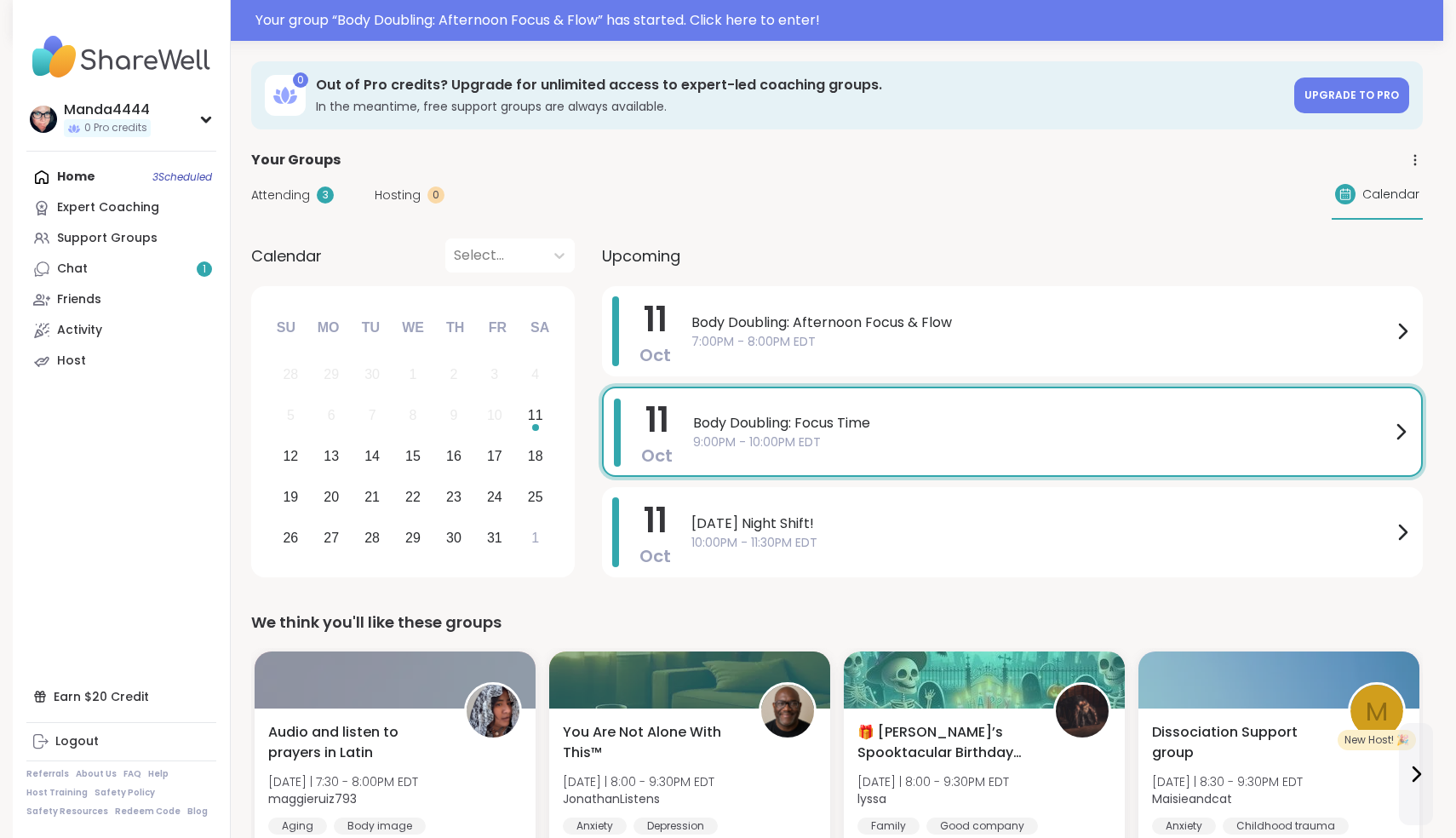
click at [908, 456] on div "Body Doubling: Focus Time 9:00PM - 10:00PM EDT" at bounding box center [1052, 432] width 718 height 67
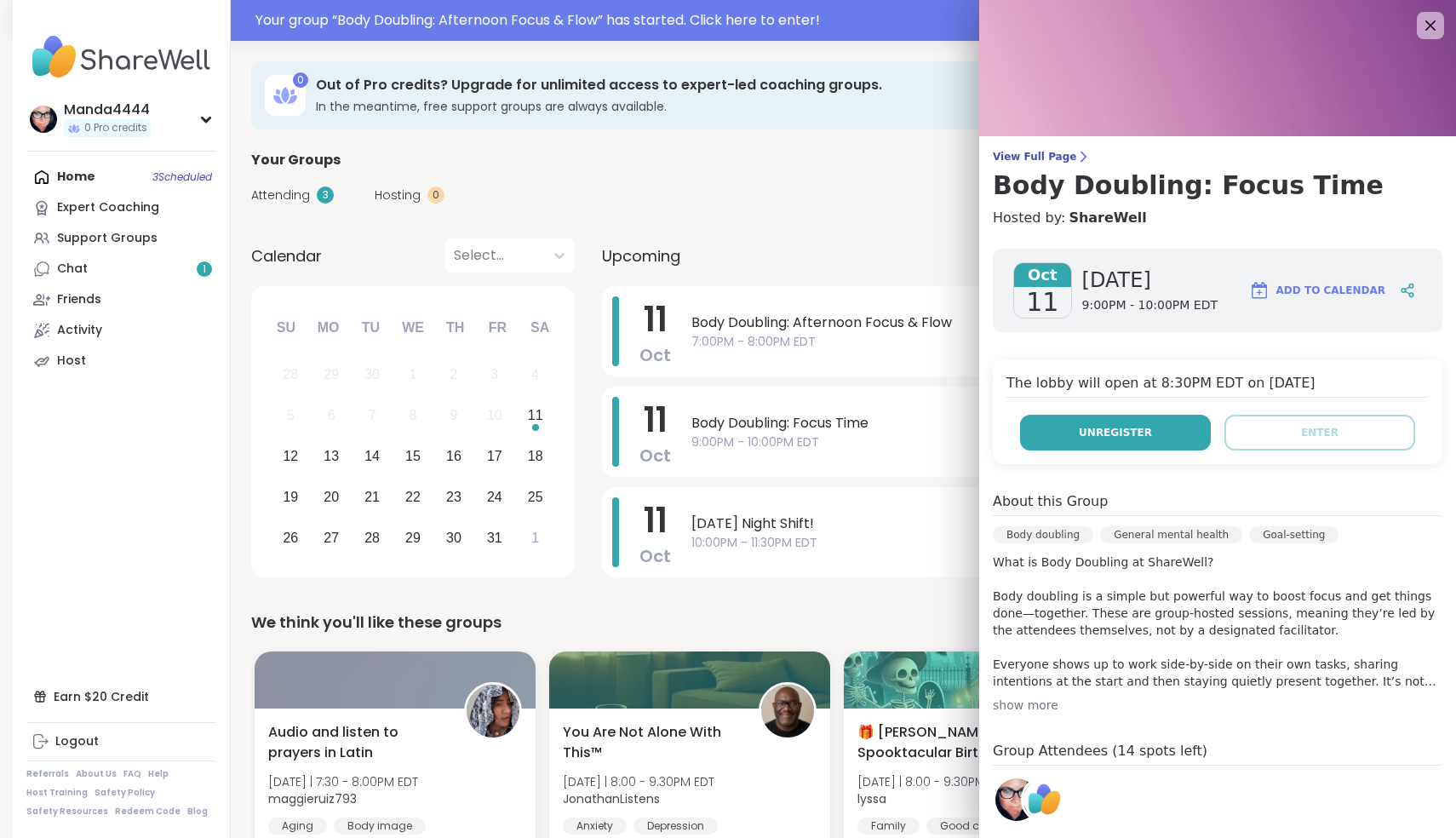
click at [1157, 440] on button "Unregister" at bounding box center [1116, 433] width 191 height 36
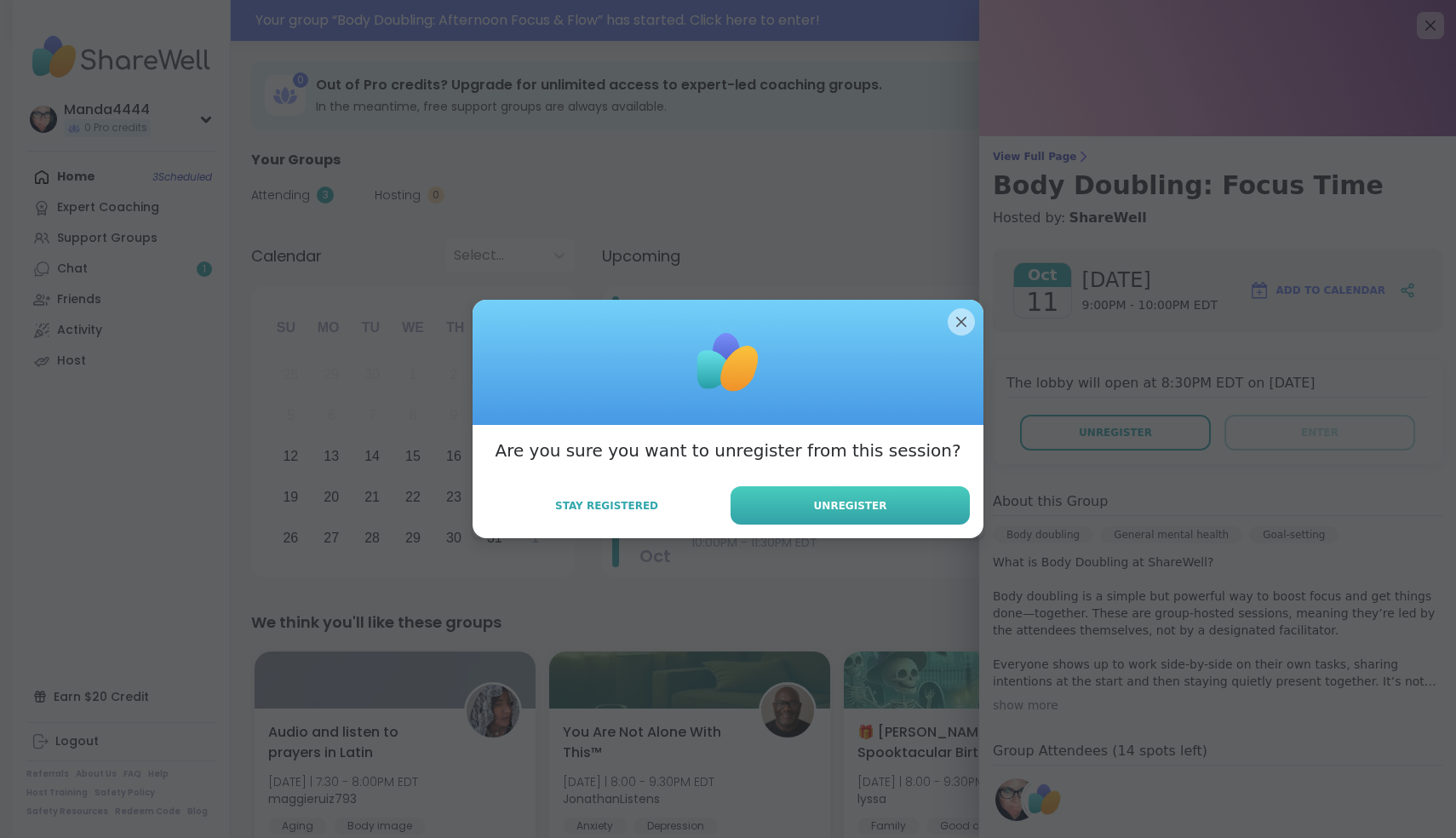
click at [897, 512] on button "Unregister" at bounding box center [850, 505] width 239 height 39
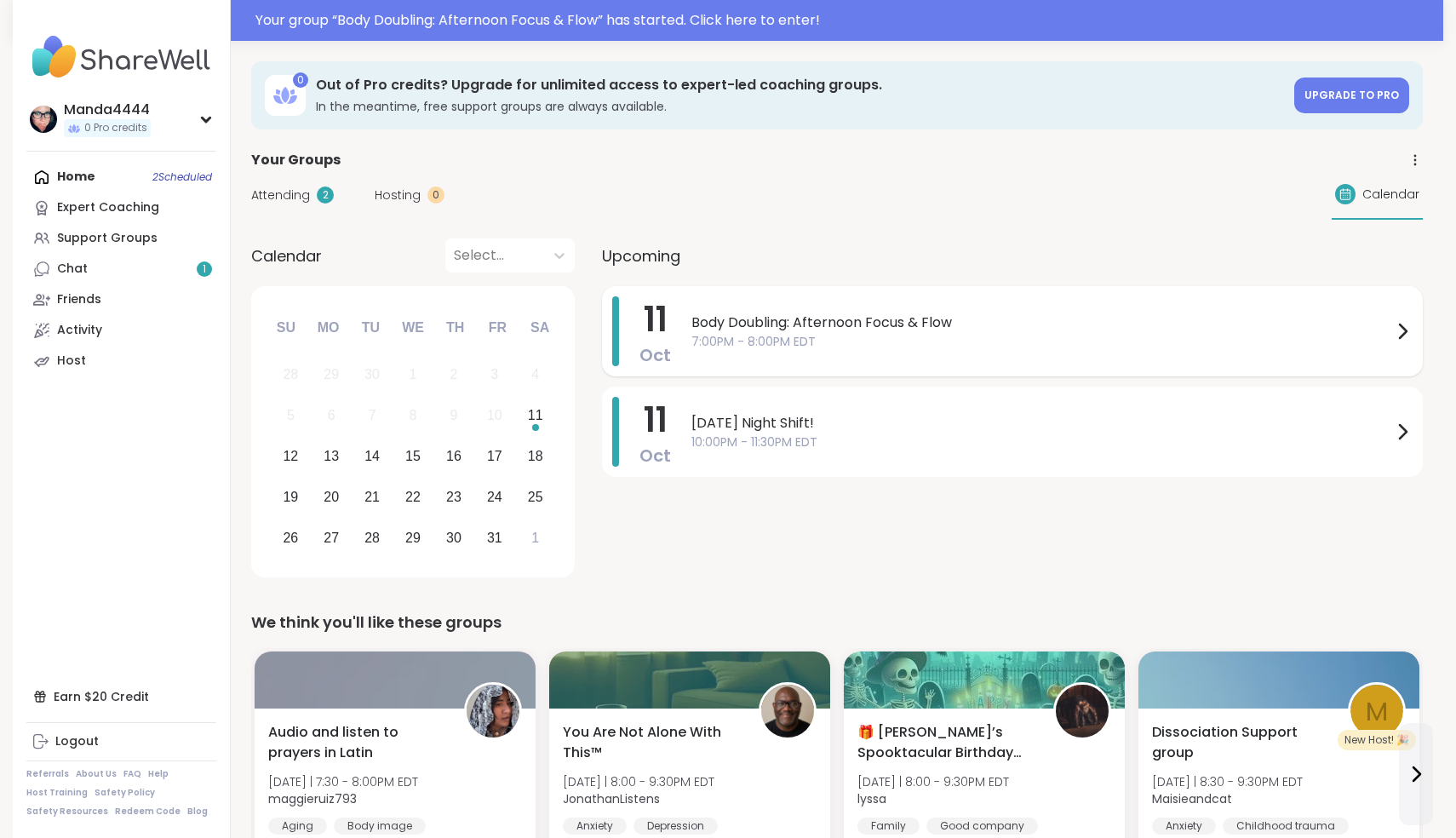
click at [889, 337] on span "7:00PM - 8:00PM EDT" at bounding box center [1041, 342] width 701 height 18
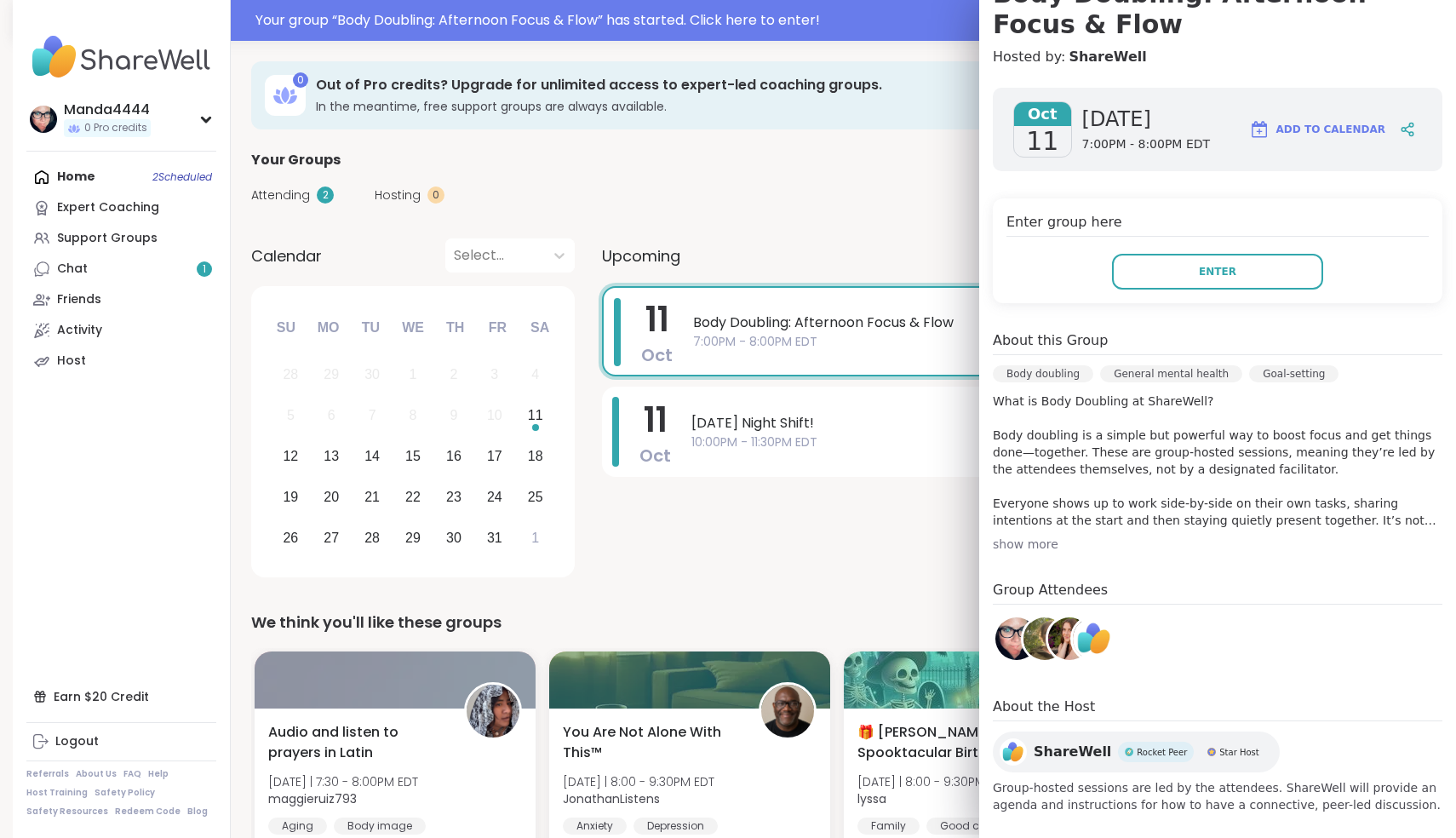
scroll to position [208, 0]
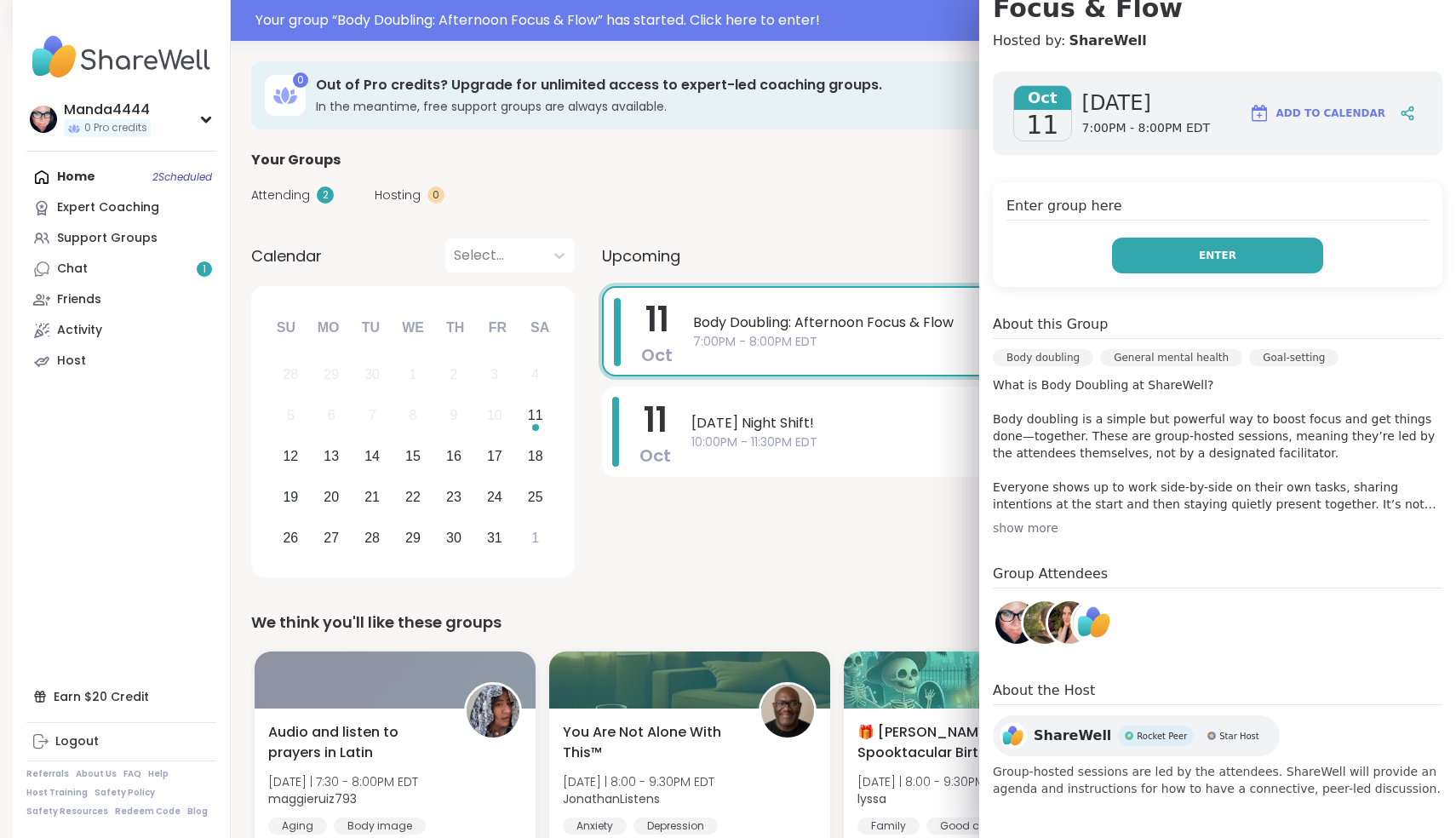
click at [1245, 253] on button "Enter" at bounding box center [1218, 256] width 211 height 36
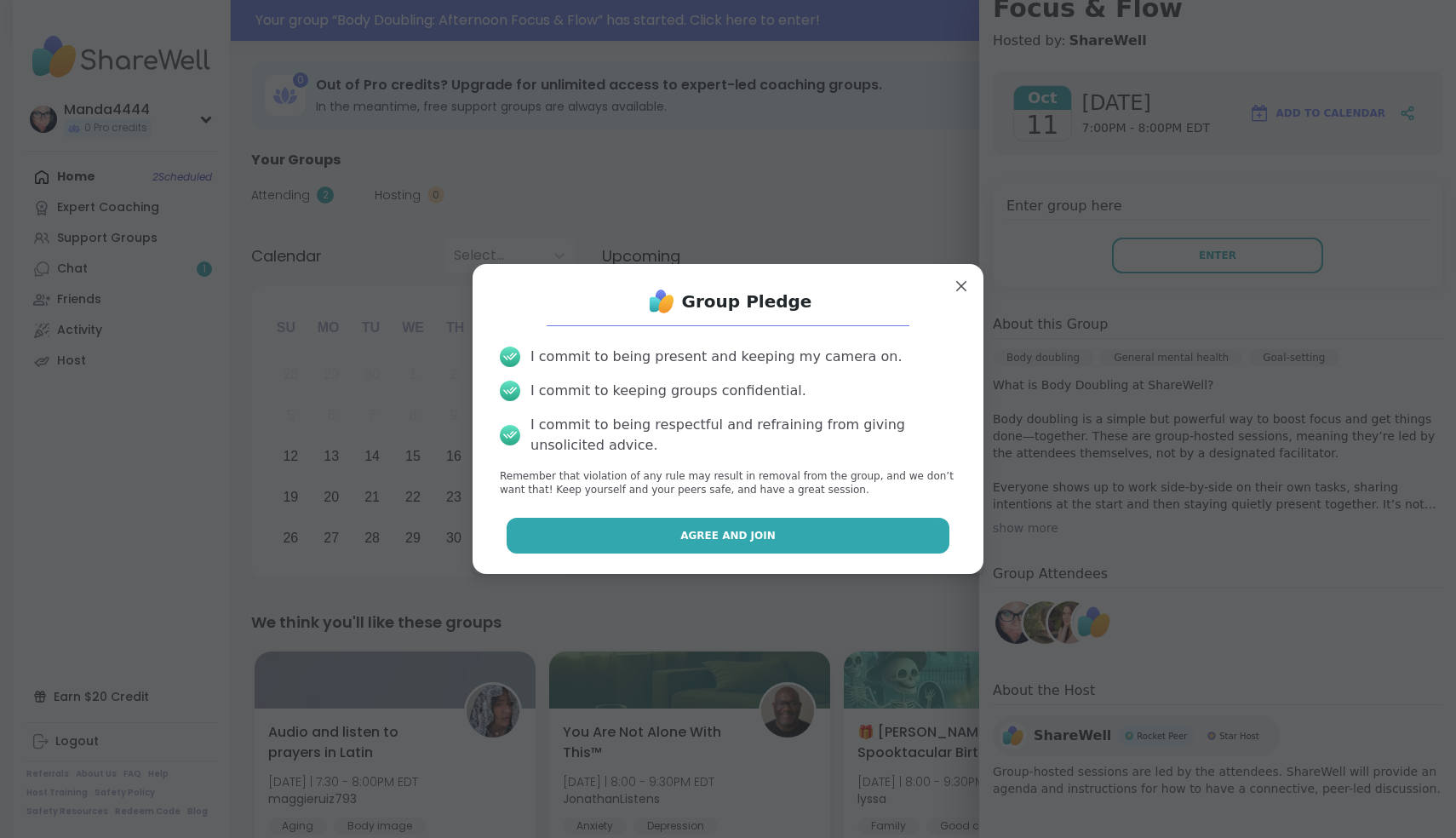
click at [741, 536] on span "Agree and Join" at bounding box center [728, 536] width 95 height 15
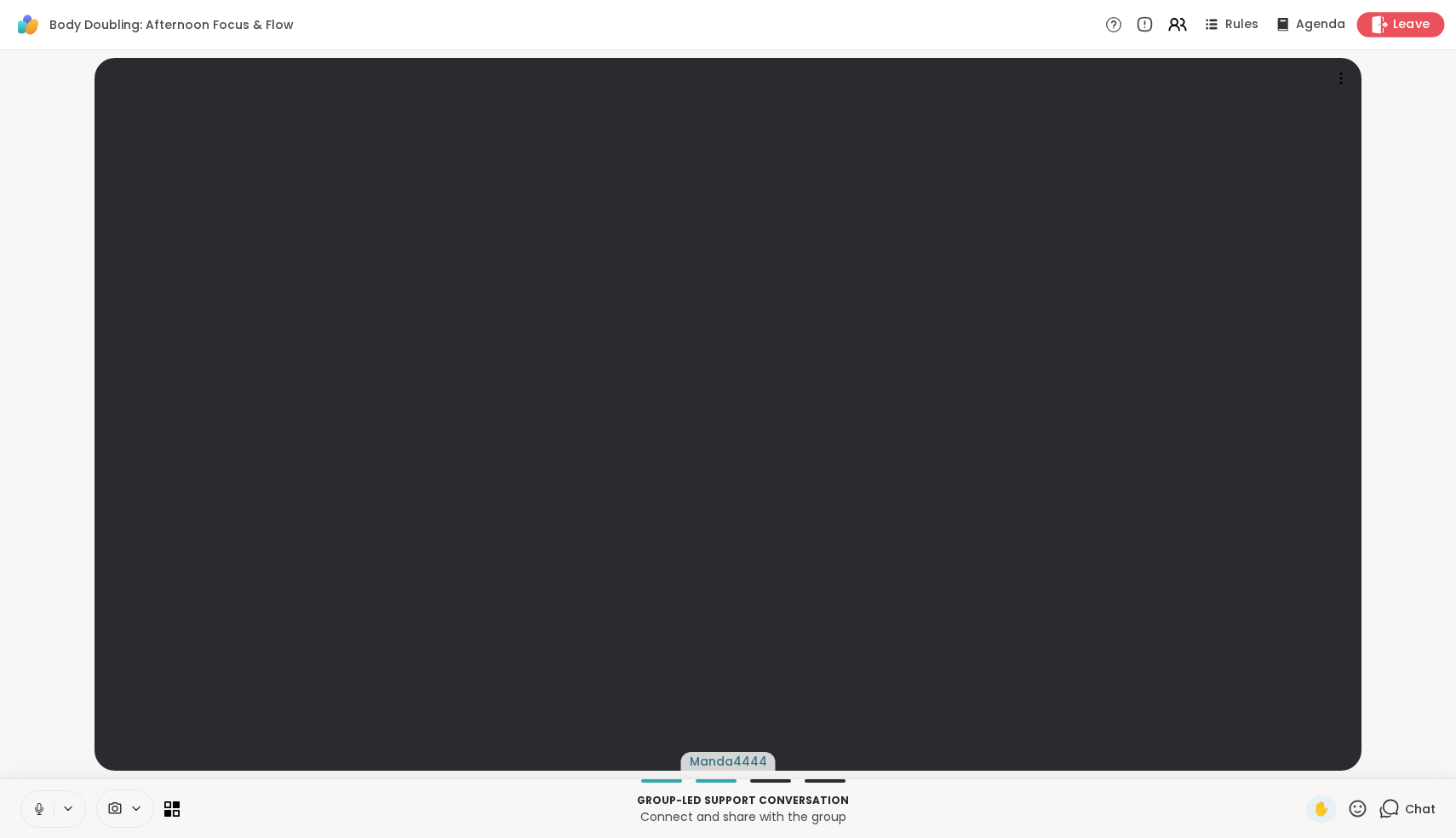
click at [1400, 23] on span "Leave" at bounding box center [1412, 25] width 38 height 18
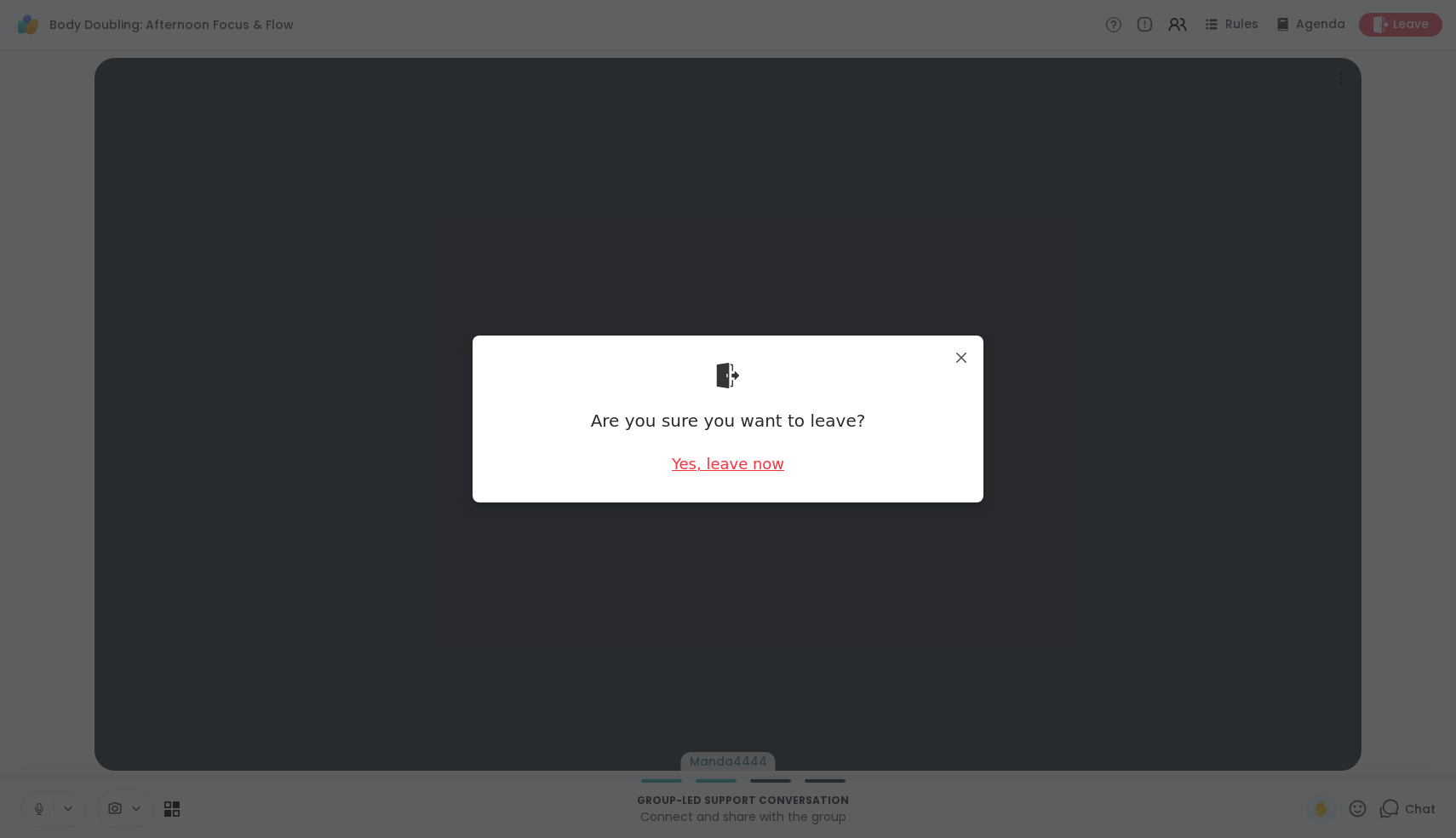
click at [741, 461] on div "Yes, leave now" at bounding box center [728, 464] width 112 height 22
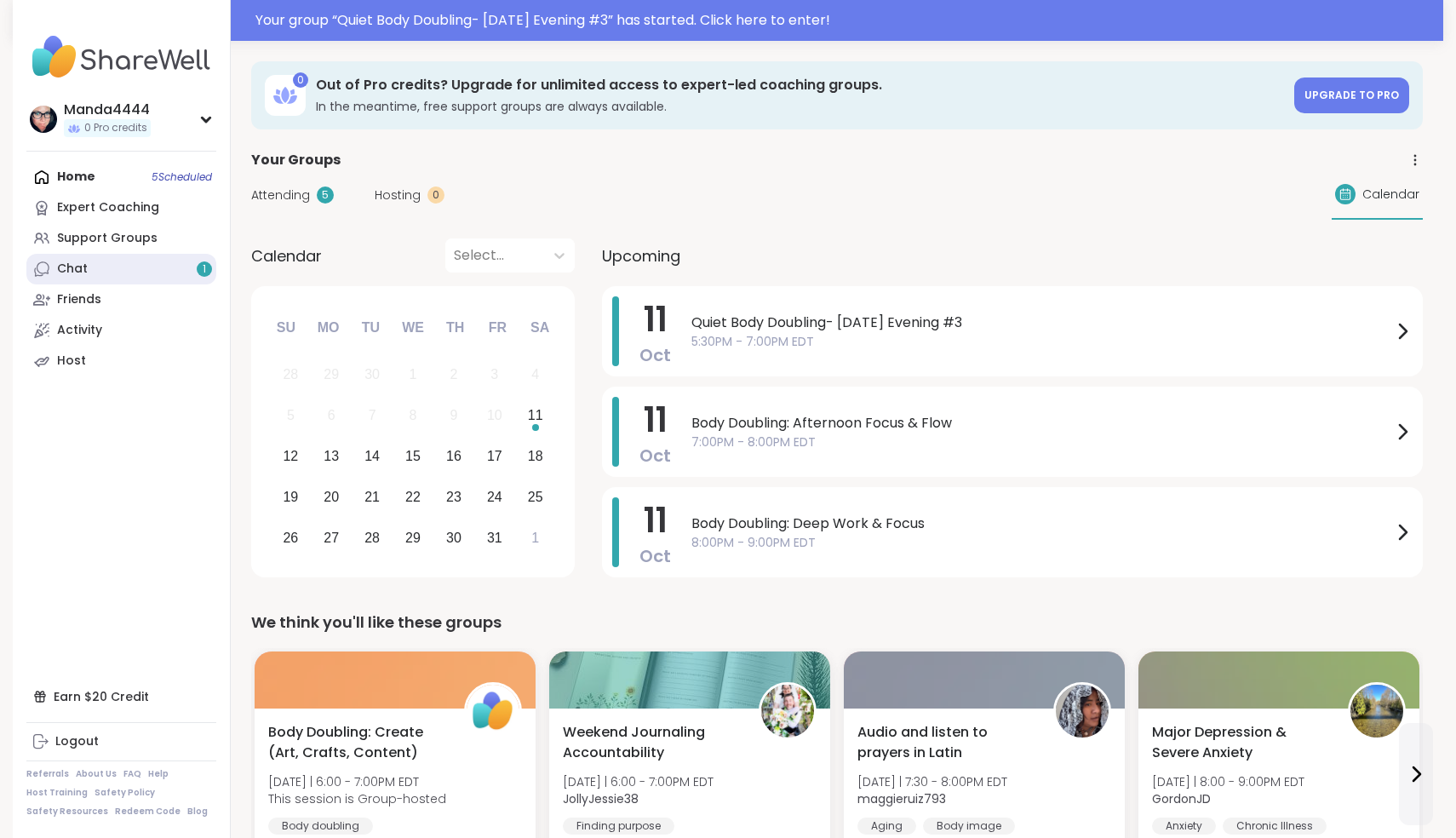
click at [115, 263] on link "Chat 1" at bounding box center [121, 269] width 190 height 31
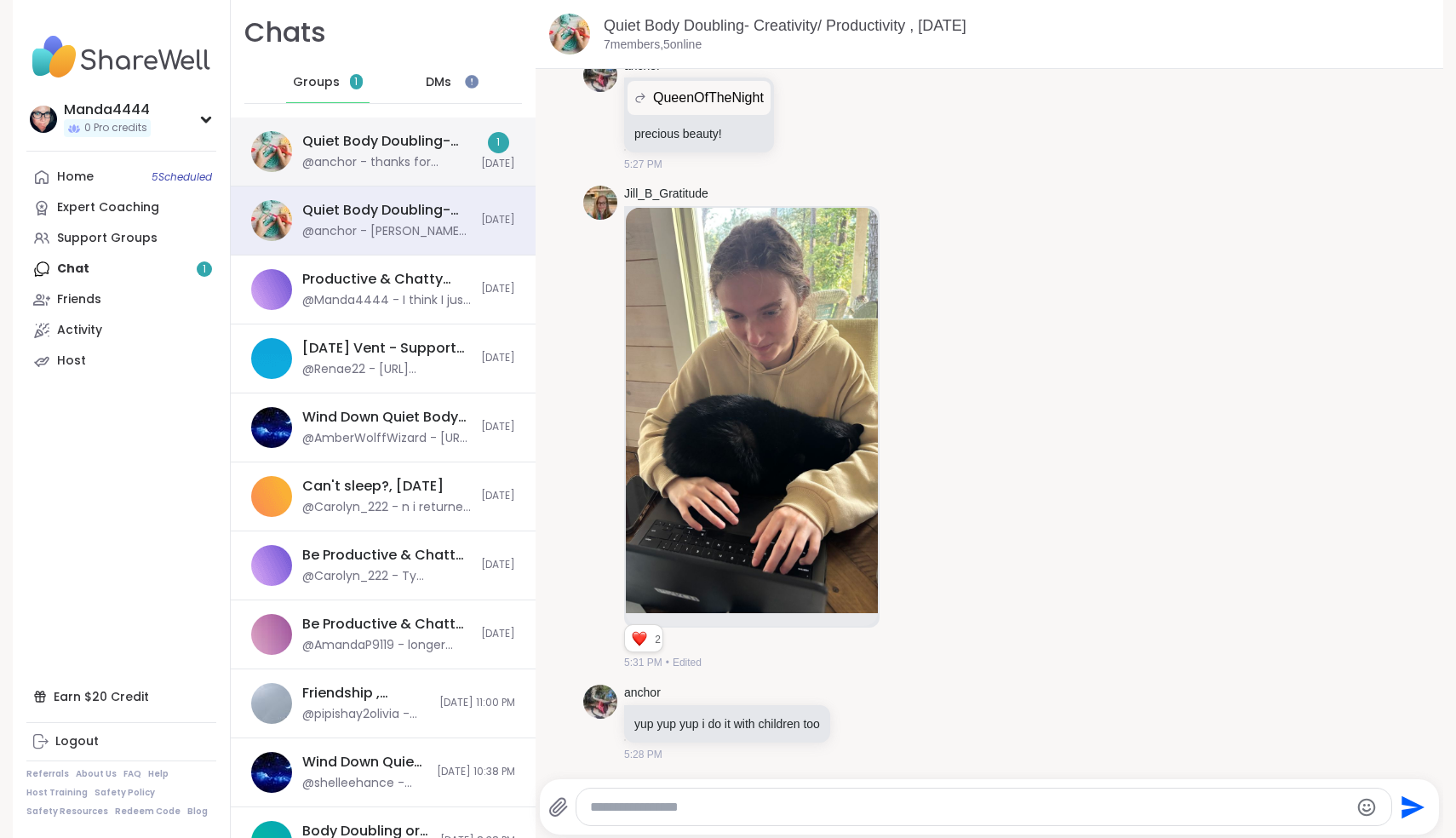
click at [398, 146] on div "Quiet Body Doubling- [DATE] Evening #3, [DATE]" at bounding box center [386, 141] width 168 height 19
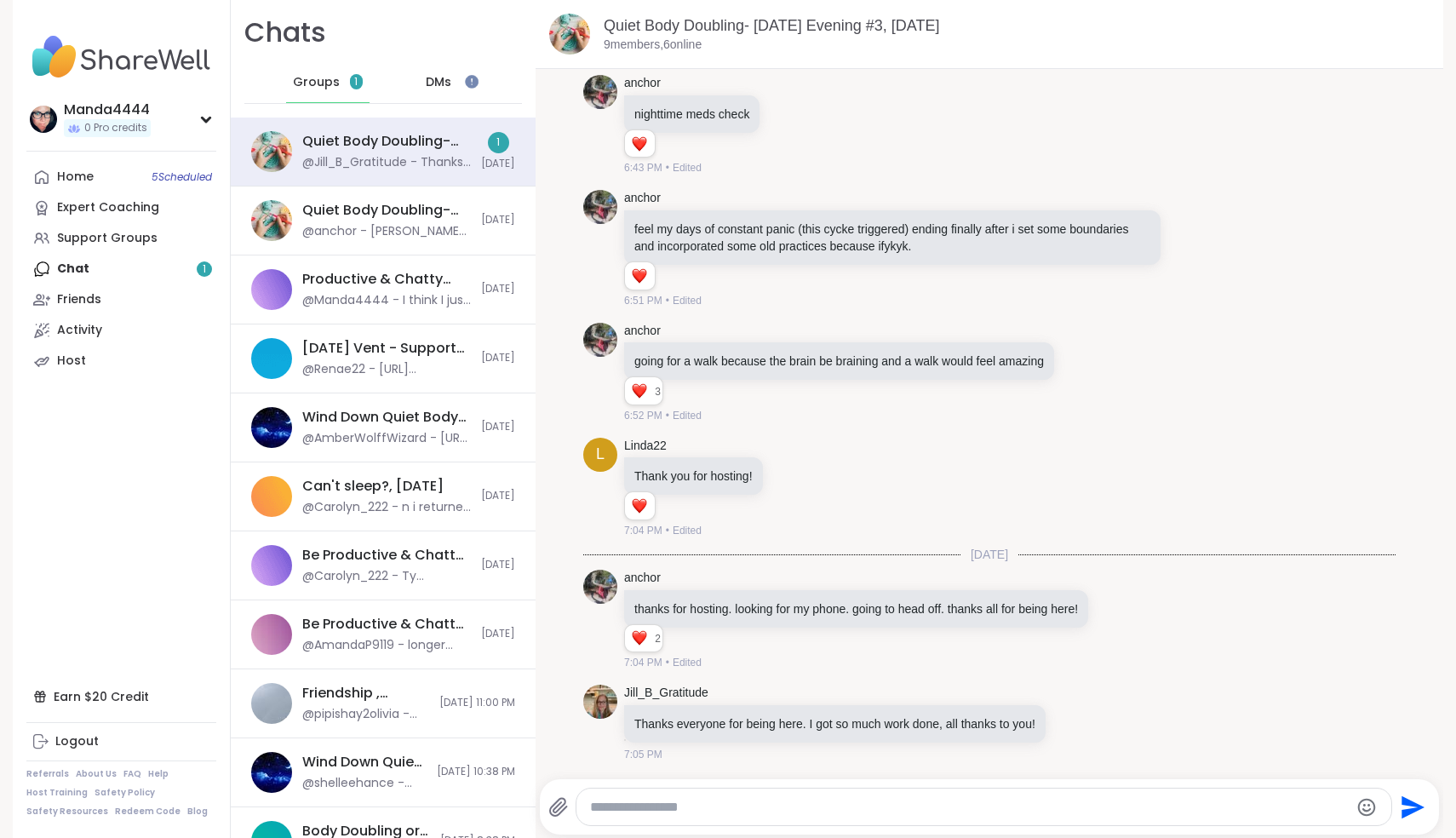
scroll to position [4785, 0]
click at [103, 182] on link "Home 5 Scheduled" at bounding box center [121, 177] width 190 height 31
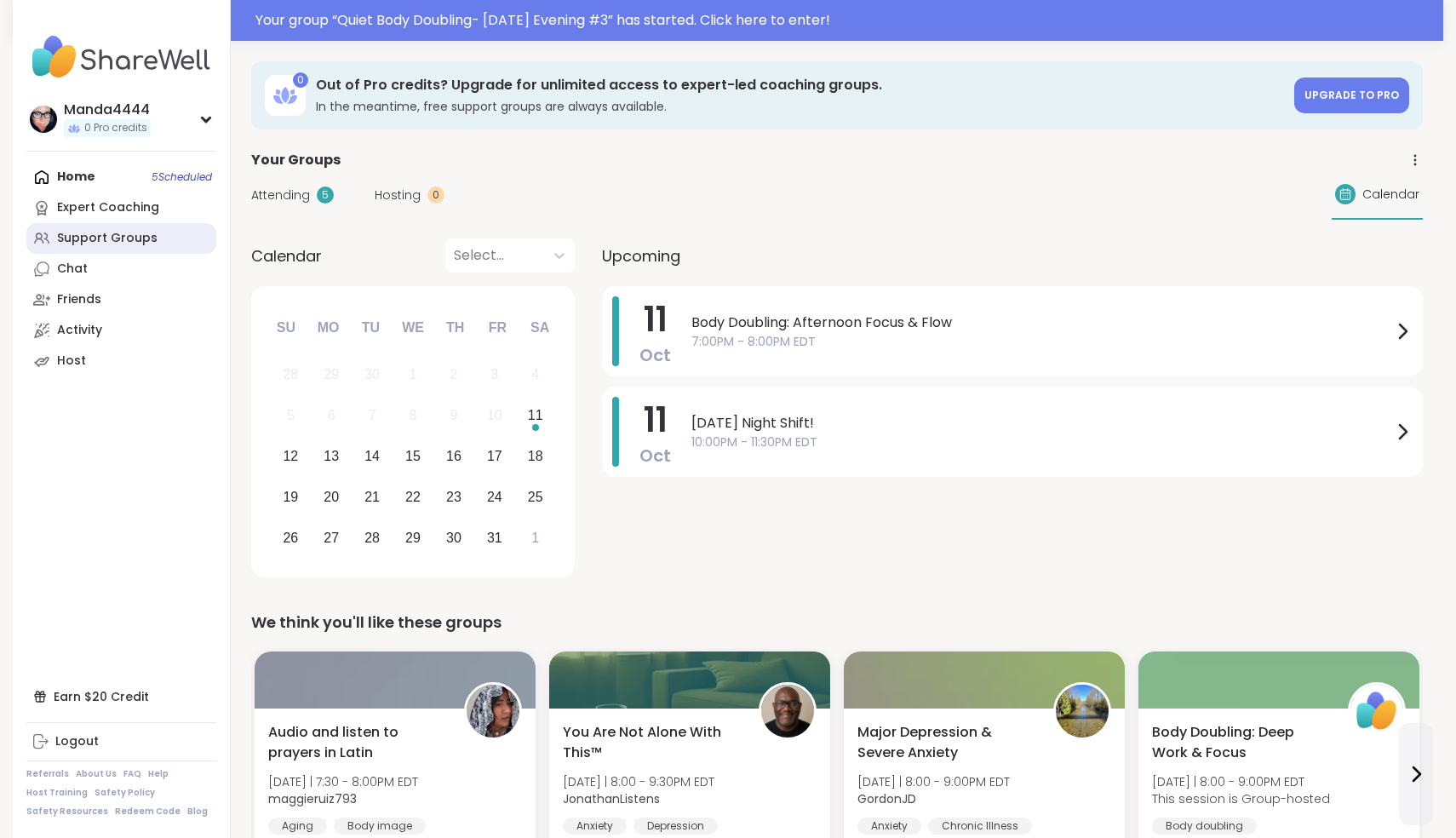
click at [103, 242] on div "Support Groups" at bounding box center [107, 238] width 101 height 17
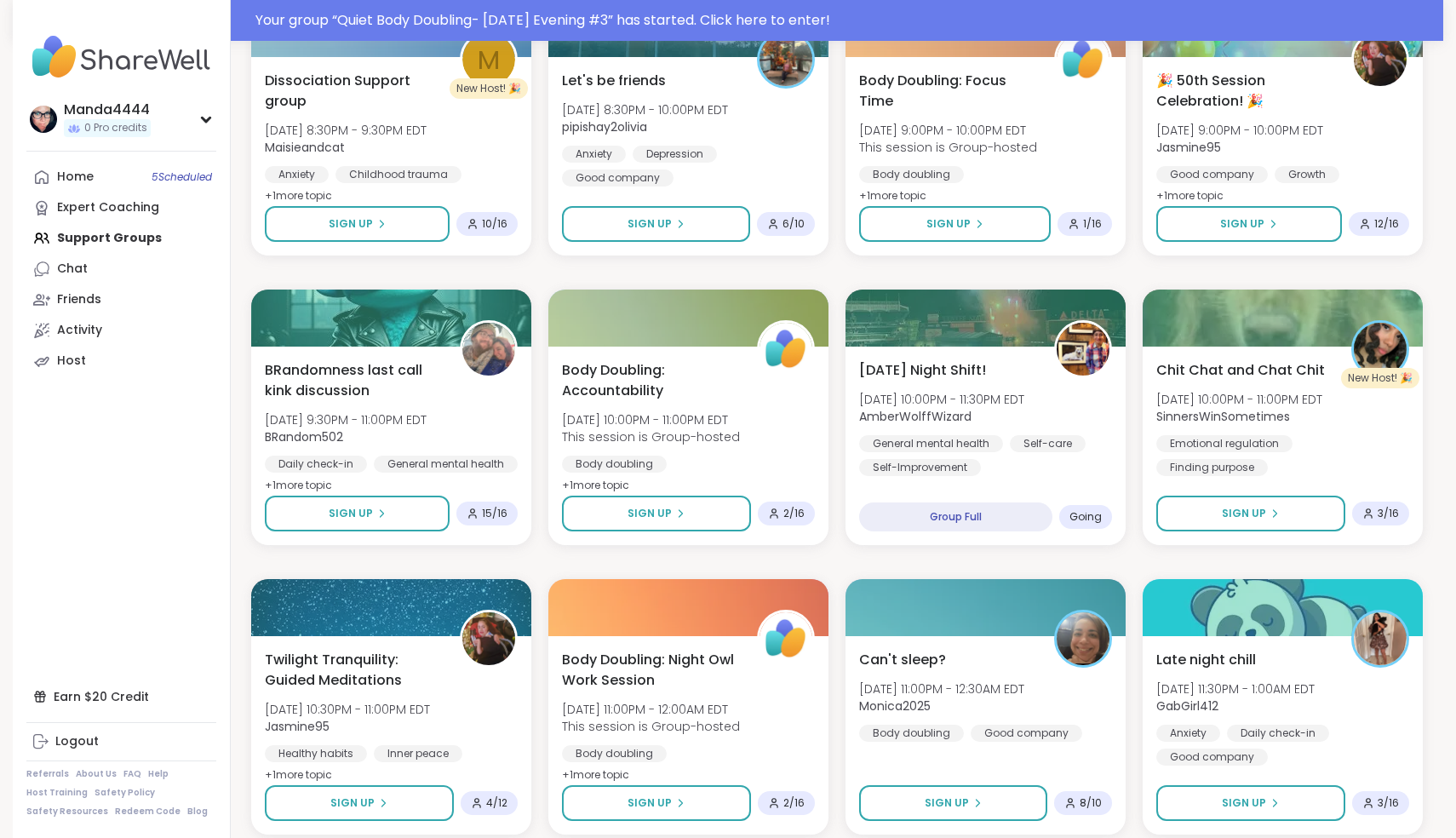
scroll to position [1131, 0]
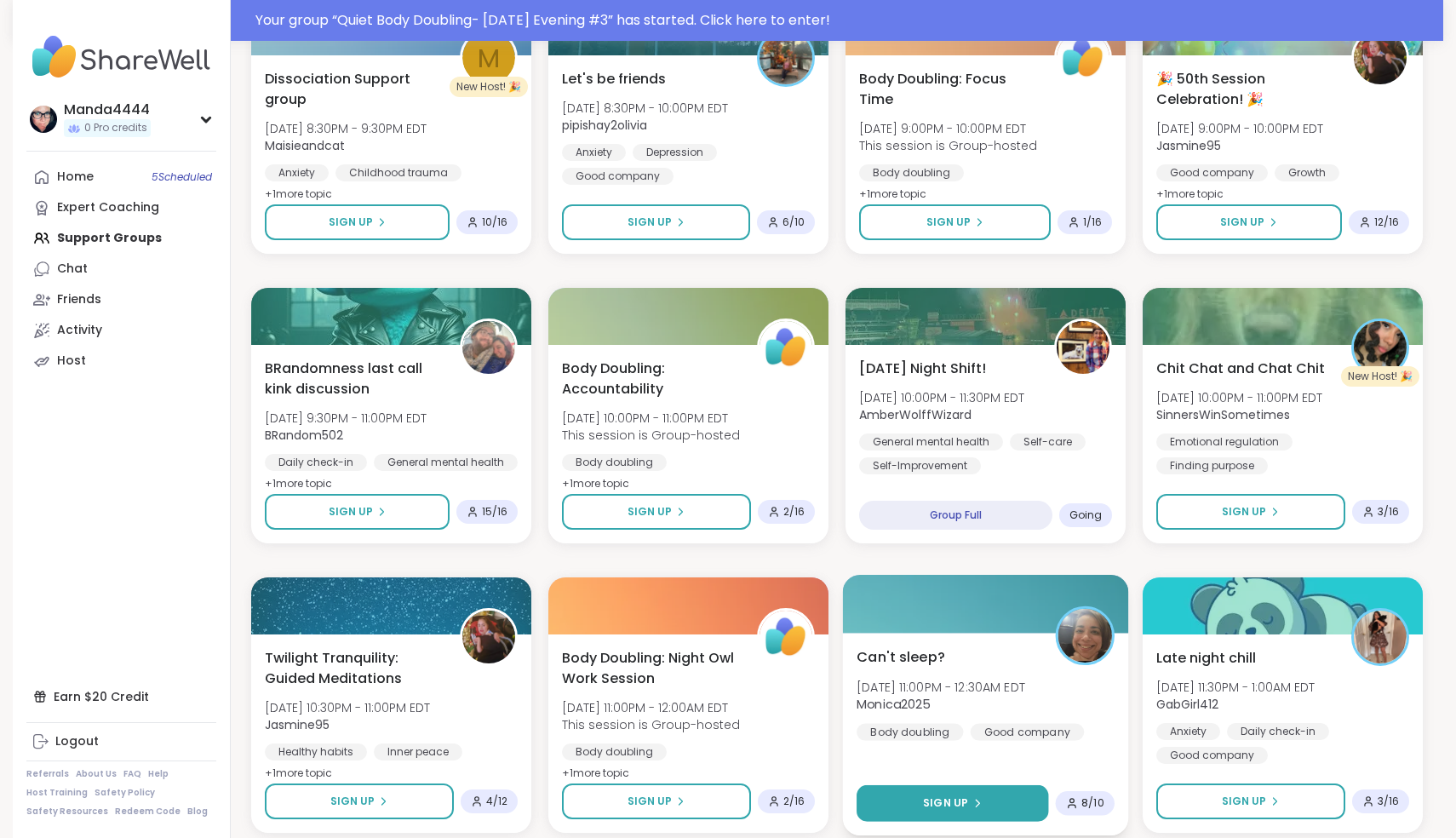
click at [942, 795] on button "Sign Up" at bounding box center [952, 803] width 192 height 37
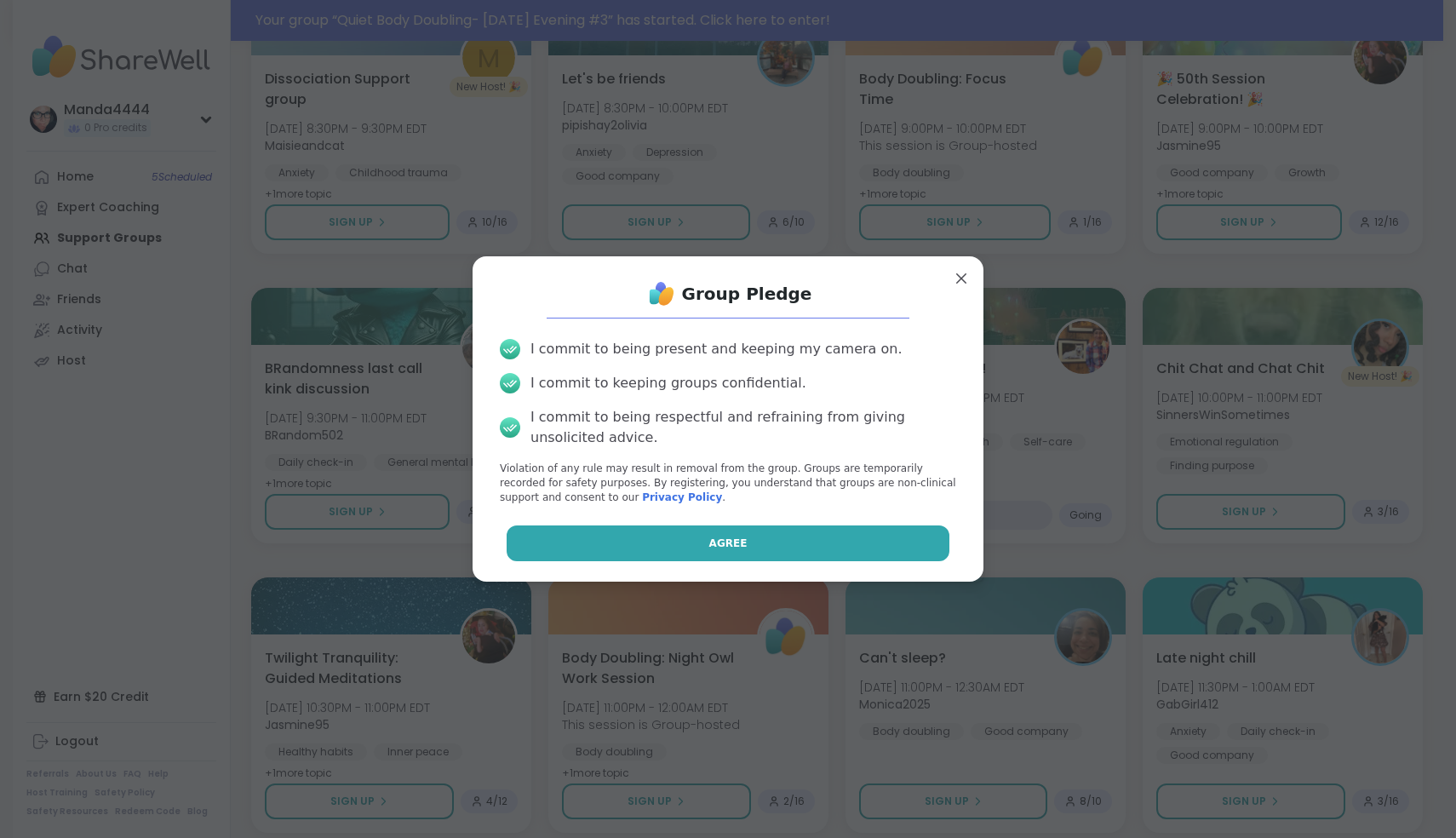
click at [750, 532] on button "Agree" at bounding box center [728, 544] width 444 height 36
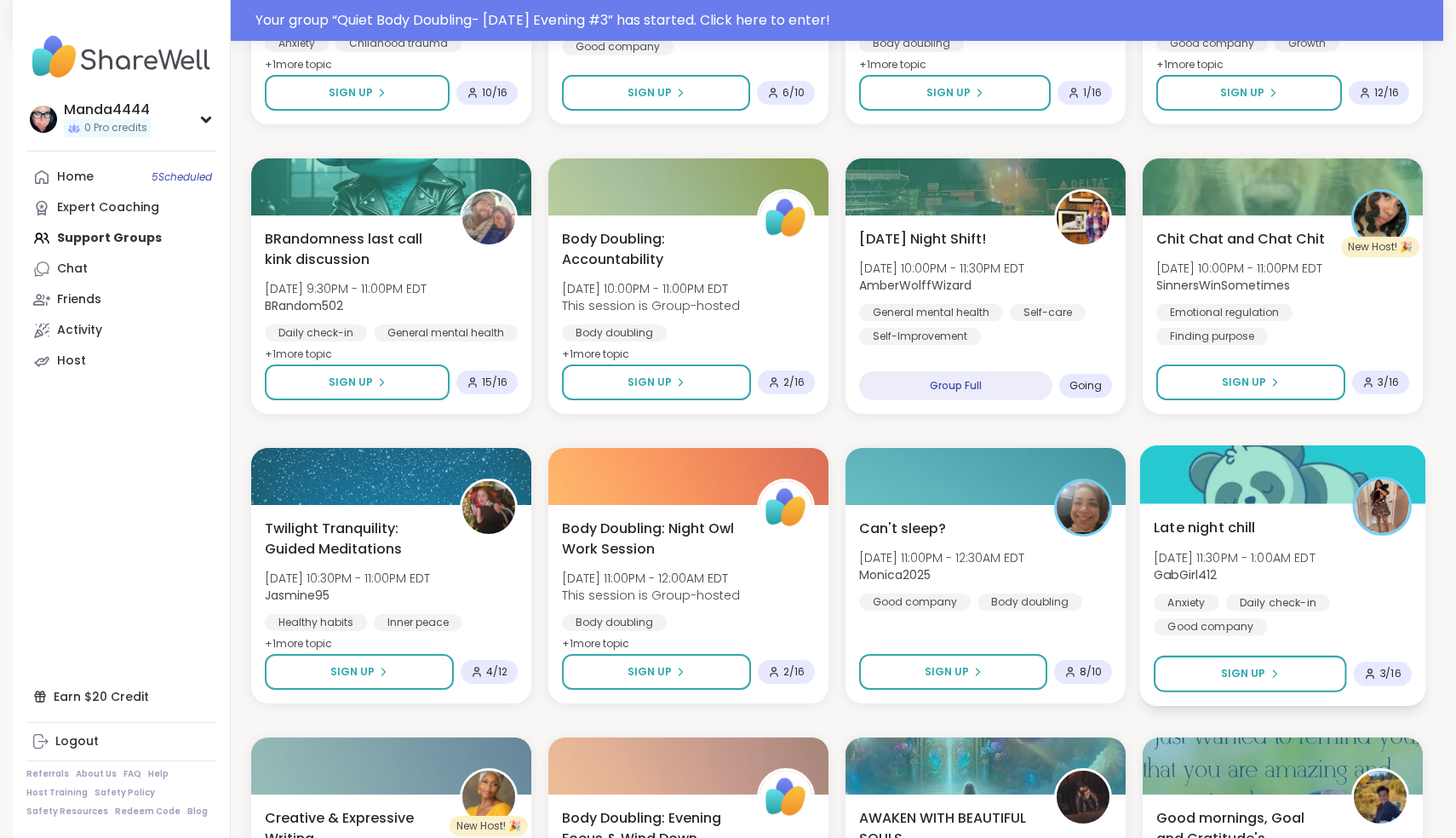
scroll to position [1264, 0]
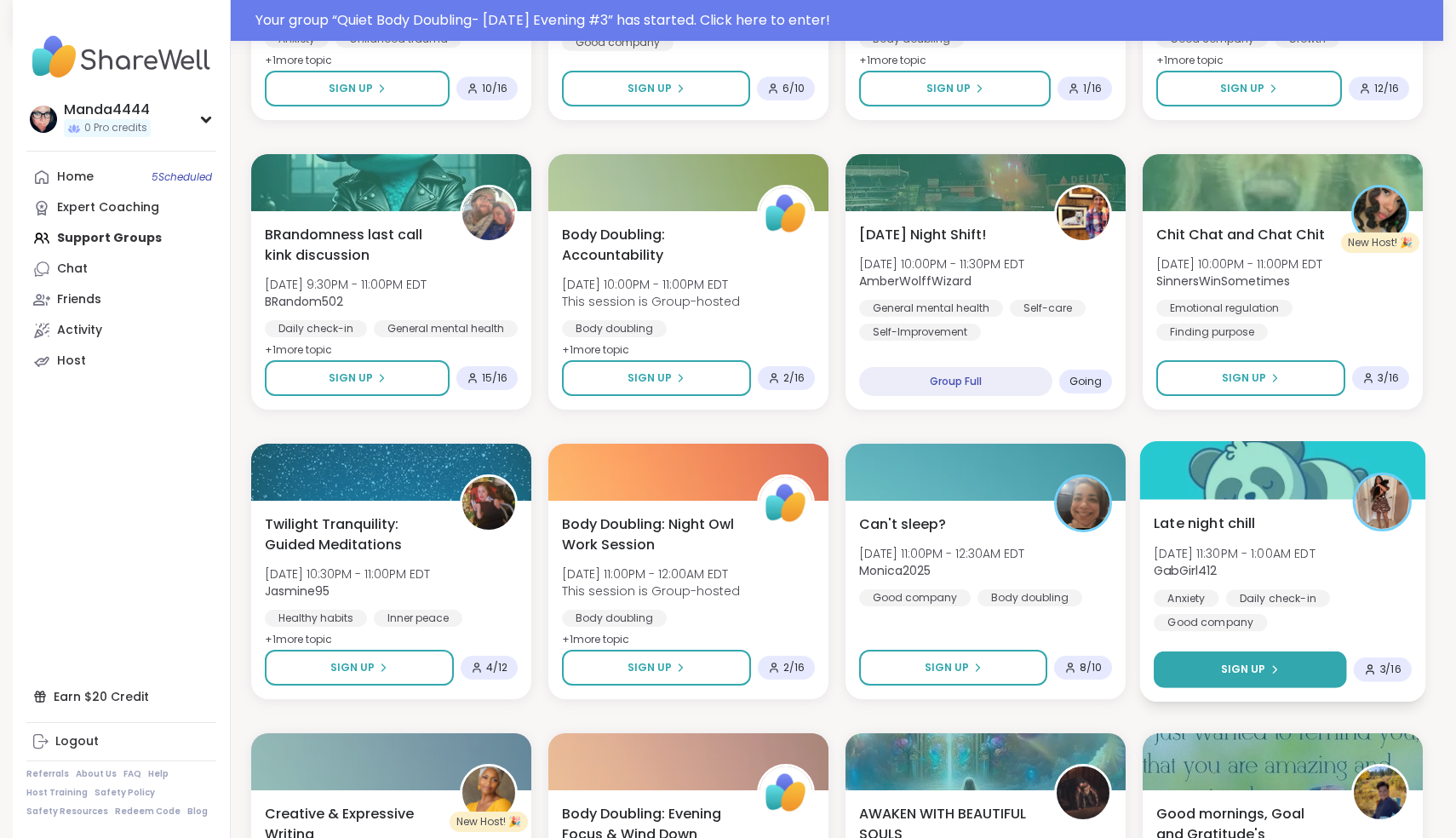
click at [1259, 666] on span "Sign Up" at bounding box center [1244, 669] width 45 height 15
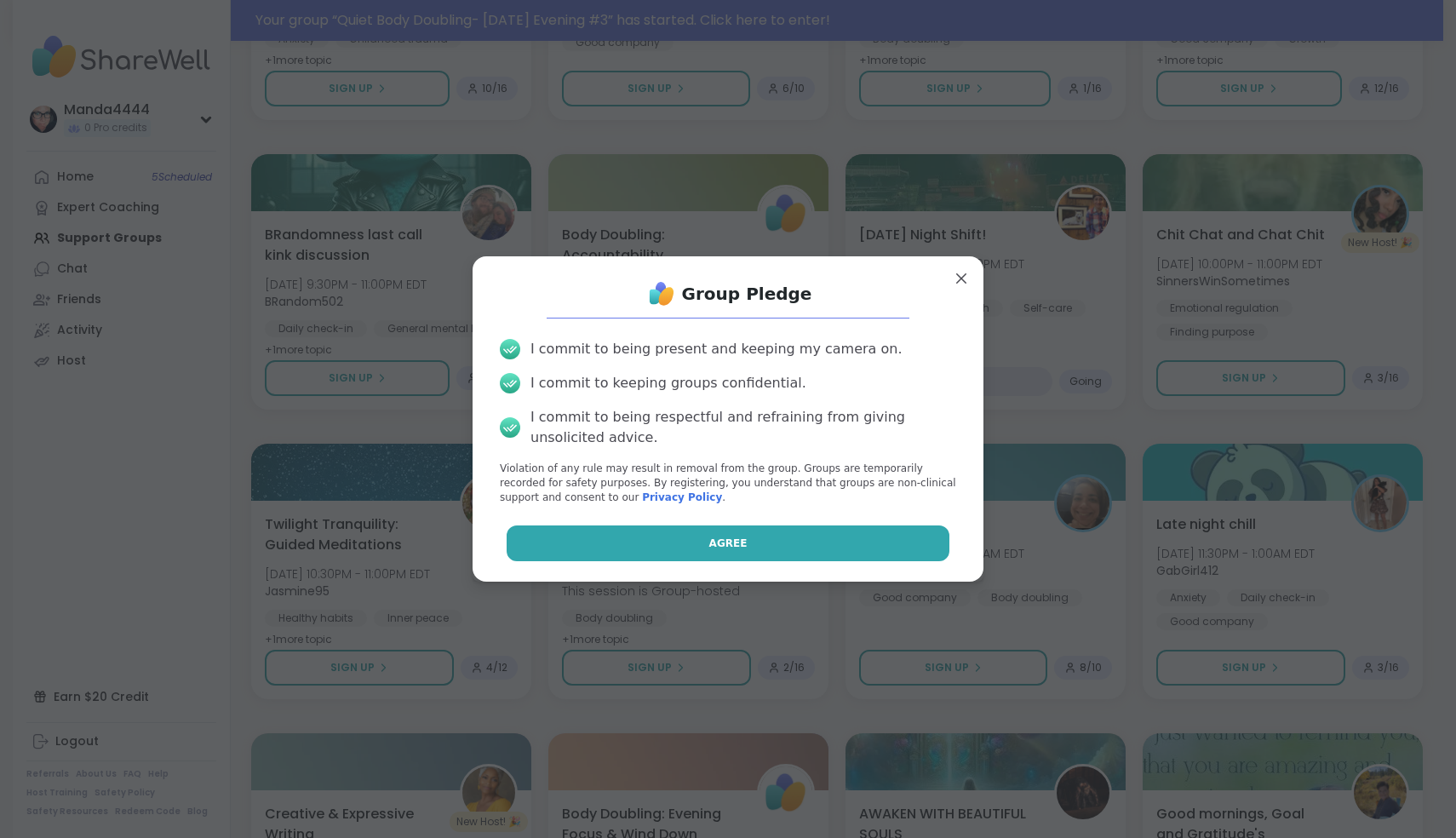
click at [841, 553] on button "Agree" at bounding box center [728, 544] width 444 height 36
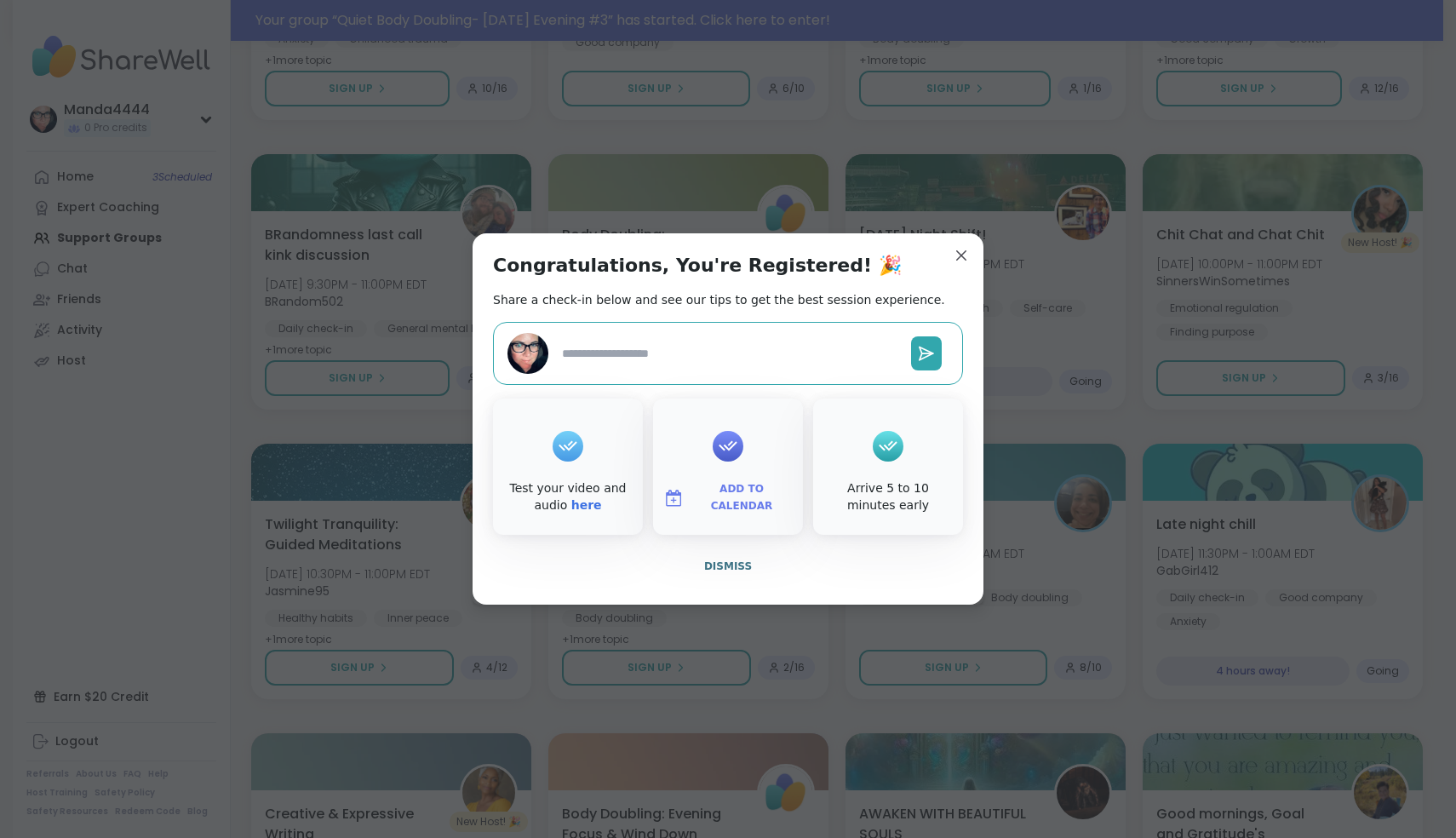
scroll to position [1223, 0]
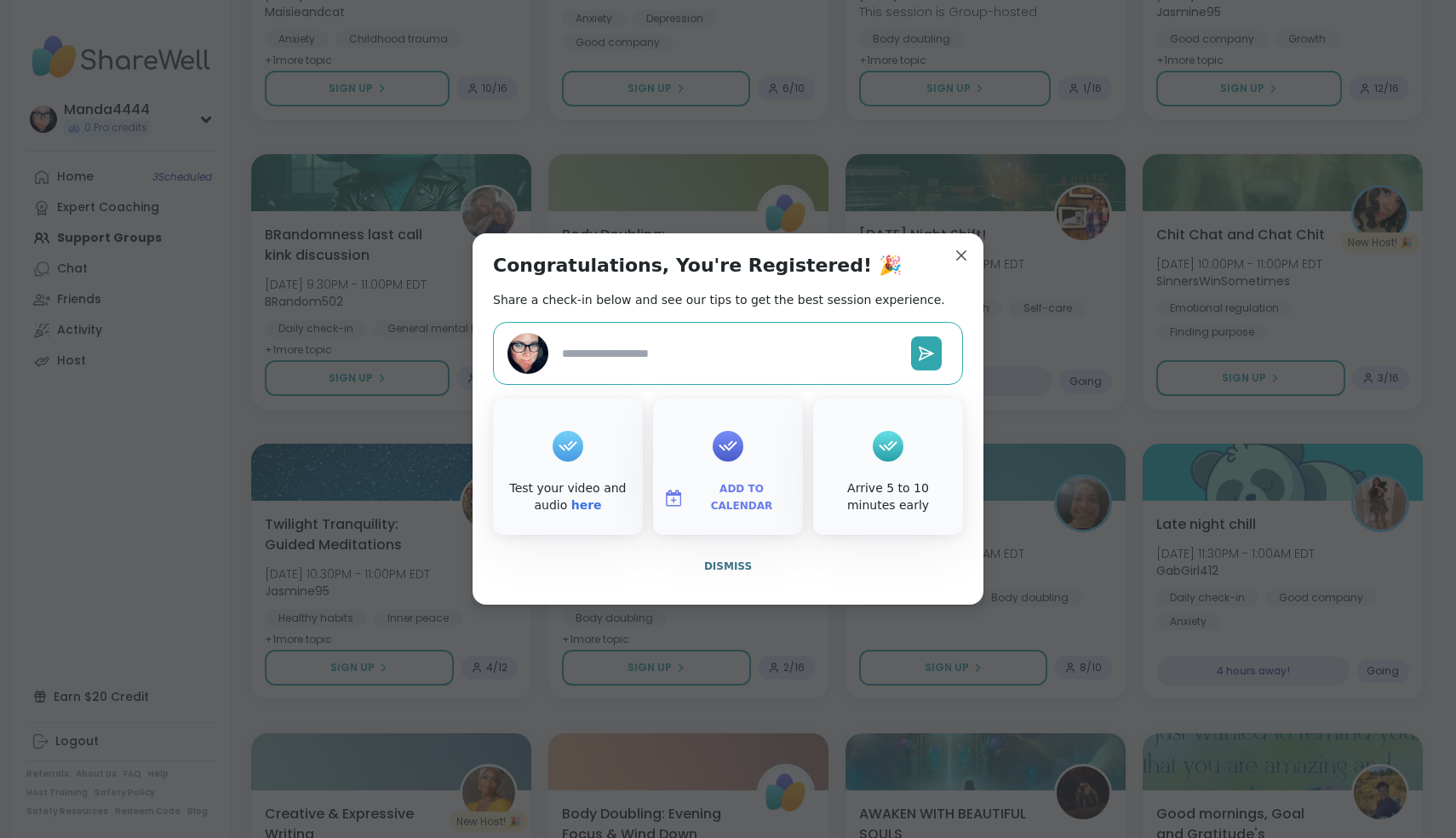
click at [737, 454] on icon at bounding box center [728, 446] width 27 height 26
click at [733, 497] on span "Add to Calendar" at bounding box center [741, 498] width 103 height 33
click at [724, 309] on button "Apple Calendar" at bounding box center [728, 307] width 130 height 38
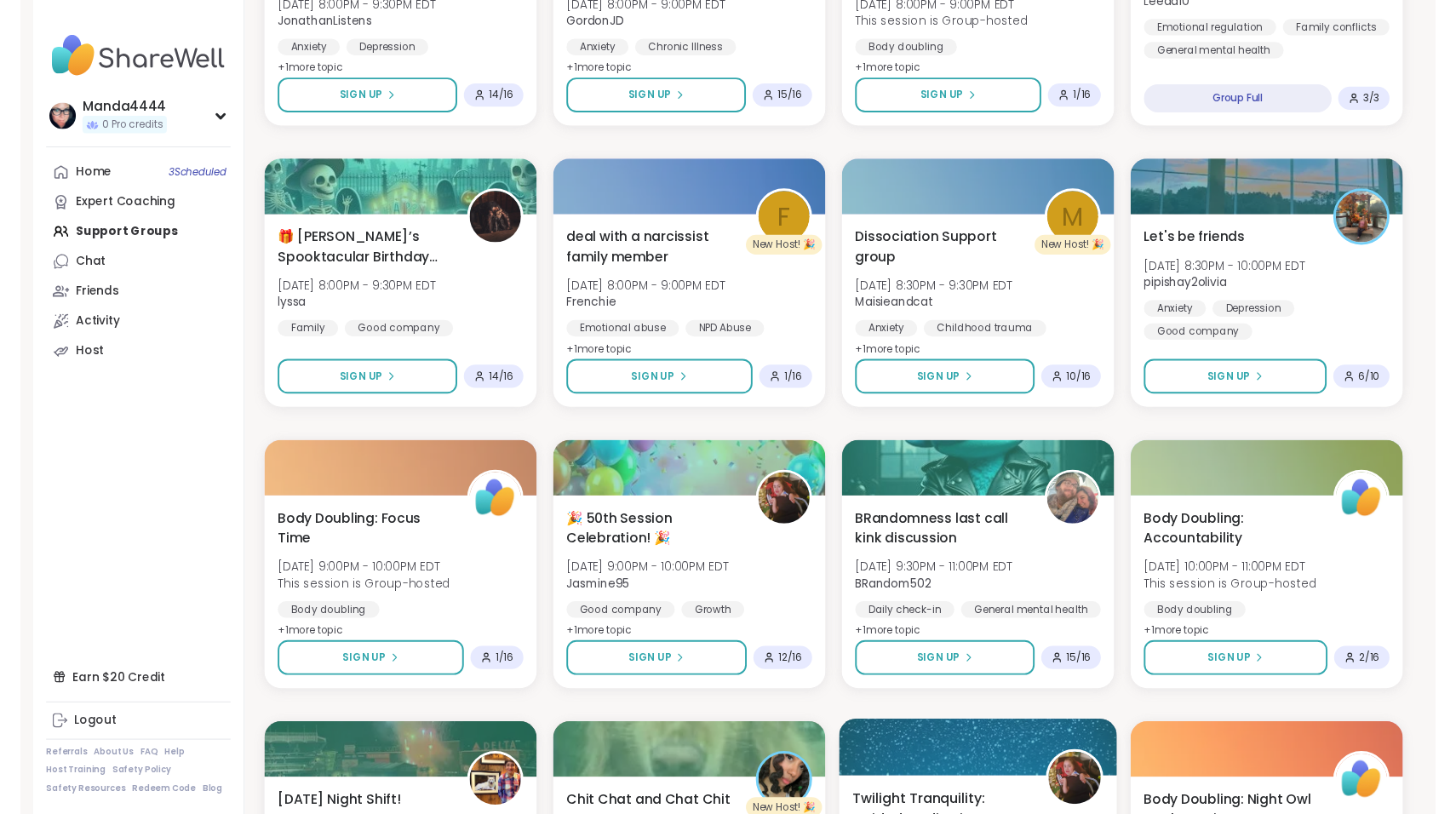
scroll to position [632, 0]
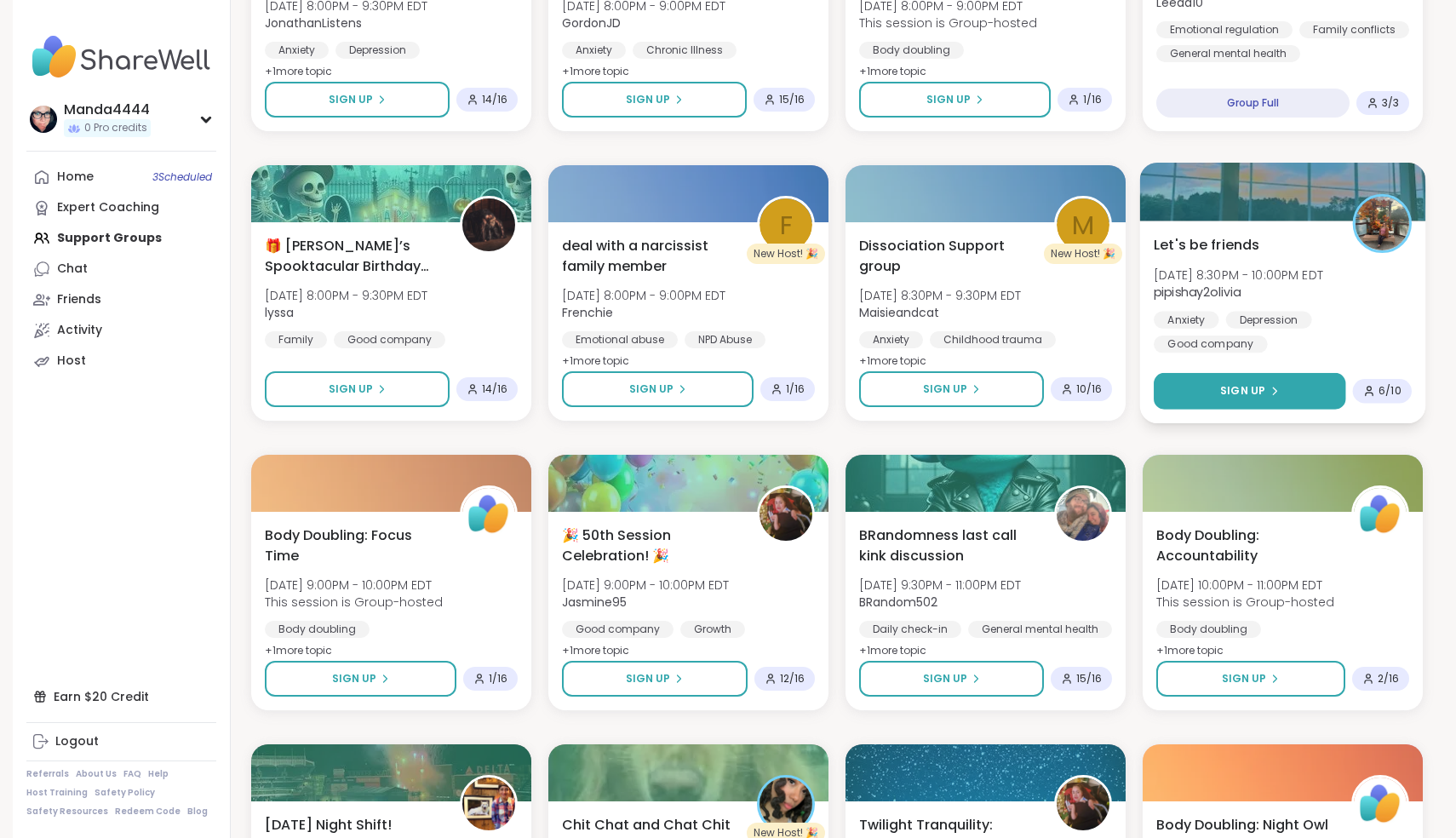
click at [1269, 385] on div "Sign Up" at bounding box center [1249, 391] width 58 height 15
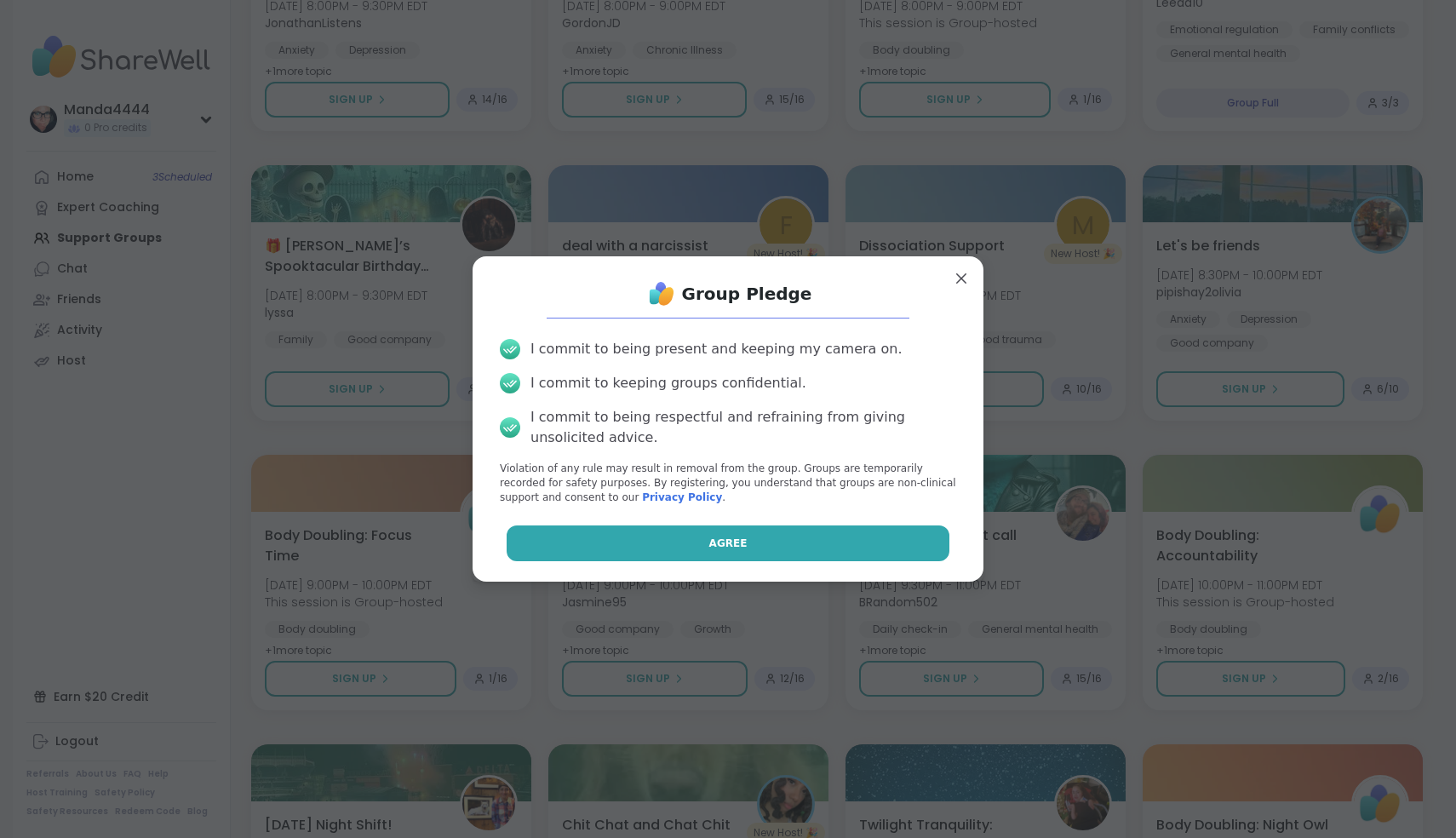
click at [785, 536] on button "Agree" at bounding box center [728, 544] width 444 height 36
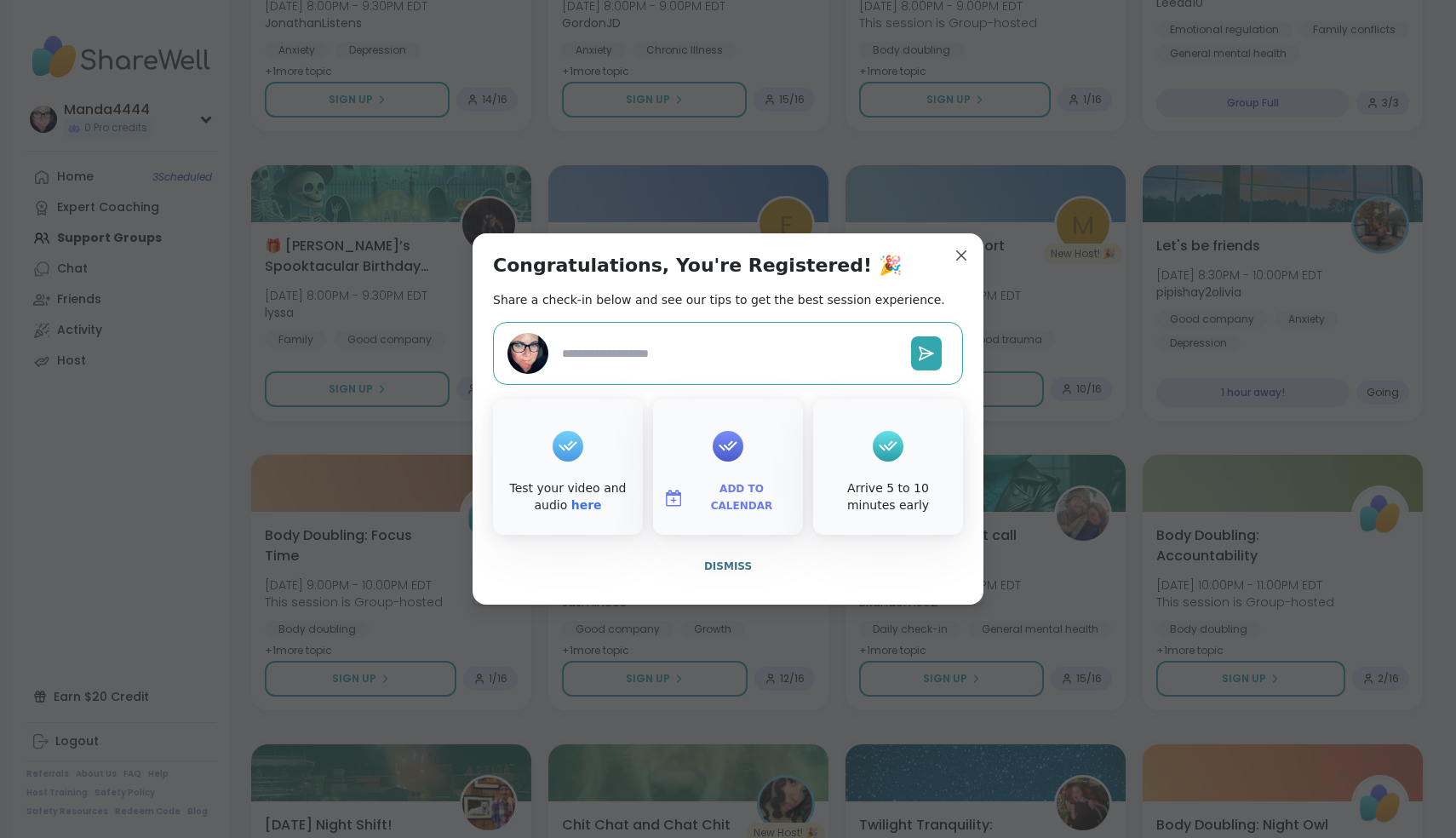
type textarea "*"
click at [733, 497] on span "Add to Calendar" at bounding box center [741, 498] width 103 height 33
click at [726, 315] on button "Apple Calendar" at bounding box center [728, 307] width 130 height 38
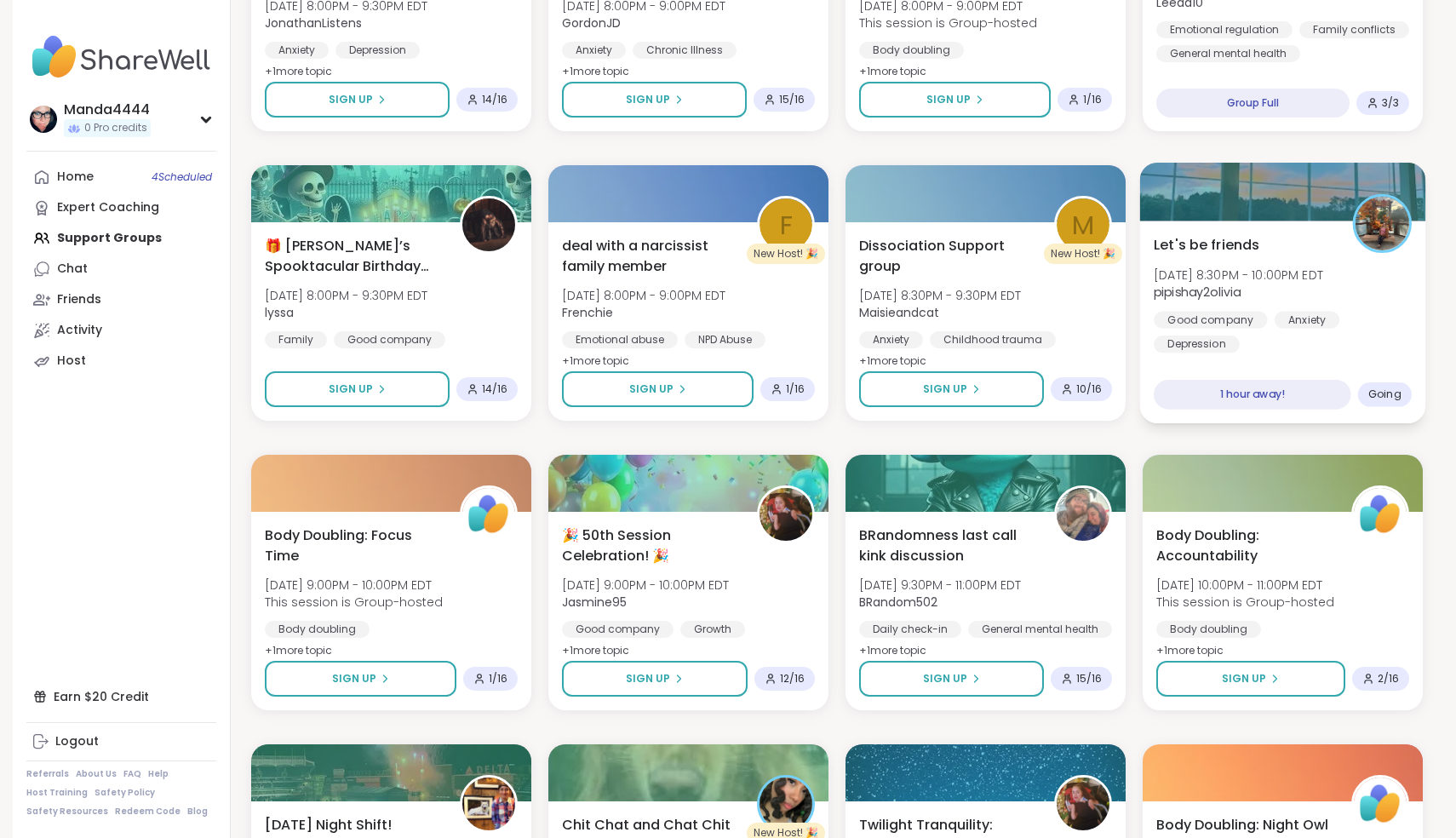
click at [1254, 257] on div "Let's be friends [DATE] 8:30PM - 10:00PM EDT pipishay2olivia Good company Anxie…" at bounding box center [1282, 293] width 258 height 119
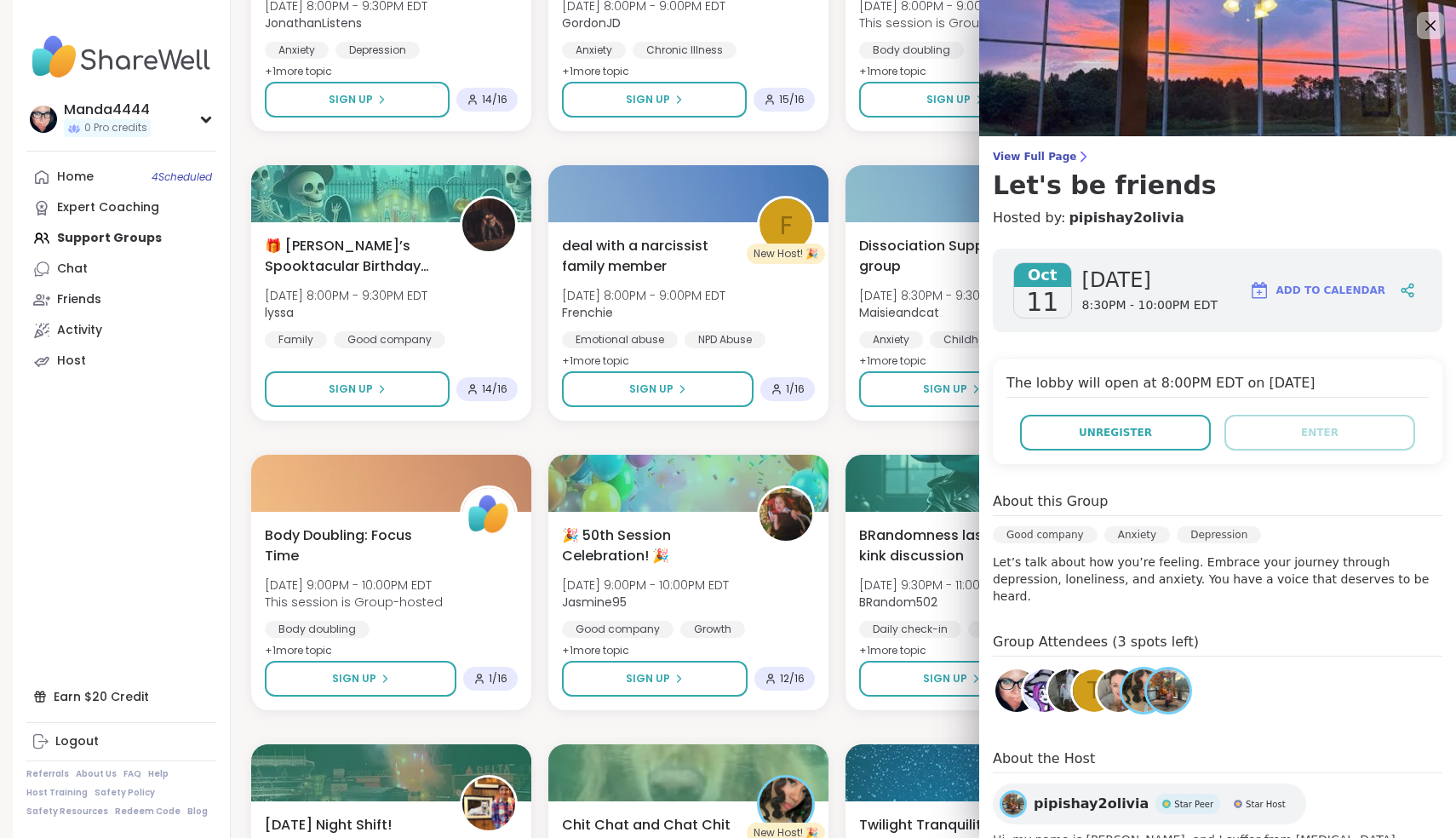
click at [1326, 296] on span "Add to Calendar" at bounding box center [1330, 290] width 109 height 15
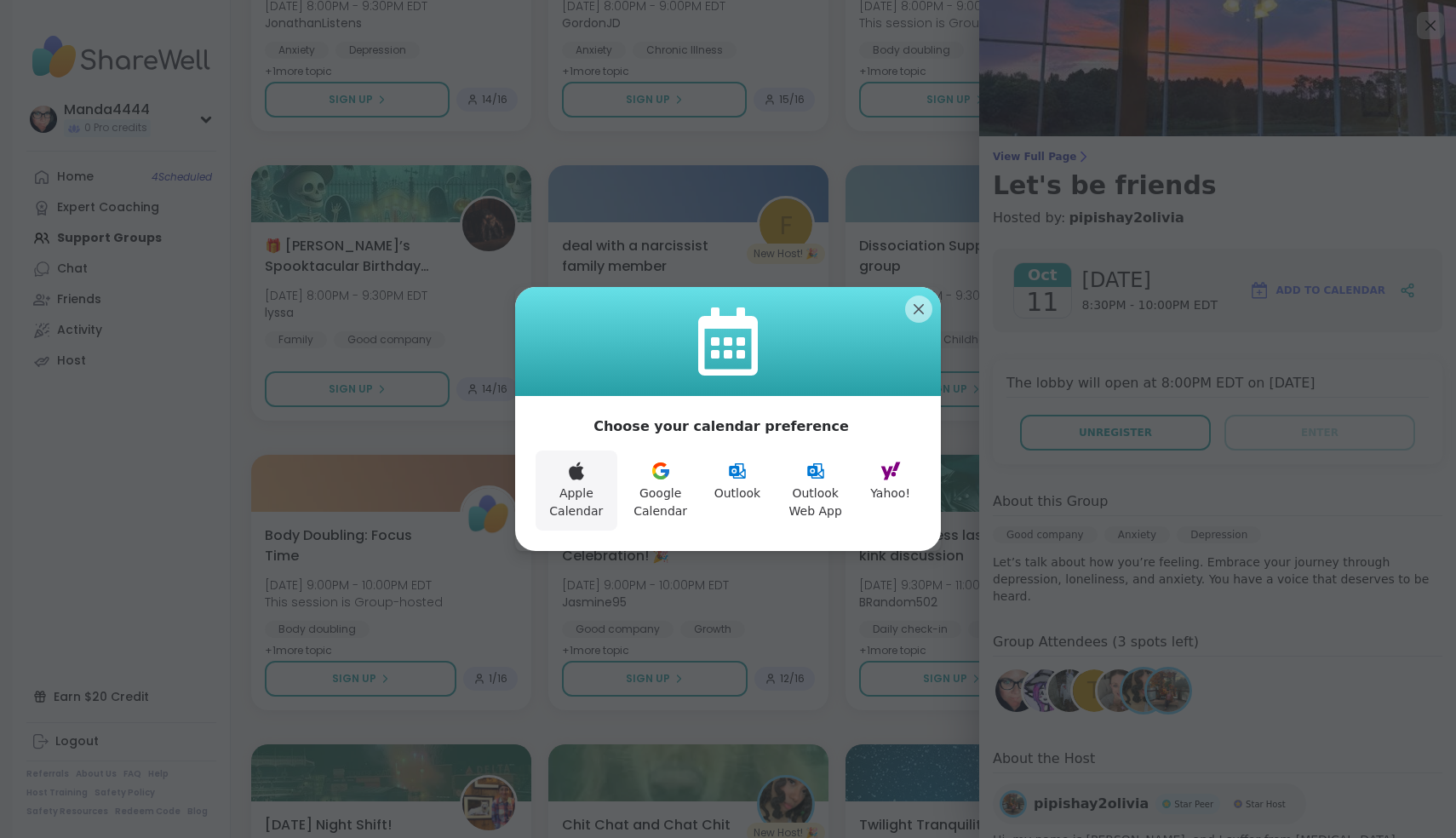
click at [578, 482] on icon at bounding box center [576, 471] width 21 height 21
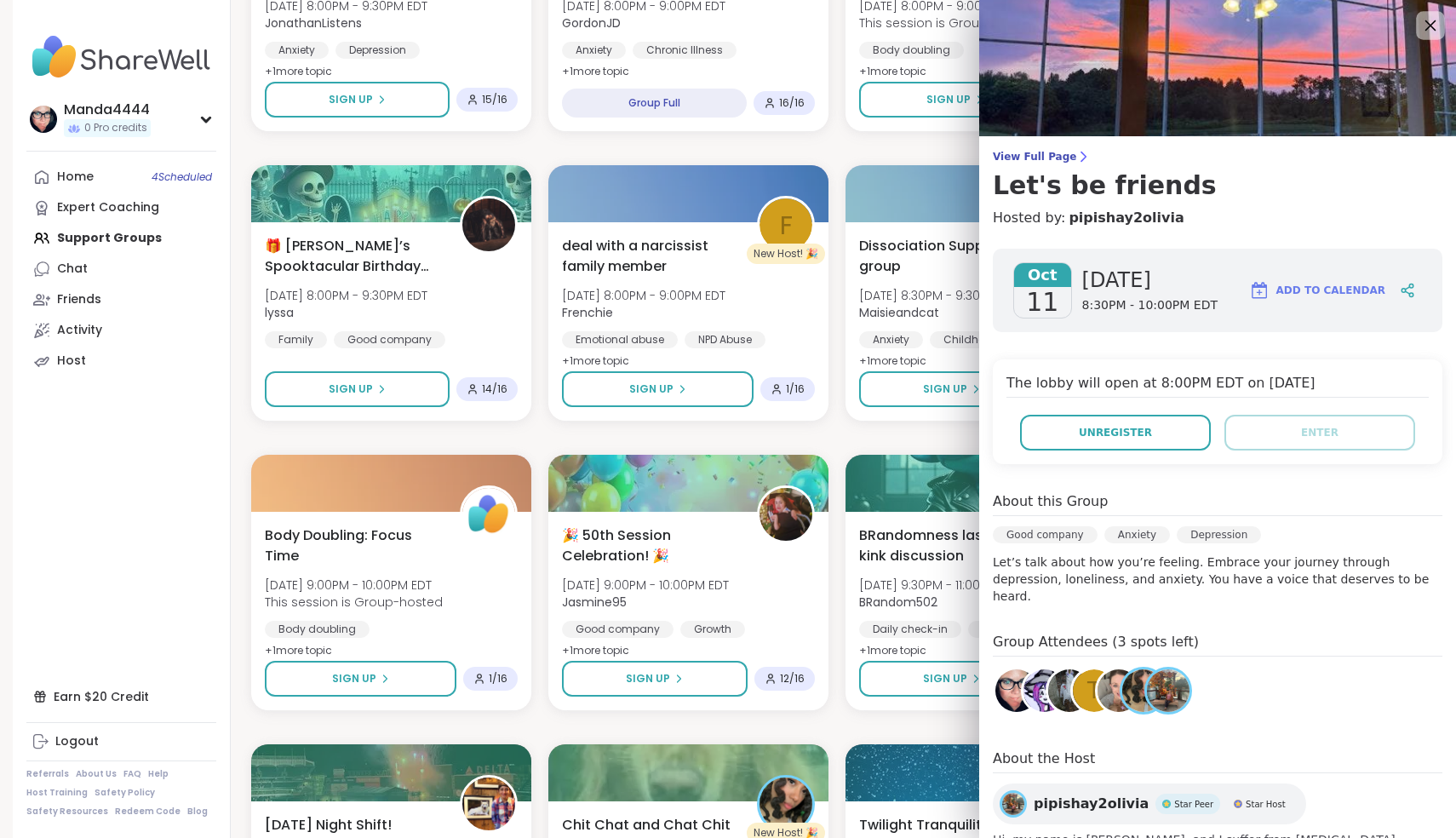
click at [1435, 28] on icon at bounding box center [1430, 25] width 22 height 22
